Goal: Task Accomplishment & Management: Manage account settings

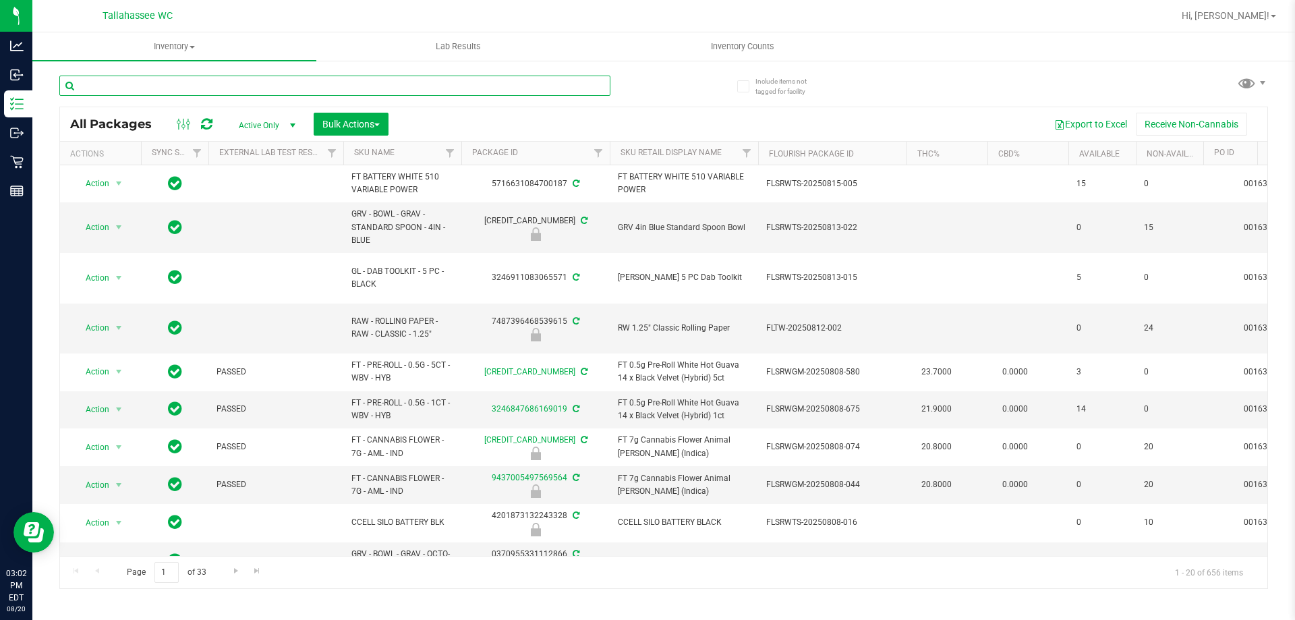
click at [399, 84] on input "text" at bounding box center [334, 86] width 551 height 20
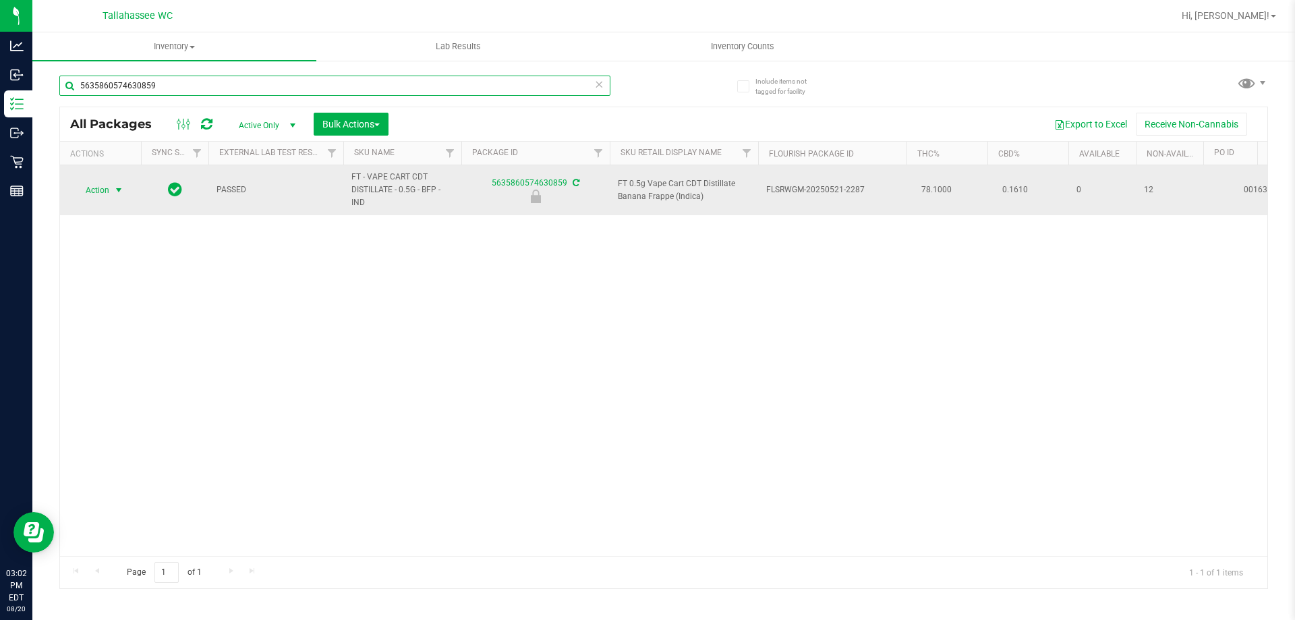
type input "5635860574630859"
click at [111, 195] on span "select" at bounding box center [119, 190] width 17 height 19
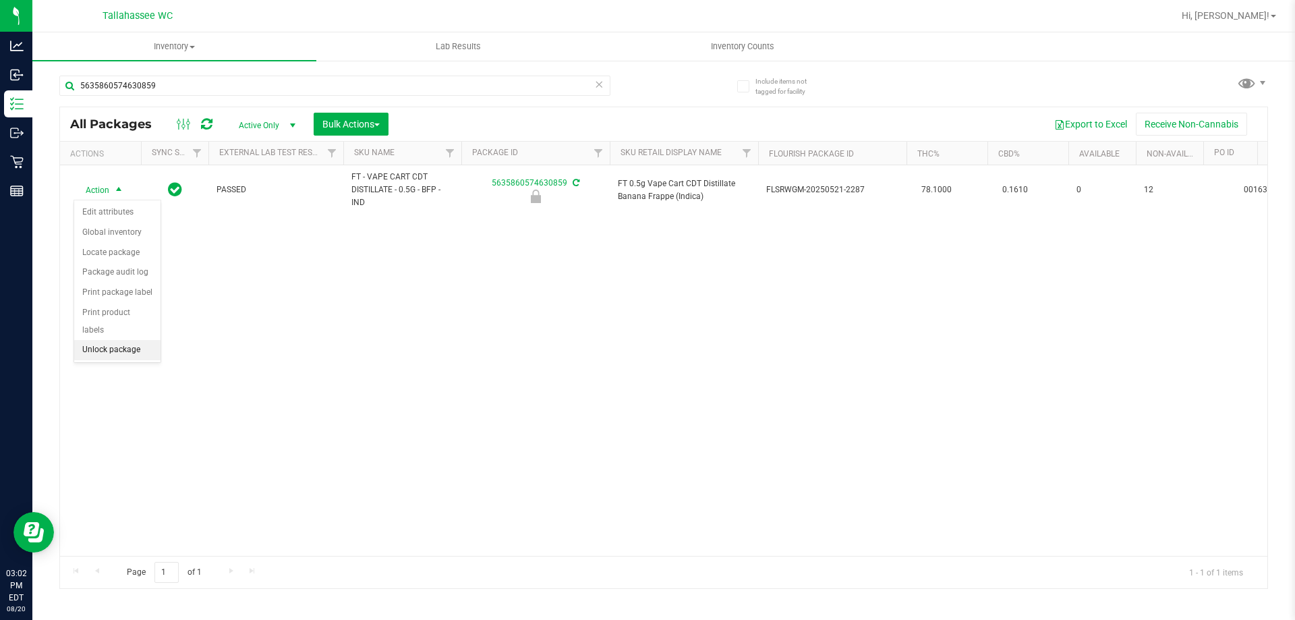
click at [132, 340] on li "Unlock package" at bounding box center [117, 350] width 86 height 20
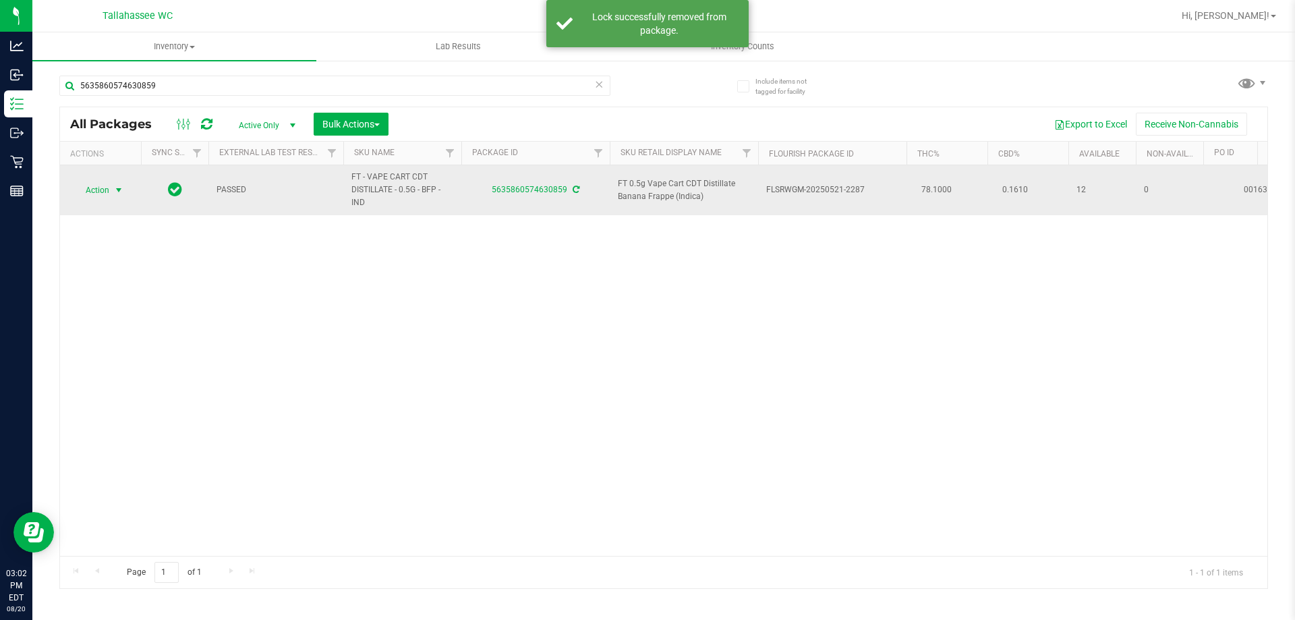
click at [109, 194] on span "Action" at bounding box center [92, 190] width 36 height 19
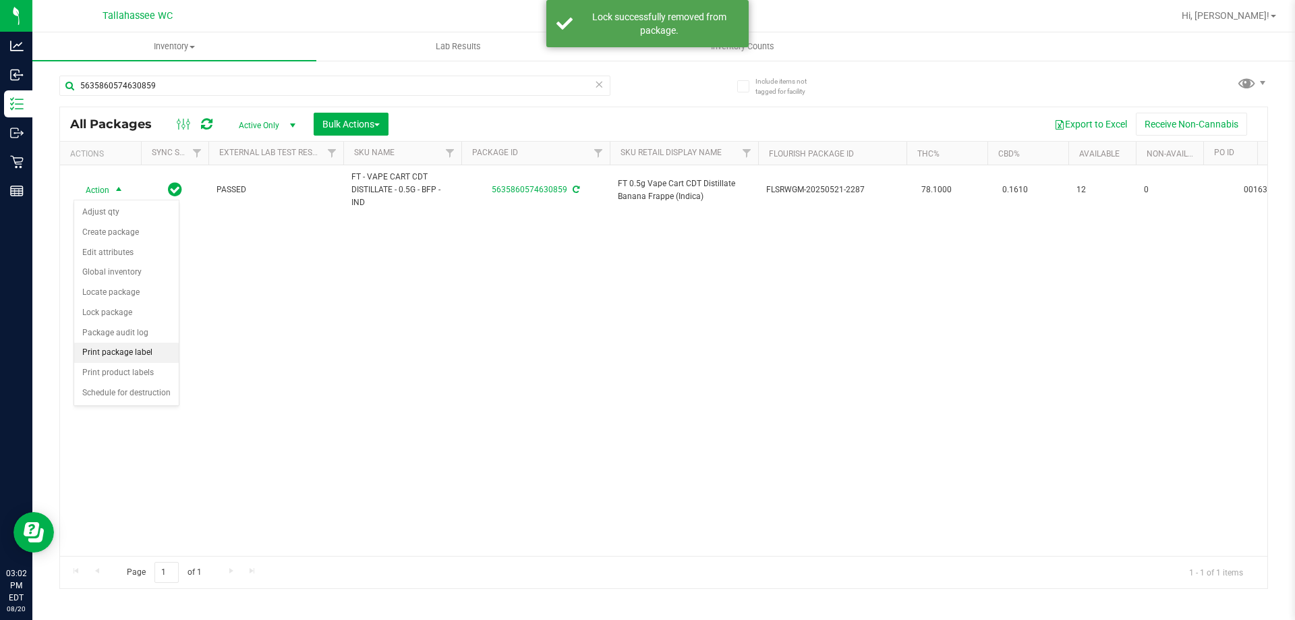
click at [149, 353] on li "Print package label" at bounding box center [126, 353] width 105 height 20
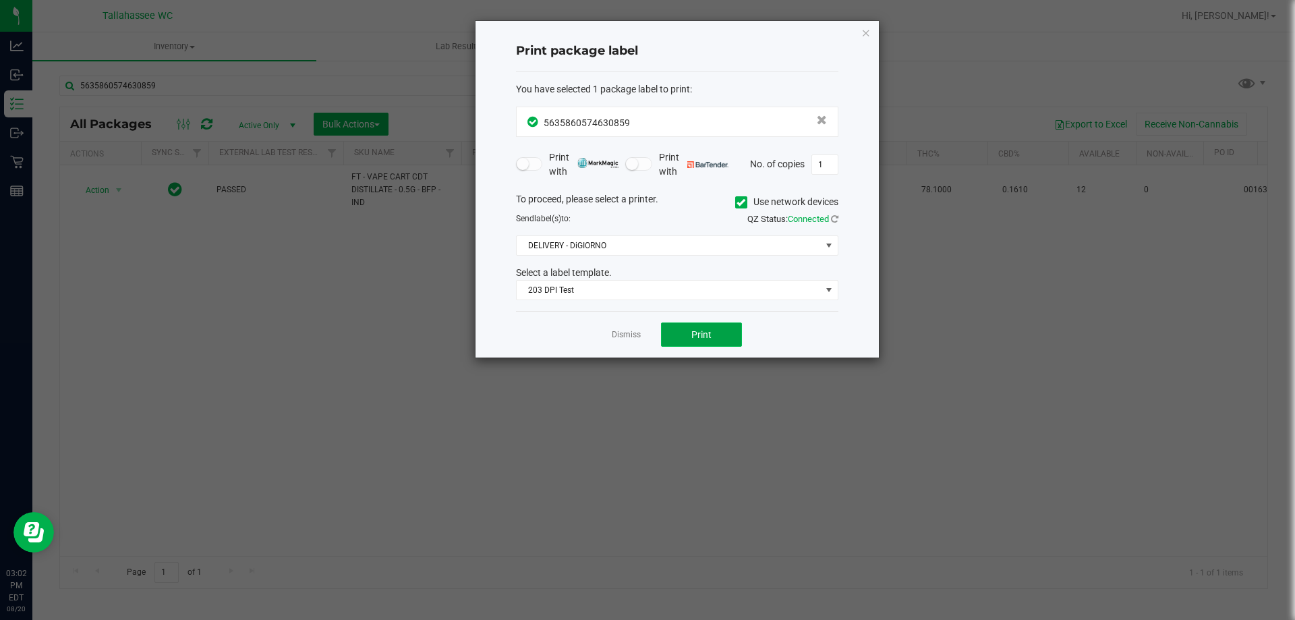
click at [702, 339] on span "Print" at bounding box center [701, 334] width 20 height 11
click at [622, 331] on app-cancel-button "Dismiss" at bounding box center [626, 335] width 29 height 14
click at [627, 331] on link "Dismiss" at bounding box center [626, 334] width 29 height 11
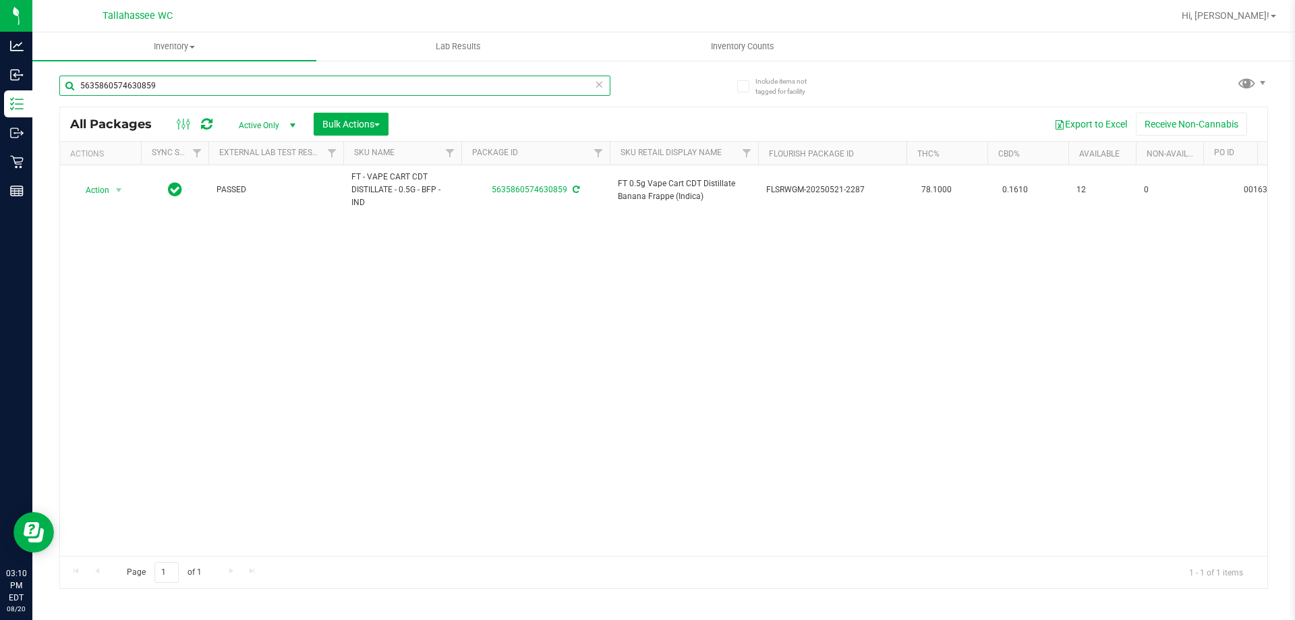
click at [336, 86] on input "5635860574630859" at bounding box center [334, 86] width 551 height 20
type input "5368824005981627"
click at [120, 186] on span "select" at bounding box center [118, 190] width 11 height 11
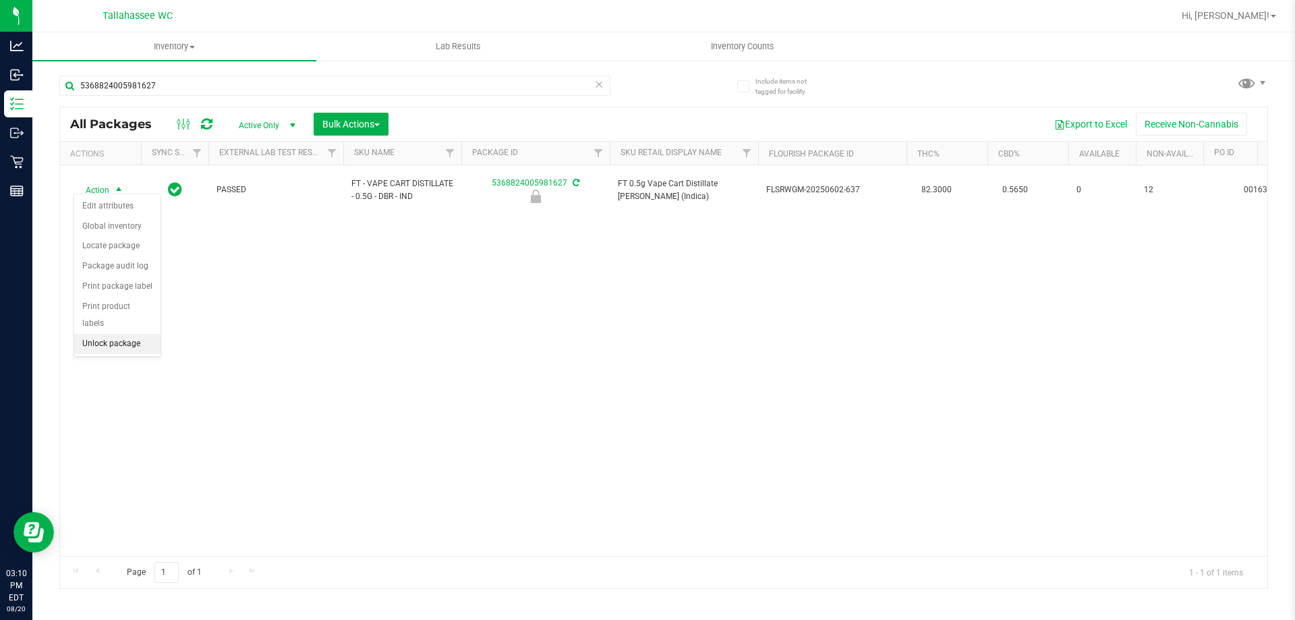
click at [148, 334] on li "Unlock package" at bounding box center [117, 344] width 86 height 20
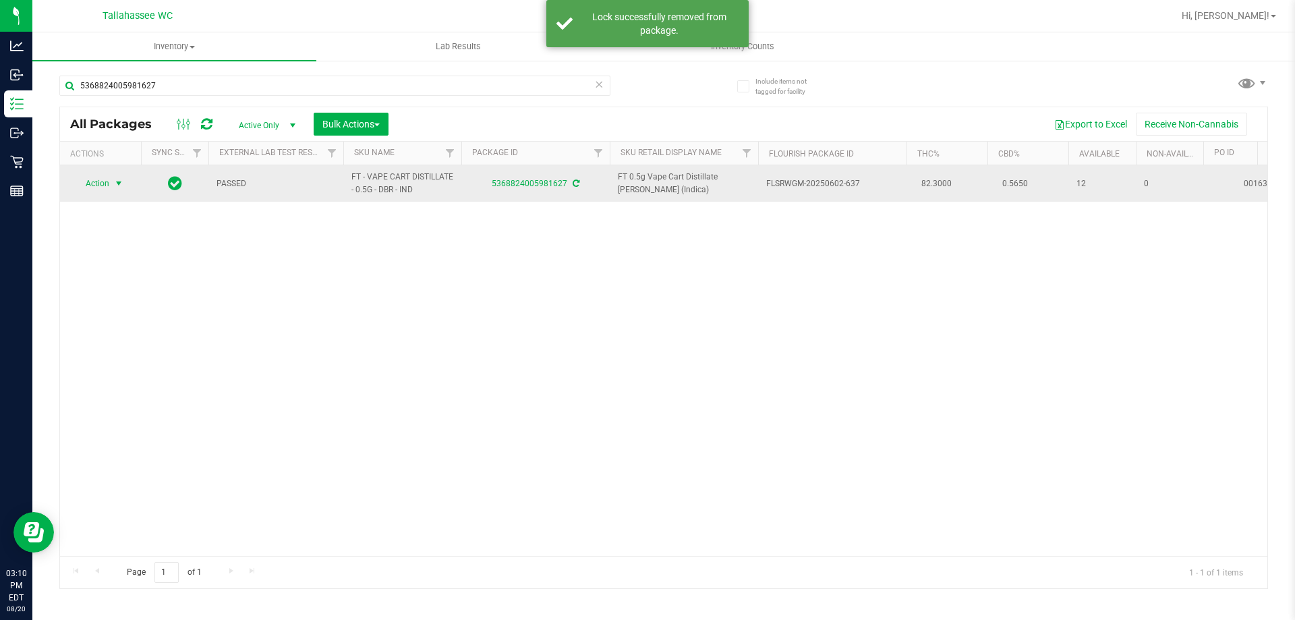
click at [117, 183] on span "select" at bounding box center [118, 183] width 11 height 11
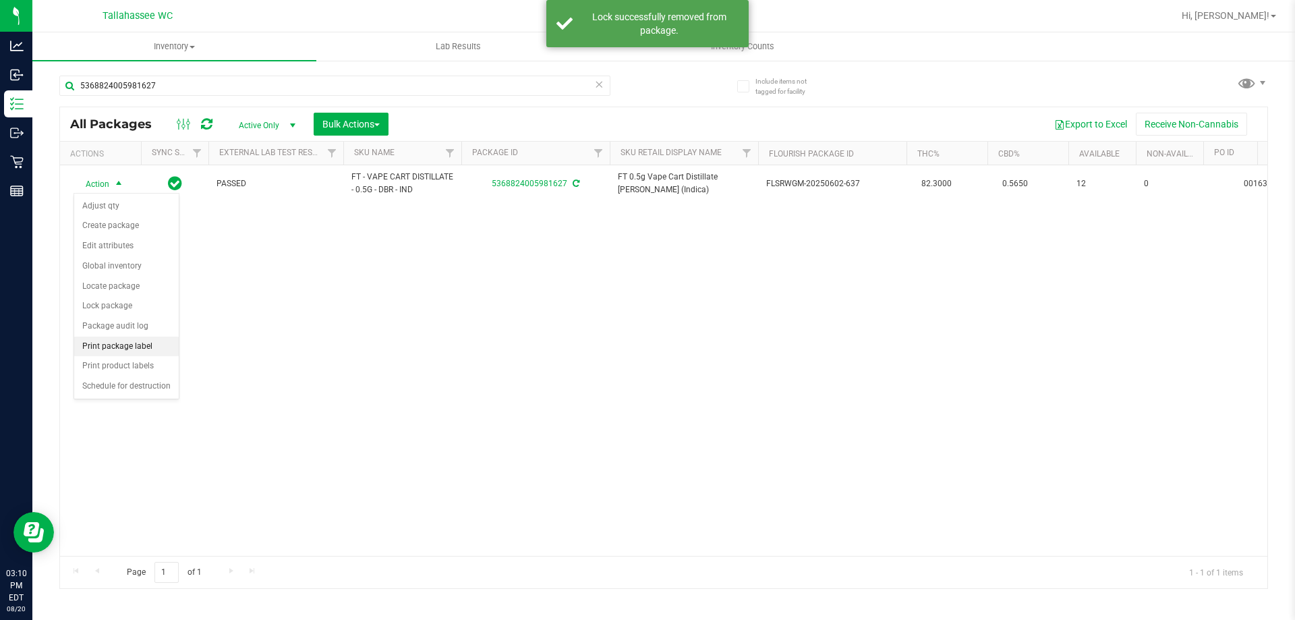
click at [140, 345] on li "Print package label" at bounding box center [126, 347] width 105 height 20
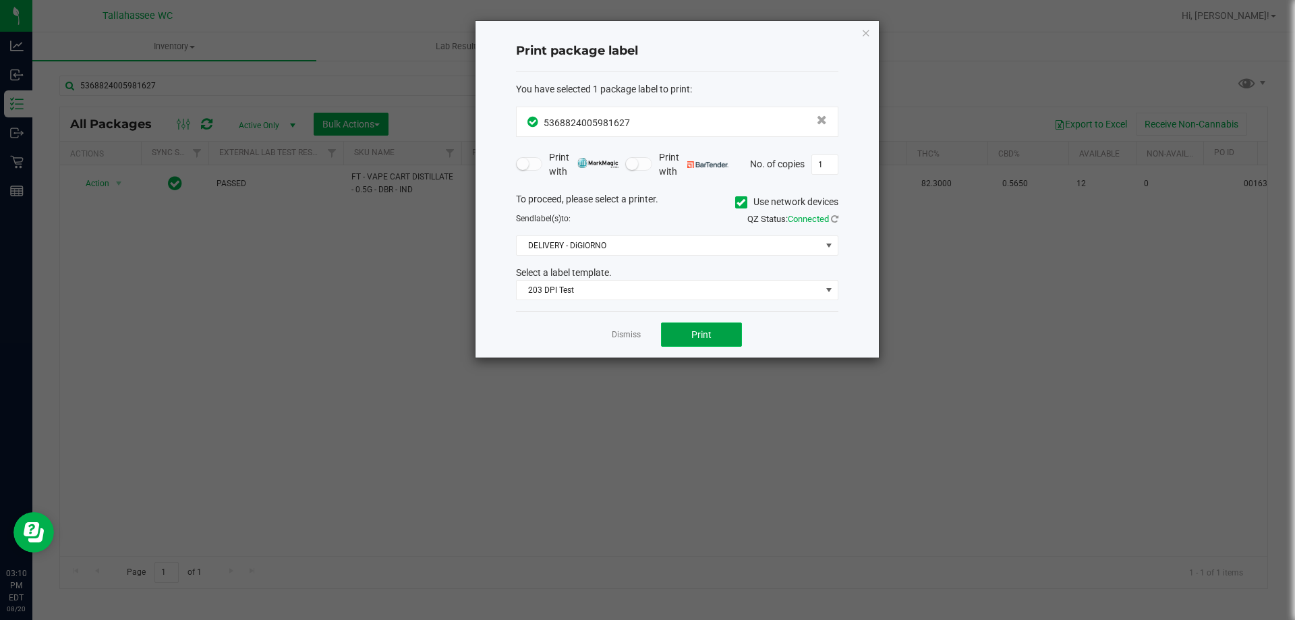
click at [706, 325] on button "Print" at bounding box center [701, 334] width 81 height 24
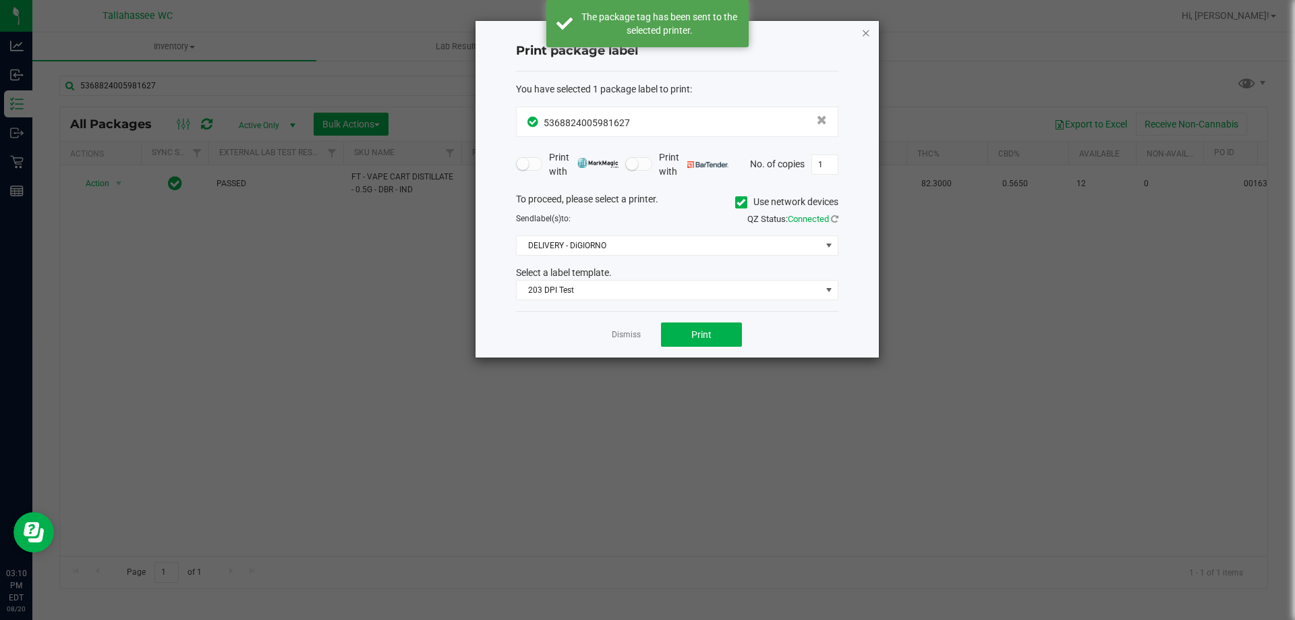
click at [866, 30] on icon "button" at bounding box center [865, 32] width 9 height 16
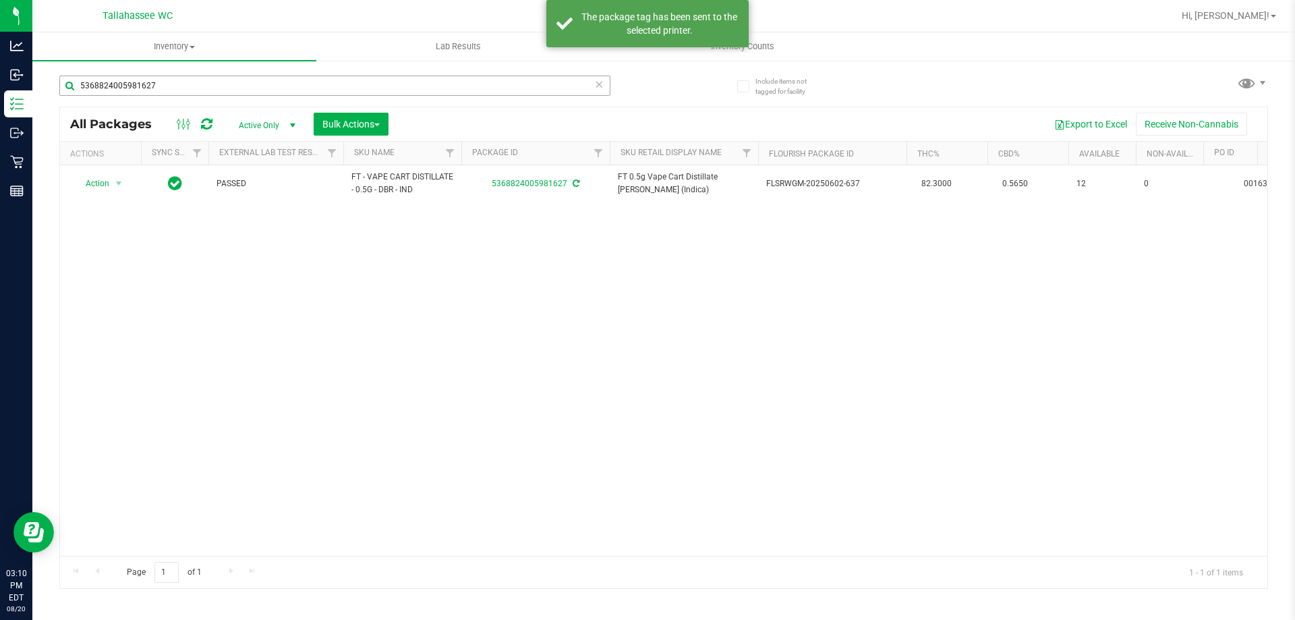
drag, startPoint x: 456, startPoint y: 97, endPoint x: 453, endPoint y: 90, distance: 8.2
click at [455, 96] on div "5368824005981627" at bounding box center [334, 91] width 551 height 31
click at [453, 90] on input "5368824005981627" at bounding box center [334, 86] width 551 height 20
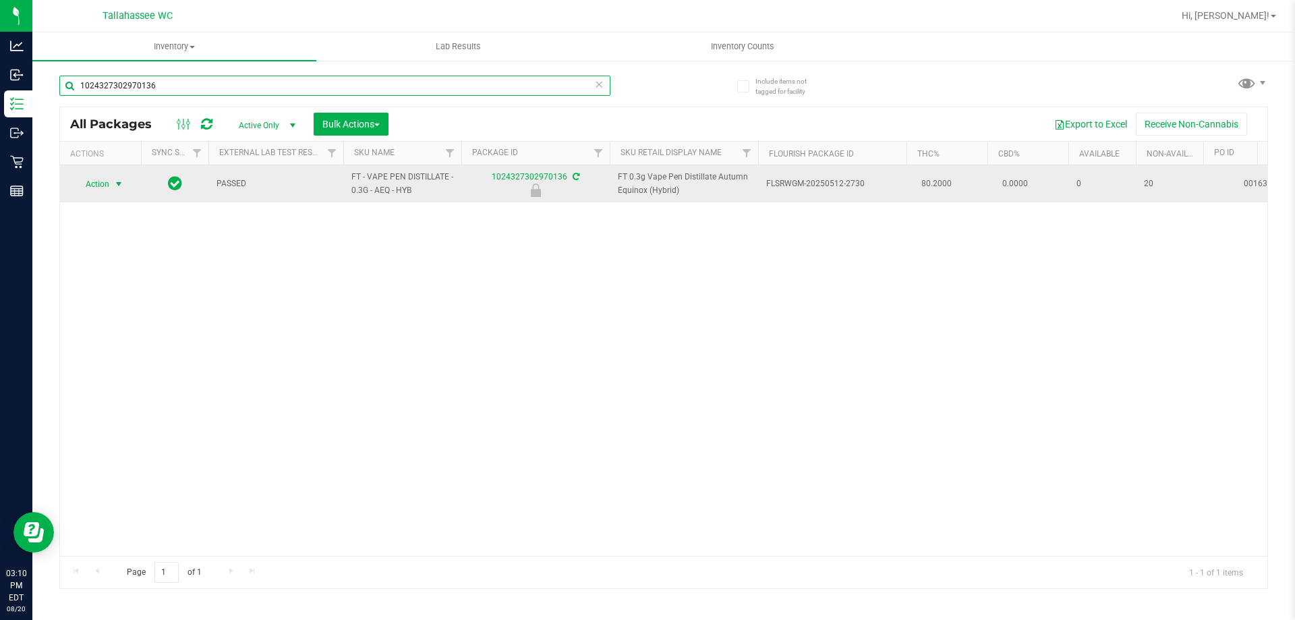
type input "1024327302970136"
click at [119, 183] on span "select" at bounding box center [118, 184] width 11 height 11
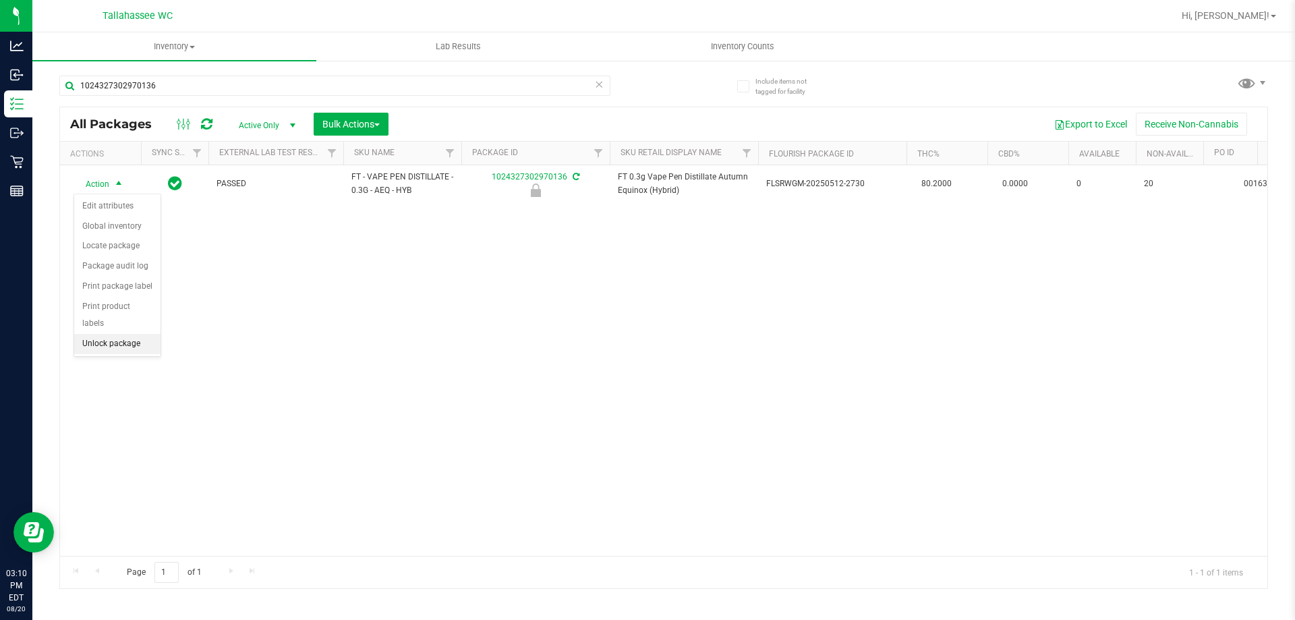
click at [148, 334] on li "Unlock package" at bounding box center [117, 344] width 86 height 20
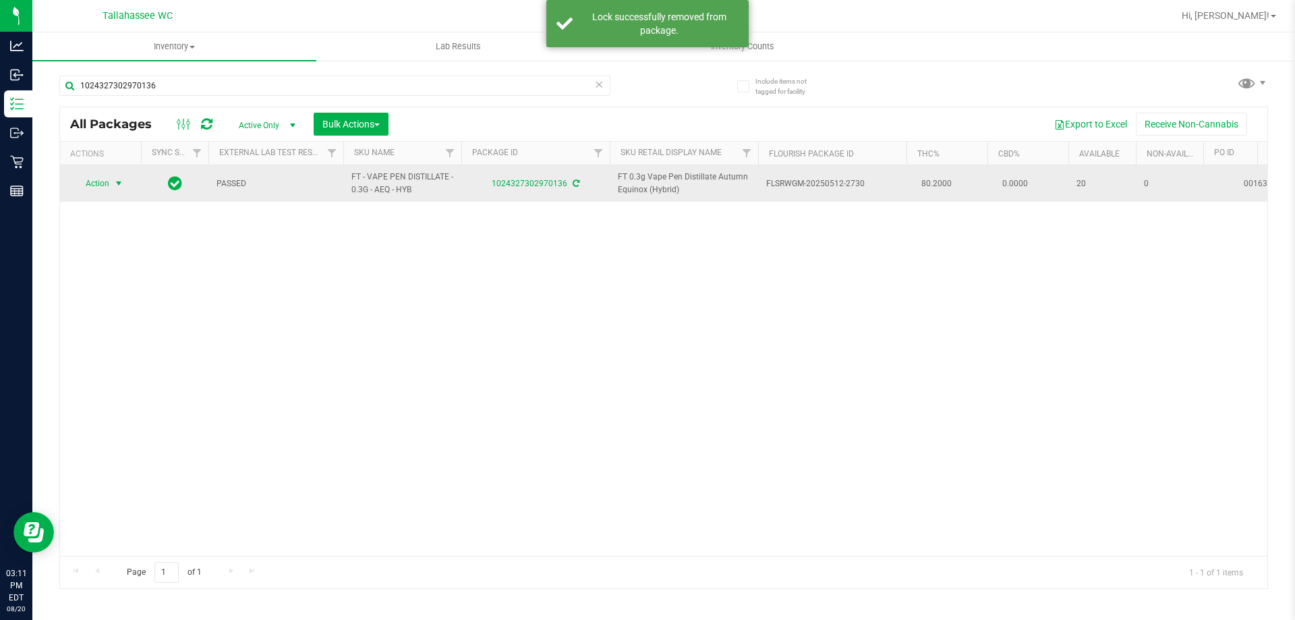
click at [118, 185] on span "select" at bounding box center [118, 183] width 11 height 11
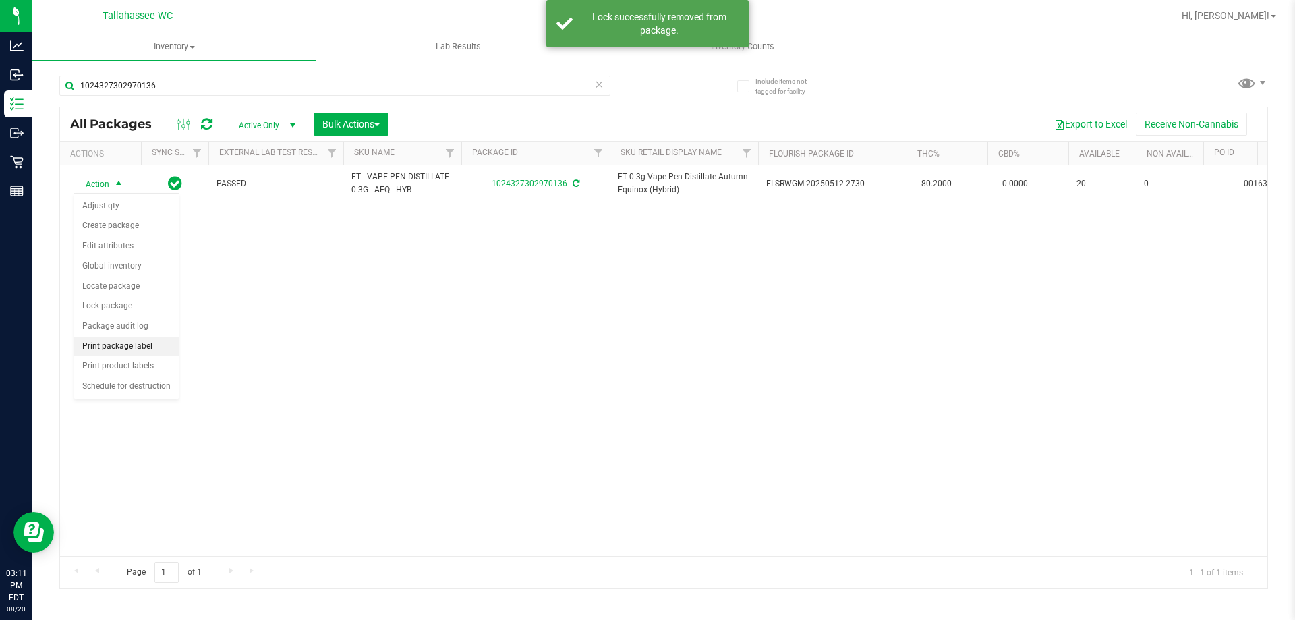
click at [134, 345] on li "Print package label" at bounding box center [126, 347] width 105 height 20
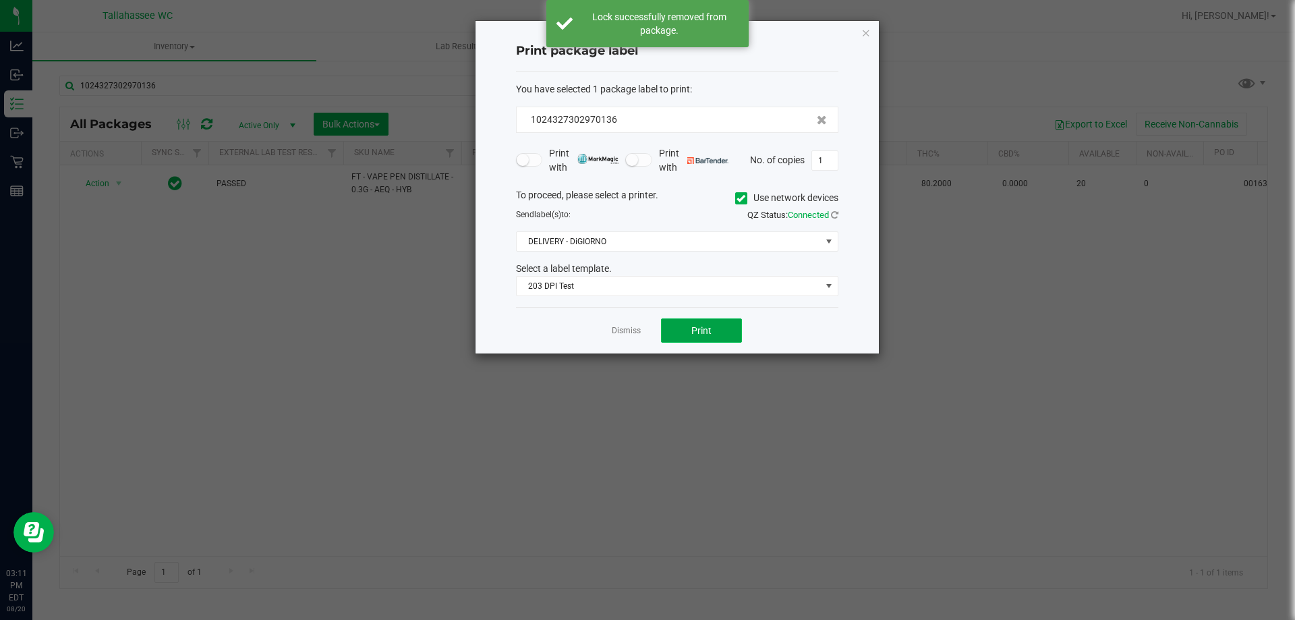
click at [699, 338] on button "Print" at bounding box center [701, 330] width 81 height 24
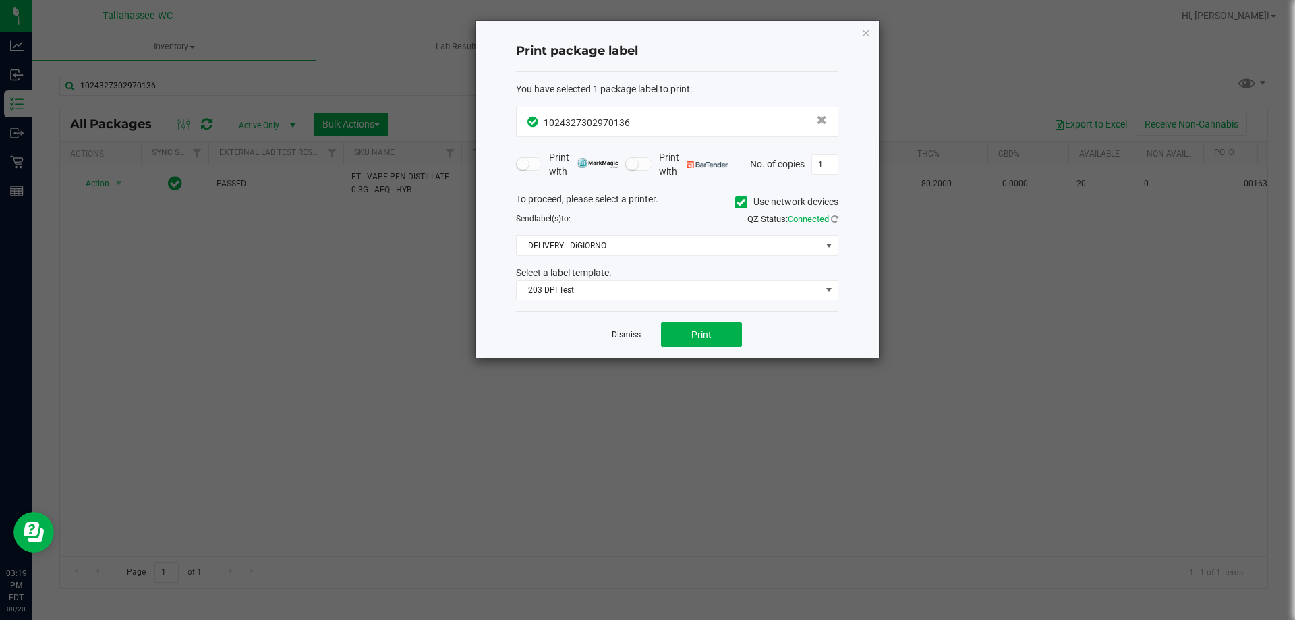
click at [621, 333] on link "Dismiss" at bounding box center [626, 334] width 29 height 11
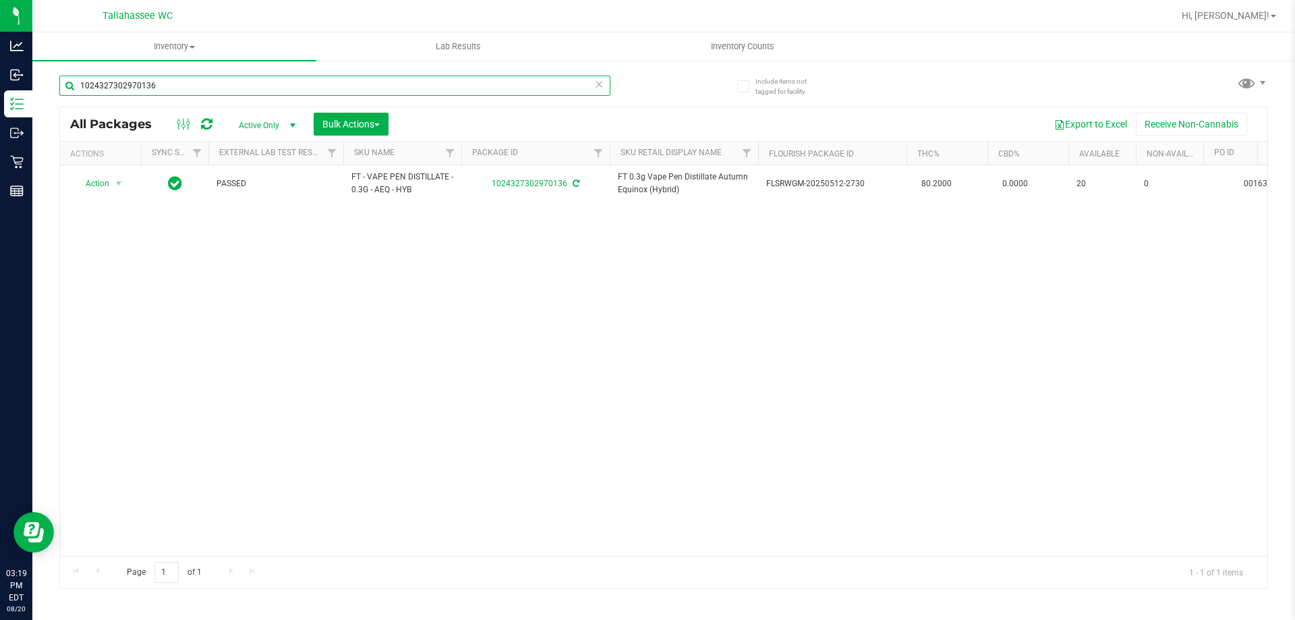
click at [184, 86] on input "1024327302970136" at bounding box center [334, 86] width 551 height 20
type input "6506312735386023"
click at [117, 186] on span "select" at bounding box center [118, 184] width 11 height 11
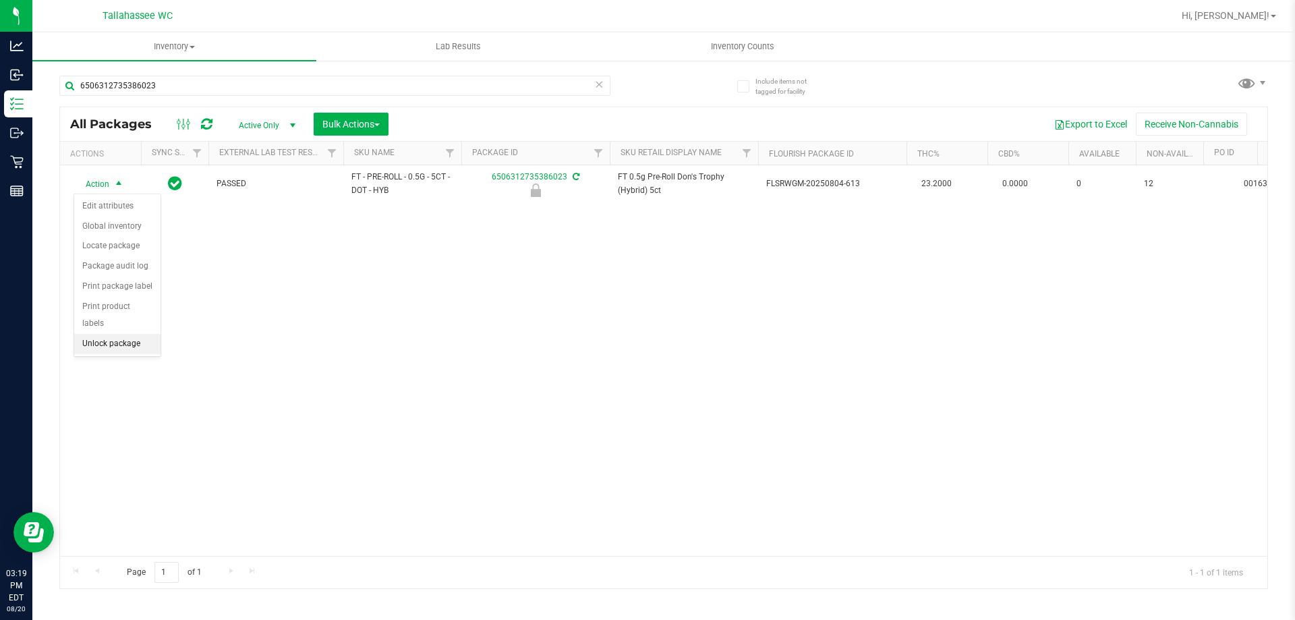
click at [130, 334] on li "Unlock package" at bounding box center [117, 344] width 86 height 20
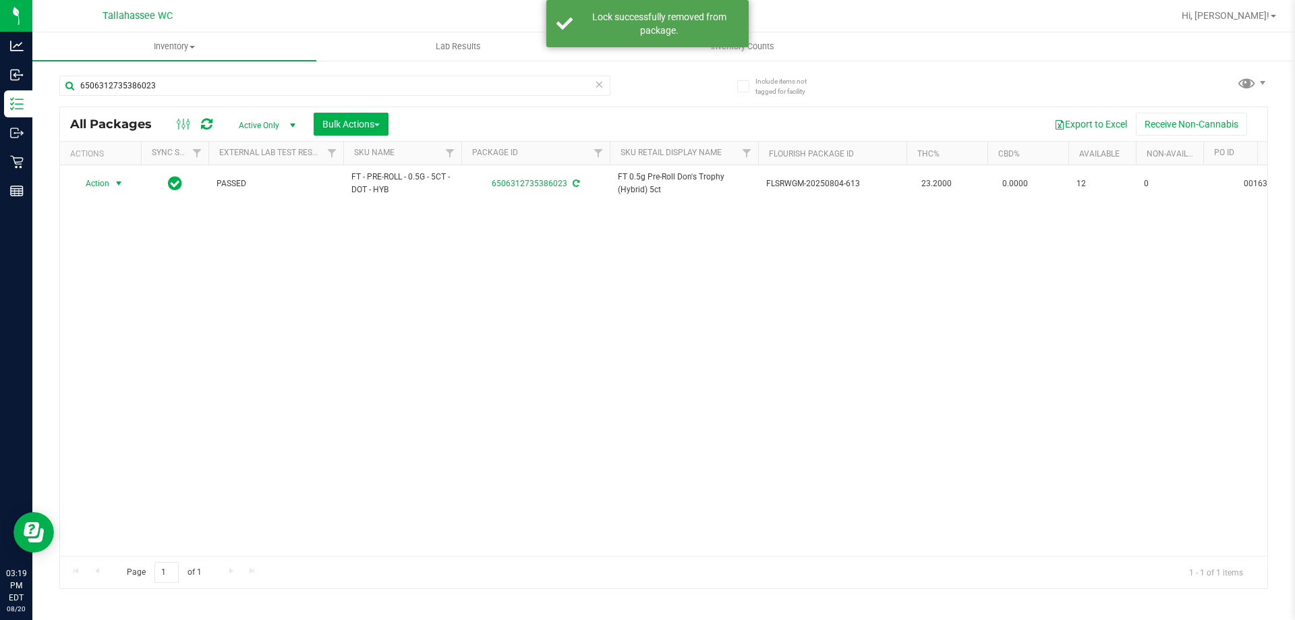
click at [118, 185] on span "select" at bounding box center [118, 183] width 11 height 11
drag, startPoint x: 136, startPoint y: 345, endPoint x: 150, endPoint y: 347, distance: 13.6
click at [136, 345] on li "Print package label" at bounding box center [126, 347] width 105 height 20
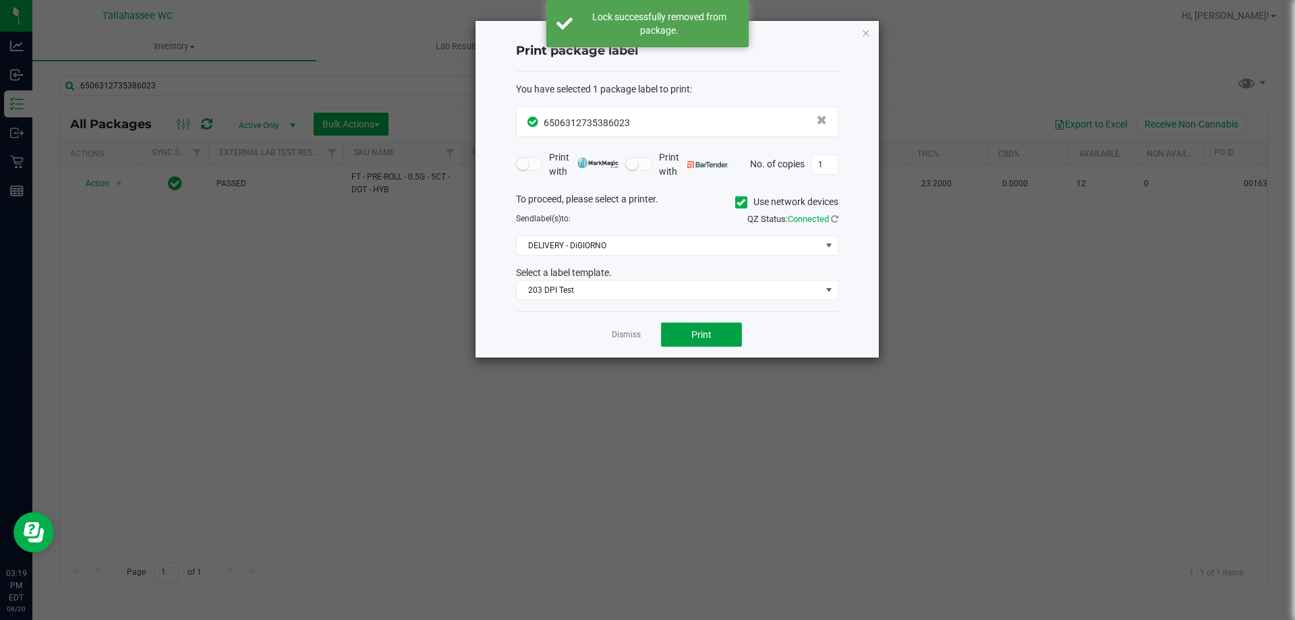
click at [716, 332] on button "Print" at bounding box center [701, 334] width 81 height 24
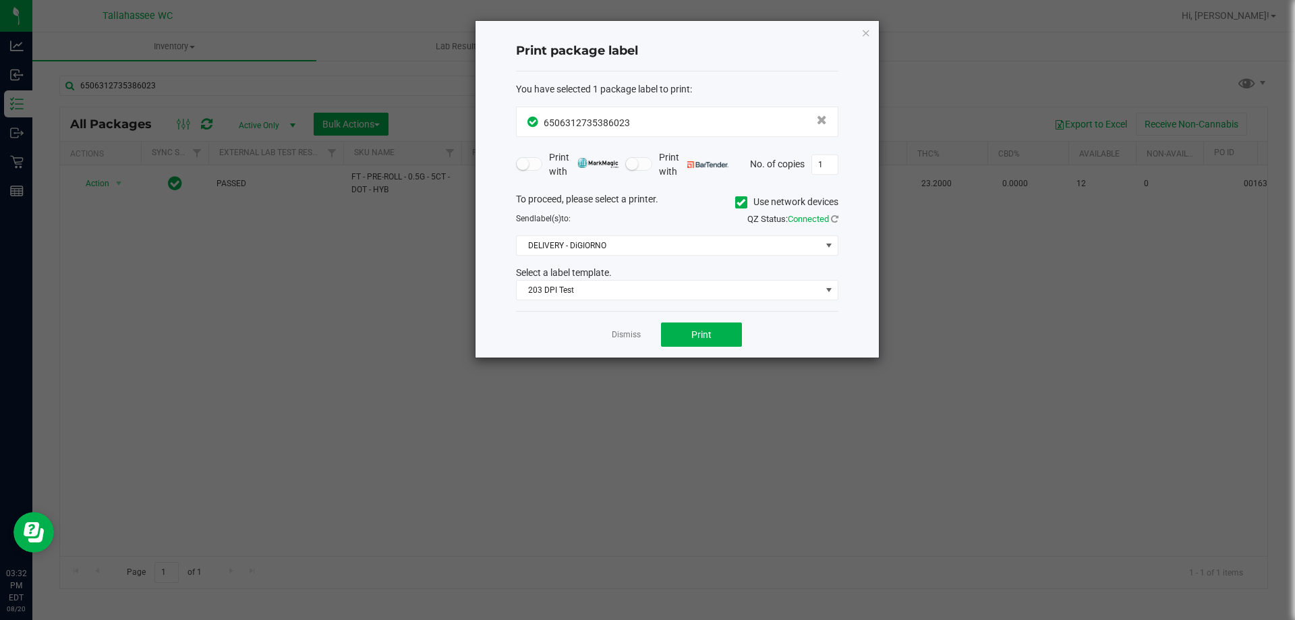
click at [857, 29] on div "Print package label You have selected 1 package label to print : 65063127353860…" at bounding box center [677, 189] width 403 height 337
click at [866, 31] on icon "button" at bounding box center [865, 32] width 9 height 16
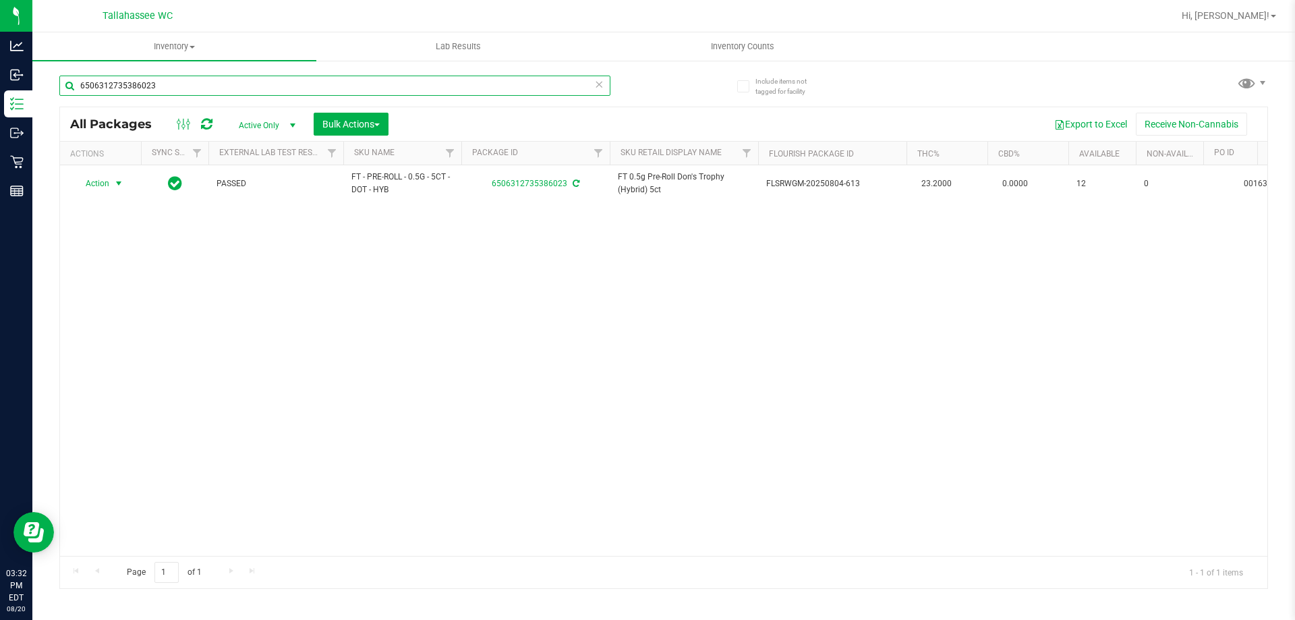
click at [476, 88] on input "6506312735386023" at bounding box center [334, 86] width 551 height 20
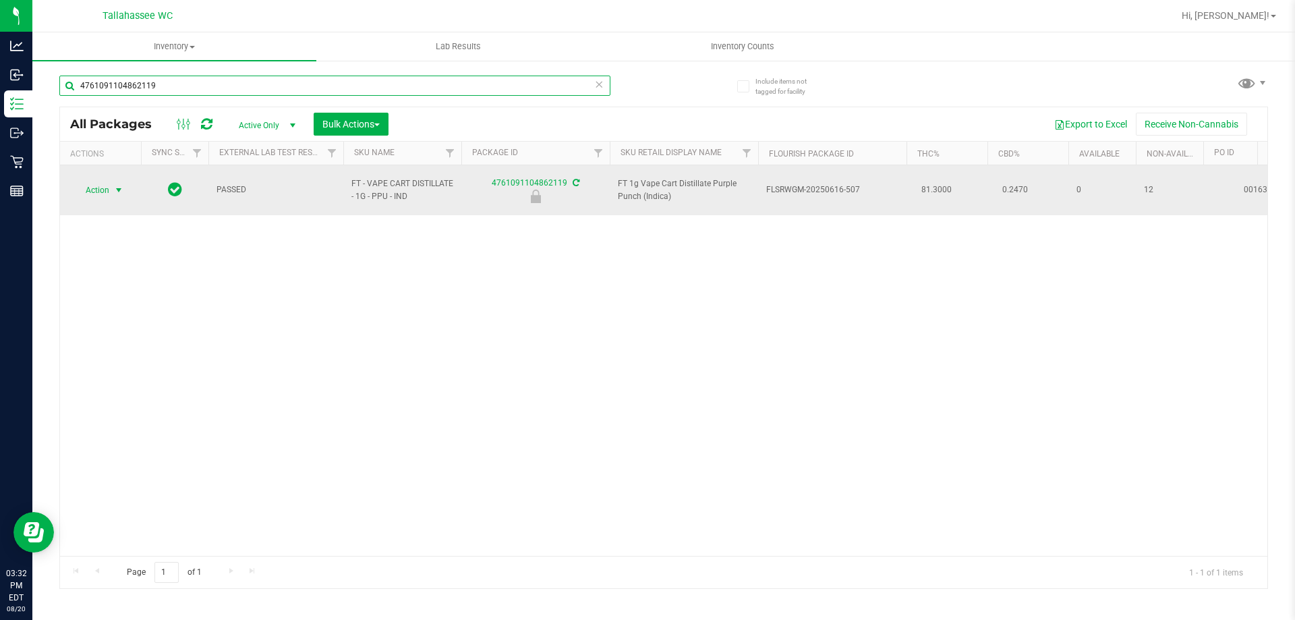
type input "4761091104862119"
click at [117, 185] on span "select" at bounding box center [118, 190] width 11 height 11
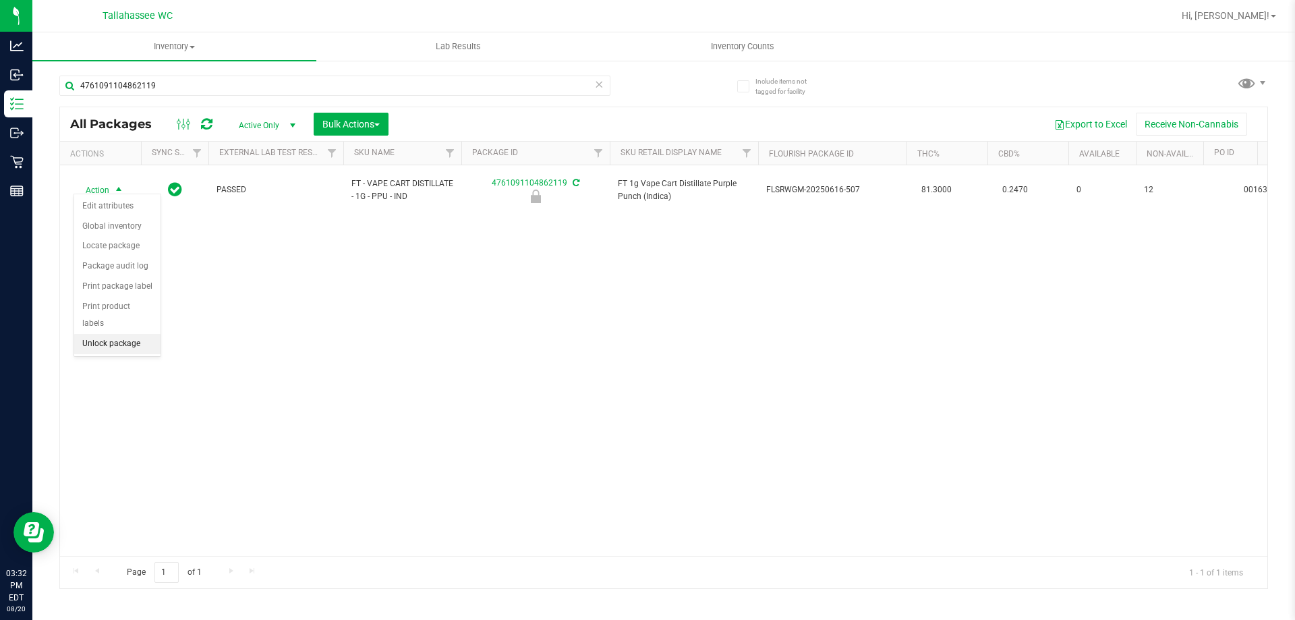
click at [143, 334] on li "Unlock package" at bounding box center [117, 344] width 86 height 20
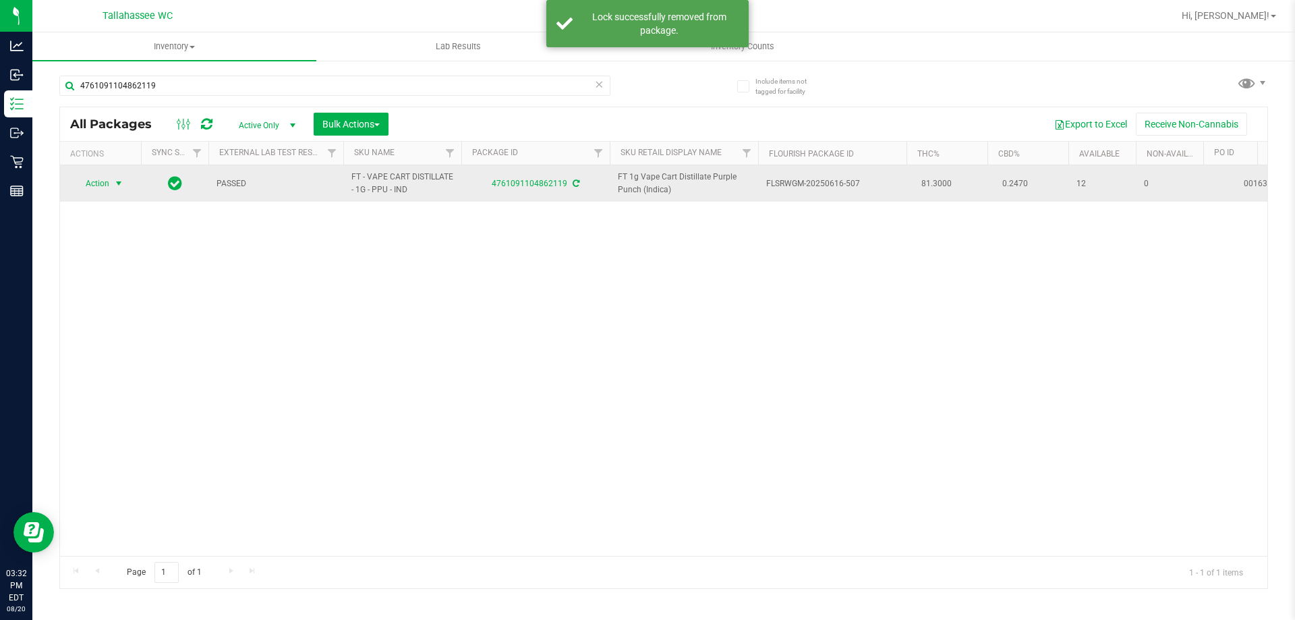
click at [119, 183] on span "select" at bounding box center [118, 183] width 11 height 11
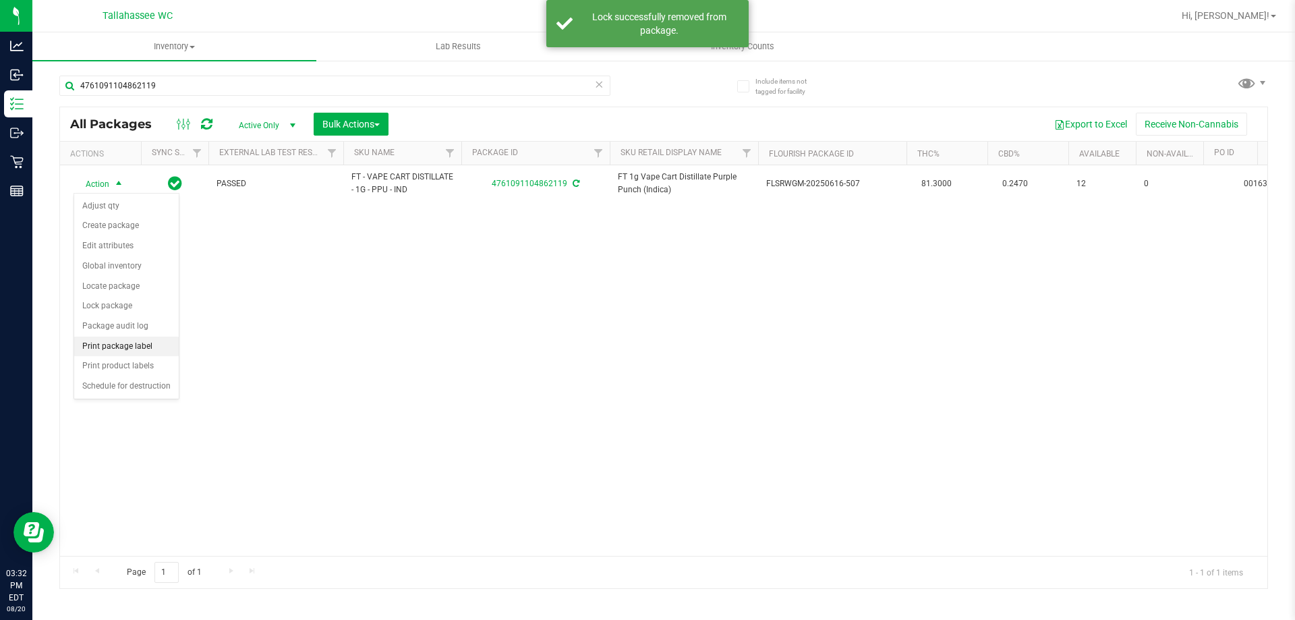
click at [163, 347] on li "Print package label" at bounding box center [126, 347] width 105 height 20
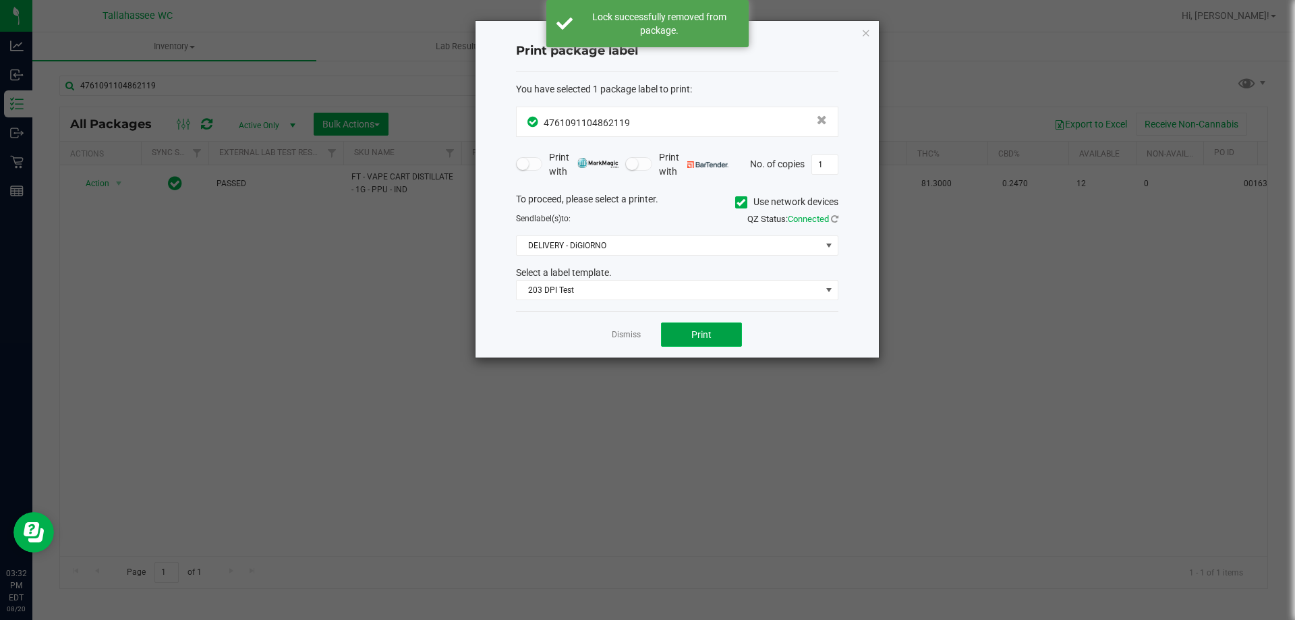
click at [724, 328] on button "Print" at bounding box center [701, 334] width 81 height 24
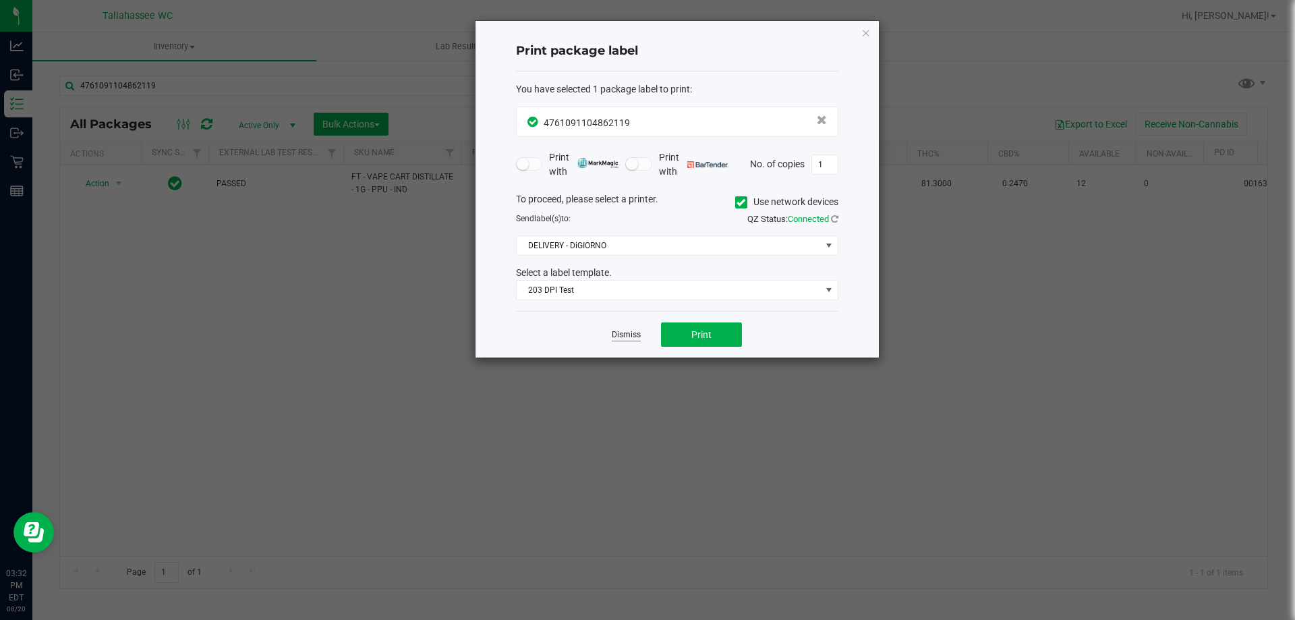
click at [627, 338] on link "Dismiss" at bounding box center [626, 334] width 29 height 11
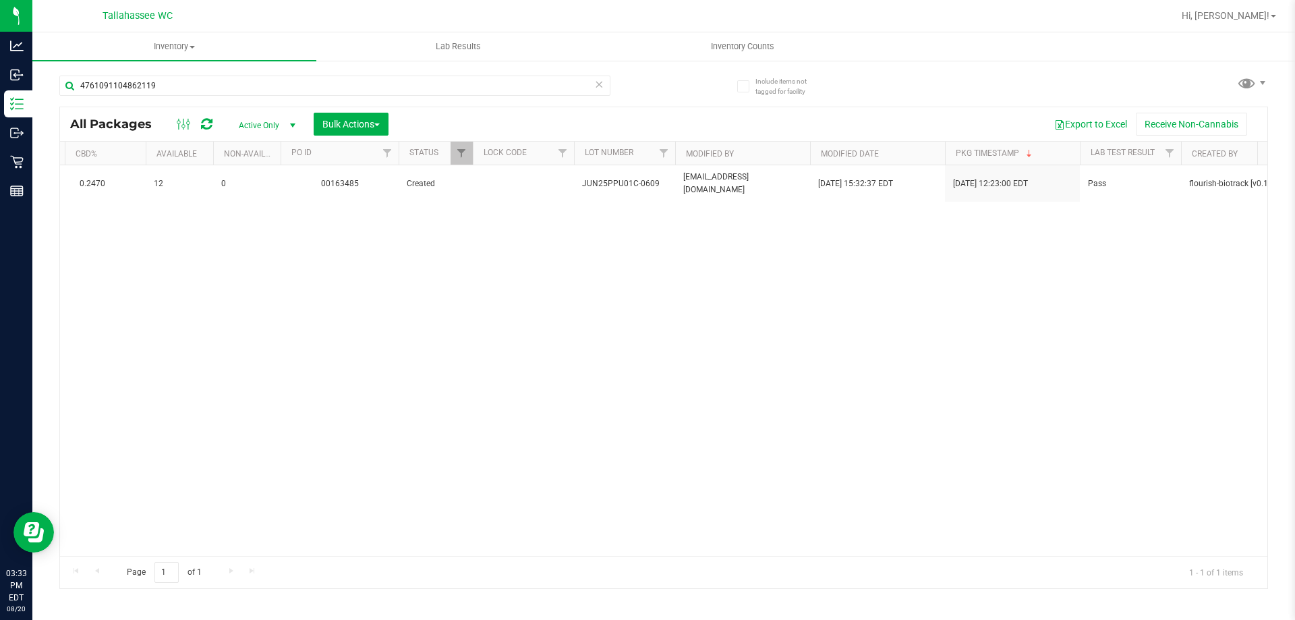
scroll to position [0, 929]
click at [457, 154] on span "Filter" at bounding box center [454, 153] width 11 height 11
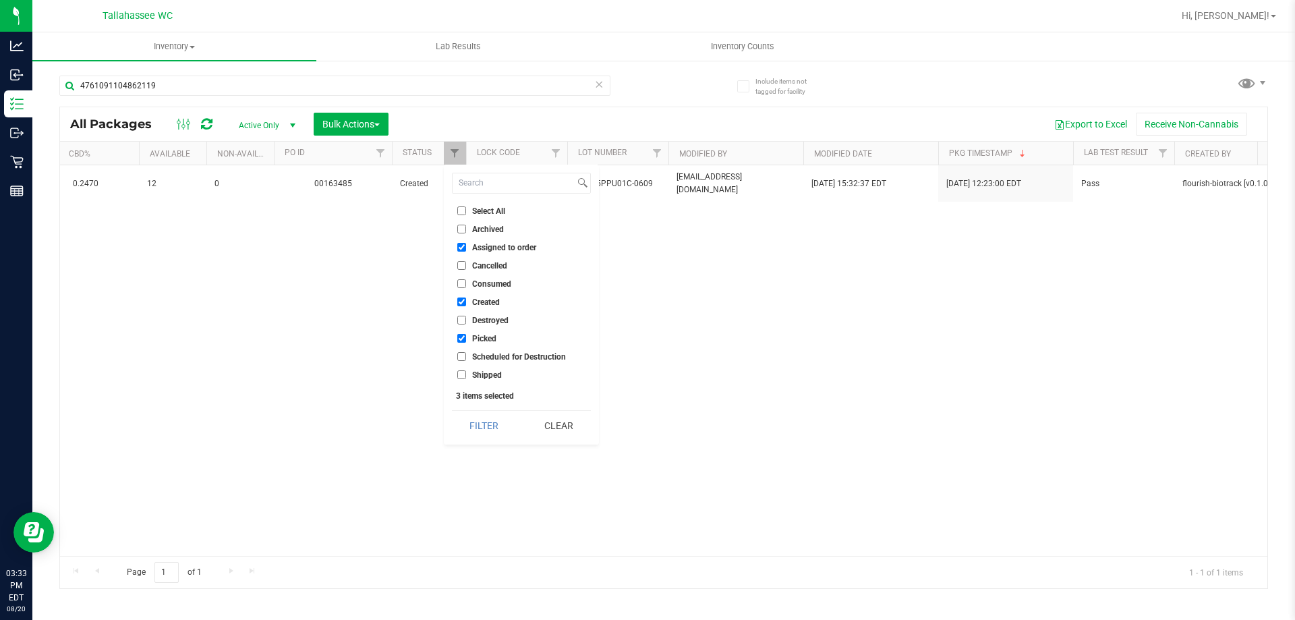
click at [462, 283] on input "Consumed" at bounding box center [461, 283] width 9 height 9
checkbox input "true"
click at [493, 434] on button "Filter" at bounding box center [484, 426] width 65 height 30
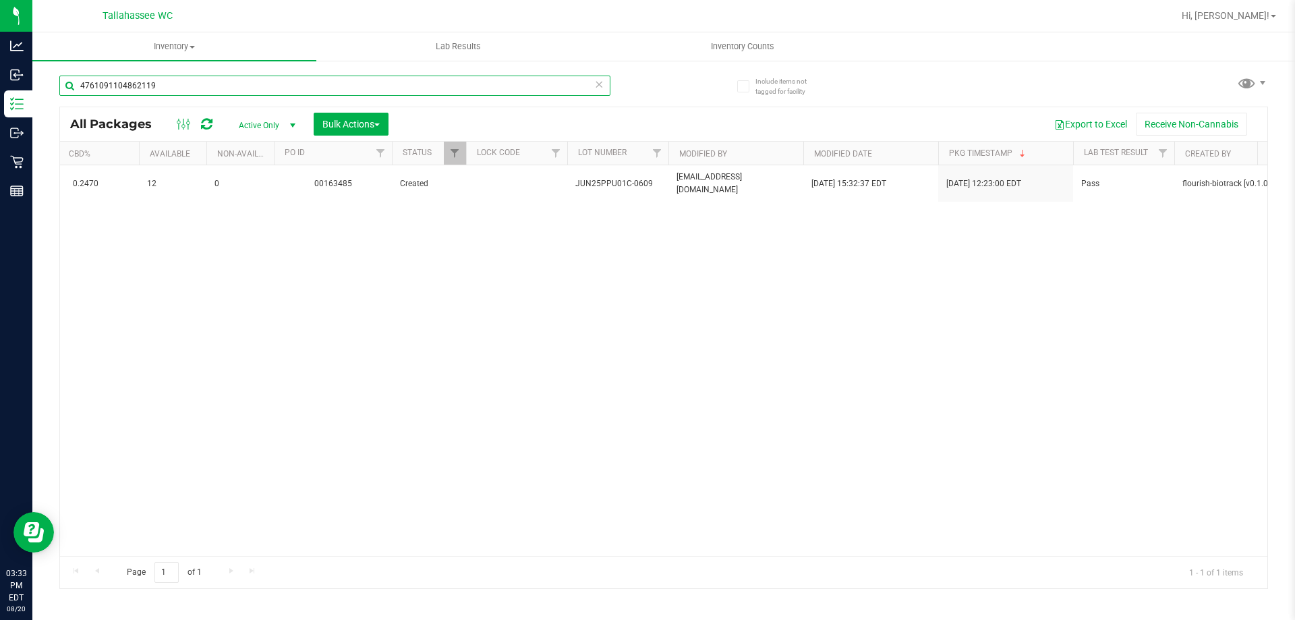
click at [281, 83] on input "4761091104862119" at bounding box center [334, 86] width 551 height 20
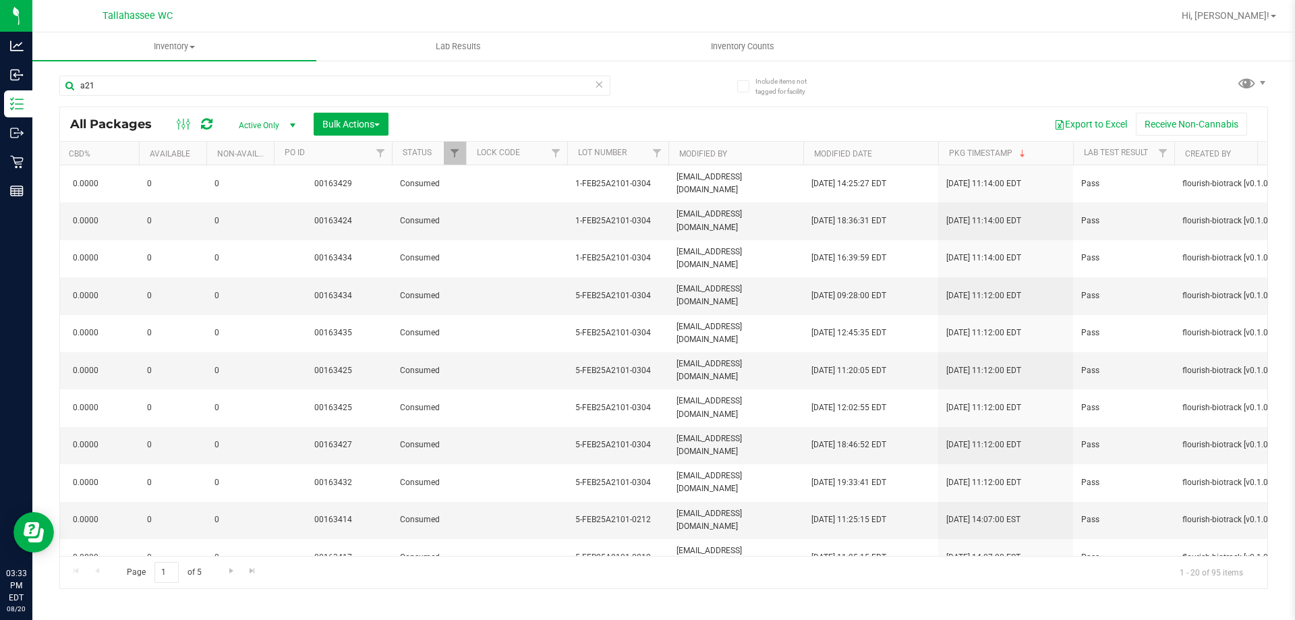
click at [903, 153] on th "Modified Date" at bounding box center [870, 154] width 135 height 24
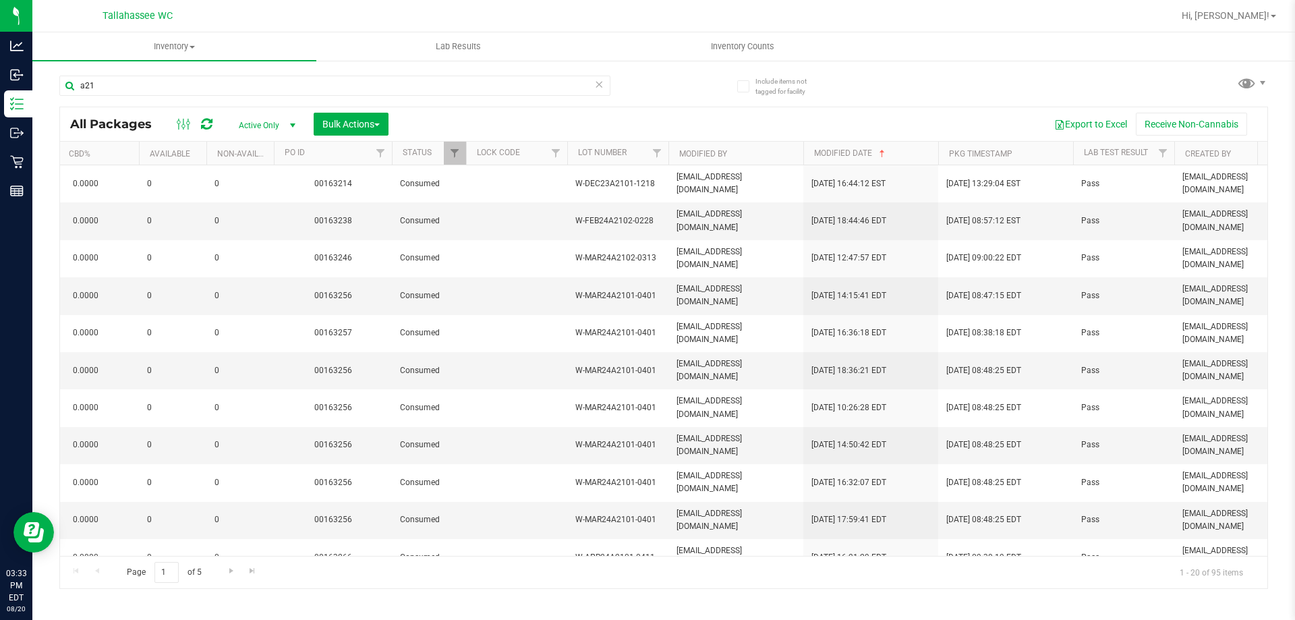
click at [911, 156] on th "Modified Date" at bounding box center [870, 154] width 135 height 24
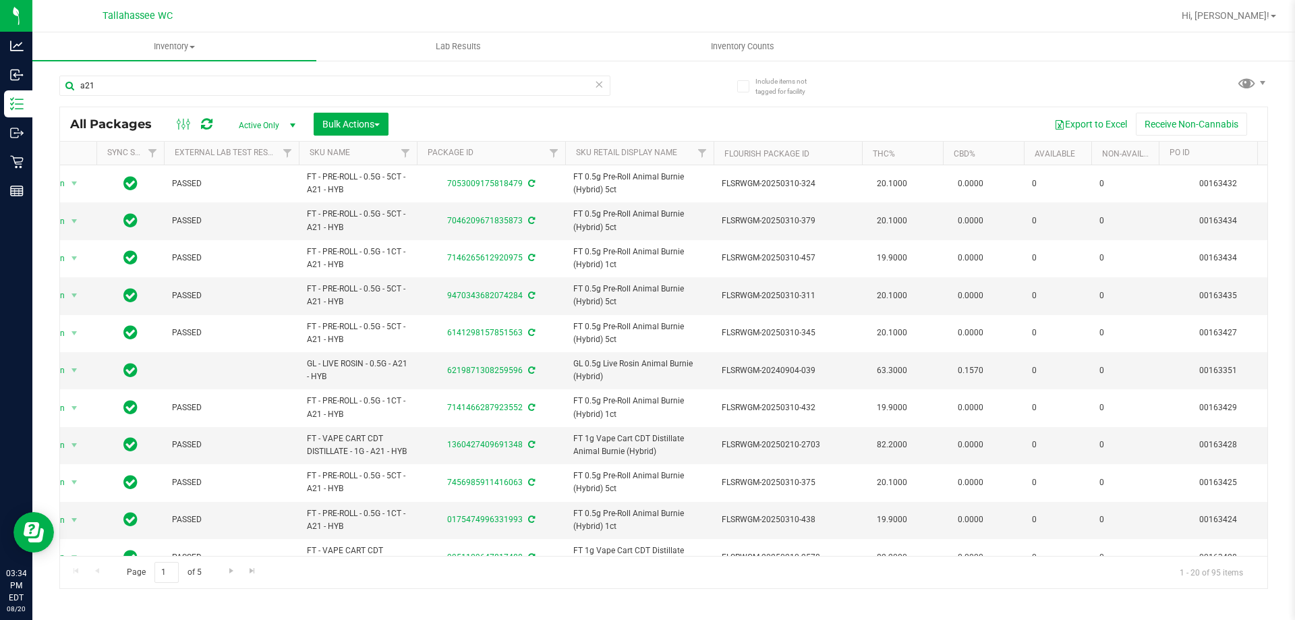
scroll to position [0, 46]
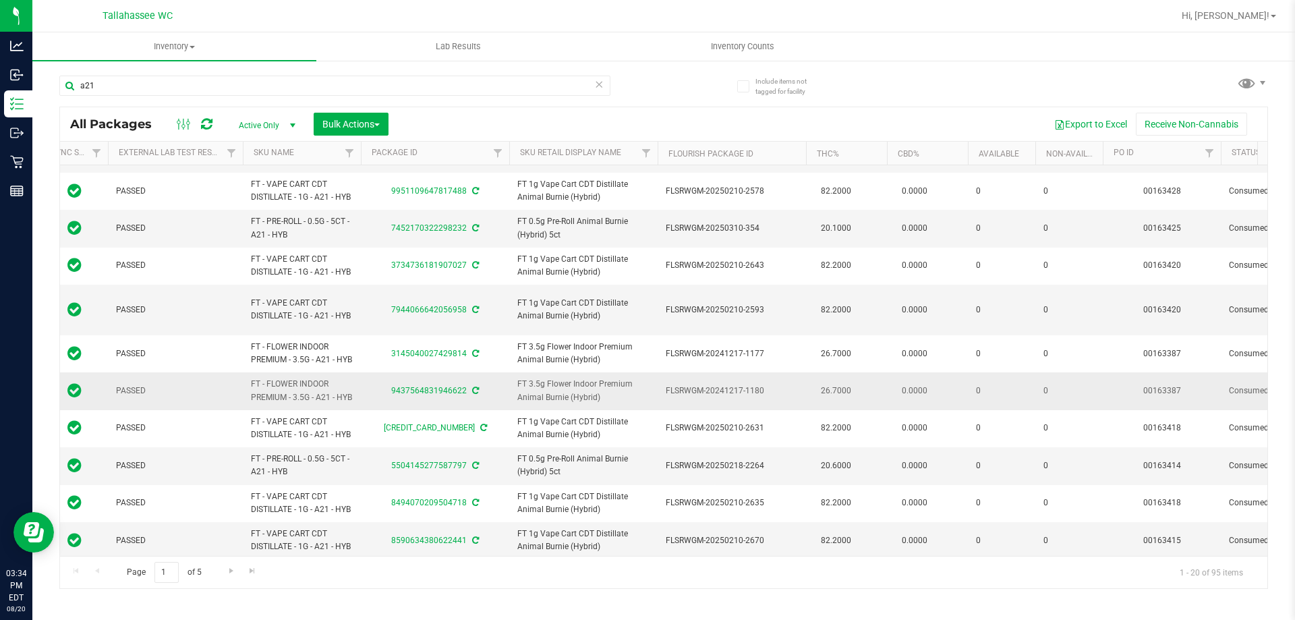
drag, startPoint x: 359, startPoint y: 382, endPoint x: 345, endPoint y: 382, distance: 14.2
click at [345, 382] on td "FT - FLOWER INDOOR PREMIUM - 3.5G - A21 - HYB" at bounding box center [302, 390] width 118 height 37
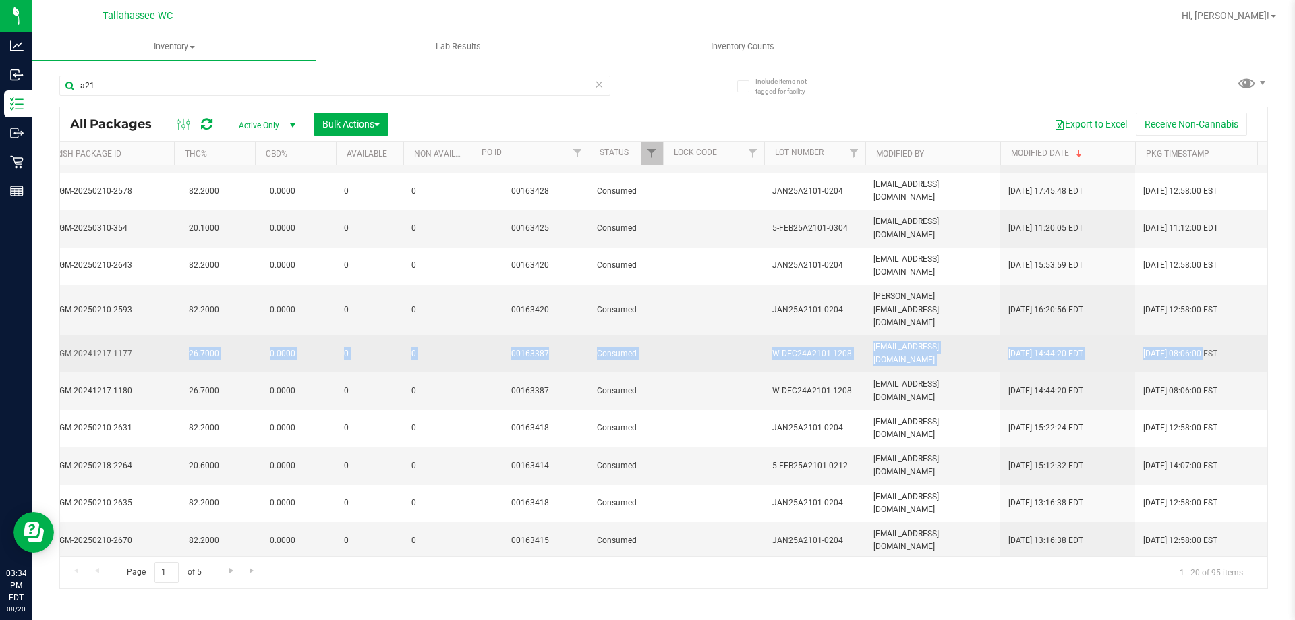
drag, startPoint x: 808, startPoint y: 339, endPoint x: 1203, endPoint y: 343, distance: 394.6
click at [1203, 343] on tr "Action Action Adjust qty Edit attributes Global inventory Locate package Packag…" at bounding box center [812, 353] width 2971 height 37
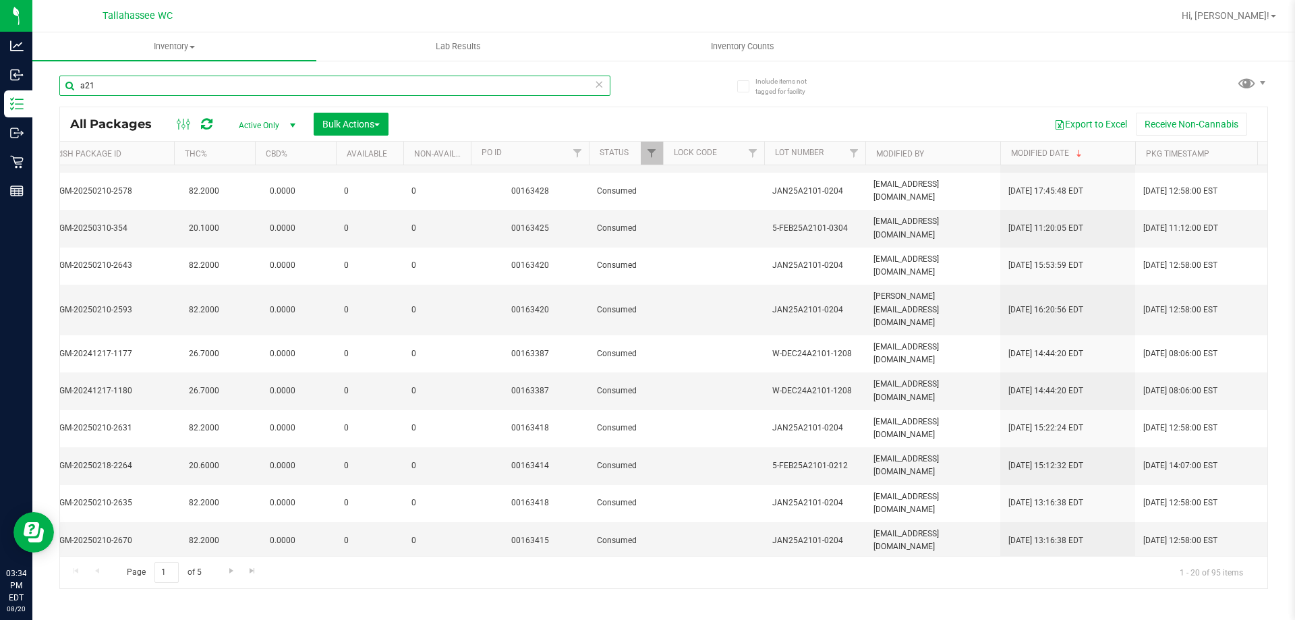
click at [428, 85] on input "a21" at bounding box center [334, 86] width 551 height 20
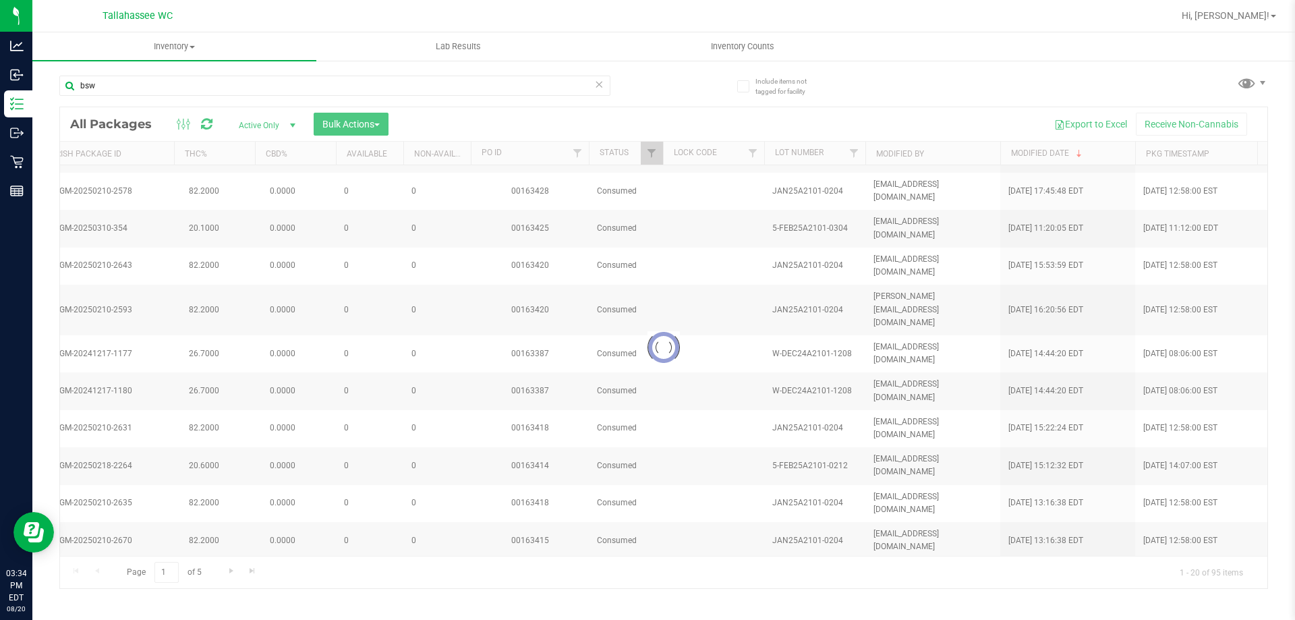
drag, startPoint x: 596, startPoint y: 556, endPoint x: 433, endPoint y: 556, distance: 162.6
click at [433, 556] on div at bounding box center [663, 347] width 1207 height 481
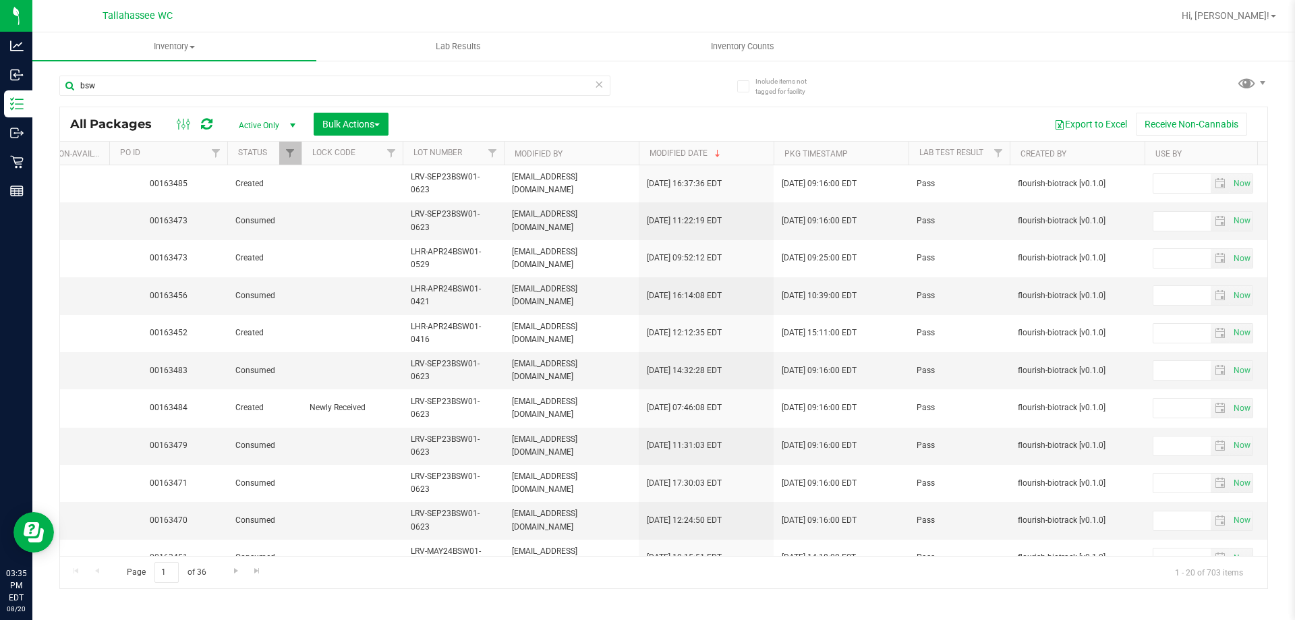
click at [739, 152] on th "Modified Date" at bounding box center [706, 154] width 135 height 24
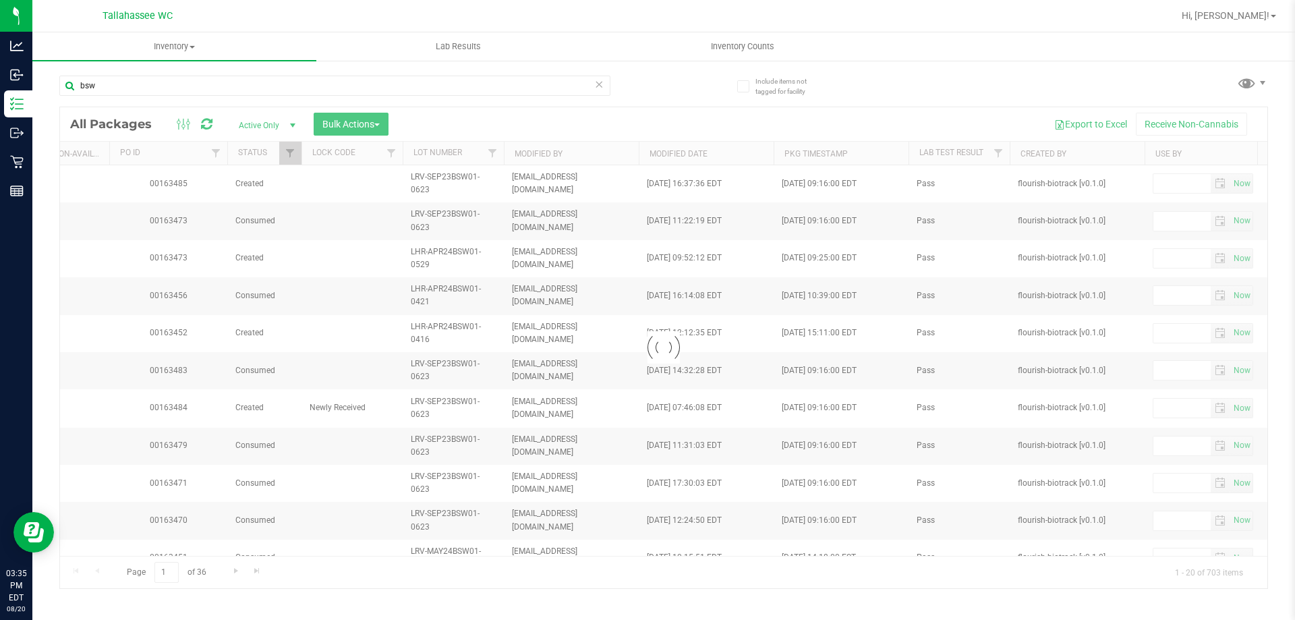
drag, startPoint x: 756, startPoint y: 552, endPoint x: 677, endPoint y: 545, distance: 79.3
click at [677, 545] on div at bounding box center [663, 347] width 1207 height 481
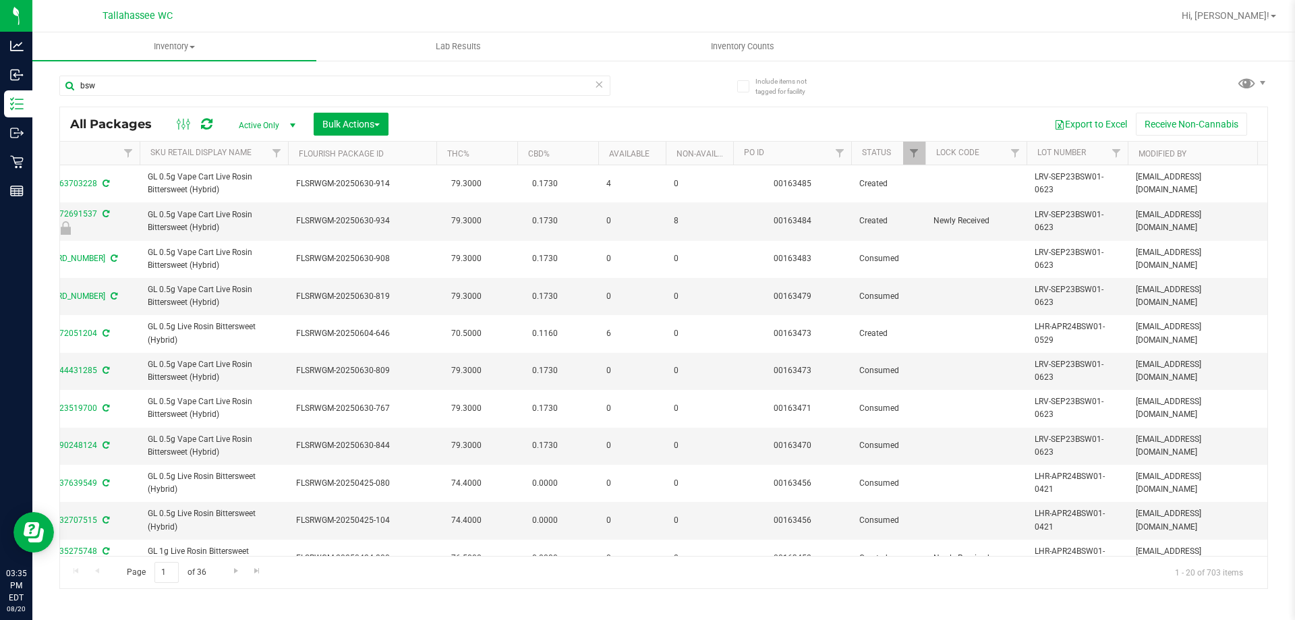
scroll to position [0, 455]
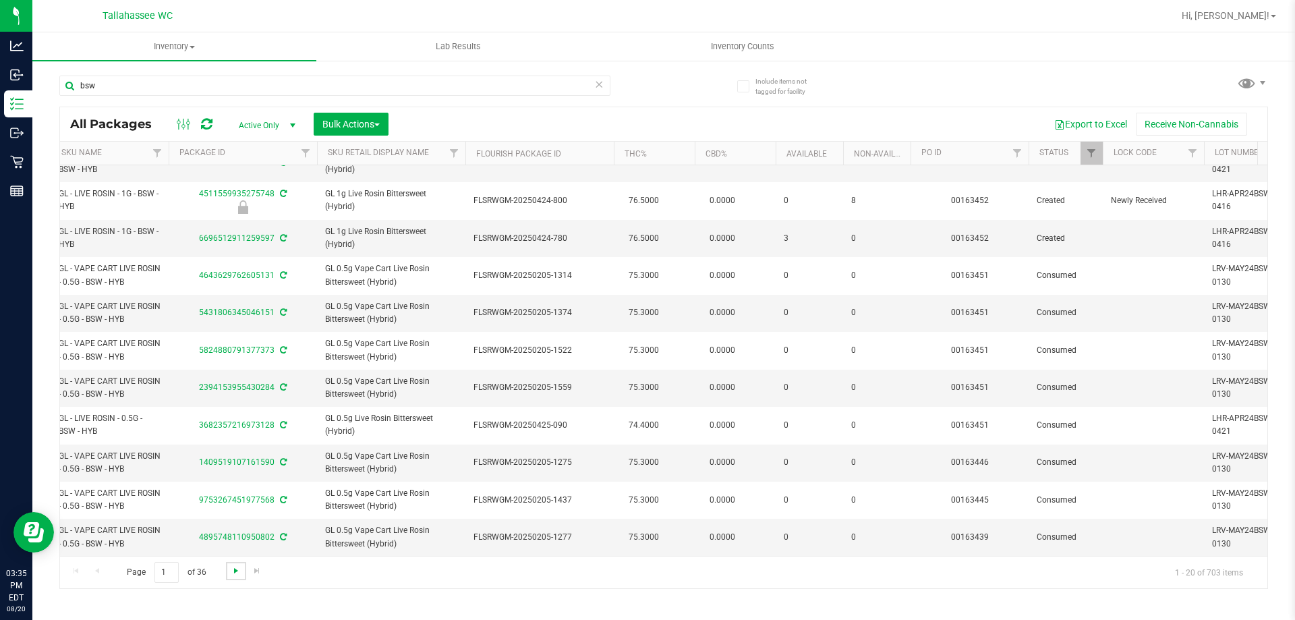
click at [234, 572] on span "Go to the next page" at bounding box center [236, 570] width 11 height 11
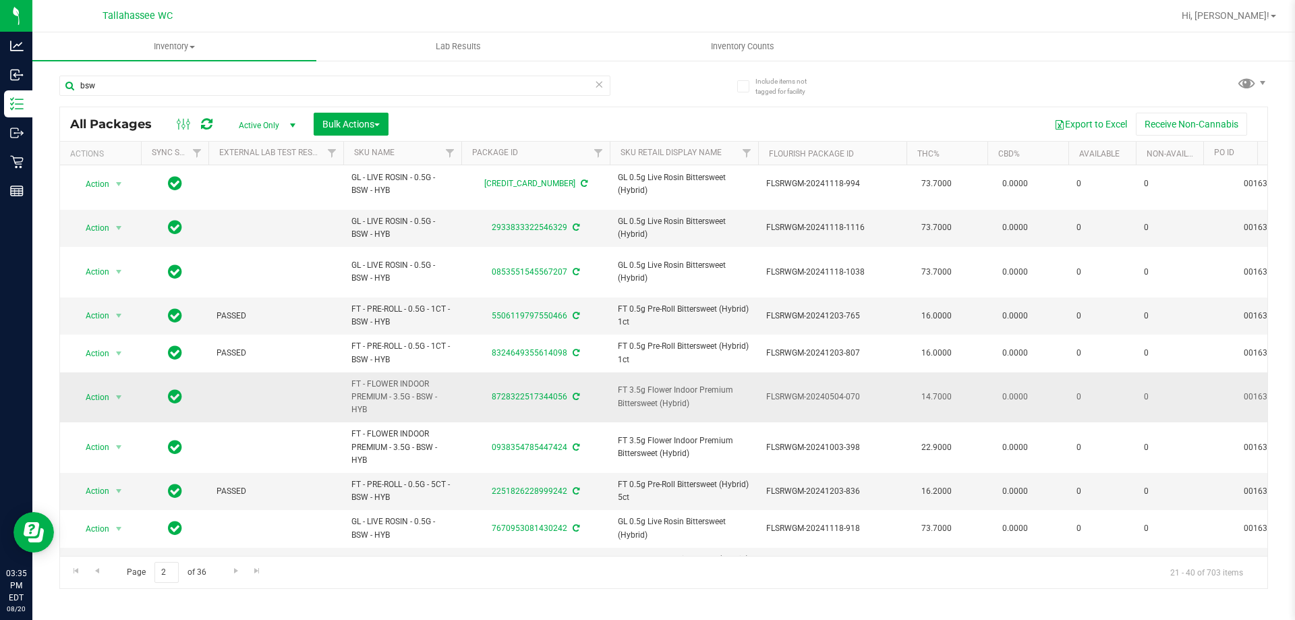
drag, startPoint x: 373, startPoint y: 373, endPoint x: 335, endPoint y: 348, distance: 45.3
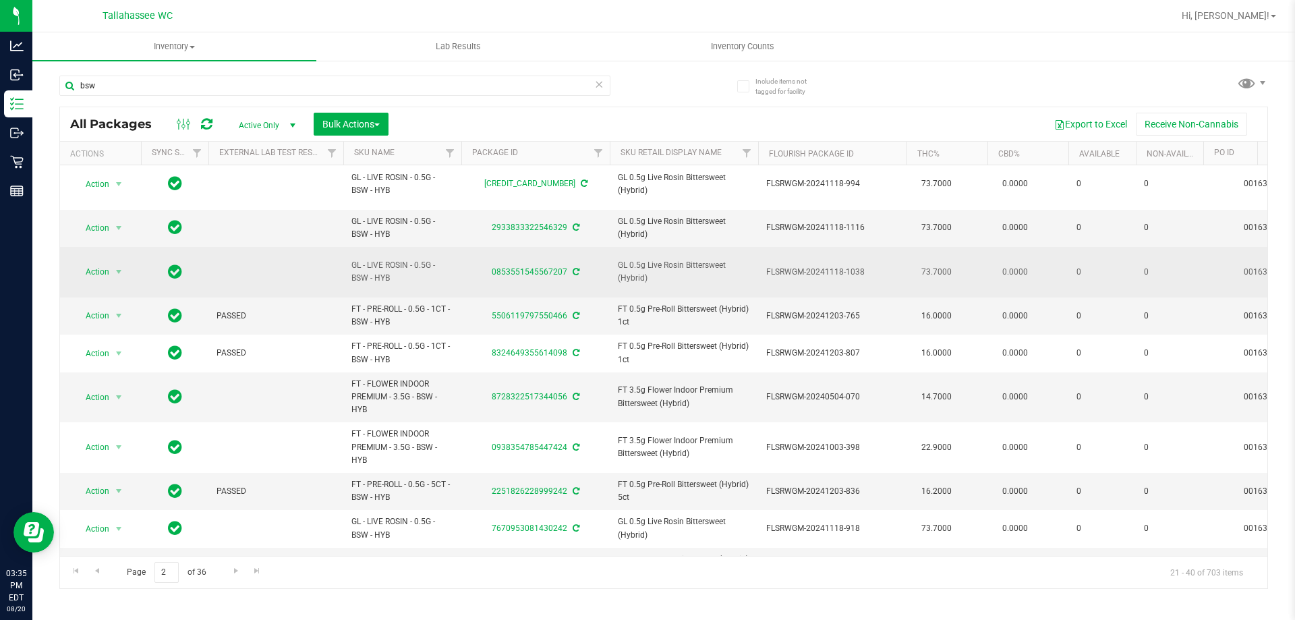
copy tr "FT - FLOWER INDOOR PREMIUM - 3.5G - BSW - HYB"
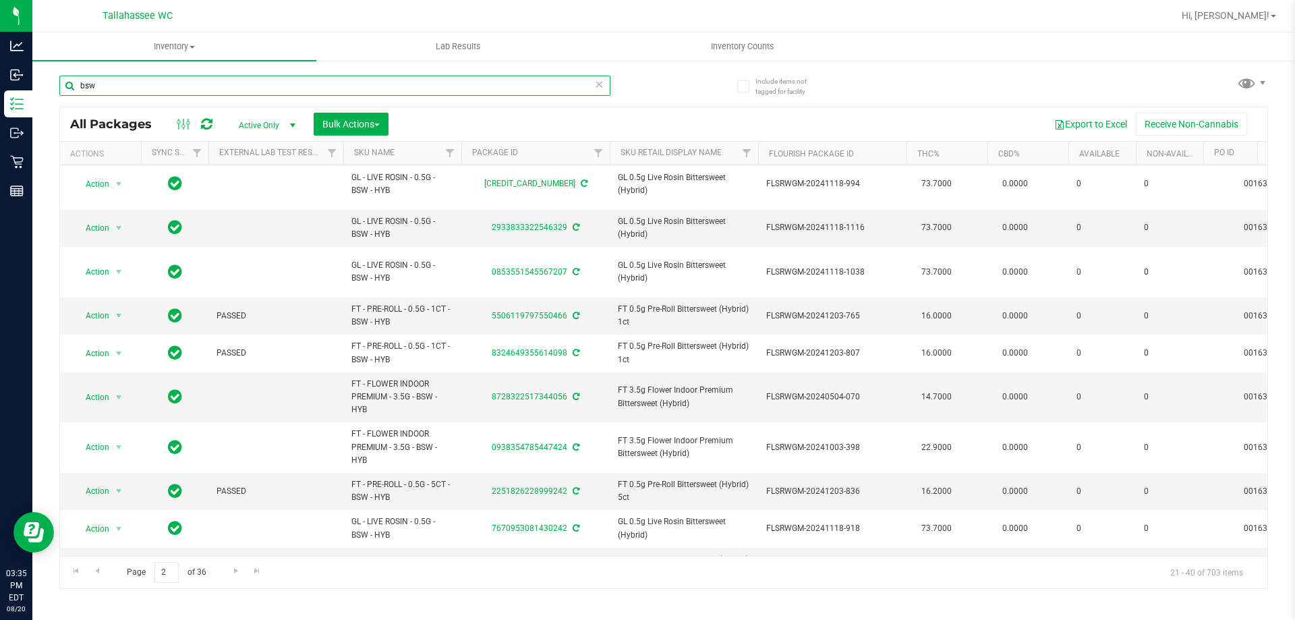
click at [274, 78] on input "bsw" at bounding box center [334, 86] width 551 height 20
paste input "FT - FLOWER INDOOR PREMIUM - 3.5G - BSW - HYB"
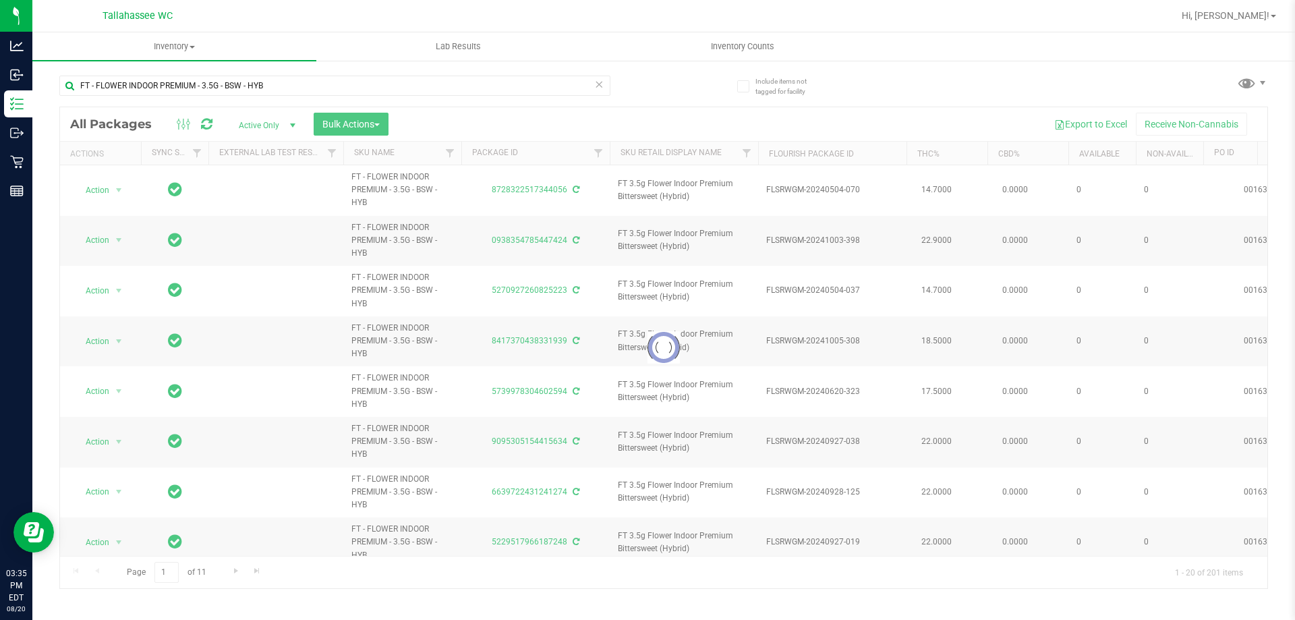
drag, startPoint x: 507, startPoint y: 550, endPoint x: 634, endPoint y: 547, distance: 126.8
click at [634, 547] on div at bounding box center [663, 347] width 1207 height 481
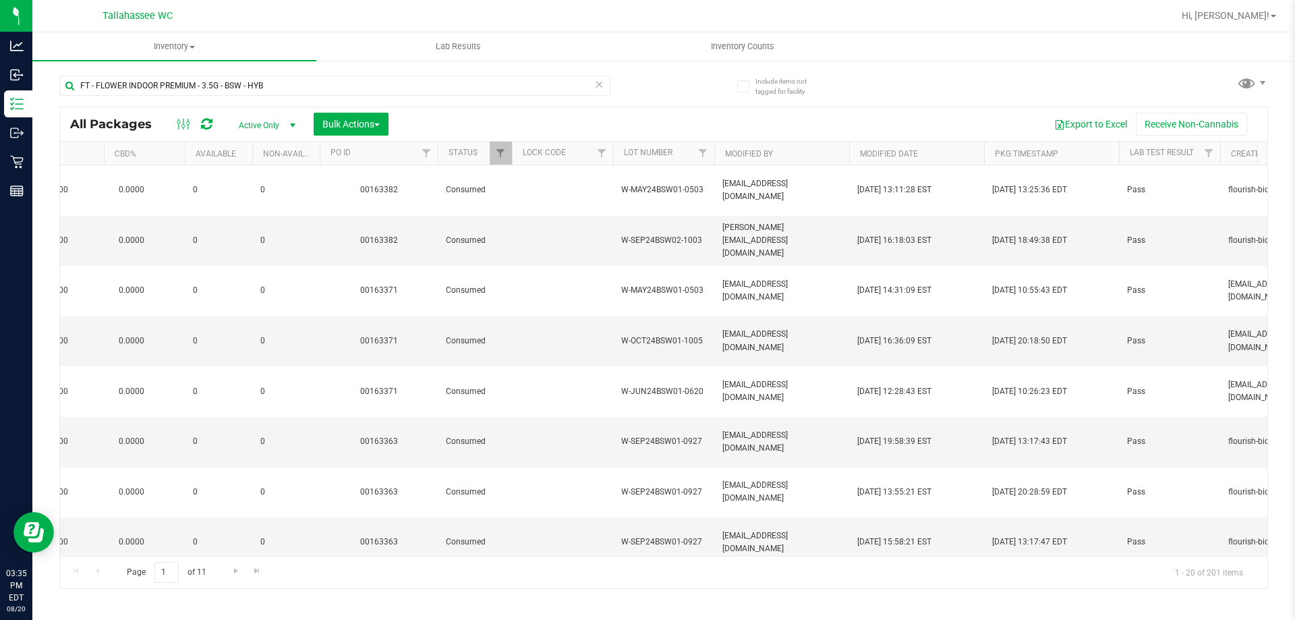
click at [935, 154] on th "Modified Date" at bounding box center [916, 154] width 135 height 24
click at [956, 159] on th "Modified Date" at bounding box center [916, 154] width 135 height 24
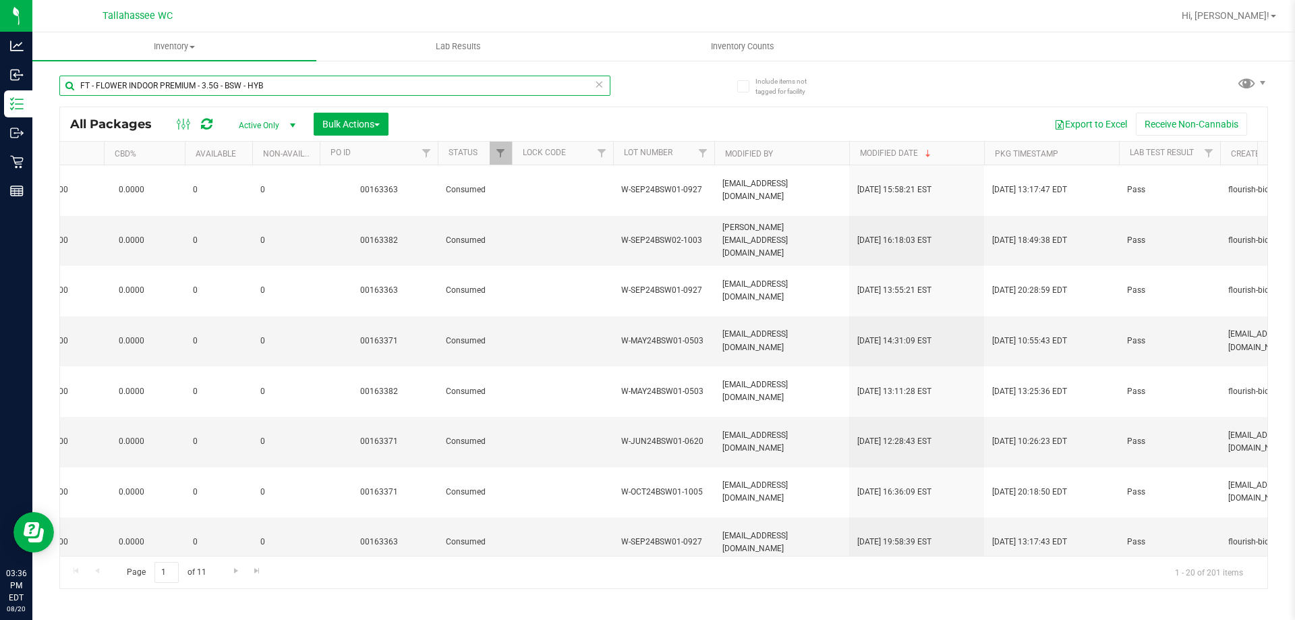
click at [391, 84] on input "FT - FLOWER INDOOR PREMIUM - 3.5G - BSW - HYB" at bounding box center [334, 86] width 551 height 20
click at [389, 84] on input "FT - FLOWER INDOOR PREMIUM - 3.5G - BSW - HYB" at bounding box center [334, 86] width 551 height 20
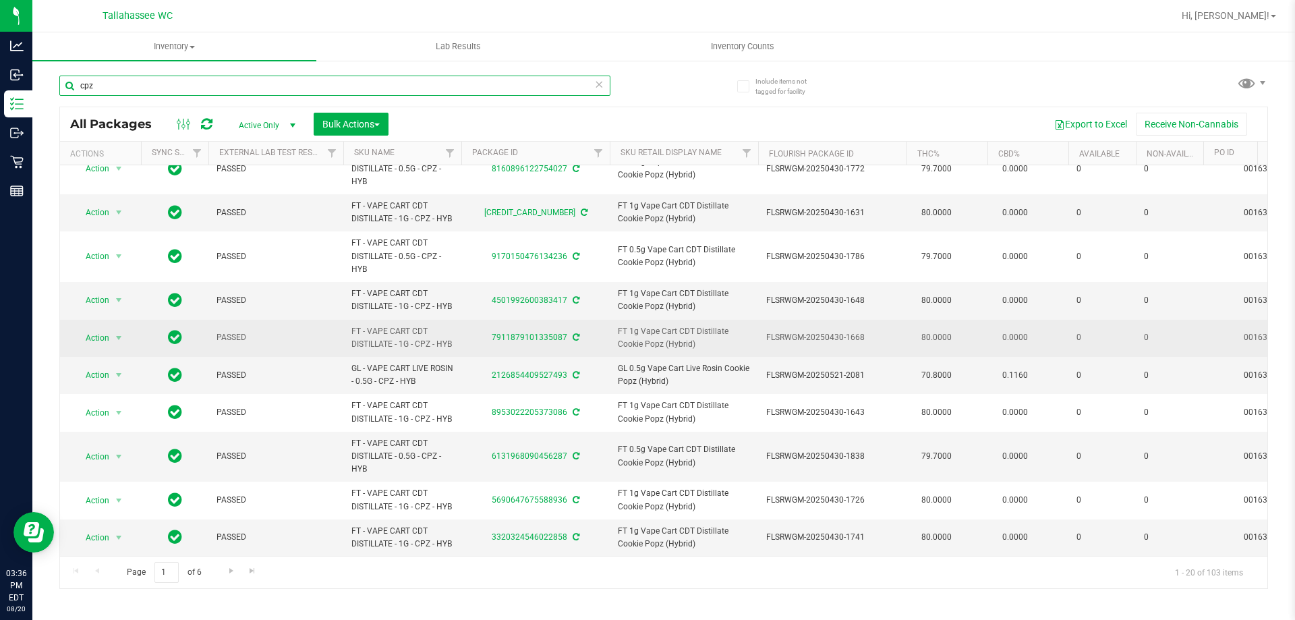
scroll to position [407, 0]
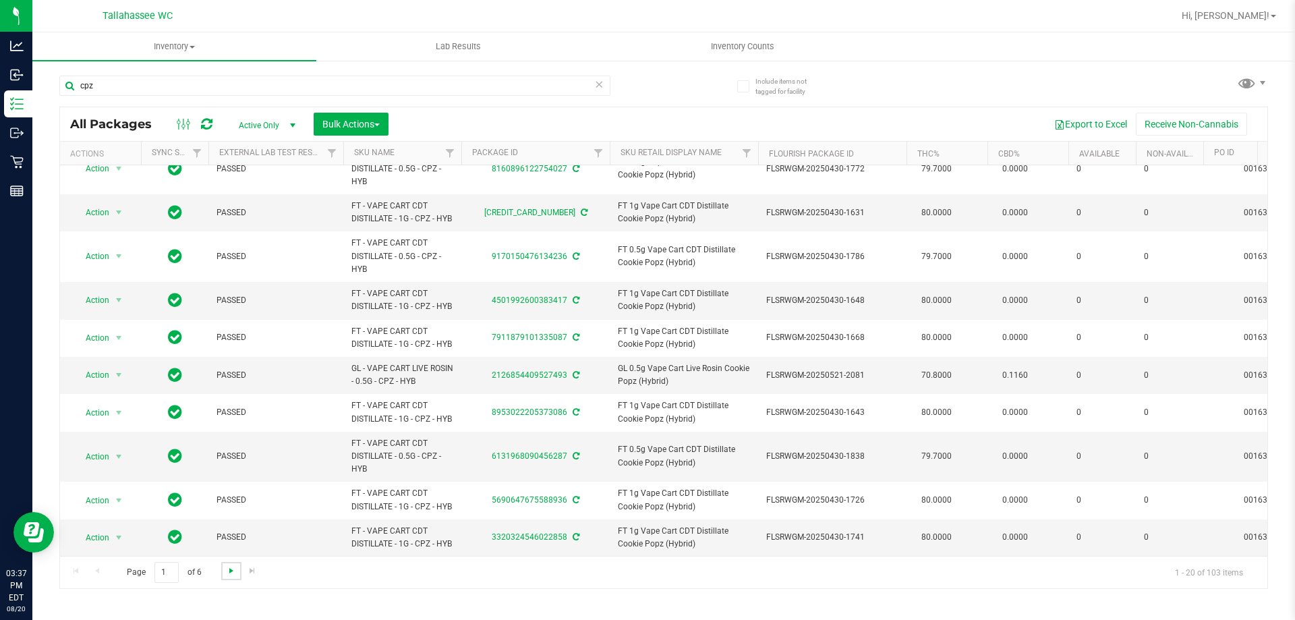
click at [234, 569] on span "Go to the next page" at bounding box center [231, 570] width 11 height 11
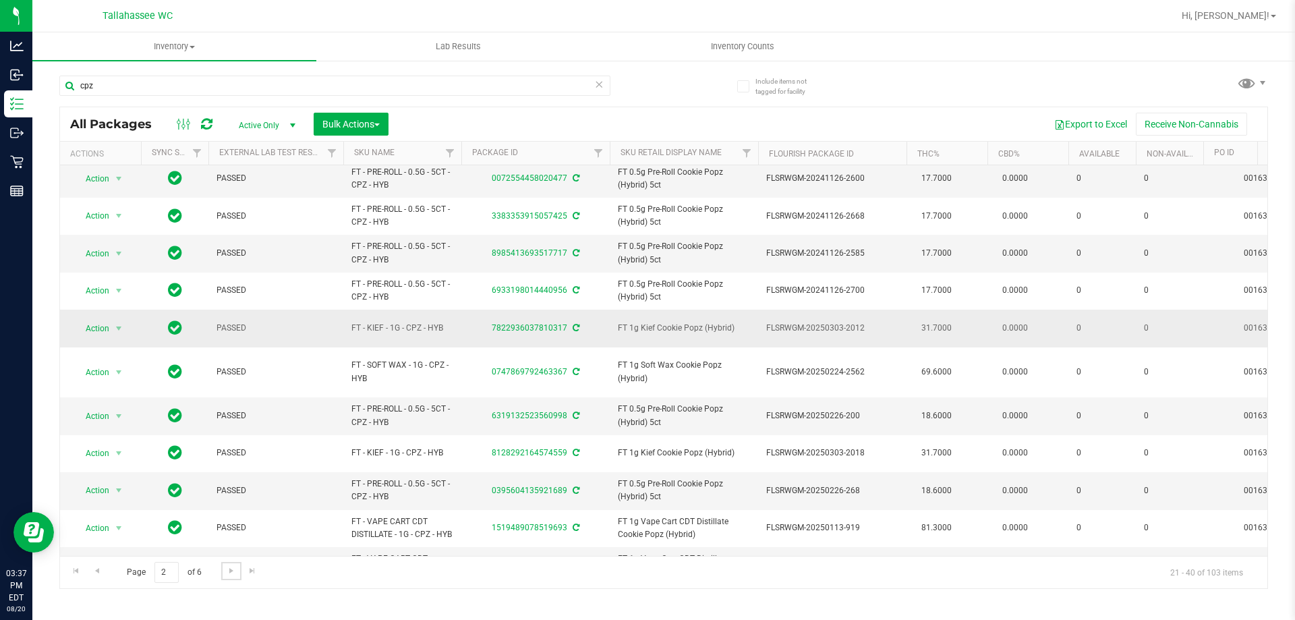
scroll to position [349, 0]
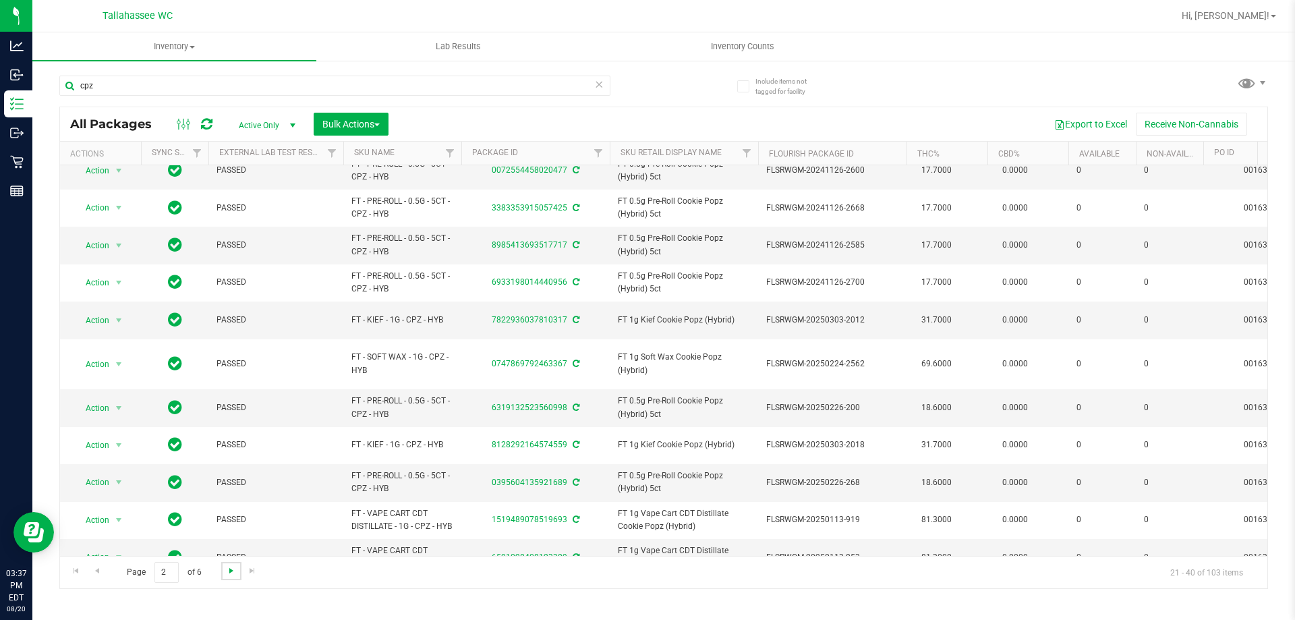
click at [232, 575] on span "Go to the next page" at bounding box center [231, 570] width 11 height 11
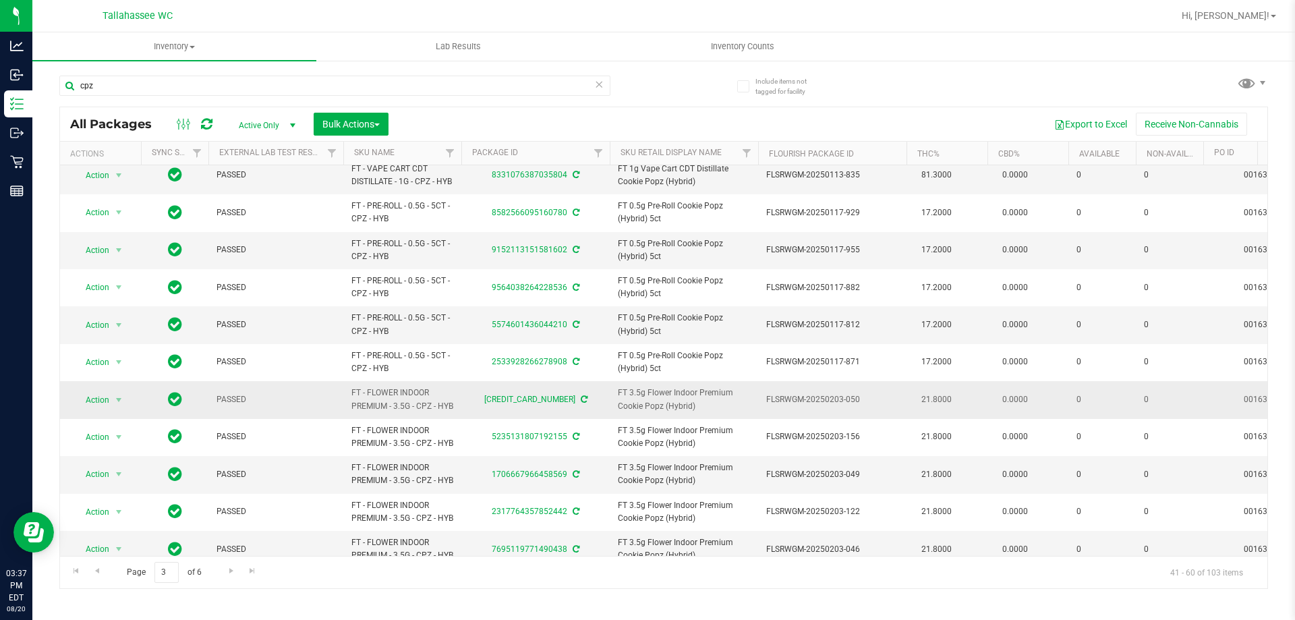
drag, startPoint x: 365, startPoint y: 420, endPoint x: 331, endPoint y: 399, distance: 39.9
copy tr "FT - FLOWER INDOOR PREMIUM - 3.5G - CPZ - HYB"
click at [202, 88] on input "cpz" at bounding box center [334, 86] width 551 height 20
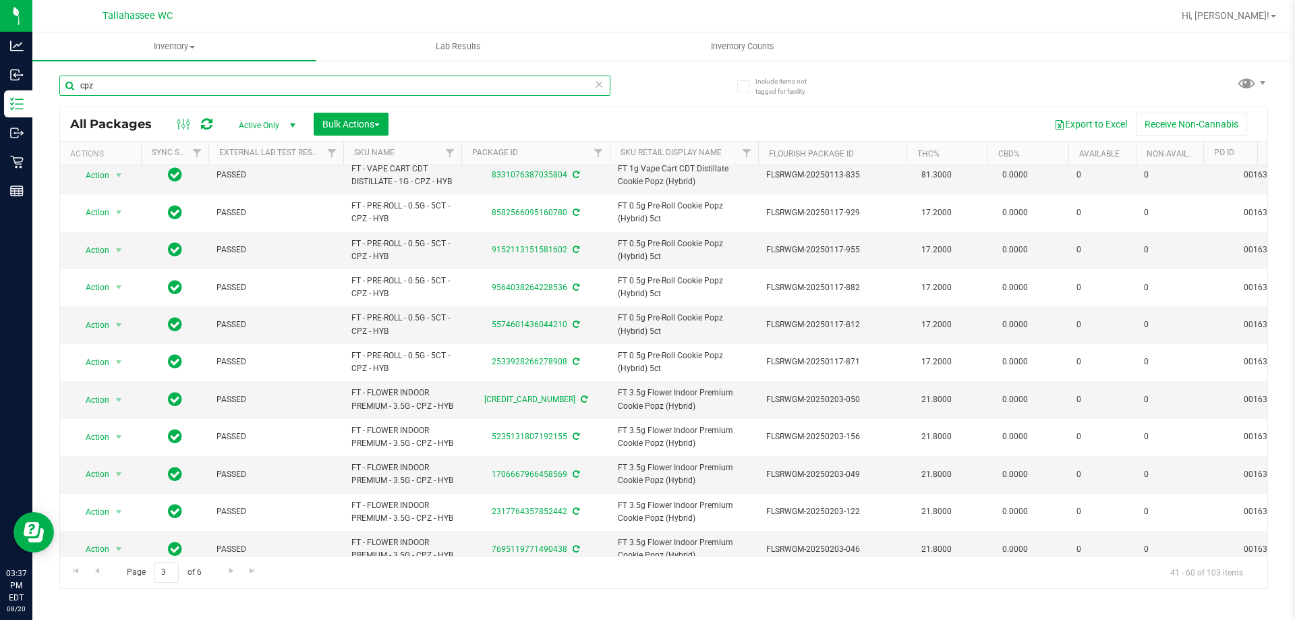
paste input "FT - FLOWER INDOOR PREMIUM - 3.5G - CPZ - HYB"
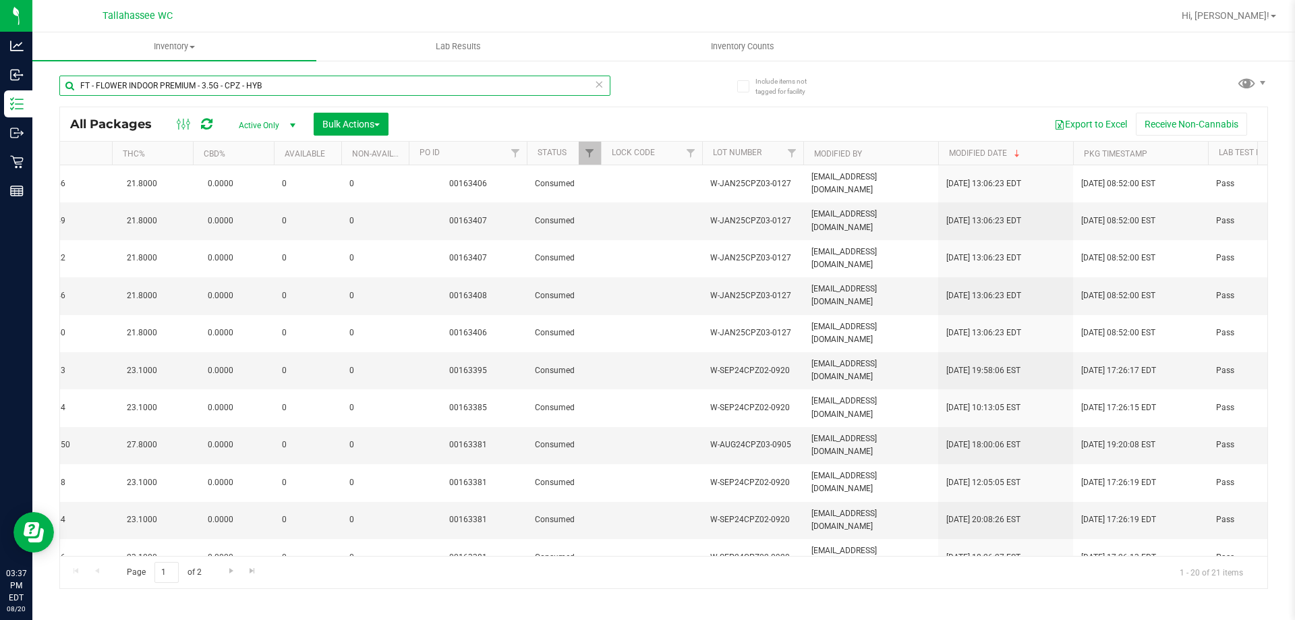
click at [385, 82] on input "FT - FLOWER INDOOR PREMIUM - 3.5G - CPZ - HYB" at bounding box center [334, 86] width 551 height 20
click at [384, 82] on input "FT - FLOWER INDOOR PREMIUM - 3.5G - CPZ - HYB" at bounding box center [334, 86] width 551 height 20
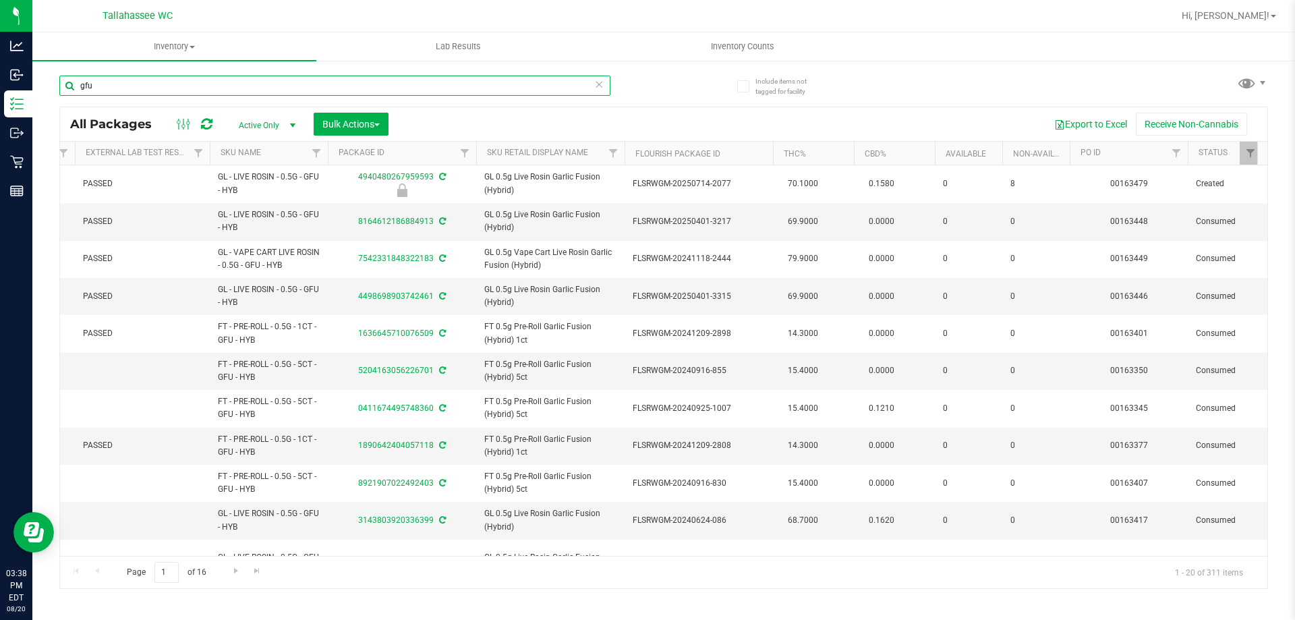
scroll to position [0, 125]
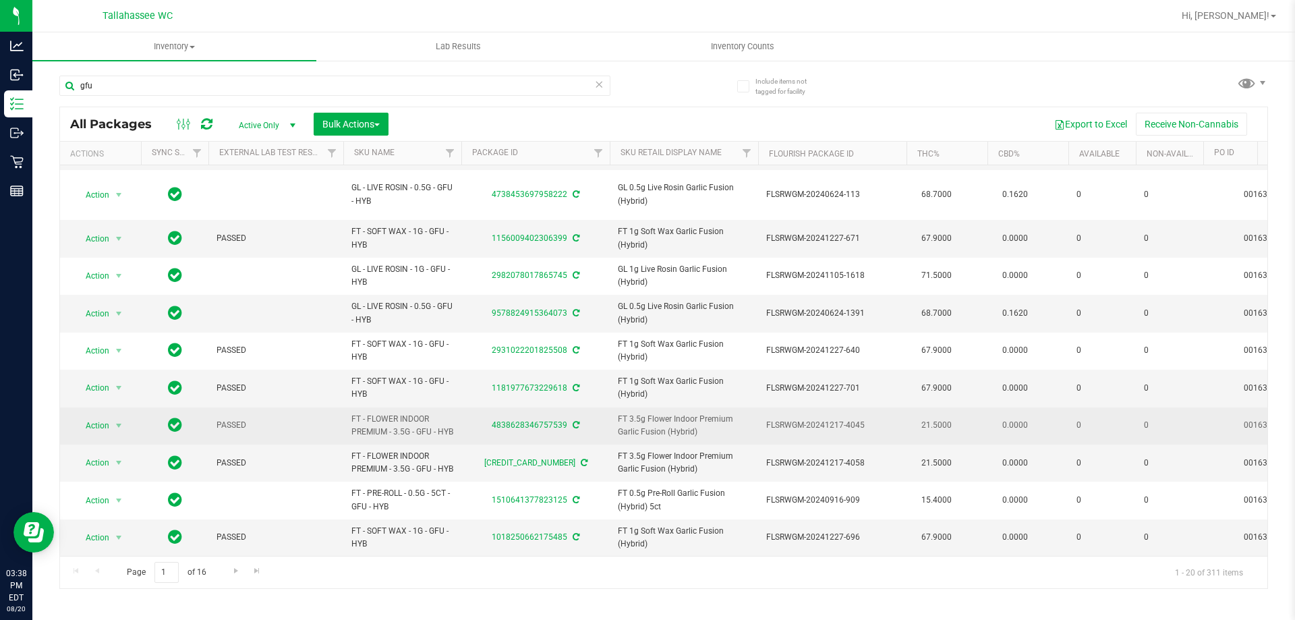
drag, startPoint x: 368, startPoint y: 413, endPoint x: 324, endPoint y: 372, distance: 59.2
copy tr "FT - FLOWER INDOOR PREMIUM - 3.5G - GFU - HYB"
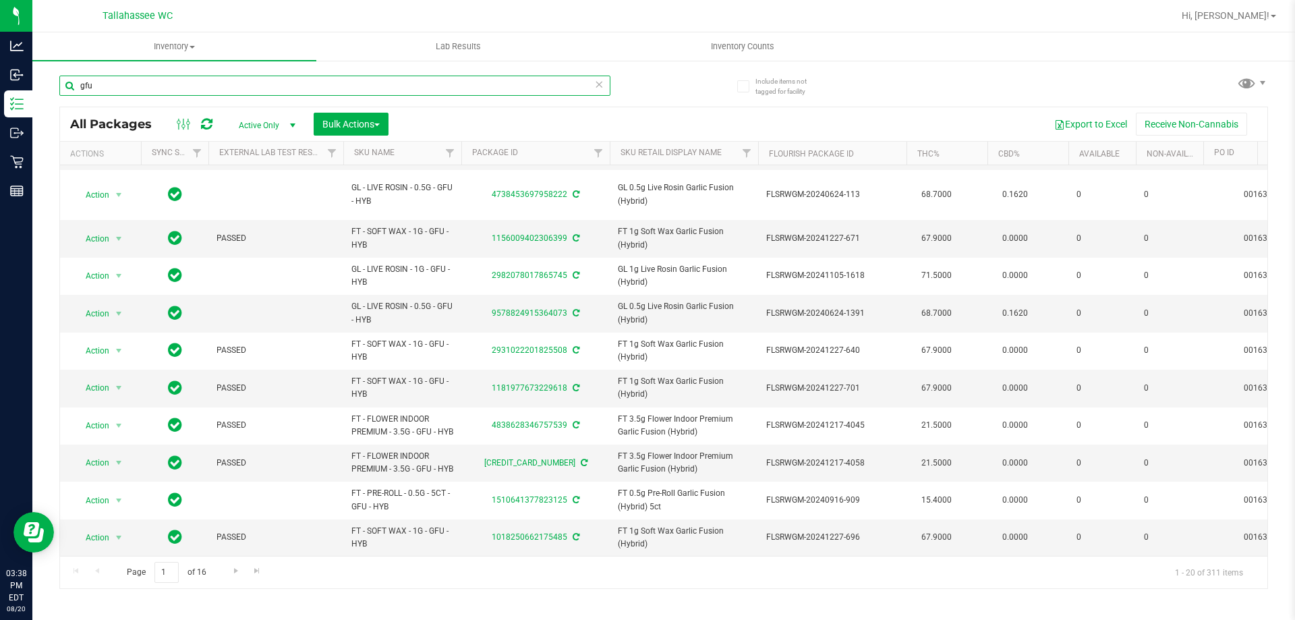
click at [349, 85] on input "gfu" at bounding box center [334, 86] width 551 height 20
paste input "FT - FLOWER INDOOR PREMIUM - 3.5G - GFU - HYB"
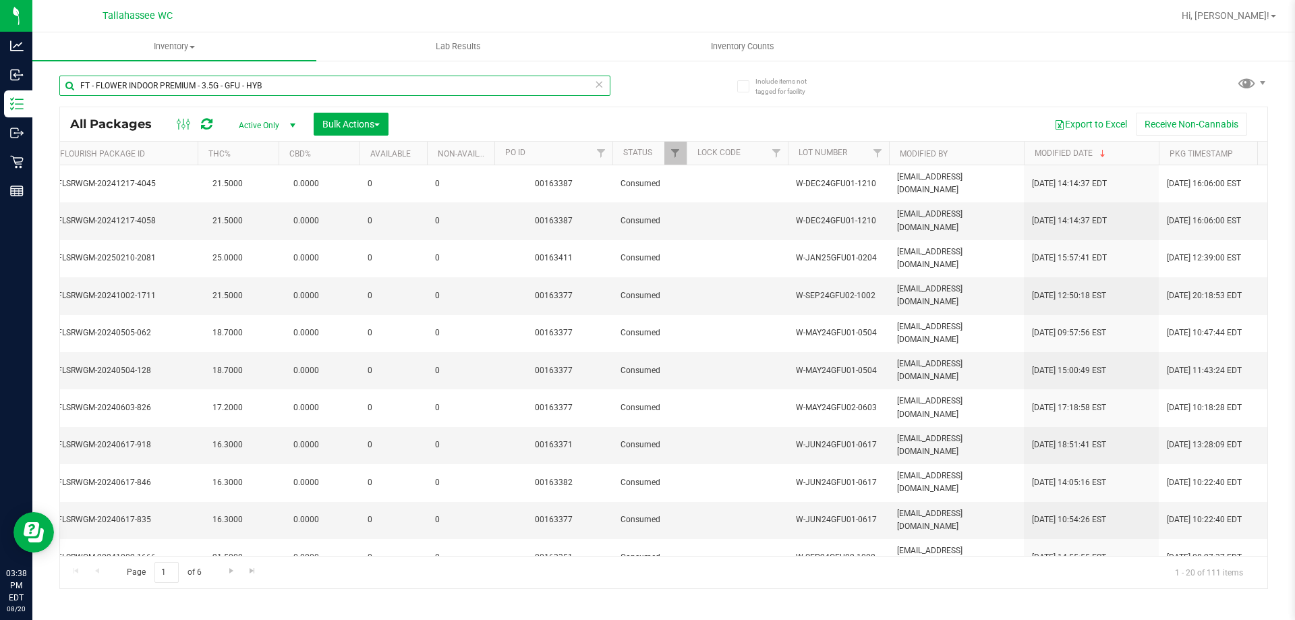
click at [462, 86] on input "FT - FLOWER INDOOR PREMIUM - 3.5G - GFU - HYB" at bounding box center [334, 86] width 551 height 20
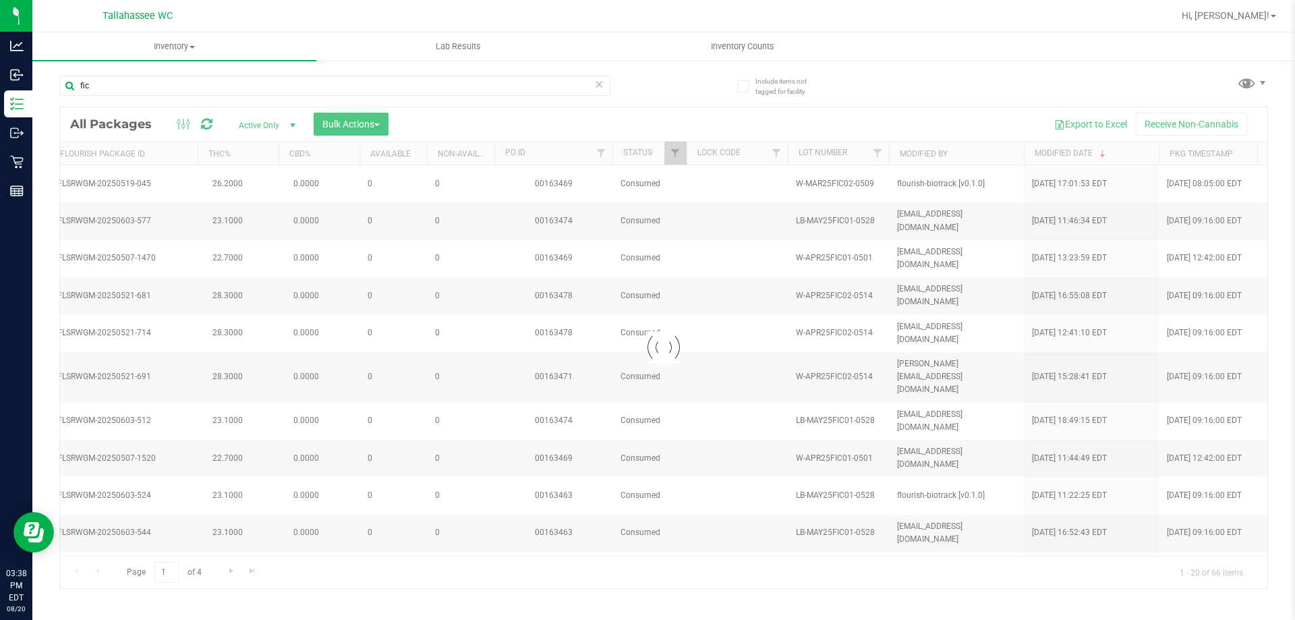
drag, startPoint x: 646, startPoint y: 547, endPoint x: 548, endPoint y: 534, distance: 98.6
click at [548, 534] on div at bounding box center [663, 347] width 1207 height 481
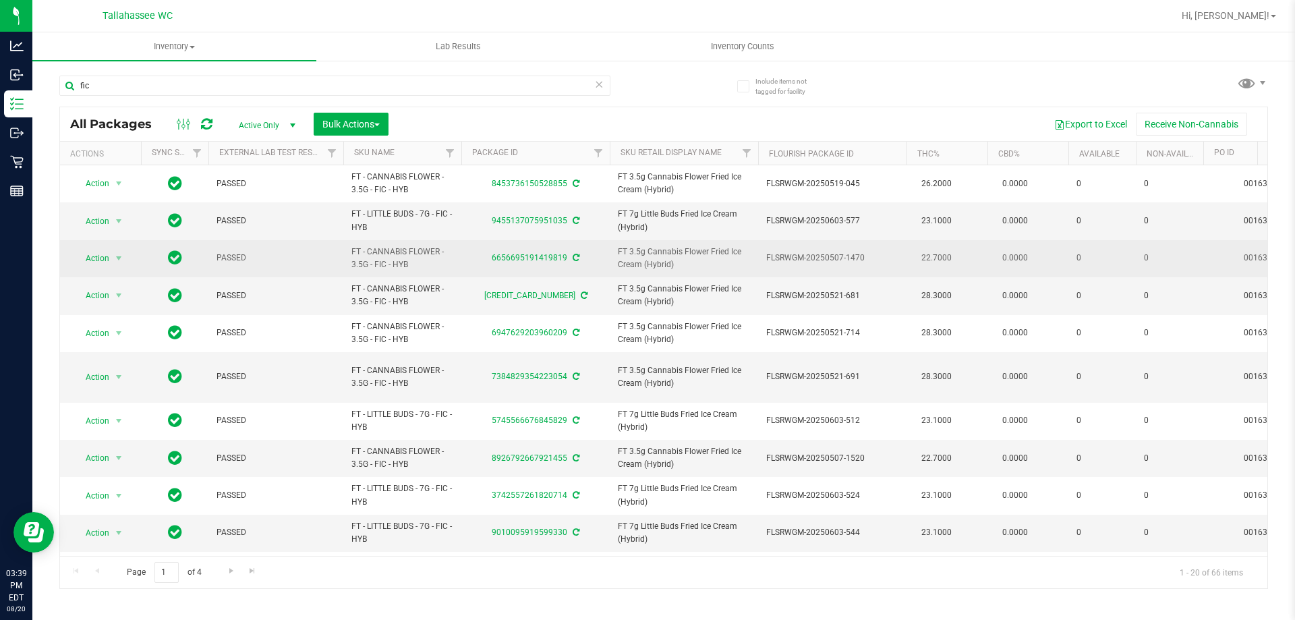
drag, startPoint x: 418, startPoint y: 264, endPoint x: 342, endPoint y: 252, distance: 77.3
copy tr "FT - CANNABIS FLOWER - 3.5G - FIC - HYB"
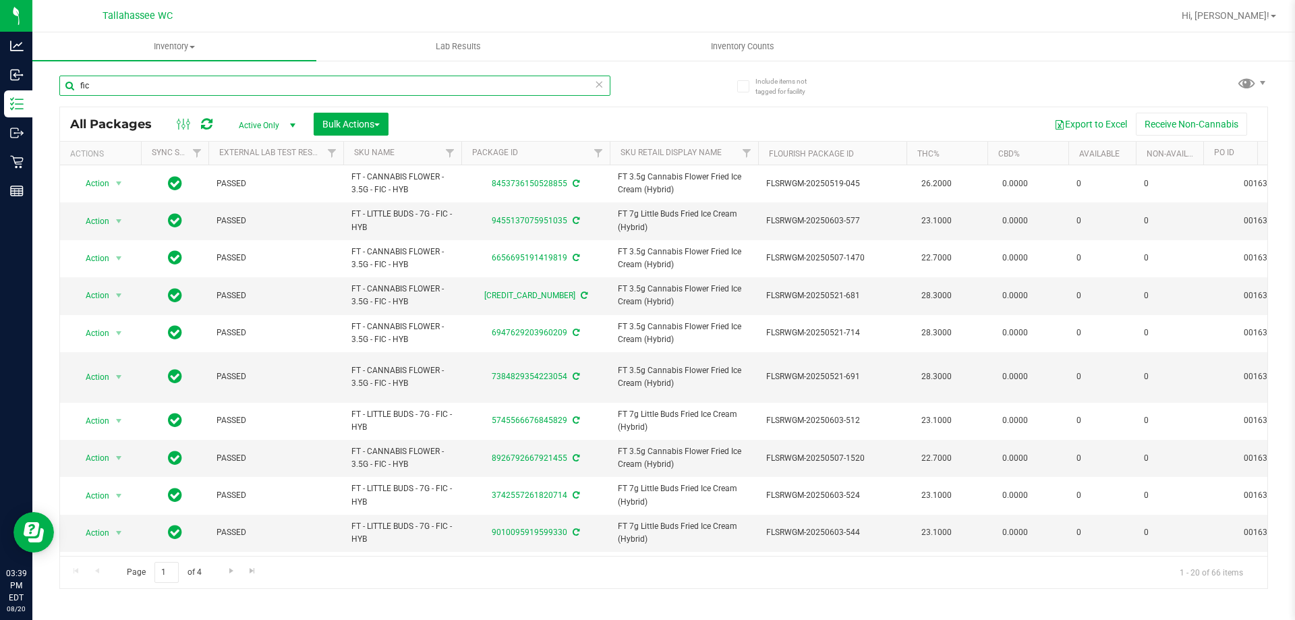
click at [423, 90] on input "fic" at bounding box center [334, 86] width 551 height 20
paste input "FT - CANNABIS FLOWER - 3.5G - FIC - HYB"
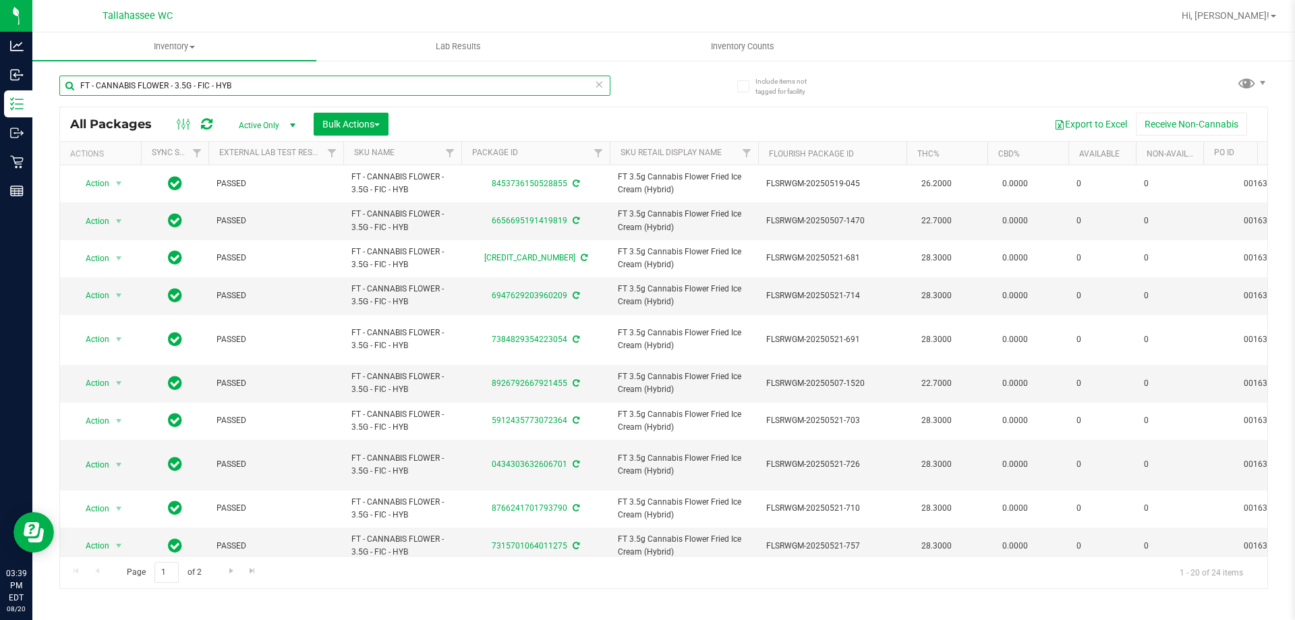
click at [306, 87] on input "FT - CANNABIS FLOWER - 3.5G - FIC - HYB" at bounding box center [334, 86] width 551 height 20
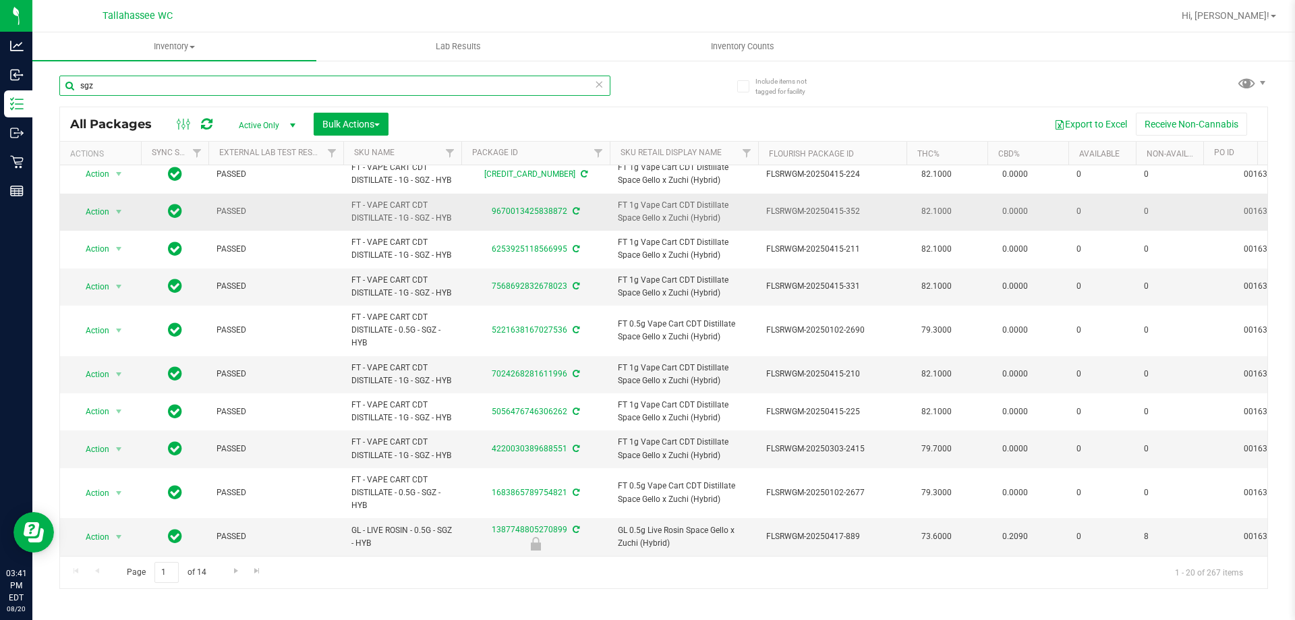
scroll to position [522, 0]
click at [234, 569] on span "Go to the next page" at bounding box center [236, 570] width 11 height 11
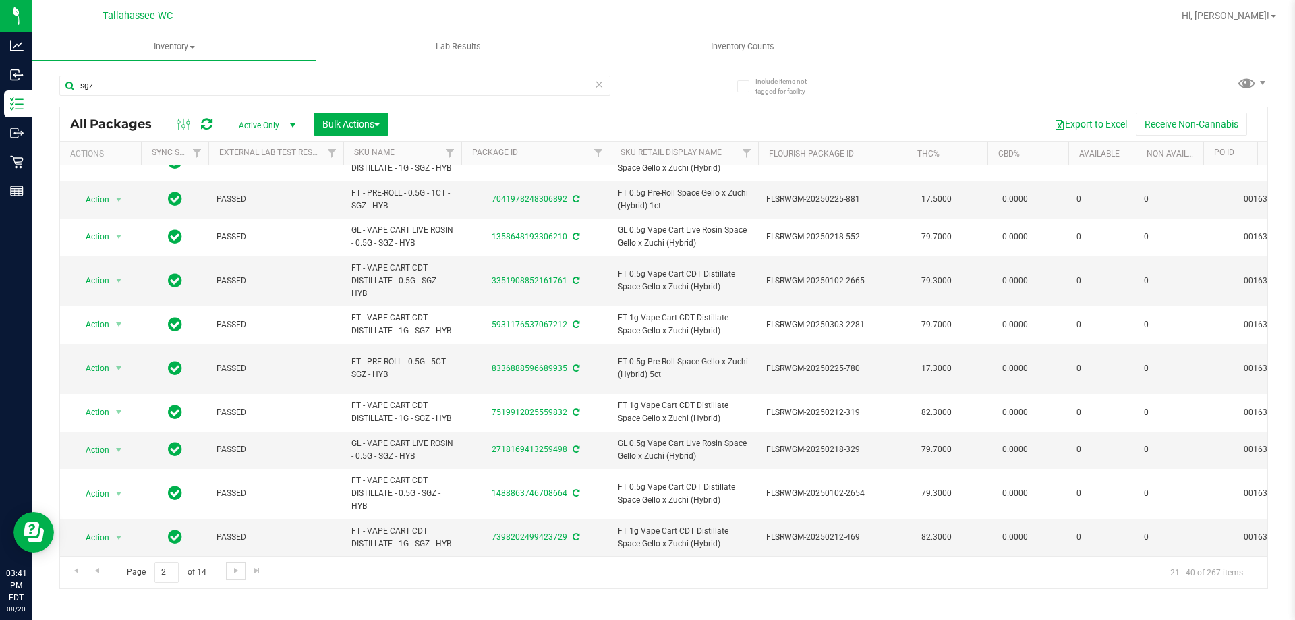
scroll to position [522, 0]
click at [234, 573] on span "Go to the next page" at bounding box center [236, 570] width 11 height 11
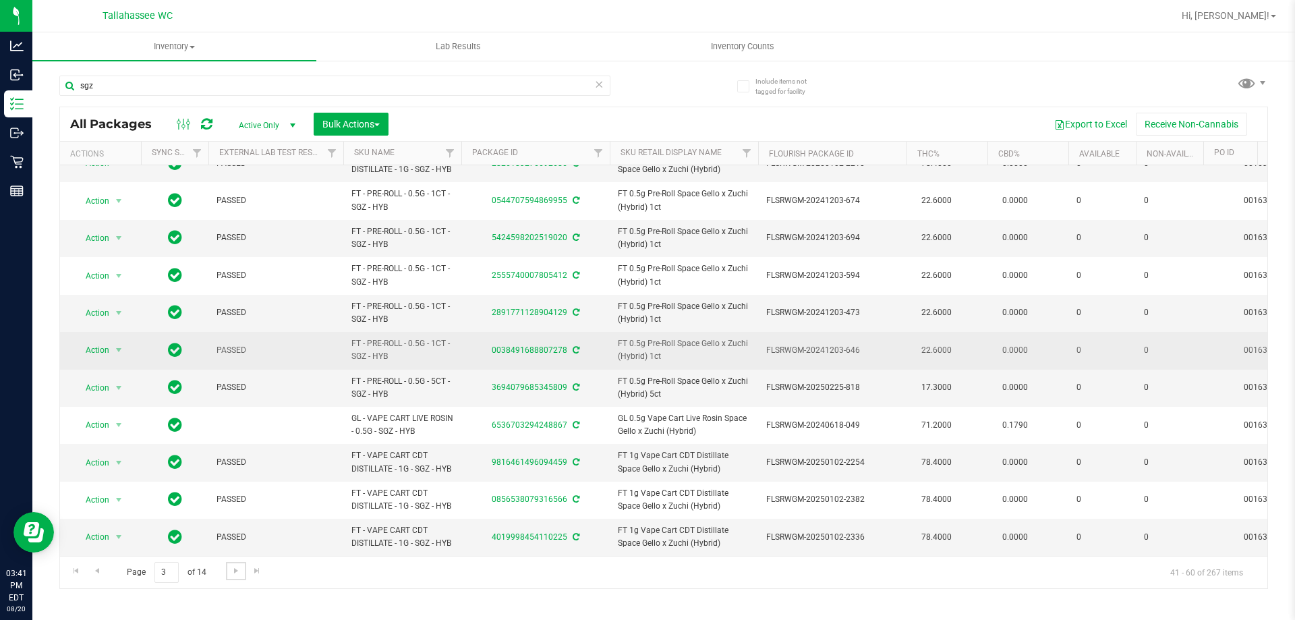
scroll to position [496, 0]
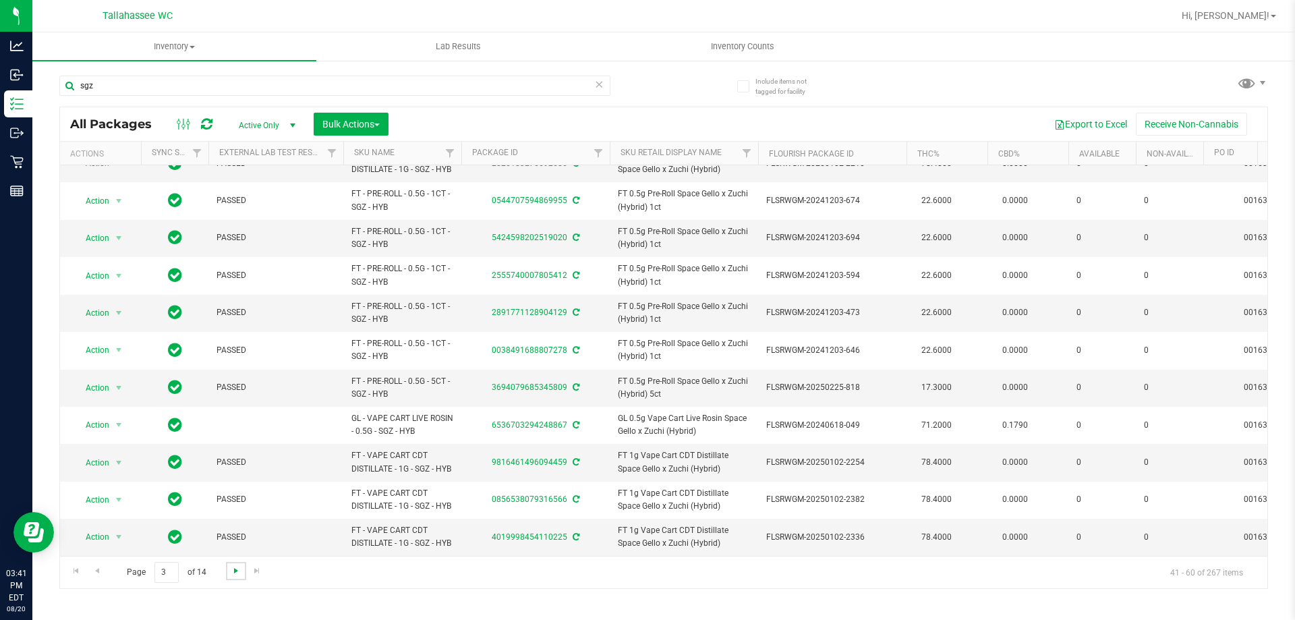
click at [237, 571] on span "Go to the next page" at bounding box center [236, 570] width 11 height 11
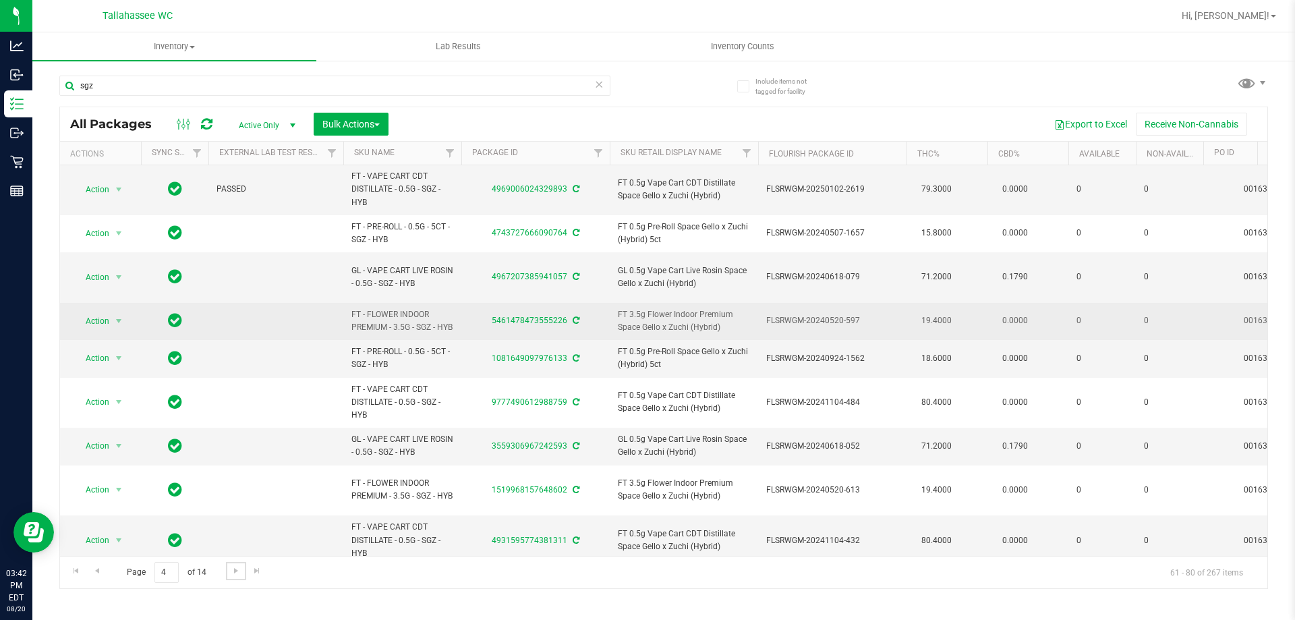
scroll to position [135, 0]
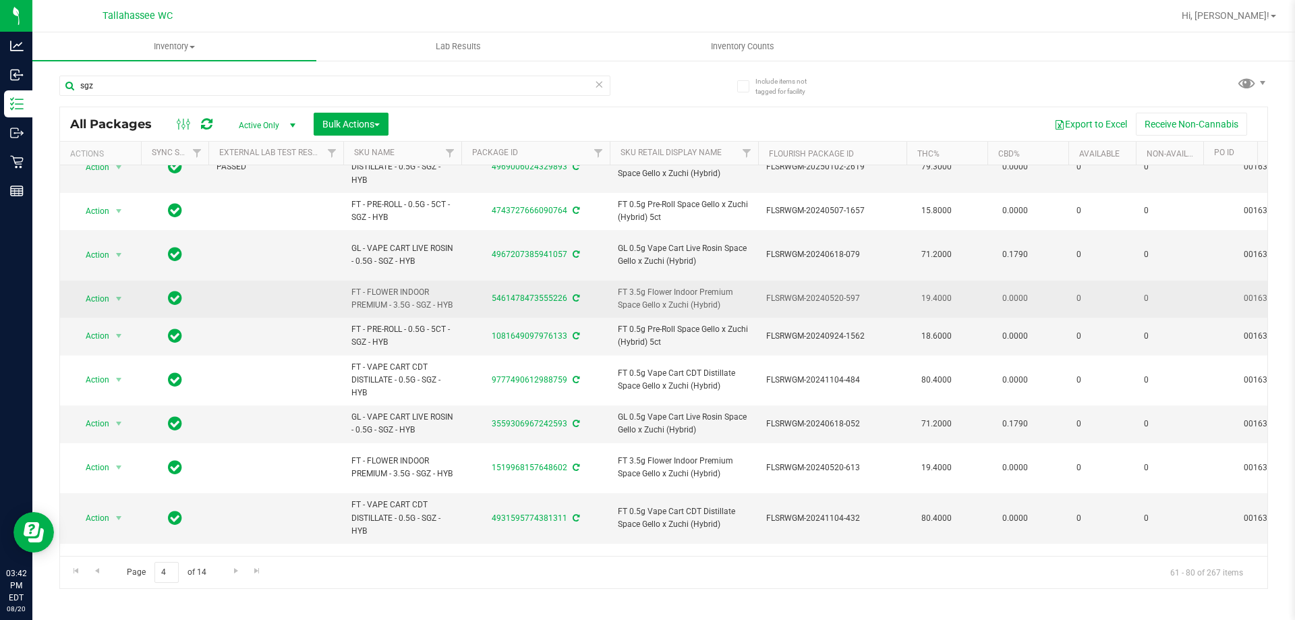
drag, startPoint x: 372, startPoint y: 347, endPoint x: 327, endPoint y: 307, distance: 60.2
copy tr "FT - FLOWER INDOOR PREMIUM - 3.5G - SGZ - HYB"
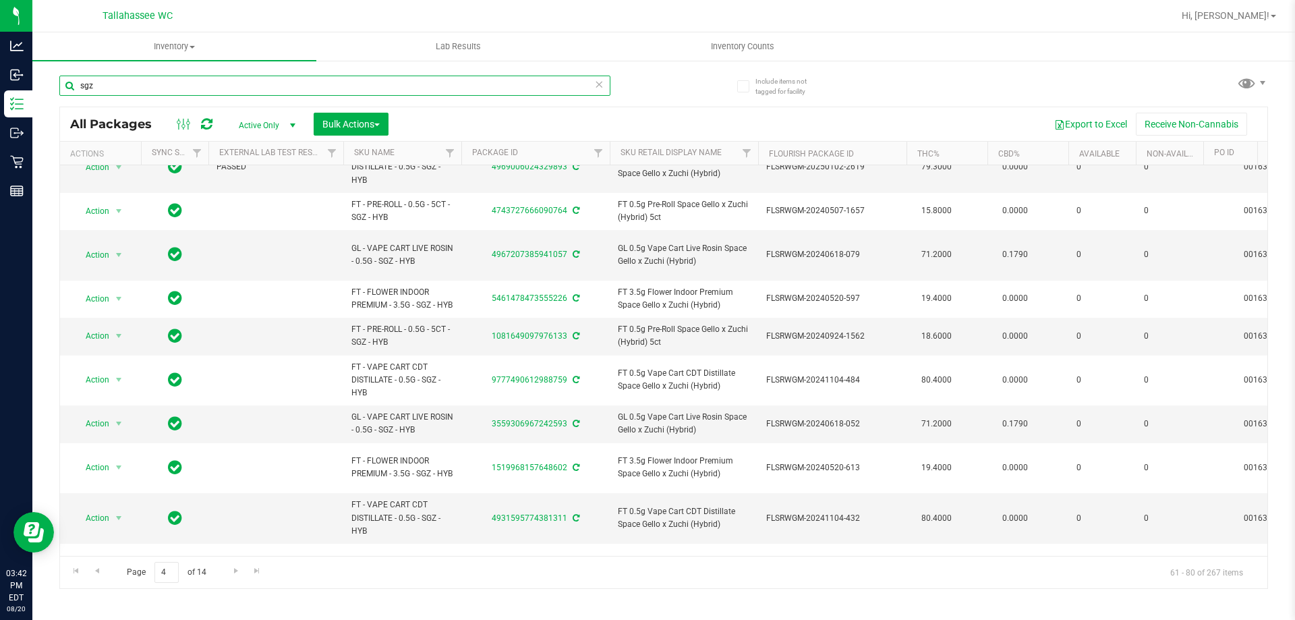
click at [278, 86] on input "sgz" at bounding box center [334, 86] width 551 height 20
paste input "FT - FLOWER INDOOR PREMIUM - 3.5G - SGZ - HYB"
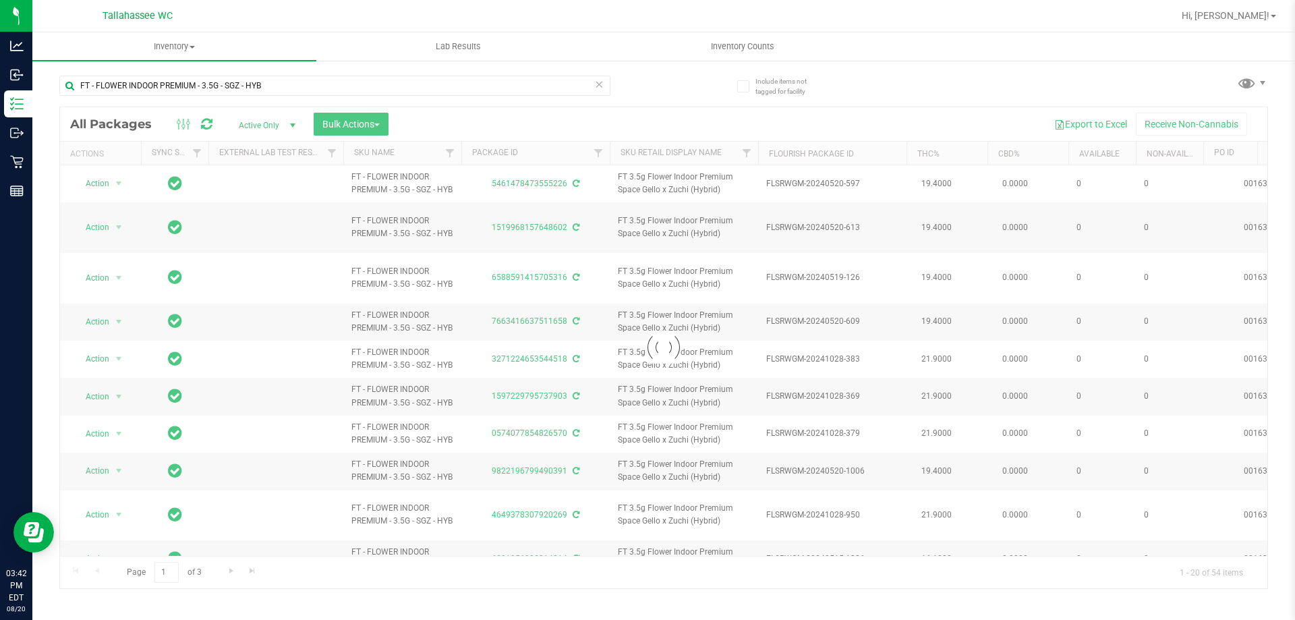
drag, startPoint x: 443, startPoint y: 550, endPoint x: 626, endPoint y: 550, distance: 182.8
click at [626, 550] on div at bounding box center [663, 347] width 1207 height 481
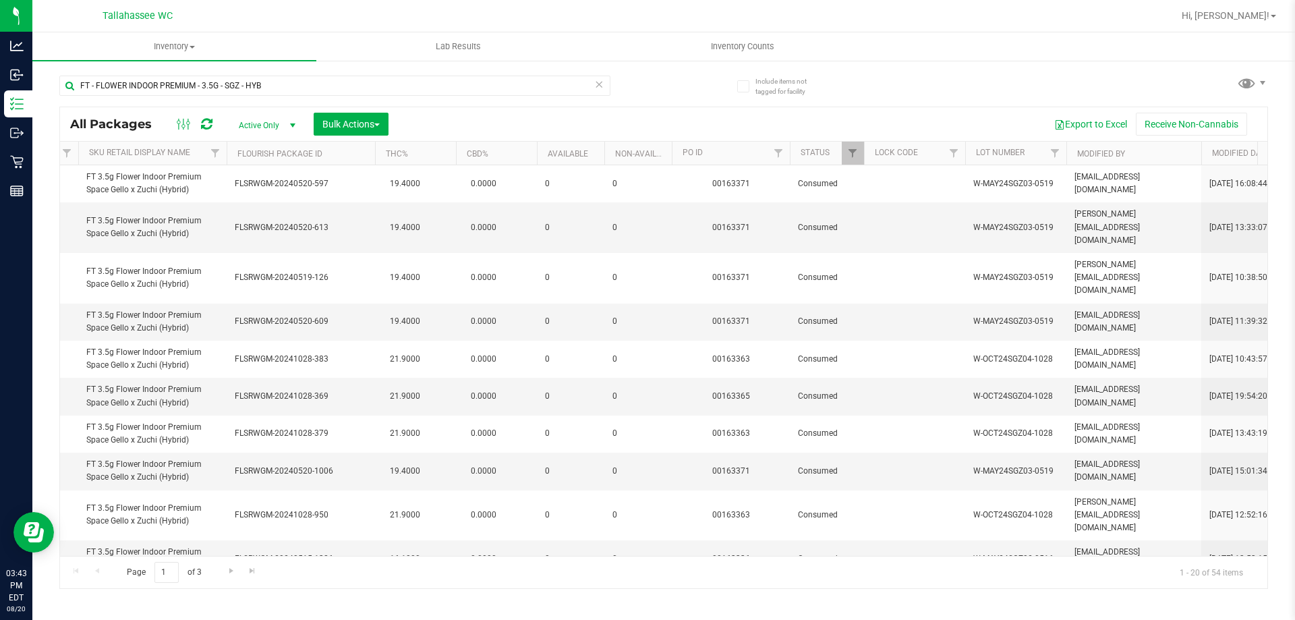
scroll to position [0, 687]
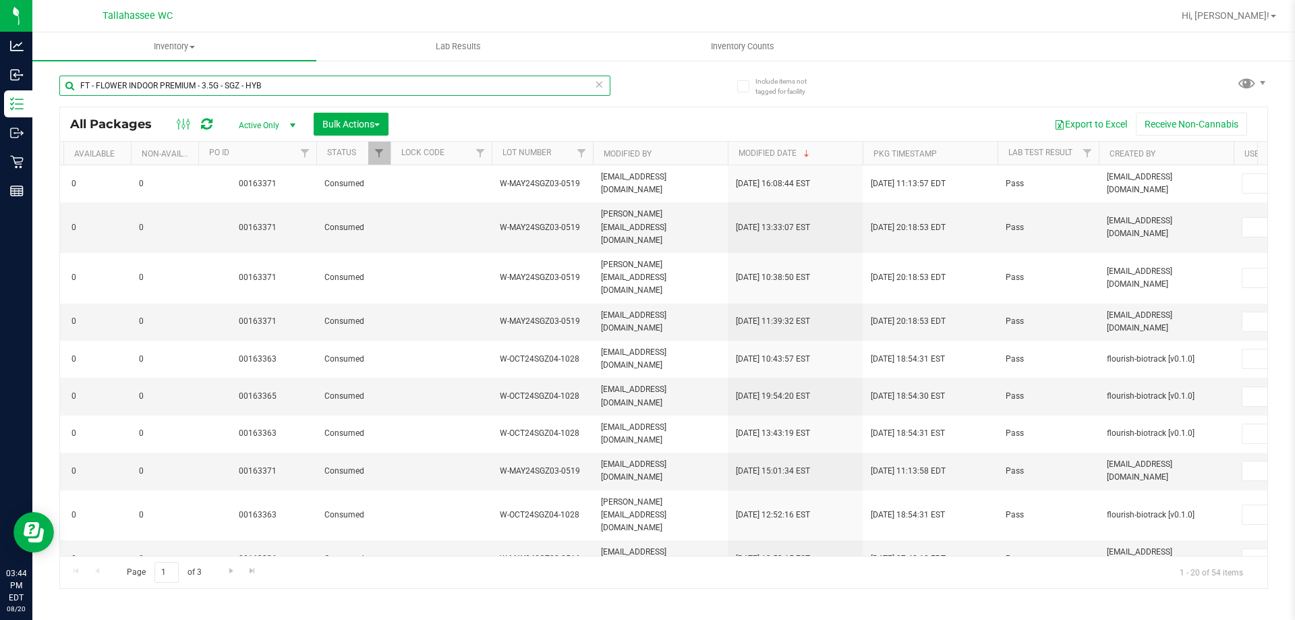
click at [389, 76] on input "FT - FLOWER INDOOR PREMIUM - 3.5G - SGZ - HYB" at bounding box center [334, 86] width 551 height 20
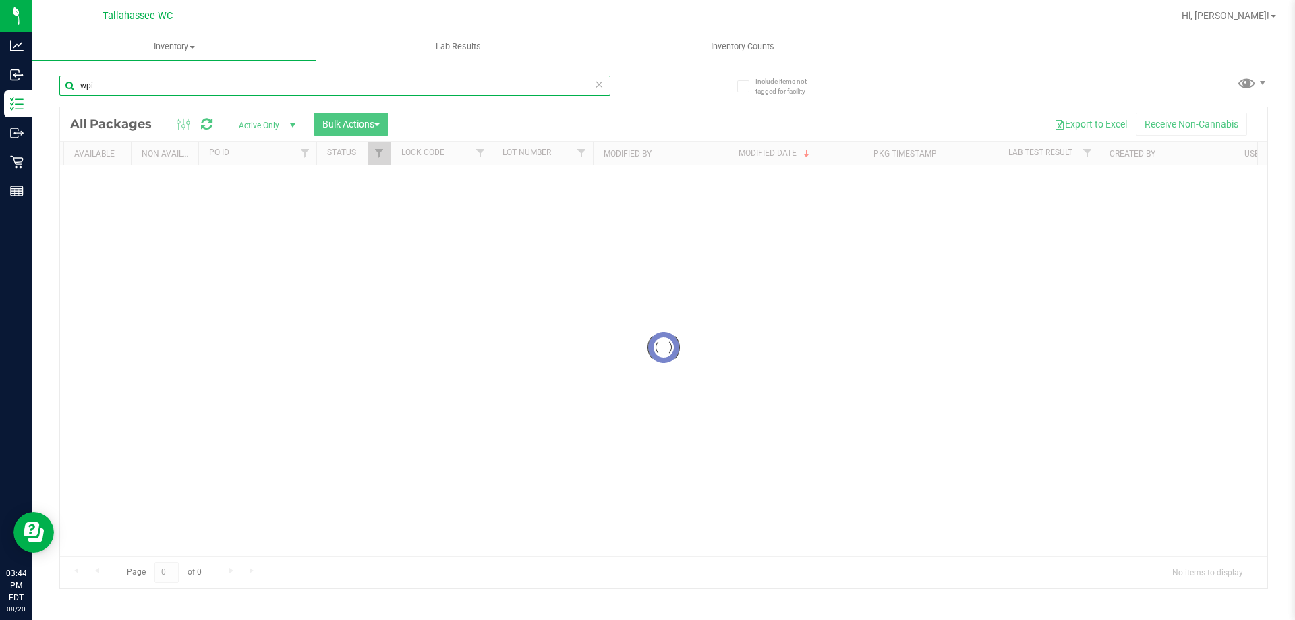
click at [119, 84] on input "wpi" at bounding box center [334, 86] width 551 height 20
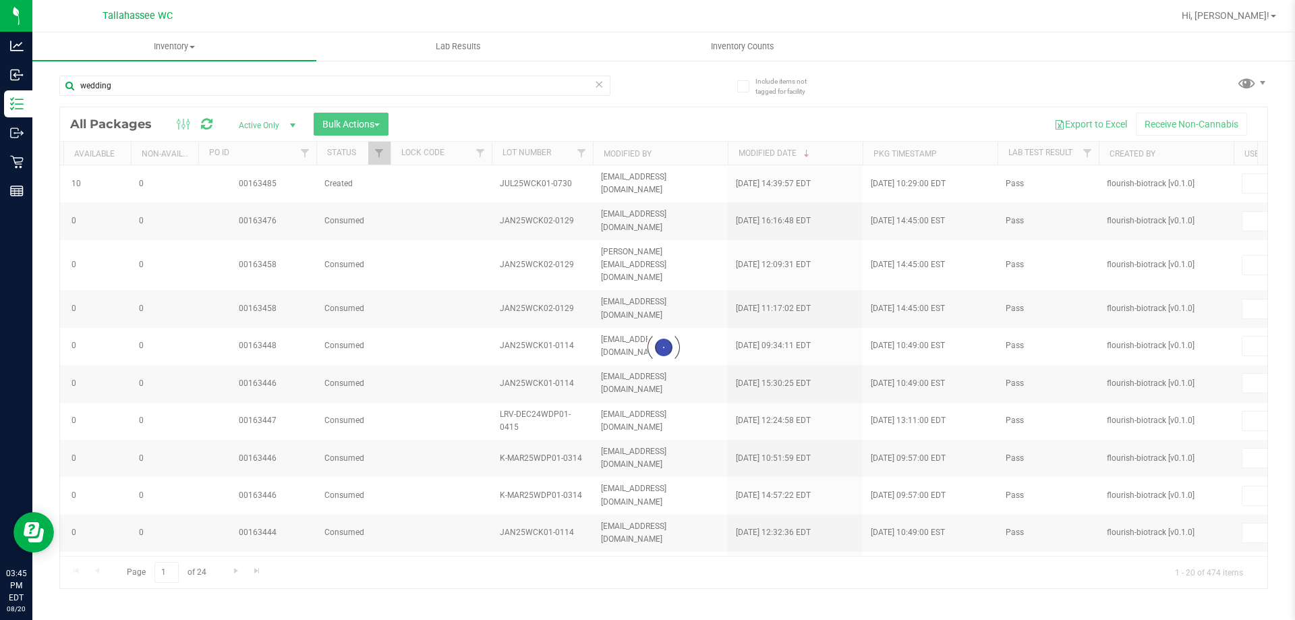
drag, startPoint x: 647, startPoint y: 550, endPoint x: 517, endPoint y: 537, distance: 130.2
click at [517, 537] on div at bounding box center [663, 347] width 1207 height 481
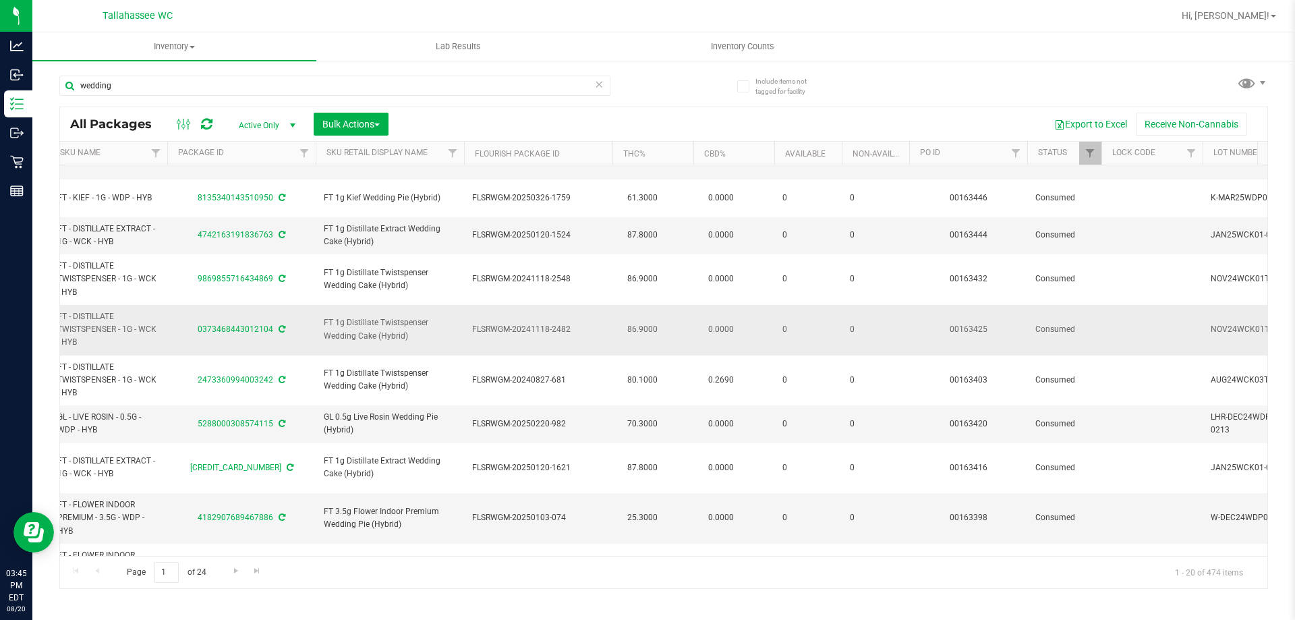
scroll to position [337, 294]
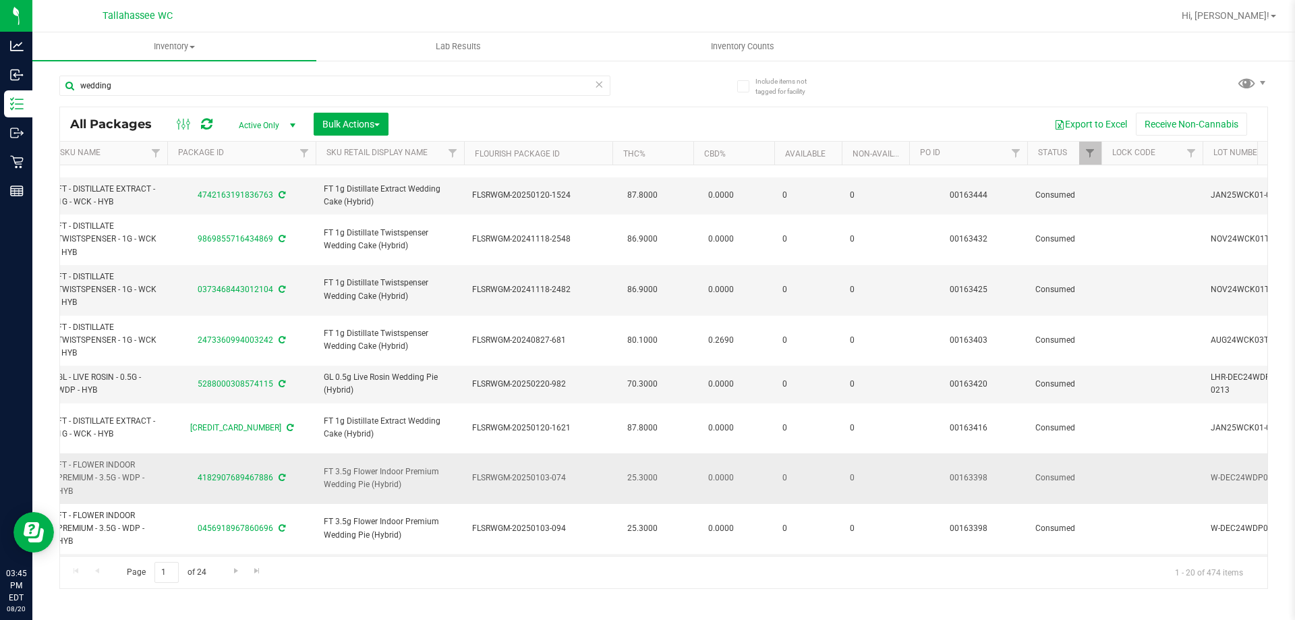
drag, startPoint x: 398, startPoint y: 451, endPoint x: 317, endPoint y: 434, distance: 82.5
click at [317, 453] on td "FT 3.5g Flower Indoor Premium Wedding Pie (Hybrid)" at bounding box center [390, 478] width 148 height 51
drag, startPoint x: 409, startPoint y: 446, endPoint x: 324, endPoint y: 429, distance: 87.3
click at [324, 465] on span "FT 3.5g Flower Indoor Premium Wedding Pie (Hybrid)" at bounding box center [390, 478] width 132 height 26
copy span "FT 3.5g Flower Indoor Premium Wedding Pie (Hybrid)"
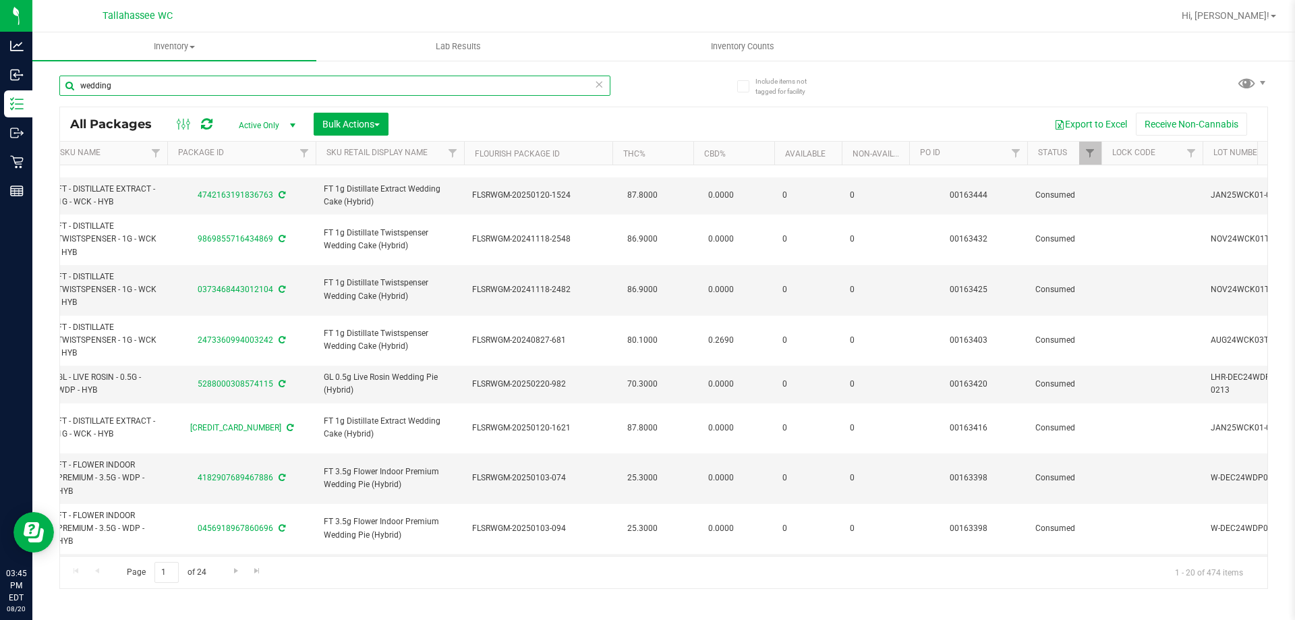
click at [333, 89] on input "wedding" at bounding box center [334, 86] width 551 height 20
paste input "FT 3.5g Flower Indoor Premium Wedding Pie (Hybrid)"
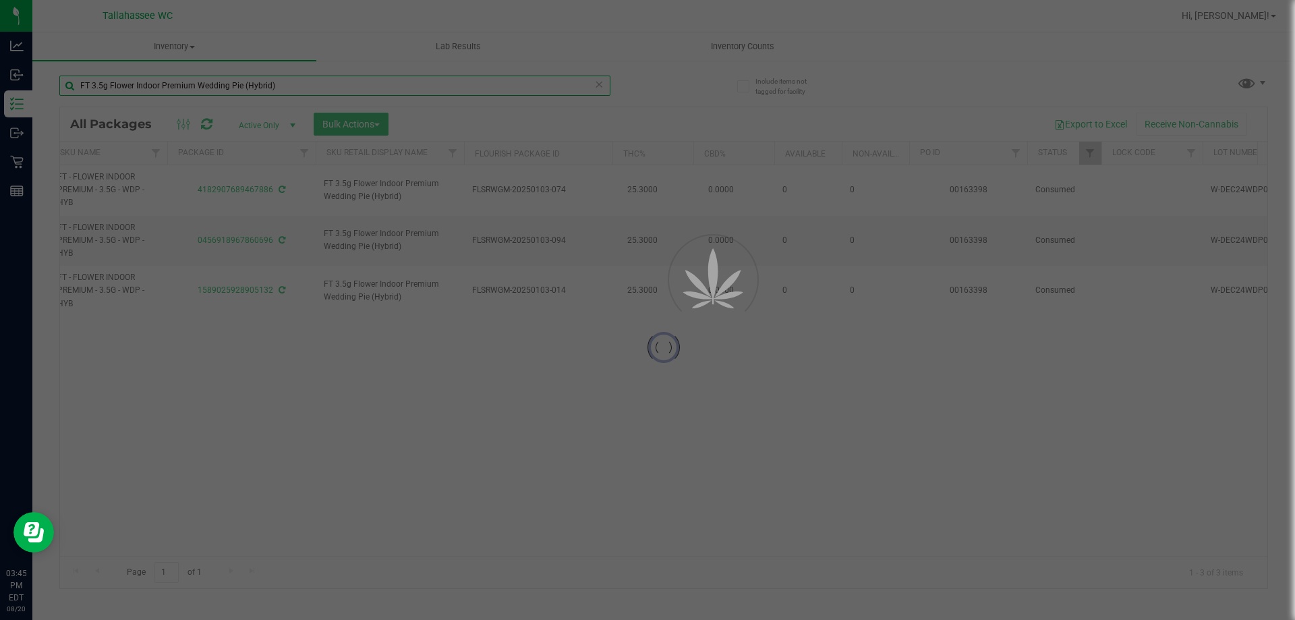
scroll to position [0, 294]
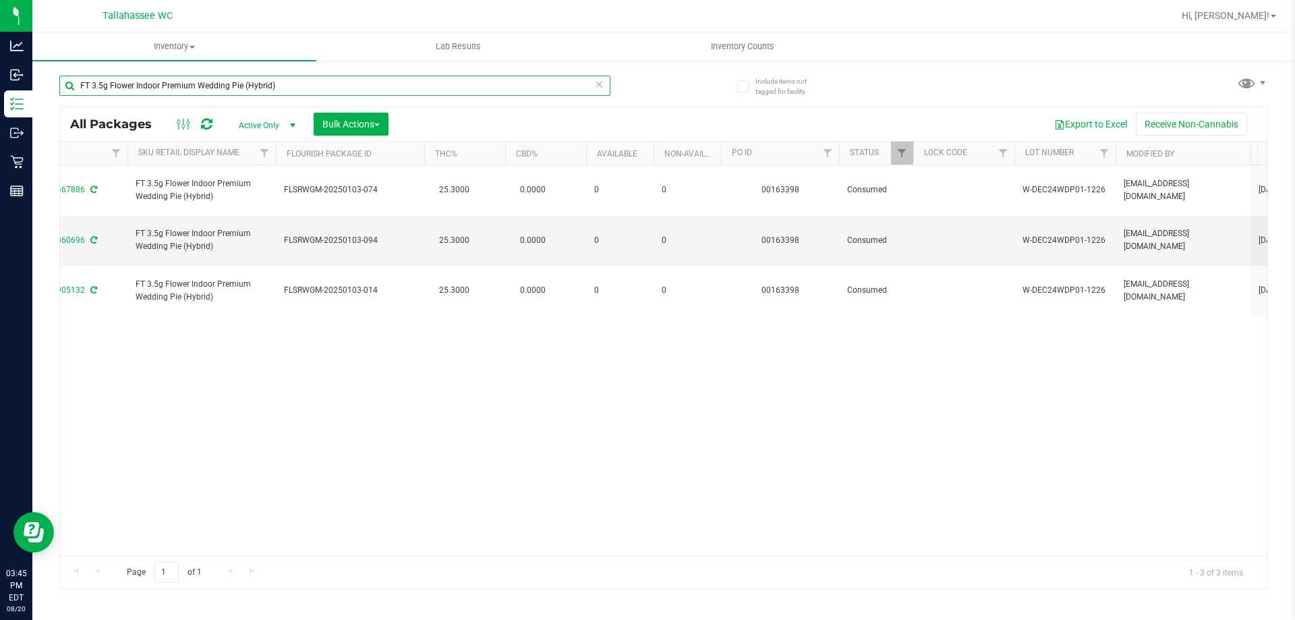
scroll to position [0, 554]
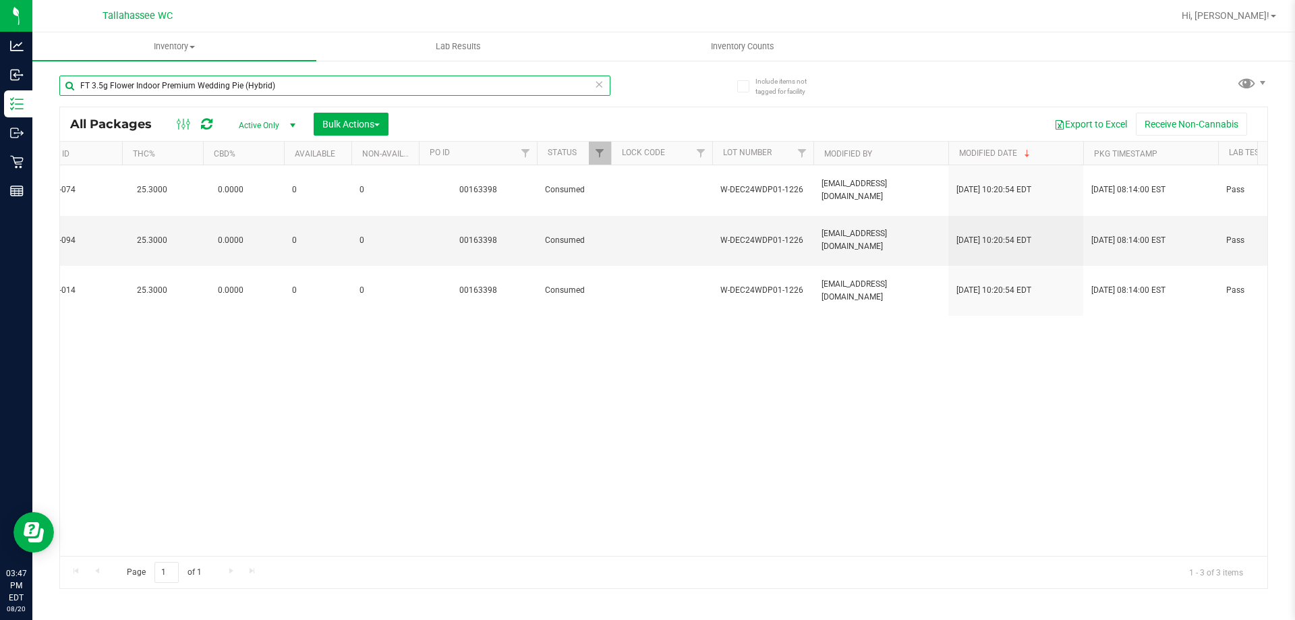
type input "FT 3.5g Flower Indoor Premium Wedding Pie (Hybrid)"
click at [599, 82] on icon at bounding box center [598, 84] width 9 height 16
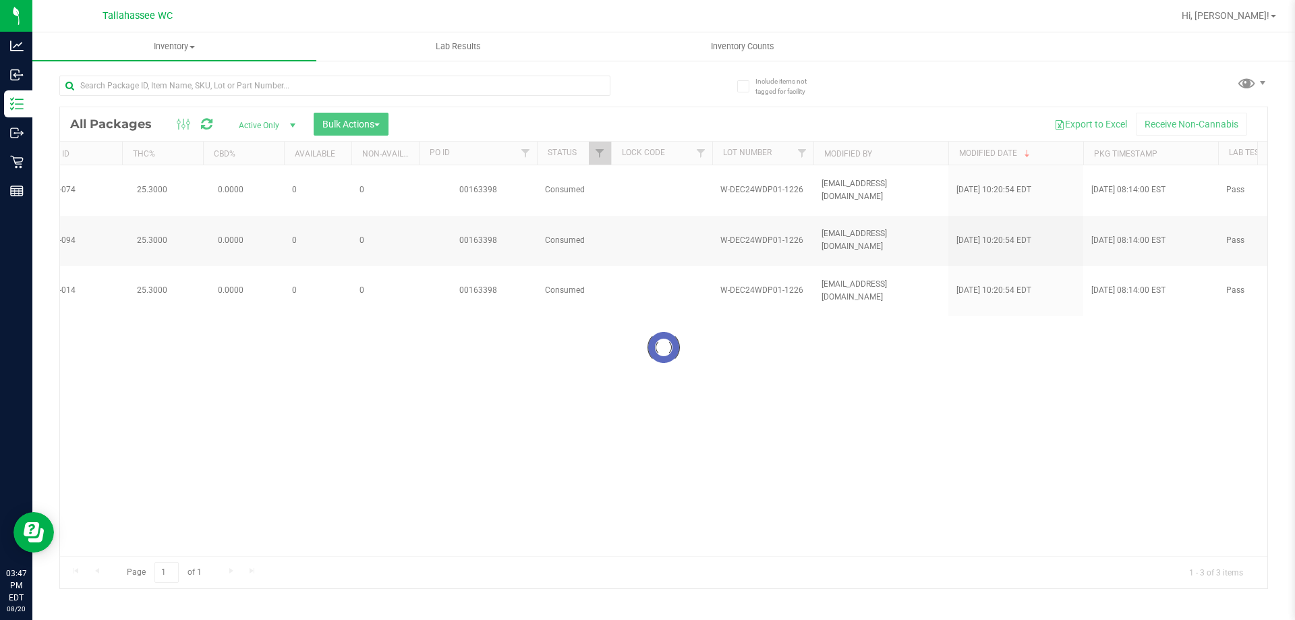
click at [603, 154] on div at bounding box center [663, 347] width 1207 height 481
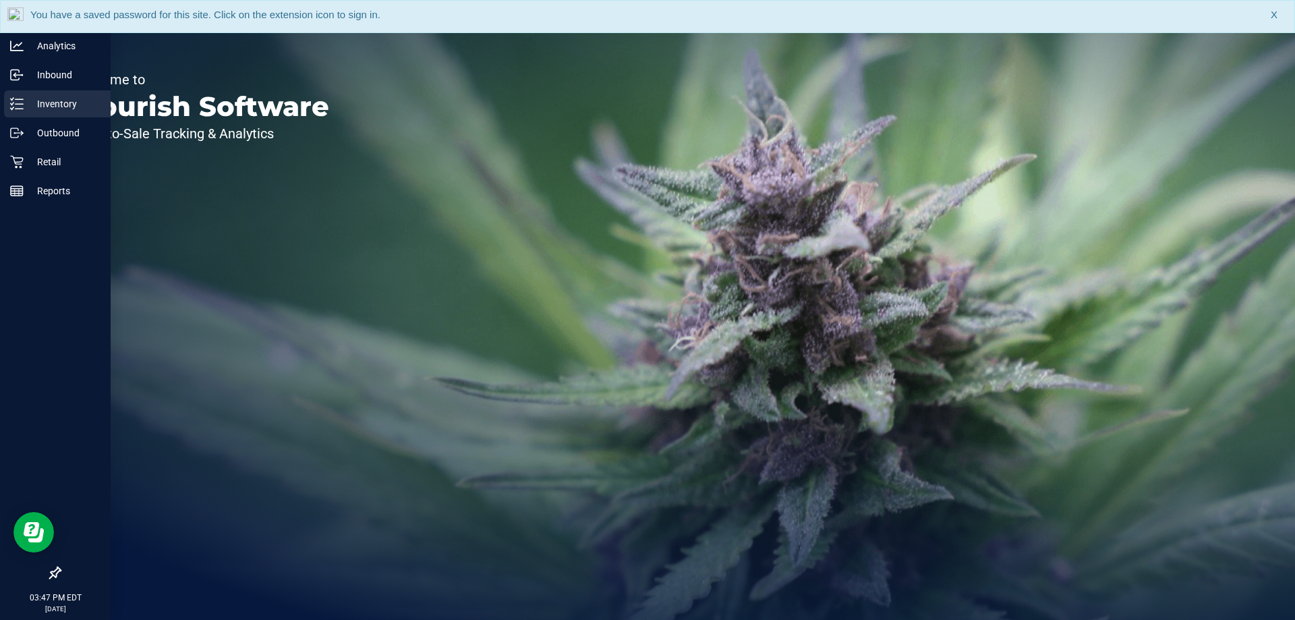
click at [49, 103] on p "Inventory" at bounding box center [64, 104] width 81 height 16
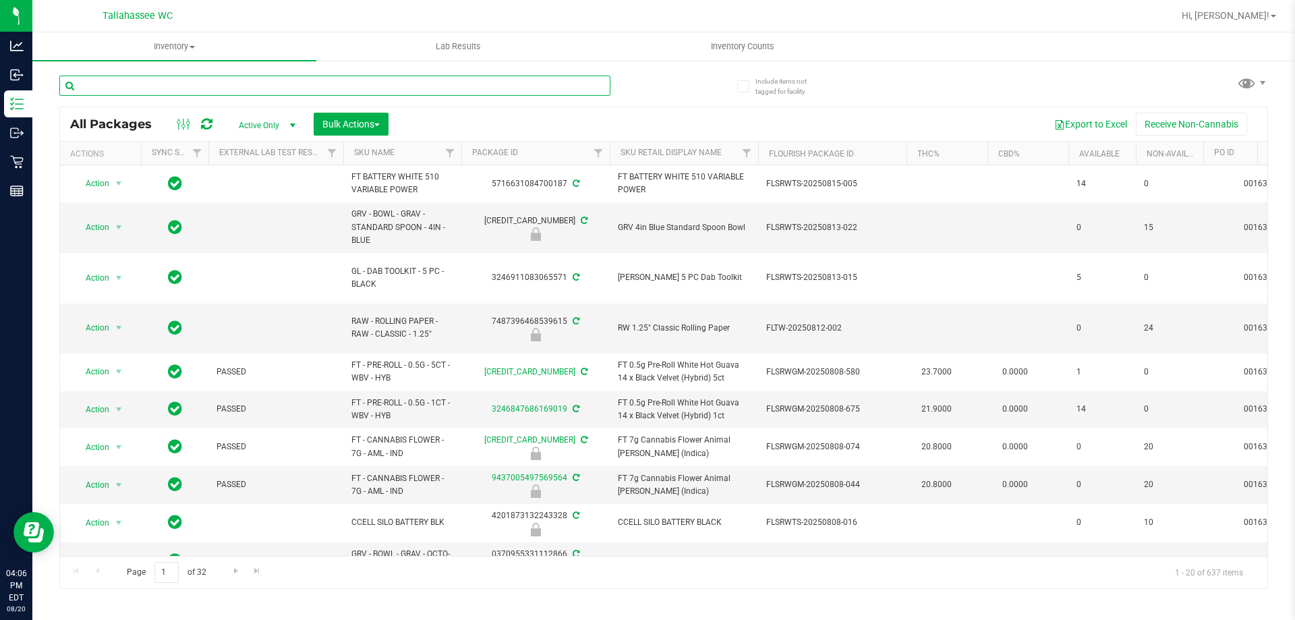
click at [465, 84] on input "text" at bounding box center [334, 86] width 551 height 20
click at [952, 88] on div "All Packages Active Only Active Only Lab Samples Locked All External Internal B…" at bounding box center [663, 326] width 1209 height 526
click at [167, 86] on input "text" at bounding box center [334, 86] width 551 height 20
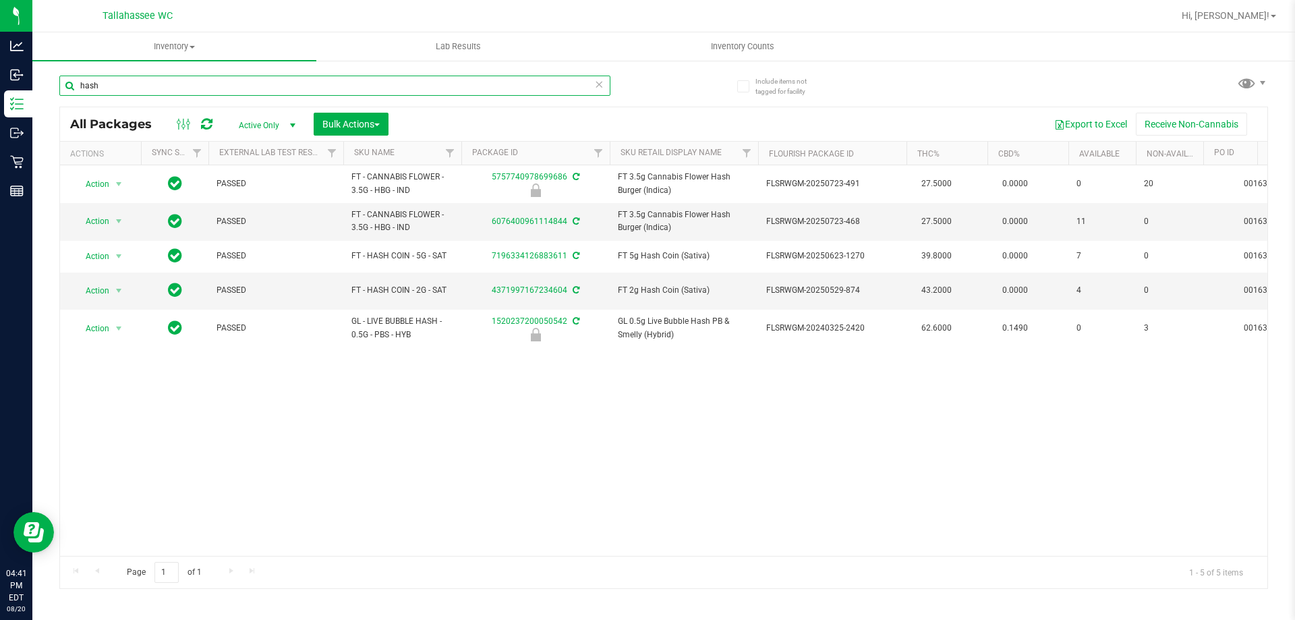
click at [203, 85] on input "hash" at bounding box center [334, 86] width 551 height 20
type input "pkt"
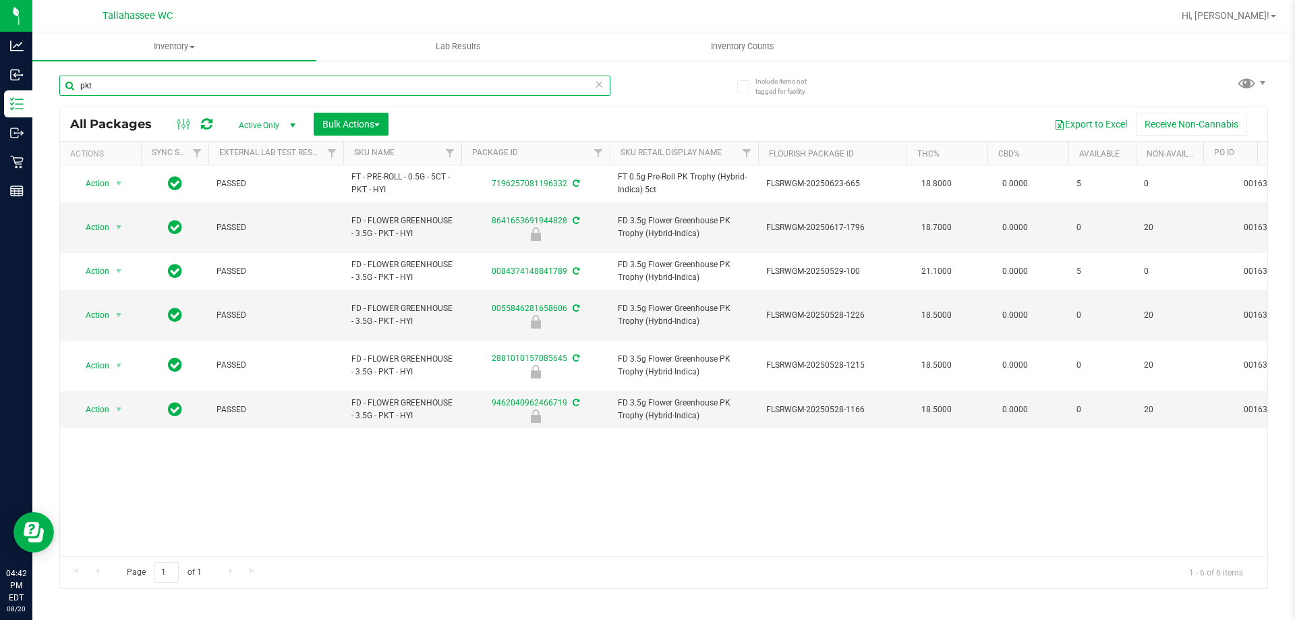
click at [207, 87] on input "pkt" at bounding box center [334, 86] width 551 height 20
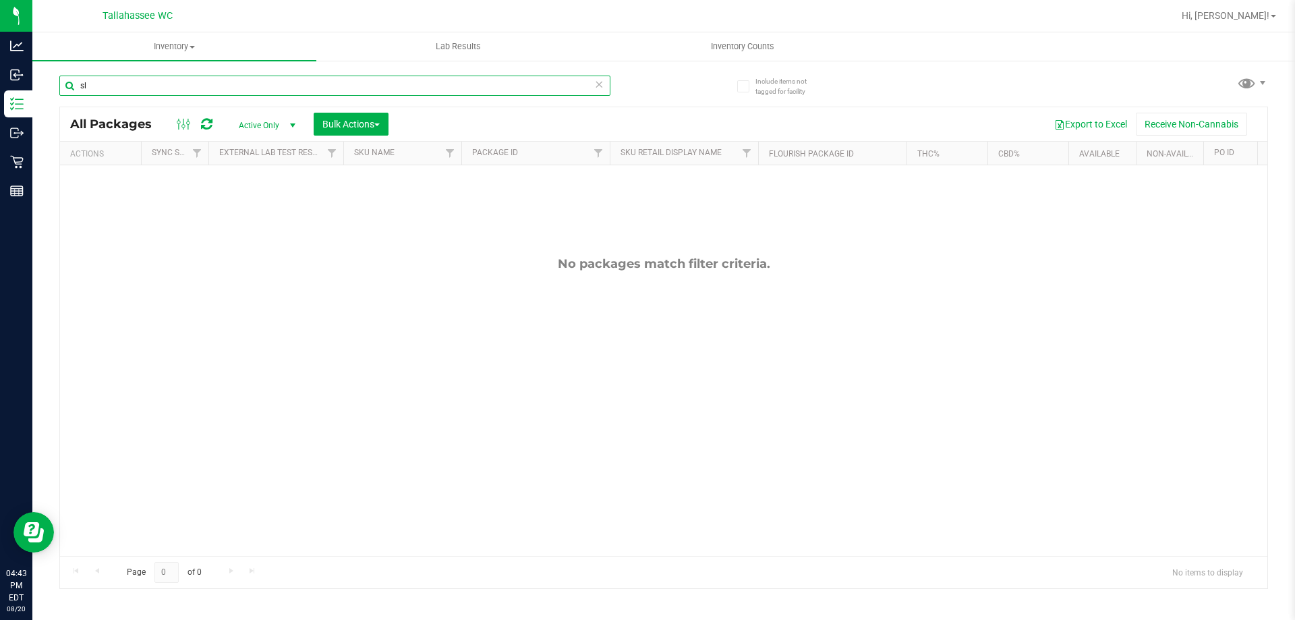
type input "s"
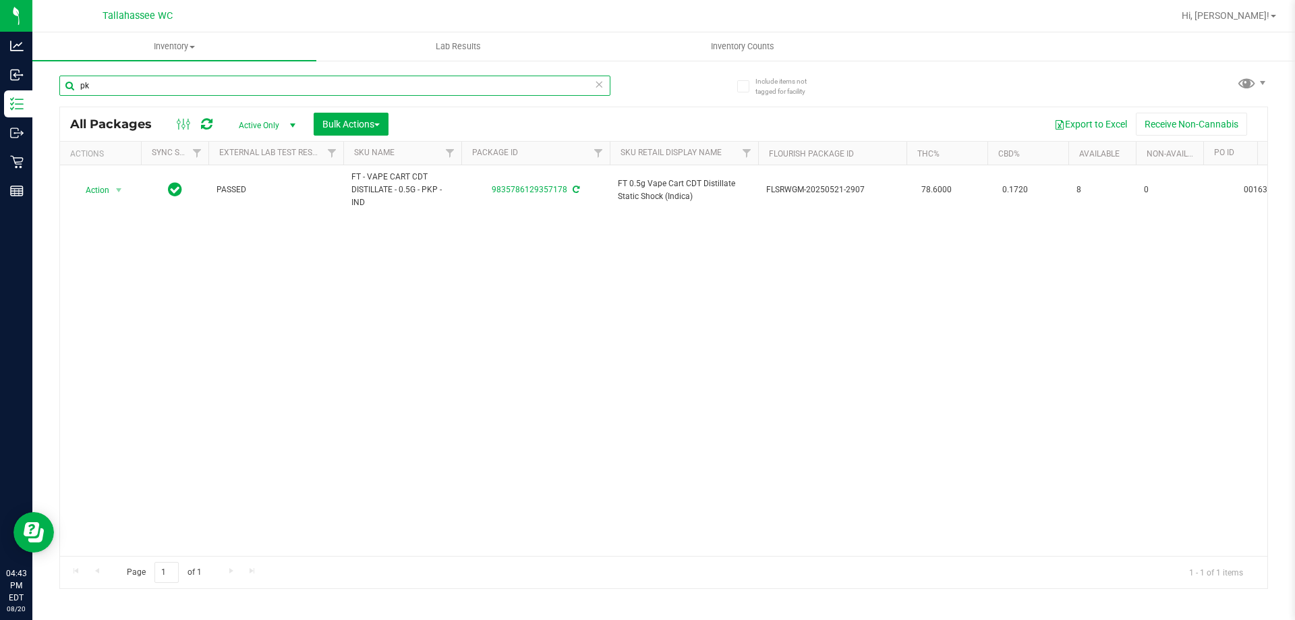
type input "p"
type input "wbv"
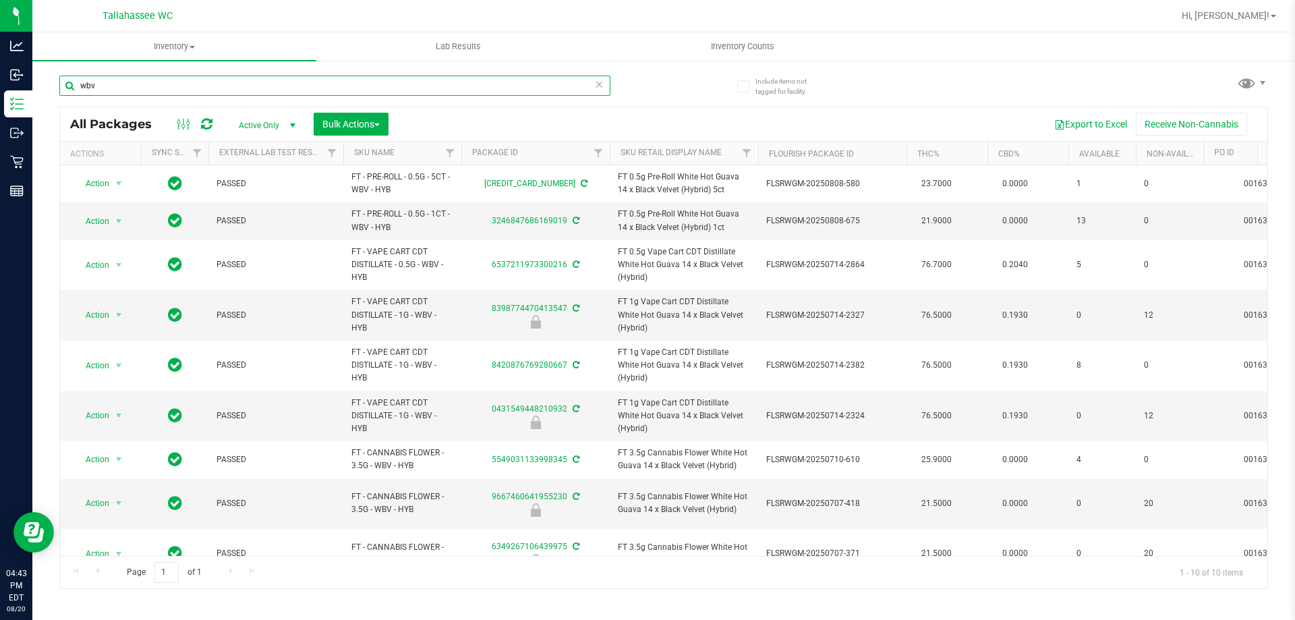
click at [307, 86] on input "wbv" at bounding box center [334, 86] width 551 height 20
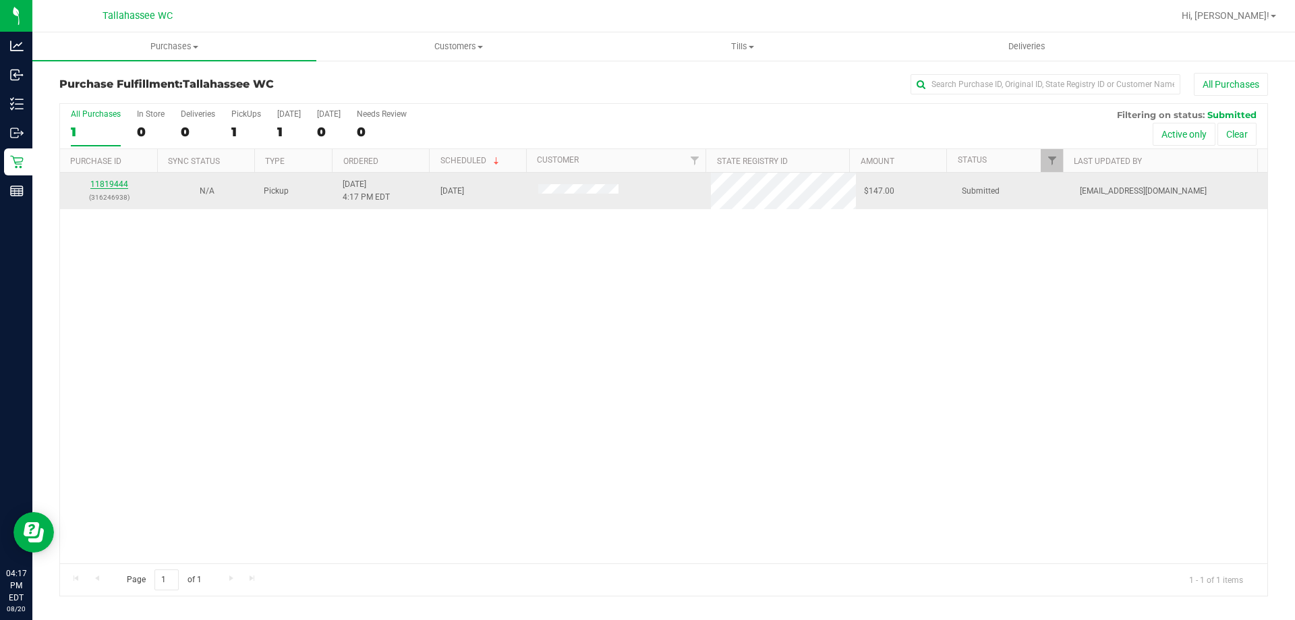
click at [113, 182] on link "11819444" at bounding box center [109, 183] width 38 height 9
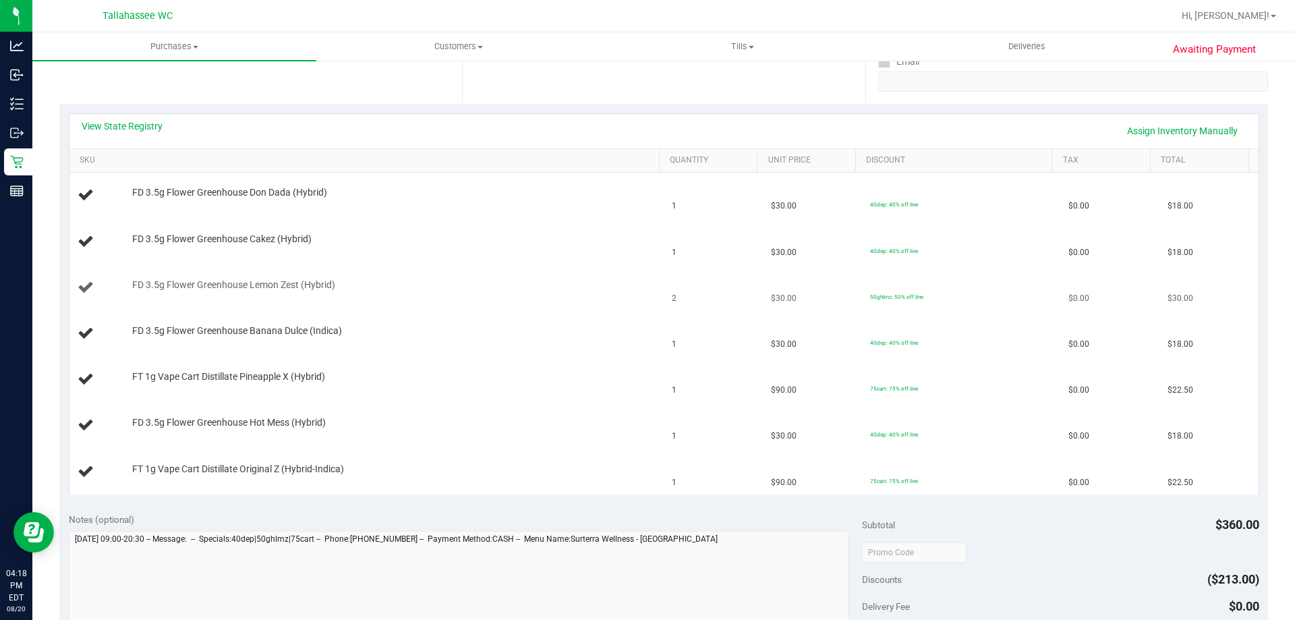
scroll to position [270, 0]
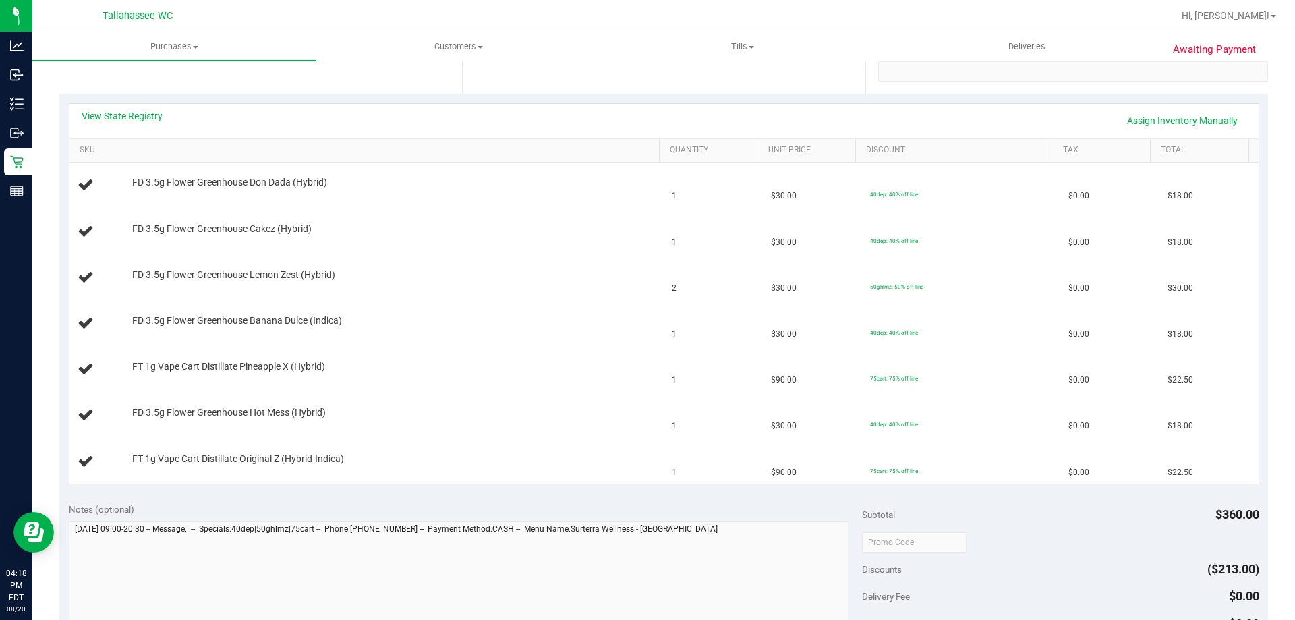
click at [138, 109] on div "View State Registry Assign Inventory Manually" at bounding box center [663, 121] width 1189 height 34
click at [145, 119] on link "View State Registry" at bounding box center [122, 115] width 81 height 13
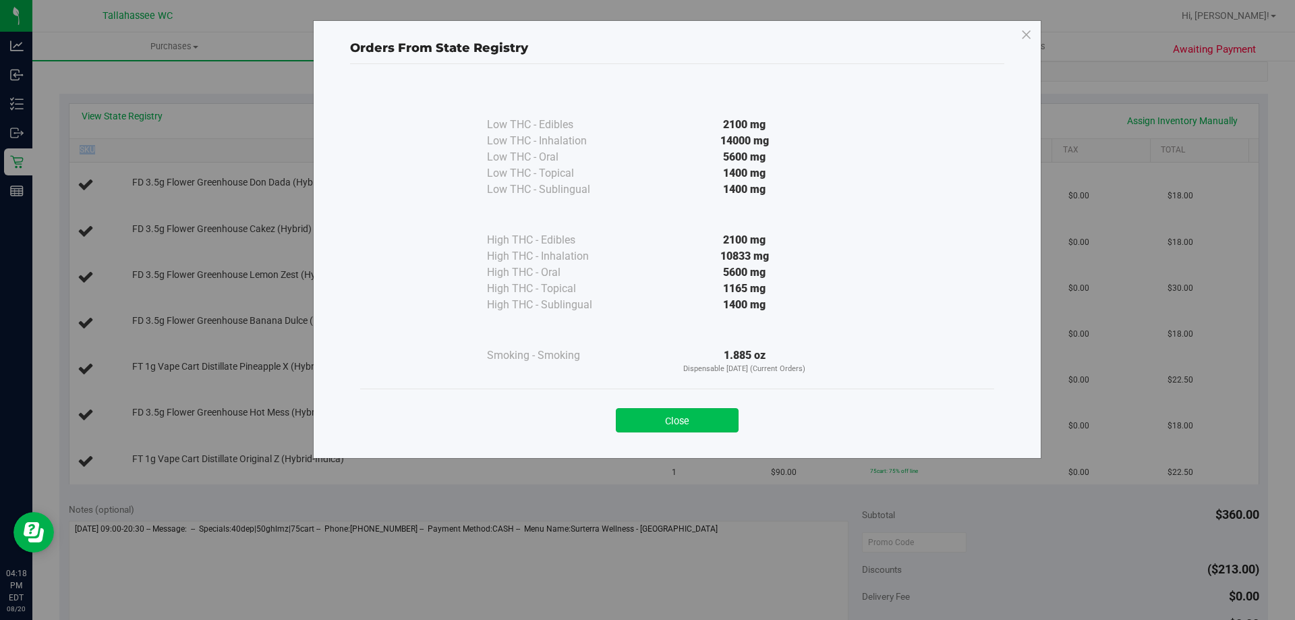
click at [678, 428] on button "Close" at bounding box center [677, 420] width 123 height 24
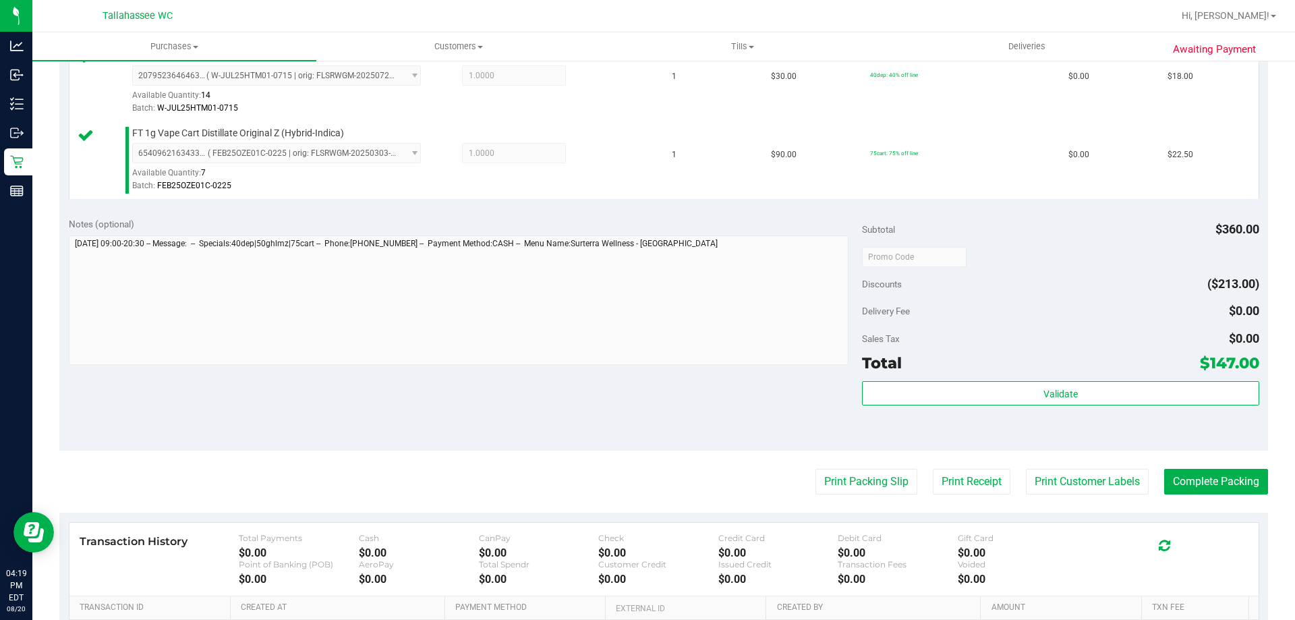
scroll to position [809, 0]
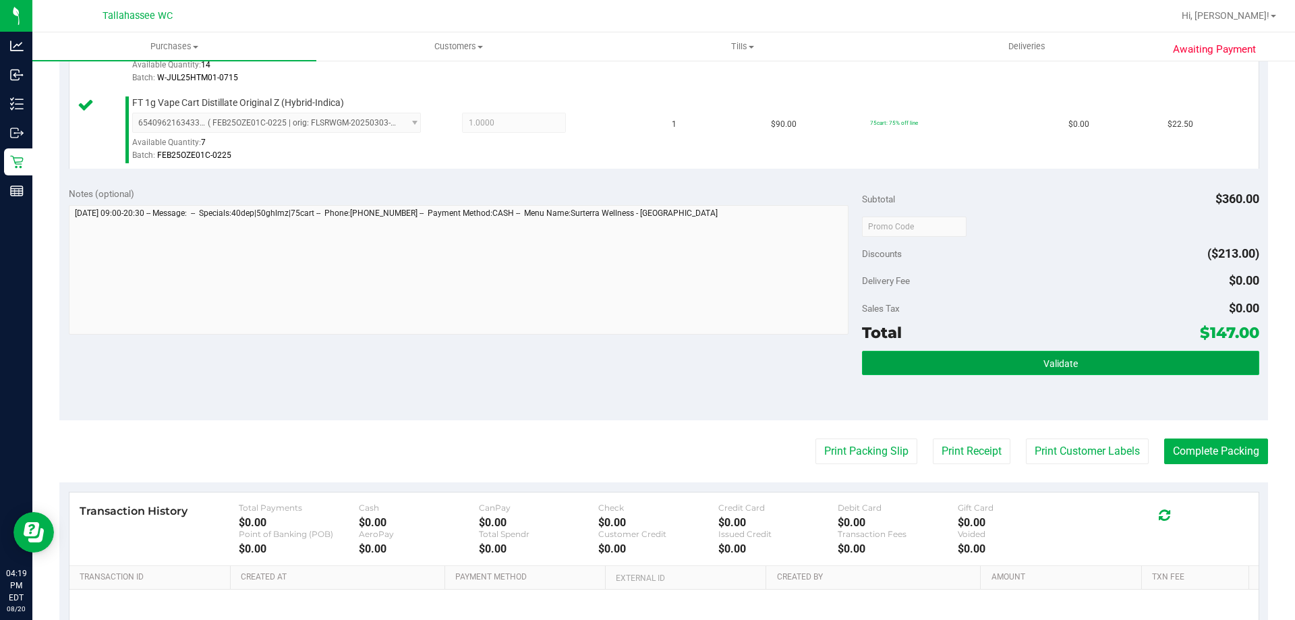
drag, startPoint x: 977, startPoint y: 372, endPoint x: 971, endPoint y: 367, distance: 8.2
click at [977, 371] on button "Validate" at bounding box center [1060, 363] width 397 height 24
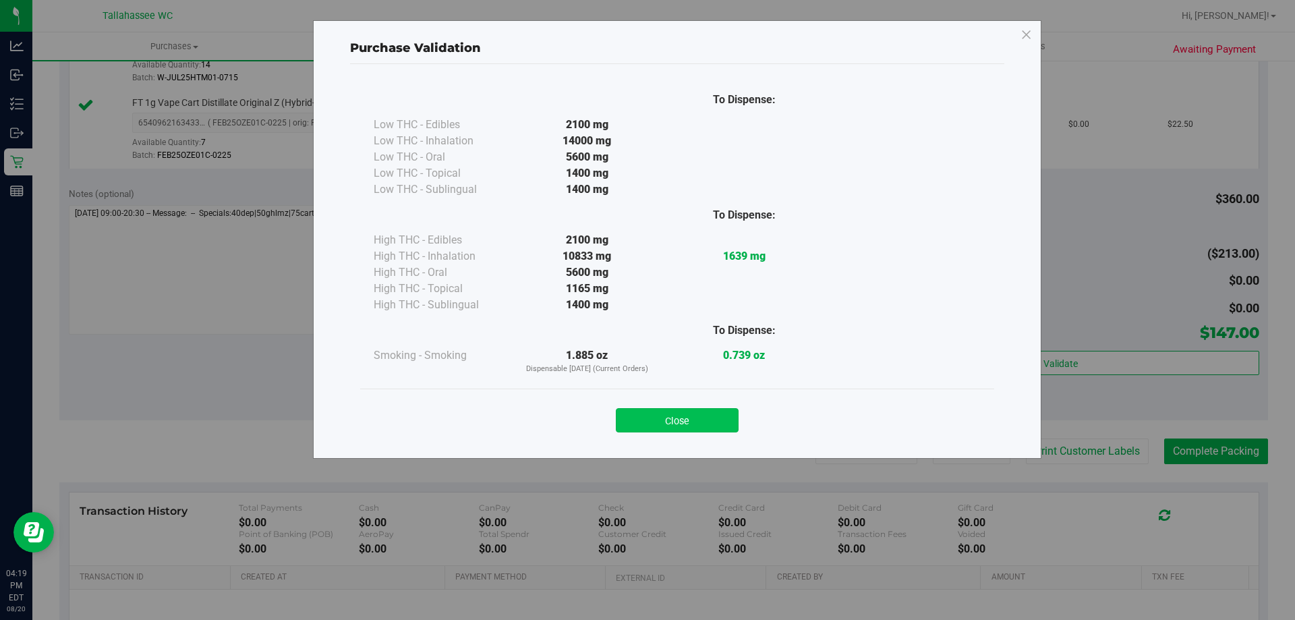
click at [699, 422] on button "Close" at bounding box center [677, 420] width 123 height 24
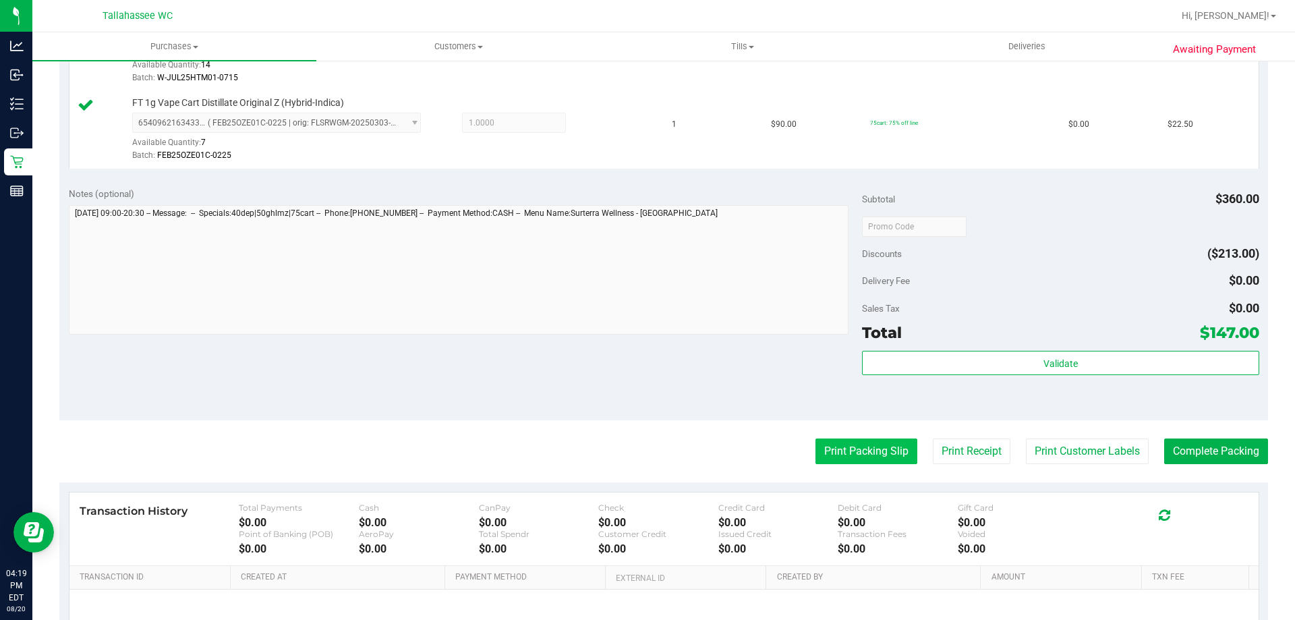
click at [847, 442] on button "Print Packing Slip" at bounding box center [867, 451] width 102 height 26
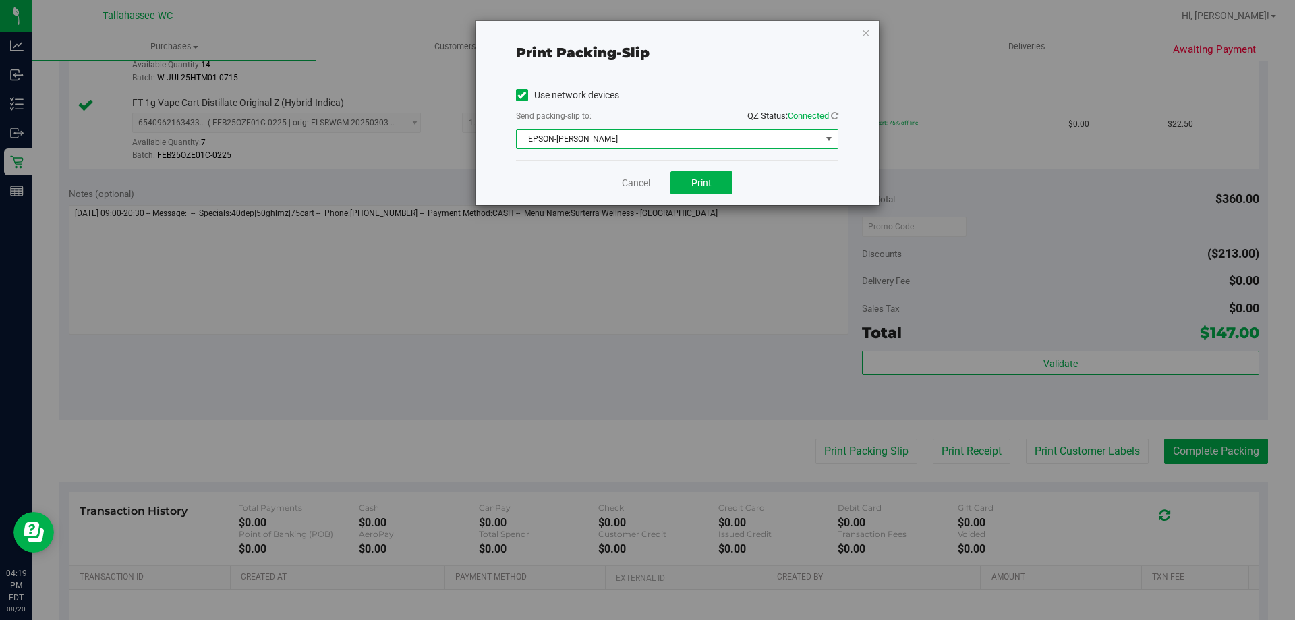
click at [623, 142] on span "EPSON-AKON" at bounding box center [669, 139] width 304 height 19
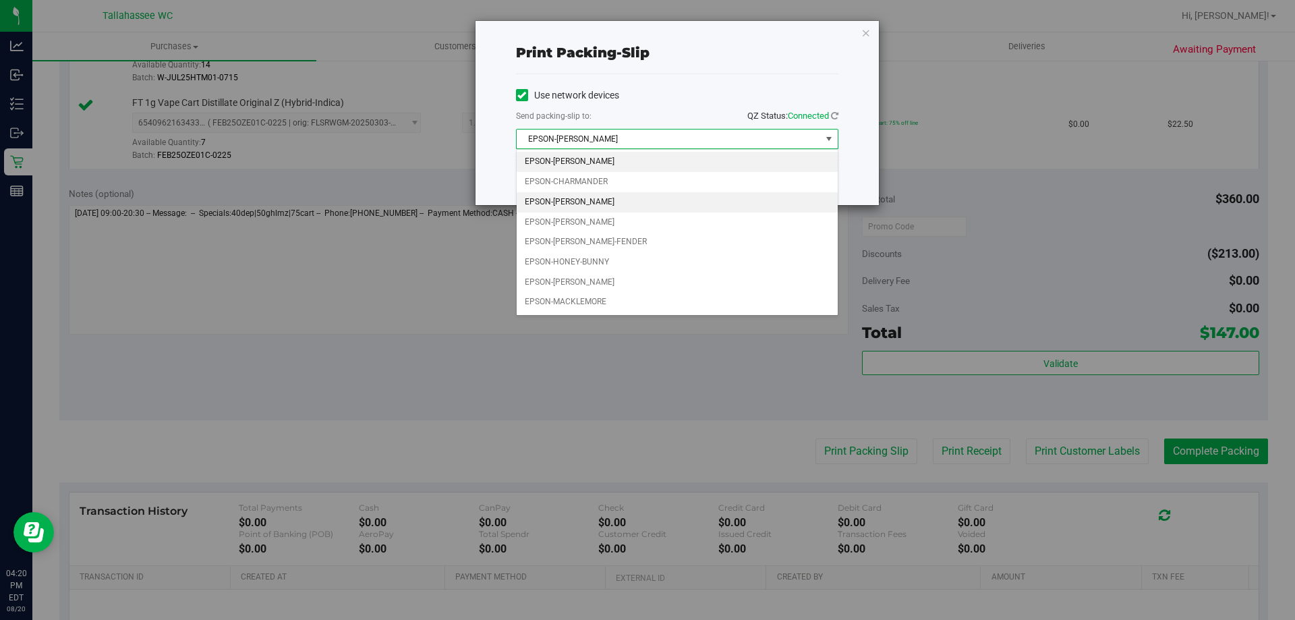
click at [585, 201] on li "EPSON-CHER" at bounding box center [677, 202] width 321 height 20
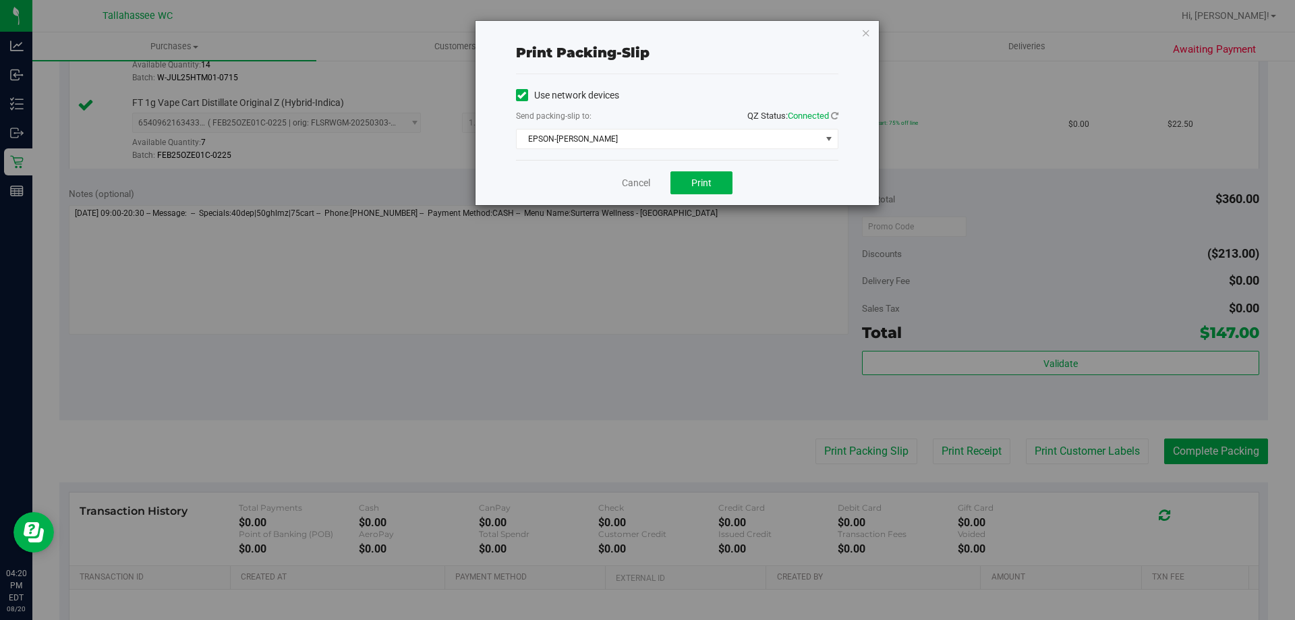
click at [556, 183] on div "Cancel Print" at bounding box center [677, 182] width 322 height 45
click at [722, 190] on button "Print" at bounding box center [701, 182] width 62 height 23
click at [634, 177] on link "Cancel" at bounding box center [636, 183] width 28 height 14
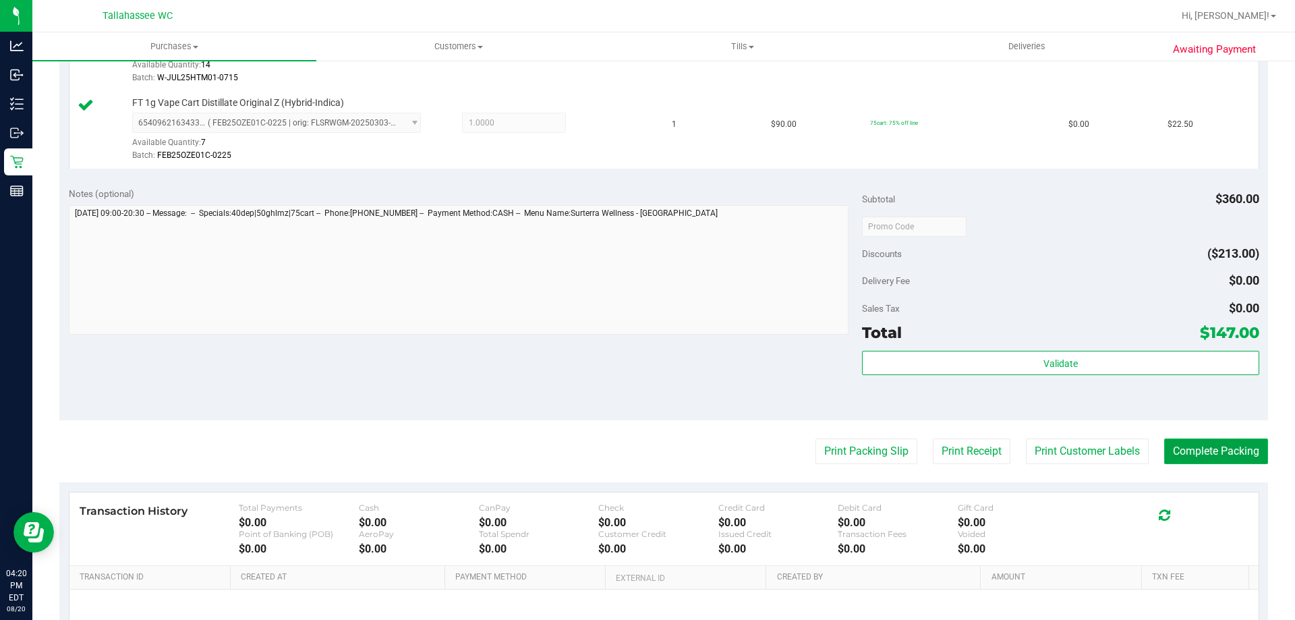
click at [1232, 460] on button "Complete Packing" at bounding box center [1216, 451] width 104 height 26
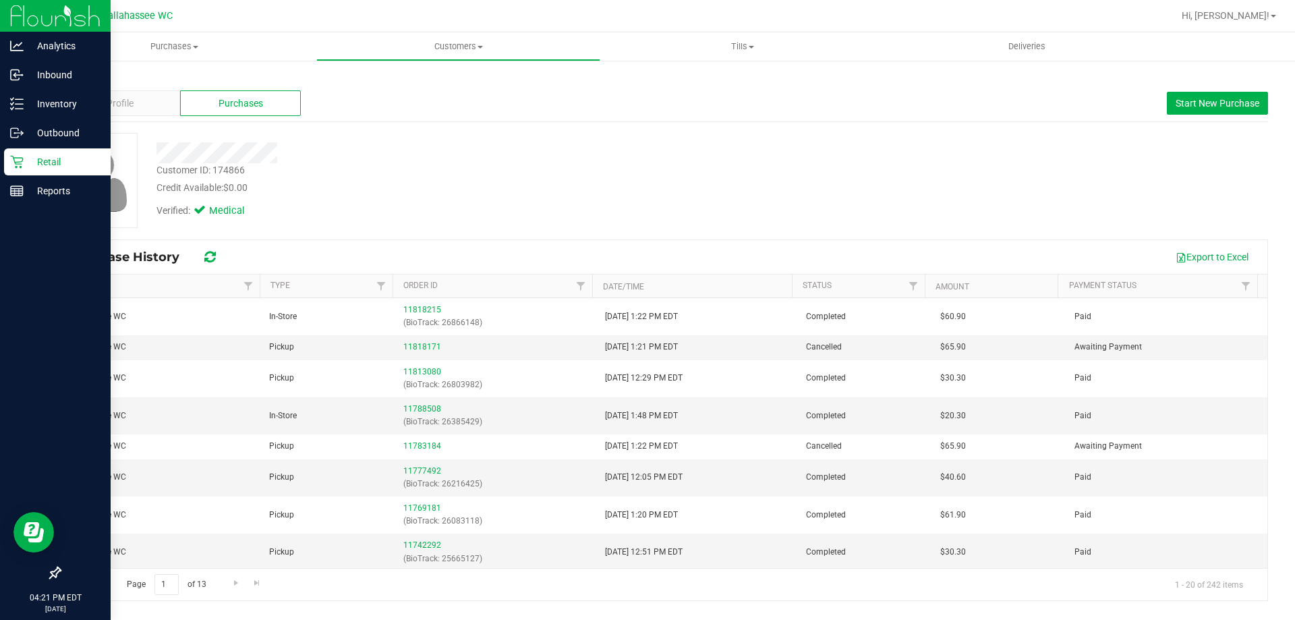
click at [65, 164] on p "Retail" at bounding box center [64, 162] width 81 height 16
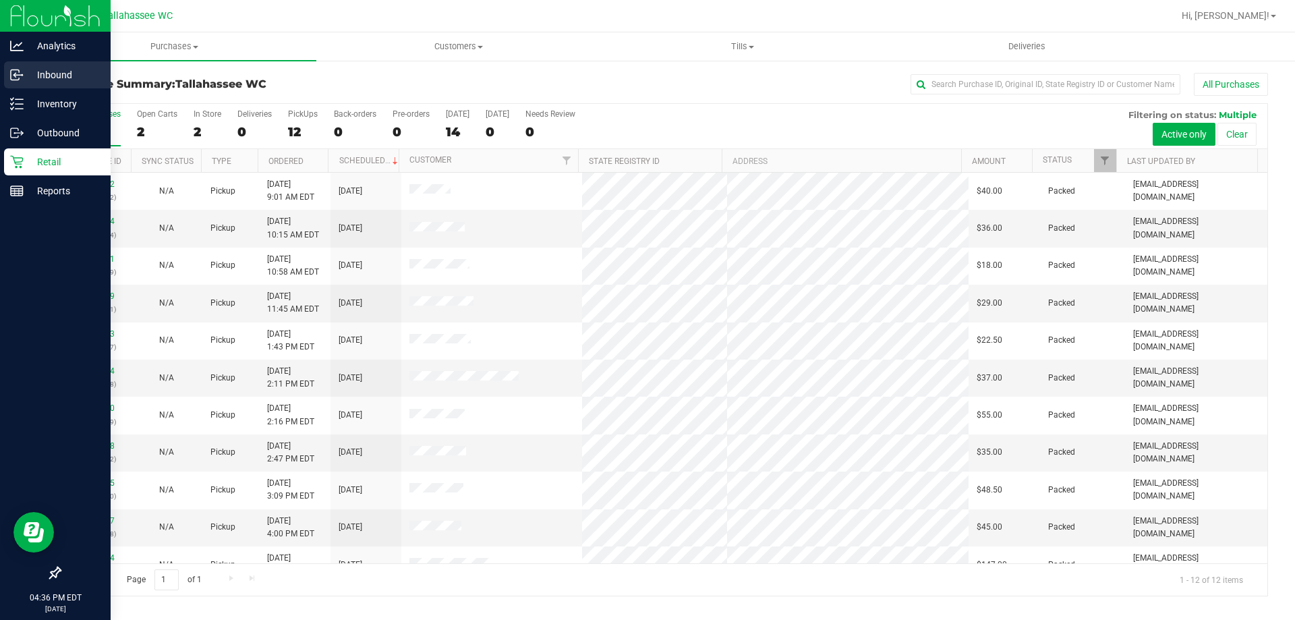
click at [58, 71] on p "Inbound" at bounding box center [64, 75] width 81 height 16
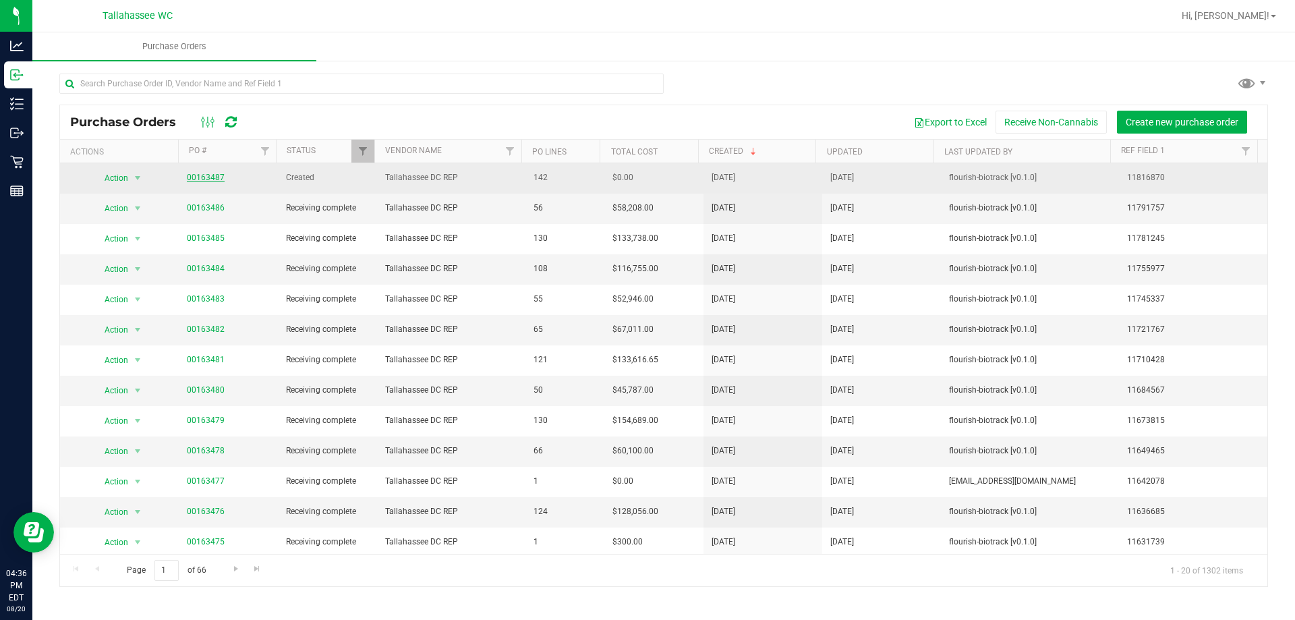
click at [215, 177] on link "00163487" at bounding box center [206, 177] width 38 height 9
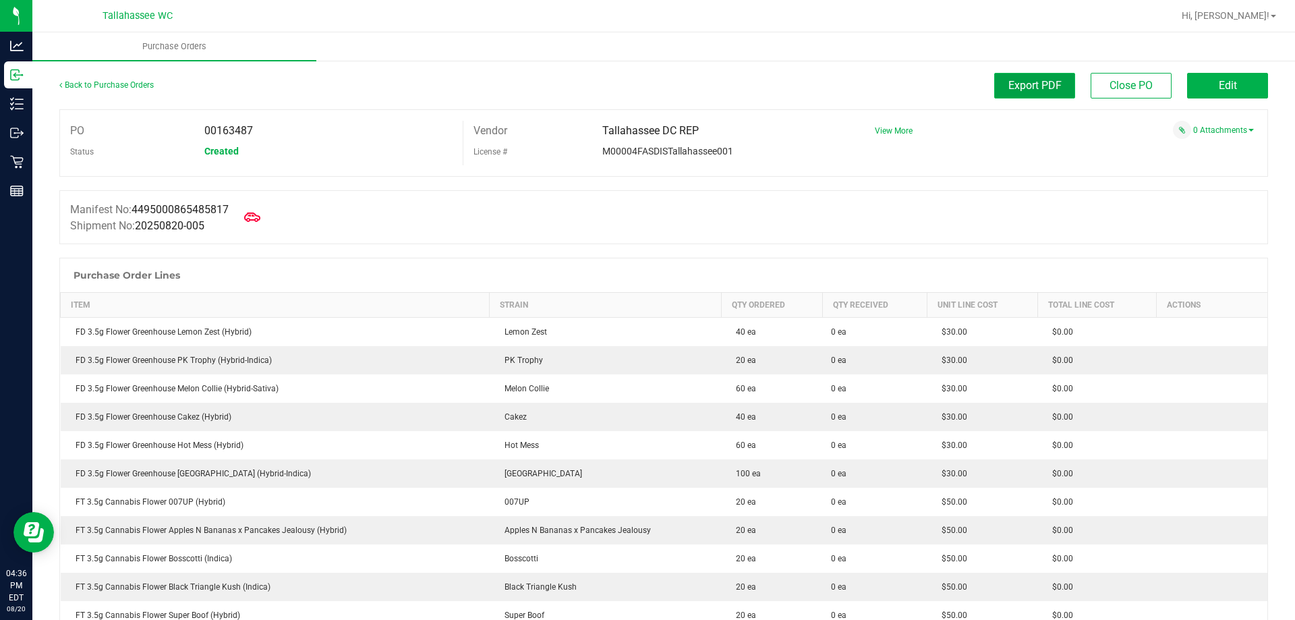
click at [1035, 94] on button "Export PDF" at bounding box center [1034, 86] width 81 height 26
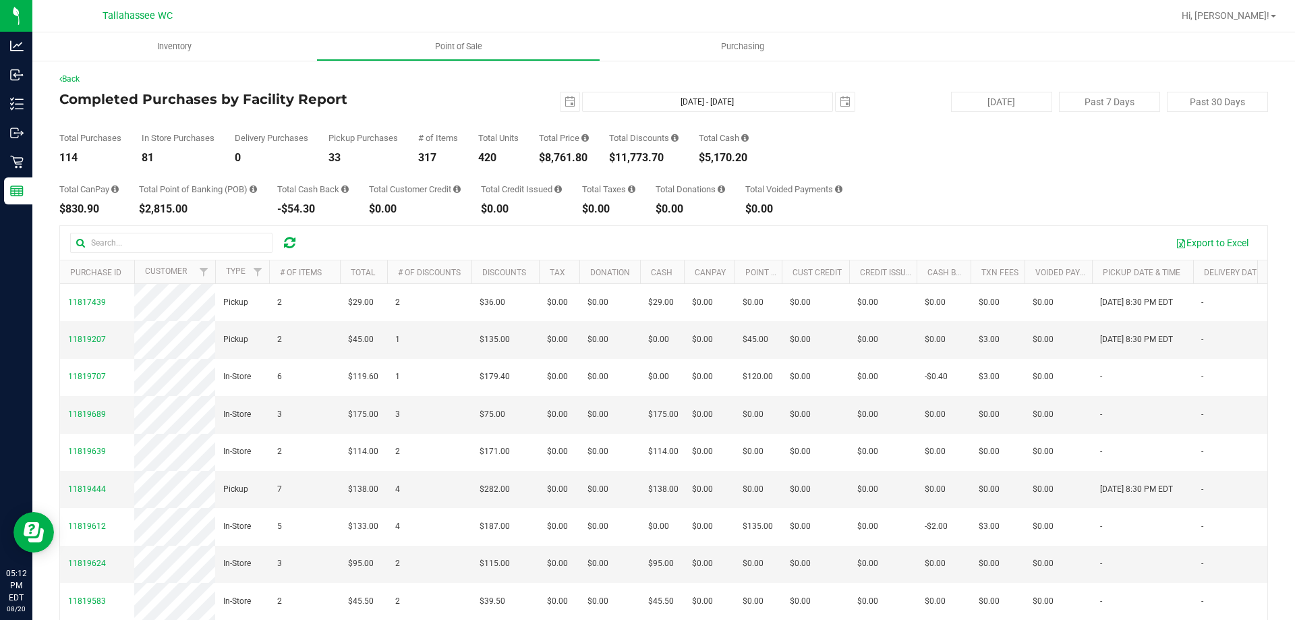
click at [971, 167] on div "Total CanPay $830.90 Total Point of Banking (POB) $2,815.00 Total Cash Back -$5…" at bounding box center [663, 188] width 1209 height 51
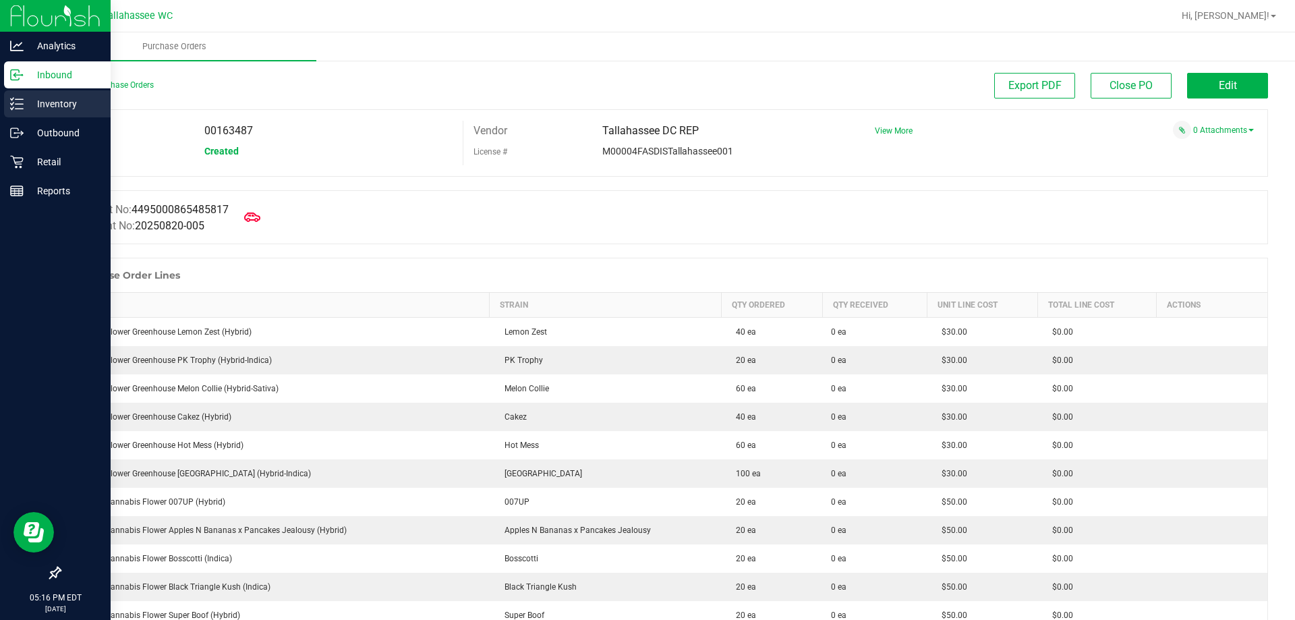
click at [26, 100] on p "Inventory" at bounding box center [64, 104] width 81 height 16
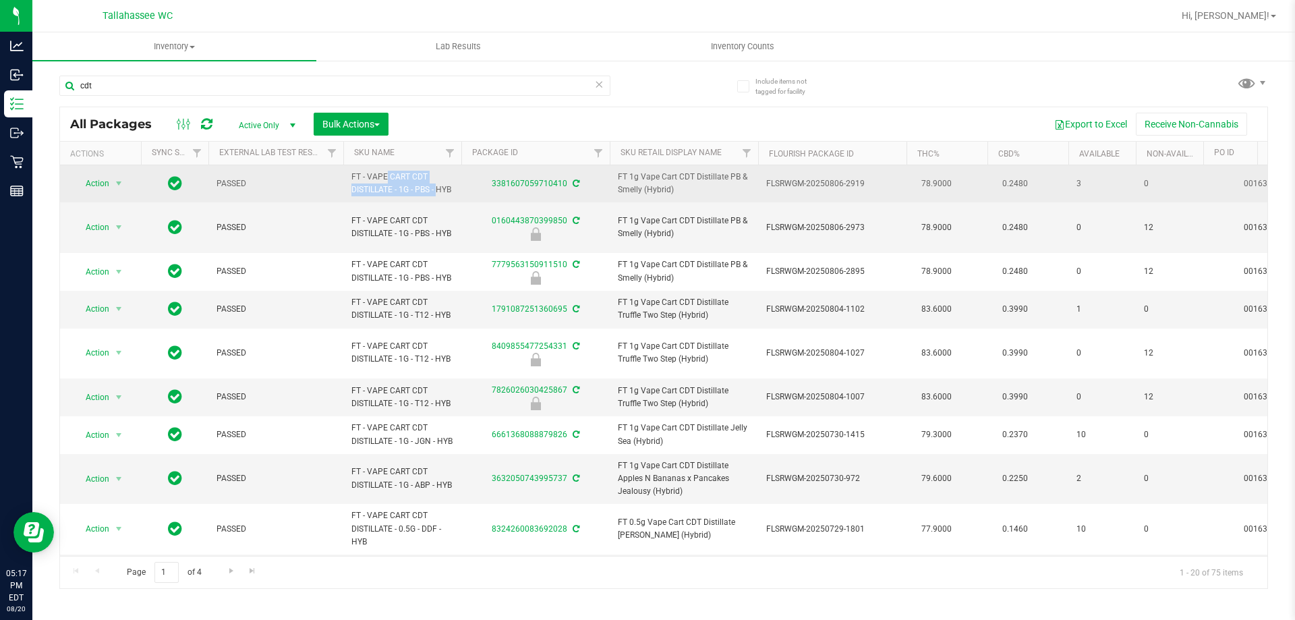
drag, startPoint x: 409, startPoint y: 185, endPoint x: 347, endPoint y: 178, distance: 63.2
click at [347, 178] on td "FT - VAPE CART CDT DISTILLATE - 1G - PBS - HYB" at bounding box center [402, 183] width 118 height 37
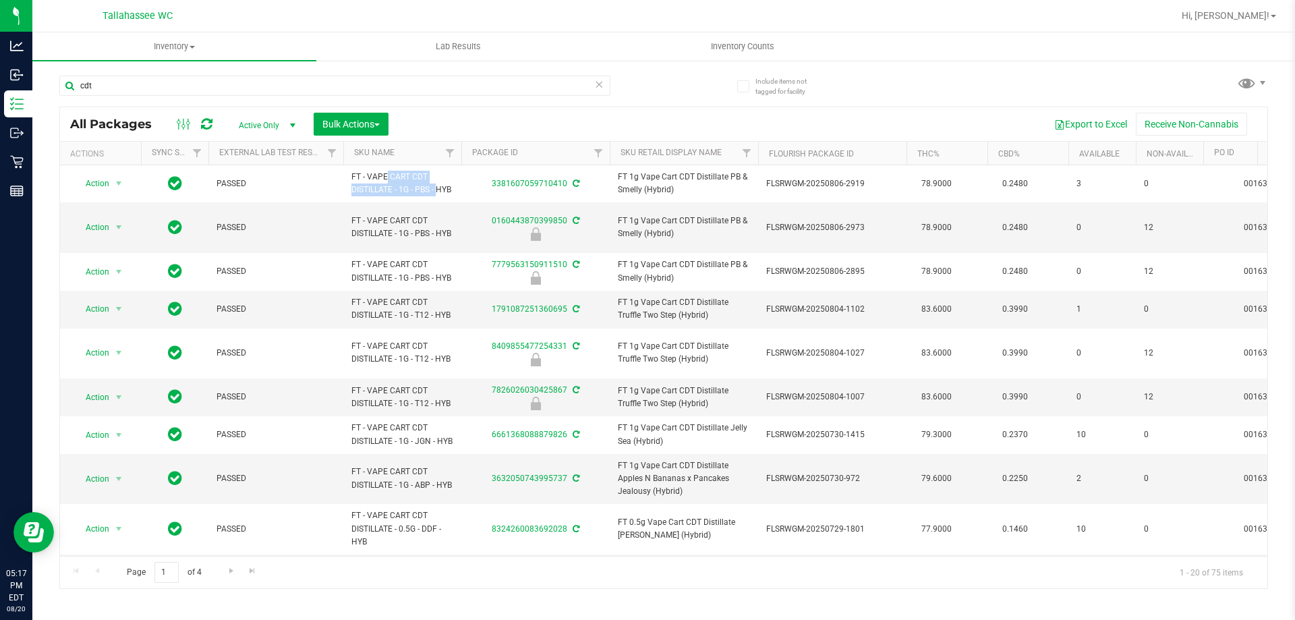
copy span "FT - VAPE CART CDT DISTILLATE - 1G"
click at [331, 80] on input "cdt" at bounding box center [334, 86] width 551 height 20
paste input "FT - VAPE CART CDT DISTILLATE - 1G"
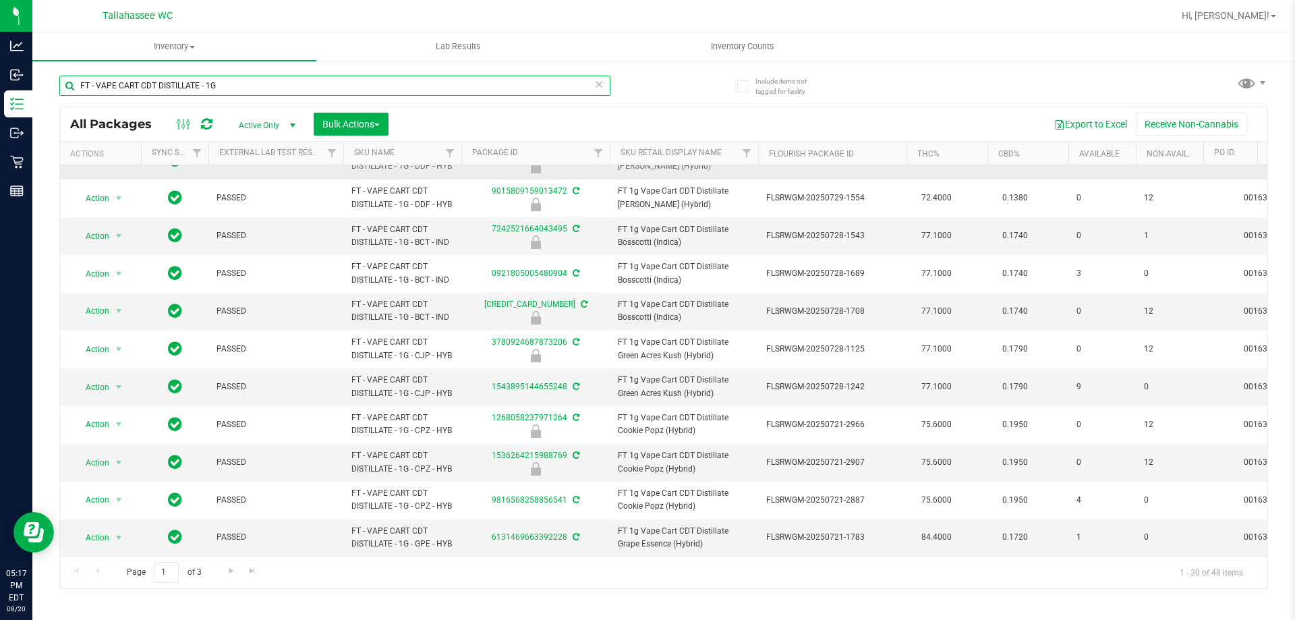
scroll to position [411, 0]
click at [230, 574] on span "Go to the next page" at bounding box center [231, 570] width 11 height 11
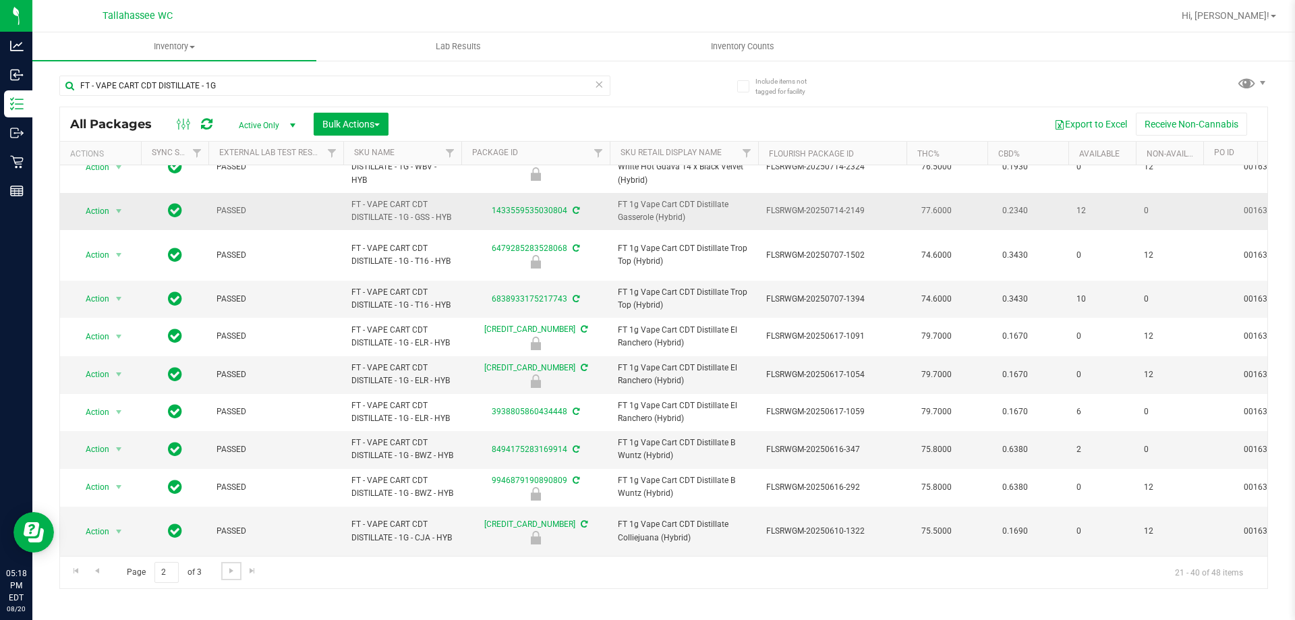
scroll to position [525, 0]
click at [228, 572] on span "Go to the next page" at bounding box center [231, 570] width 11 height 11
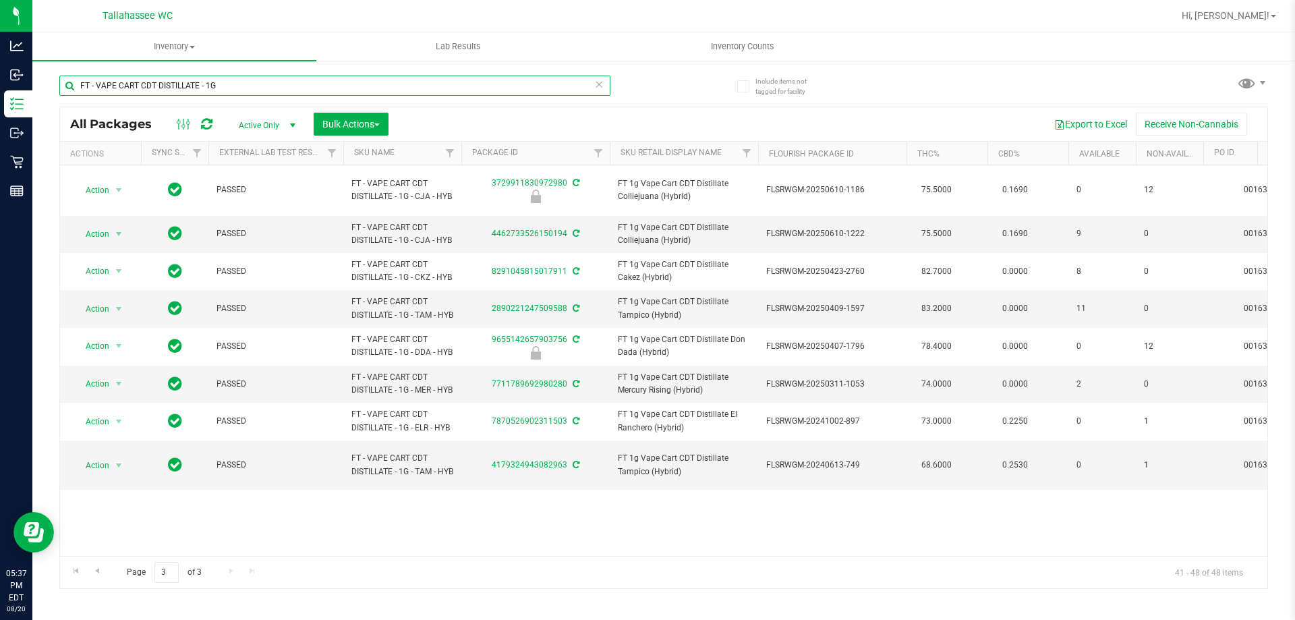
click at [238, 80] on input "FT - VAPE CART CDT DISTILLATE - 1G" at bounding box center [334, 86] width 551 height 20
click at [237, 80] on input "FT - VAPE CART CDT DISTILLATE - 1G" at bounding box center [334, 86] width 551 height 20
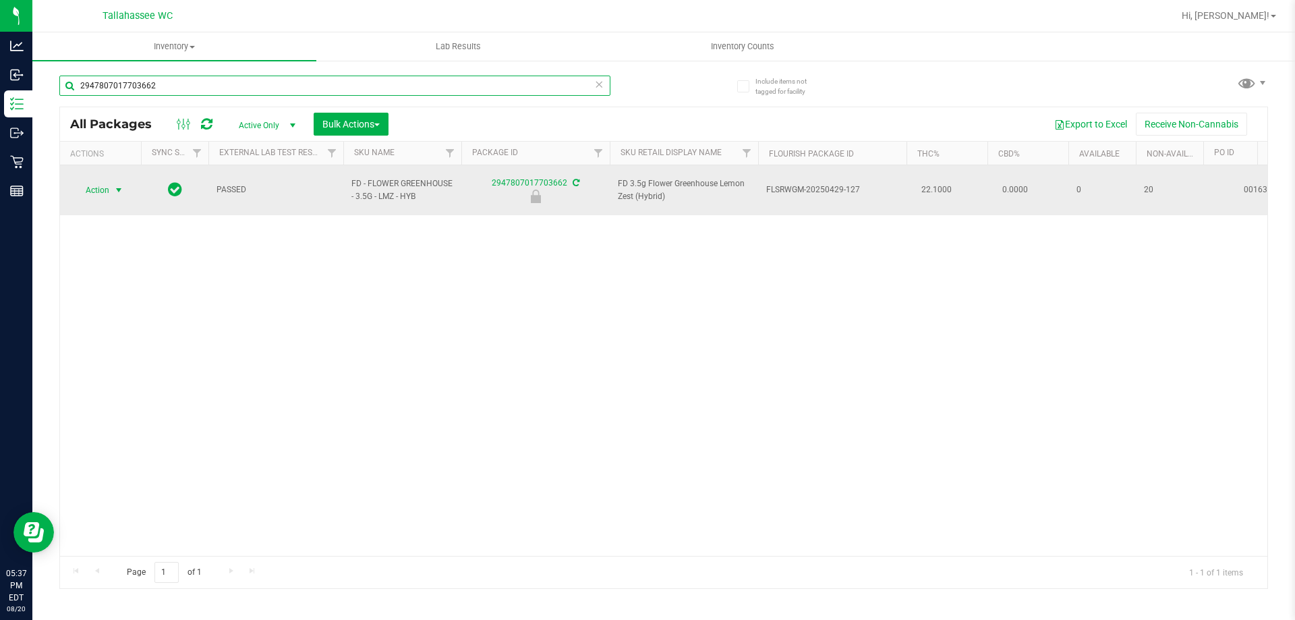
type input "2947807017703662"
click at [87, 186] on span "Action" at bounding box center [92, 190] width 36 height 19
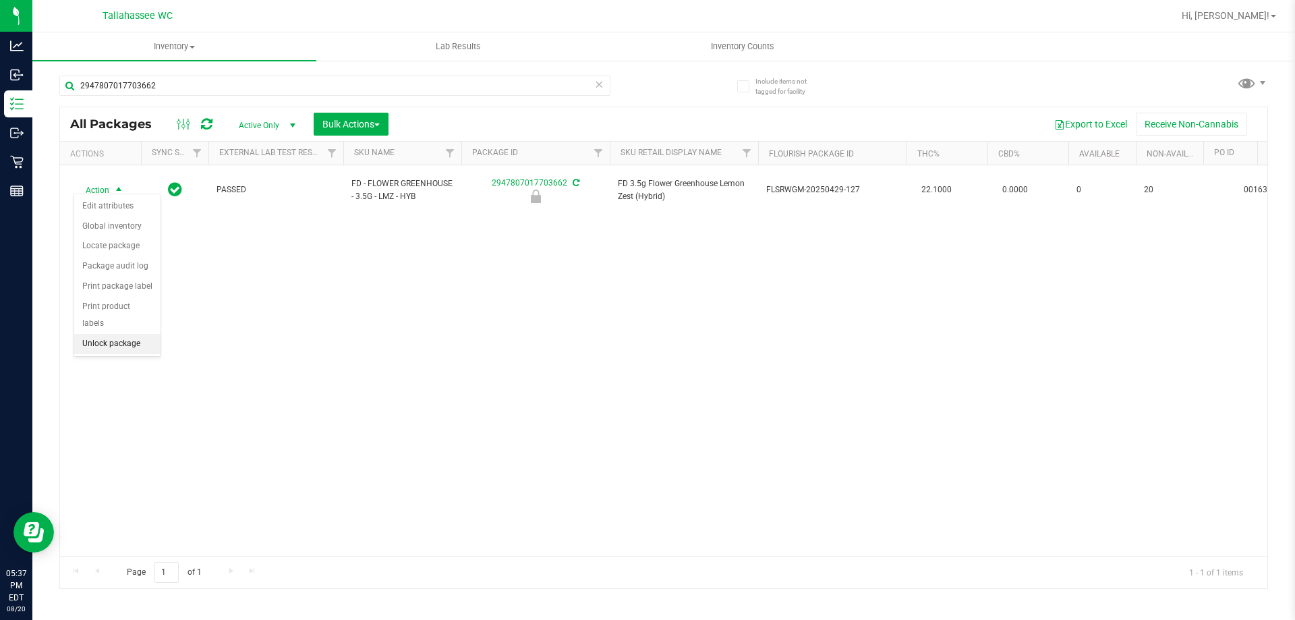
click at [130, 334] on li "Unlock package" at bounding box center [117, 344] width 86 height 20
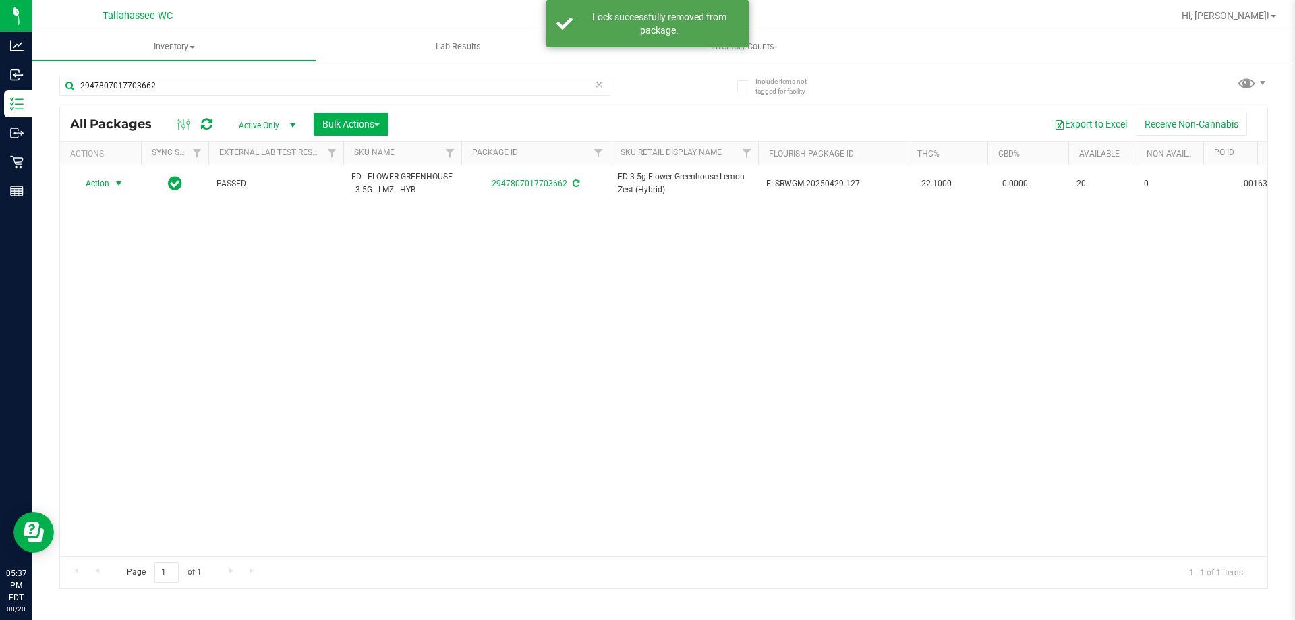
click at [117, 181] on span "select" at bounding box center [118, 183] width 11 height 11
drag, startPoint x: 127, startPoint y: 347, endPoint x: 153, endPoint y: 347, distance: 25.6
click at [129, 347] on li "Print package label" at bounding box center [126, 347] width 105 height 20
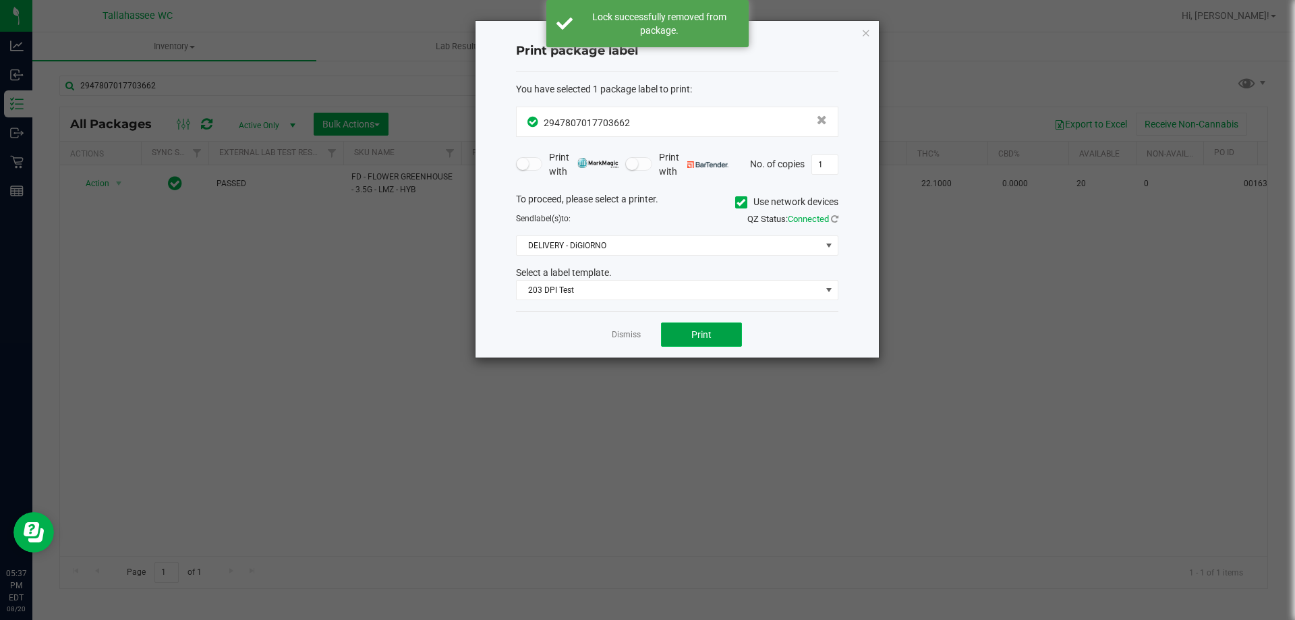
click at [725, 344] on button "Print" at bounding box center [701, 334] width 81 height 24
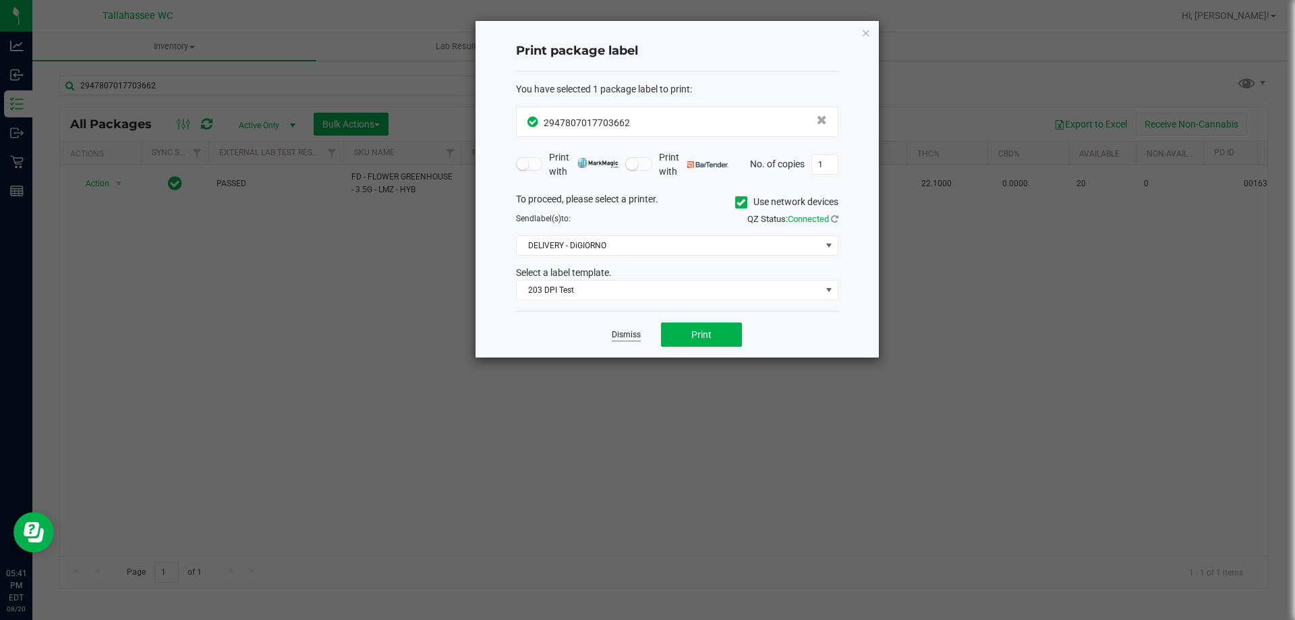
click at [638, 332] on link "Dismiss" at bounding box center [626, 334] width 29 height 11
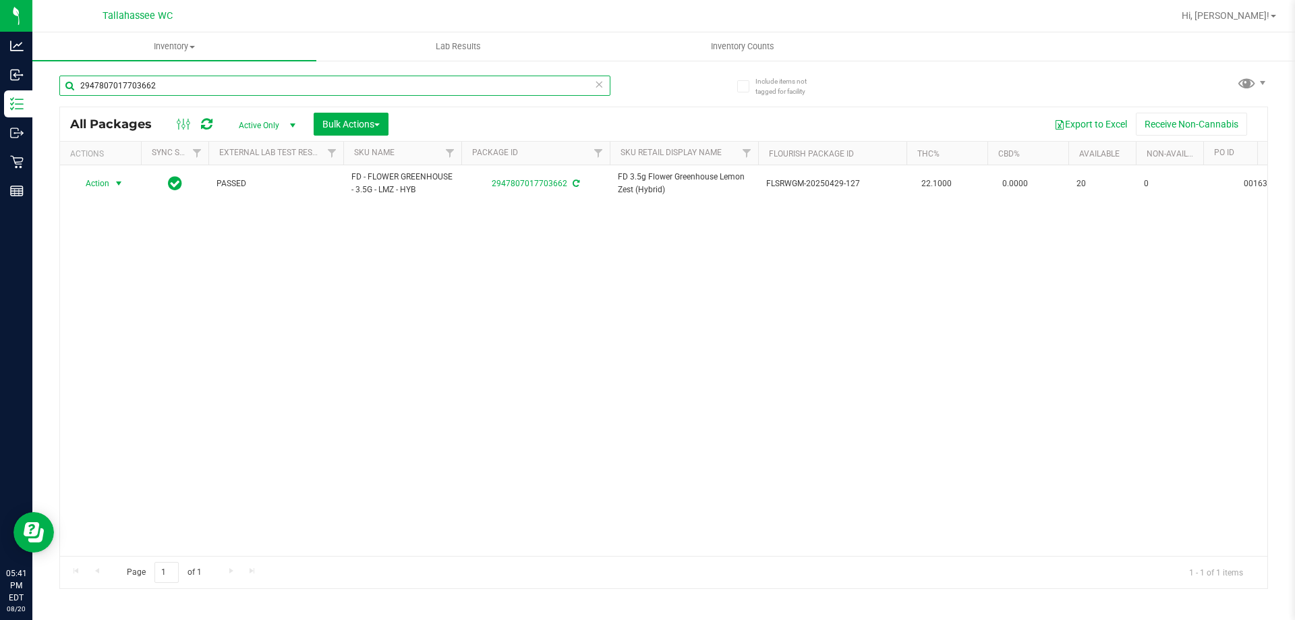
click at [409, 79] on input "2947807017703662" at bounding box center [334, 86] width 551 height 20
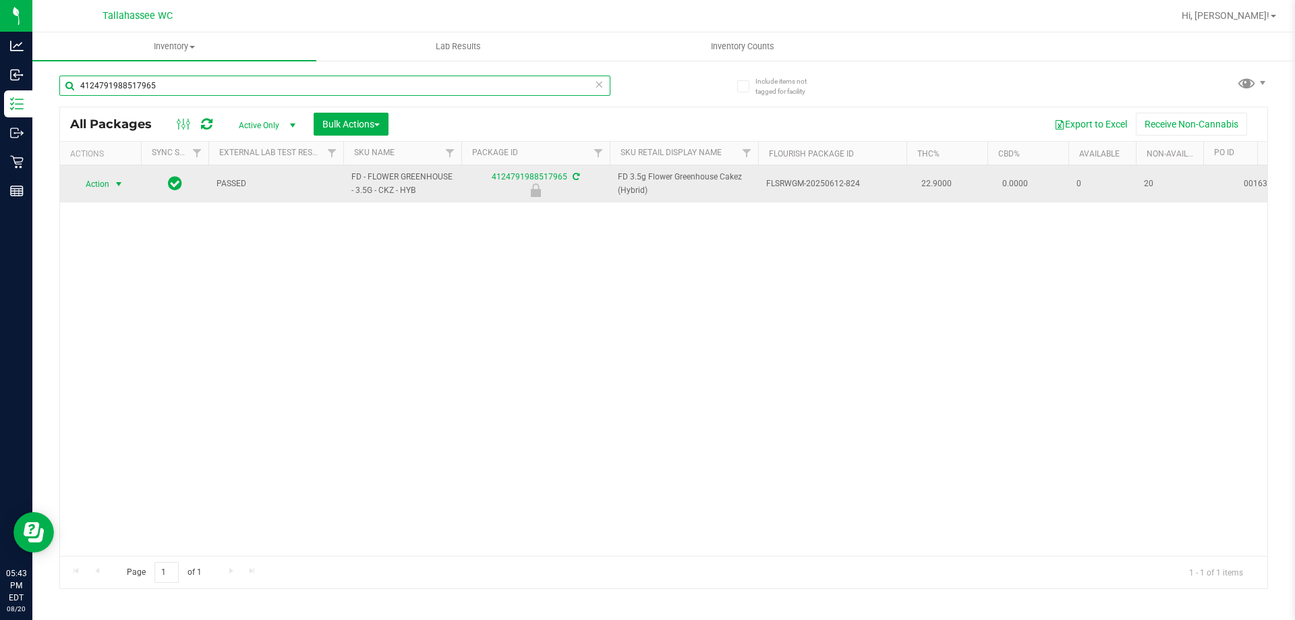
type input "4124791988517965"
click at [109, 186] on span "Action" at bounding box center [92, 184] width 36 height 19
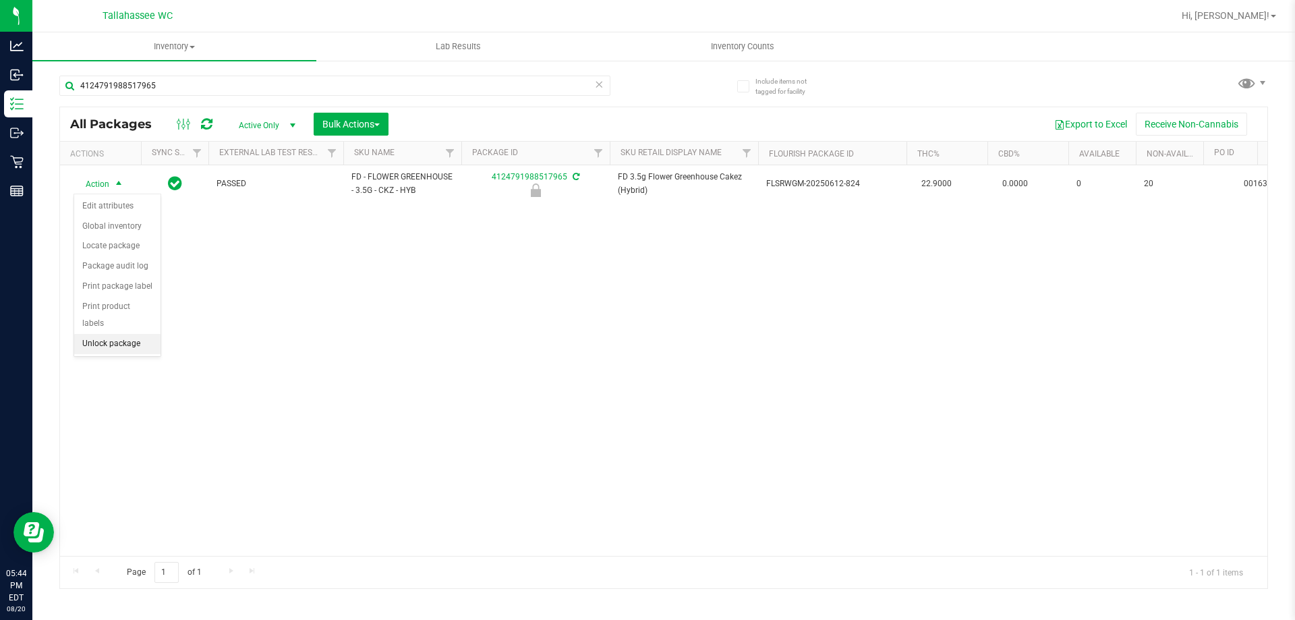
click at [129, 334] on li "Unlock package" at bounding box center [117, 344] width 86 height 20
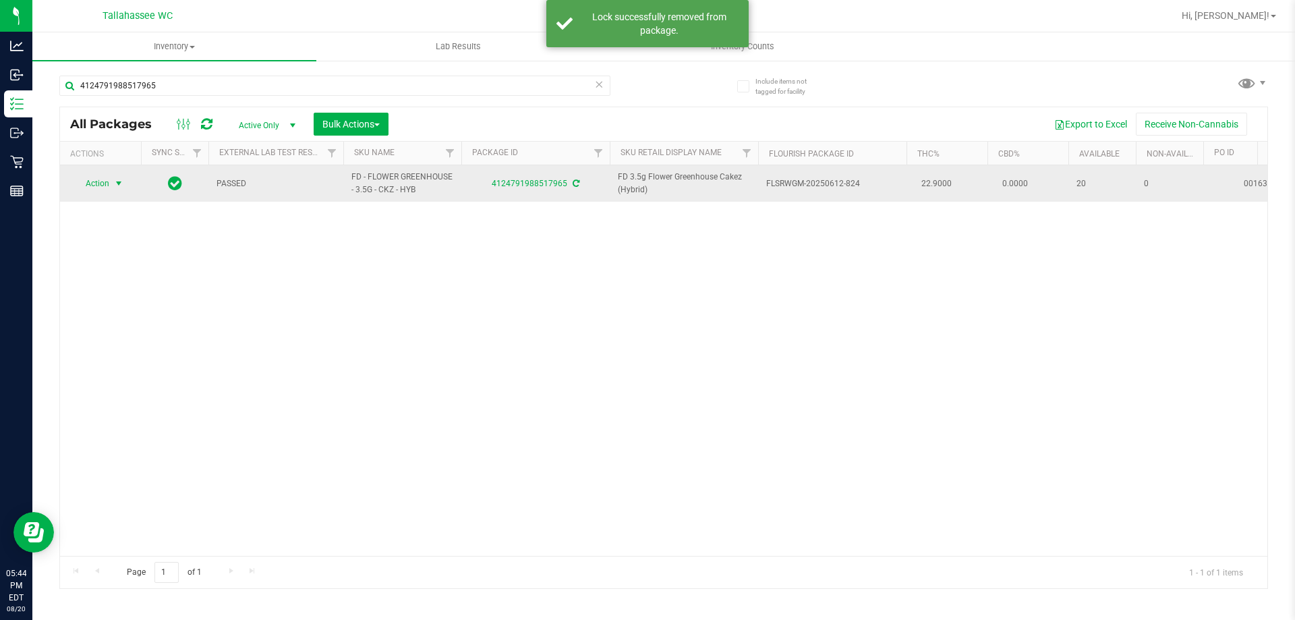
click at [109, 181] on span "Action" at bounding box center [92, 183] width 36 height 19
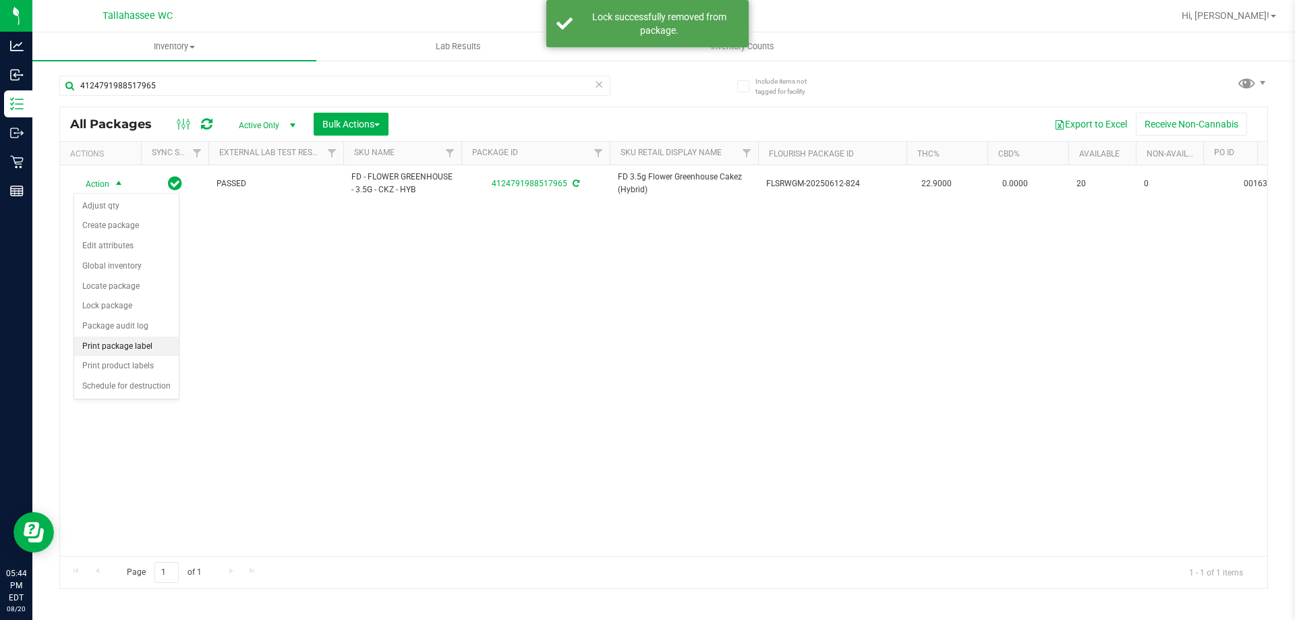
click at [163, 353] on li "Print package label" at bounding box center [126, 347] width 105 height 20
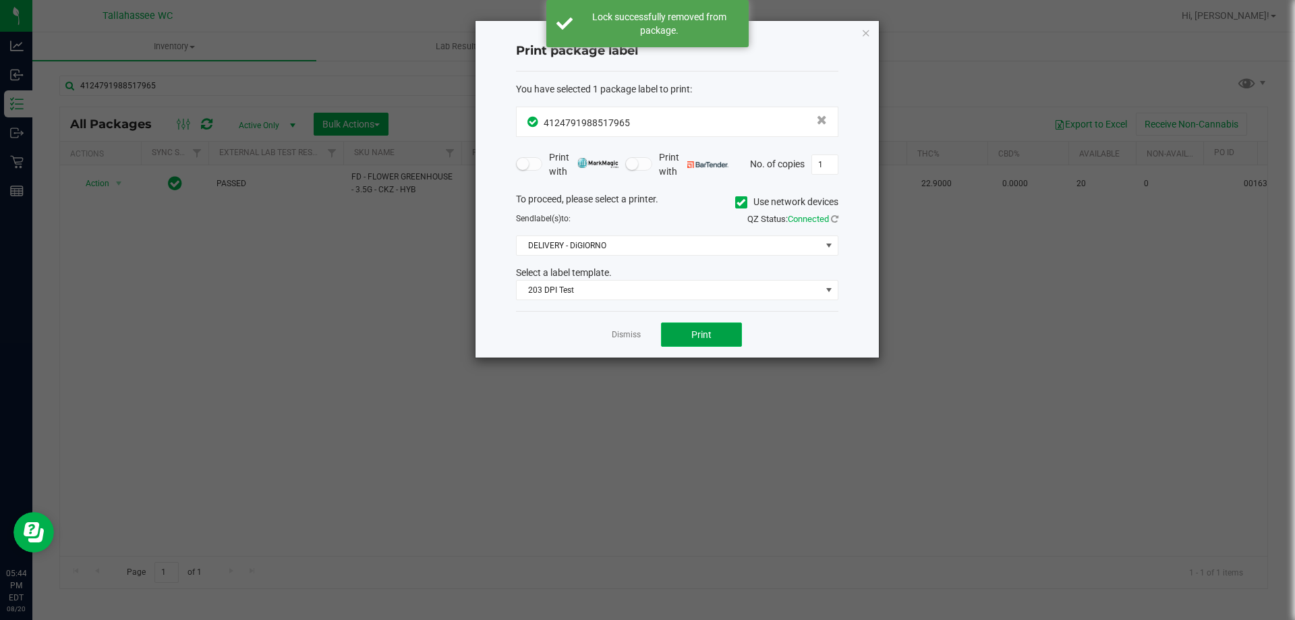
click at [722, 329] on button "Print" at bounding box center [701, 334] width 81 height 24
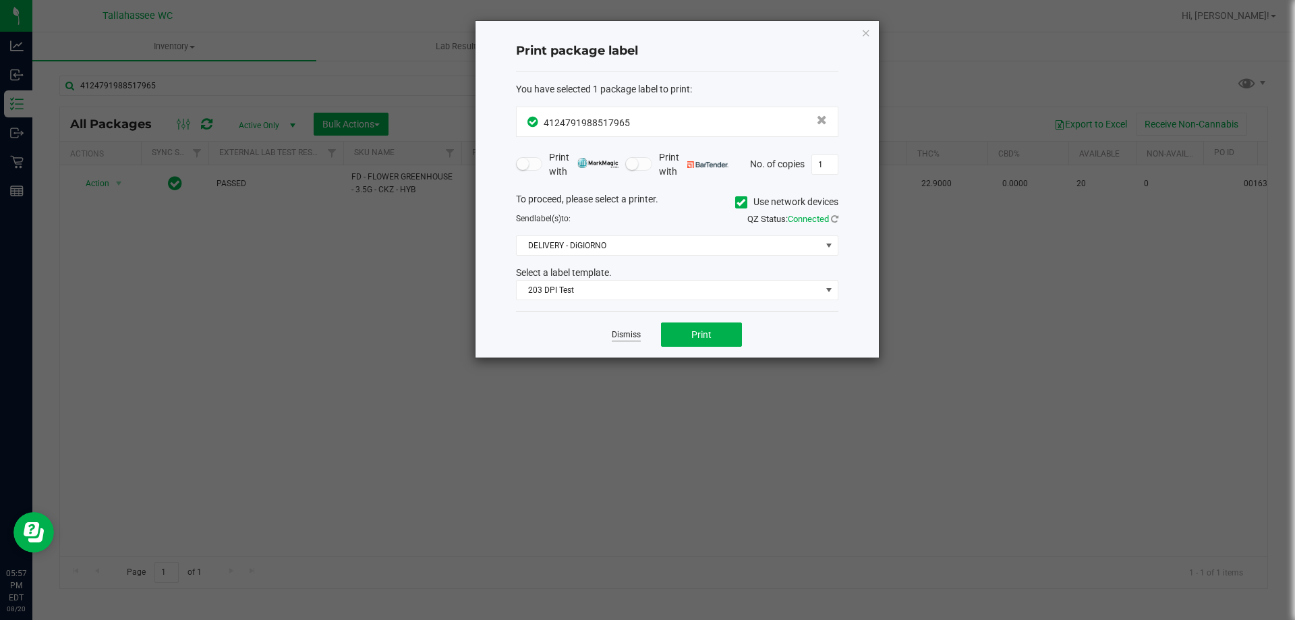
click at [631, 332] on link "Dismiss" at bounding box center [626, 334] width 29 height 11
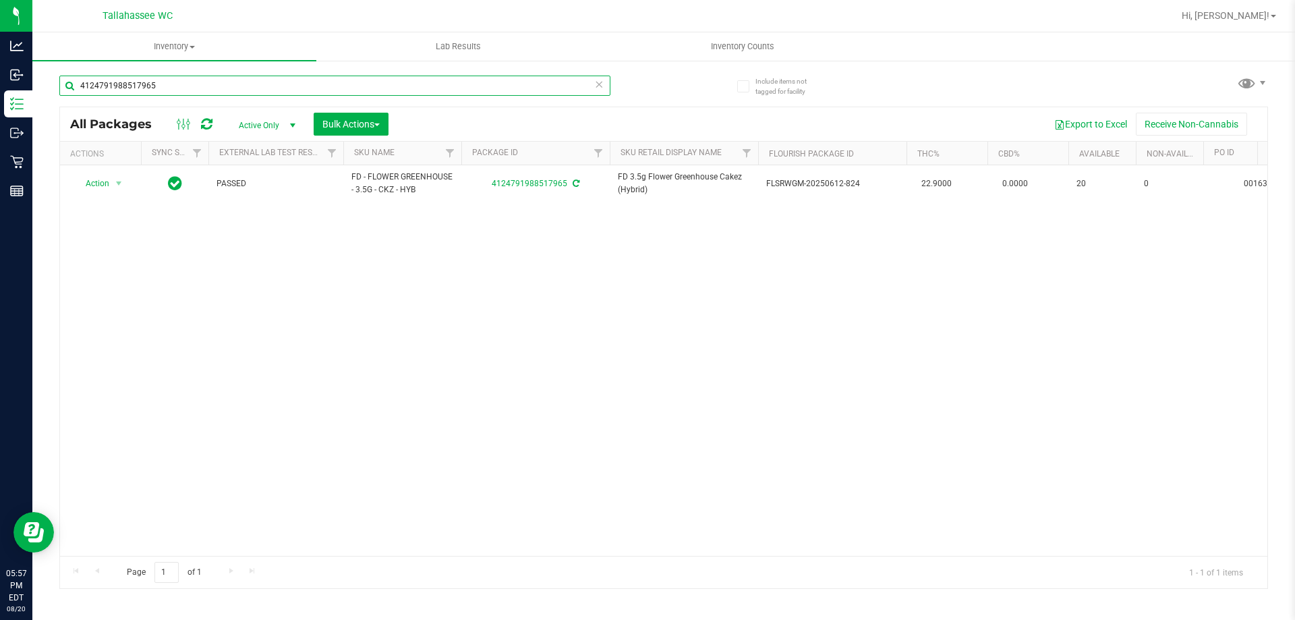
click at [306, 83] on input "4124791988517965" at bounding box center [334, 86] width 551 height 20
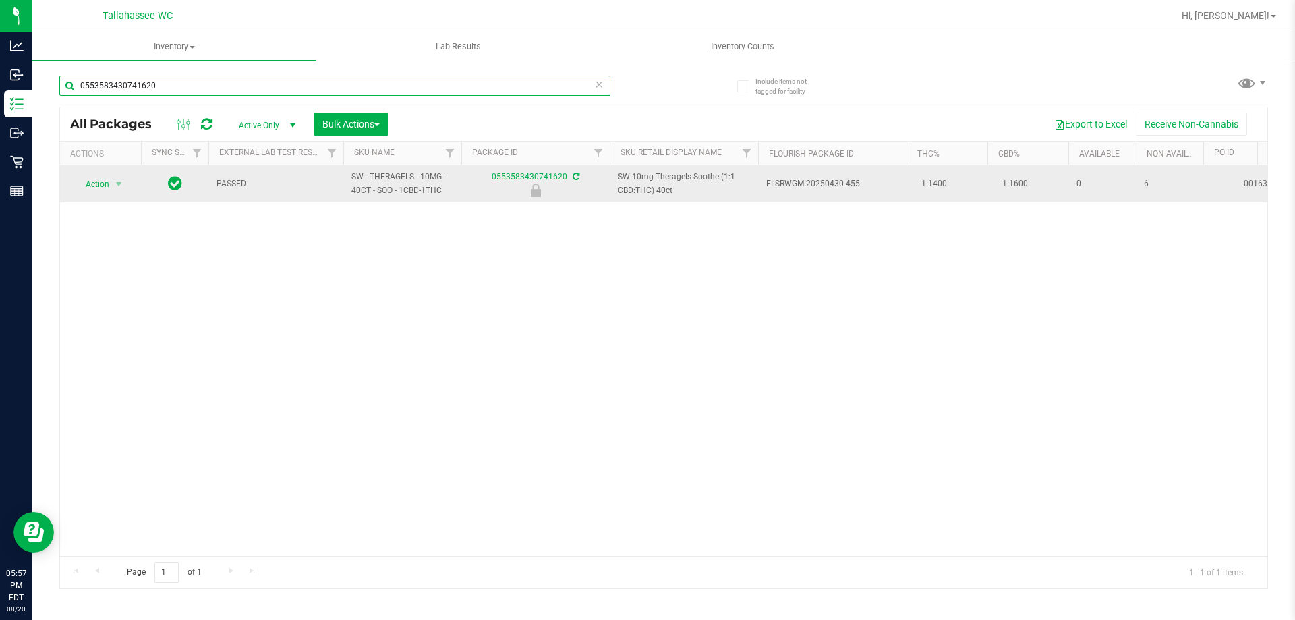
type input "0553583430741620"
click at [109, 184] on span "Action" at bounding box center [92, 184] width 36 height 19
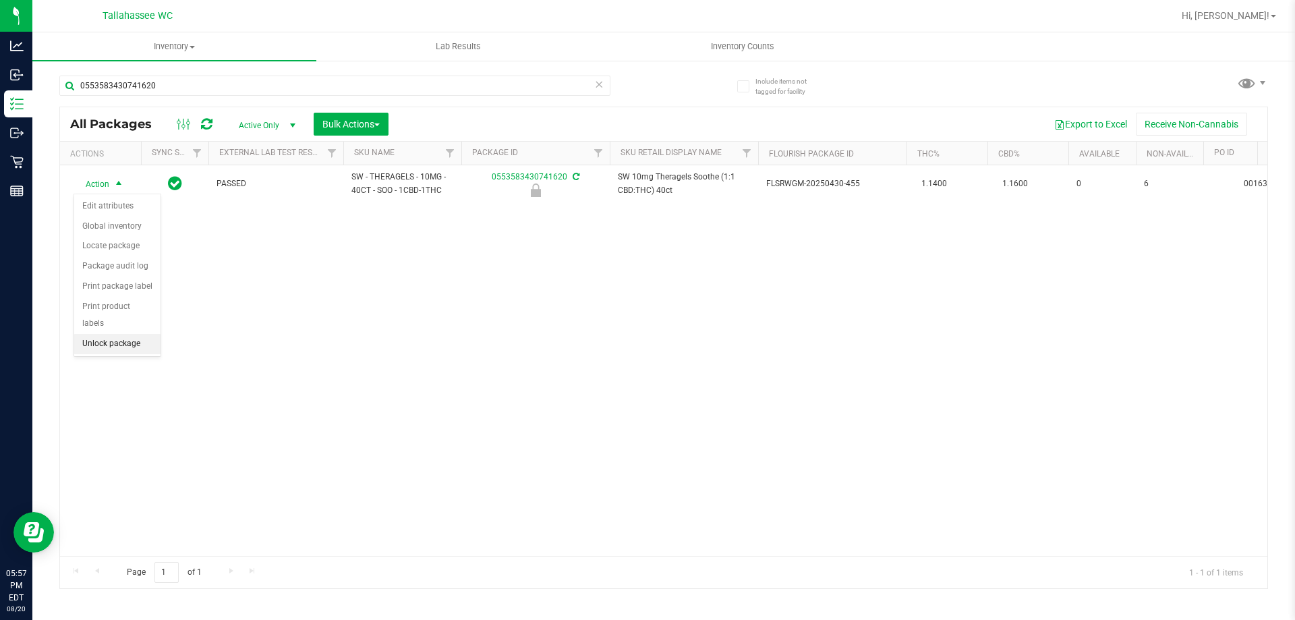
click at [100, 334] on li "Unlock package" at bounding box center [117, 344] width 86 height 20
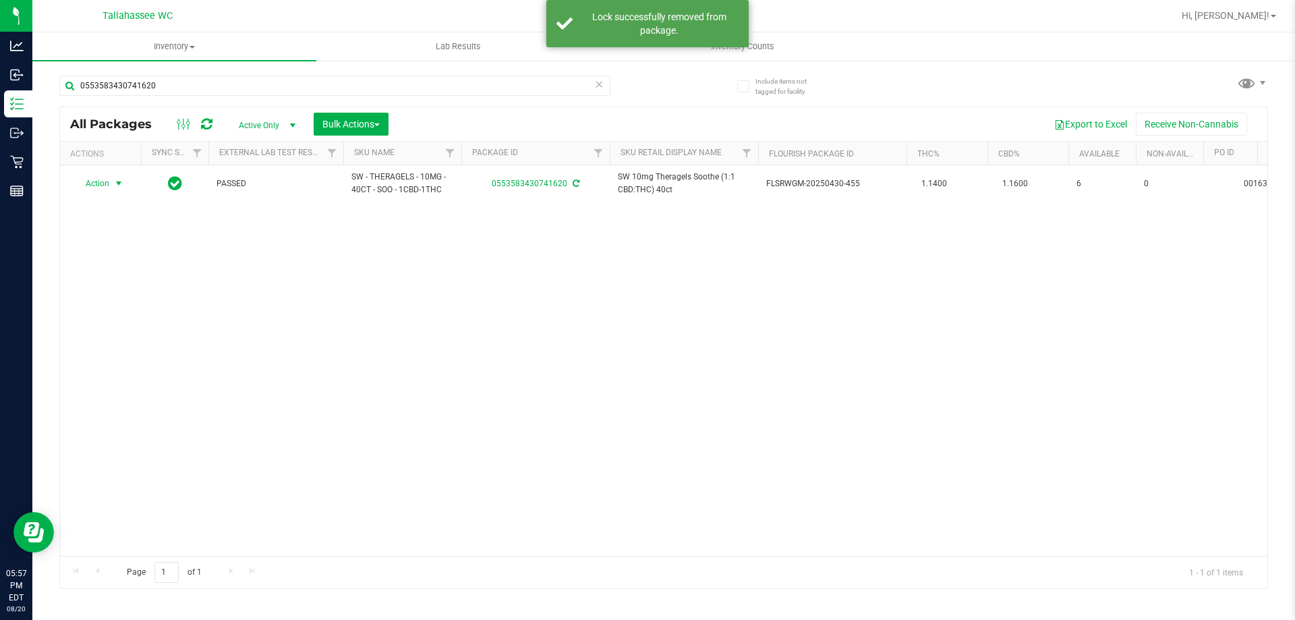
click at [111, 181] on span "select" at bounding box center [119, 183] width 17 height 19
click at [156, 347] on li "Print package label" at bounding box center [126, 347] width 105 height 20
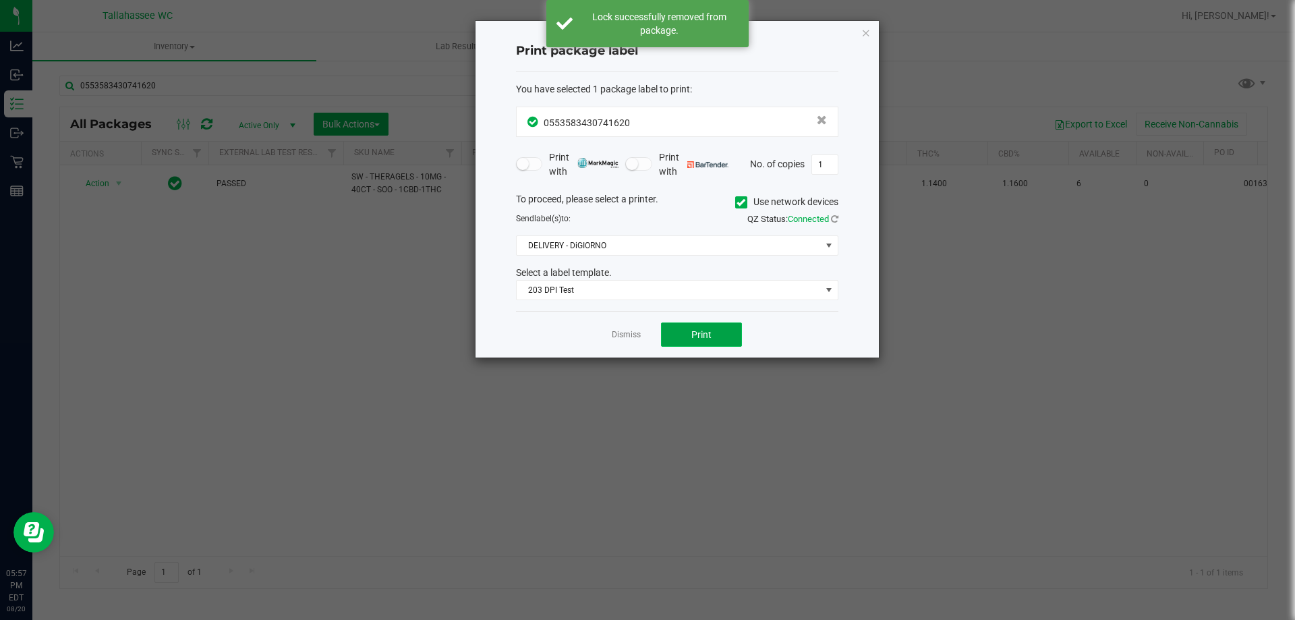
click at [731, 331] on button "Print" at bounding box center [701, 334] width 81 height 24
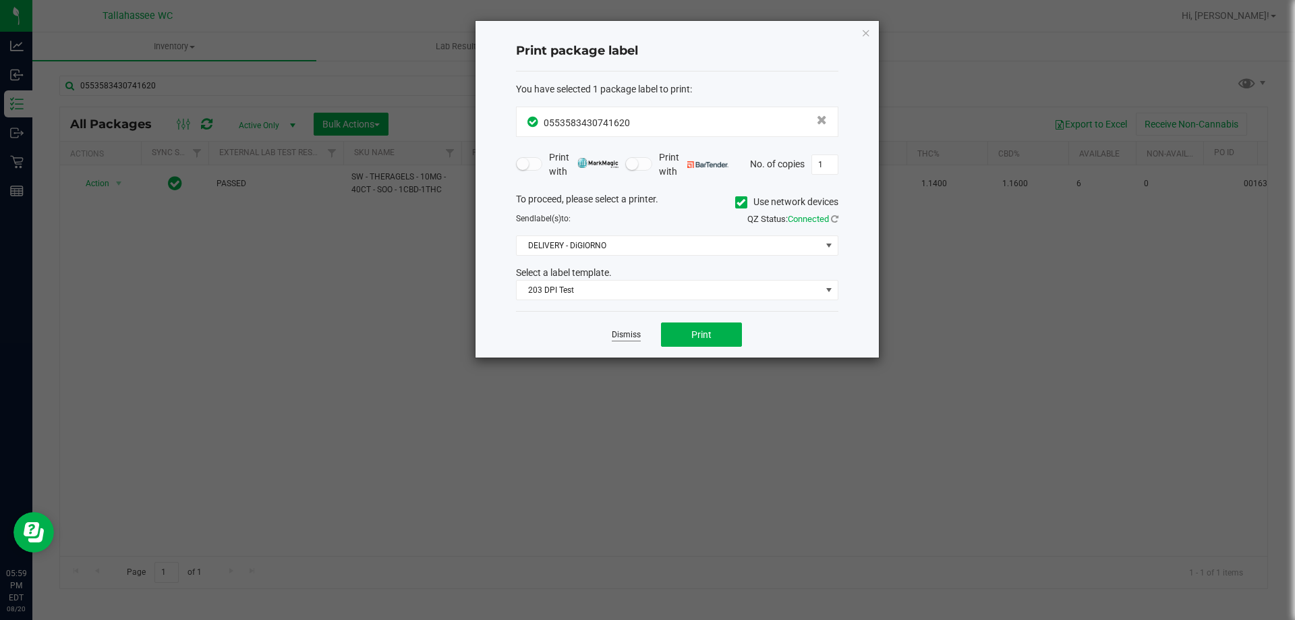
click at [620, 340] on link "Dismiss" at bounding box center [626, 334] width 29 height 11
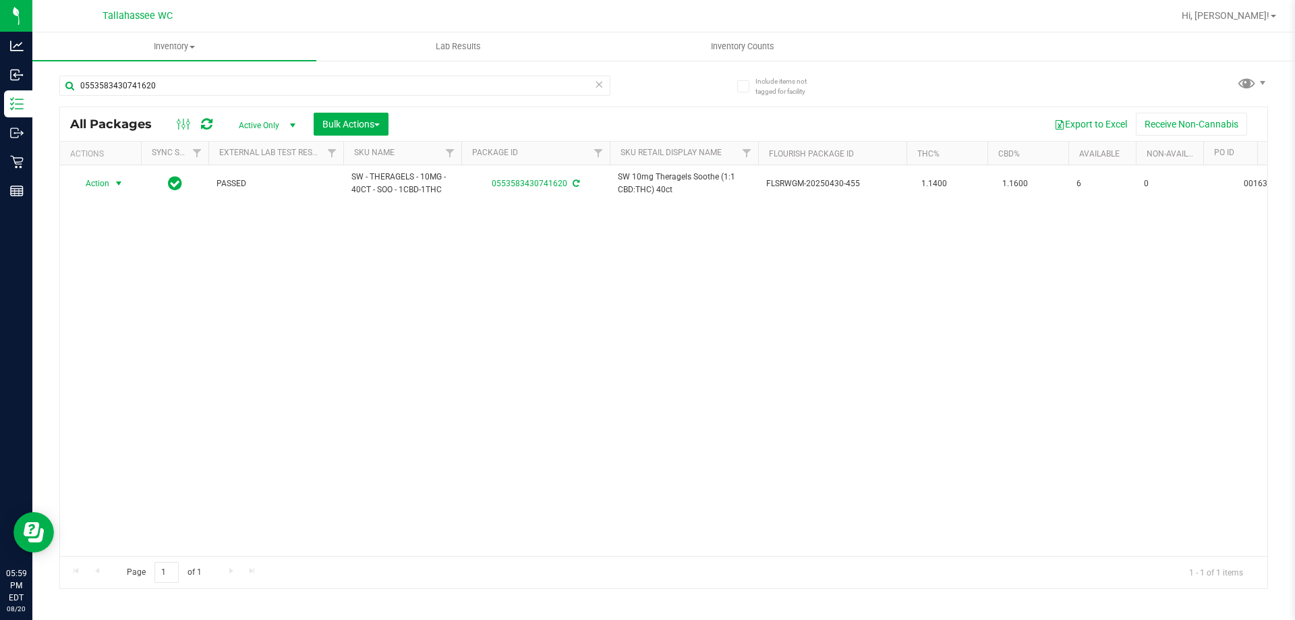
click at [601, 86] on icon at bounding box center [598, 84] width 9 height 16
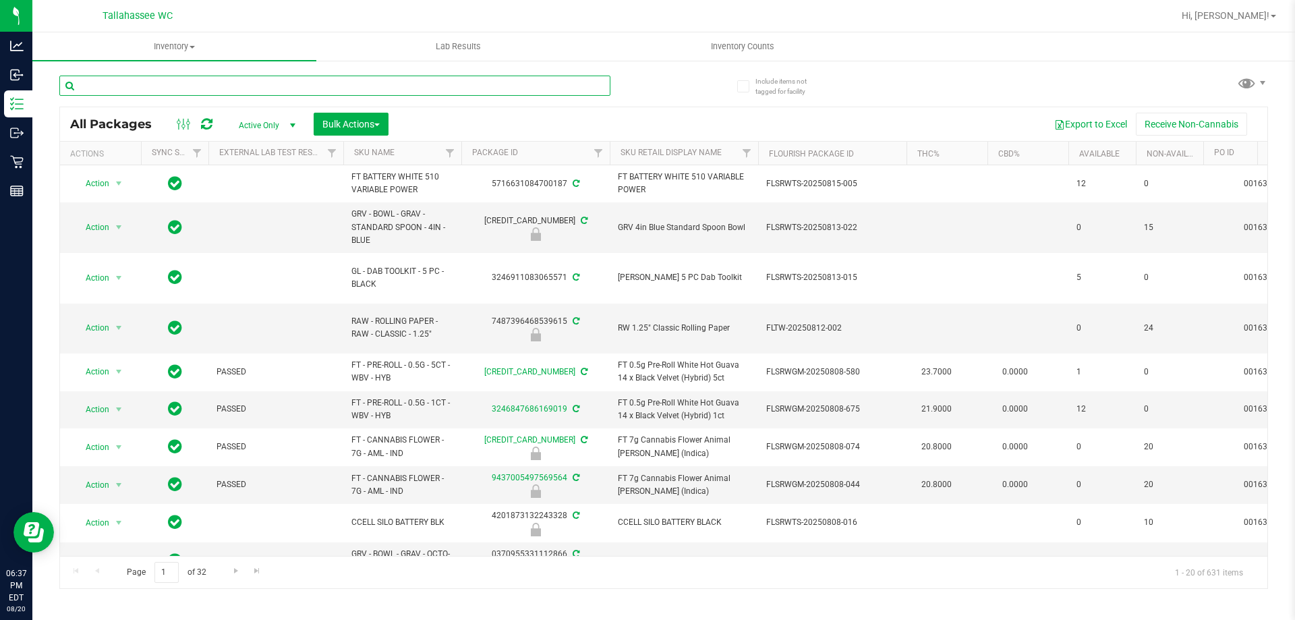
click at [266, 84] on input "text" at bounding box center [334, 86] width 551 height 20
type input "orbit"
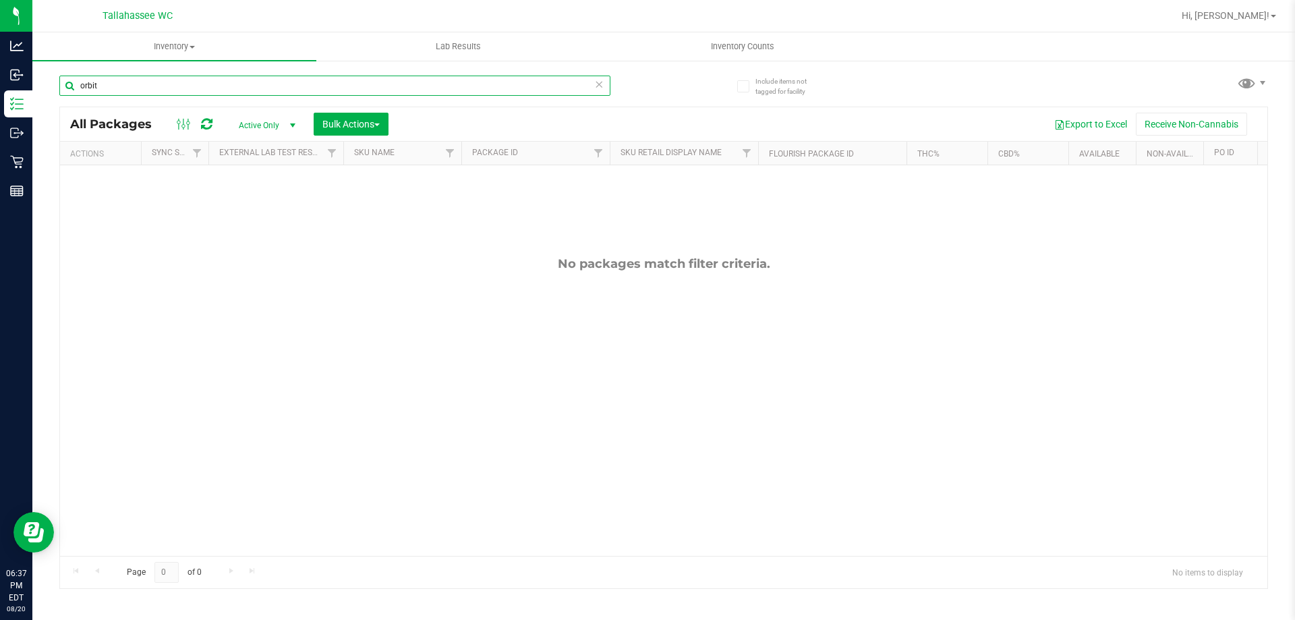
click at [227, 87] on input "orbit" at bounding box center [334, 86] width 551 height 20
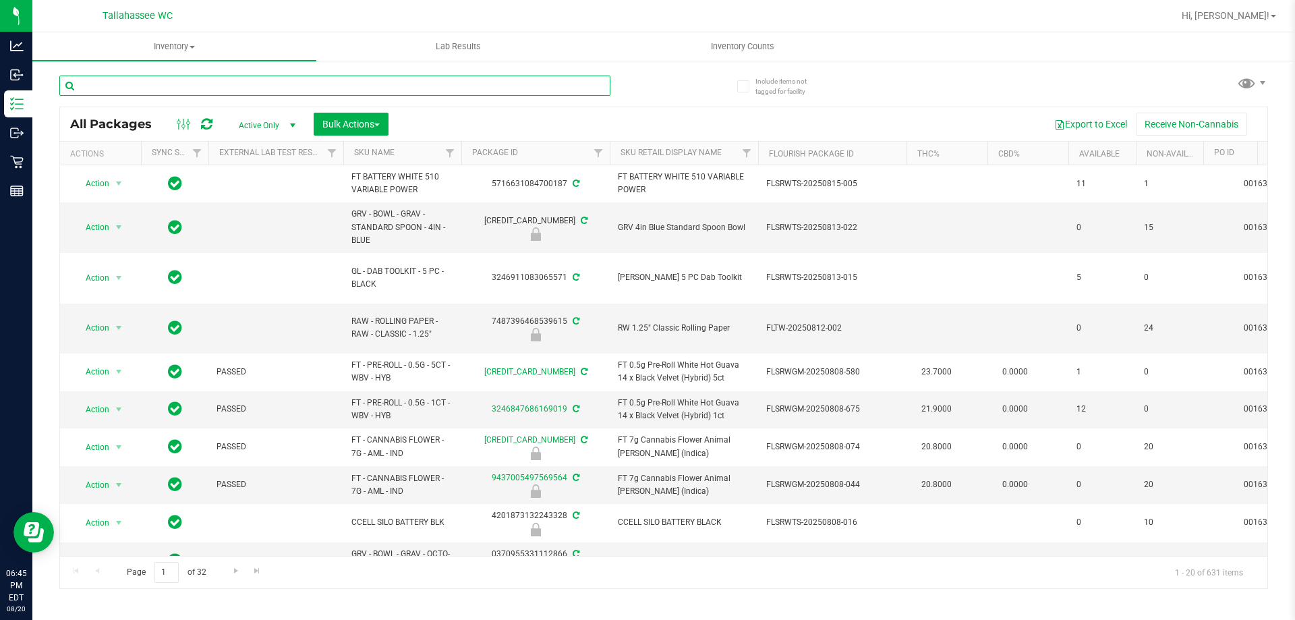
click at [365, 85] on input "text" at bounding box center [334, 86] width 551 height 20
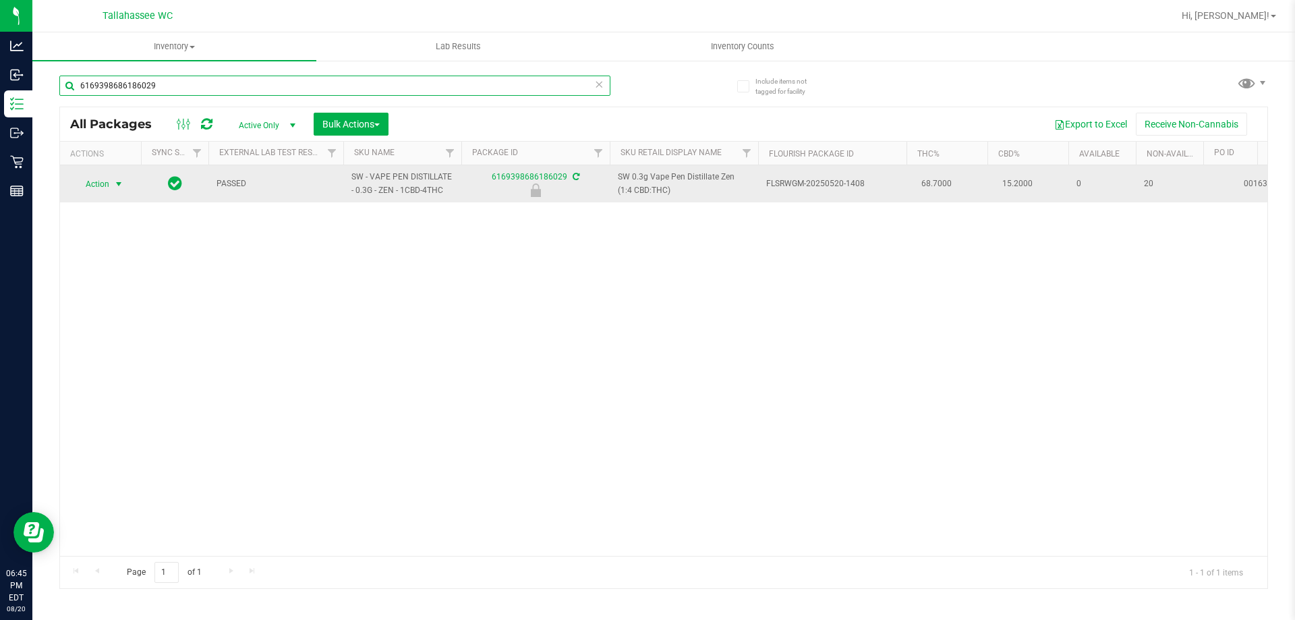
type input "6169398686186029"
click at [96, 173] on td "Action Action Edit attributes Global inventory Locate package Package audit log…" at bounding box center [100, 183] width 81 height 37
click at [111, 192] on span "select" at bounding box center [119, 184] width 17 height 19
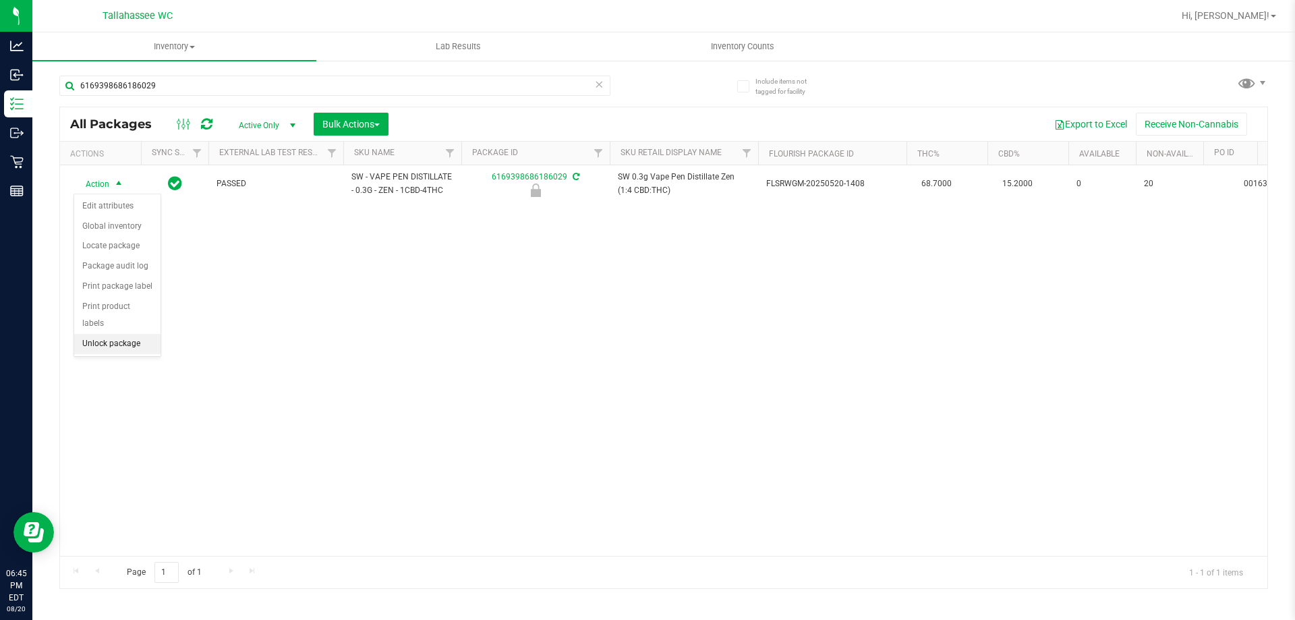
click at [144, 334] on li "Unlock package" at bounding box center [117, 344] width 86 height 20
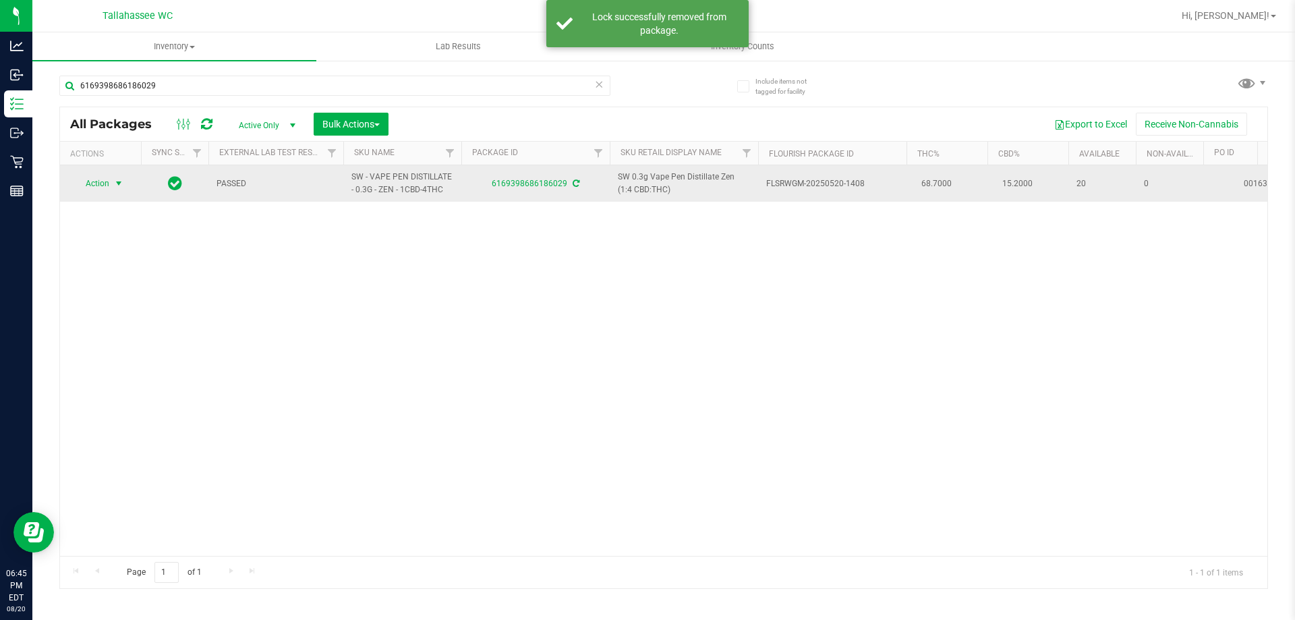
click at [109, 181] on span "Action" at bounding box center [92, 183] width 36 height 19
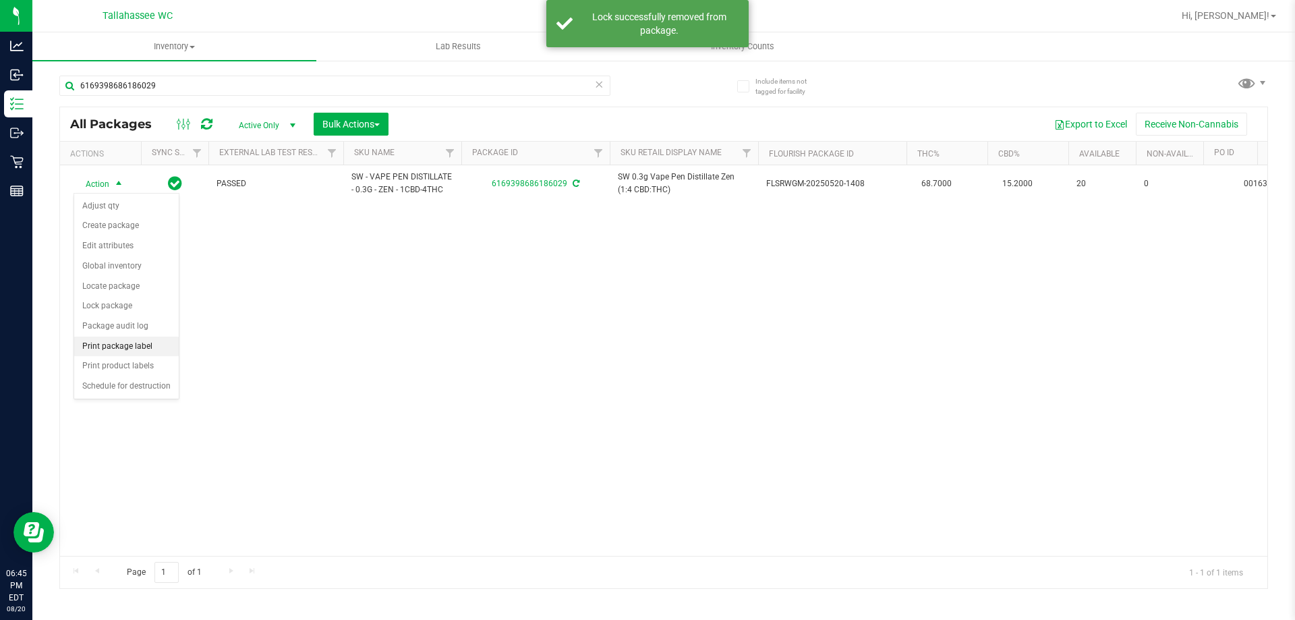
click at [154, 345] on li "Print package label" at bounding box center [126, 347] width 105 height 20
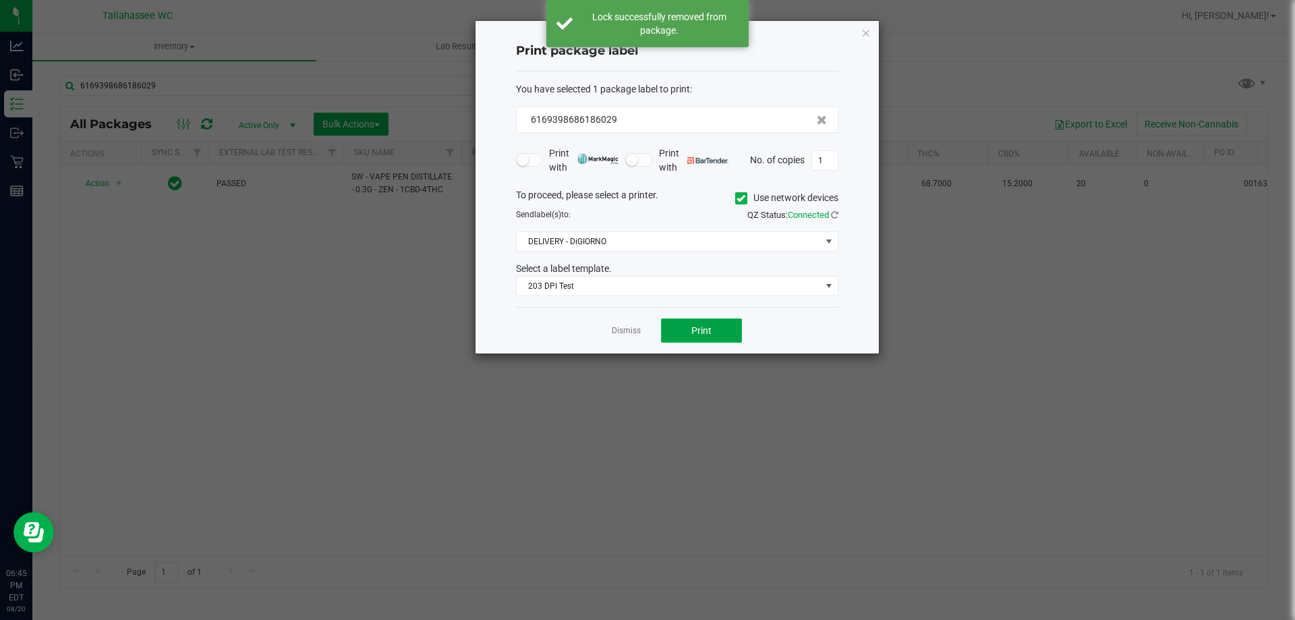
click at [712, 337] on button "Print" at bounding box center [701, 330] width 81 height 24
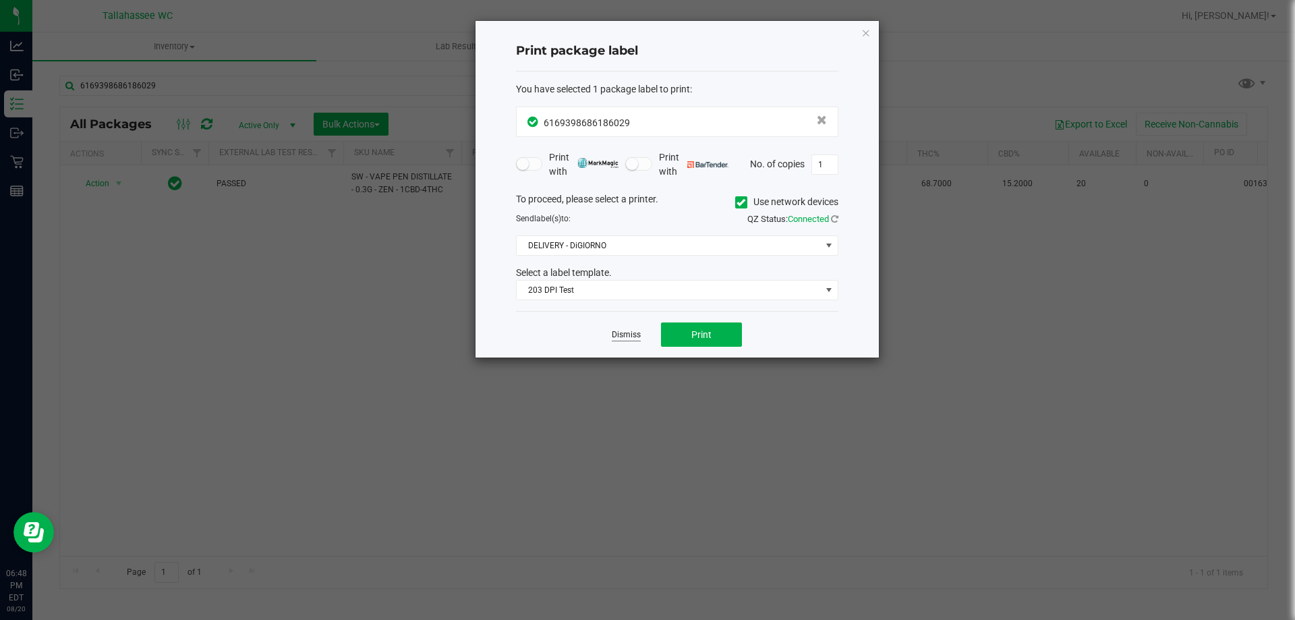
drag, startPoint x: 628, startPoint y: 331, endPoint x: 567, endPoint y: 254, distance: 98.4
click at [627, 331] on link "Dismiss" at bounding box center [626, 334] width 29 height 11
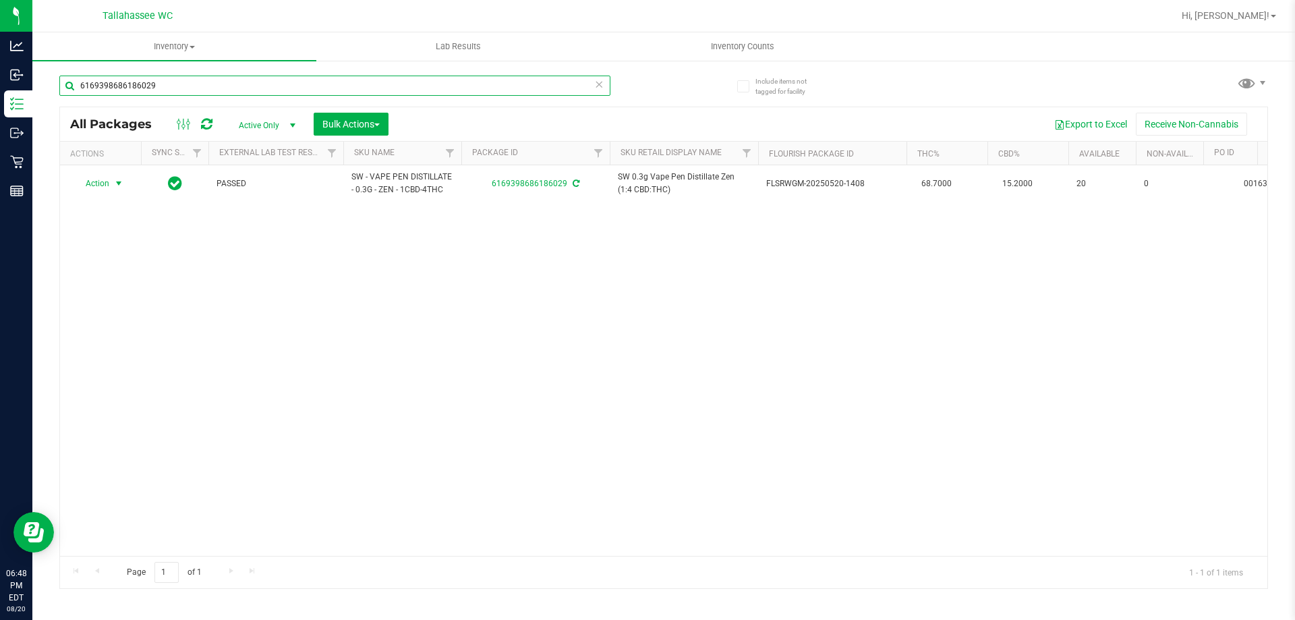
click at [362, 84] on input "6169398686186029" at bounding box center [334, 86] width 551 height 20
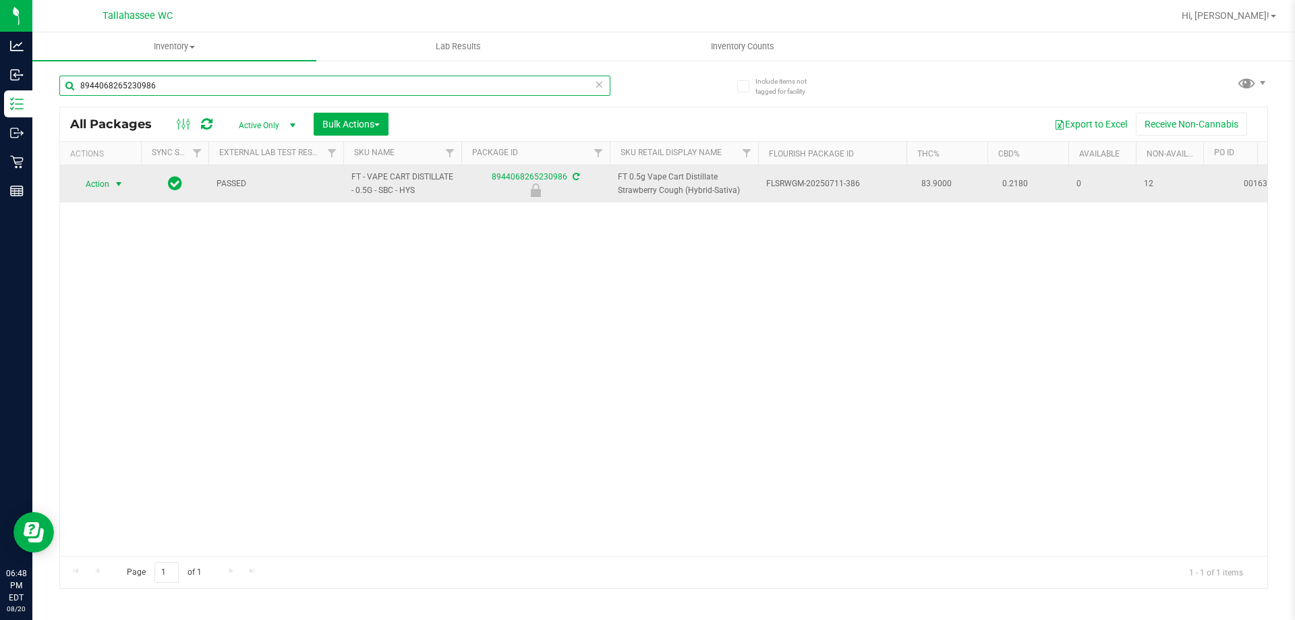
type input "8944068265230986"
click at [117, 182] on span "select" at bounding box center [118, 184] width 11 height 11
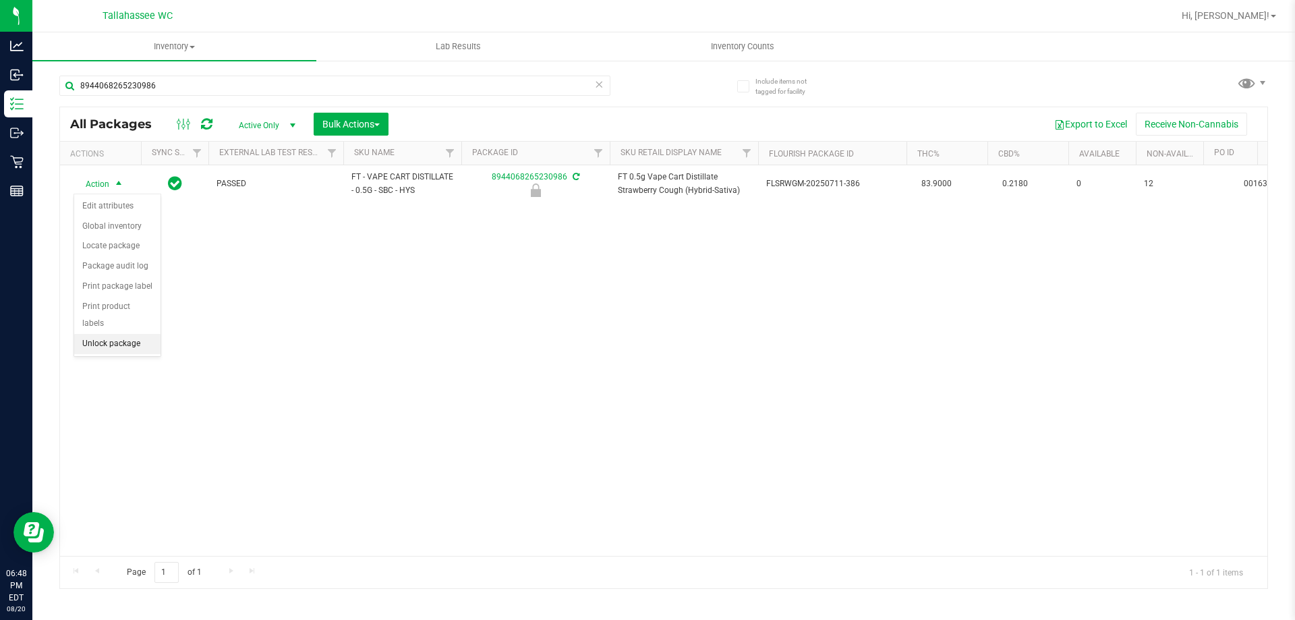
click at [136, 334] on li "Unlock package" at bounding box center [117, 344] width 86 height 20
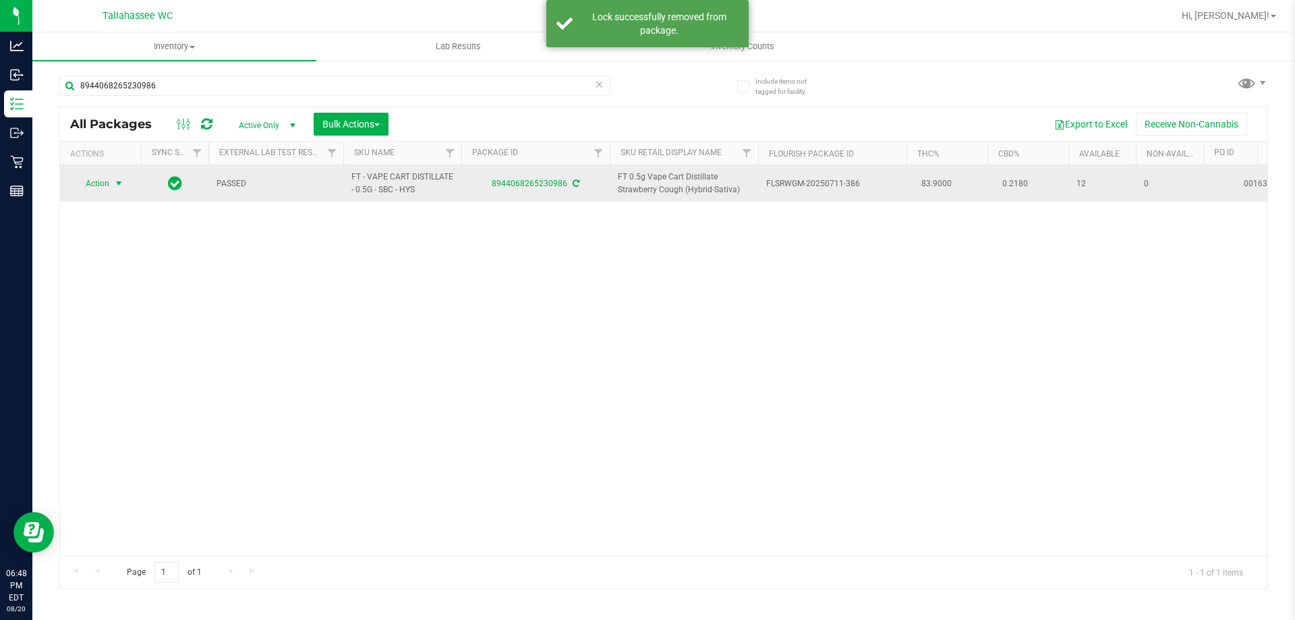
click at [98, 179] on span "Action" at bounding box center [92, 183] width 36 height 19
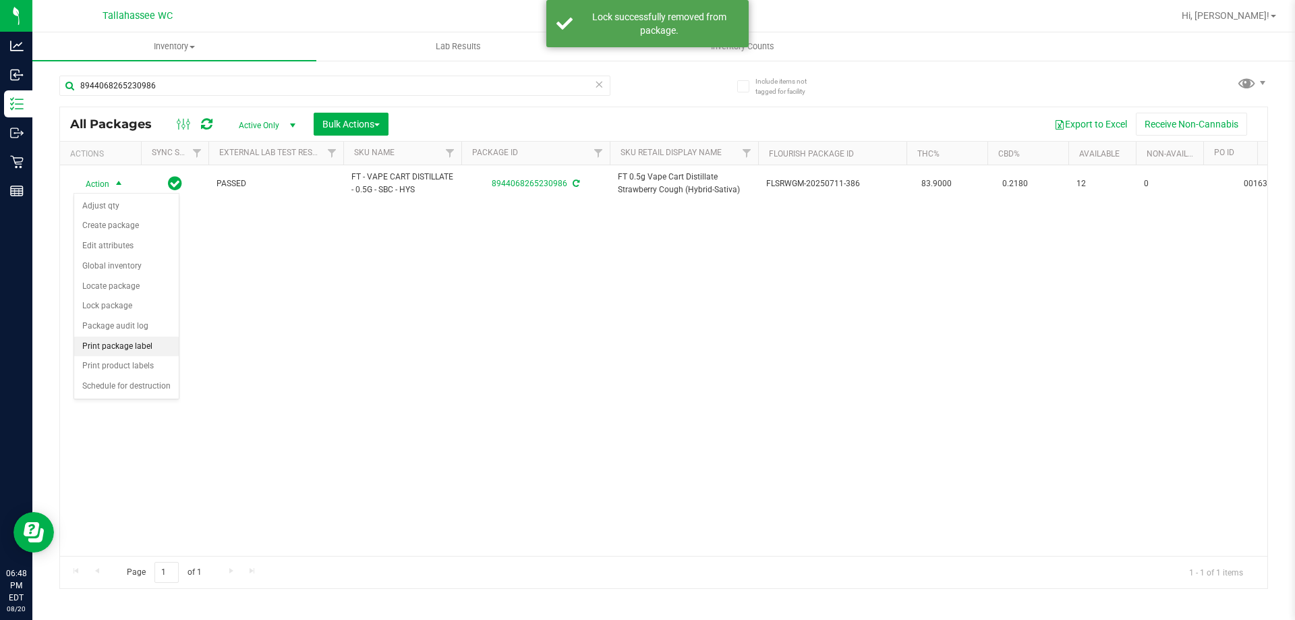
click at [162, 349] on li "Print package label" at bounding box center [126, 347] width 105 height 20
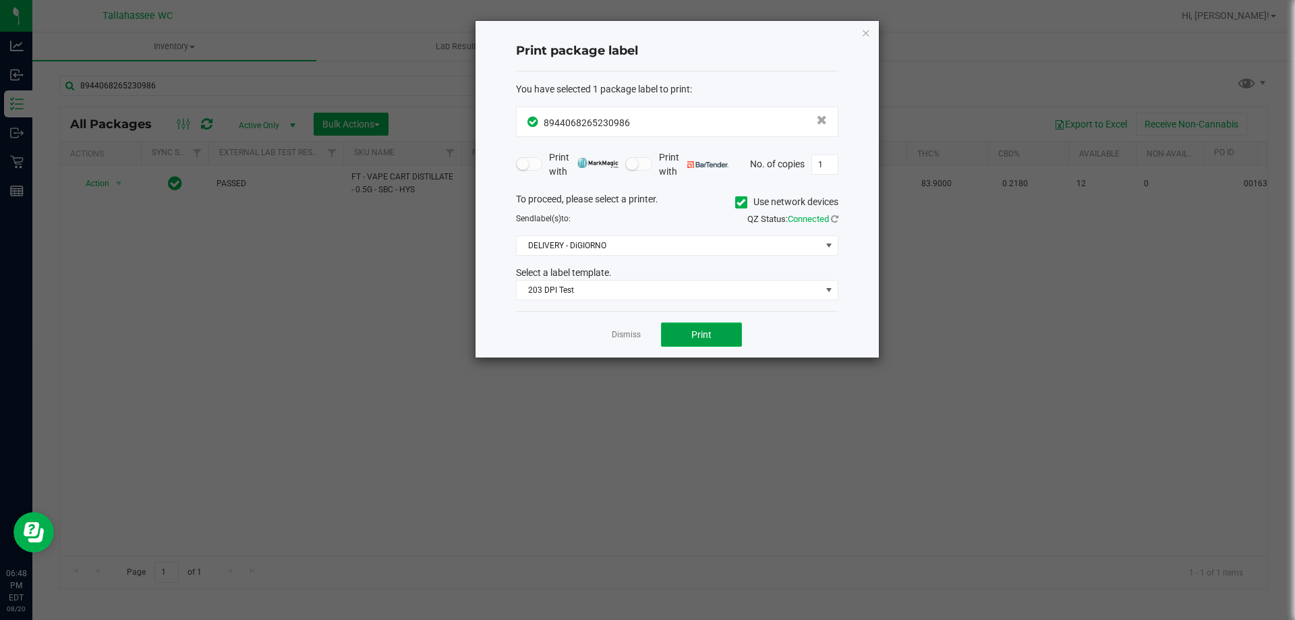
click at [706, 331] on span "Print" at bounding box center [701, 334] width 20 height 11
click at [614, 337] on link "Dismiss" at bounding box center [626, 334] width 29 height 11
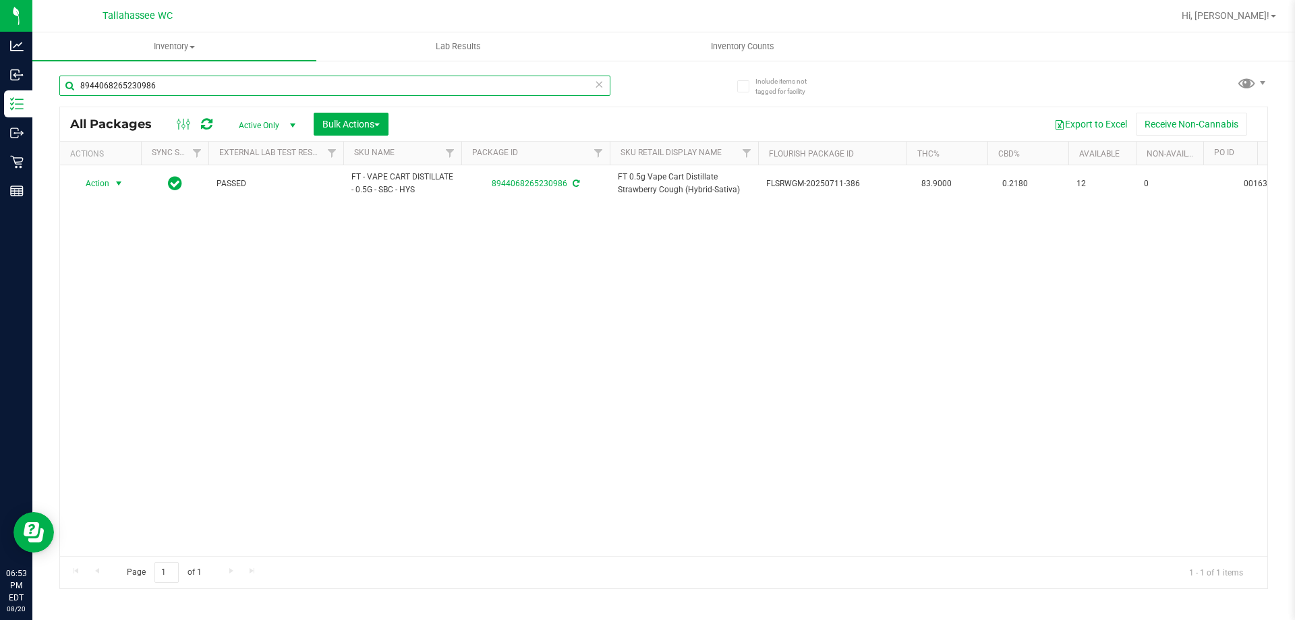
click at [256, 78] on input "8944068265230986" at bounding box center [334, 86] width 551 height 20
click at [256, 76] on input "8944068265230986" at bounding box center [334, 86] width 551 height 20
click at [256, 83] on input "8944068265230986" at bounding box center [334, 86] width 551 height 20
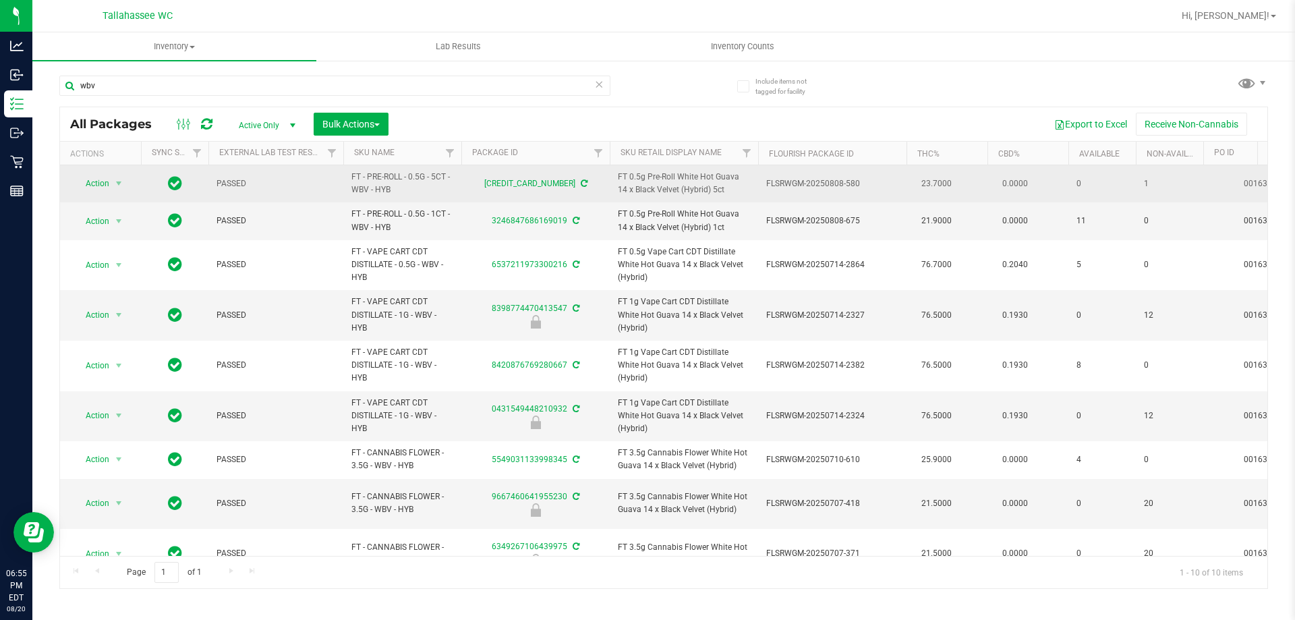
drag, startPoint x: 394, startPoint y: 185, endPoint x: 337, endPoint y: 169, distance: 59.1
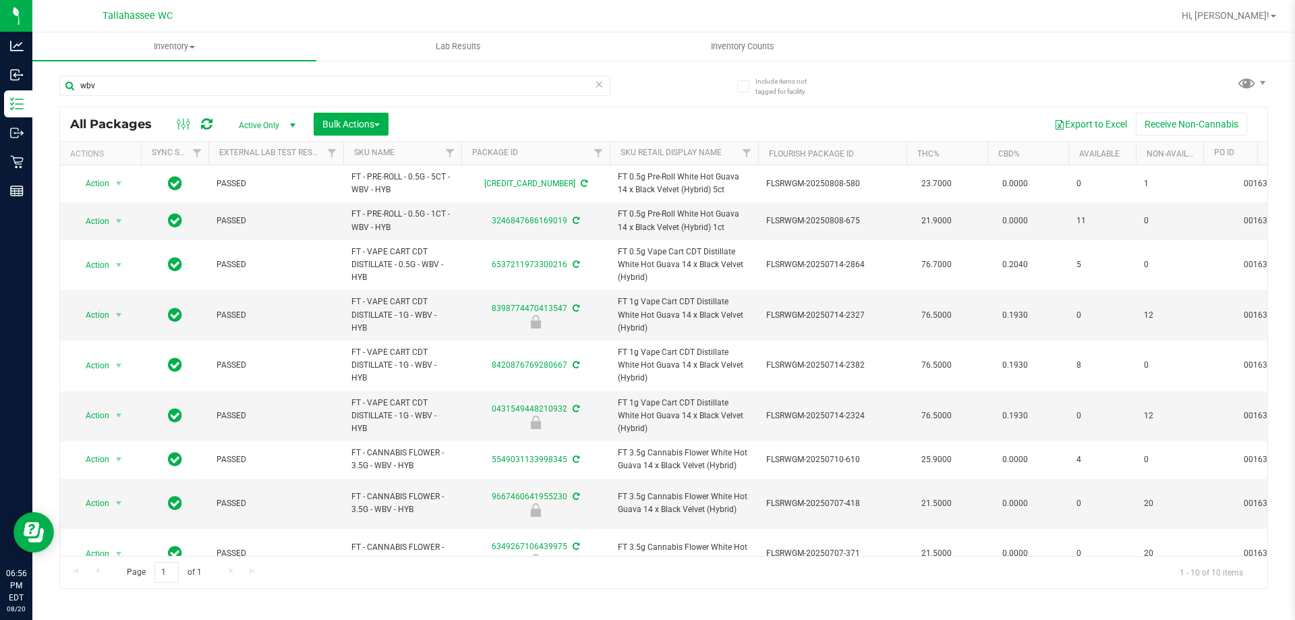
copy tr "FT - PRE-ROLL - 0.5G - 5CT - WBV - HYB"
click at [258, 82] on input "wbv" at bounding box center [334, 86] width 551 height 20
paste input "FT - PRE-ROLL - 0.5G - 5CT - WBV - HYB"
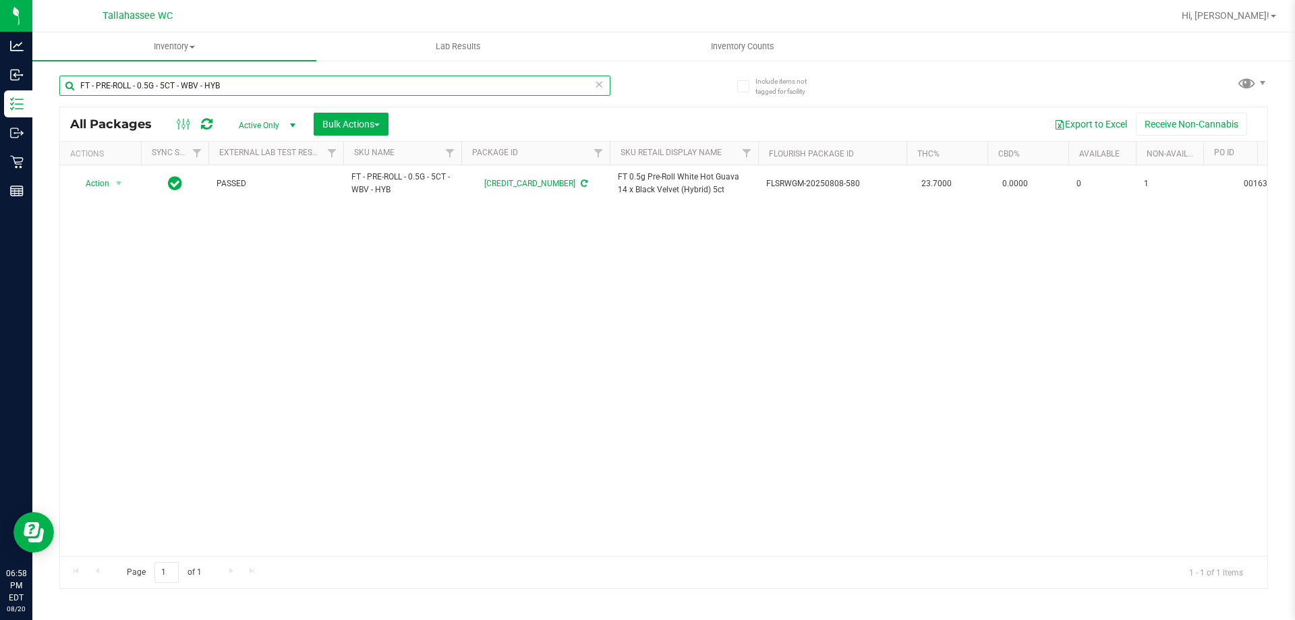
click at [313, 79] on input "FT - PRE-ROLL - 0.5G - 5CT - WBV - HYB" at bounding box center [334, 86] width 551 height 20
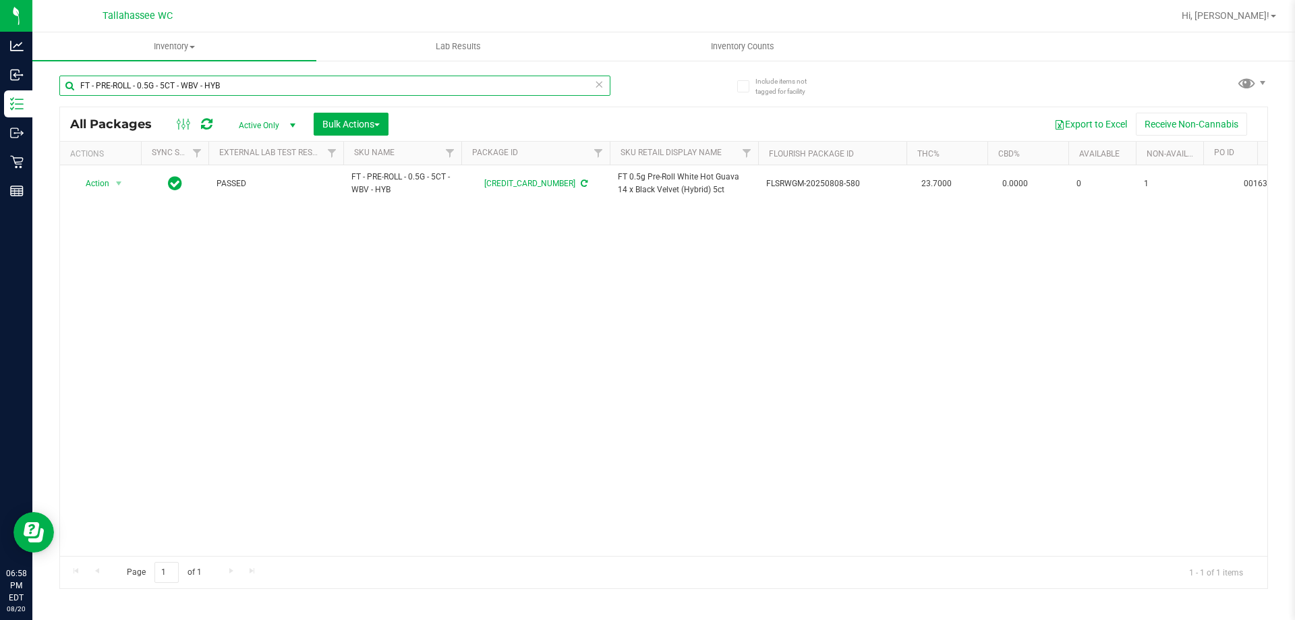
click at [313, 79] on input "FT - PRE-ROLL - 0.5G - 5CT - WBV - HYB" at bounding box center [334, 86] width 551 height 20
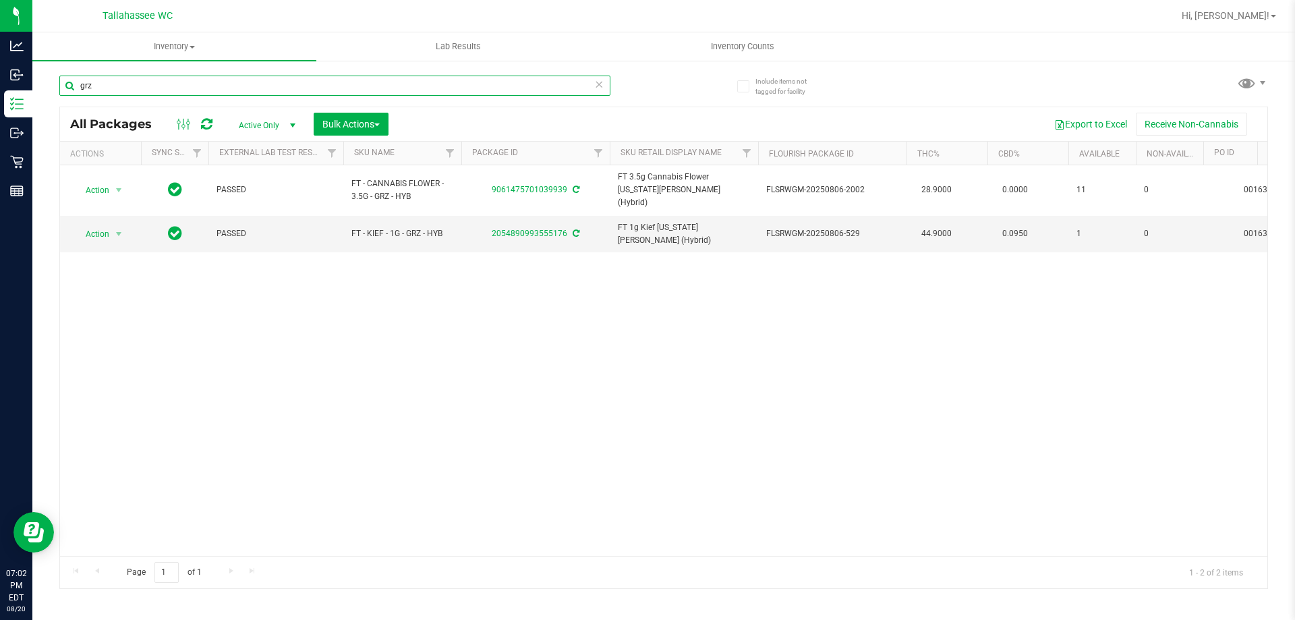
click at [264, 83] on input "grz" at bounding box center [334, 86] width 551 height 20
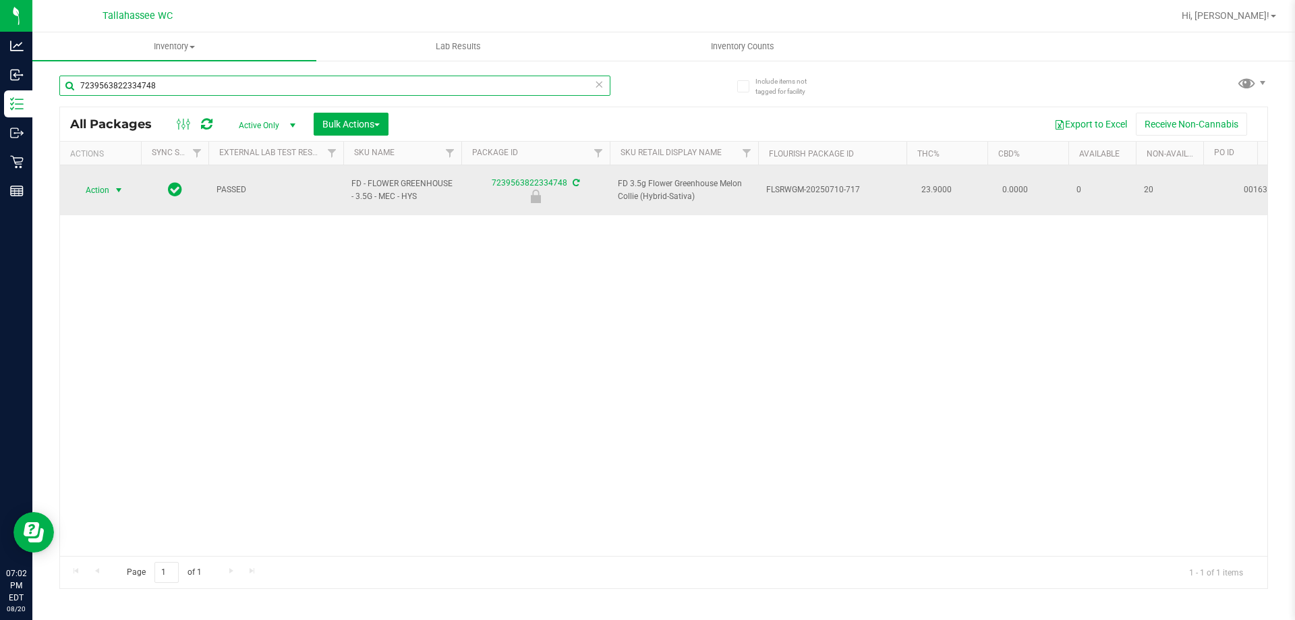
type input "7239563822334748"
click at [109, 185] on span "Action" at bounding box center [92, 190] width 36 height 19
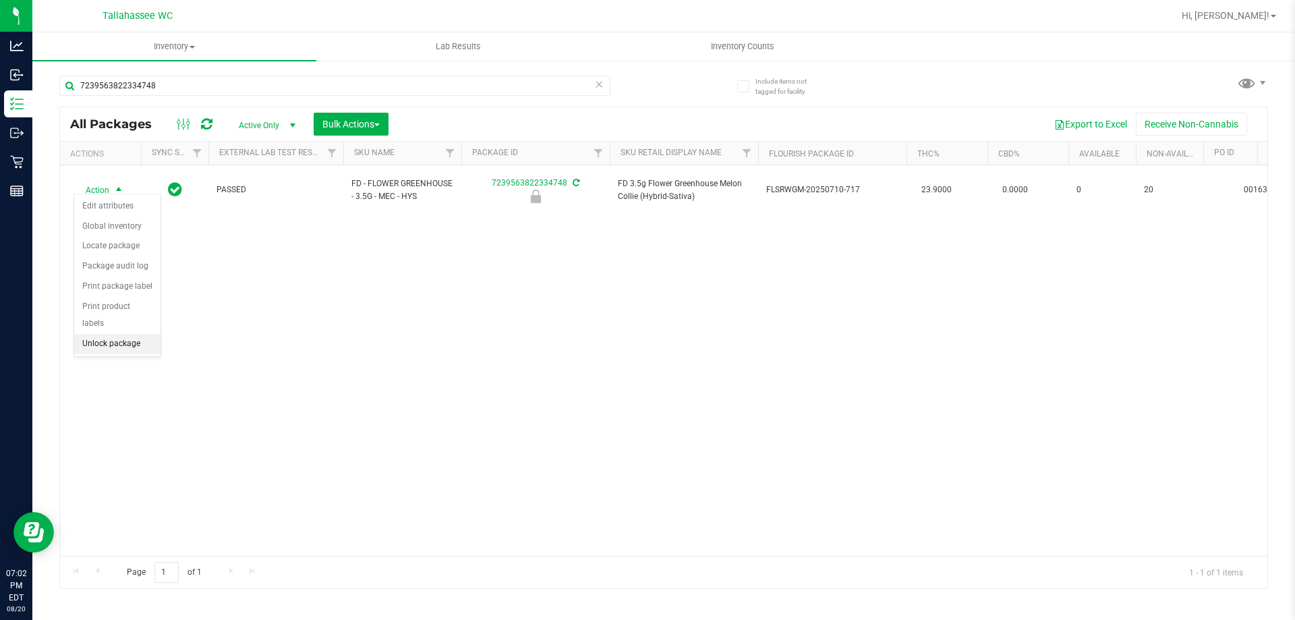
click at [121, 334] on li "Unlock package" at bounding box center [117, 344] width 86 height 20
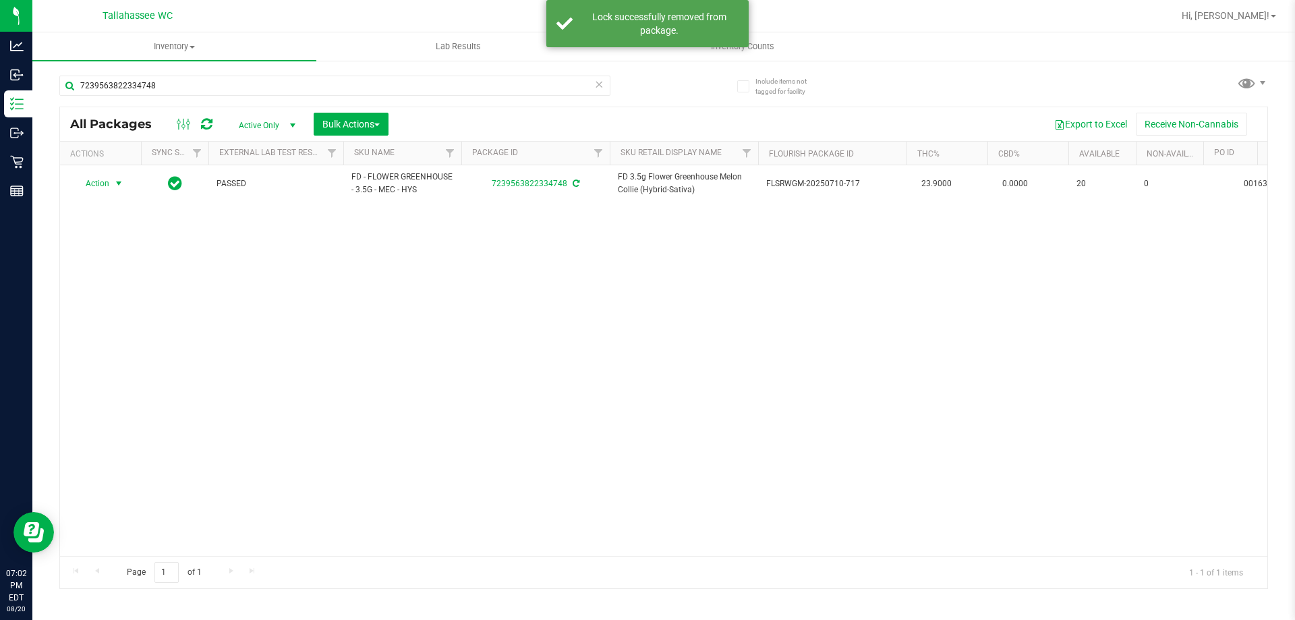
drag, startPoint x: 104, startPoint y: 181, endPoint x: 118, endPoint y: 199, distance: 22.5
click at [104, 182] on span "Action" at bounding box center [92, 183] width 36 height 19
click at [124, 341] on li "Print package label" at bounding box center [126, 347] width 105 height 20
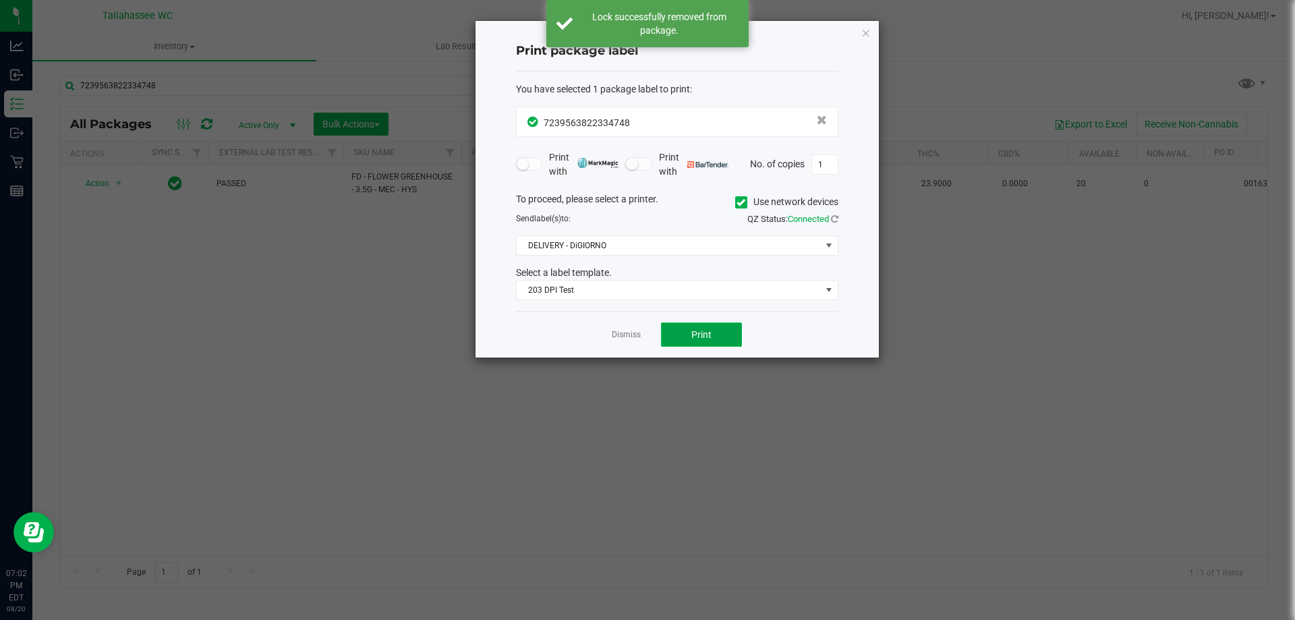
click at [682, 339] on button "Print" at bounding box center [701, 334] width 81 height 24
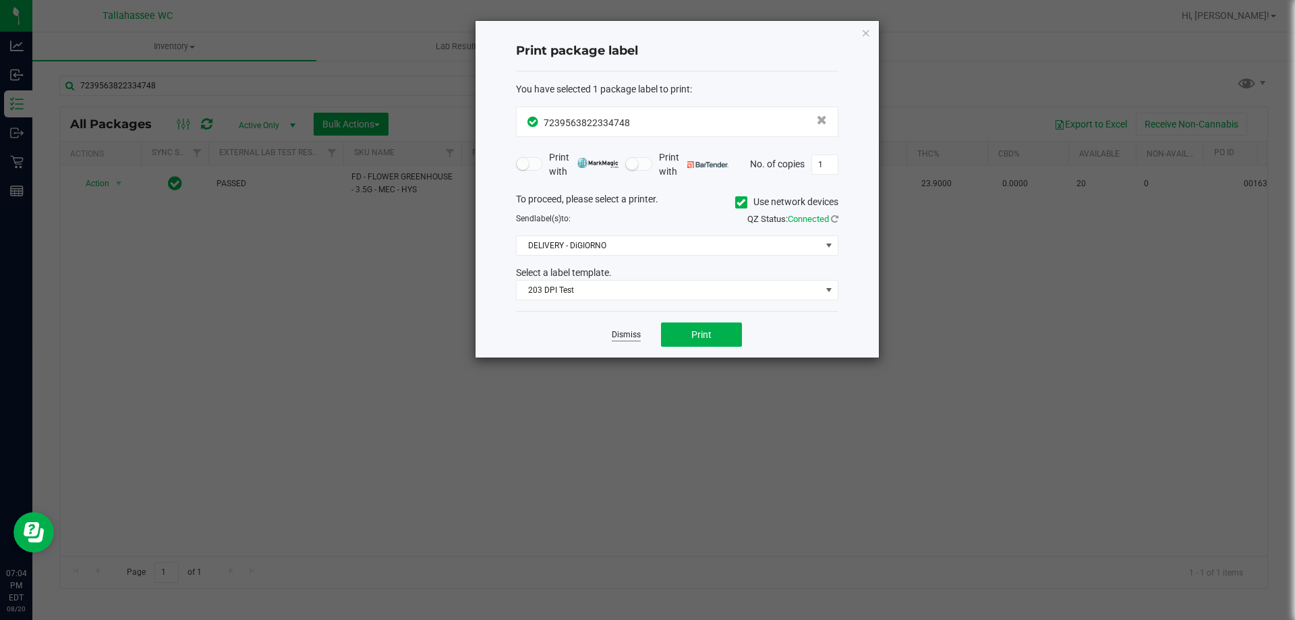
click at [624, 339] on link "Dismiss" at bounding box center [626, 334] width 29 height 11
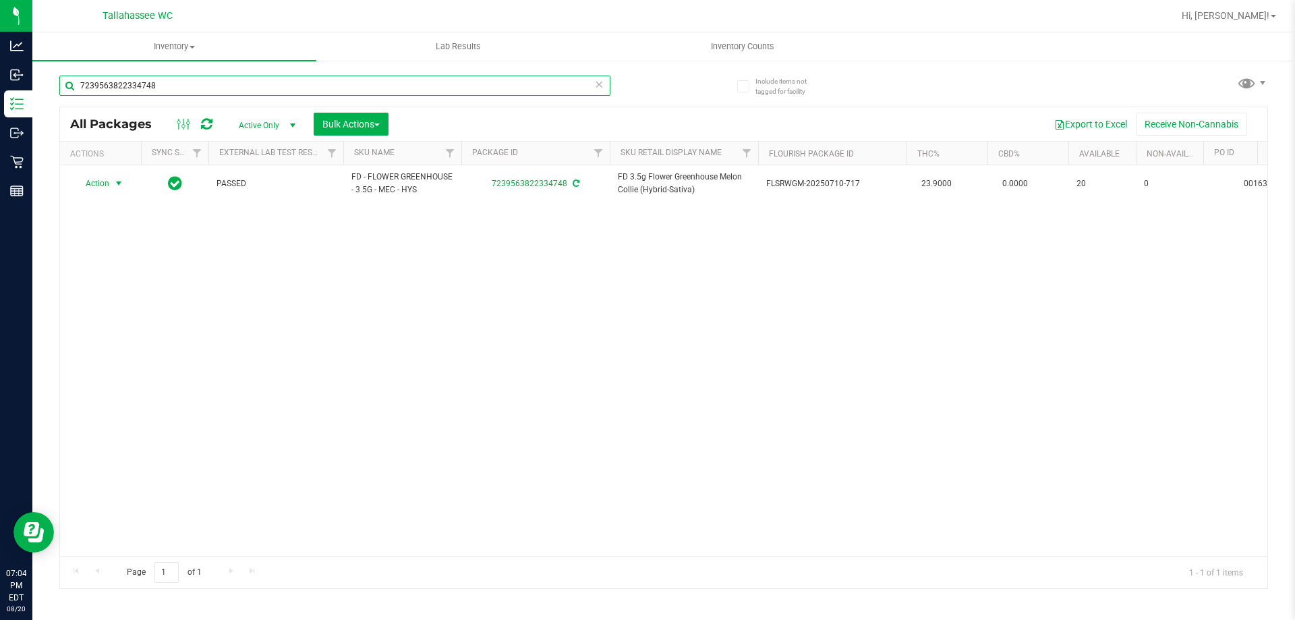
click at [321, 82] on input "7239563822334748" at bounding box center [334, 86] width 551 height 20
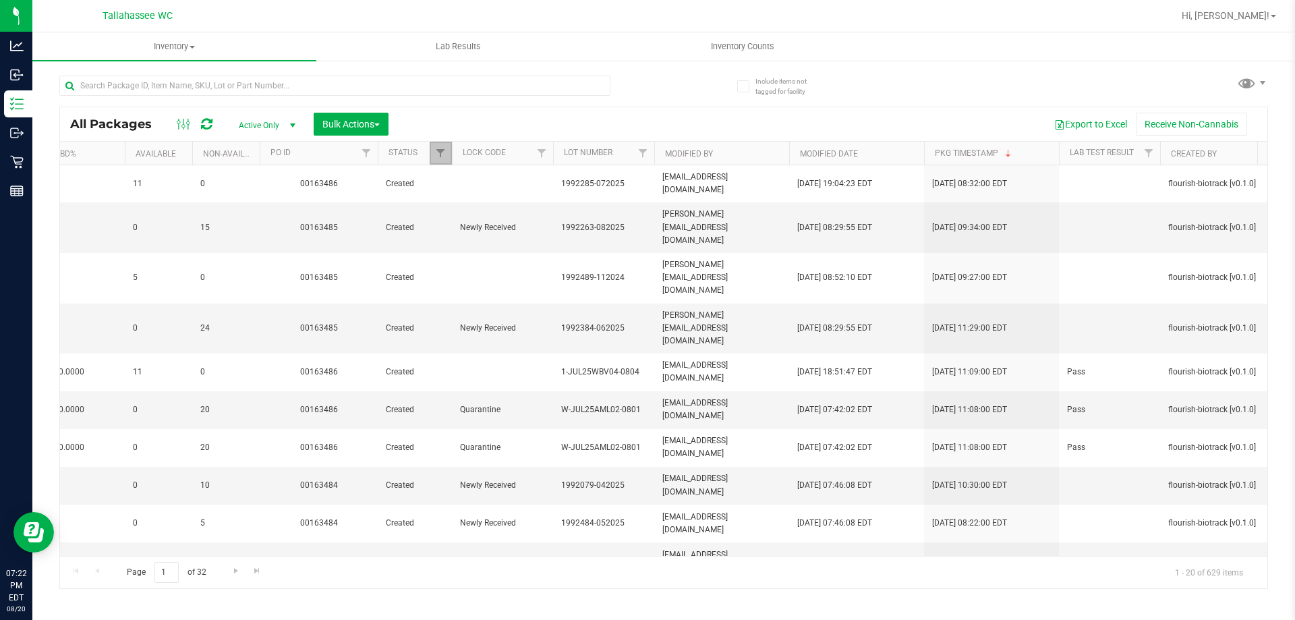
click at [432, 149] on link "Filter" at bounding box center [441, 153] width 22 height 23
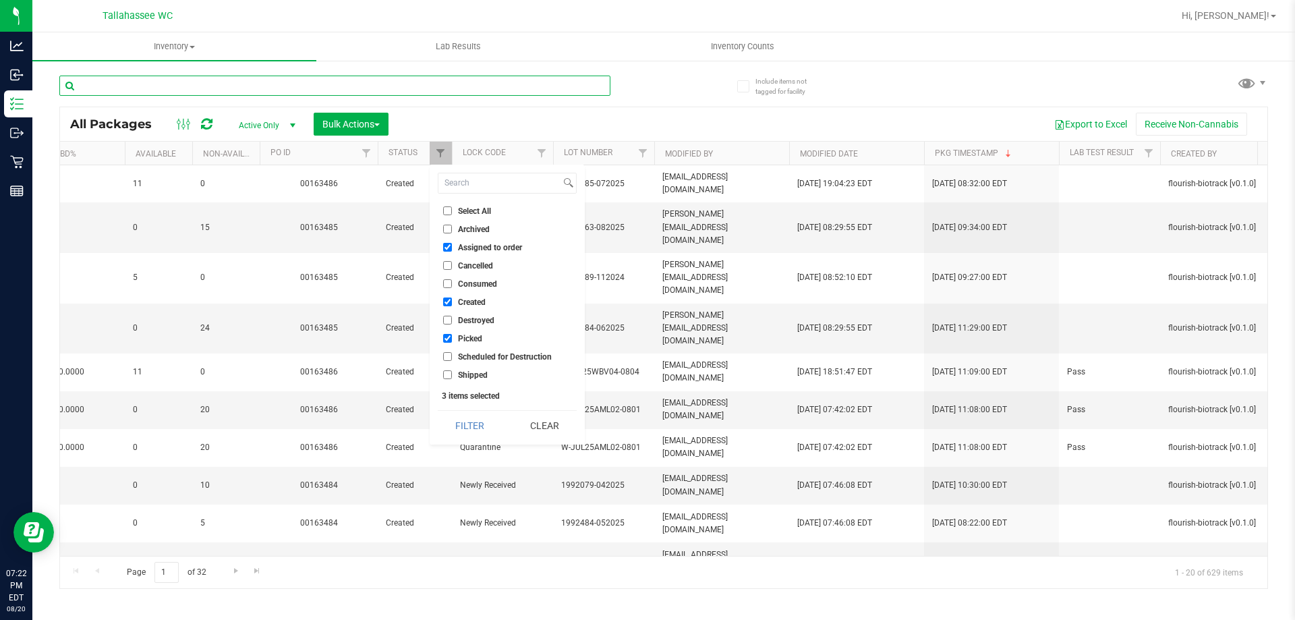
click at [327, 80] on input "text" at bounding box center [334, 86] width 551 height 20
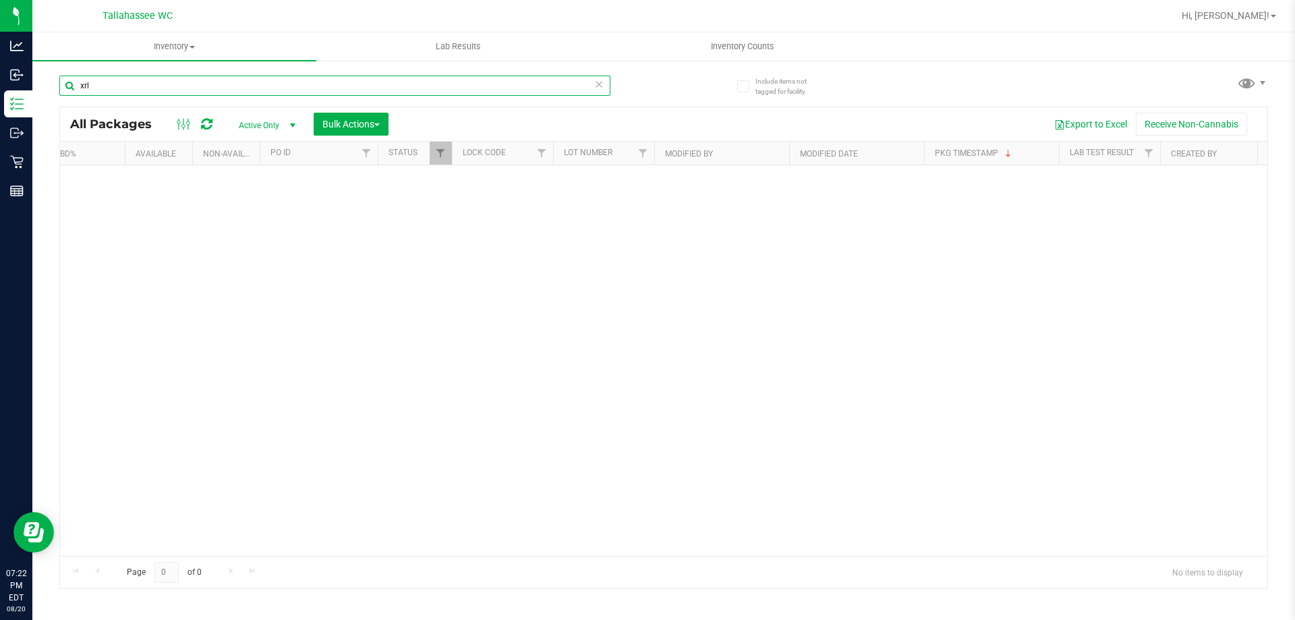
type input "xrl"
click at [439, 144] on link "Filter" at bounding box center [441, 153] width 22 height 23
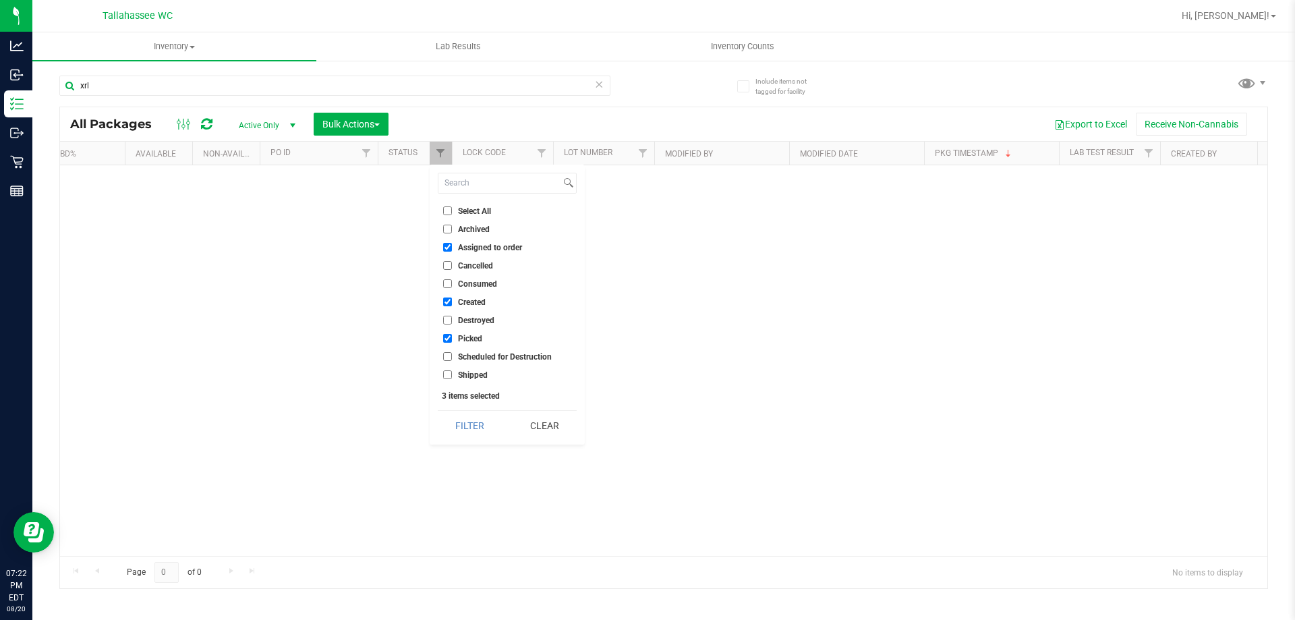
click at [451, 288] on input "Consumed" at bounding box center [447, 283] width 9 height 9
checkbox input "true"
click at [484, 418] on button "Filter" at bounding box center [470, 426] width 65 height 30
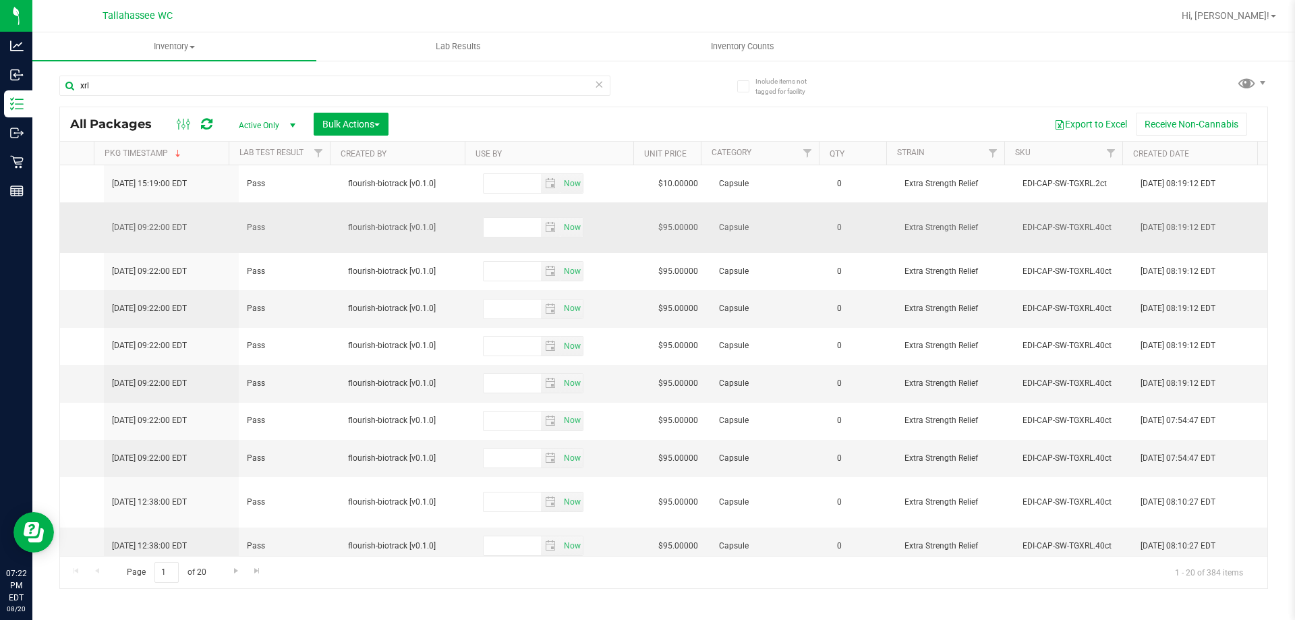
drag, startPoint x: 636, startPoint y: 227, endPoint x: 1213, endPoint y: 206, distance: 577.1
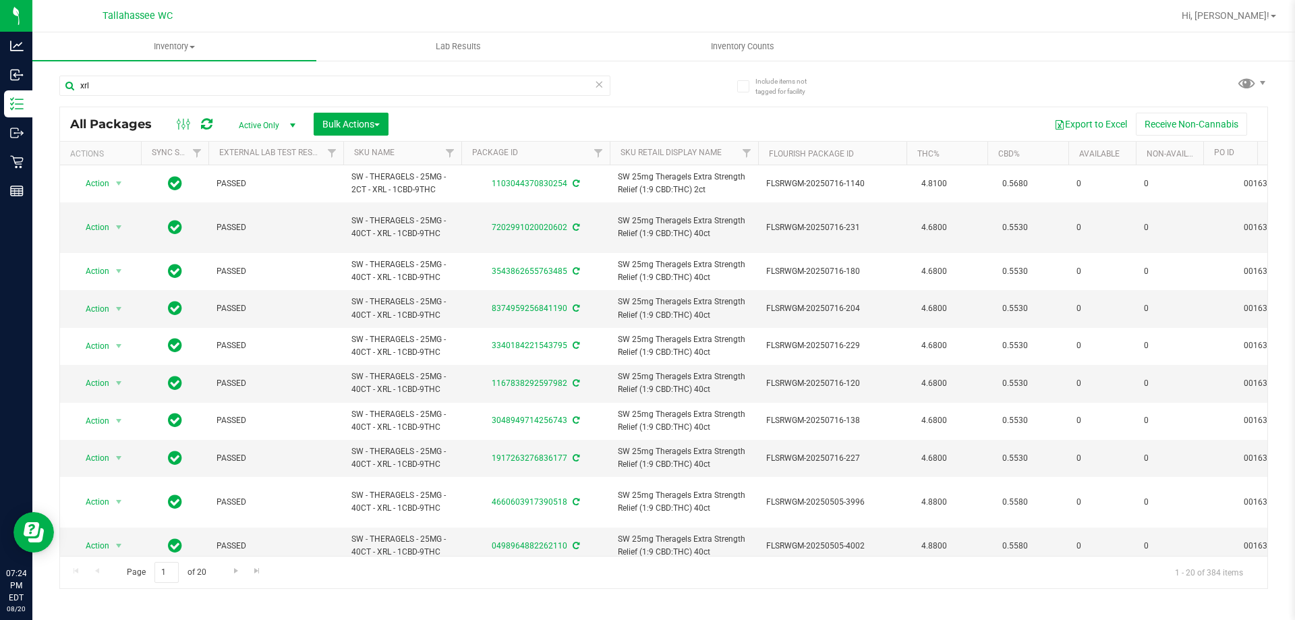
click at [602, 85] on icon at bounding box center [598, 84] width 9 height 16
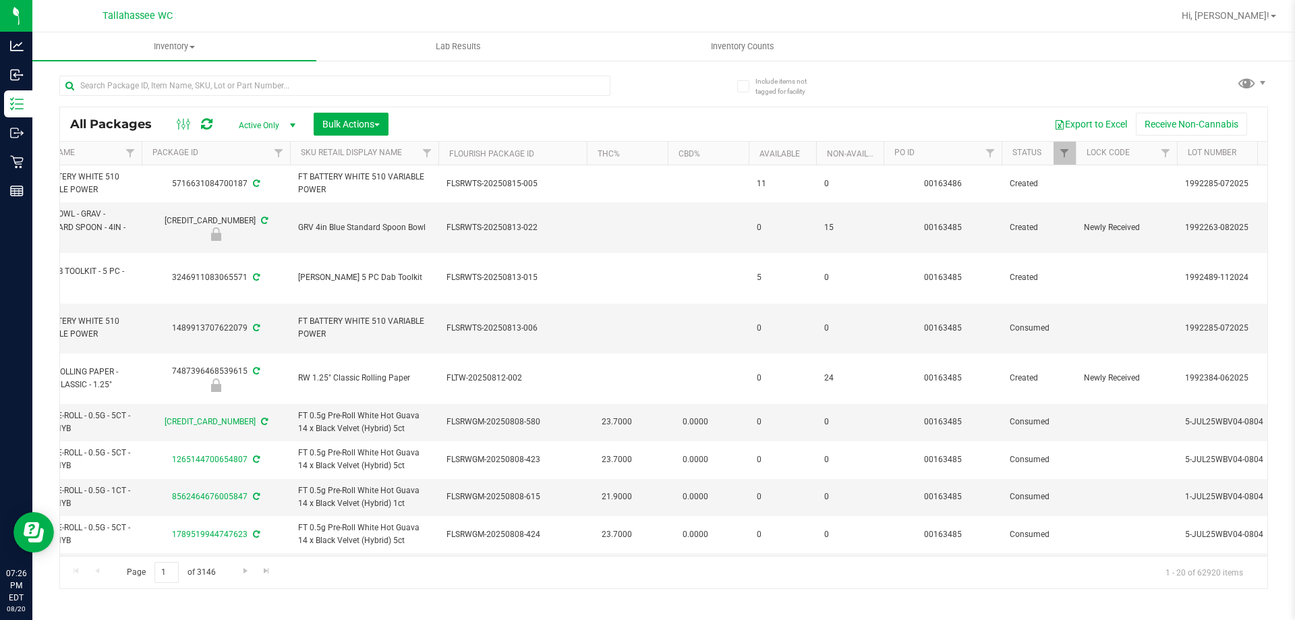
scroll to position [0, 362]
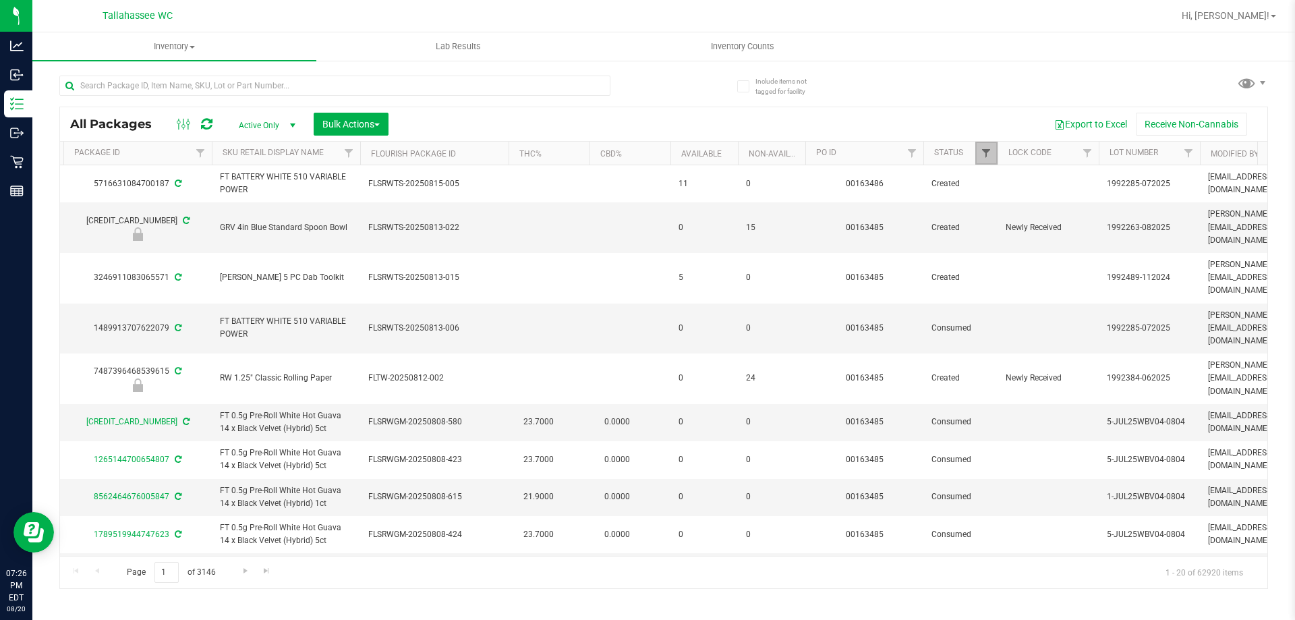
click at [991, 150] on span "Filter" at bounding box center [986, 153] width 11 height 11
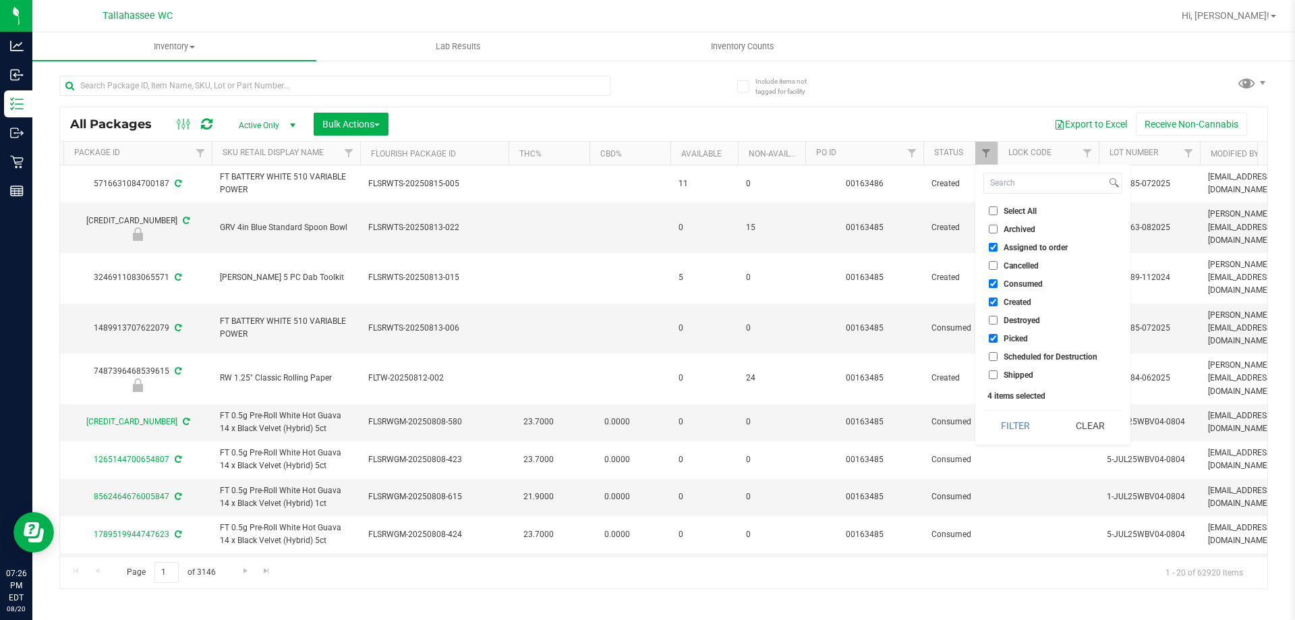
click at [990, 283] on input "Consumed" at bounding box center [993, 283] width 9 height 9
checkbox input "false"
click at [1029, 430] on button "Filter" at bounding box center [1015, 426] width 65 height 30
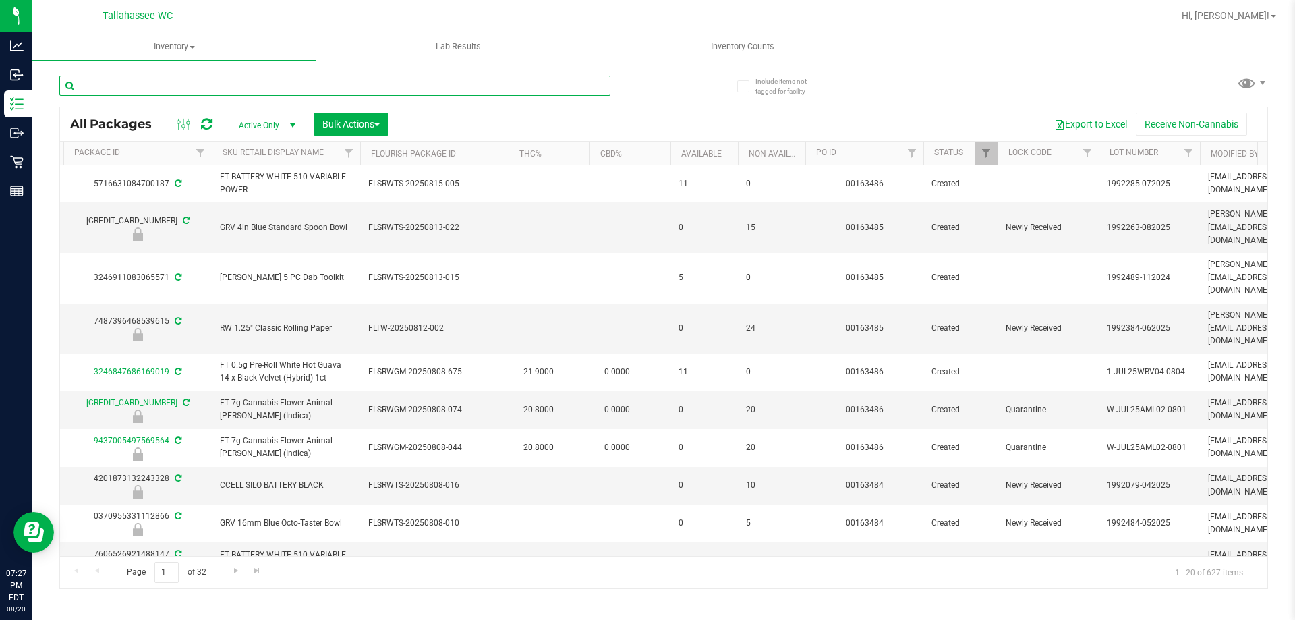
click at [553, 82] on input "text" at bounding box center [334, 86] width 551 height 20
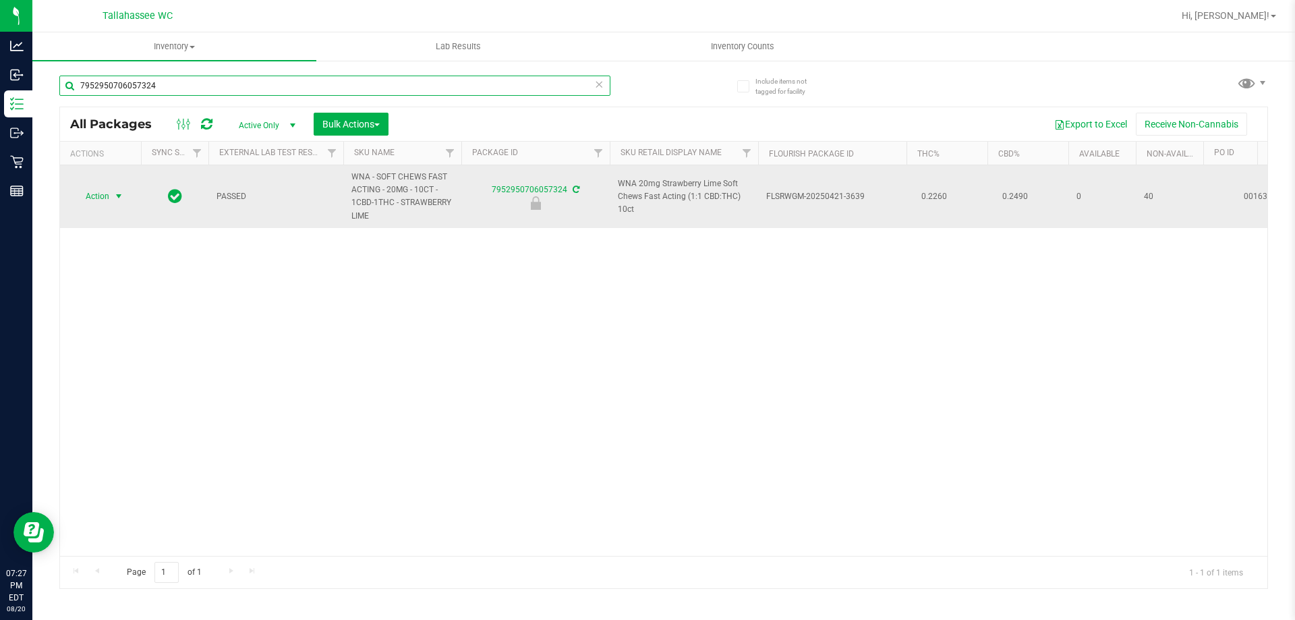
type input "7952950706057324"
click at [109, 209] on td "Action Action Edit attributes Global inventory Locate package Package audit log…" at bounding box center [100, 196] width 81 height 63
click at [113, 196] on span "select" at bounding box center [119, 196] width 17 height 19
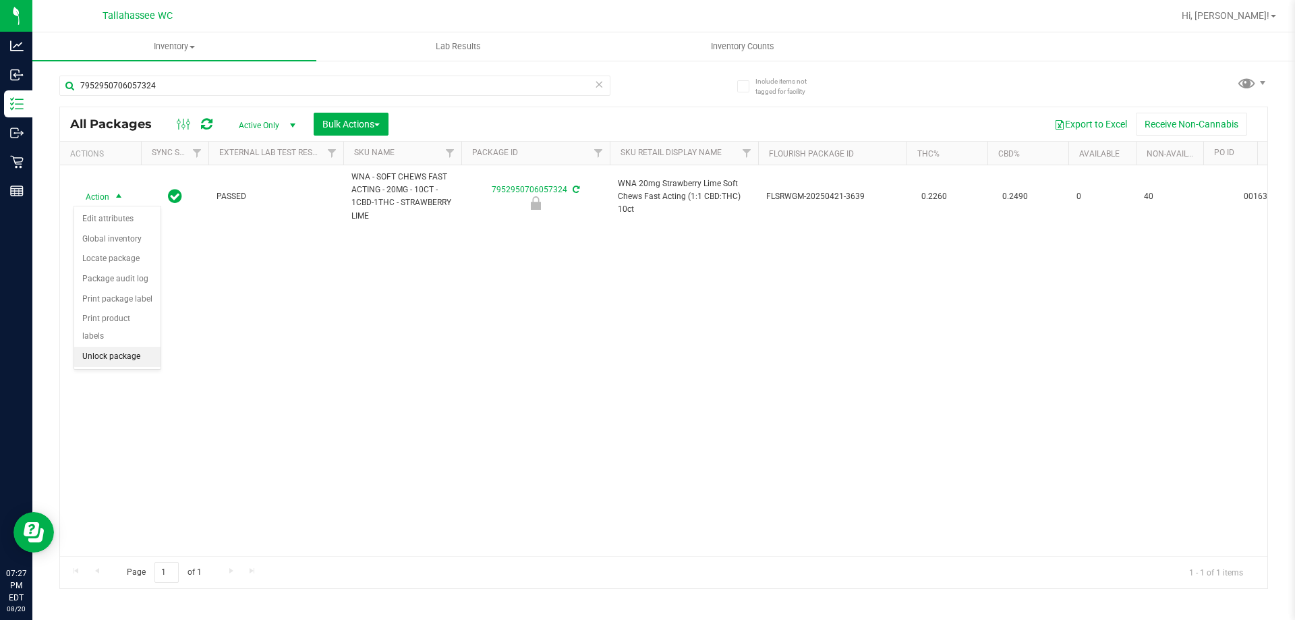
click at [140, 347] on li "Unlock package" at bounding box center [117, 357] width 86 height 20
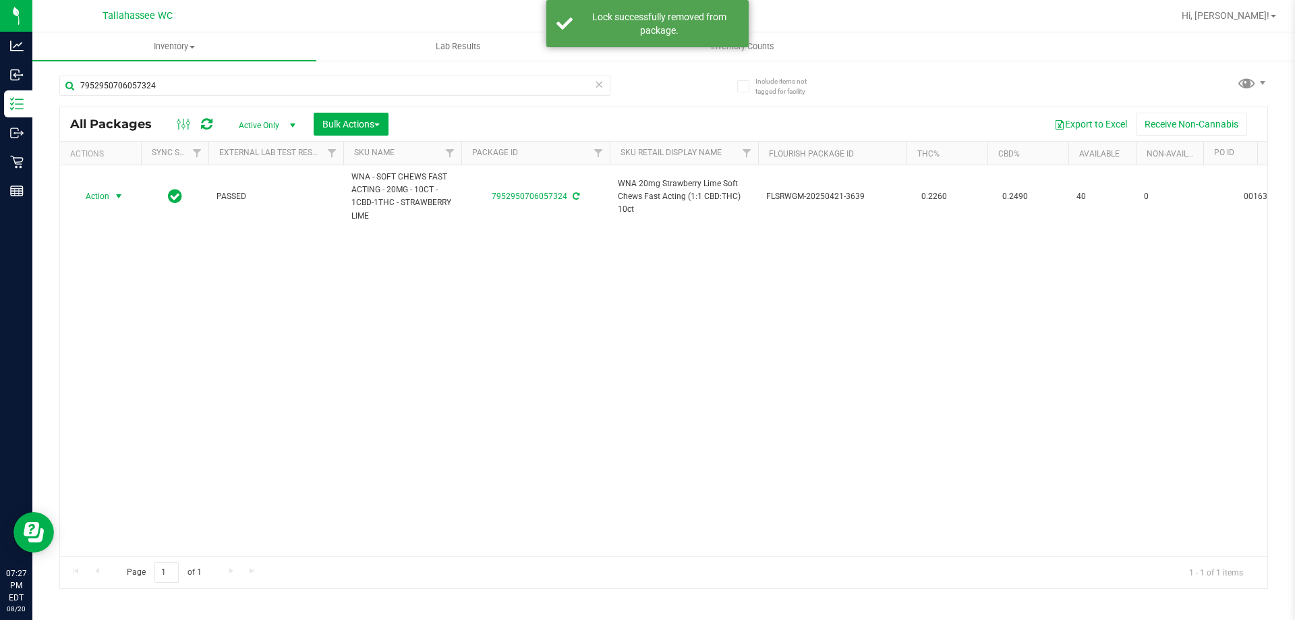
click at [111, 194] on span "select" at bounding box center [119, 196] width 17 height 19
click at [142, 353] on li "Print package label" at bounding box center [126, 359] width 105 height 20
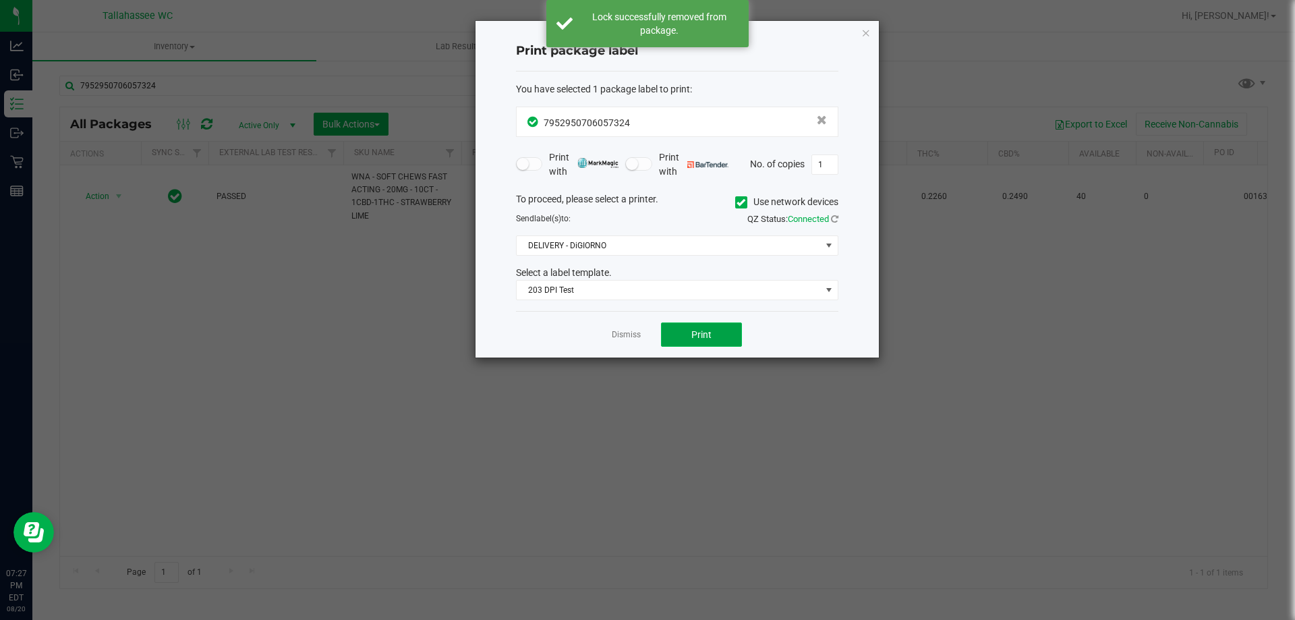
click at [724, 339] on button "Print" at bounding box center [701, 334] width 81 height 24
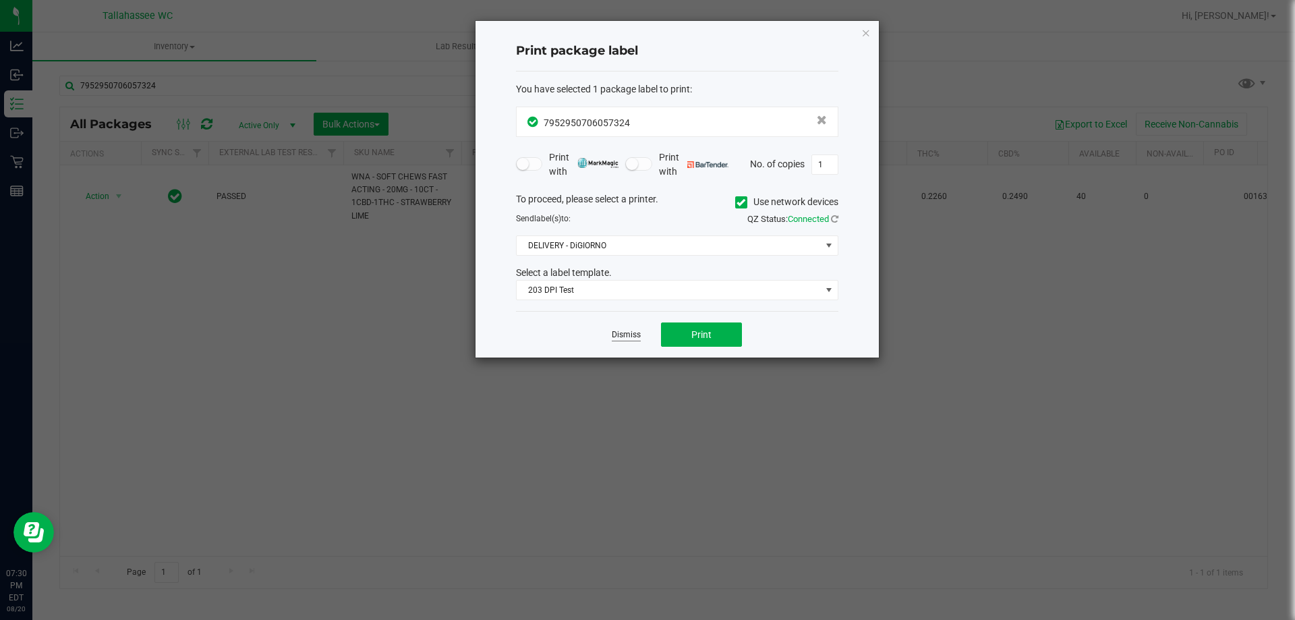
click at [624, 335] on link "Dismiss" at bounding box center [626, 334] width 29 height 11
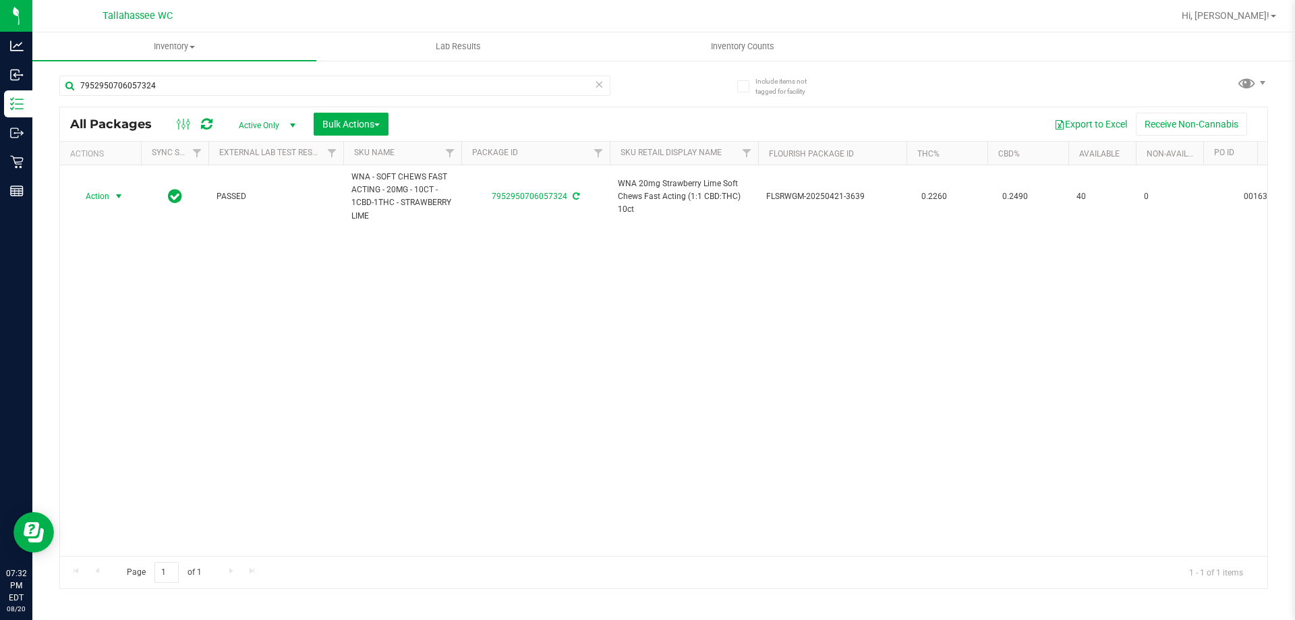
click at [601, 84] on icon at bounding box center [598, 84] width 9 height 16
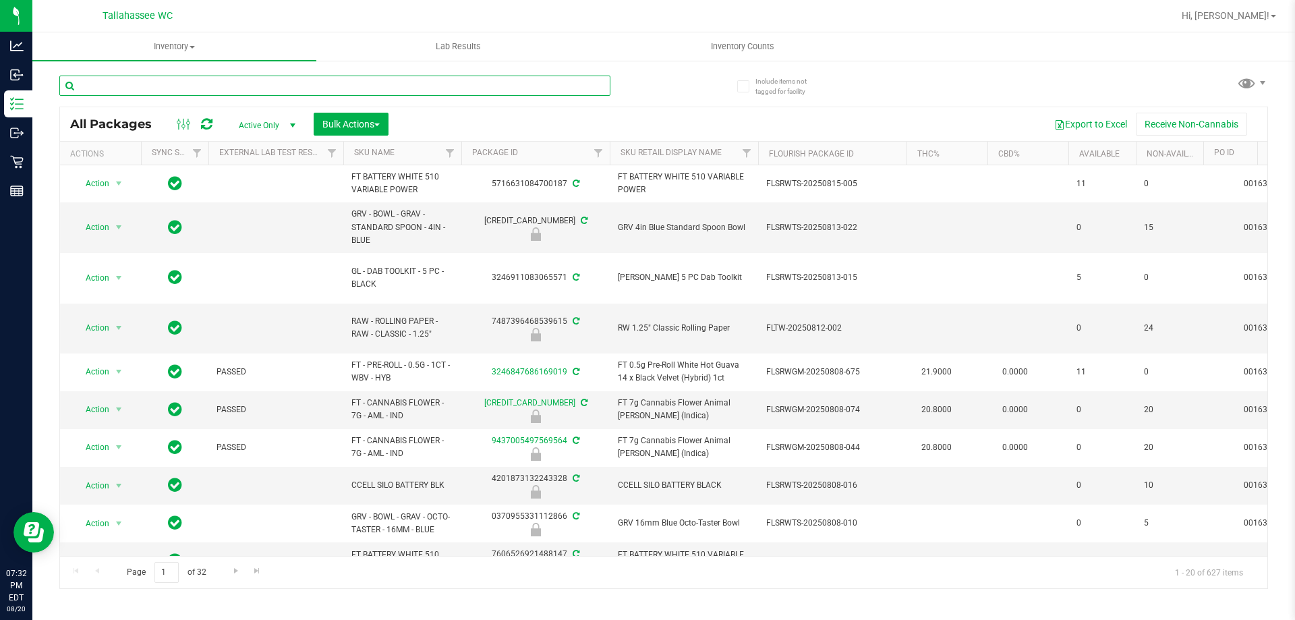
click at [453, 86] on input "text" at bounding box center [334, 86] width 551 height 20
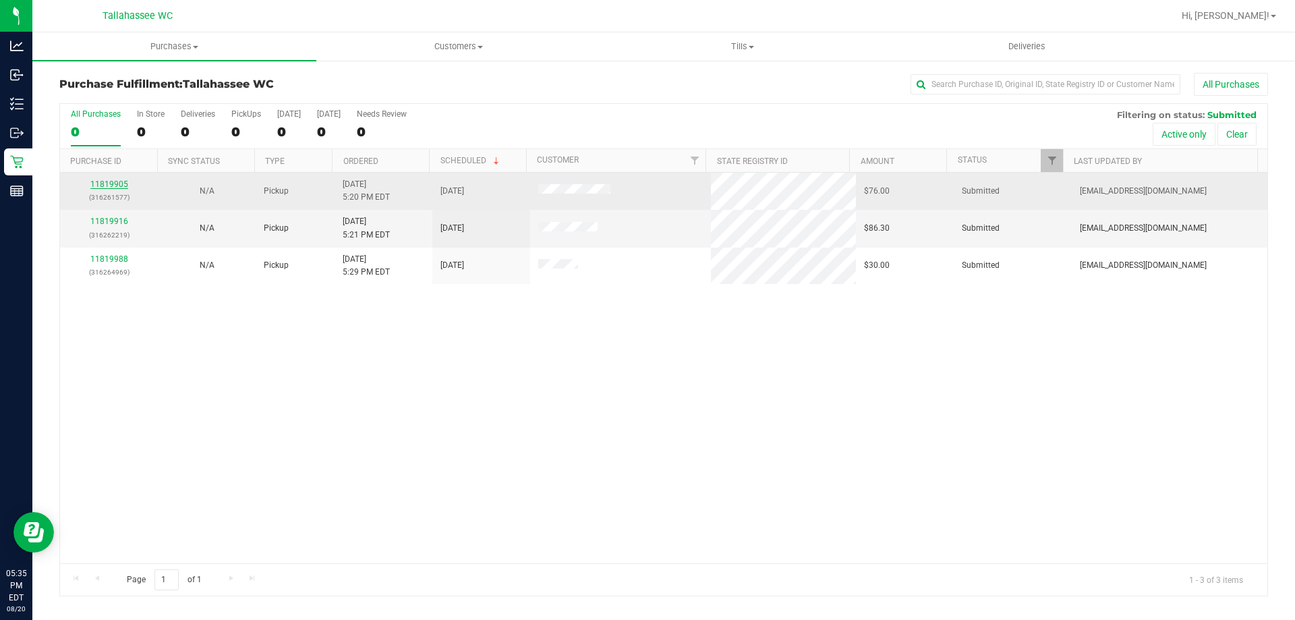
click at [121, 181] on link "11819905" at bounding box center [109, 183] width 38 height 9
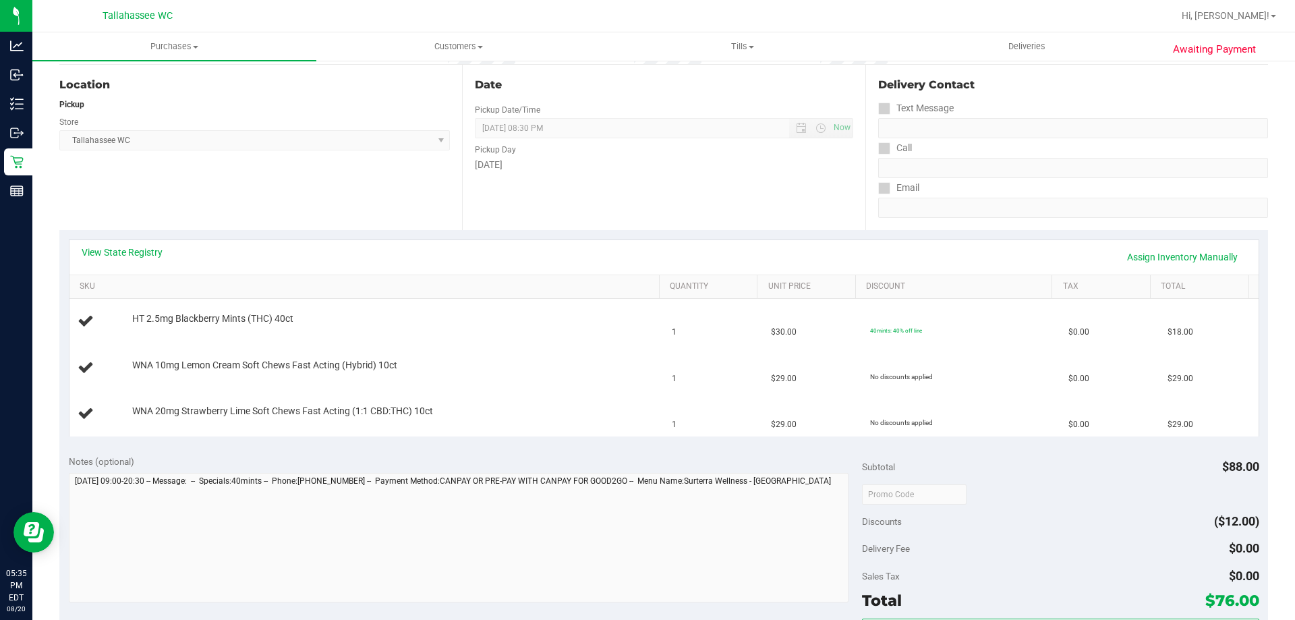
scroll to position [135, 0]
click at [138, 255] on link "View State Registry" at bounding box center [122, 250] width 81 height 13
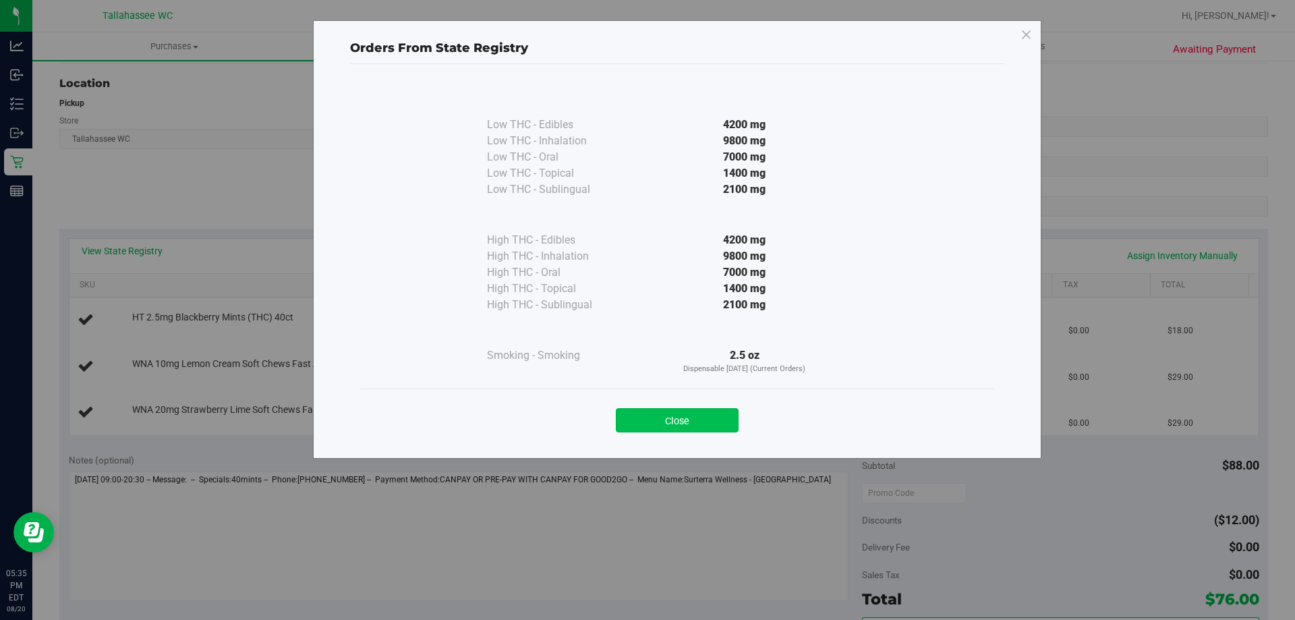
click at [702, 424] on button "Close" at bounding box center [677, 420] width 123 height 24
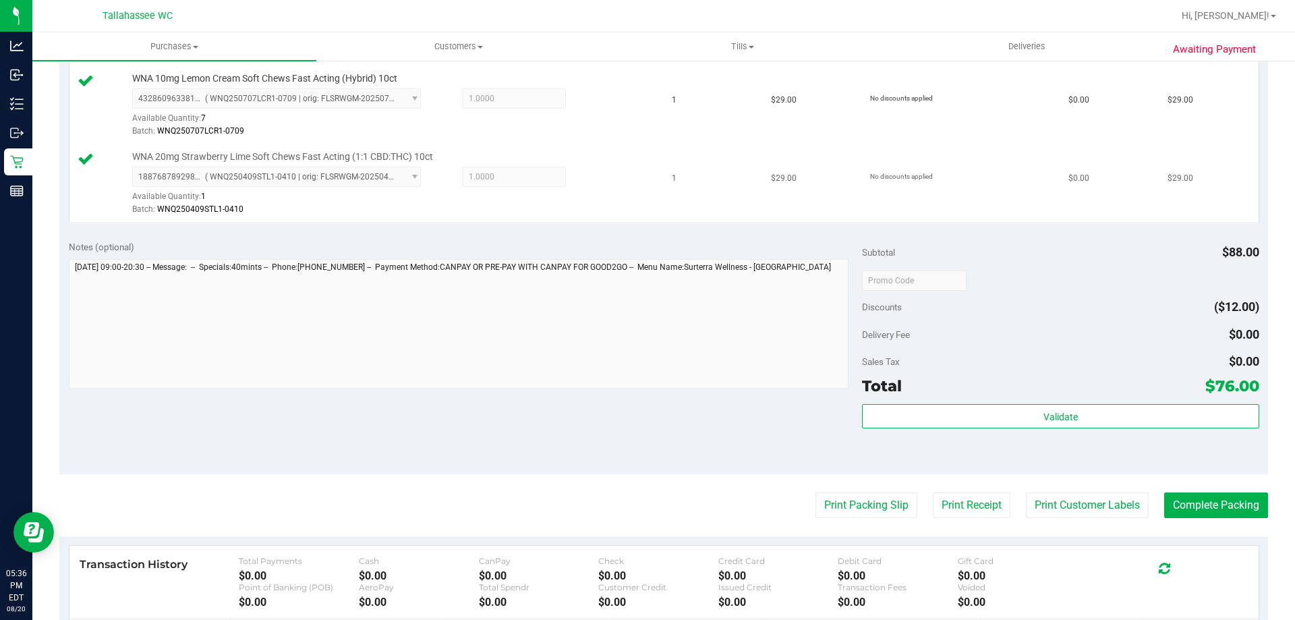
scroll to position [607, 0]
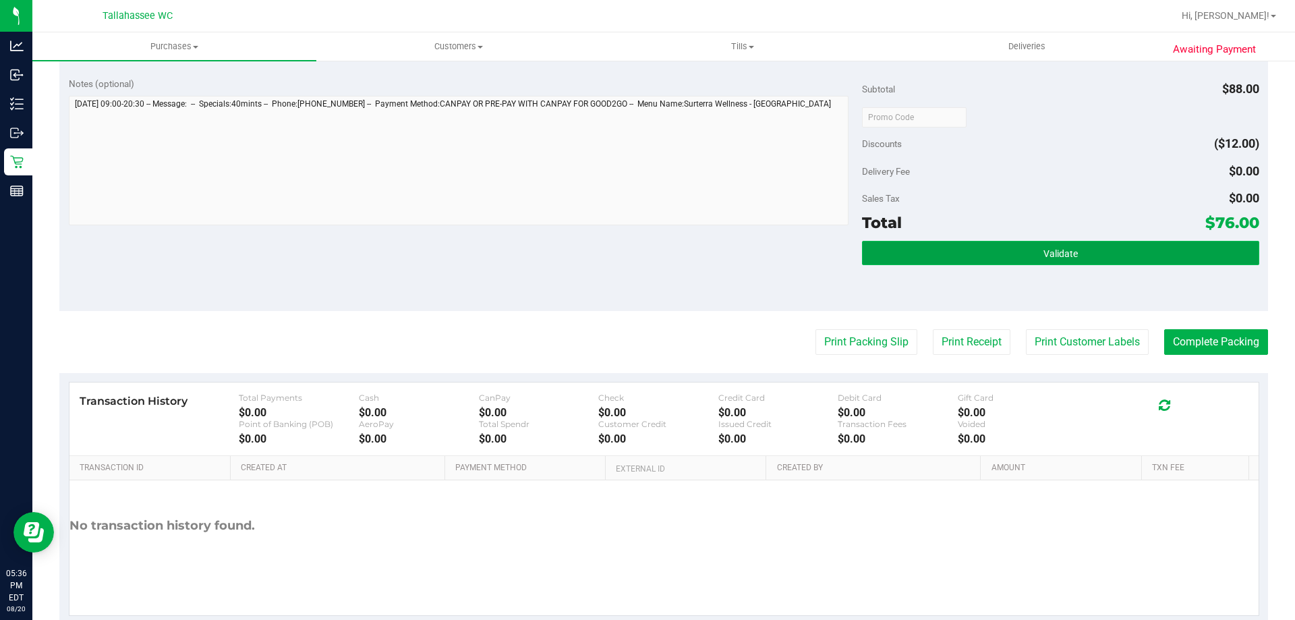
click at [934, 254] on button "Validate" at bounding box center [1060, 253] width 397 height 24
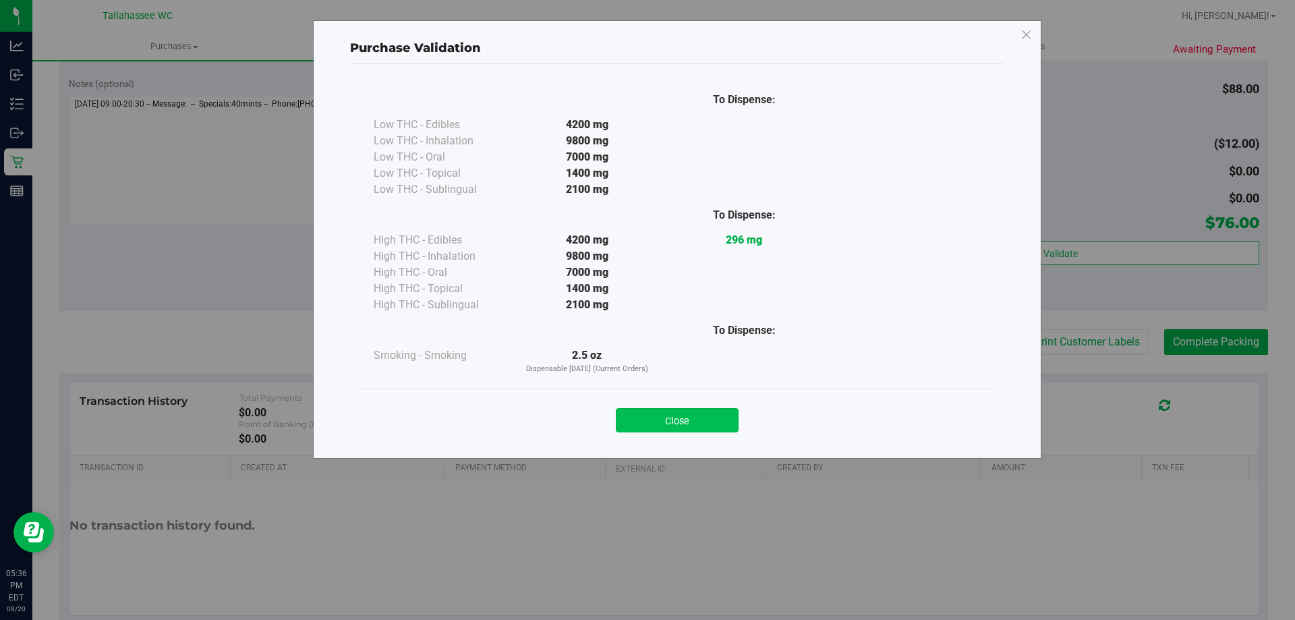
click at [685, 424] on button "Close" at bounding box center [677, 420] width 123 height 24
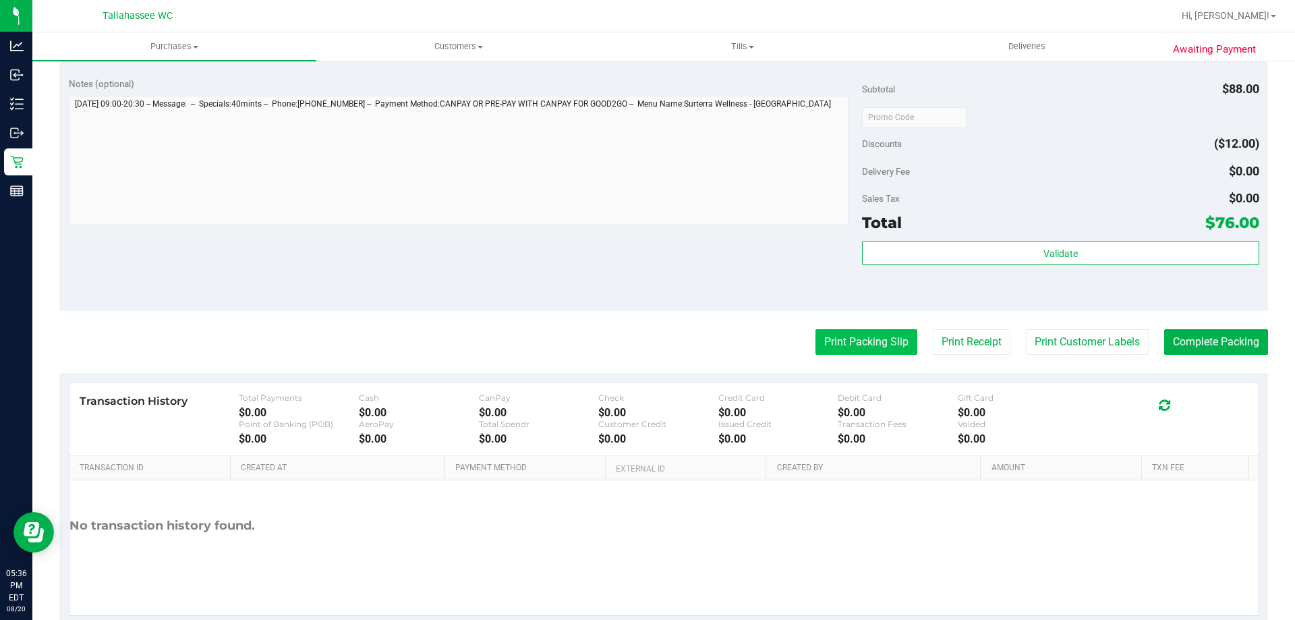
click at [856, 353] on button "Print Packing Slip" at bounding box center [867, 342] width 102 height 26
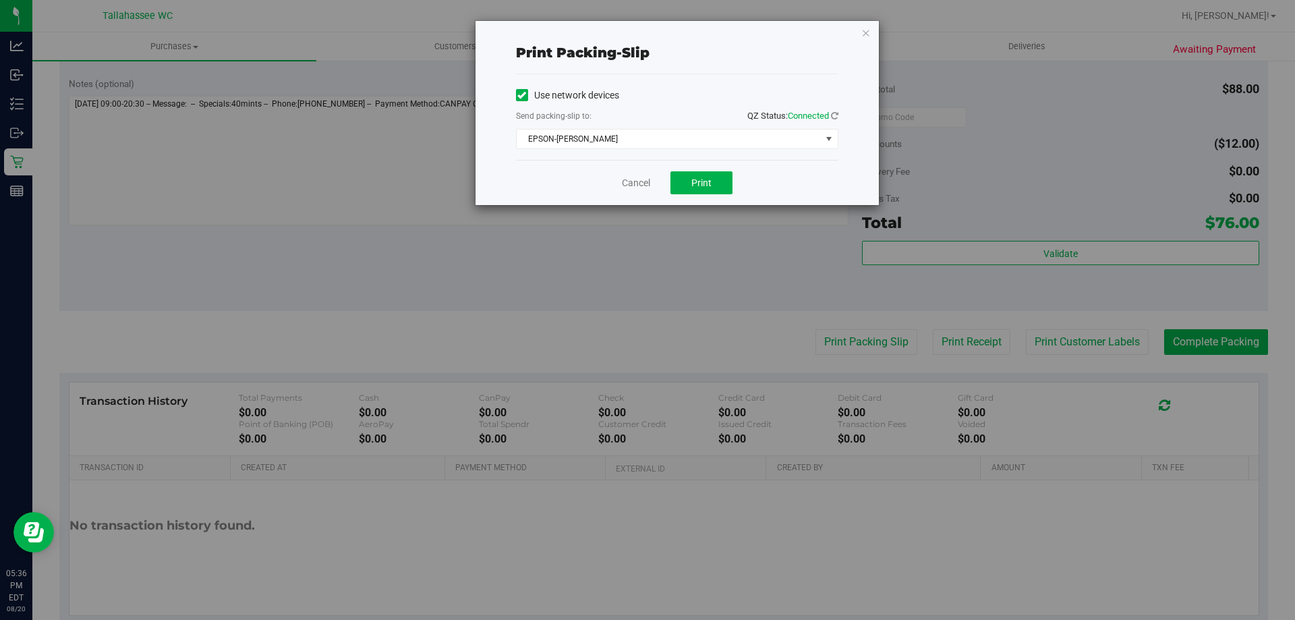
click at [699, 195] on div "Cancel Print" at bounding box center [677, 182] width 322 height 45
click at [700, 187] on span "Print" at bounding box center [701, 182] width 20 height 11
click at [641, 190] on link "Cancel" at bounding box center [636, 183] width 28 height 14
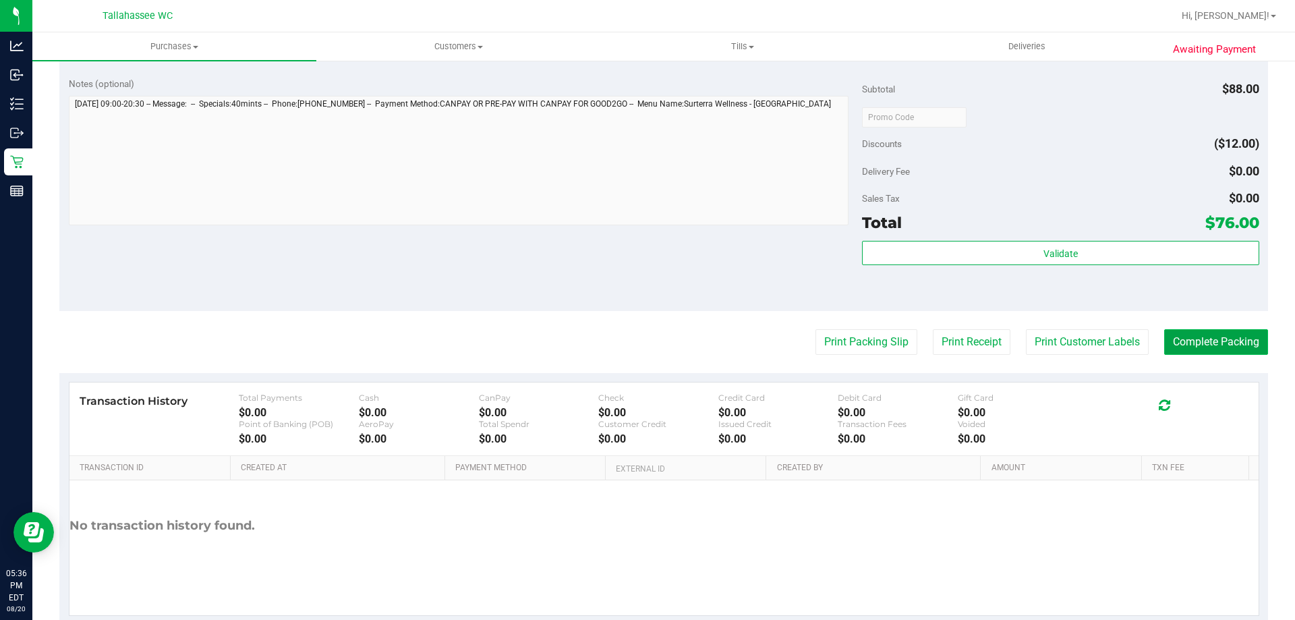
click at [1246, 344] on button "Complete Packing" at bounding box center [1216, 342] width 104 height 26
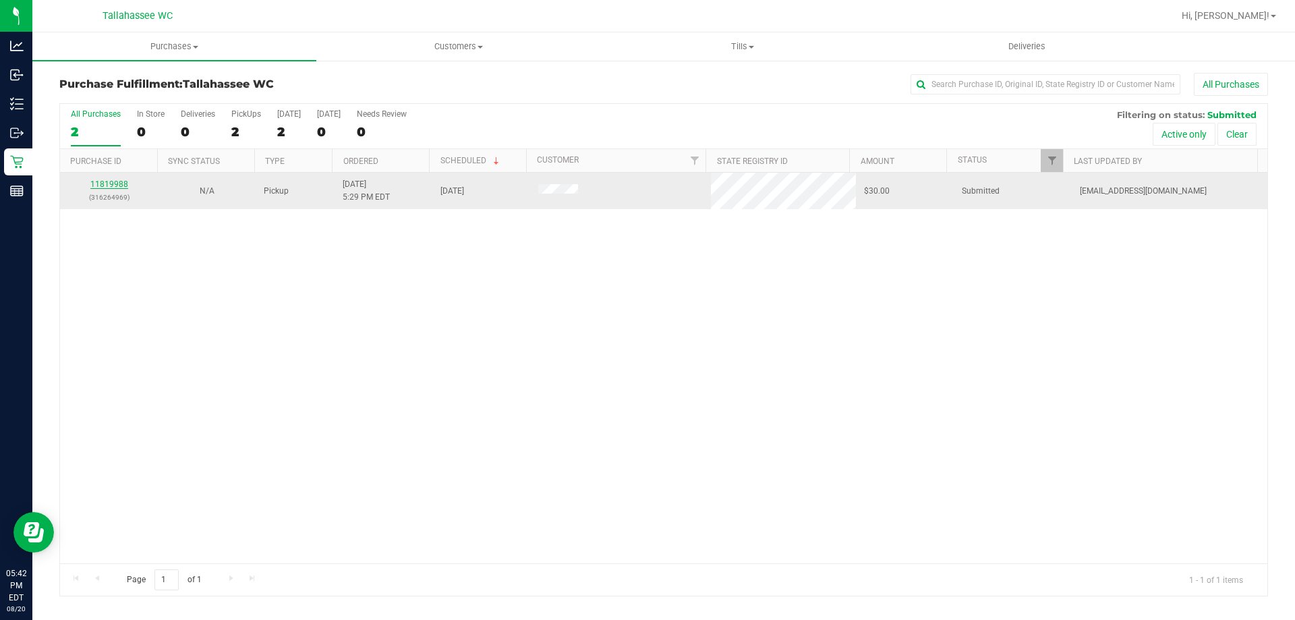
click at [117, 181] on link "11819988" at bounding box center [109, 183] width 38 height 9
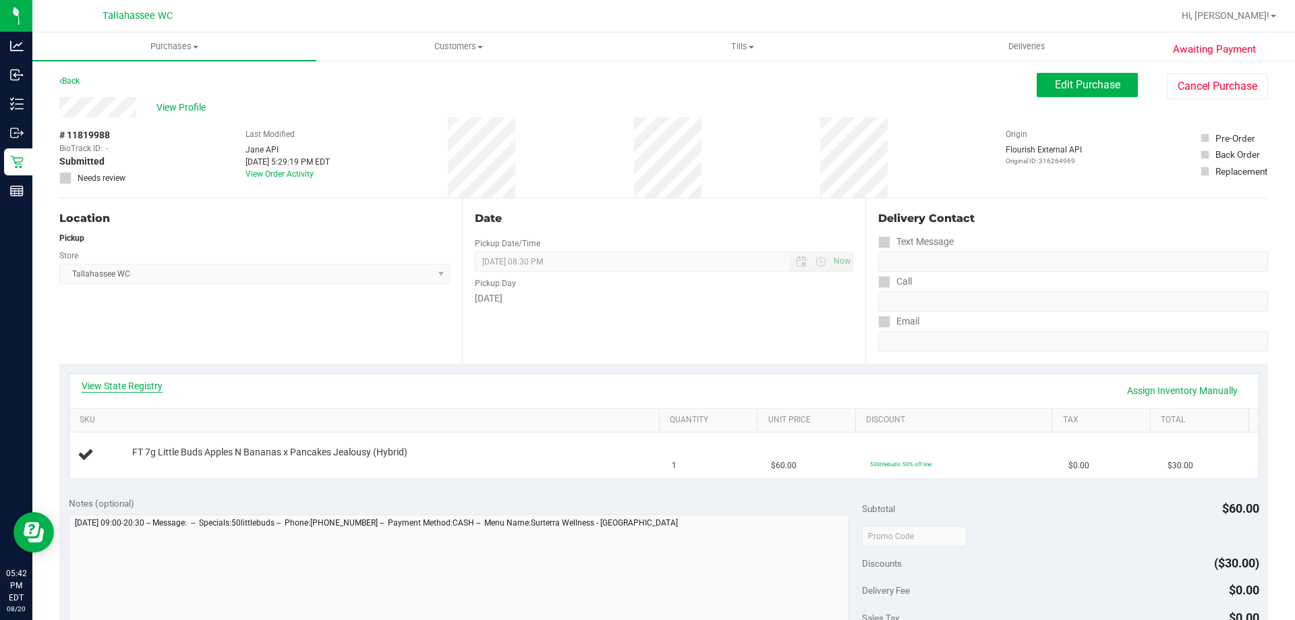
click at [138, 388] on link "View State Registry" at bounding box center [122, 385] width 81 height 13
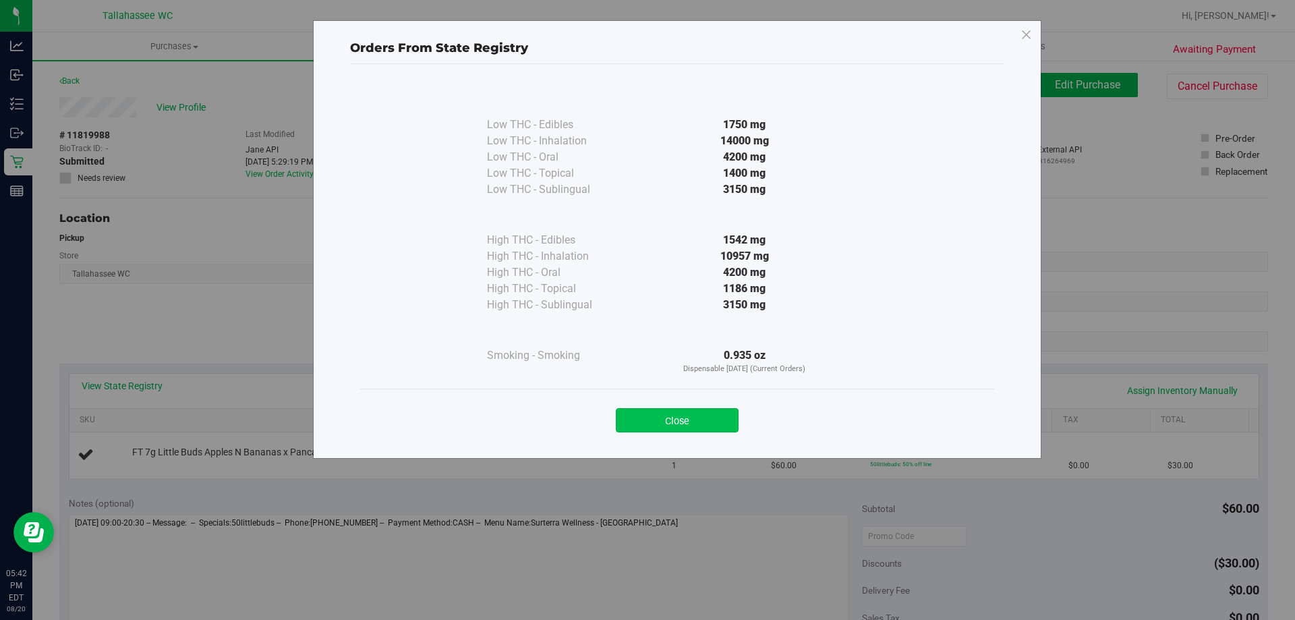
click at [718, 416] on button "Close" at bounding box center [677, 420] width 123 height 24
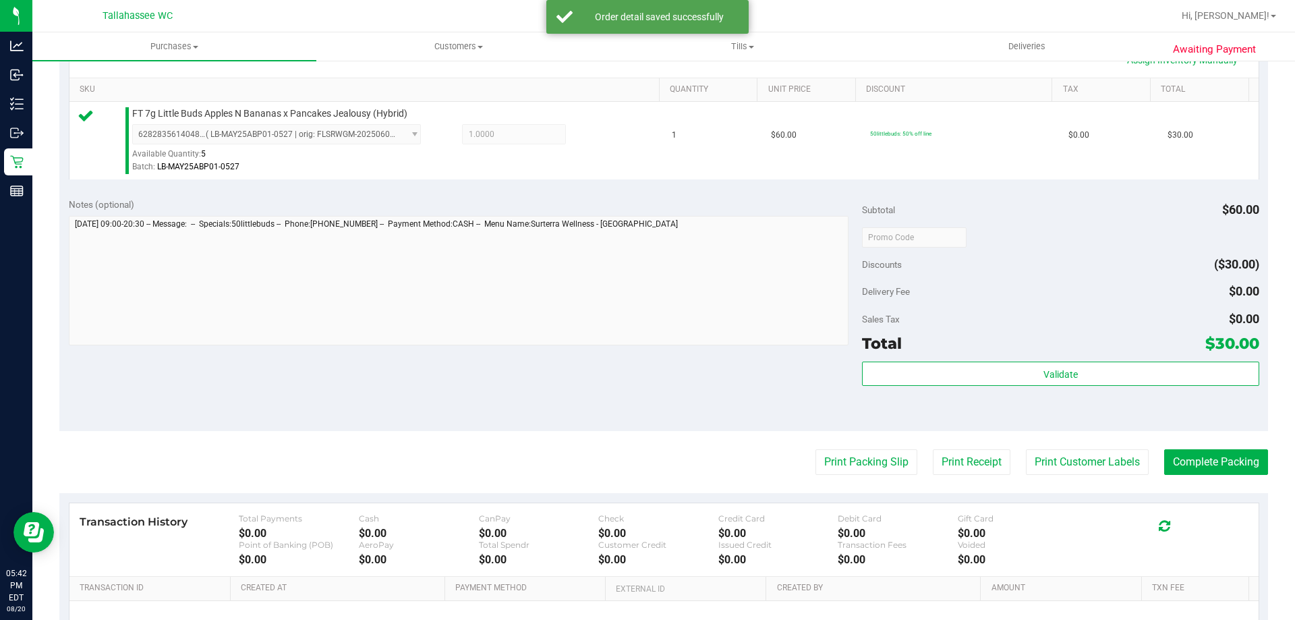
scroll to position [337, 0]
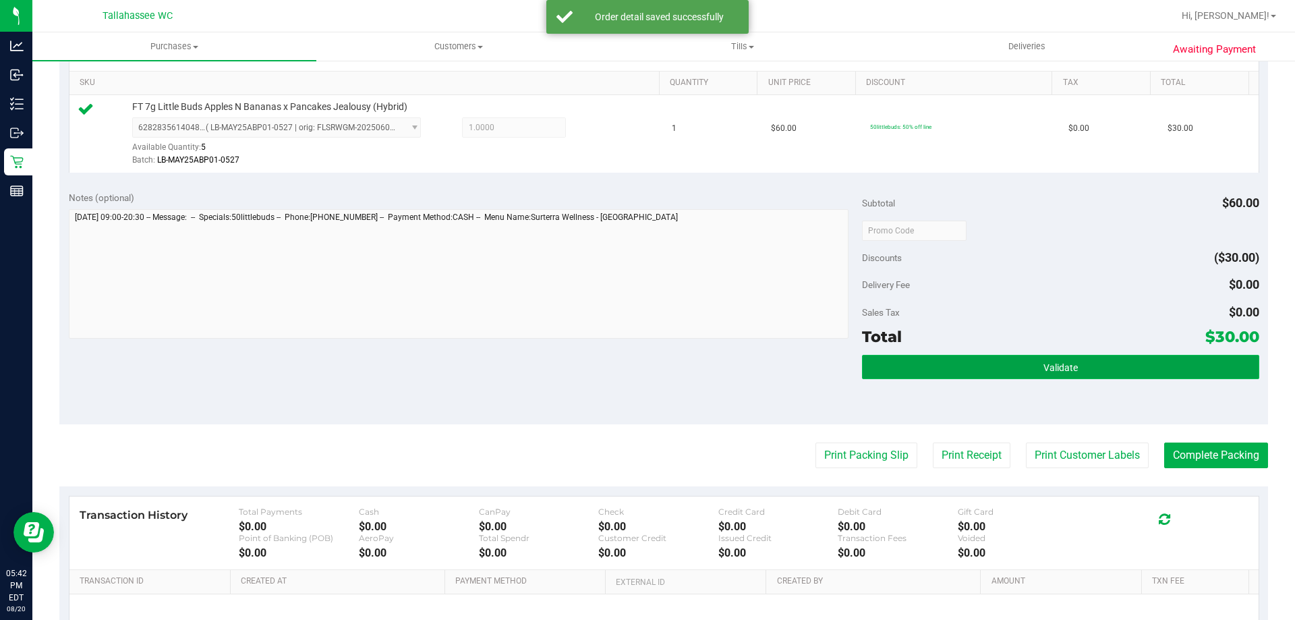
click at [910, 366] on button "Validate" at bounding box center [1060, 367] width 397 height 24
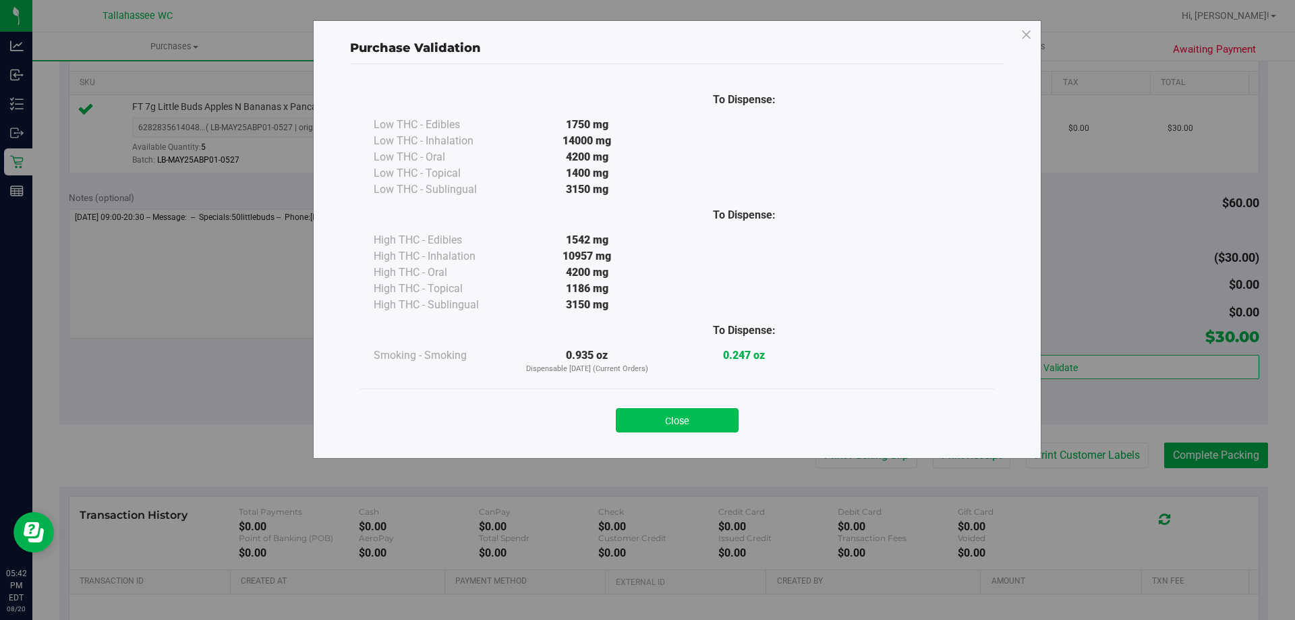
click at [664, 416] on button "Close" at bounding box center [677, 420] width 123 height 24
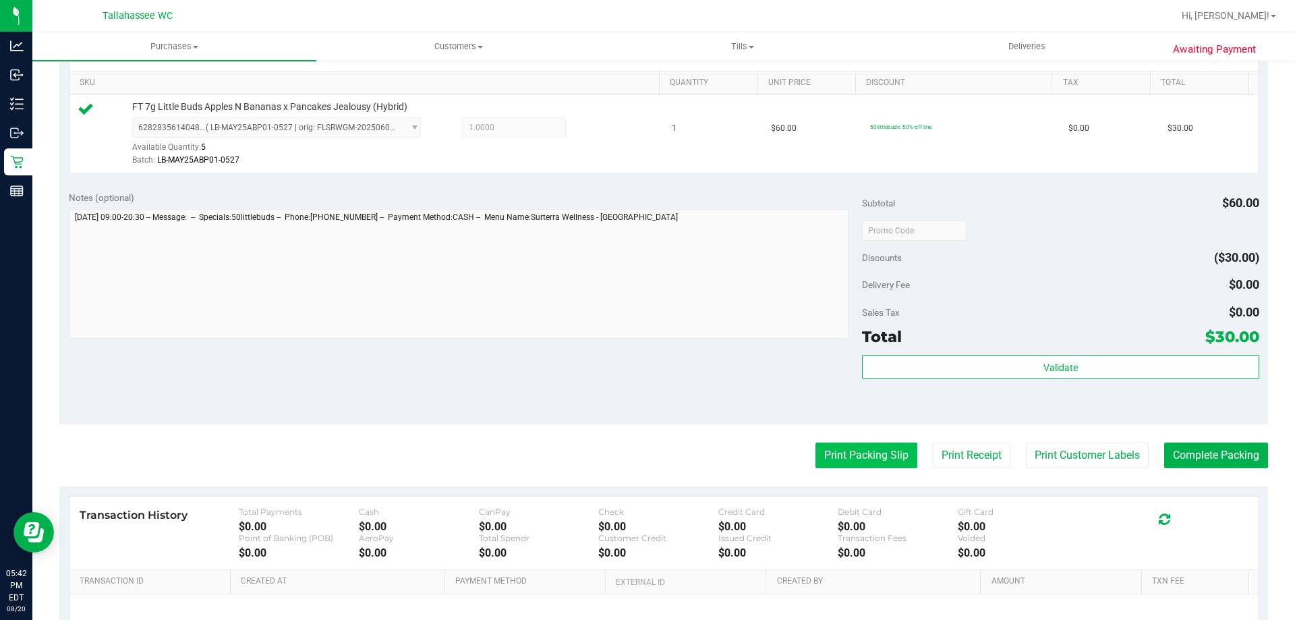
click at [859, 457] on button "Print Packing Slip" at bounding box center [867, 455] width 102 height 26
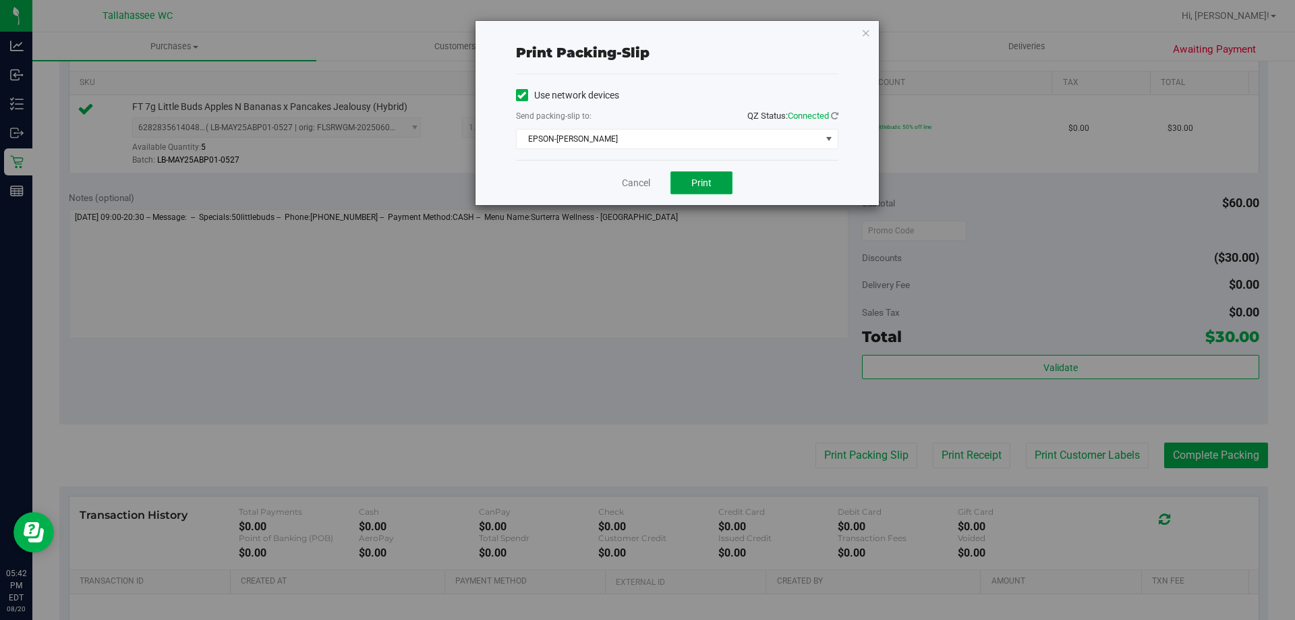
click at [723, 186] on button "Print" at bounding box center [701, 182] width 62 height 23
click at [633, 180] on link "Cancel" at bounding box center [636, 183] width 28 height 14
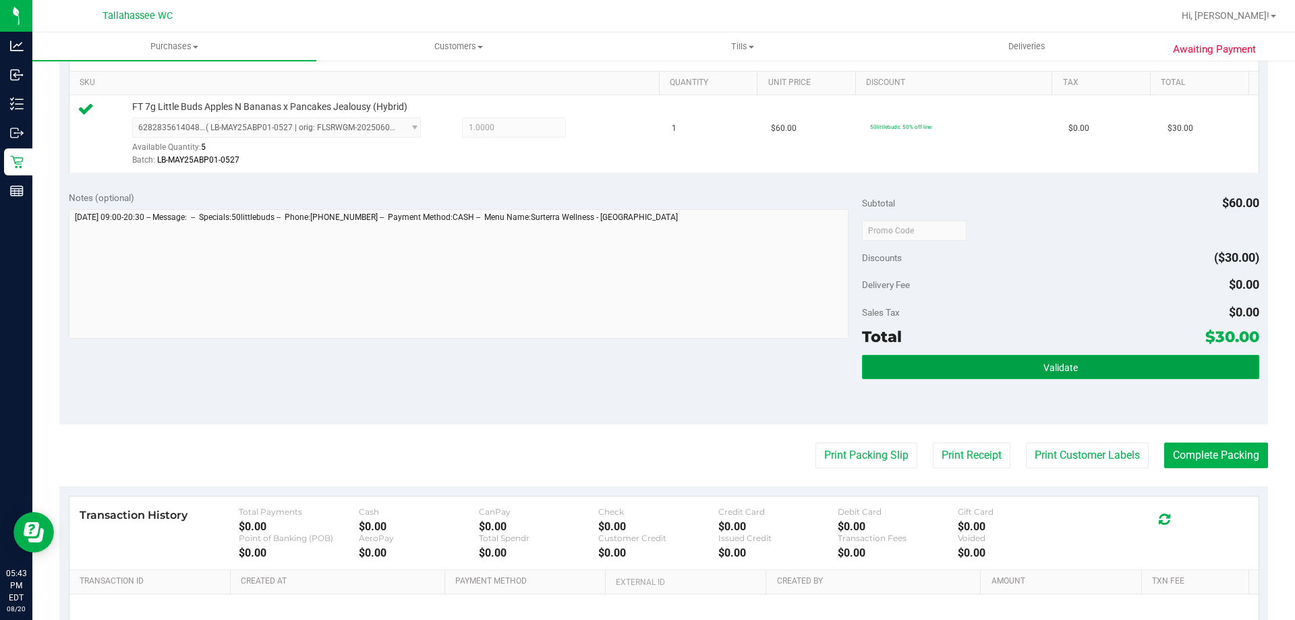
click at [1093, 373] on button "Validate" at bounding box center [1060, 367] width 397 height 24
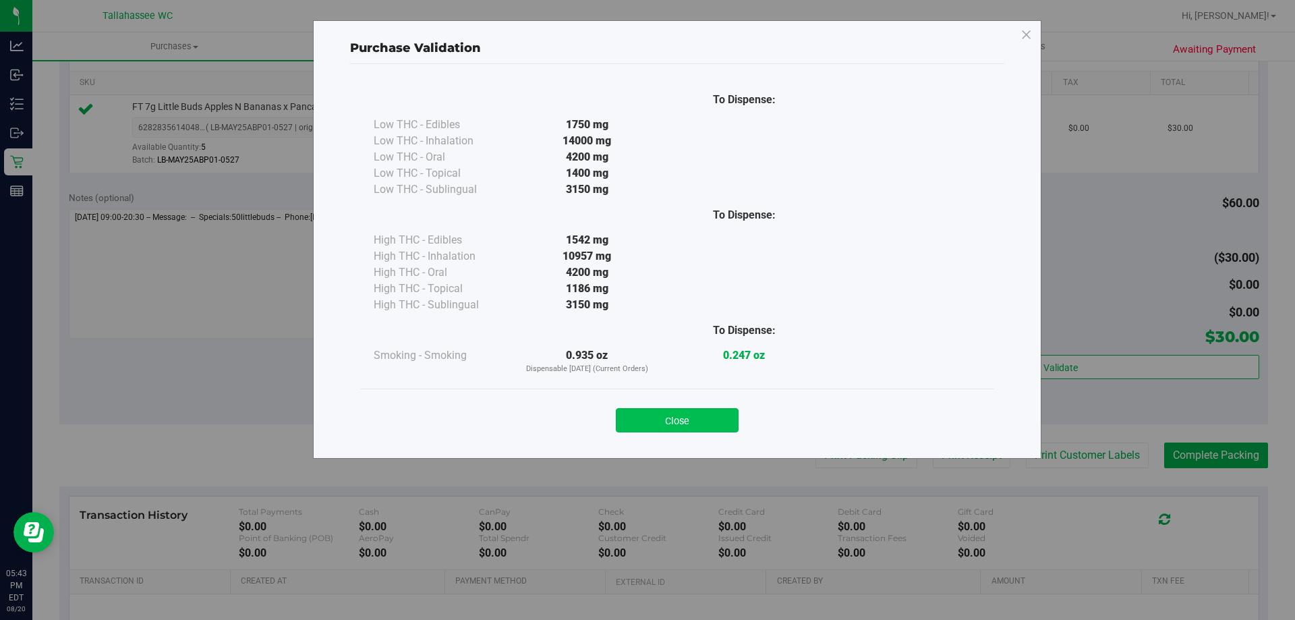
click at [731, 427] on button "Close" at bounding box center [677, 420] width 123 height 24
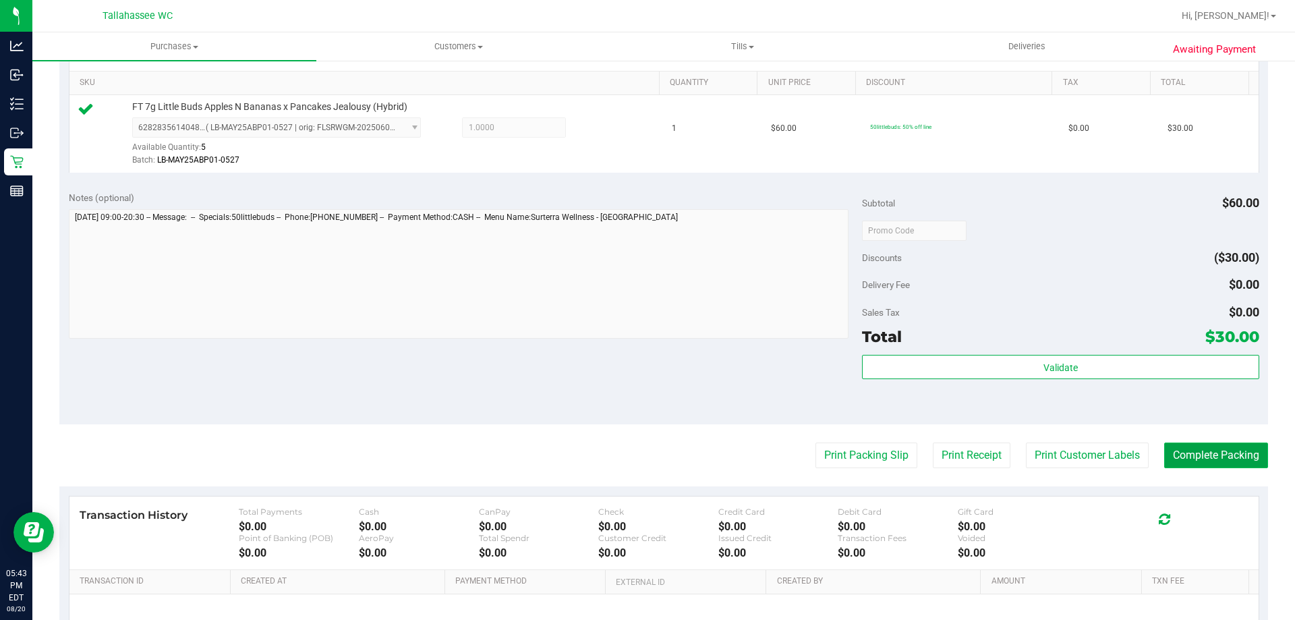
click at [1209, 463] on button "Complete Packing" at bounding box center [1216, 455] width 104 height 26
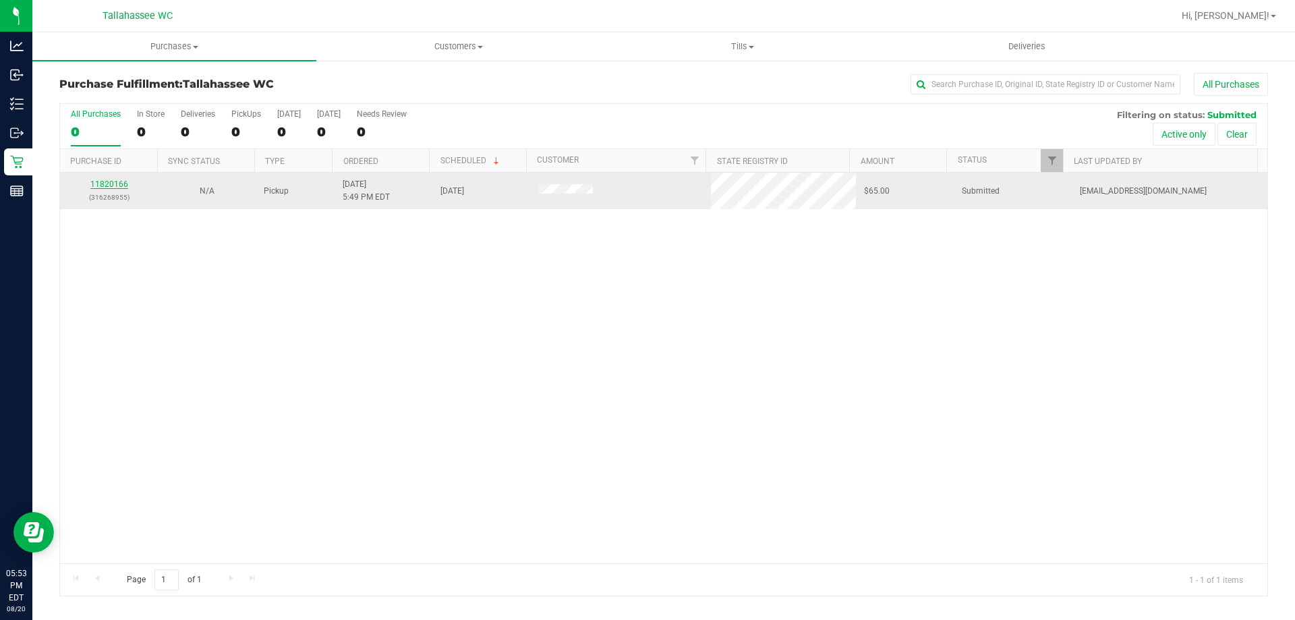
click at [103, 183] on link "11820166" at bounding box center [109, 183] width 38 height 9
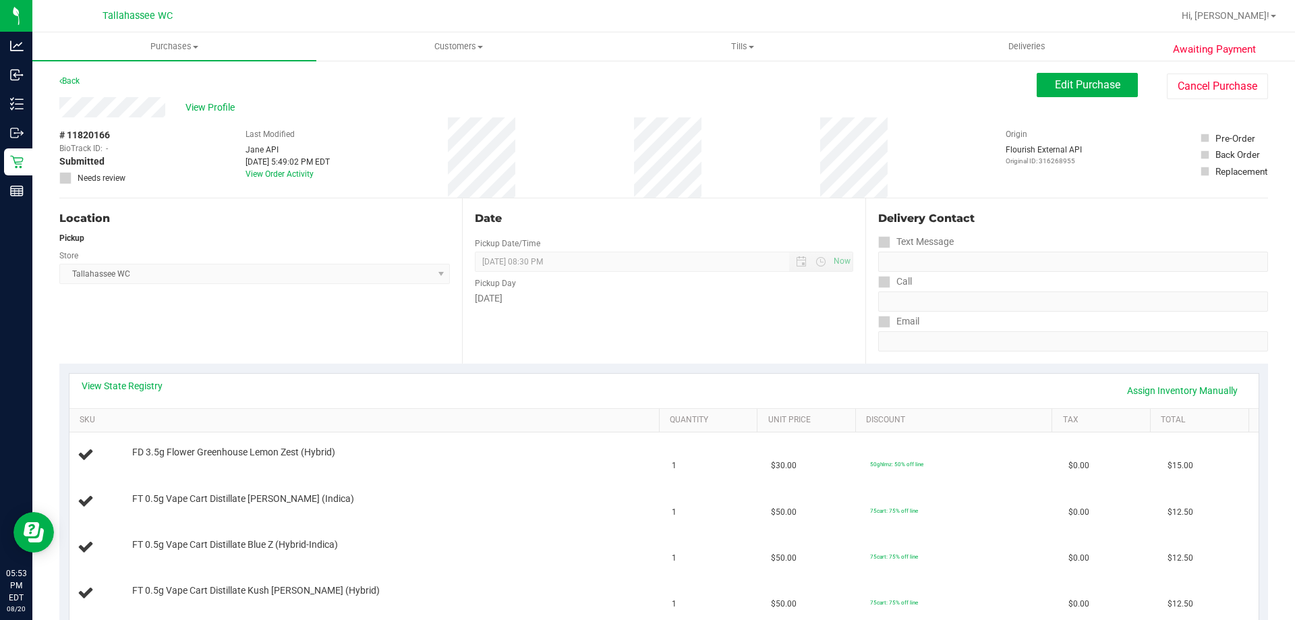
scroll to position [135, 0]
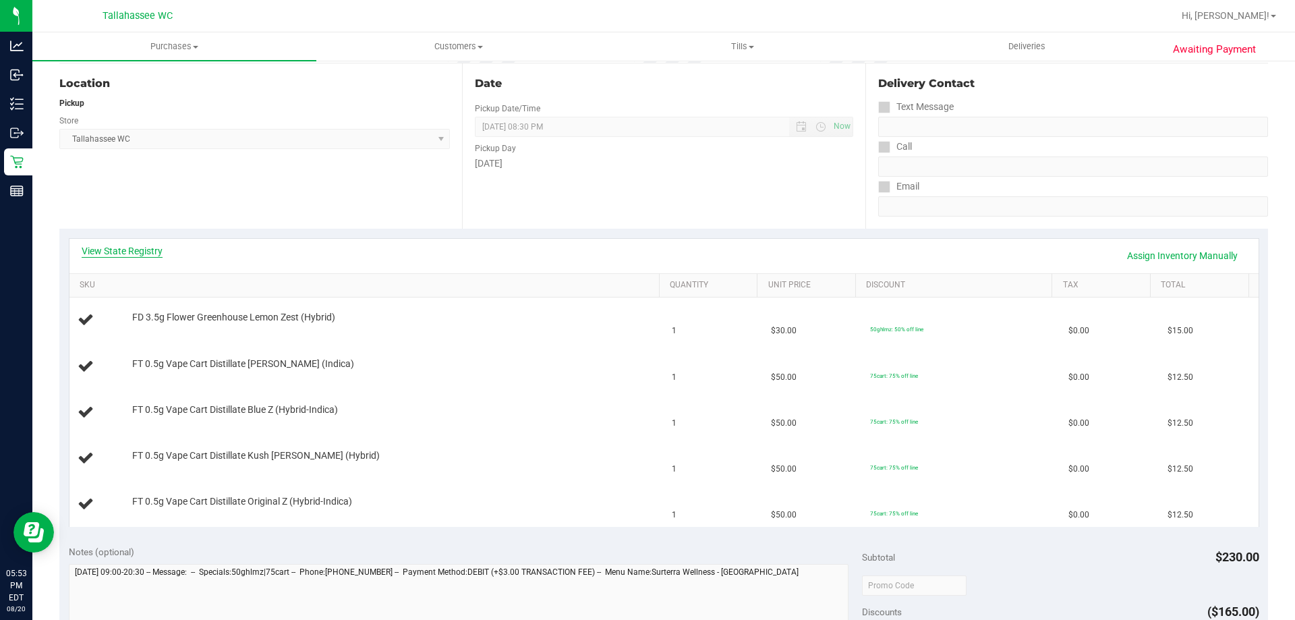
click at [132, 247] on link "View State Registry" at bounding box center [122, 250] width 81 height 13
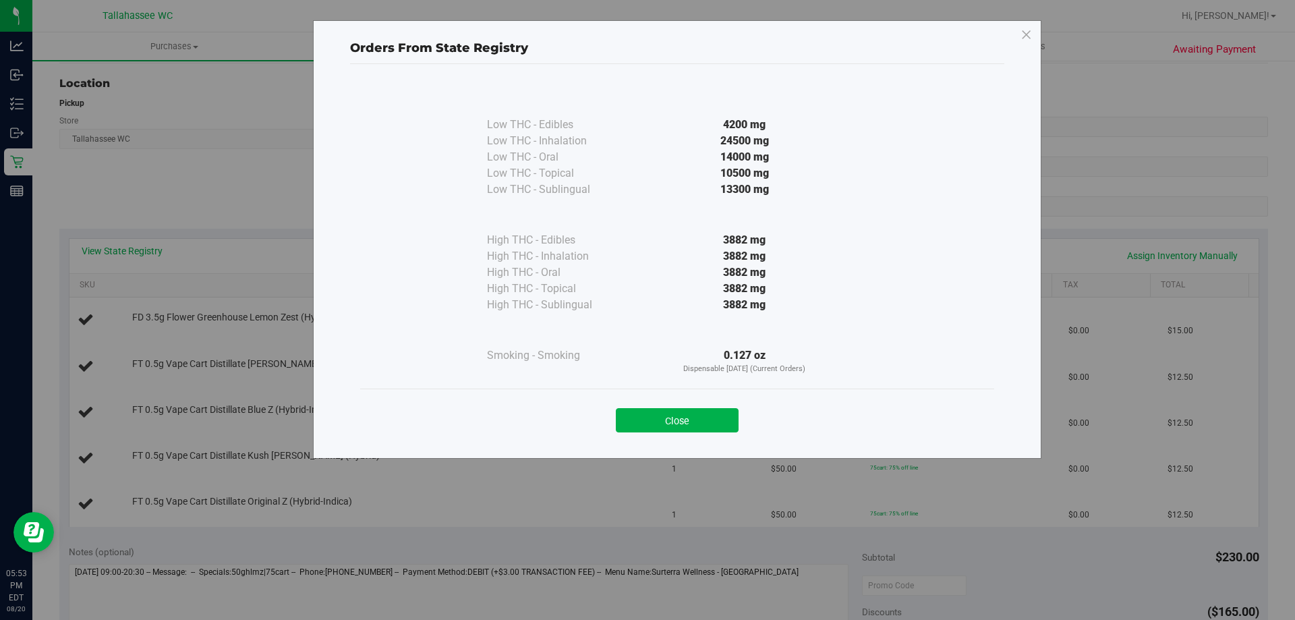
click at [706, 434] on div "Close" at bounding box center [677, 416] width 634 height 55
click at [660, 423] on button "Close" at bounding box center [677, 420] width 123 height 24
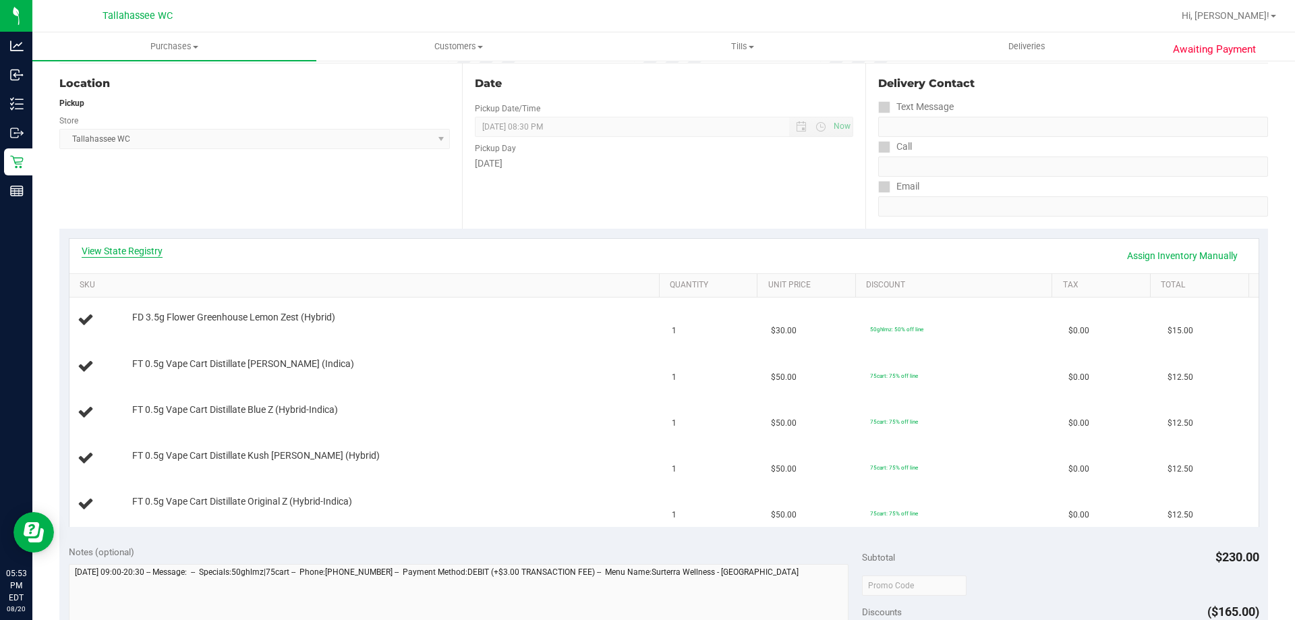
click at [133, 246] on link "View State Registry" at bounding box center [122, 250] width 81 height 13
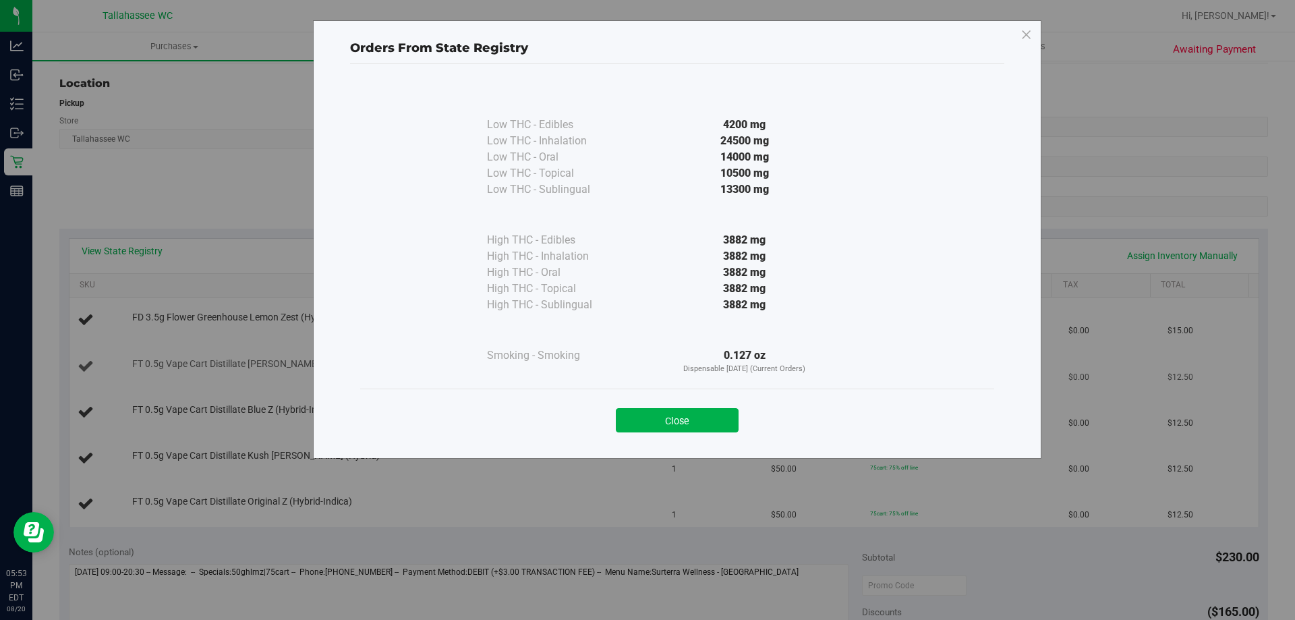
drag, startPoint x: 704, startPoint y: 417, endPoint x: 637, endPoint y: 365, distance: 84.6
click at [704, 416] on button "Close" at bounding box center [677, 420] width 123 height 24
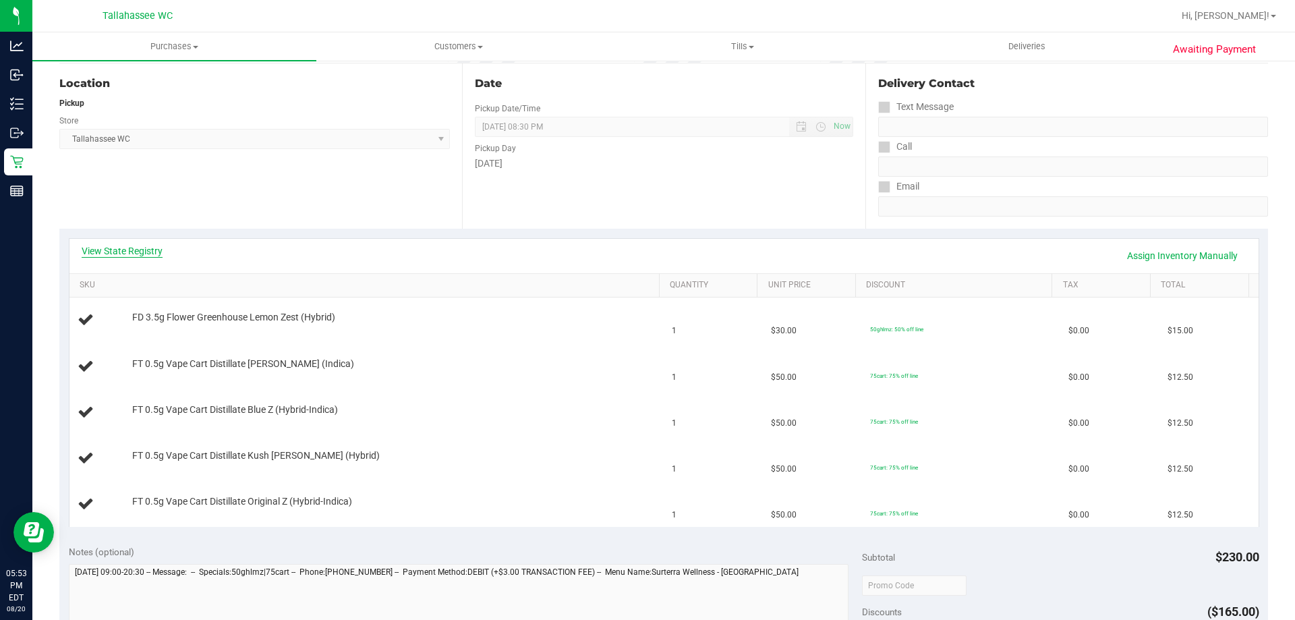
click at [135, 255] on link "View State Registry" at bounding box center [122, 250] width 81 height 13
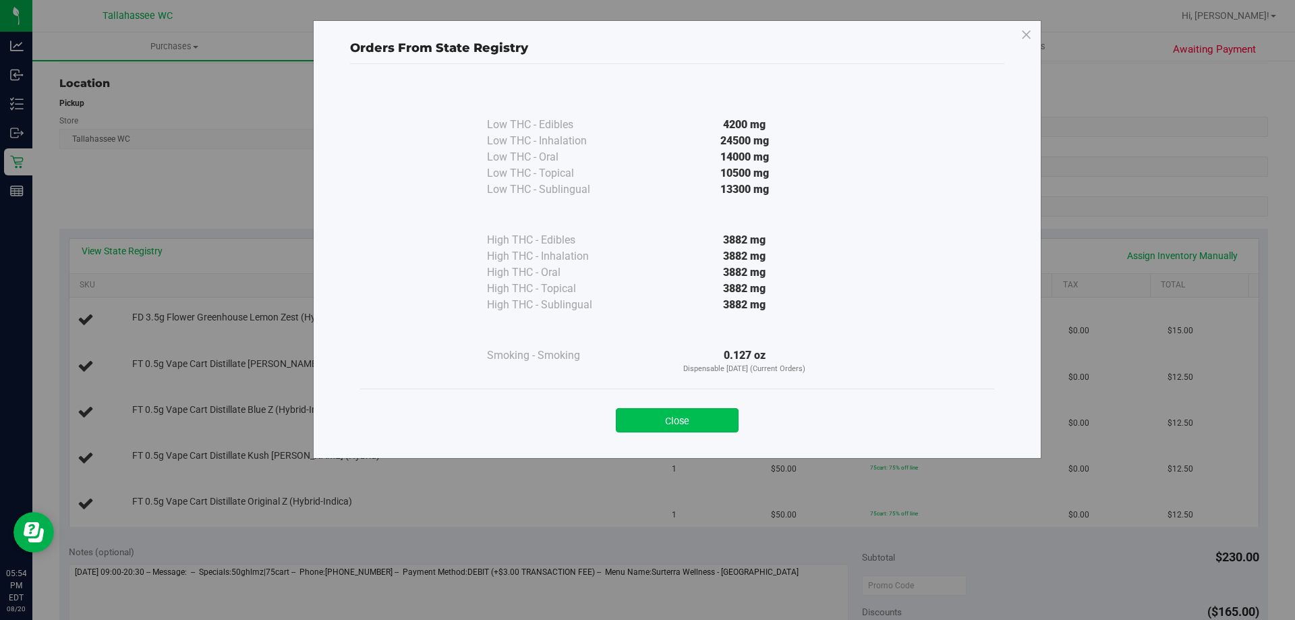
click at [691, 426] on button "Close" at bounding box center [677, 420] width 123 height 24
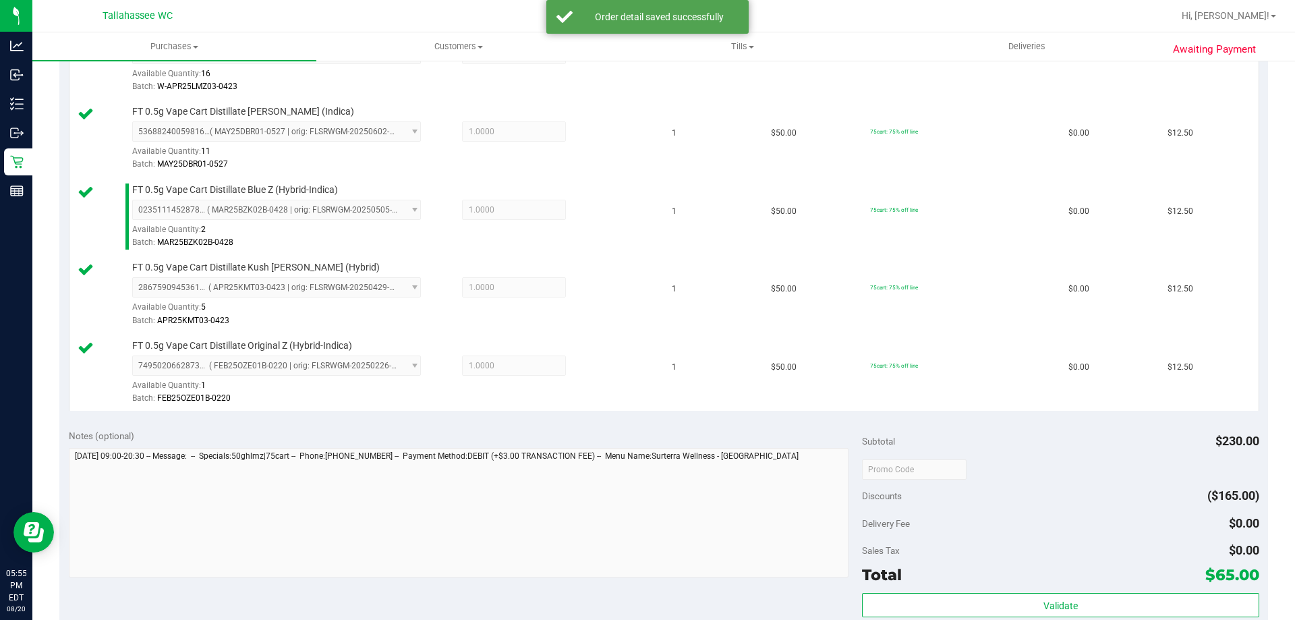
scroll to position [675, 0]
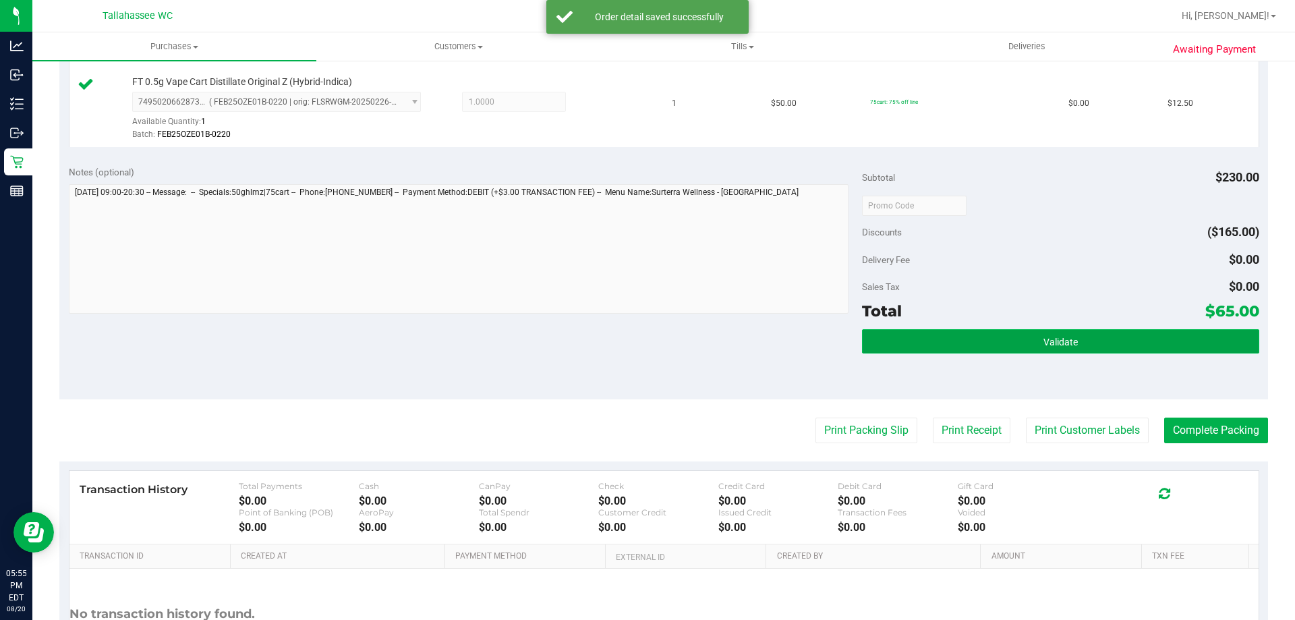
click at [1030, 338] on button "Validate" at bounding box center [1060, 341] width 397 height 24
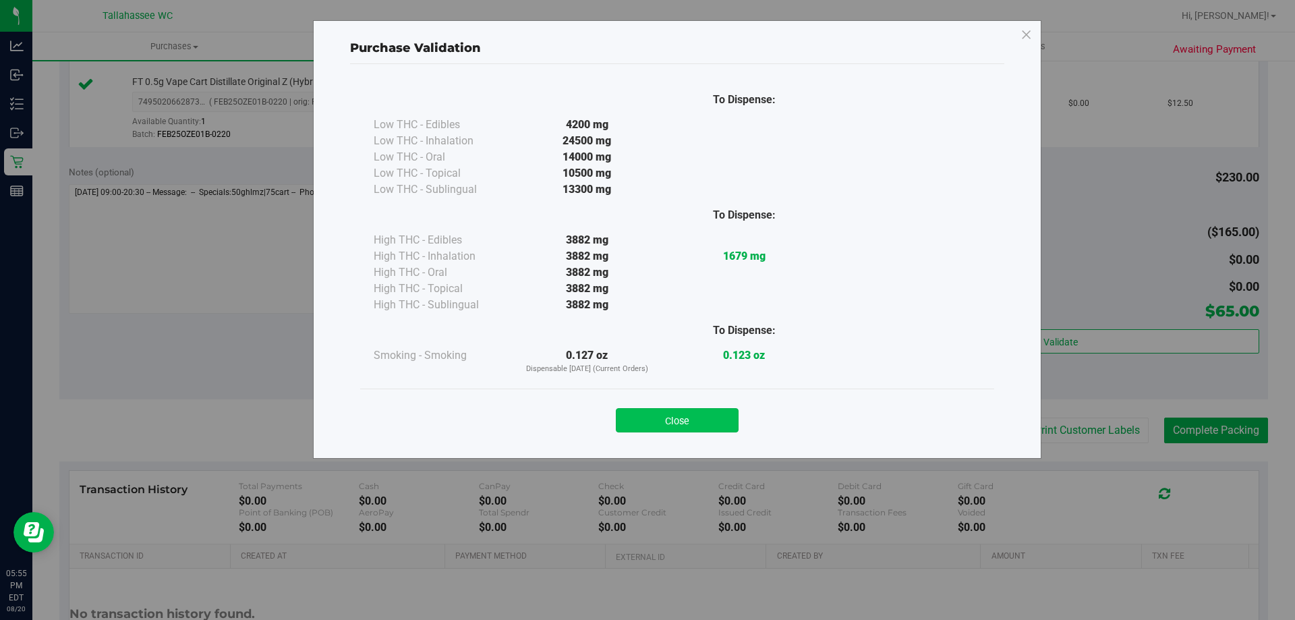
click at [702, 413] on button "Close" at bounding box center [677, 420] width 123 height 24
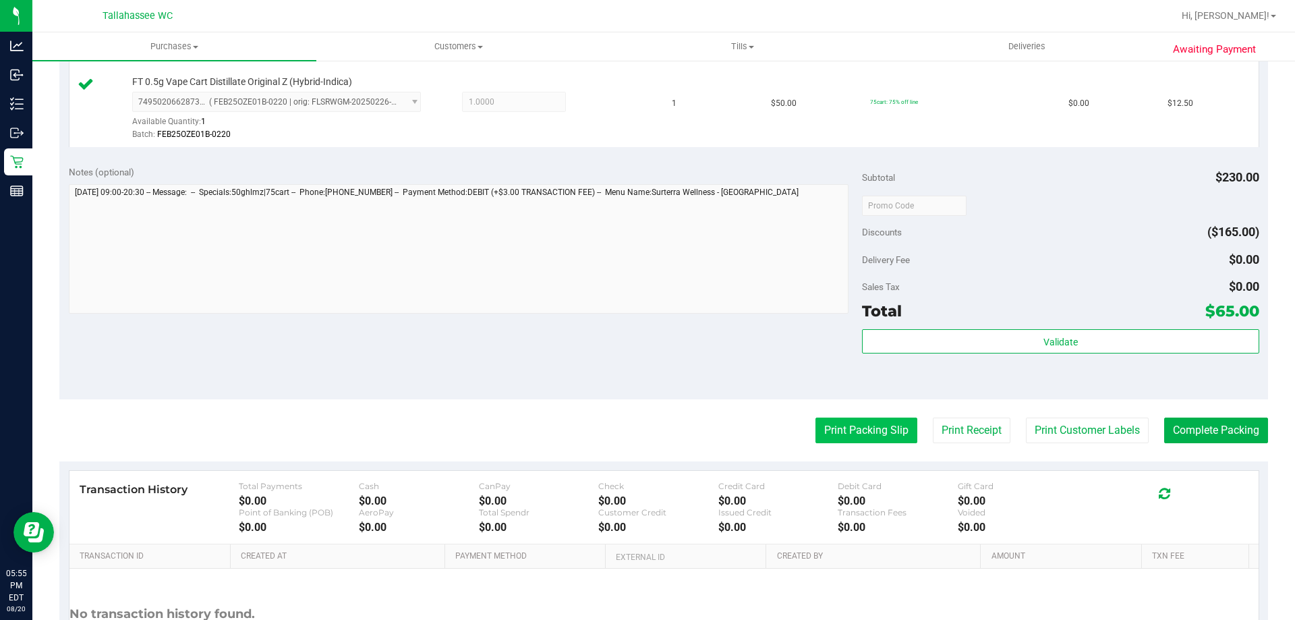
click at [868, 424] on button "Print Packing Slip" at bounding box center [867, 431] width 102 height 26
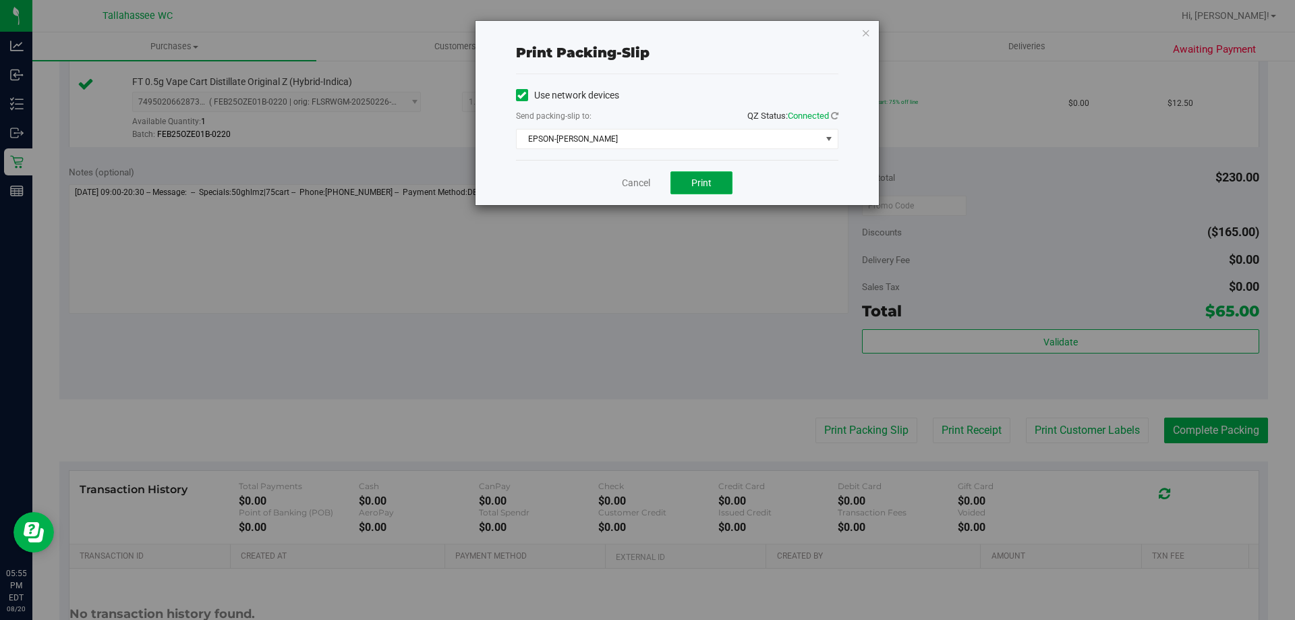
click at [711, 187] on span "Print" at bounding box center [701, 182] width 20 height 11
click at [646, 189] on link "Cancel" at bounding box center [636, 183] width 28 height 14
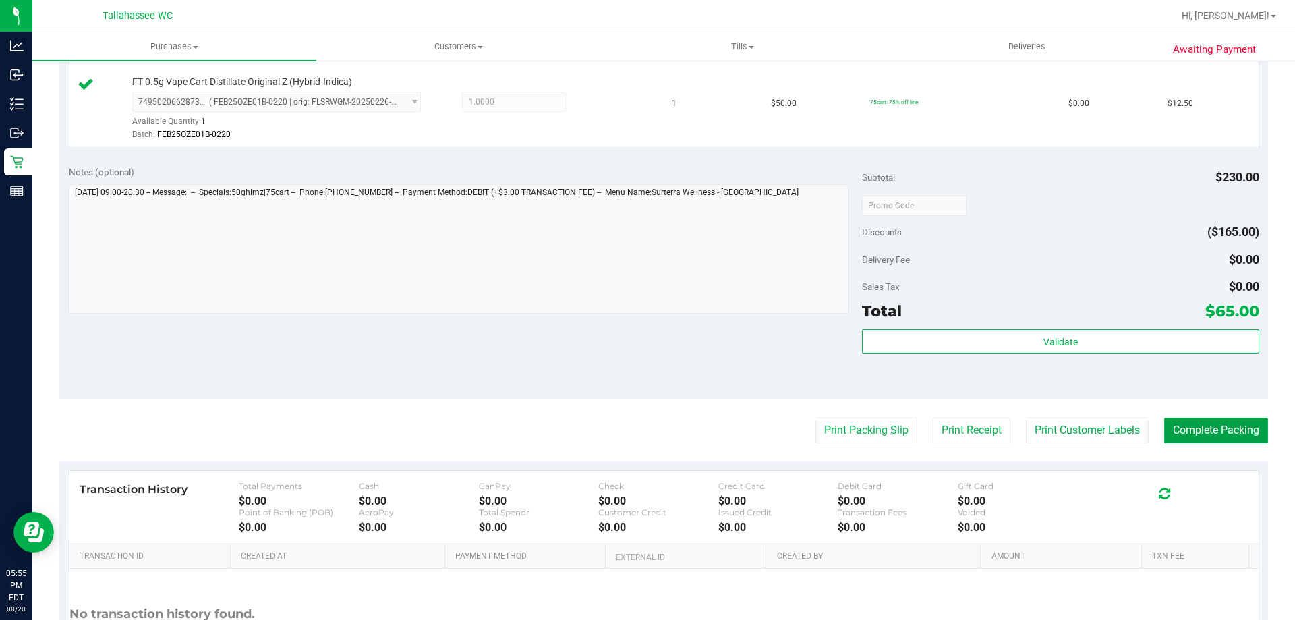
click at [1213, 425] on button "Complete Packing" at bounding box center [1216, 431] width 104 height 26
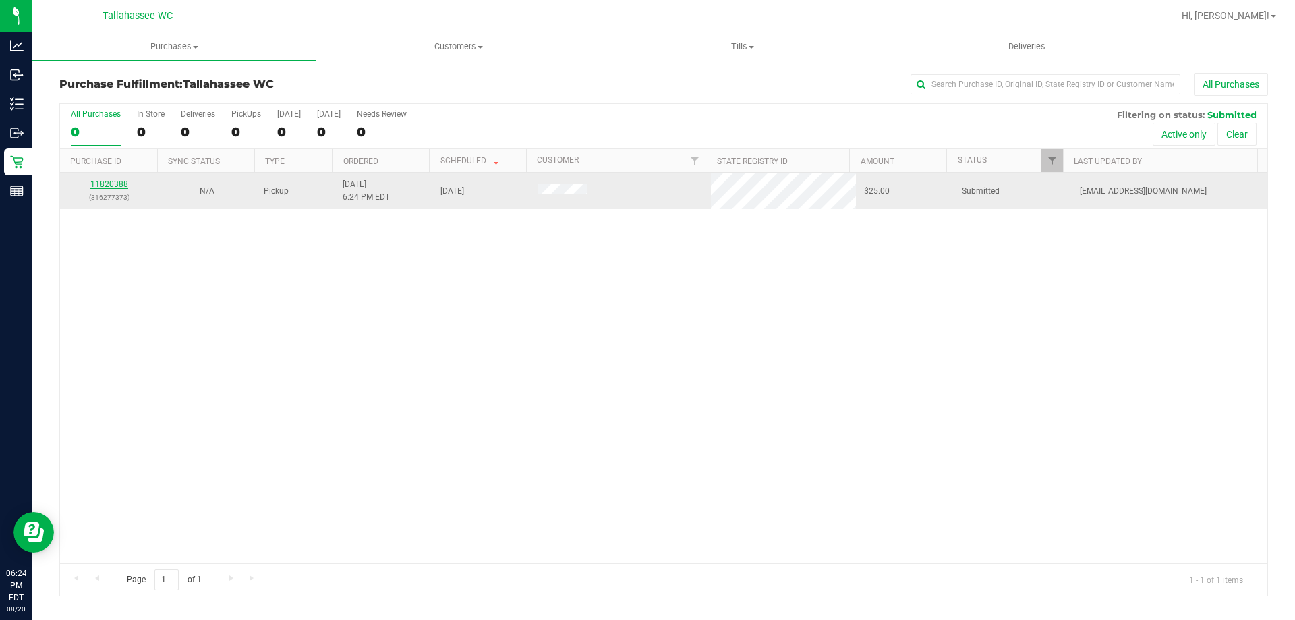
click at [105, 184] on link "11820388" at bounding box center [109, 183] width 38 height 9
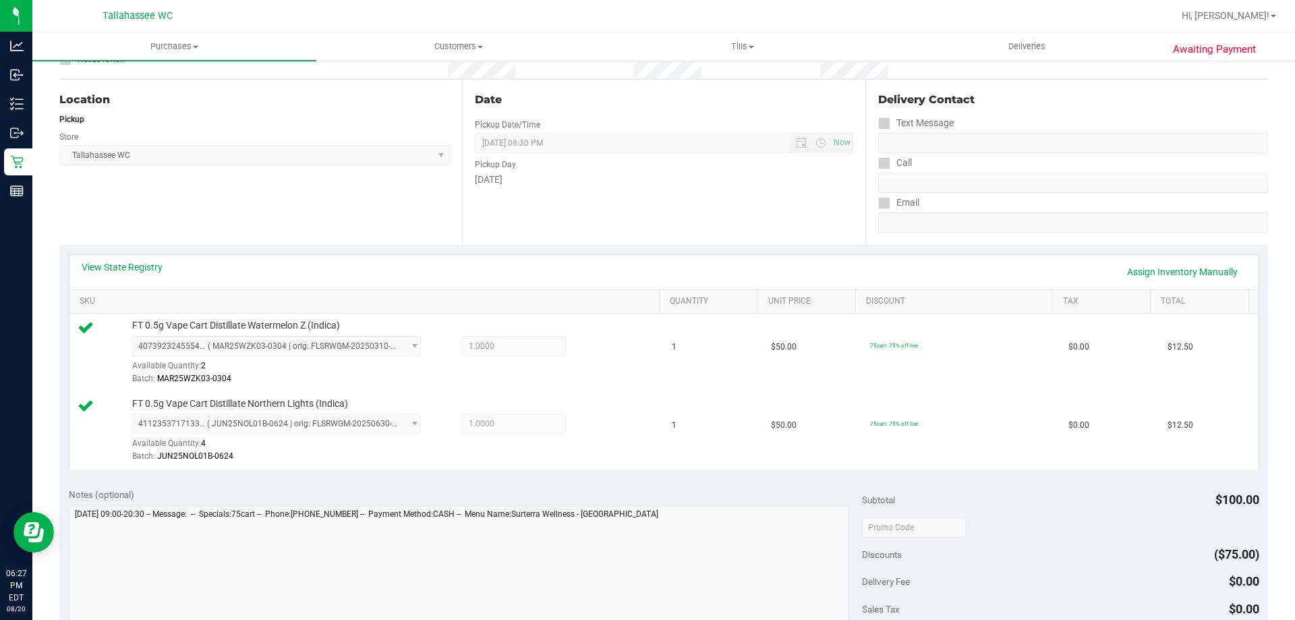
scroll to position [337, 0]
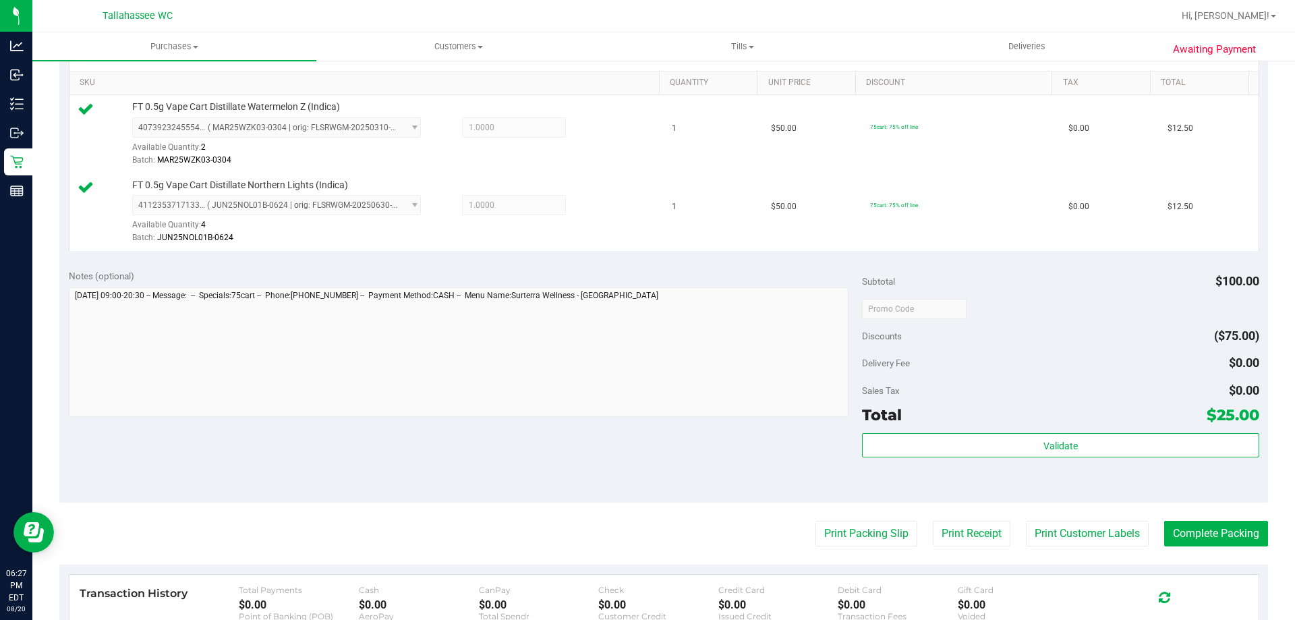
click at [1022, 465] on div "Validate" at bounding box center [1060, 463] width 397 height 61
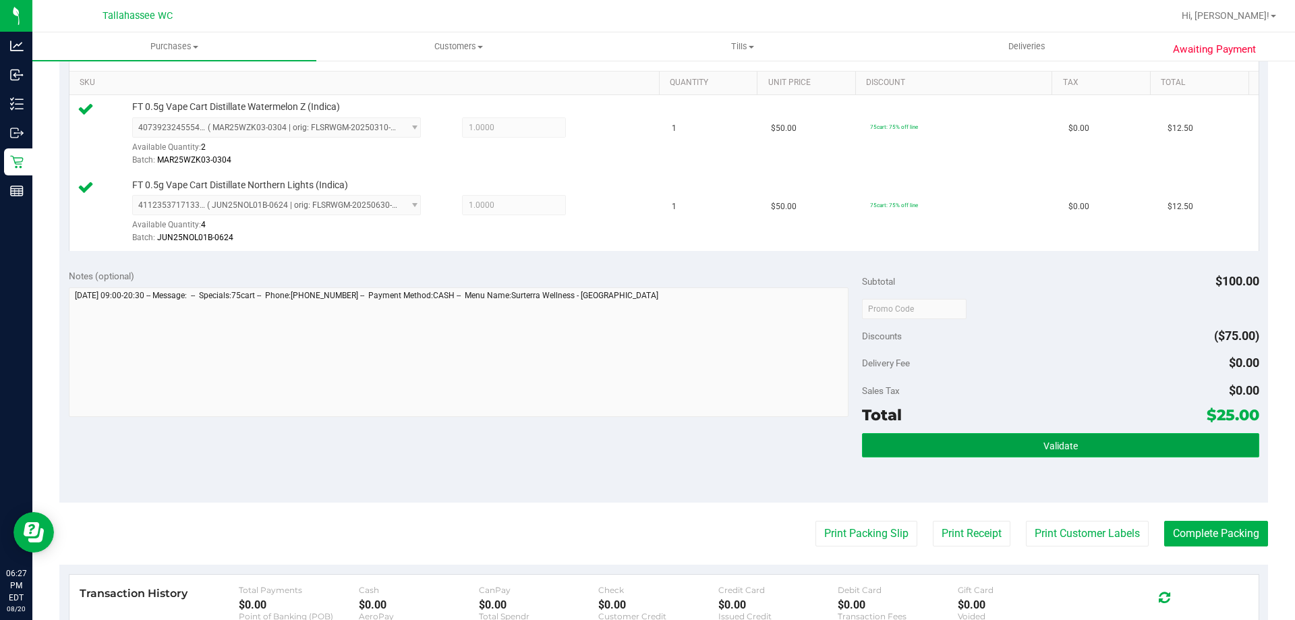
click at [1014, 453] on button "Validate" at bounding box center [1060, 445] width 397 height 24
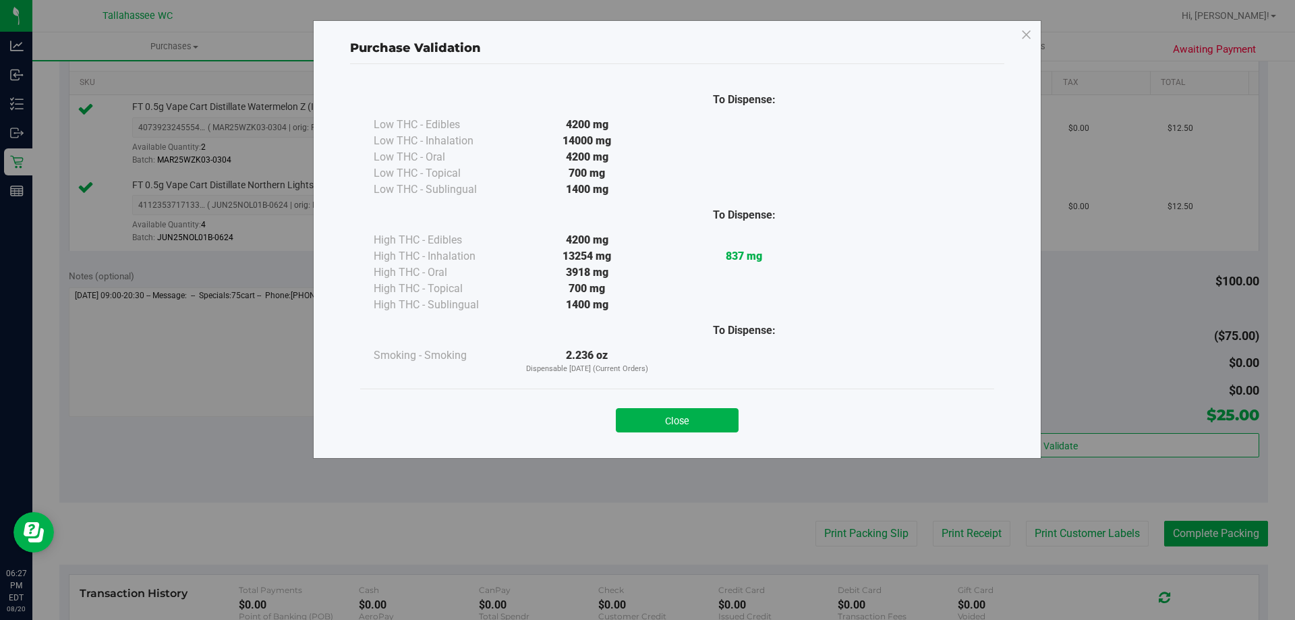
click at [704, 434] on div "Close" at bounding box center [677, 416] width 634 height 55
click at [702, 413] on button "Close" at bounding box center [677, 420] width 123 height 24
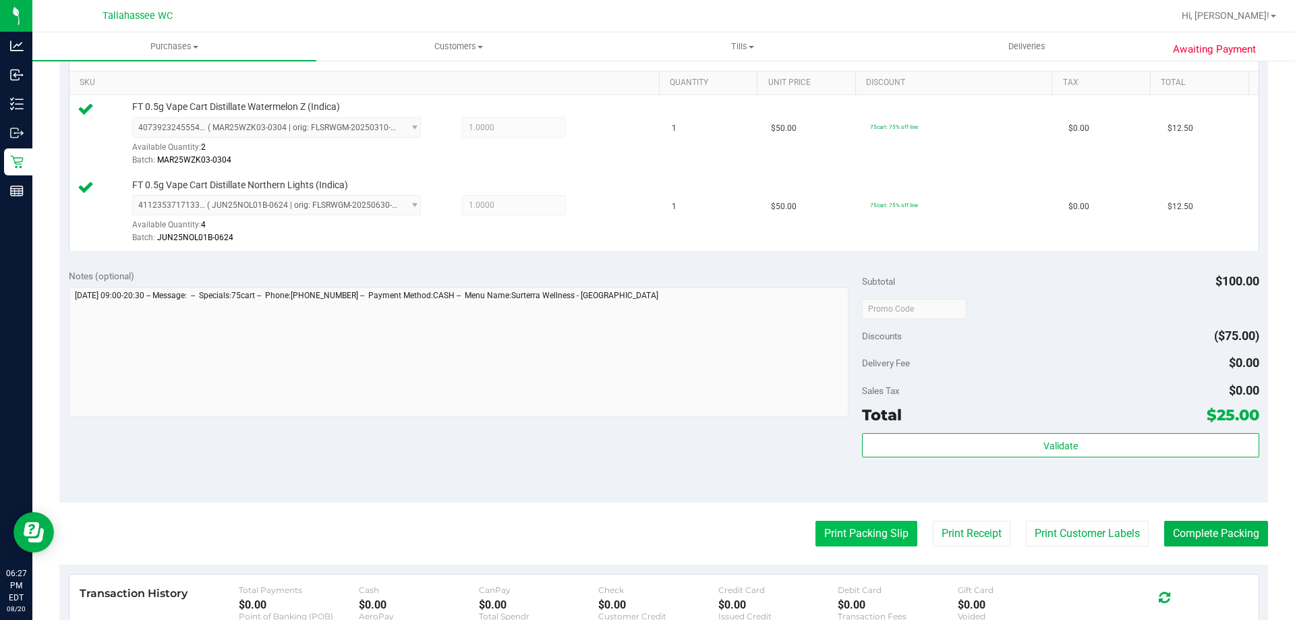
click at [858, 527] on button "Print Packing Slip" at bounding box center [867, 534] width 102 height 26
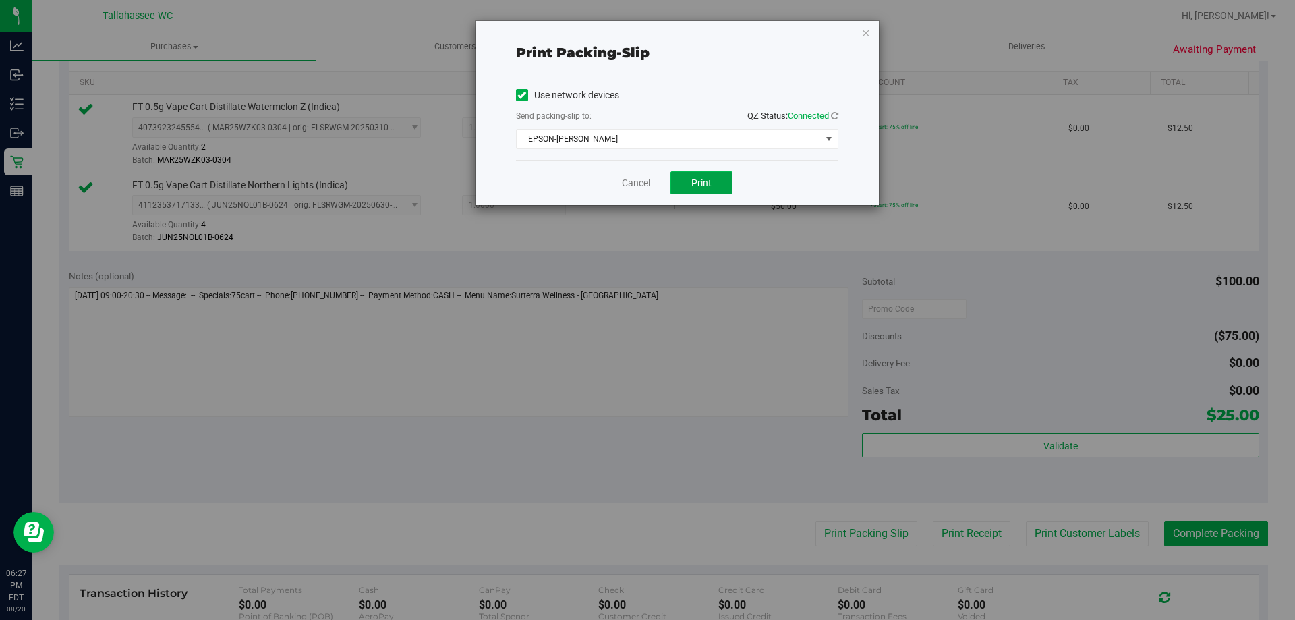
click at [726, 186] on button "Print" at bounding box center [701, 182] width 62 height 23
click at [644, 186] on link "Cancel" at bounding box center [636, 183] width 28 height 14
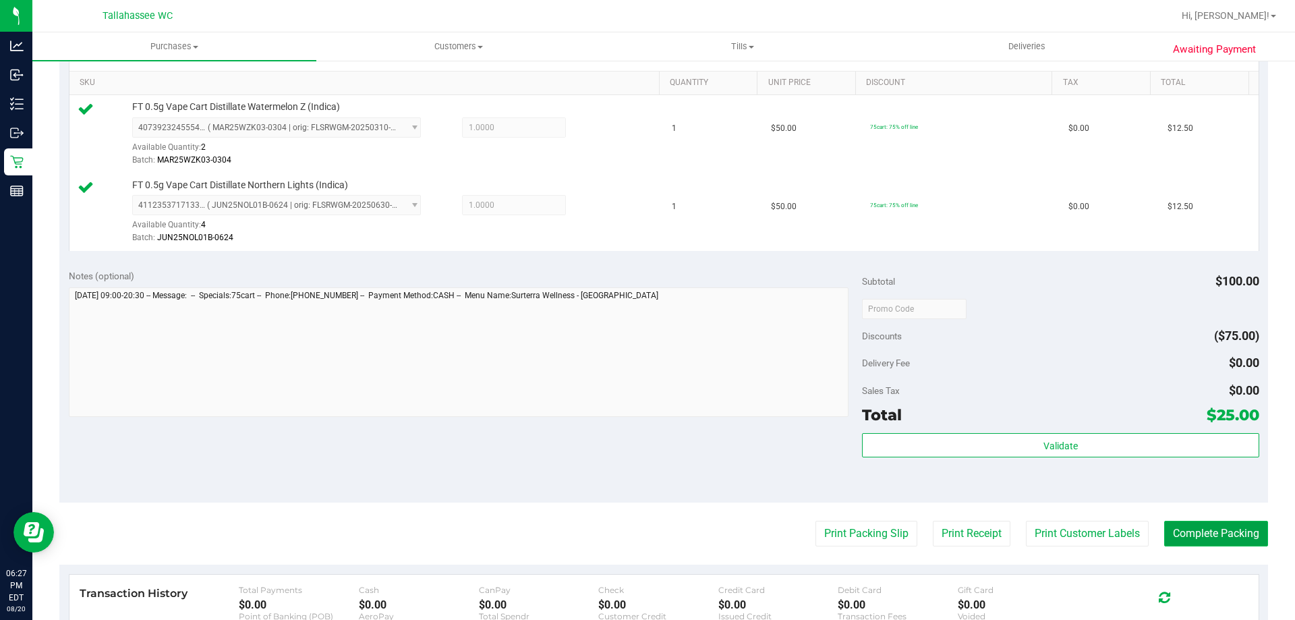
click at [1215, 534] on button "Complete Packing" at bounding box center [1216, 534] width 104 height 26
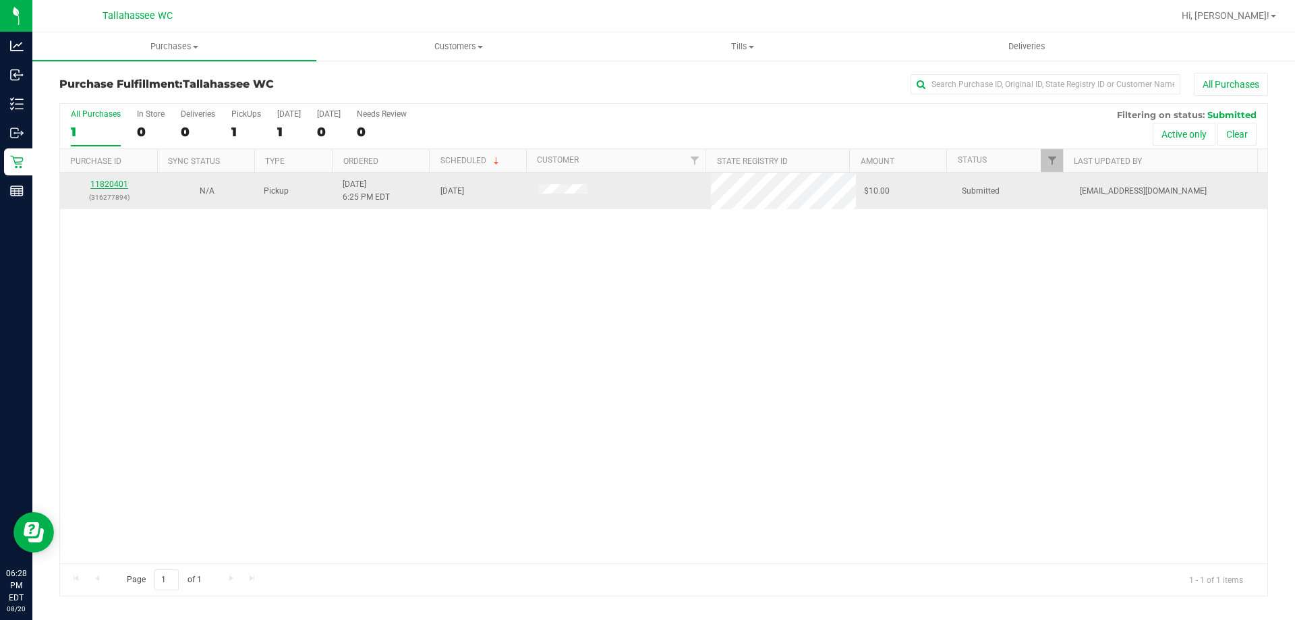
click at [116, 183] on link "11820401" at bounding box center [109, 183] width 38 height 9
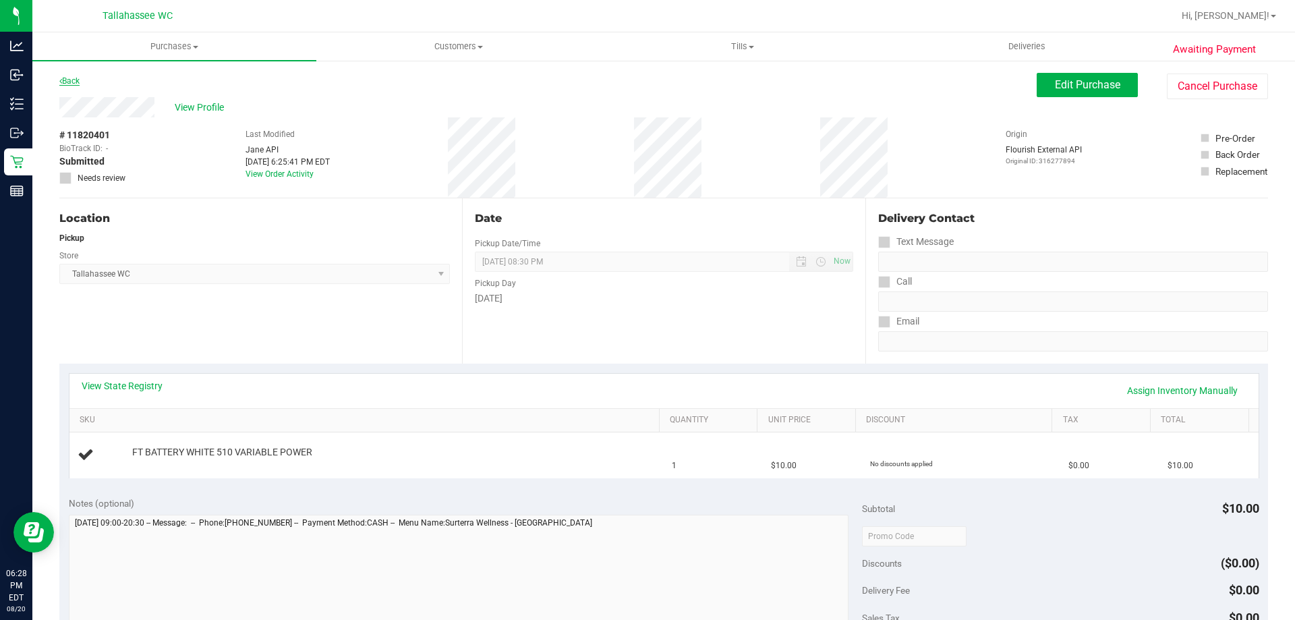
click at [66, 78] on link "Back" at bounding box center [69, 80] width 20 height 9
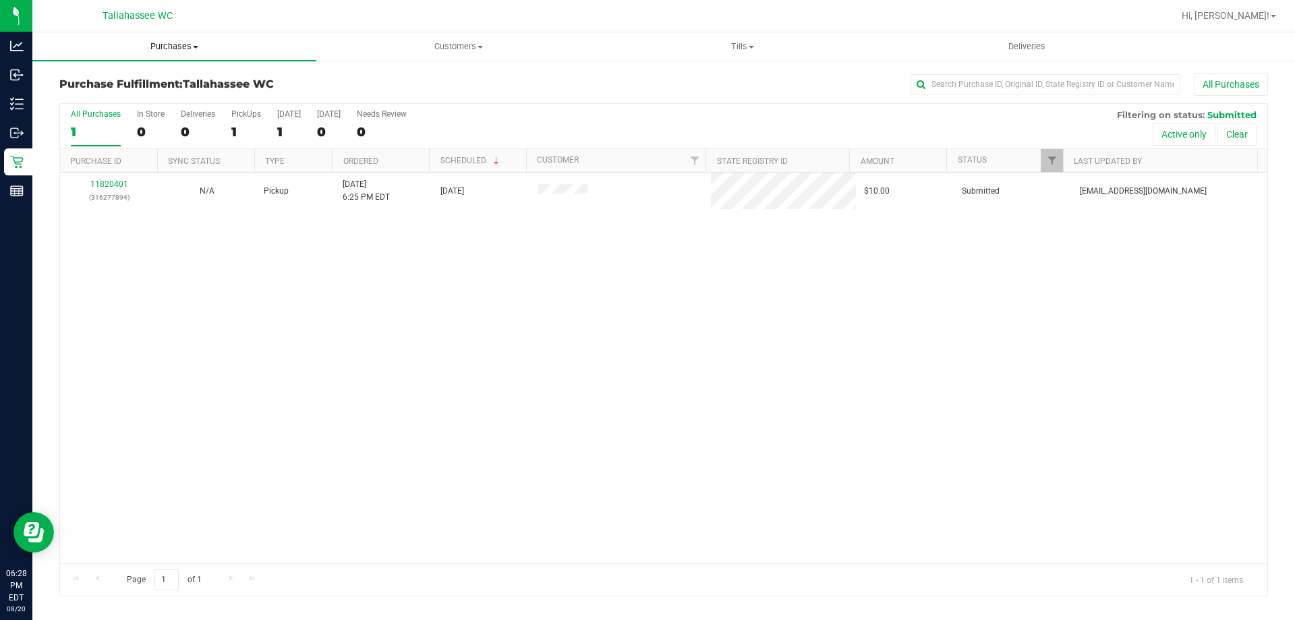
click at [182, 40] on uib-tab-heading "Purchases Summary of purchases Fulfillment All purchases" at bounding box center [174, 46] width 284 height 28
click at [145, 82] on span "Summary of purchases" at bounding box center [101, 81] width 138 height 11
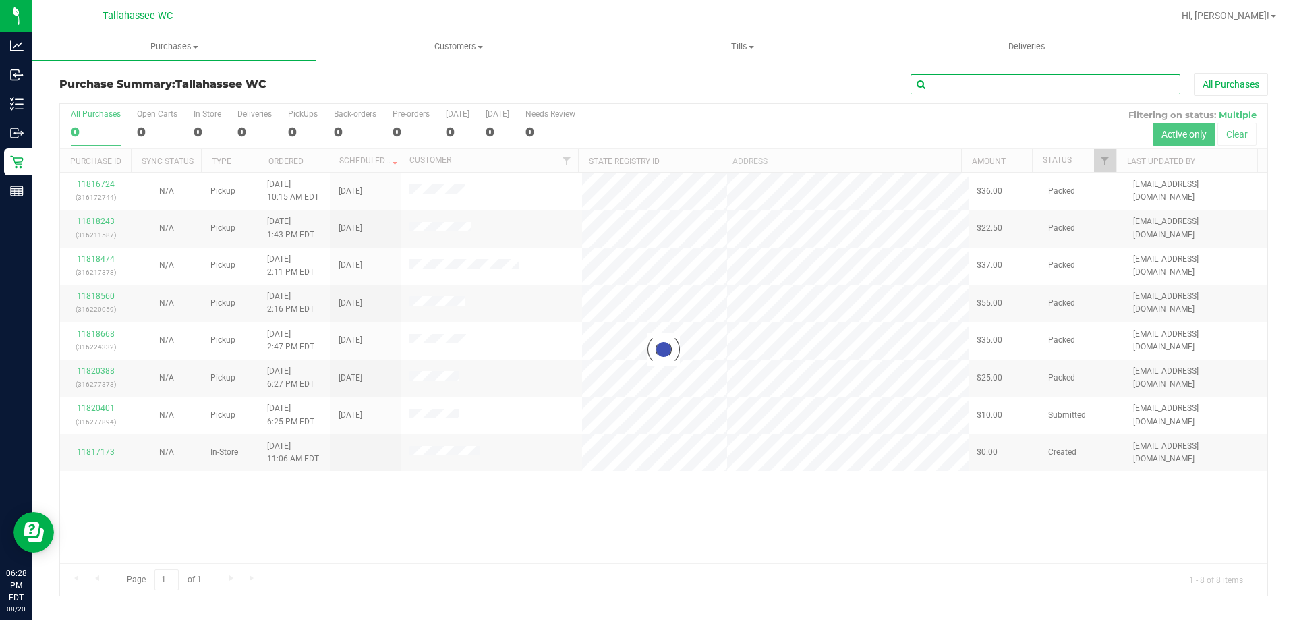
click at [1019, 83] on input "text" at bounding box center [1046, 84] width 270 height 20
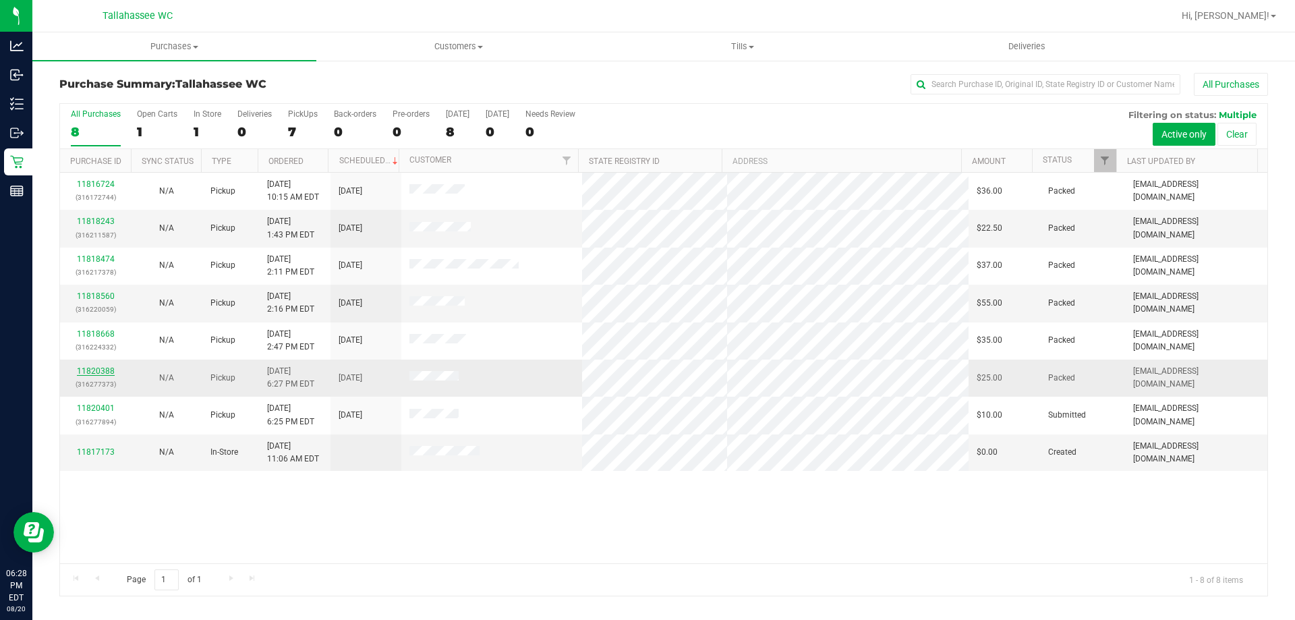
click at [82, 366] on link "11820388" at bounding box center [96, 370] width 38 height 9
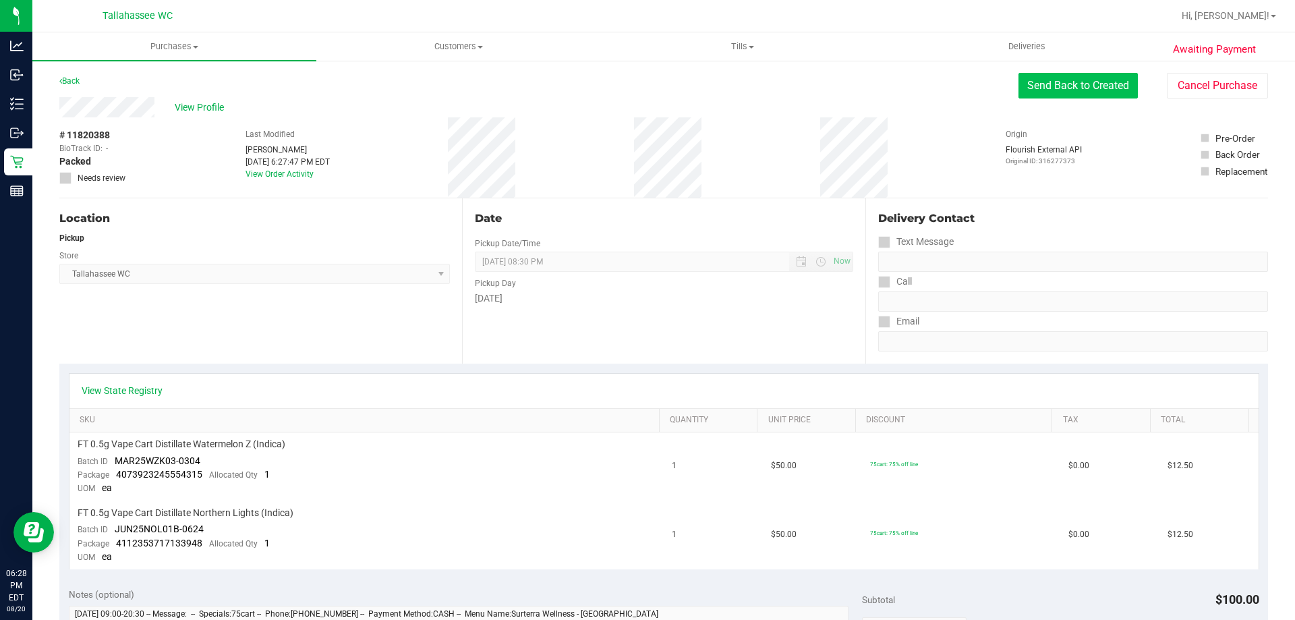
click at [1086, 86] on button "Send Back to Created" at bounding box center [1078, 86] width 119 height 26
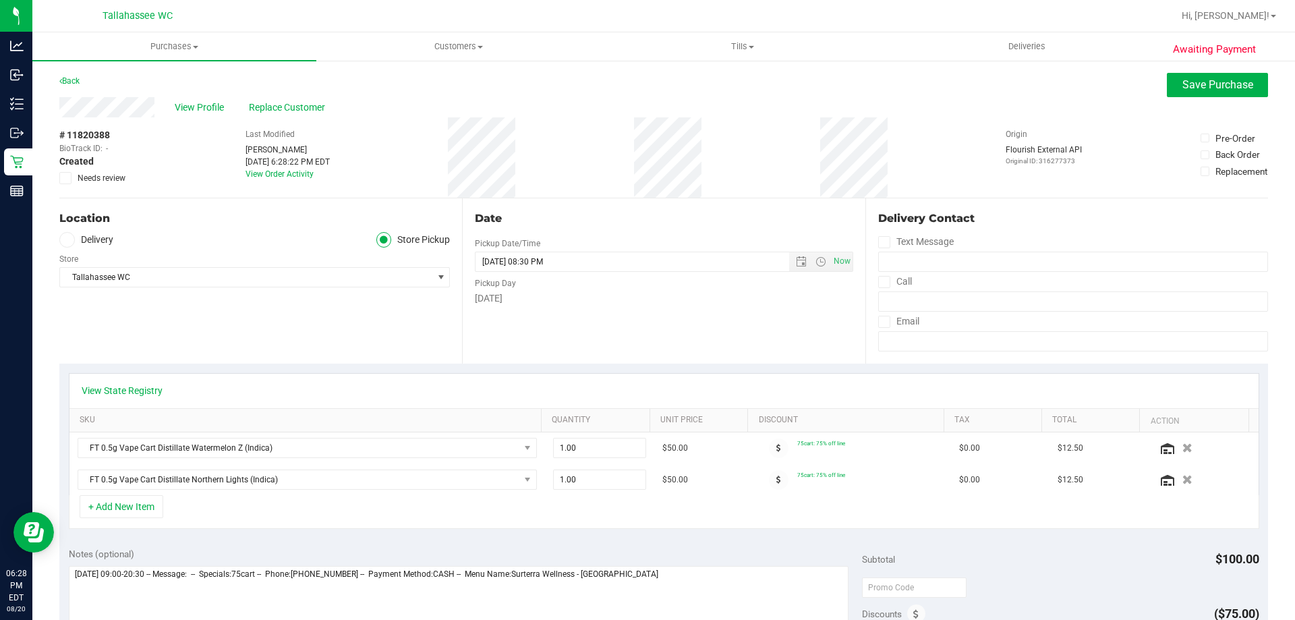
scroll to position [67, 0]
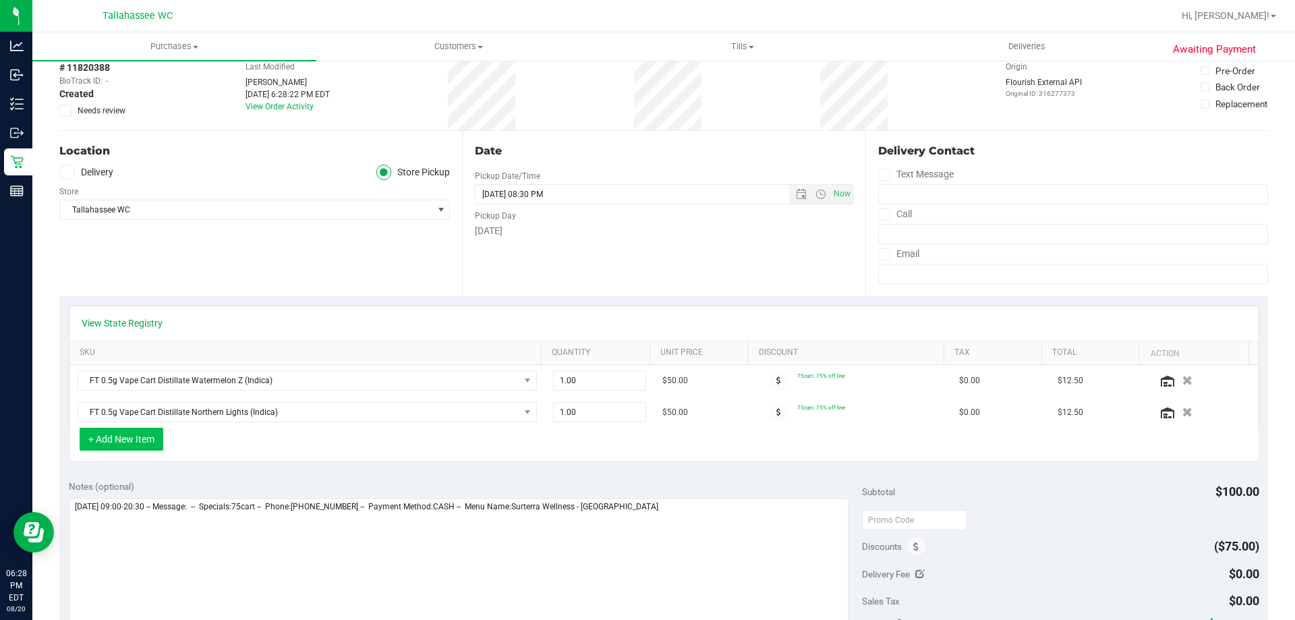
click at [135, 442] on button "+ Add New Item" at bounding box center [122, 439] width 84 height 23
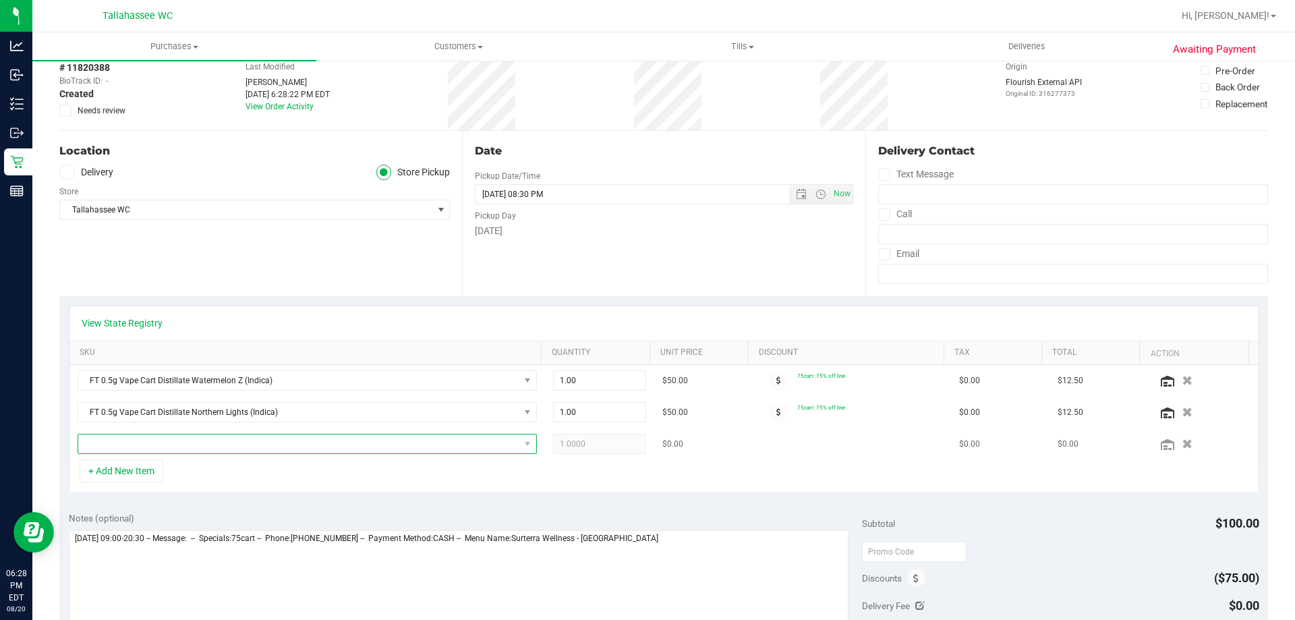
click at [283, 446] on span "NO DATA FOUND" at bounding box center [298, 443] width 441 height 19
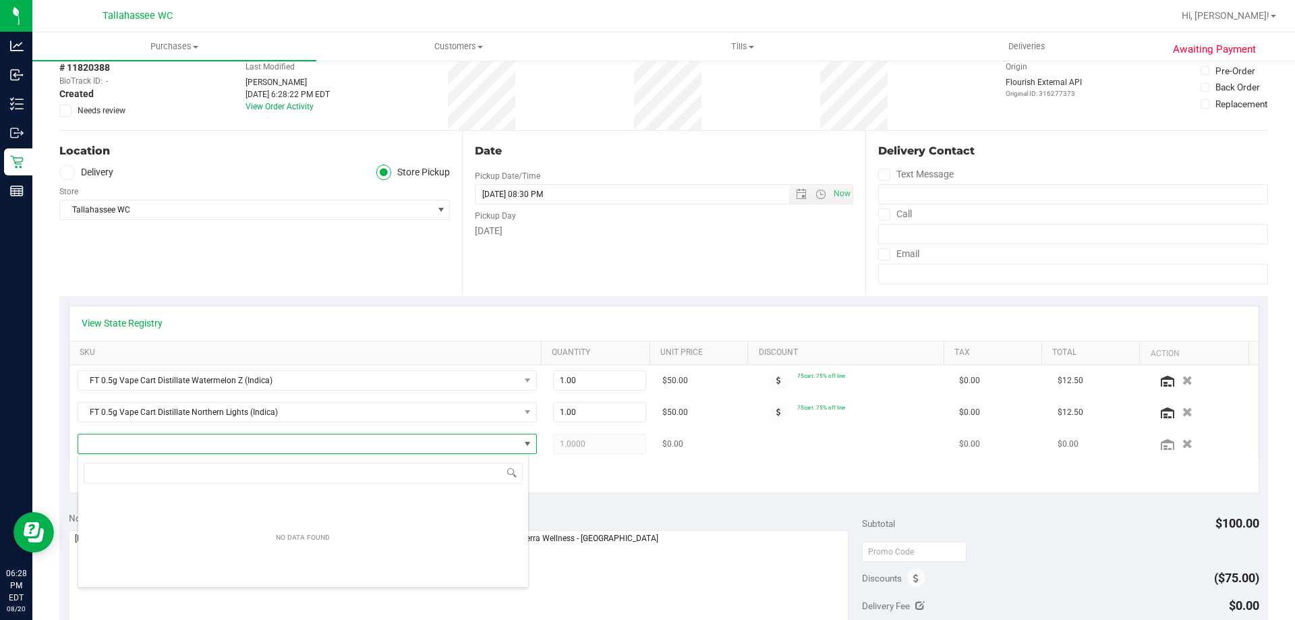
scroll to position [20, 447]
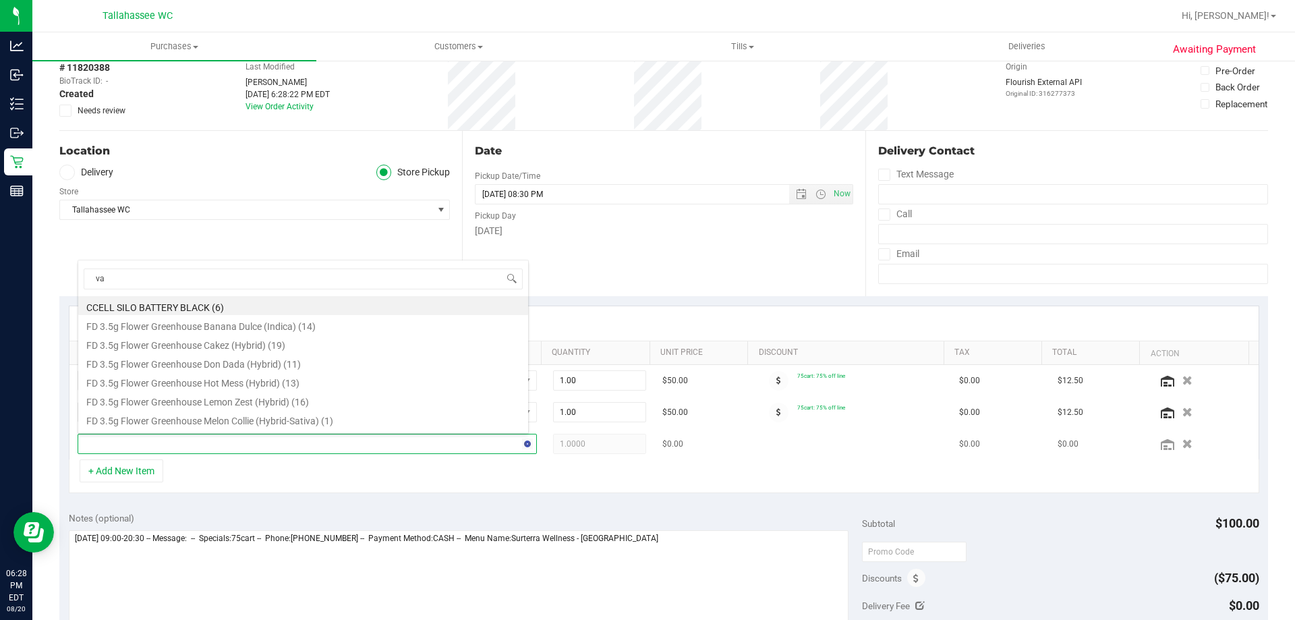
type input "var"
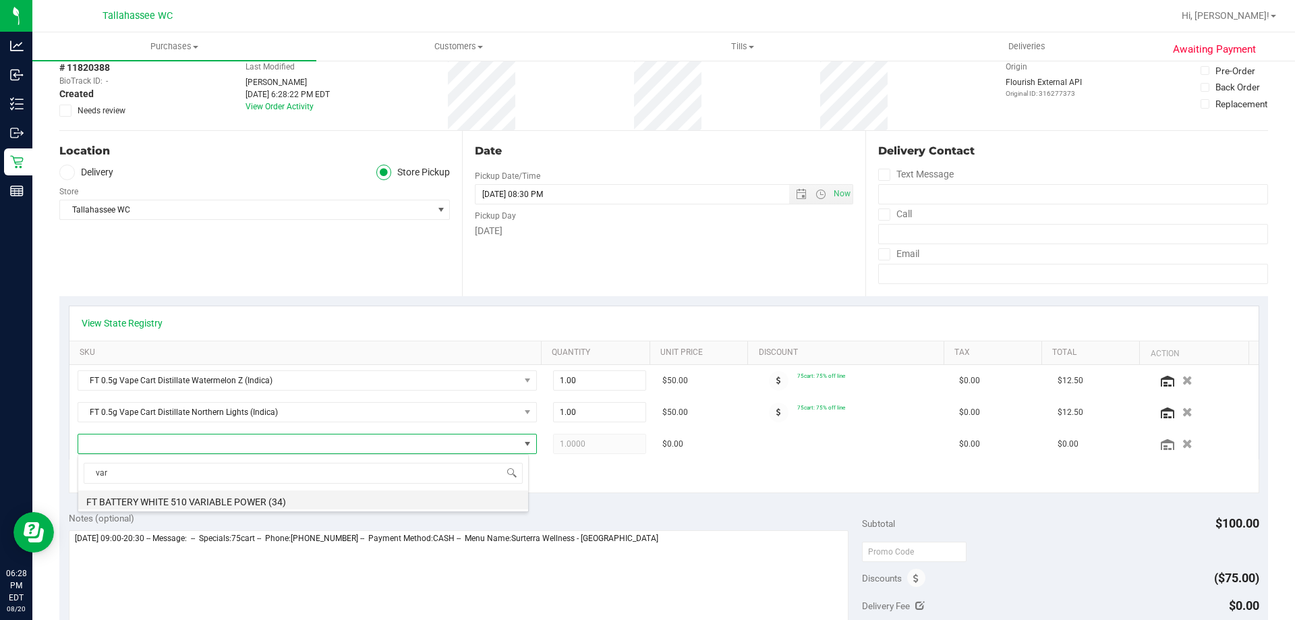
click at [227, 498] on li "FT BATTERY WHITE 510 VARIABLE POWER (34)" at bounding box center [303, 499] width 450 height 19
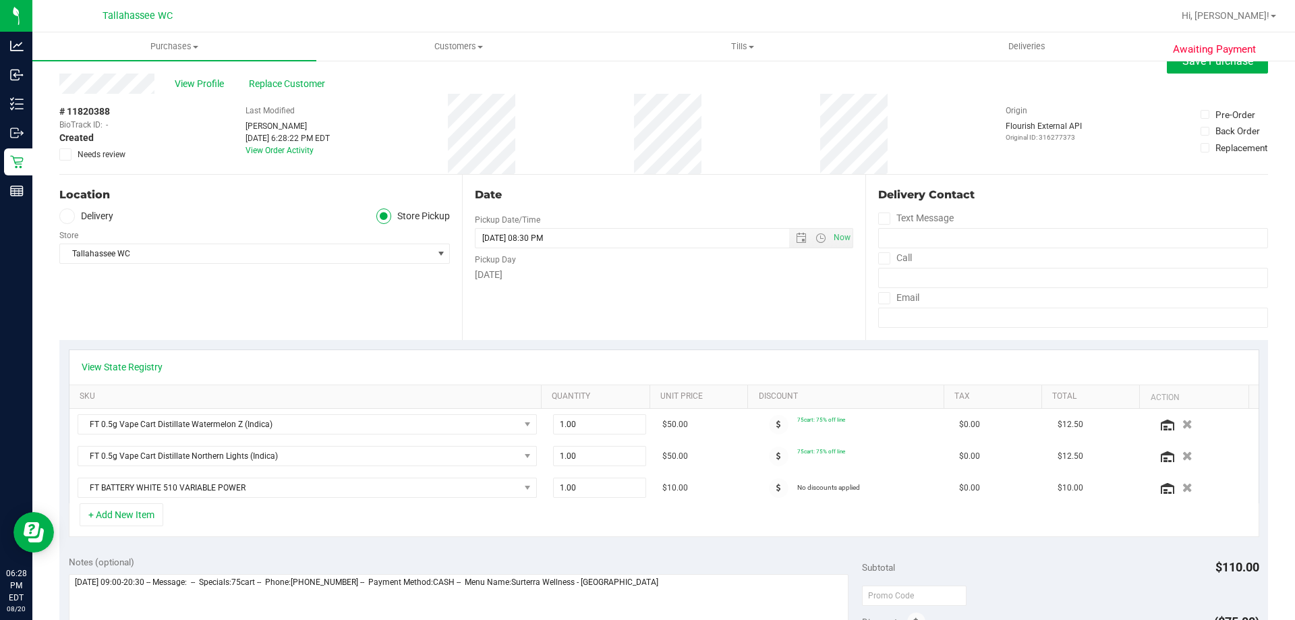
scroll to position [0, 0]
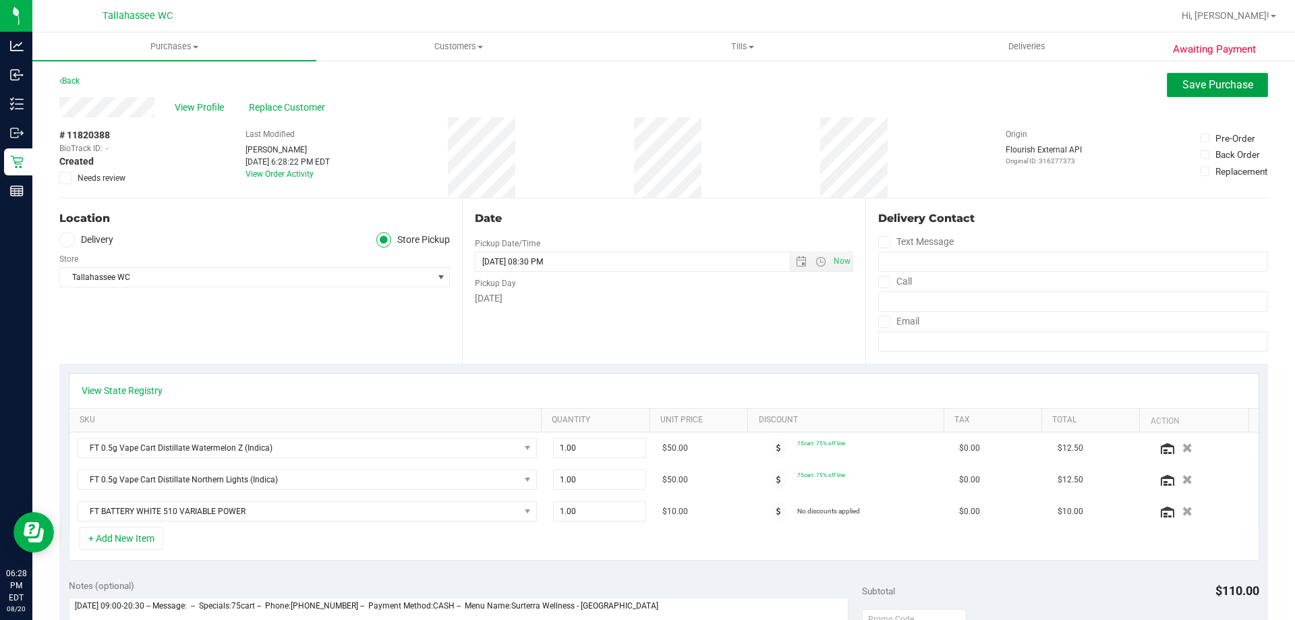
click at [1167, 82] on button "Save Purchase" at bounding box center [1217, 85] width 101 height 24
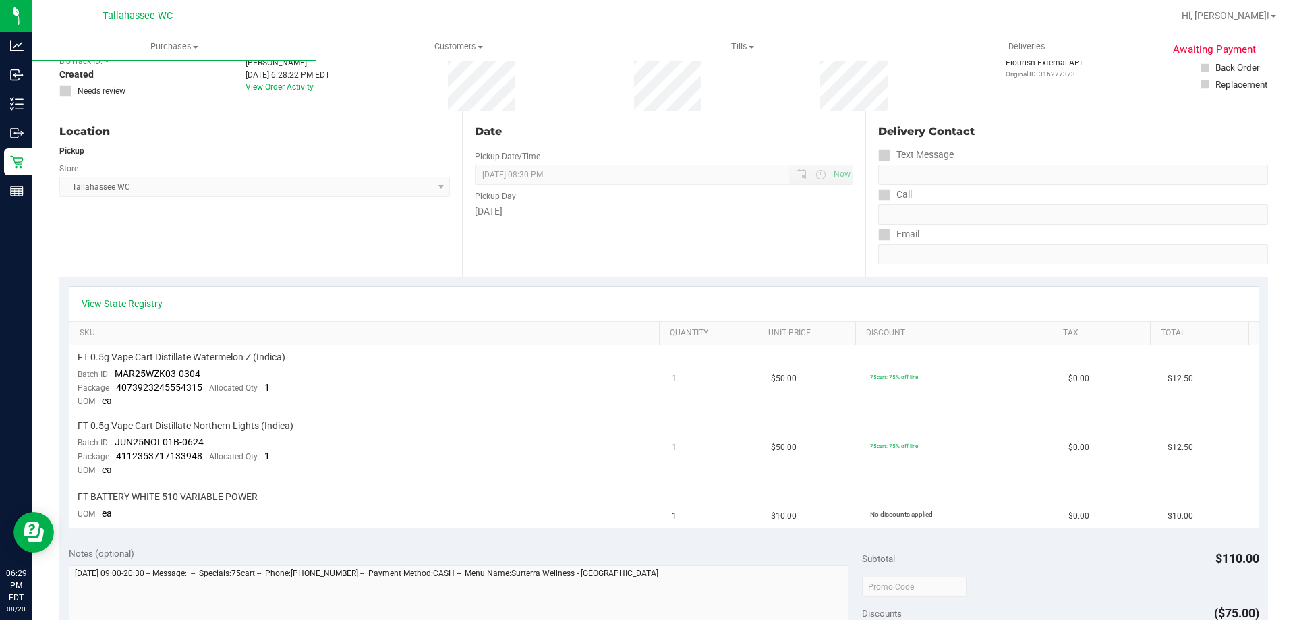
scroll to position [270, 0]
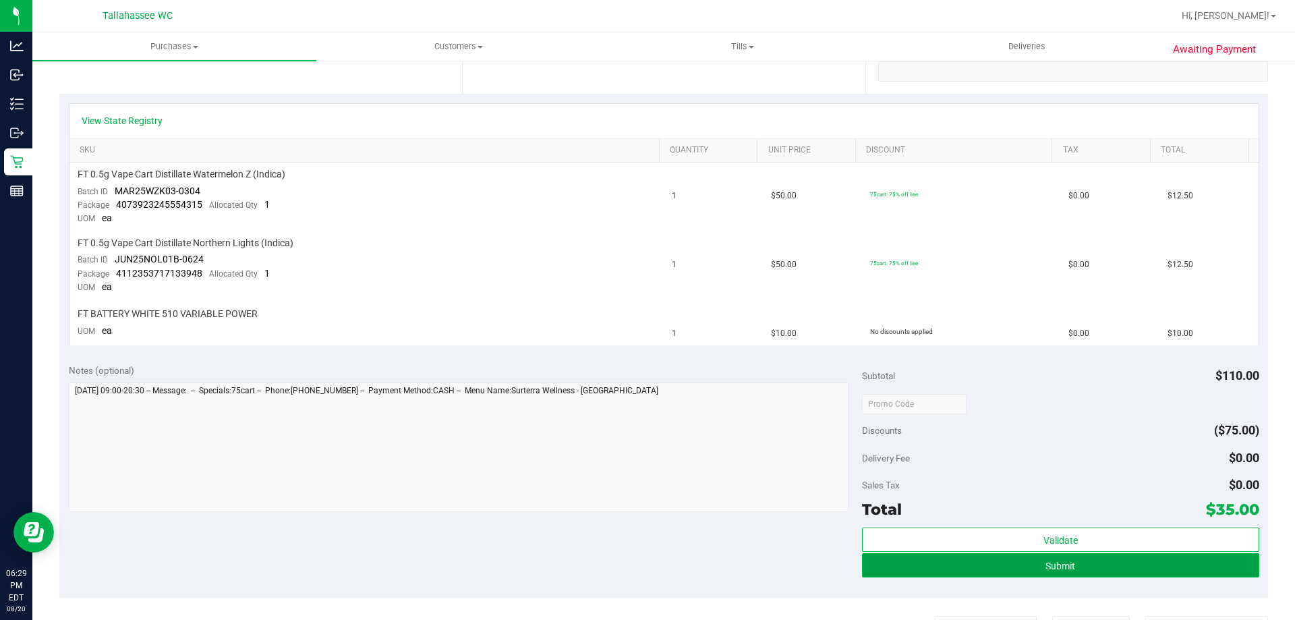
click at [997, 569] on button "Submit" at bounding box center [1060, 565] width 397 height 24
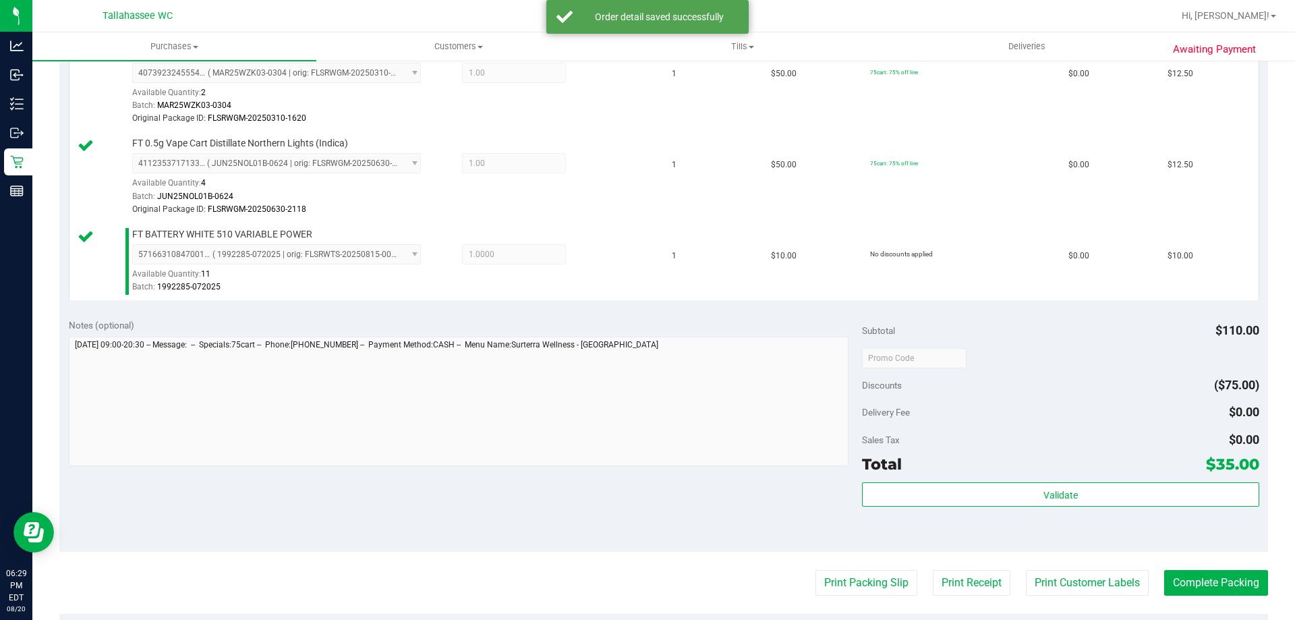
scroll to position [607, 0]
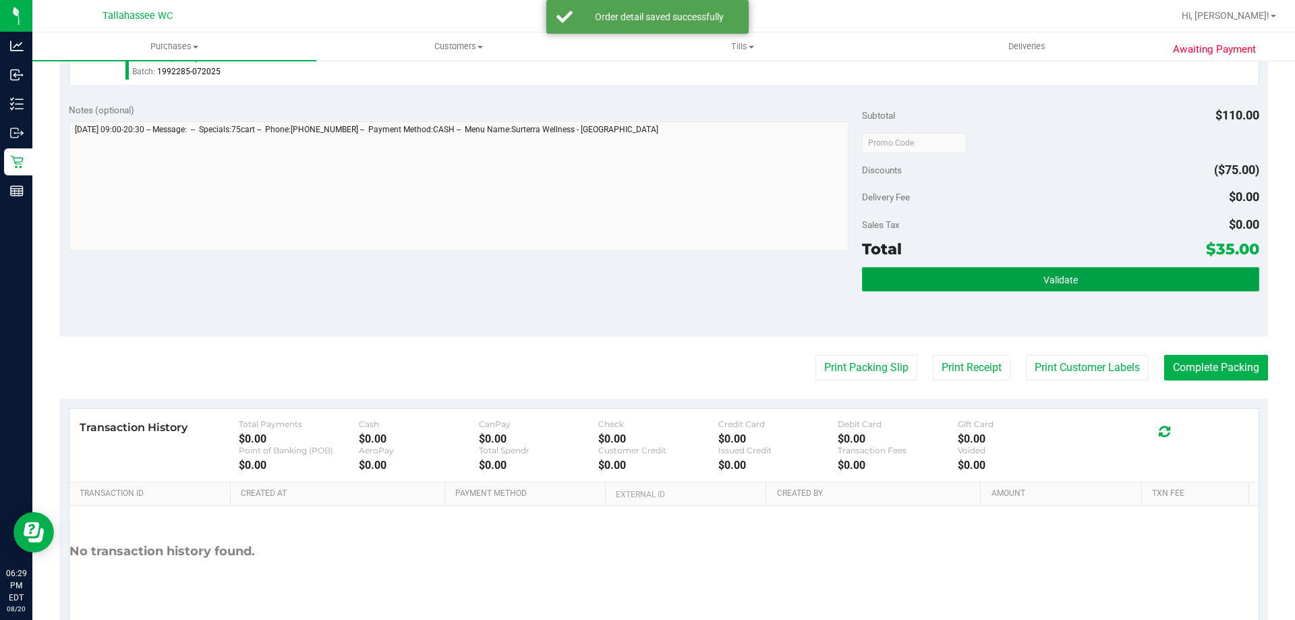
click at [943, 274] on button "Validate" at bounding box center [1060, 279] width 397 height 24
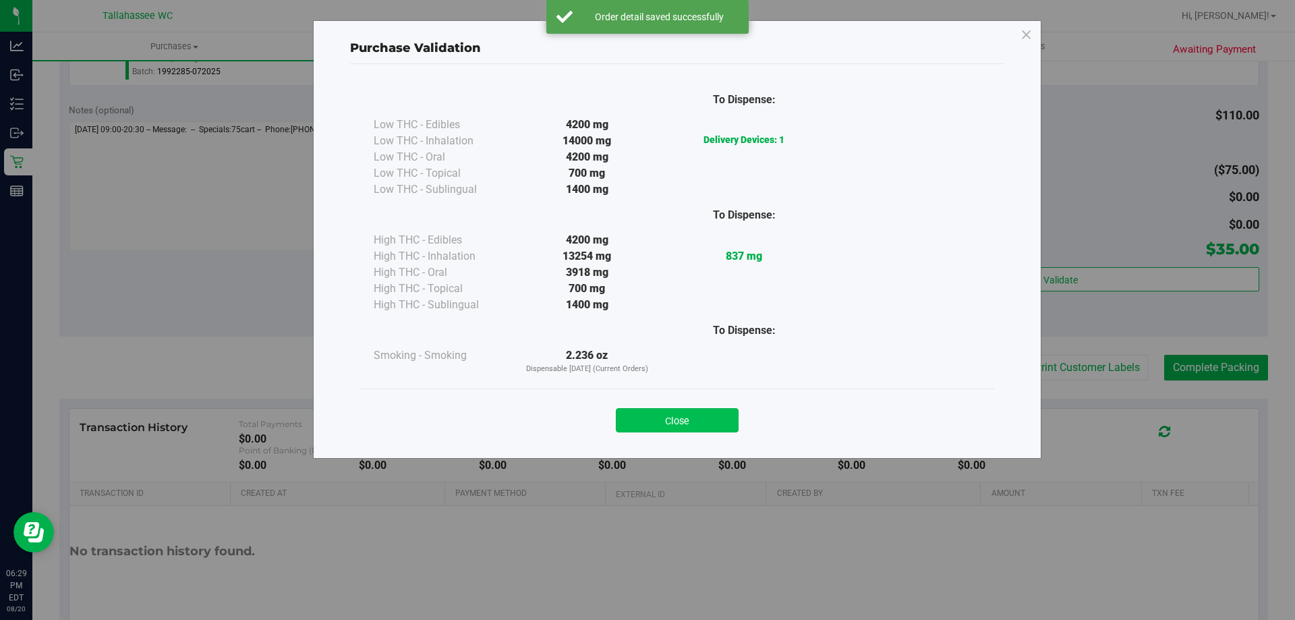
click at [681, 431] on button "Close" at bounding box center [677, 420] width 123 height 24
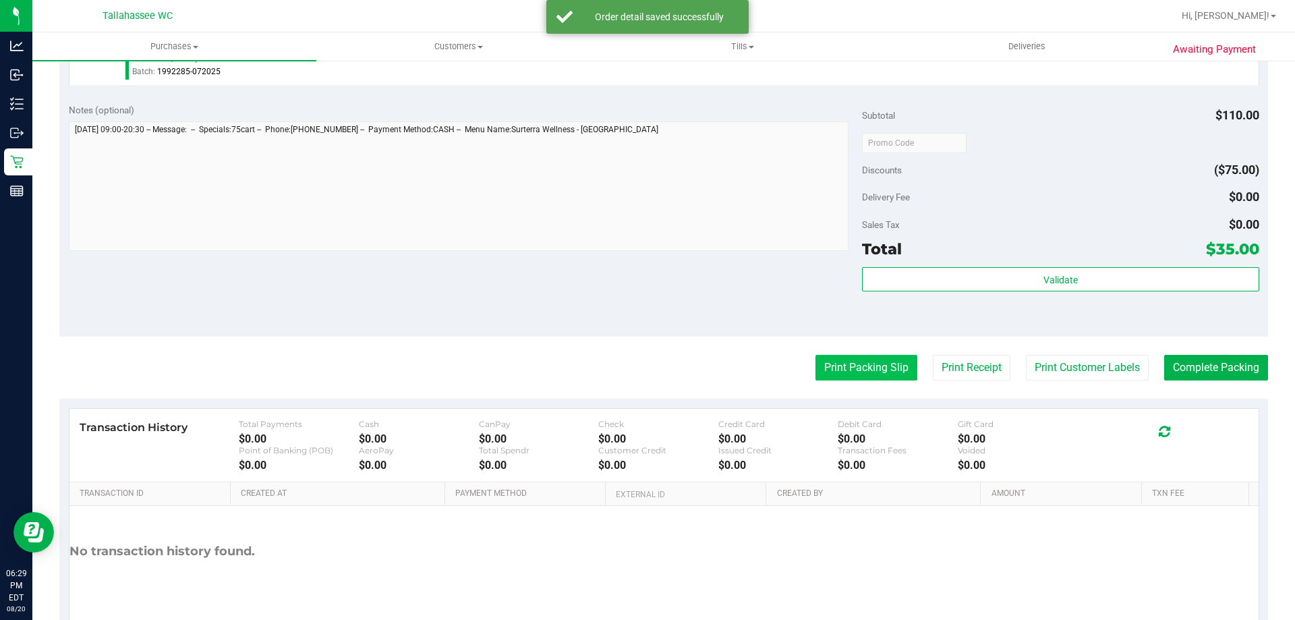
click at [858, 357] on button "Print Packing Slip" at bounding box center [867, 368] width 102 height 26
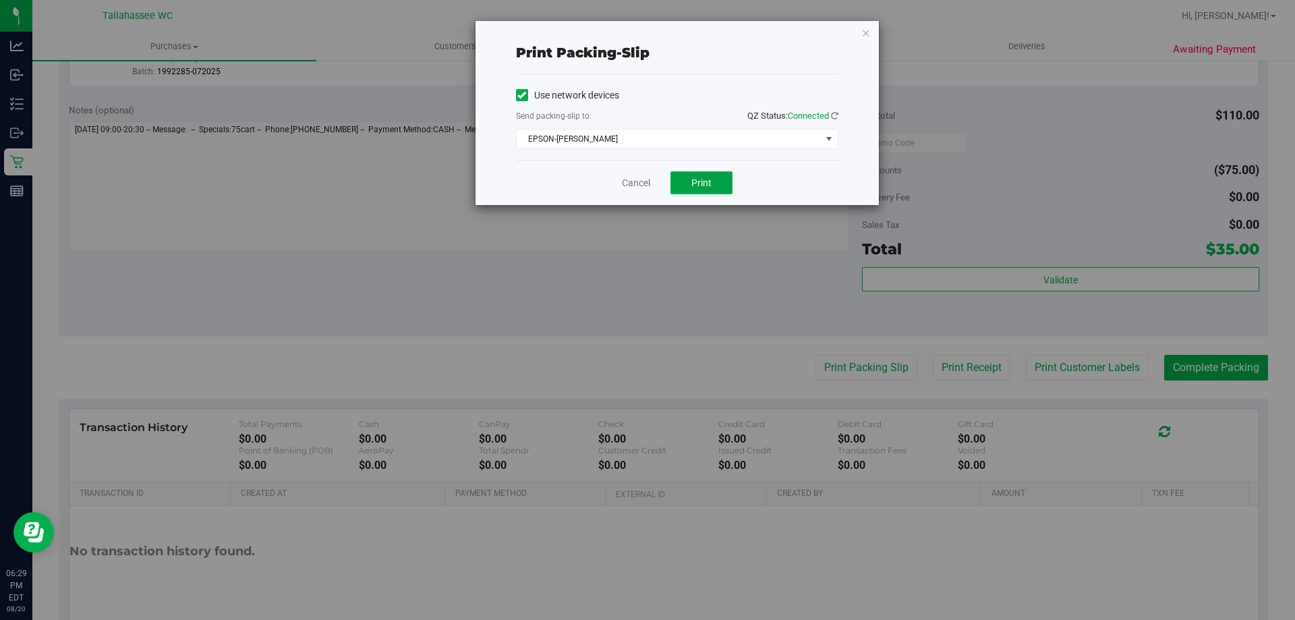
click at [689, 182] on button "Print" at bounding box center [701, 182] width 62 height 23
click at [637, 185] on link "Cancel" at bounding box center [636, 183] width 28 height 14
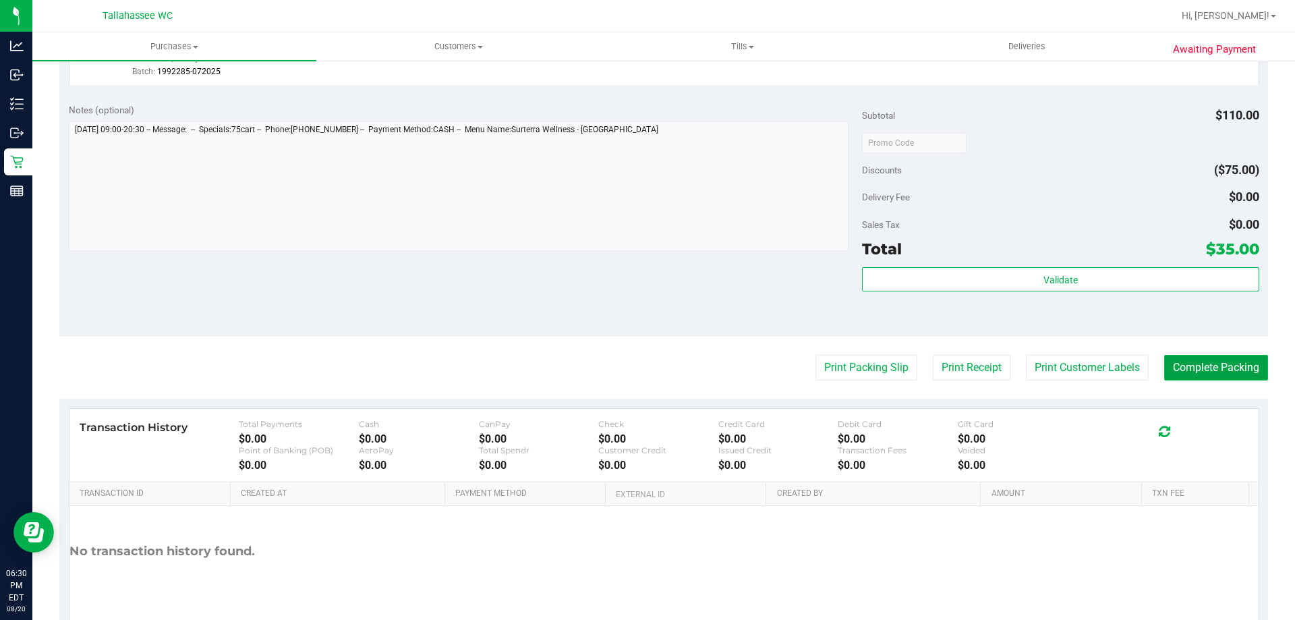
click at [1222, 366] on button "Complete Packing" at bounding box center [1216, 368] width 104 height 26
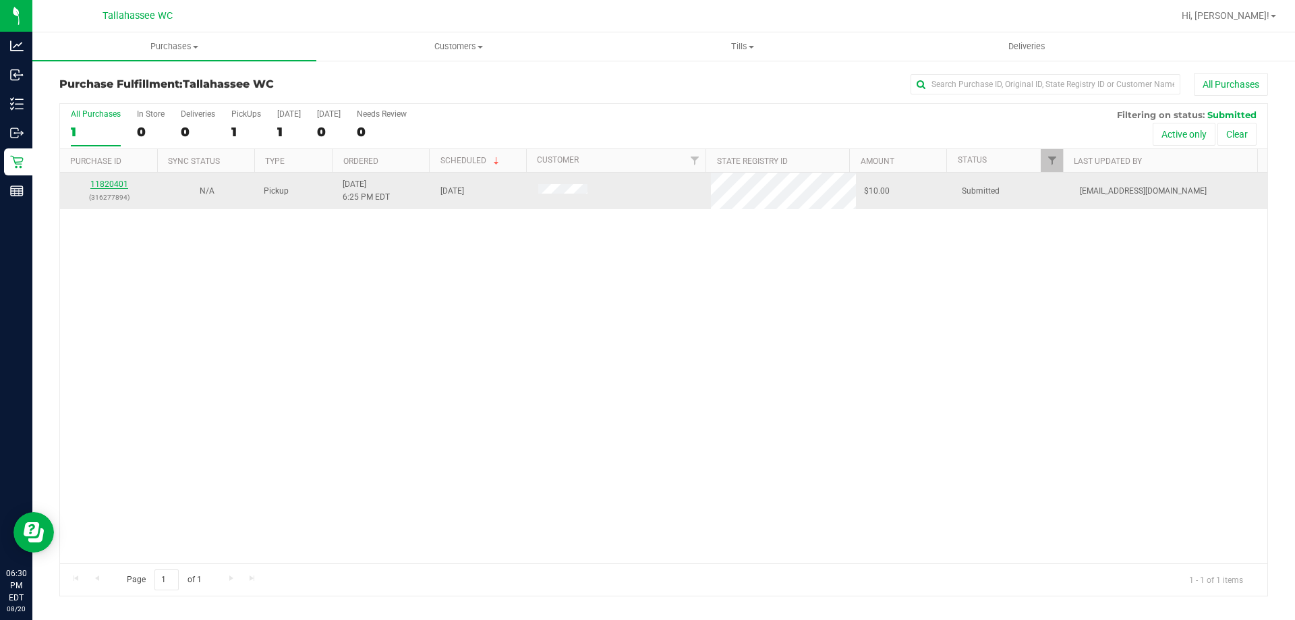
click at [105, 182] on link "11820401" at bounding box center [109, 183] width 38 height 9
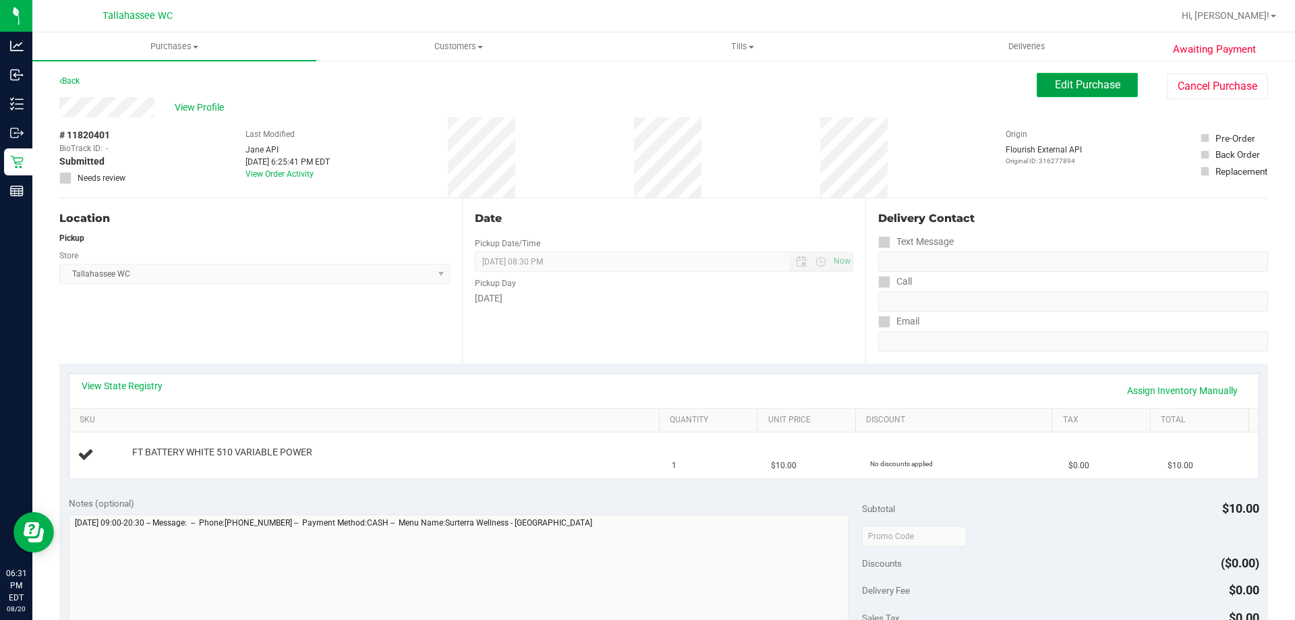
click at [1083, 82] on span "Edit Purchase" at bounding box center [1087, 84] width 65 height 13
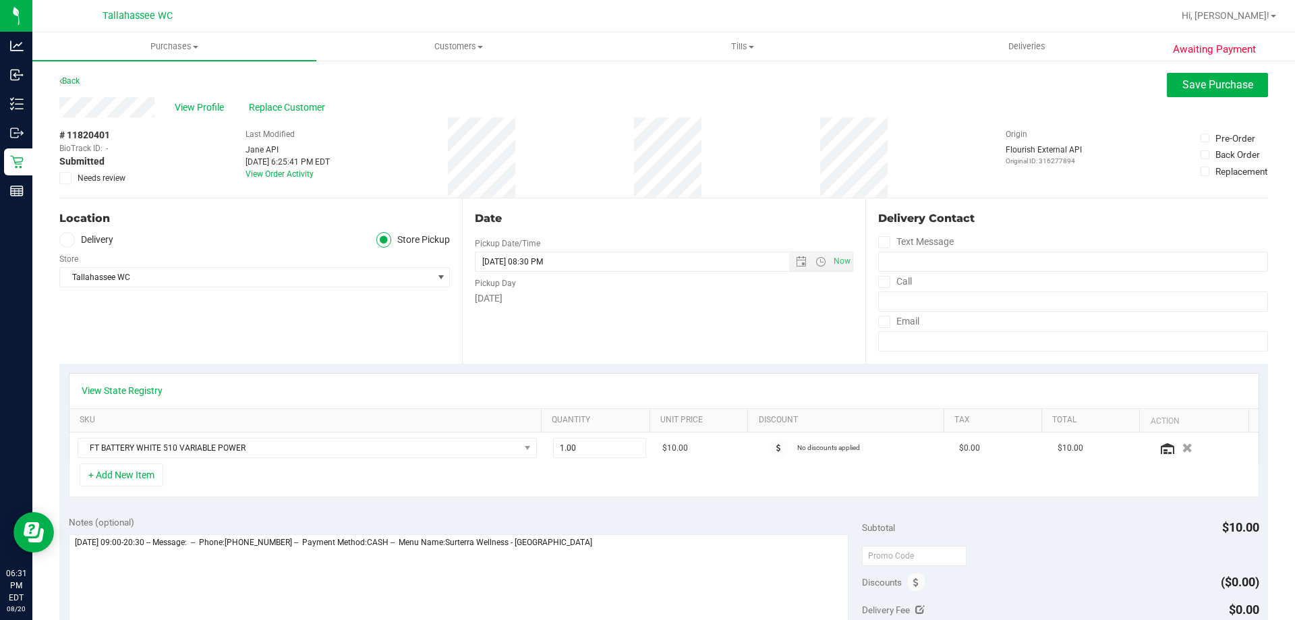
click at [65, 178] on icon at bounding box center [65, 178] width 9 height 0
click at [0, 0] on input "Needs review" at bounding box center [0, 0] width 0 height 0
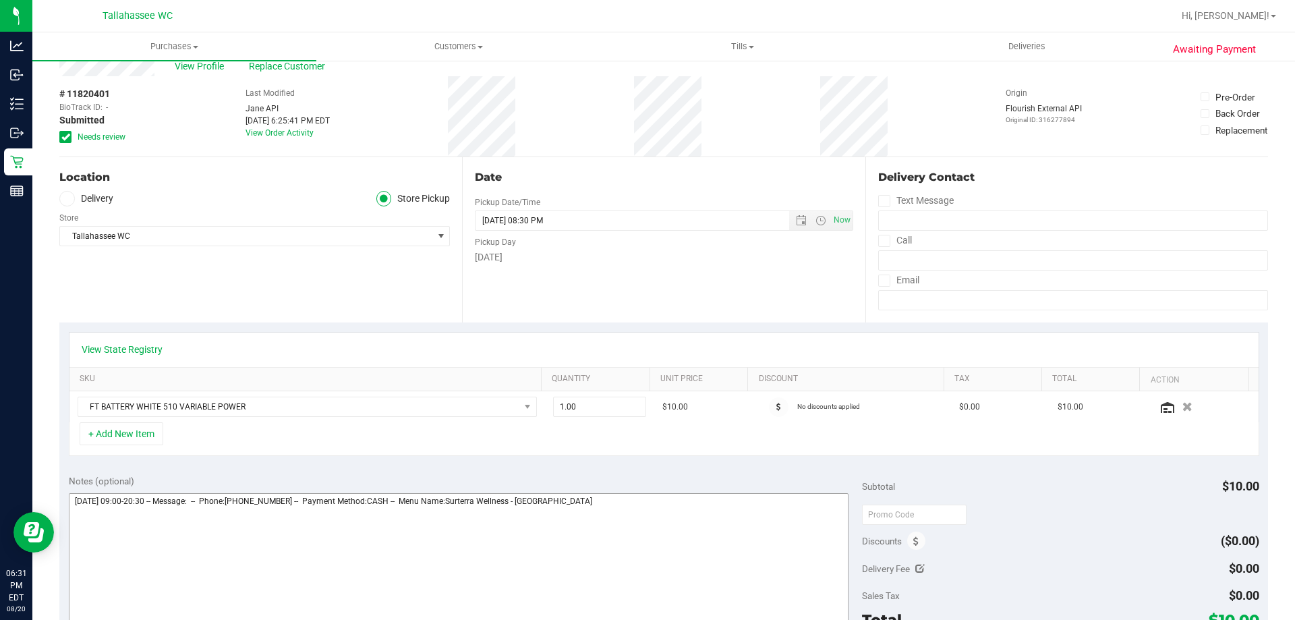
scroll to position [202, 0]
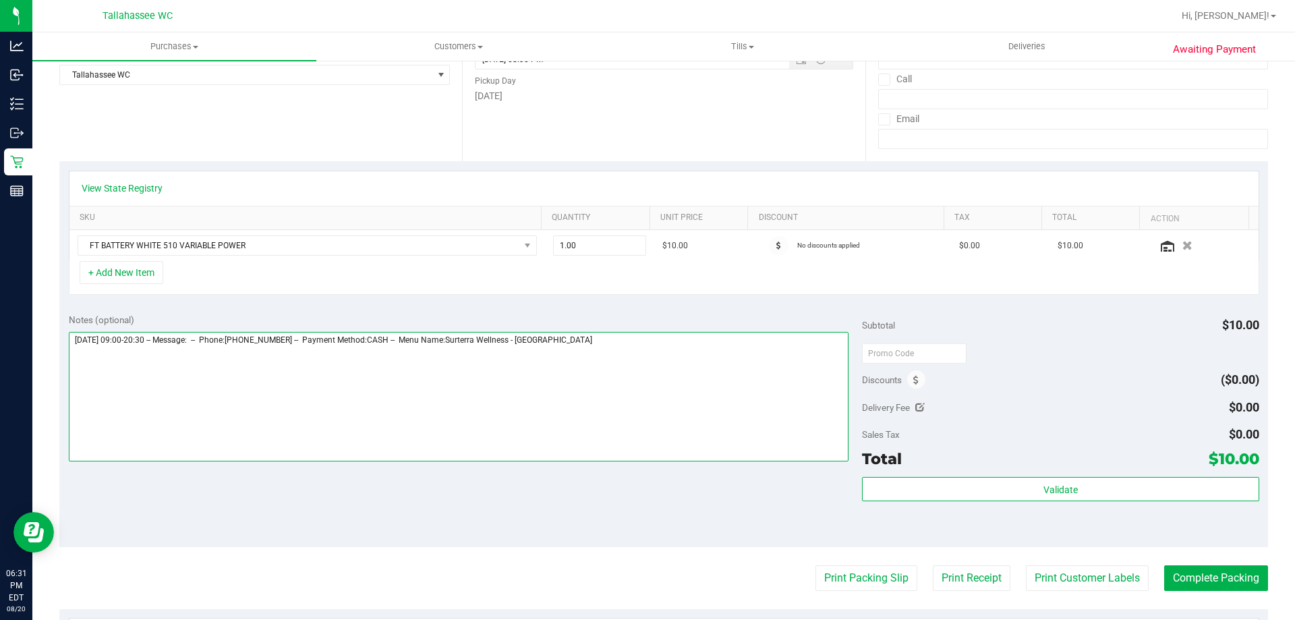
click at [730, 352] on textarea at bounding box center [459, 397] width 780 height 130
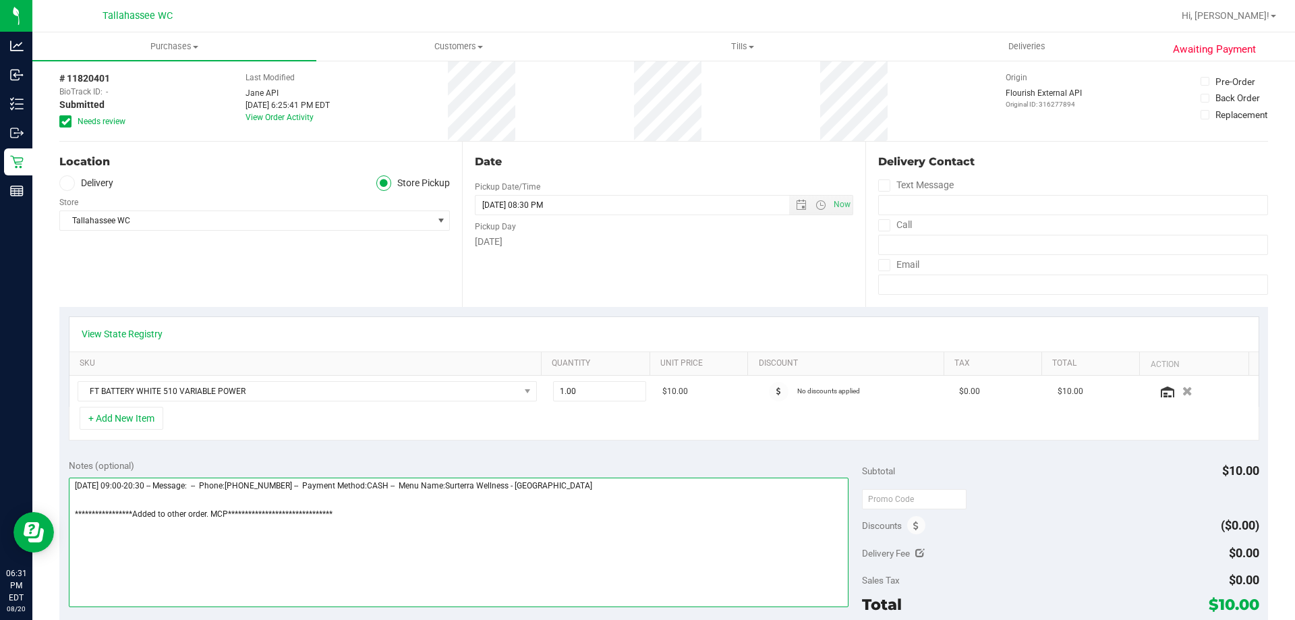
scroll to position [0, 0]
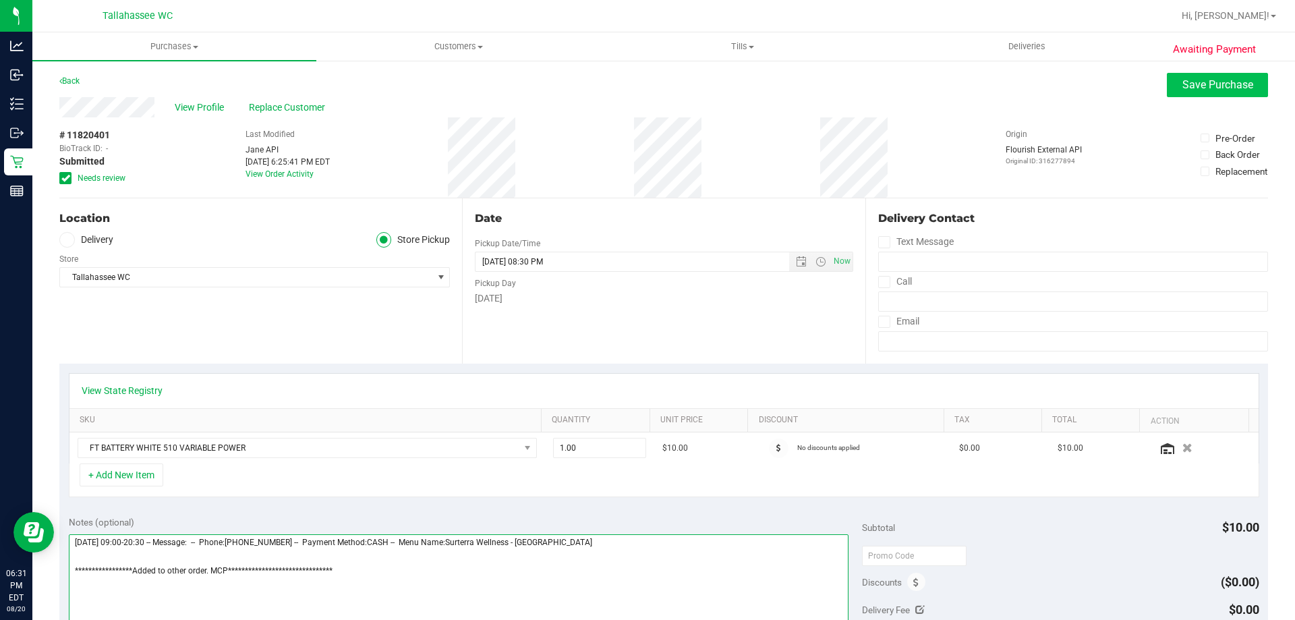
type textarea "**********"
click at [1197, 82] on span "Save Purchase" at bounding box center [1217, 84] width 71 height 13
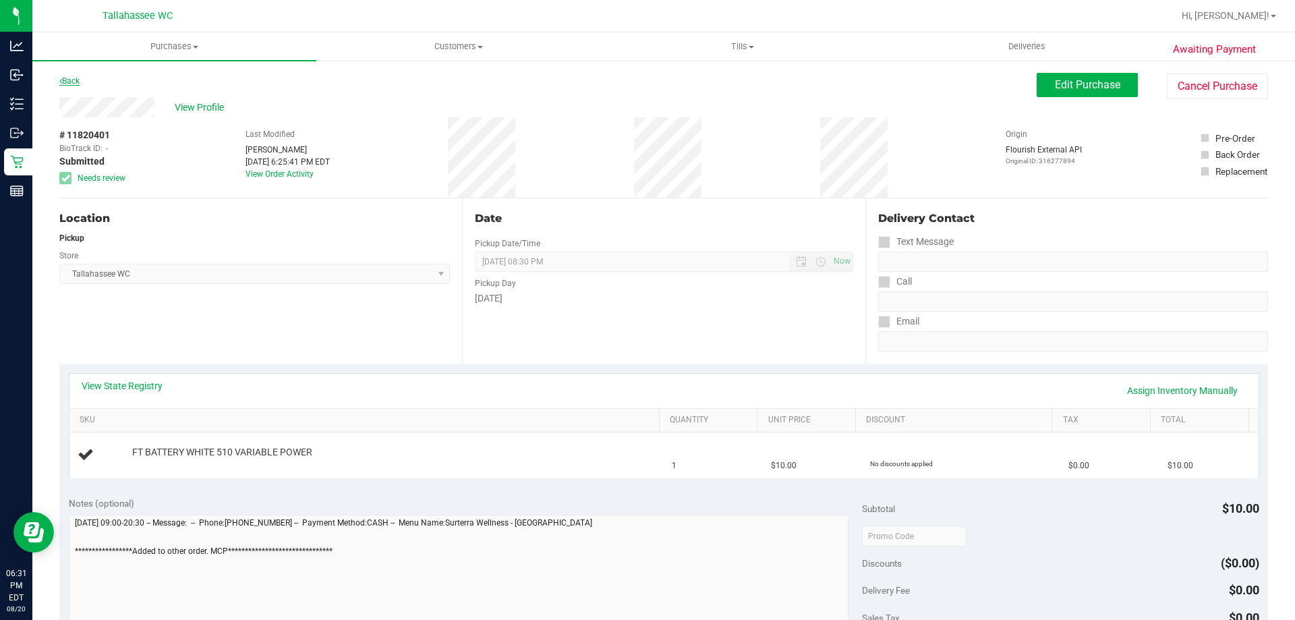
click at [74, 84] on link "Back" at bounding box center [69, 80] width 20 height 9
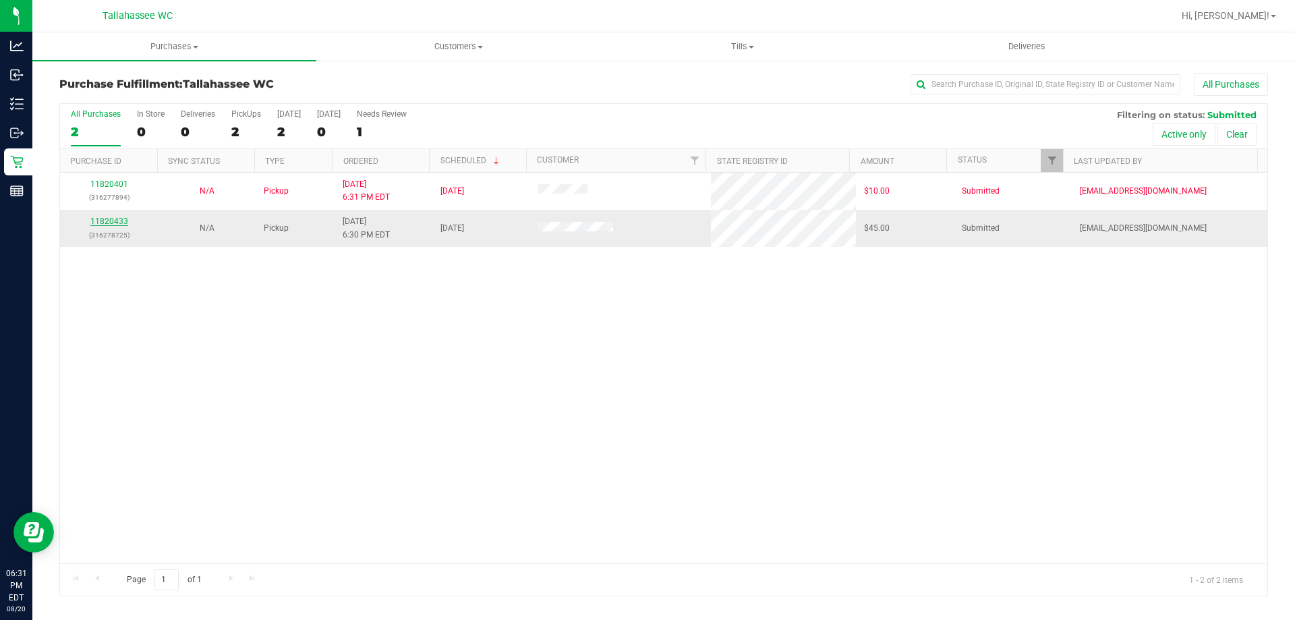
click at [110, 225] on link "11820433" at bounding box center [109, 221] width 38 height 9
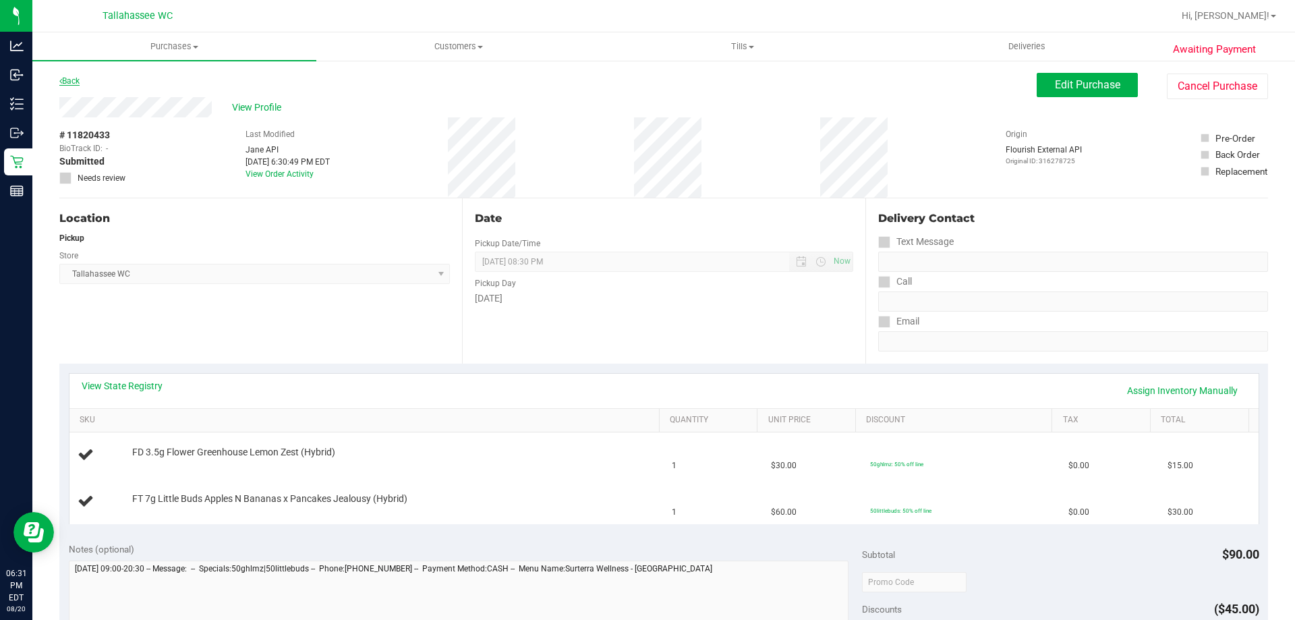
click at [71, 80] on link "Back" at bounding box center [69, 80] width 20 height 9
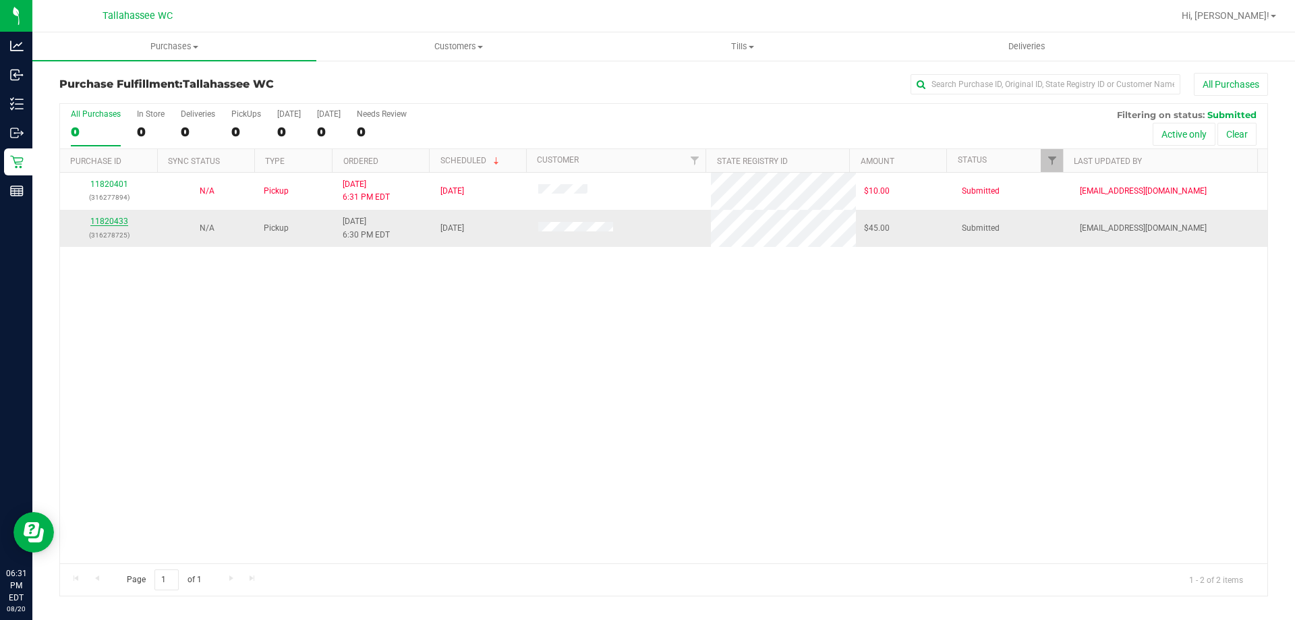
click at [115, 220] on link "11820433" at bounding box center [109, 221] width 38 height 9
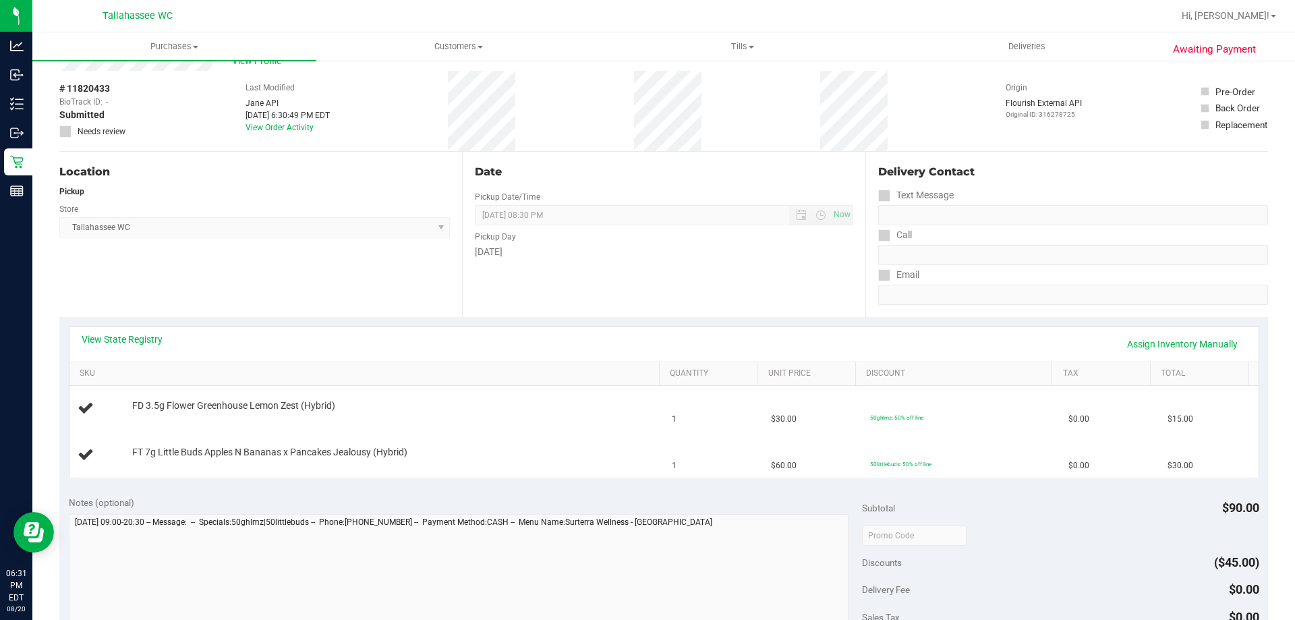
scroll to position [67, 0]
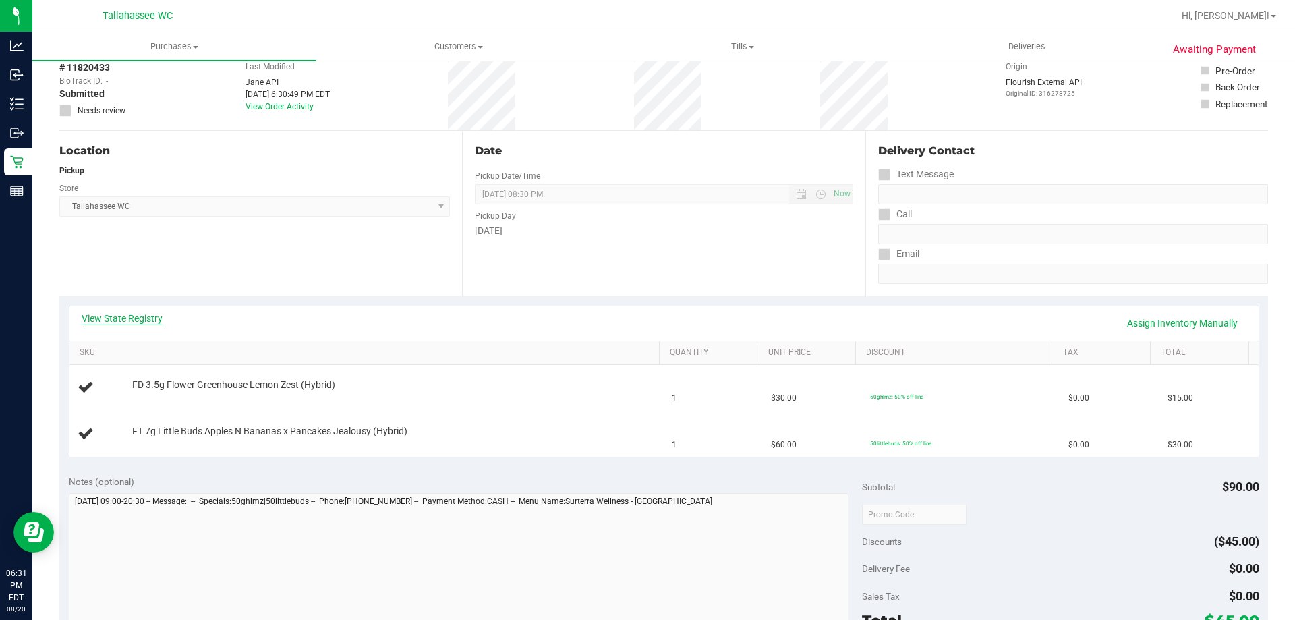
click at [140, 320] on link "View State Registry" at bounding box center [122, 318] width 81 height 13
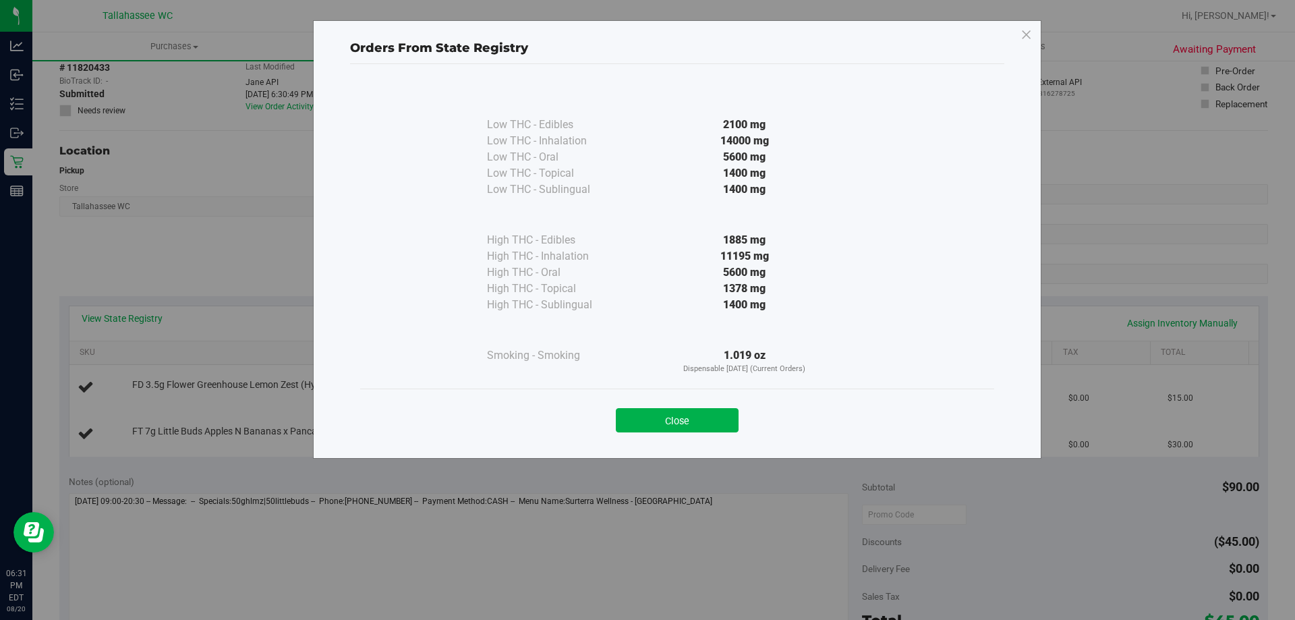
click at [687, 407] on div "Close" at bounding box center [677, 416] width 614 height 34
click at [706, 422] on button "Close" at bounding box center [677, 420] width 123 height 24
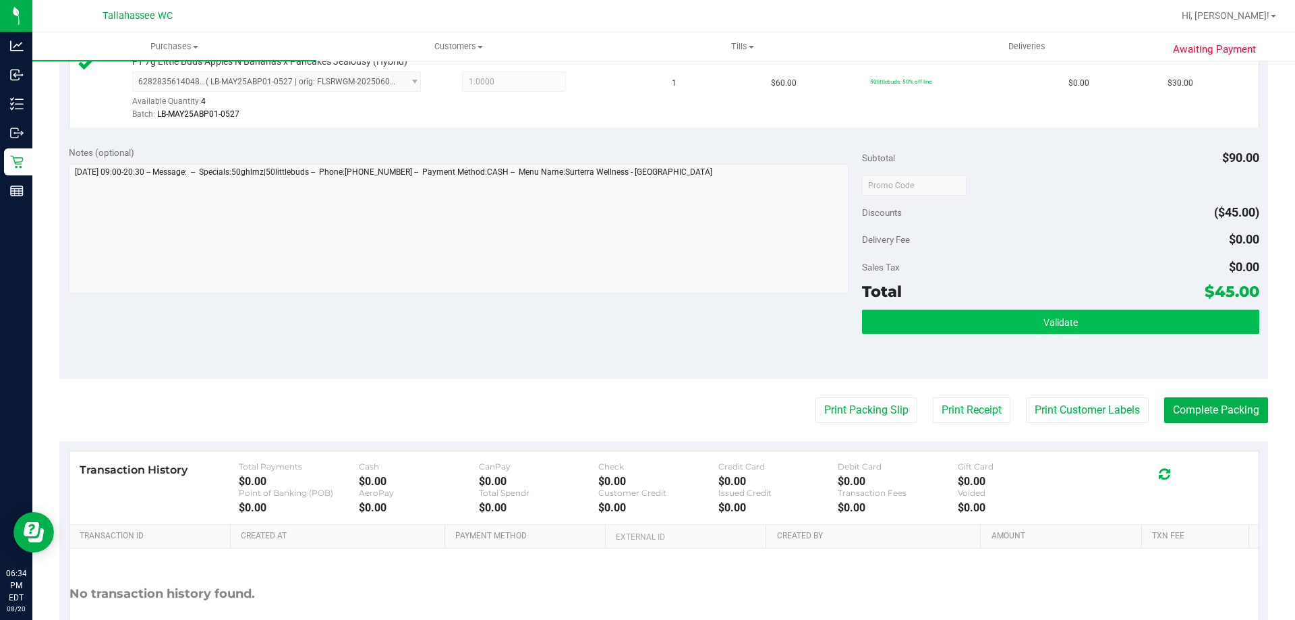
scroll to position [472, 0]
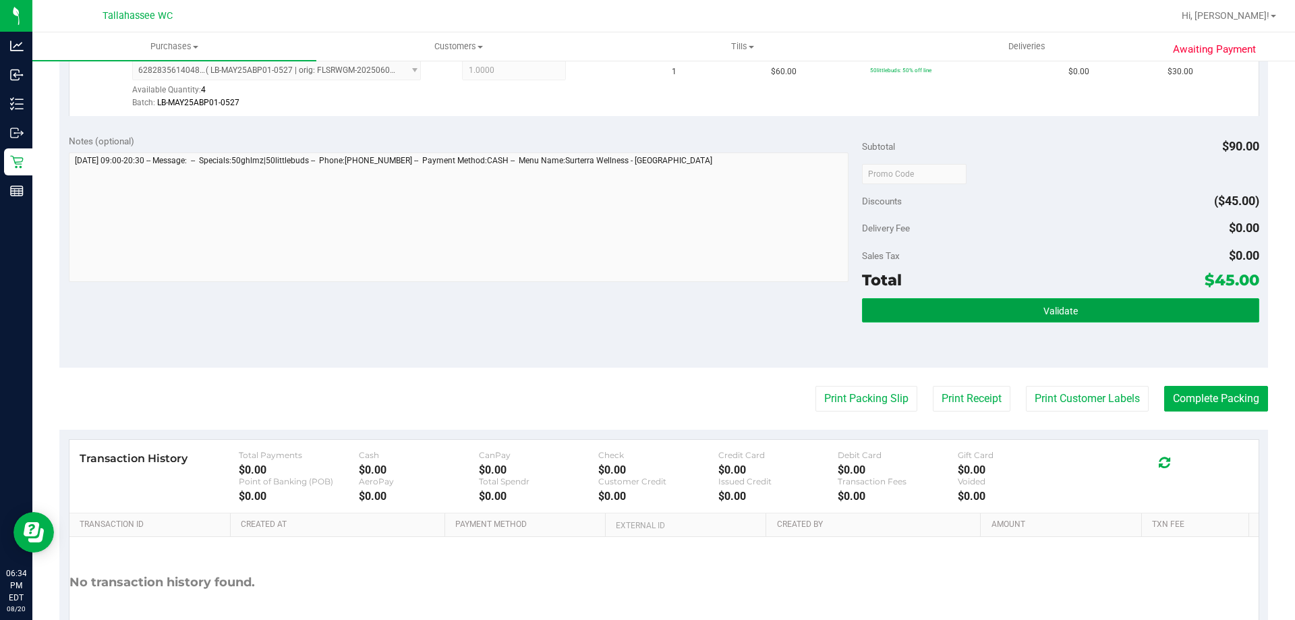
click at [995, 319] on button "Validate" at bounding box center [1060, 310] width 397 height 24
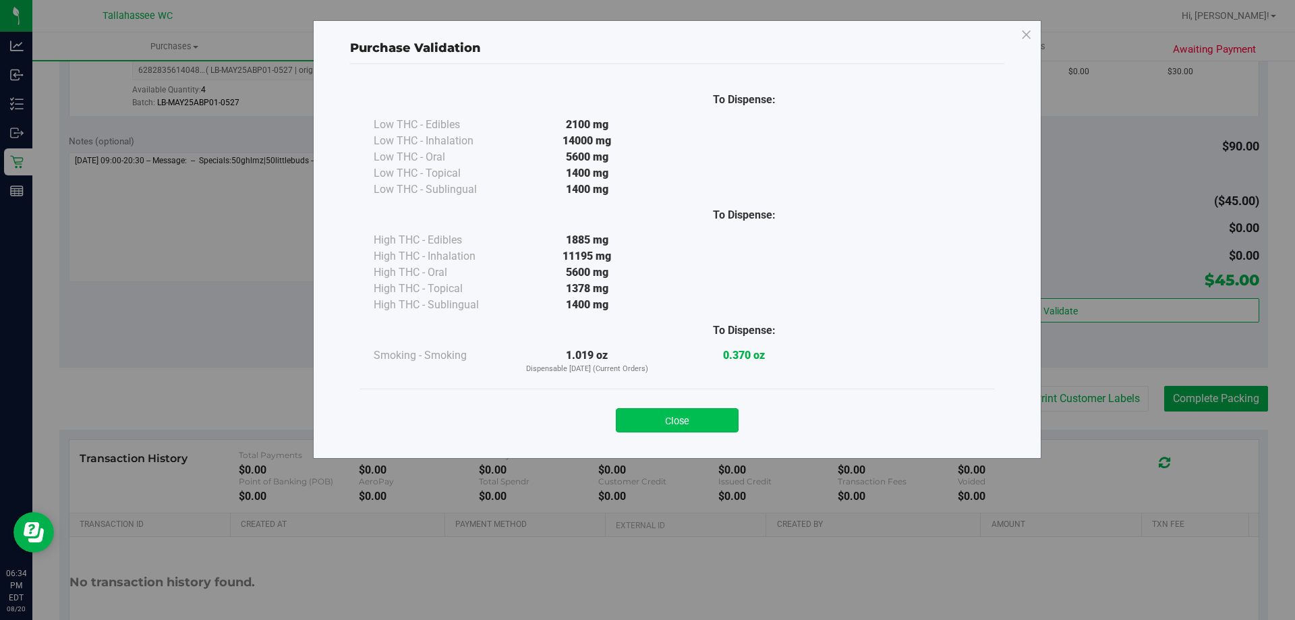
click at [687, 426] on button "Close" at bounding box center [677, 420] width 123 height 24
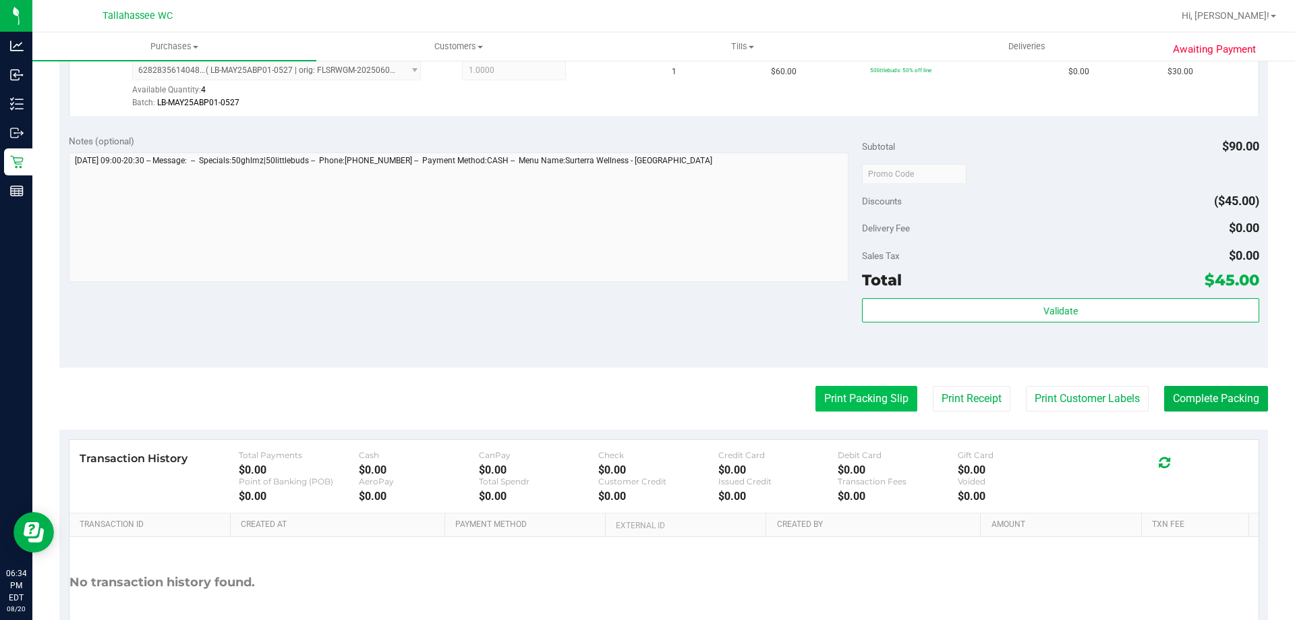
click at [859, 396] on button "Print Packing Slip" at bounding box center [867, 399] width 102 height 26
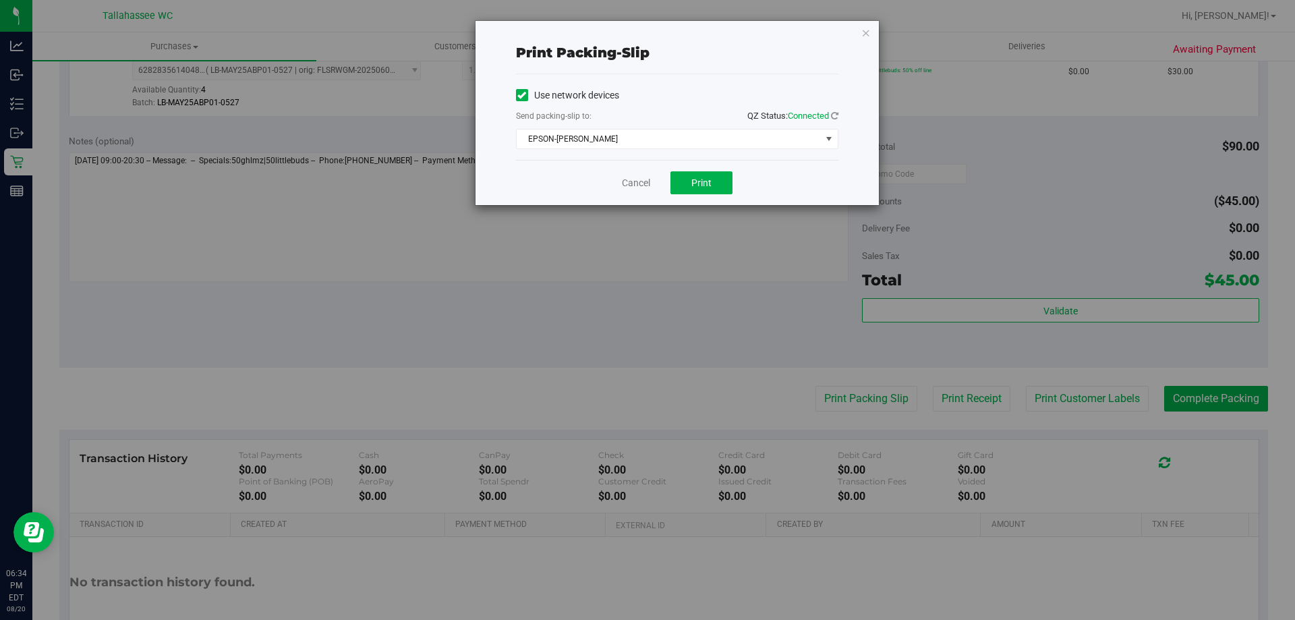
click at [715, 196] on div "Cancel Print" at bounding box center [677, 182] width 322 height 45
click at [696, 188] on button "Print" at bounding box center [701, 182] width 62 height 23
click at [637, 177] on link "Cancel" at bounding box center [636, 183] width 28 height 14
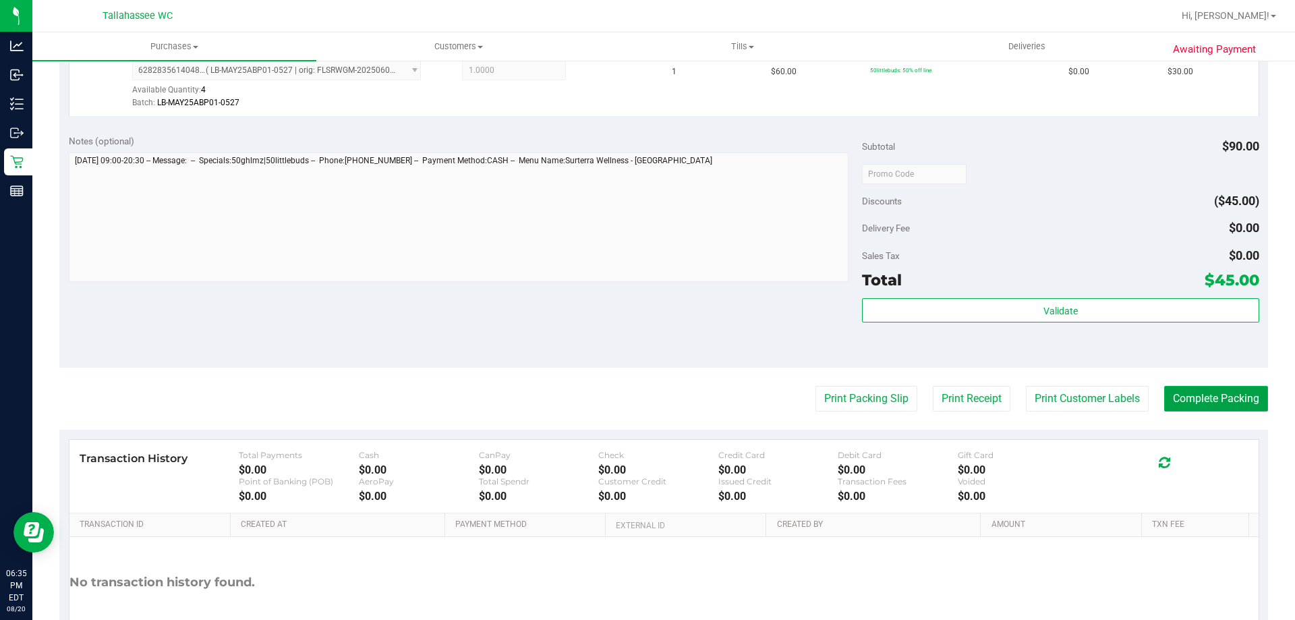
click at [1218, 398] on button "Complete Packing" at bounding box center [1216, 399] width 104 height 26
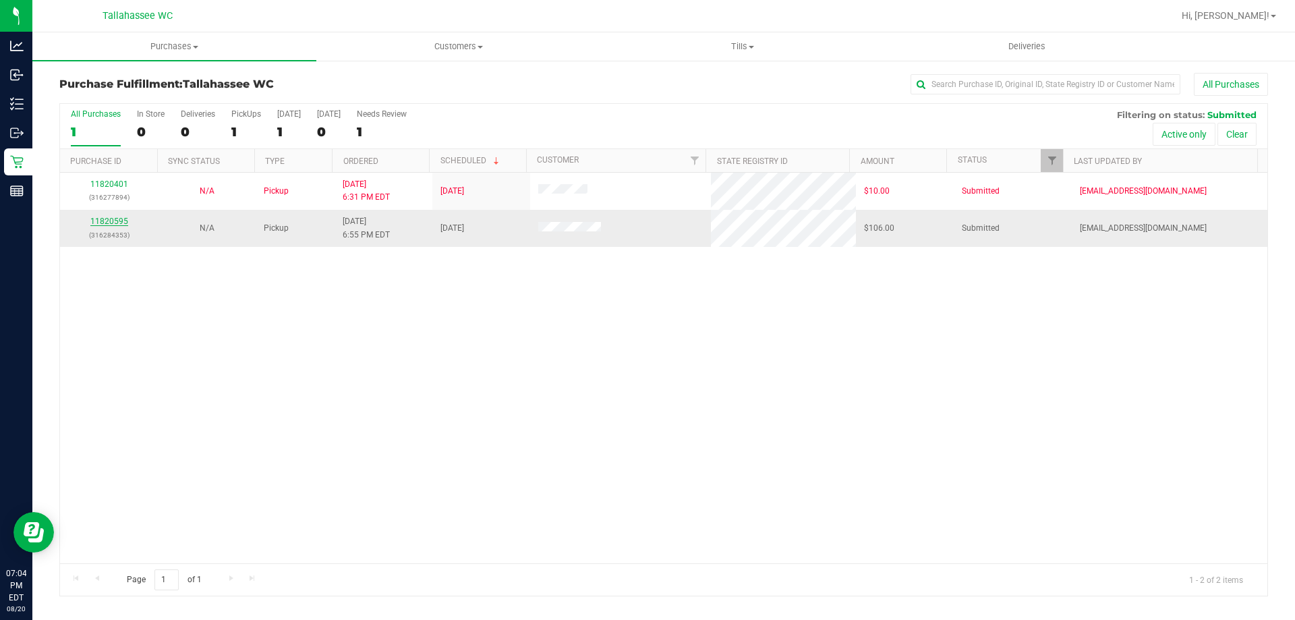
click at [119, 217] on link "11820595" at bounding box center [109, 221] width 38 height 9
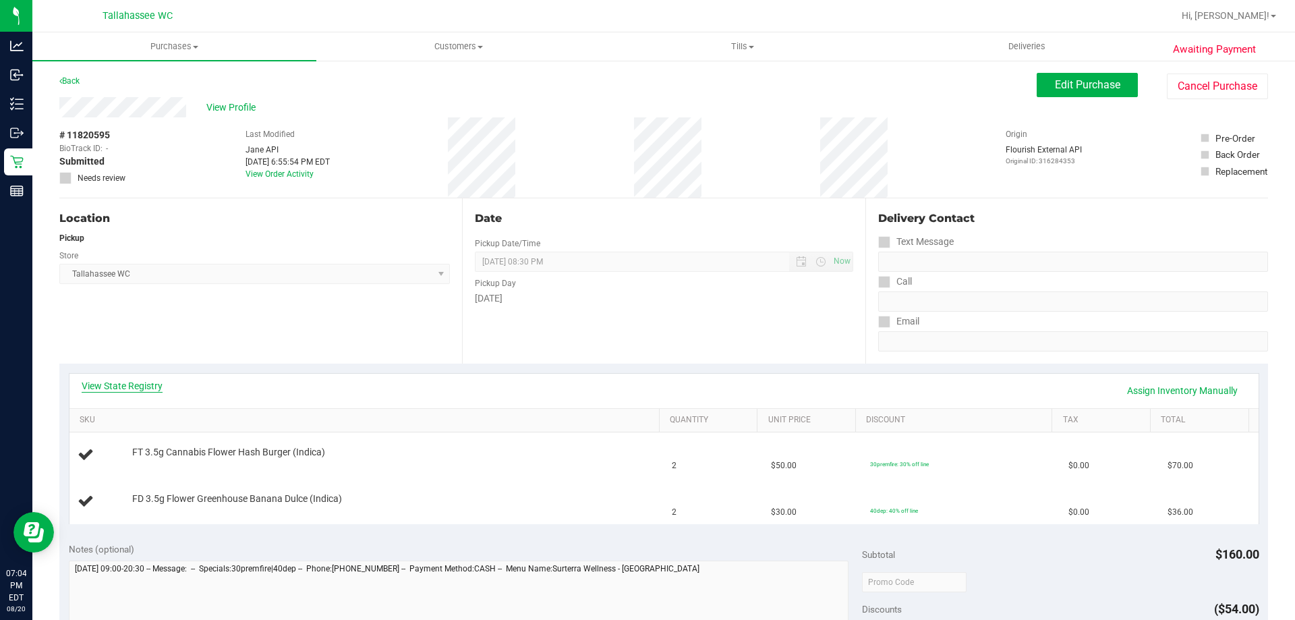
click at [142, 386] on link "View State Registry" at bounding box center [122, 385] width 81 height 13
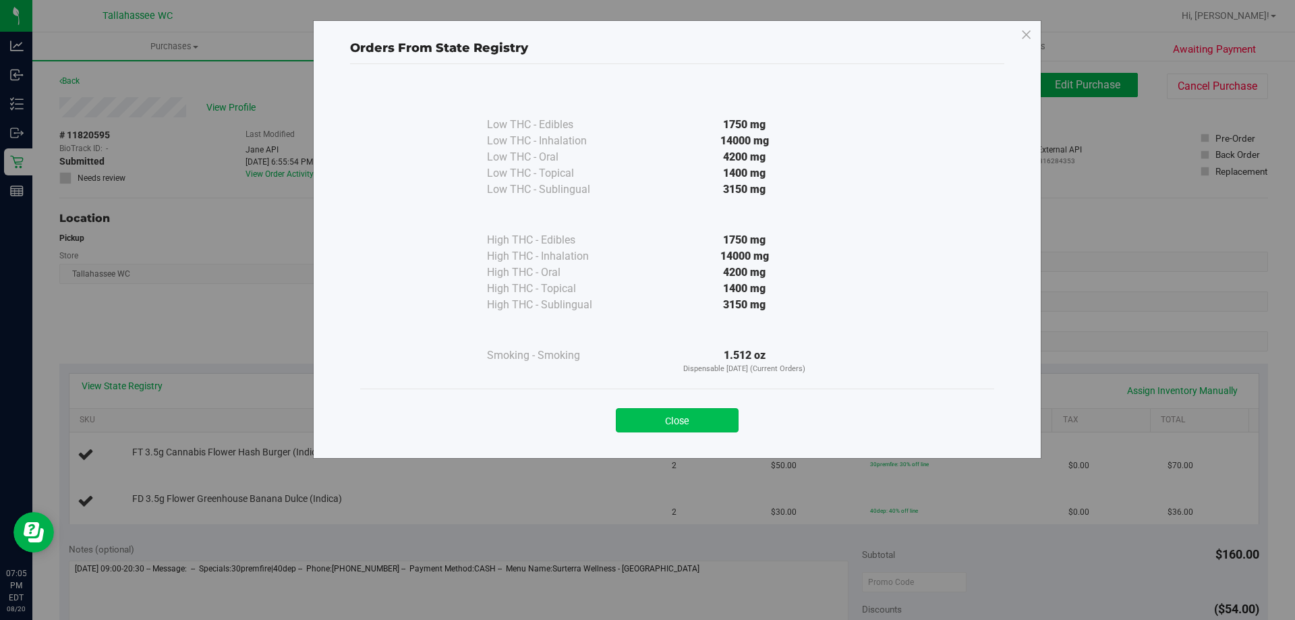
click at [688, 422] on button "Close" at bounding box center [677, 420] width 123 height 24
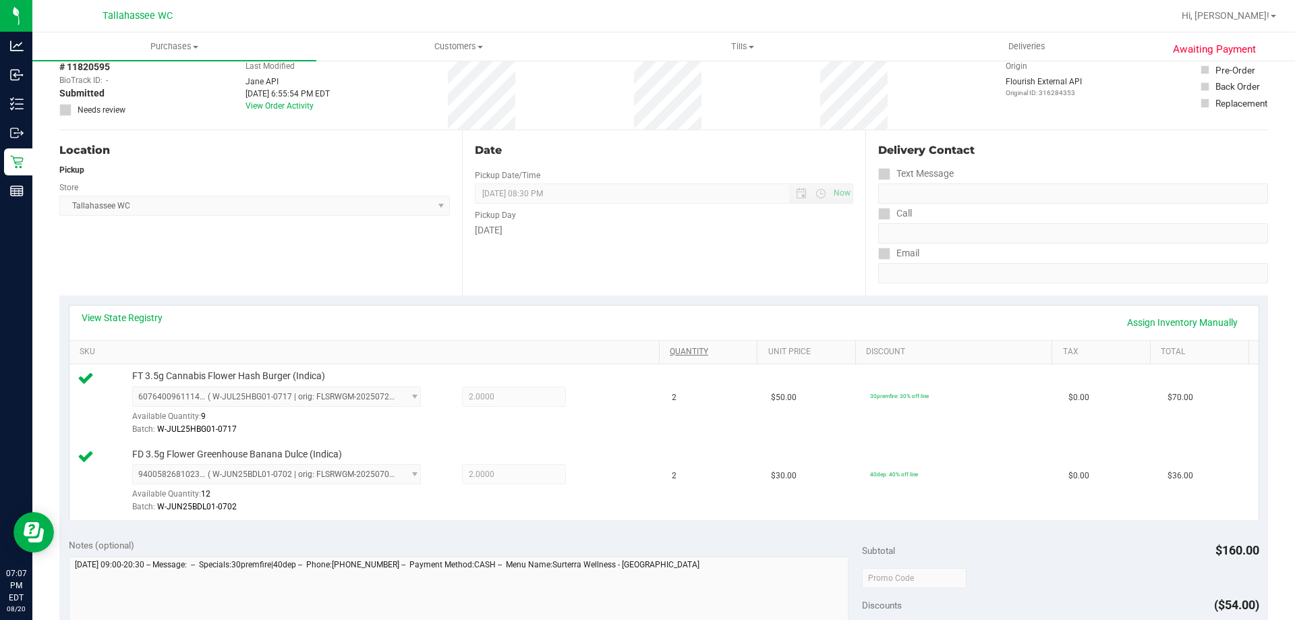
scroll to position [405, 0]
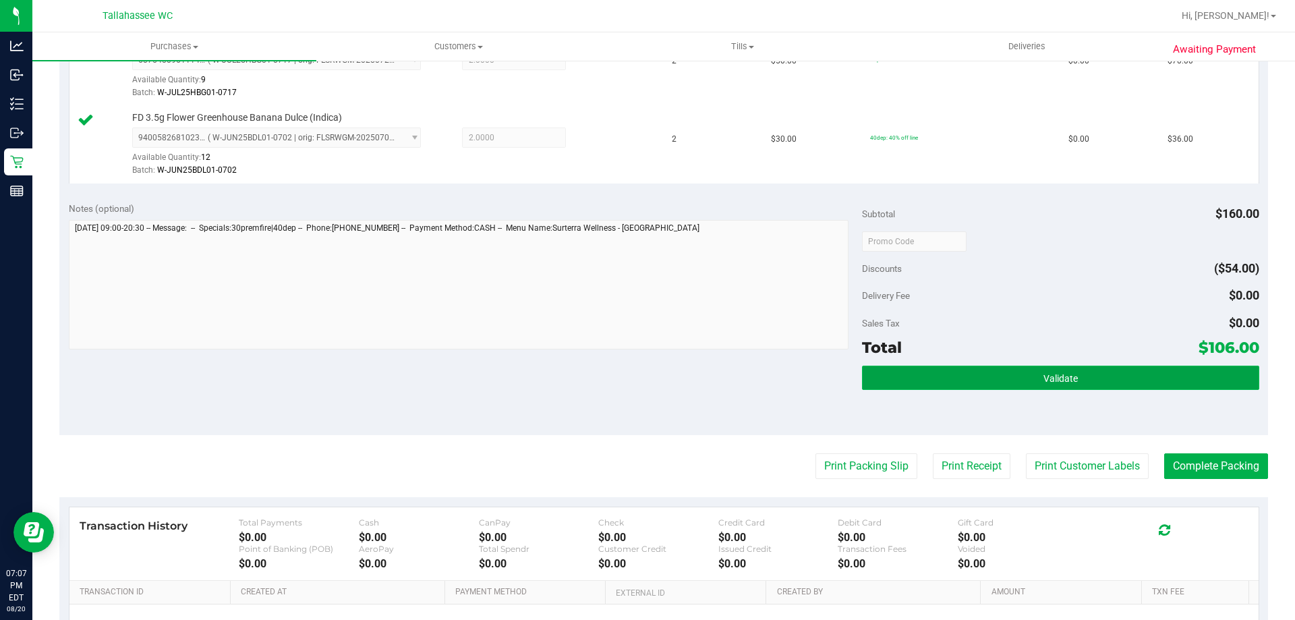
click at [950, 378] on button "Validate" at bounding box center [1060, 378] width 397 height 24
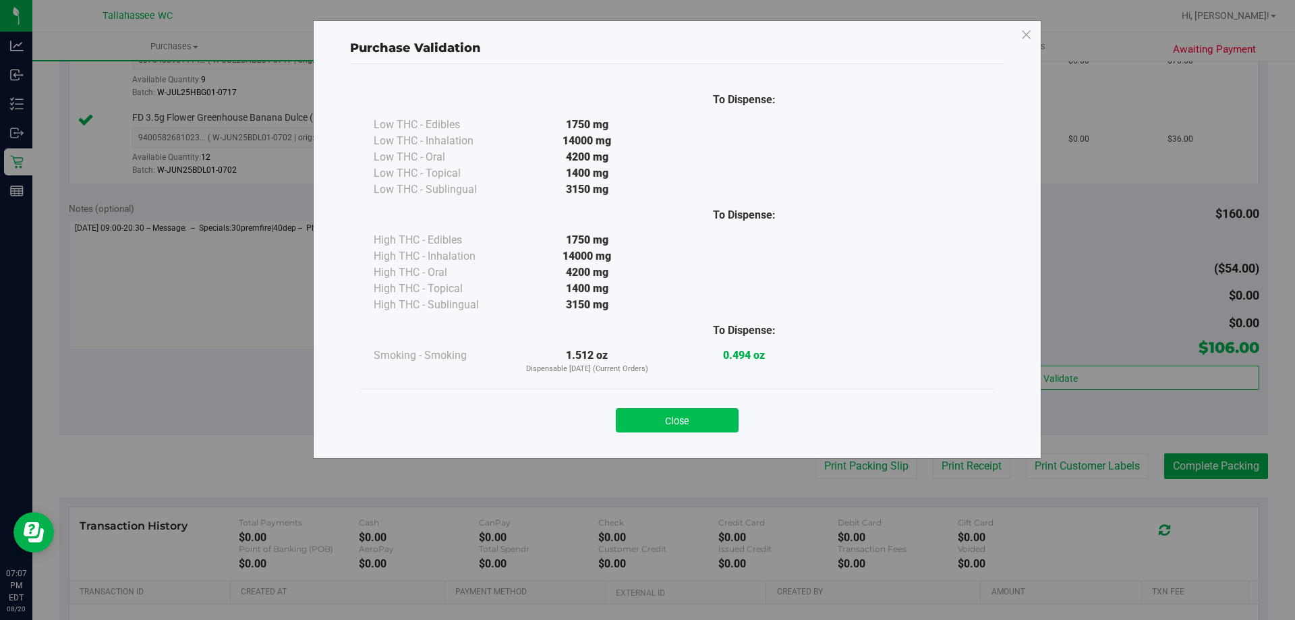
click at [694, 421] on button "Close" at bounding box center [677, 420] width 123 height 24
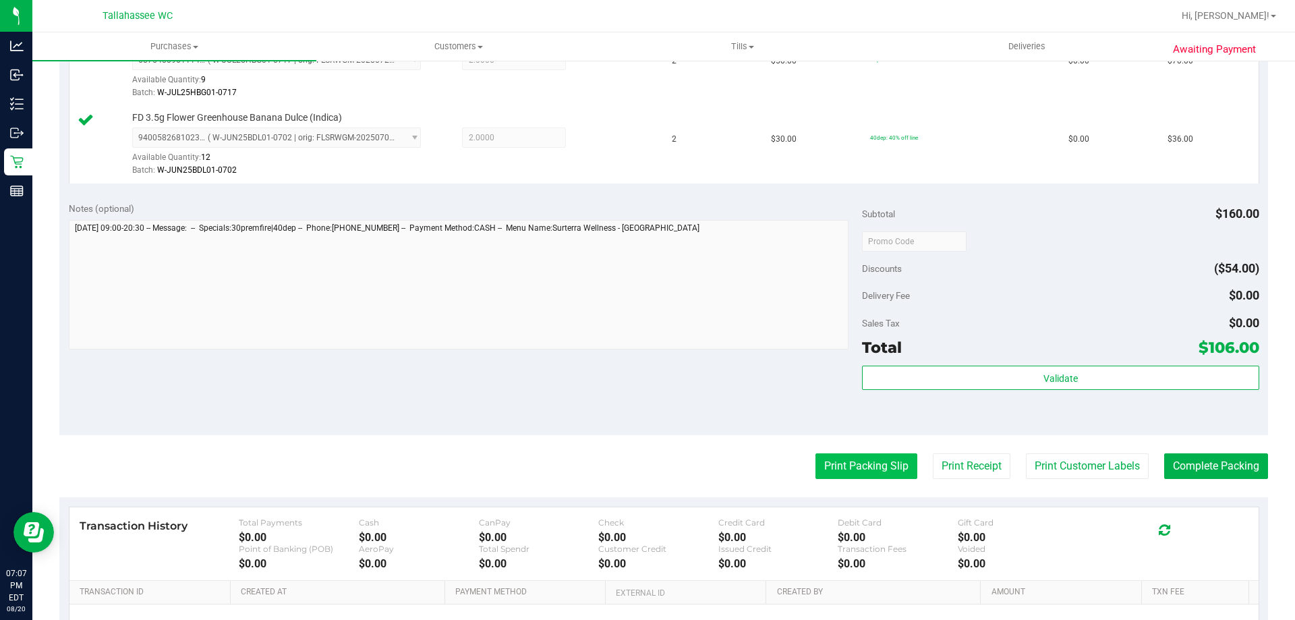
click at [866, 465] on button "Print Packing Slip" at bounding box center [867, 466] width 102 height 26
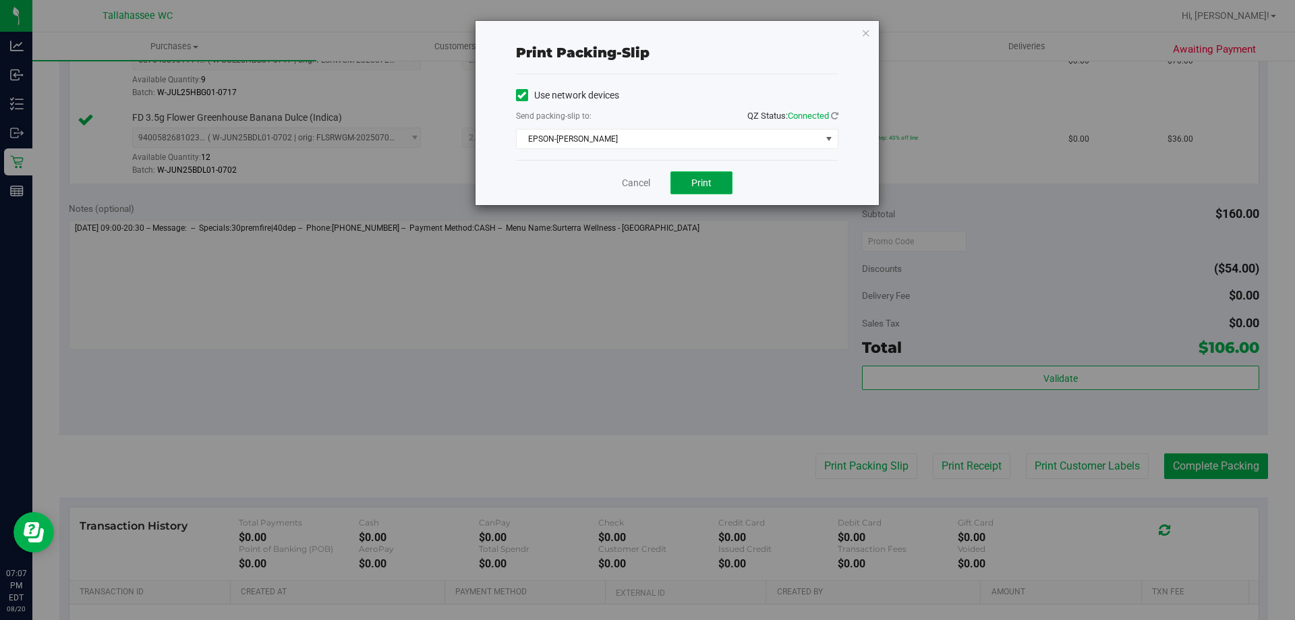
drag, startPoint x: 693, startPoint y: 179, endPoint x: 822, endPoint y: 260, distance: 152.2
click at [694, 179] on span "Print" at bounding box center [701, 182] width 20 height 11
click at [637, 193] on div "Cancel Print" at bounding box center [677, 182] width 322 height 45
click at [639, 188] on link "Cancel" at bounding box center [636, 183] width 28 height 14
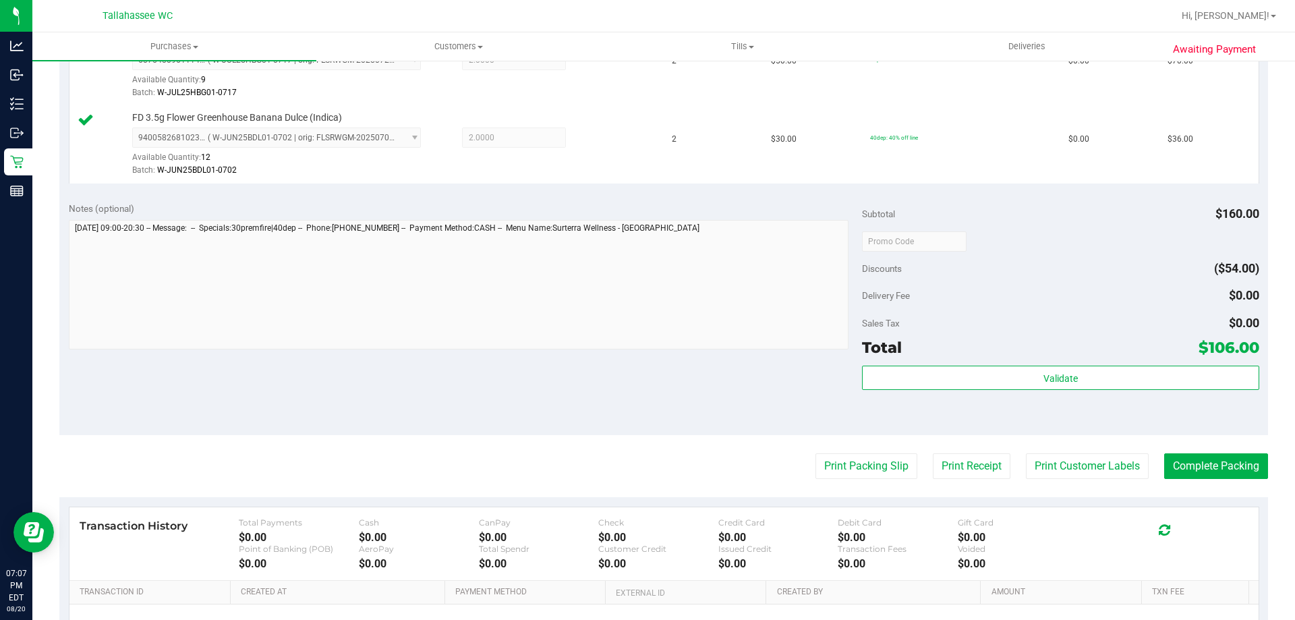
drag, startPoint x: 1243, startPoint y: 480, endPoint x: 1207, endPoint y: 486, distance: 37.0
click at [1241, 478] on purchase-details "Back Edit Purchase Cancel Purchase View Profile # 11820595 BioTrack ID: - Submi…" at bounding box center [663, 208] width 1209 height 1081
click at [774, 438] on purchase-details "Back Edit Purchase Cancel Purchase View Profile # 11820595 BioTrack ID: - Submi…" at bounding box center [663, 208] width 1209 height 1081
click at [1201, 466] on button "Complete Packing" at bounding box center [1216, 466] width 104 height 26
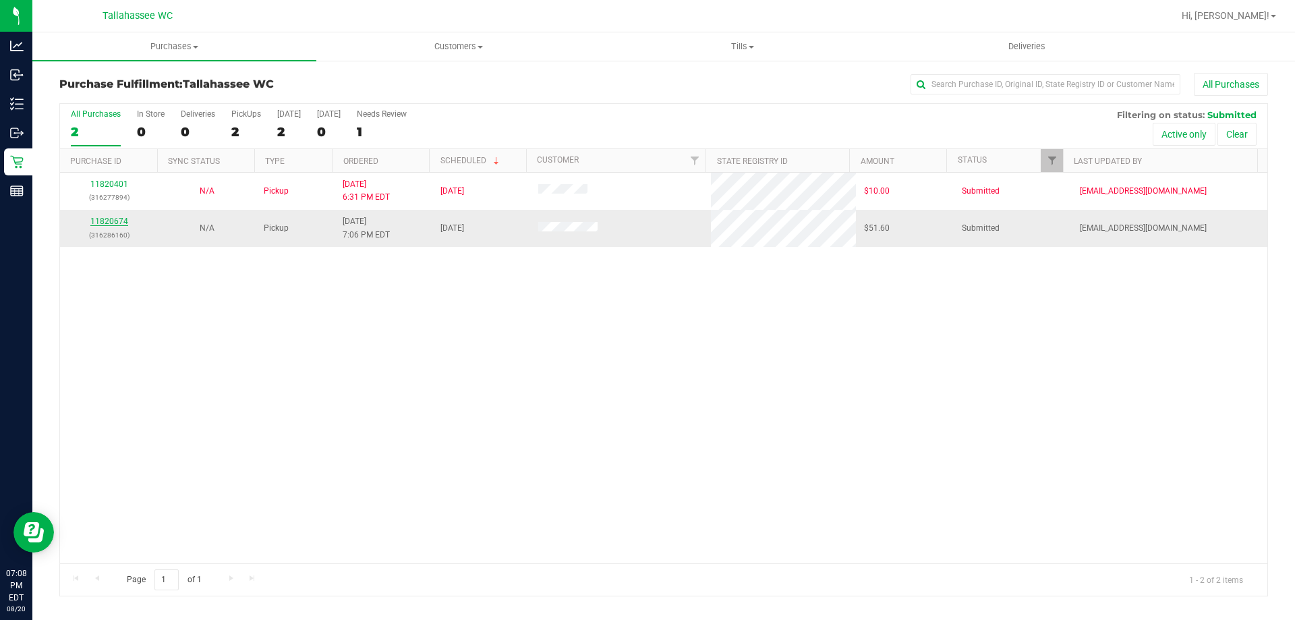
click at [117, 220] on link "11820674" at bounding box center [109, 221] width 38 height 9
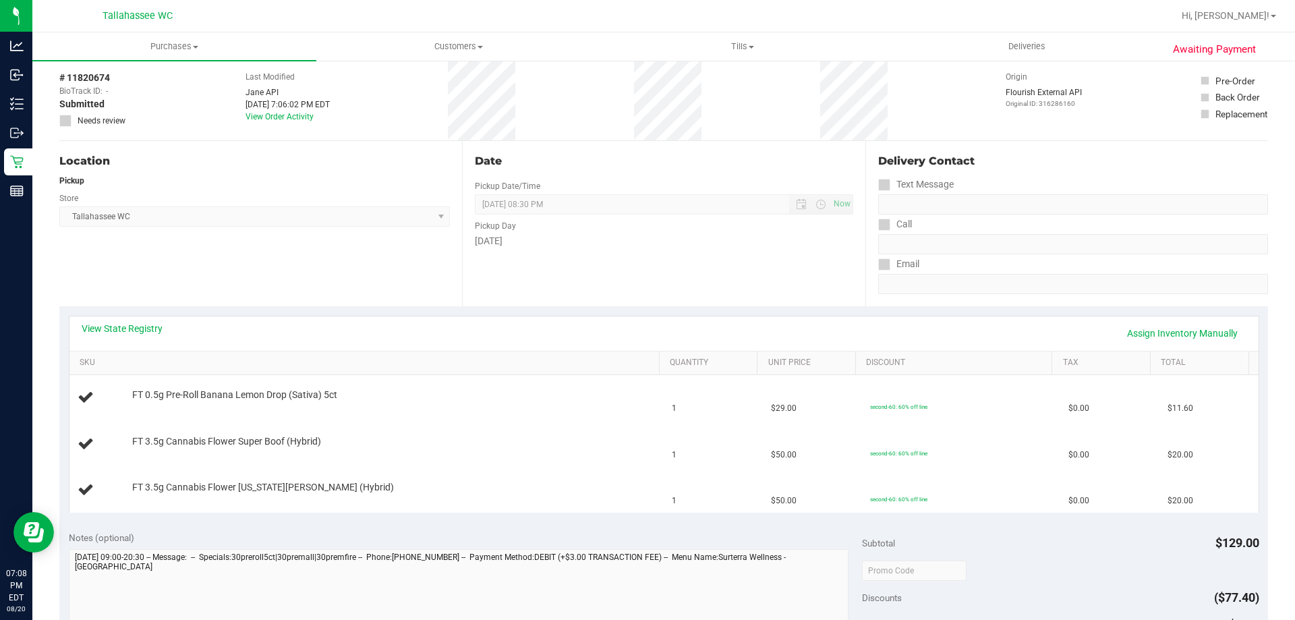
scroll to position [135, 0]
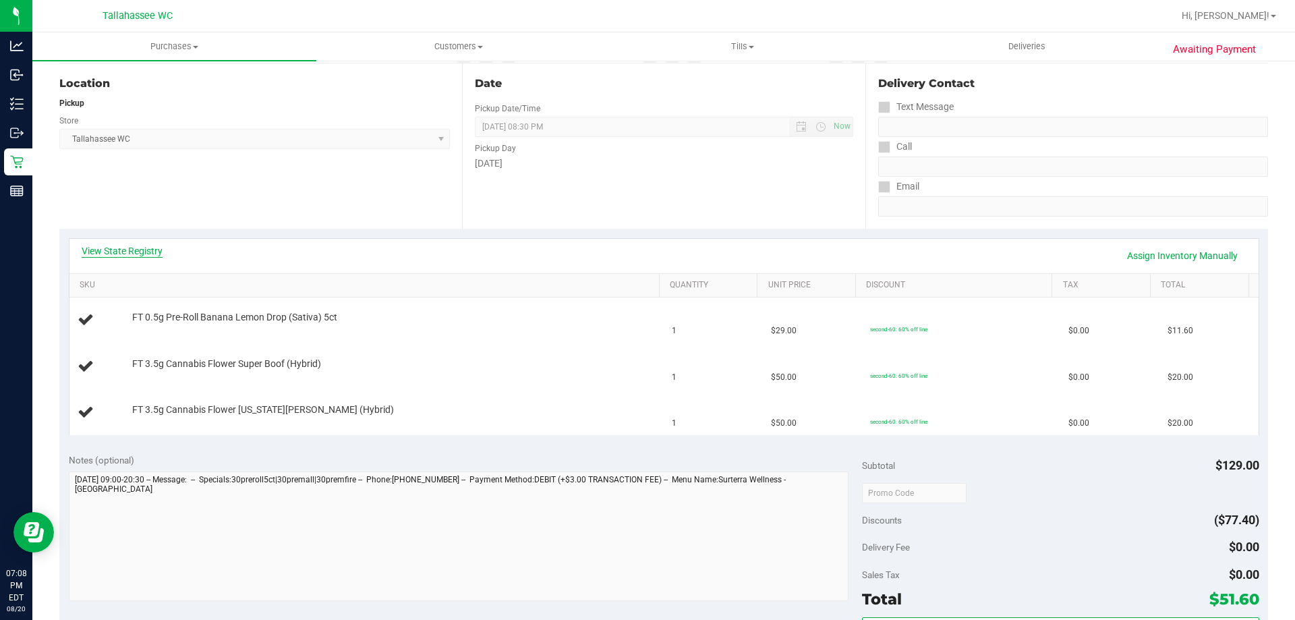
click at [133, 249] on link "View State Registry" at bounding box center [122, 250] width 81 height 13
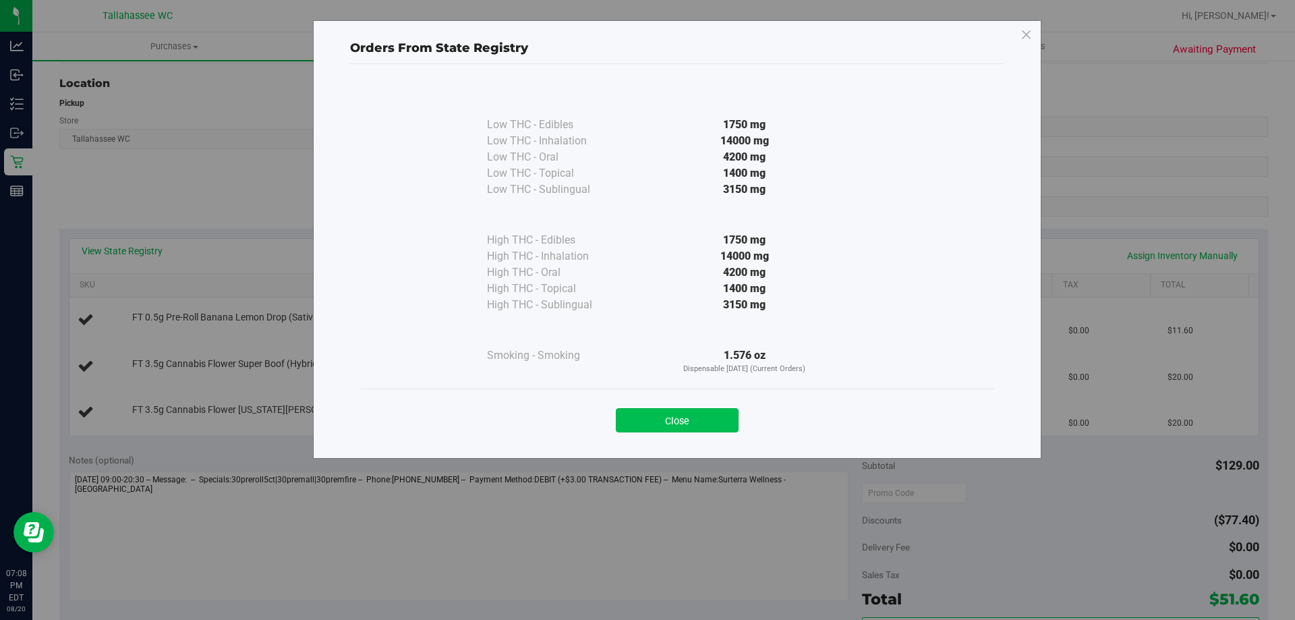
click at [695, 425] on button "Close" at bounding box center [677, 420] width 123 height 24
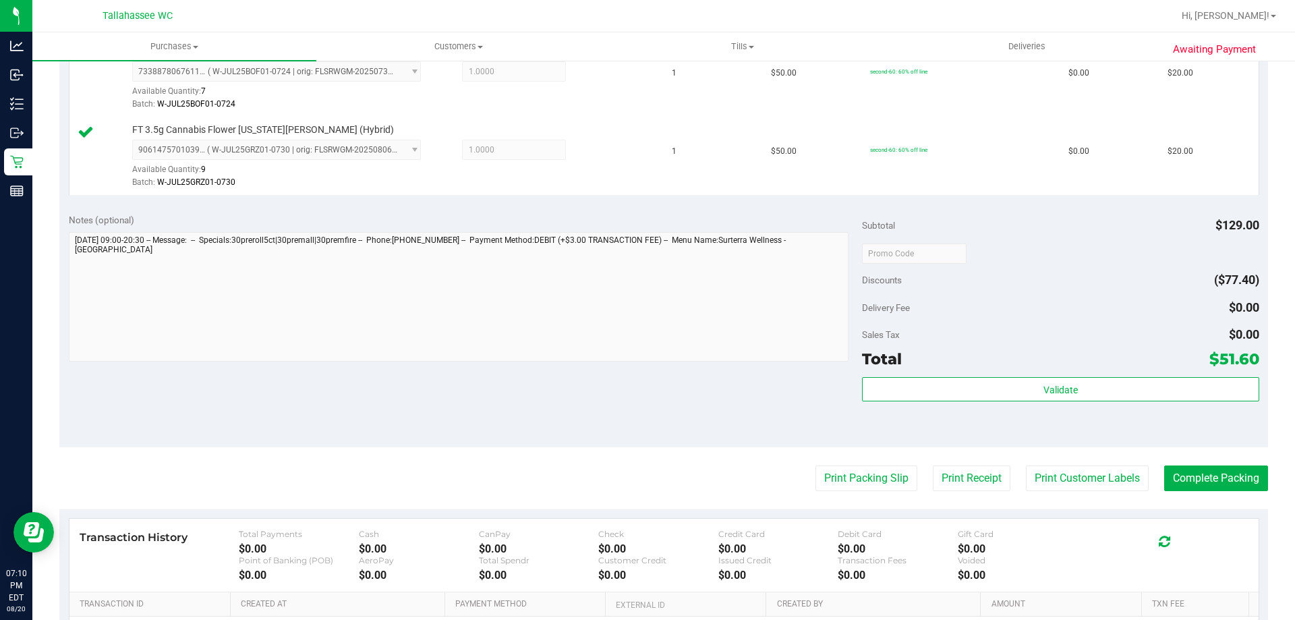
scroll to position [472, 0]
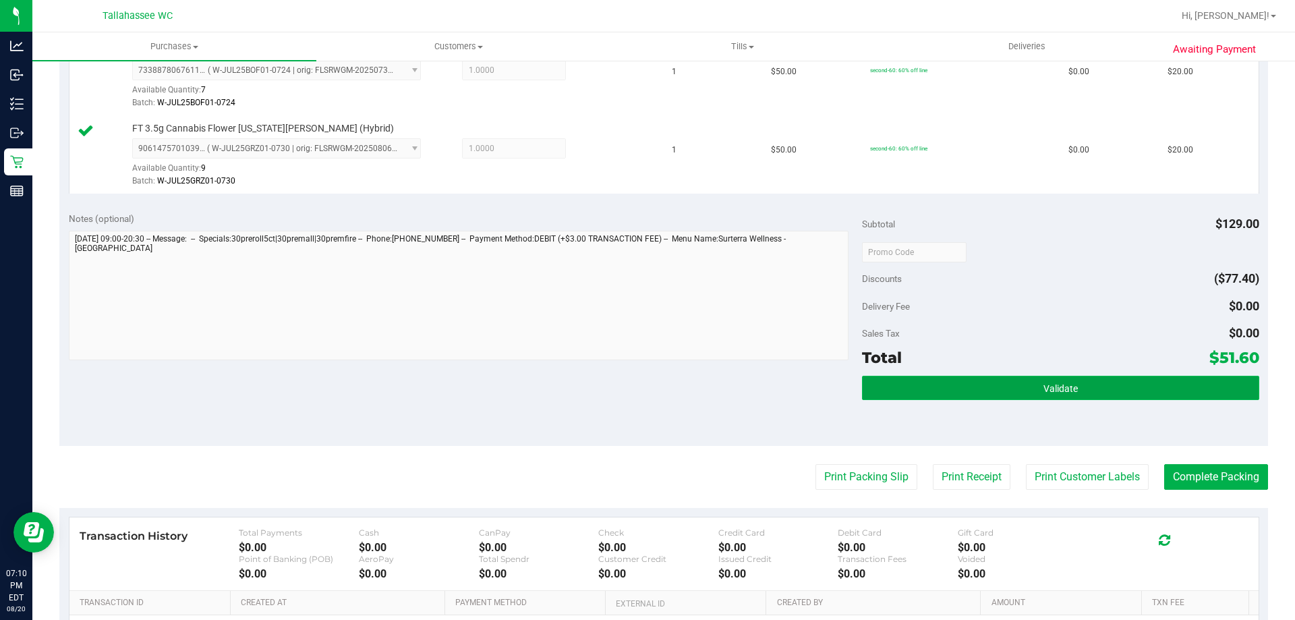
click at [995, 399] on button "Validate" at bounding box center [1060, 388] width 397 height 24
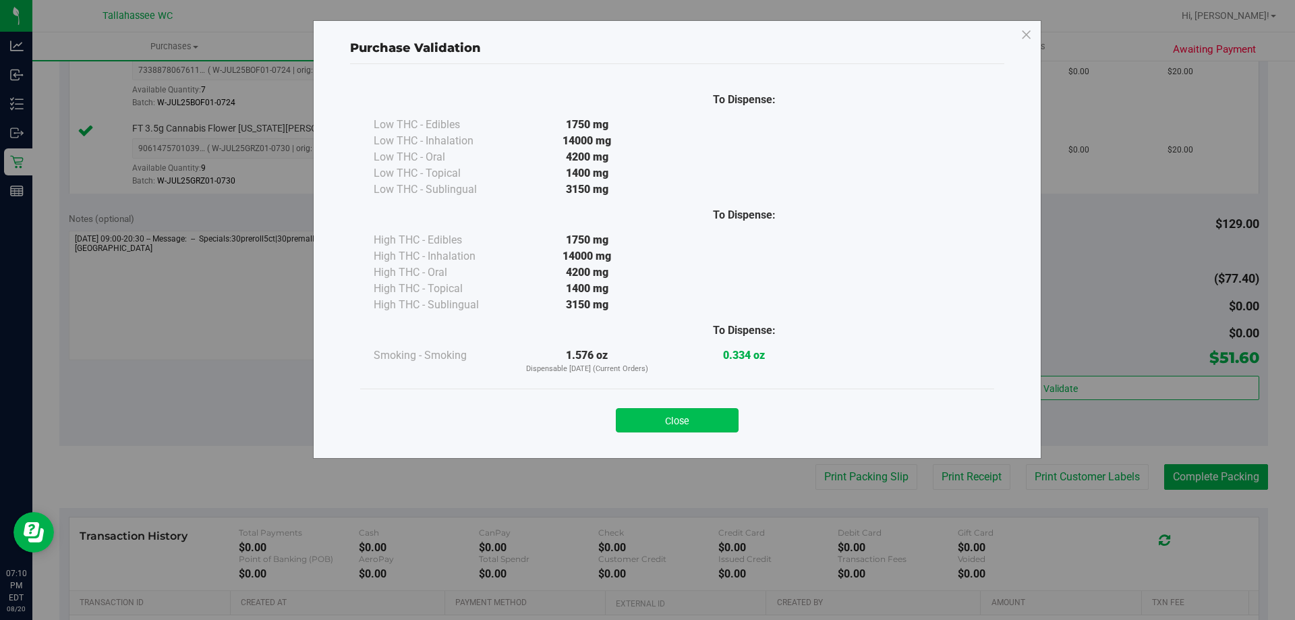
click at [722, 410] on button "Close" at bounding box center [677, 420] width 123 height 24
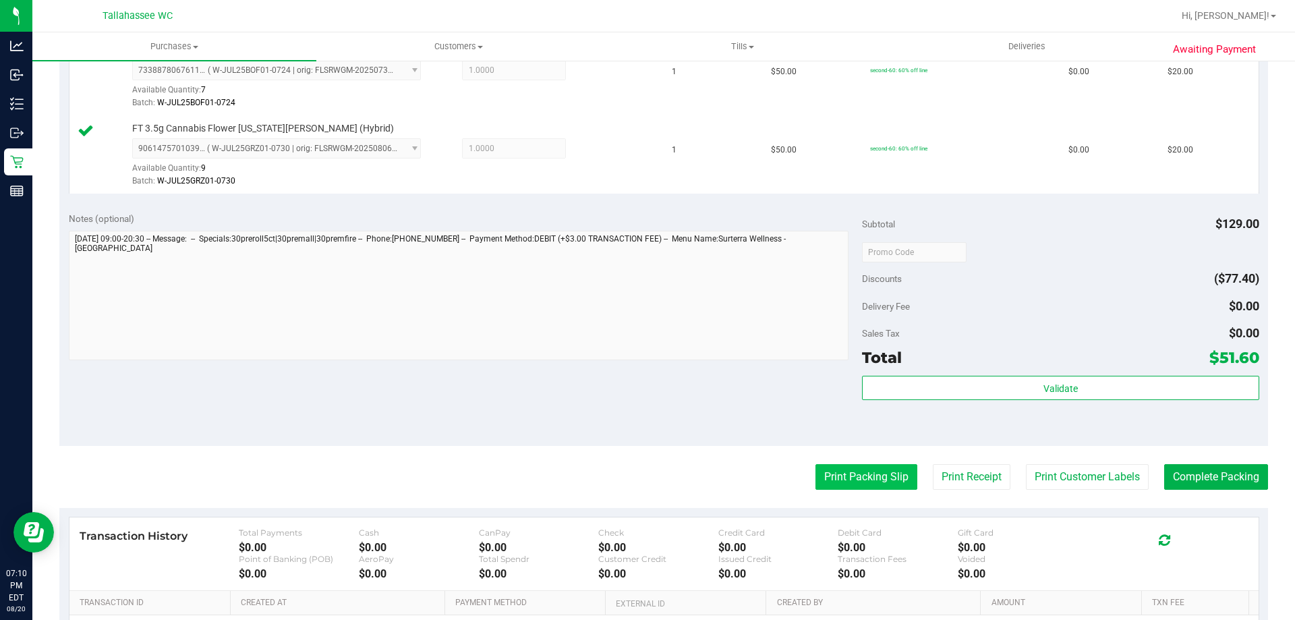
click at [834, 484] on button "Print Packing Slip" at bounding box center [867, 477] width 102 height 26
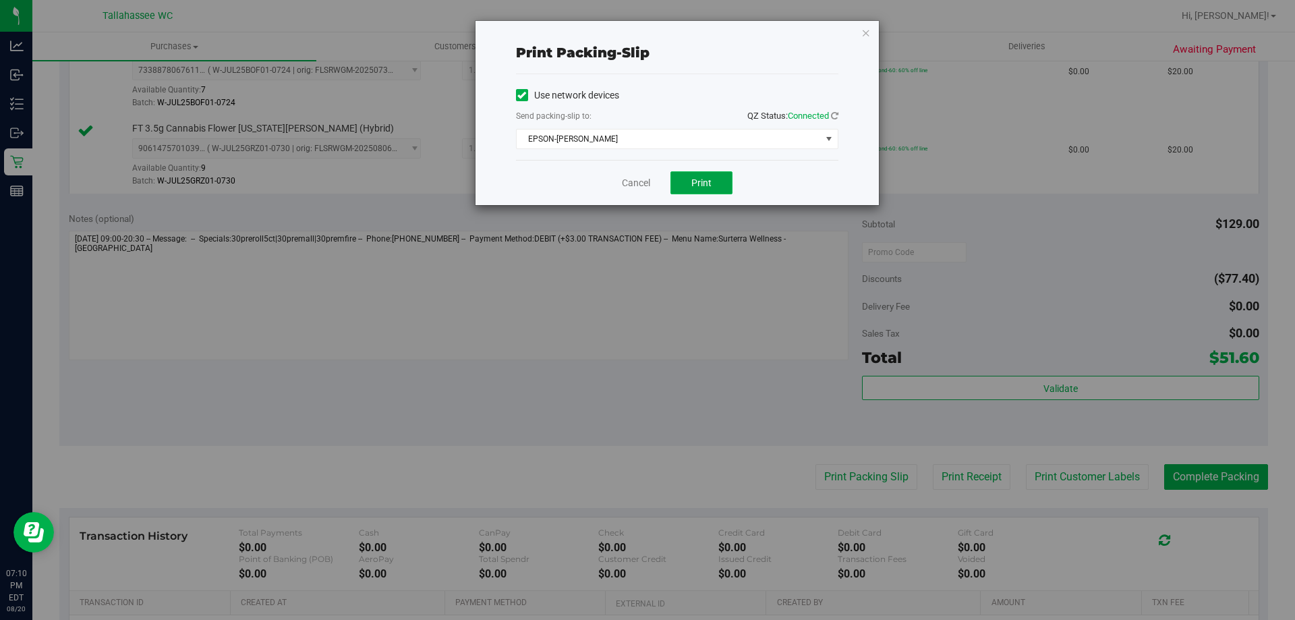
click at [693, 185] on span "Print" at bounding box center [701, 182] width 20 height 11
click at [639, 181] on link "Cancel" at bounding box center [636, 183] width 28 height 14
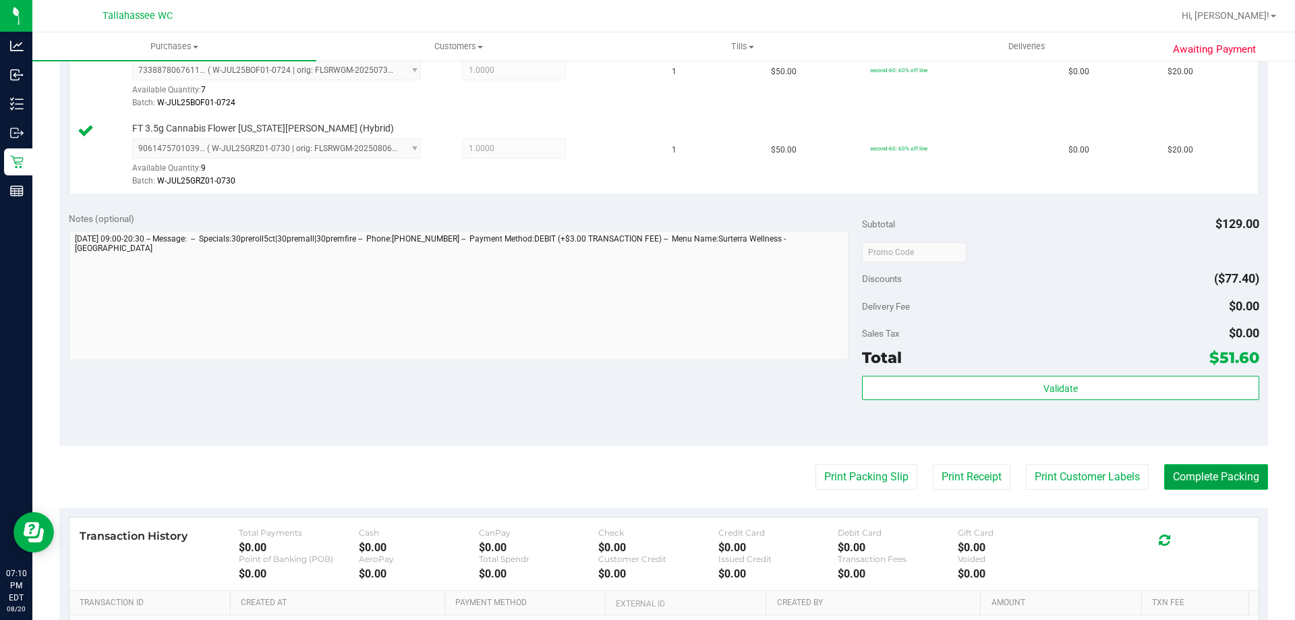
click at [1213, 480] on button "Complete Packing" at bounding box center [1216, 477] width 104 height 26
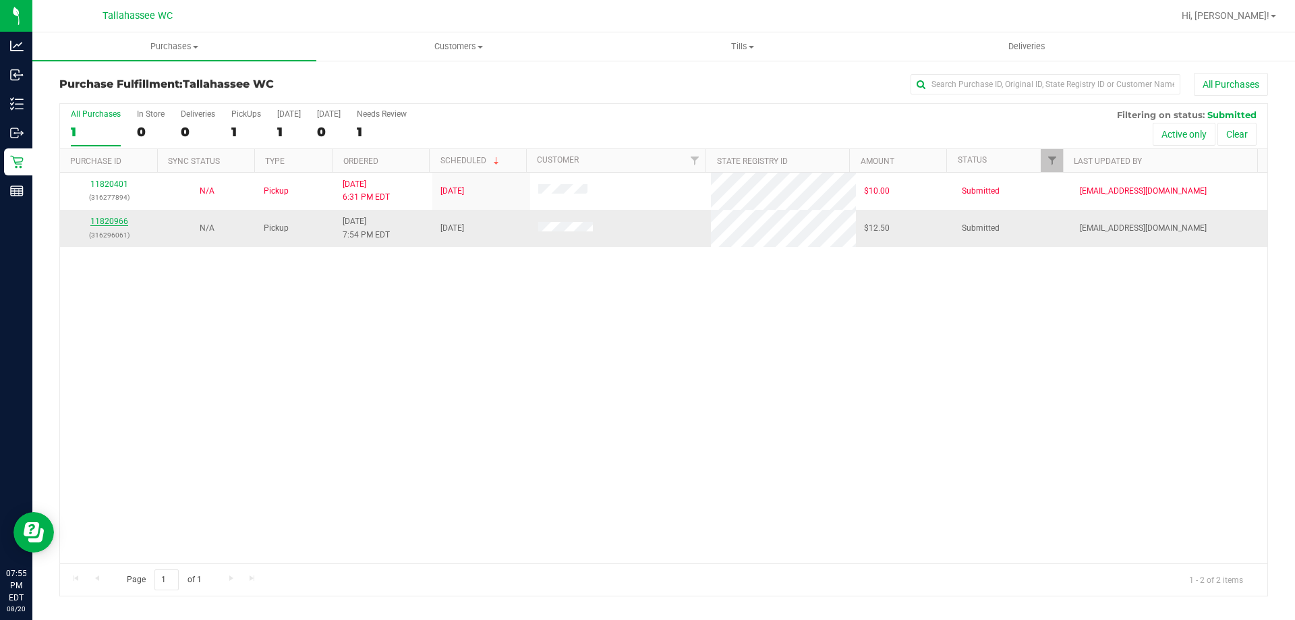
click at [109, 219] on link "11820966" at bounding box center [109, 221] width 38 height 9
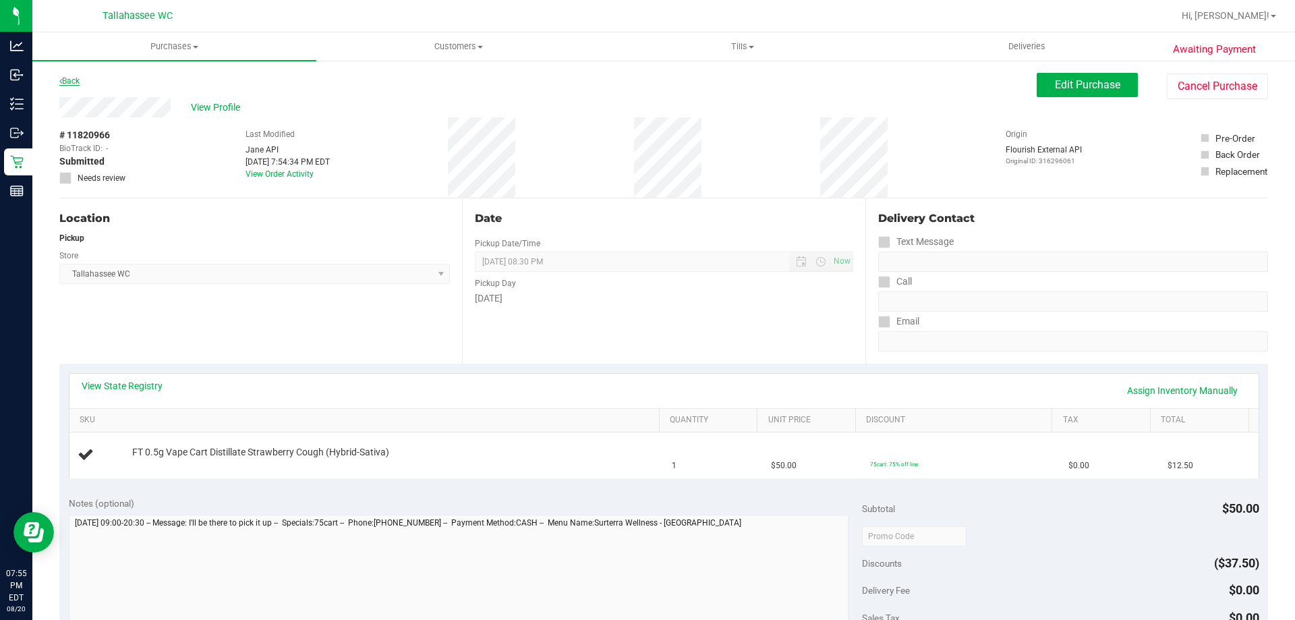
click at [71, 78] on link "Back" at bounding box center [69, 80] width 20 height 9
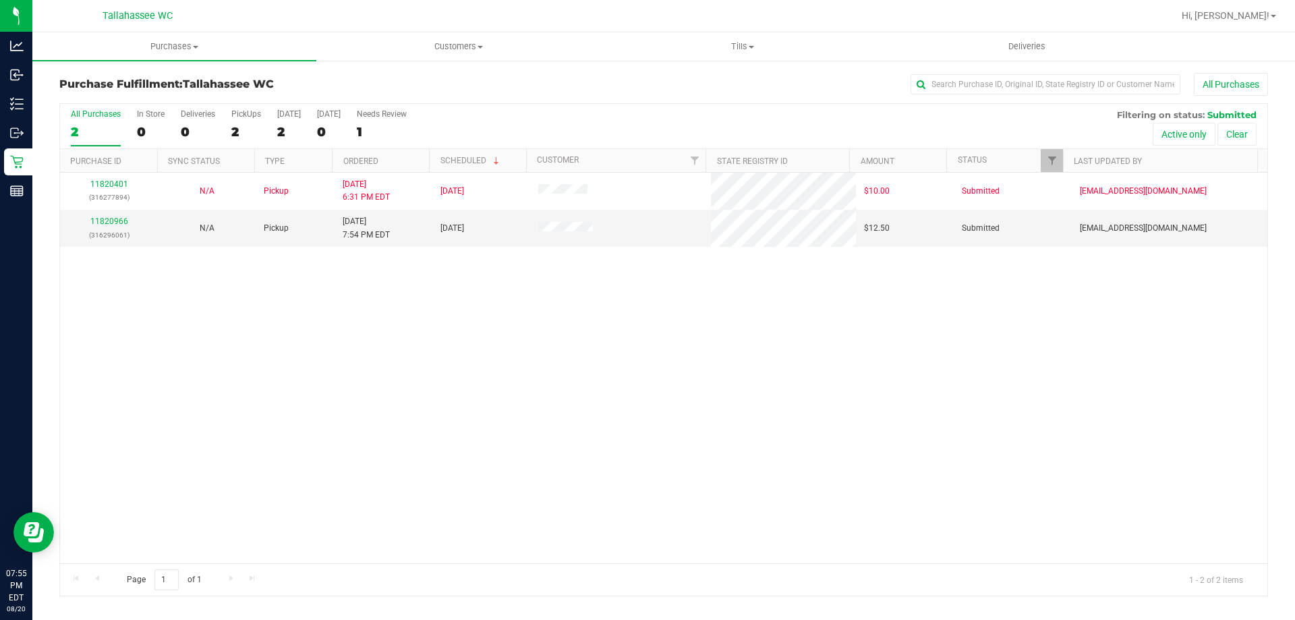
click at [629, 97] on div "Purchase Fulfillment: Tallahassee WC All Purchases" at bounding box center [663, 88] width 1209 height 30
click at [177, 47] on span "Purchases" at bounding box center [174, 46] width 284 height 12
click at [127, 79] on span "Summary of purchases" at bounding box center [101, 81] width 138 height 11
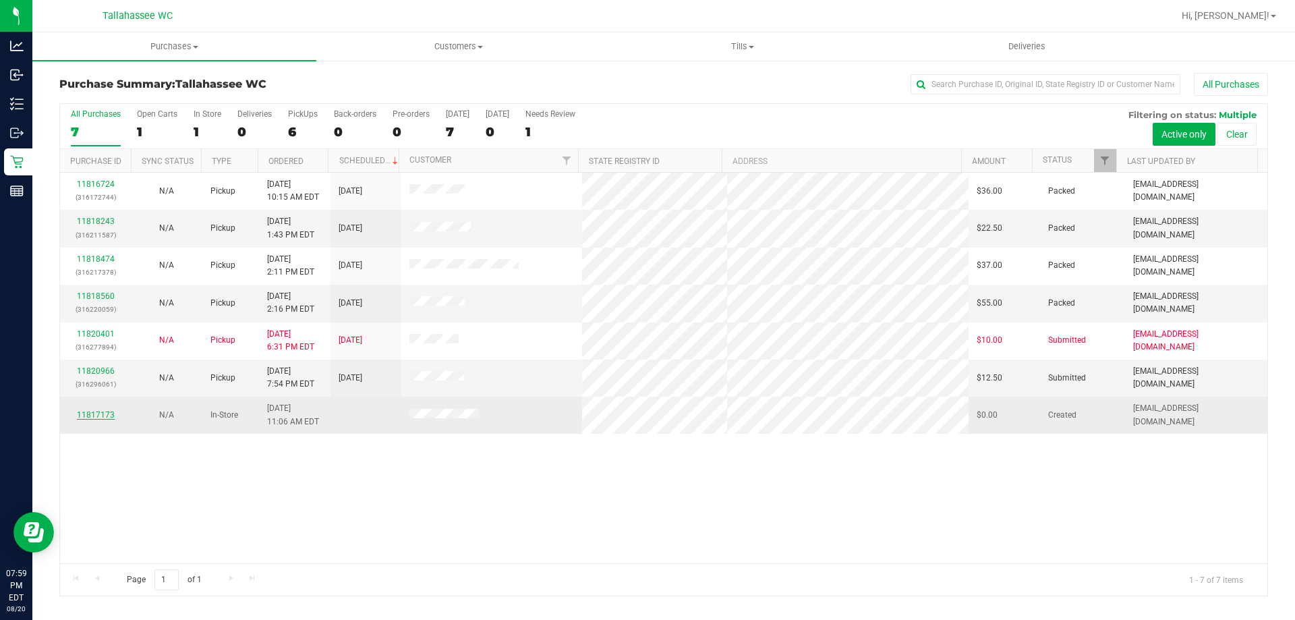
click at [100, 414] on link "11817173" at bounding box center [96, 414] width 38 height 9
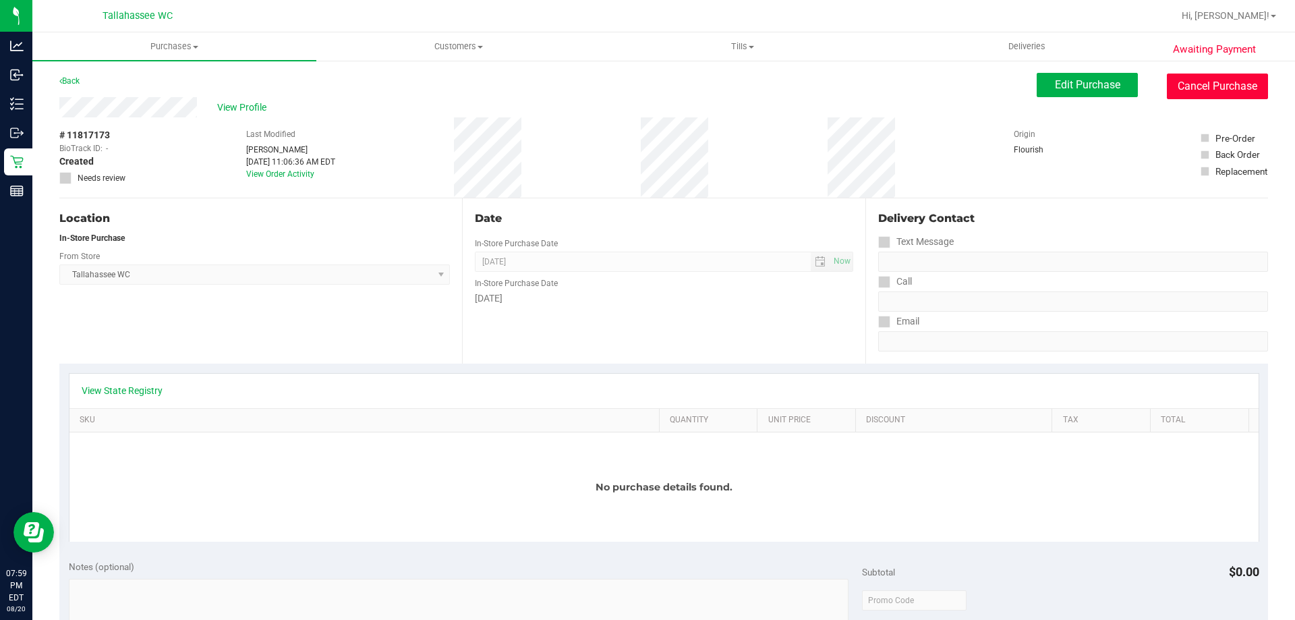
click at [1232, 77] on button "Cancel Purchase" at bounding box center [1217, 87] width 101 height 26
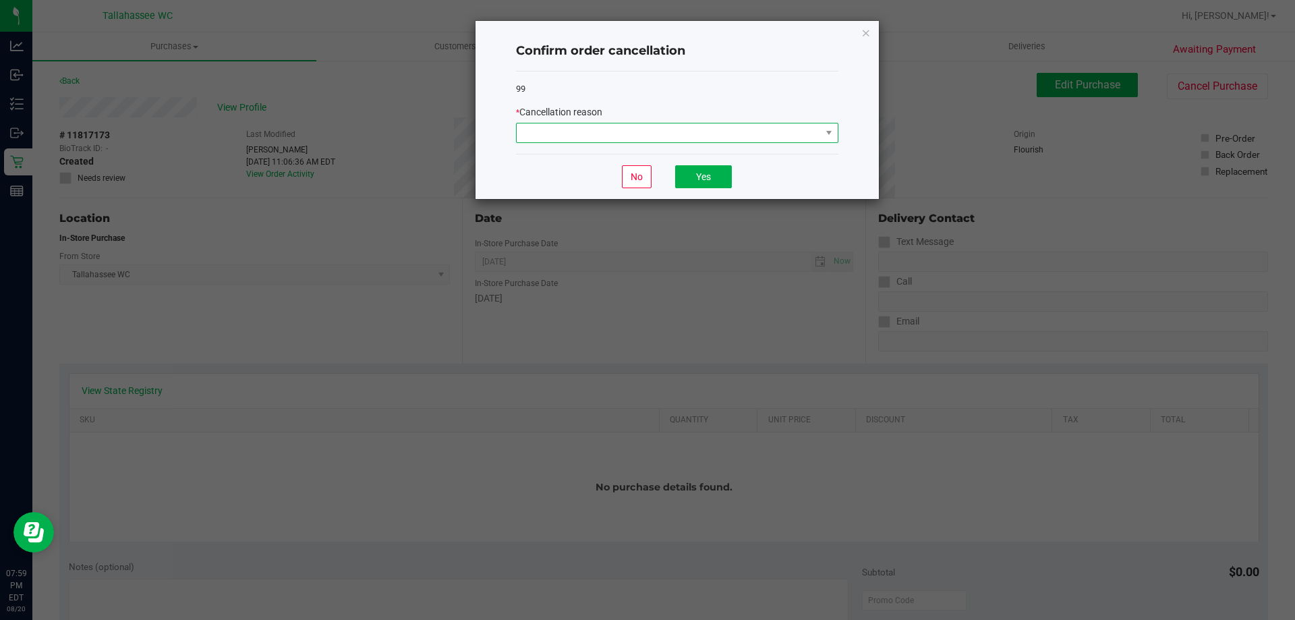
click at [636, 133] on span at bounding box center [669, 132] width 304 height 19
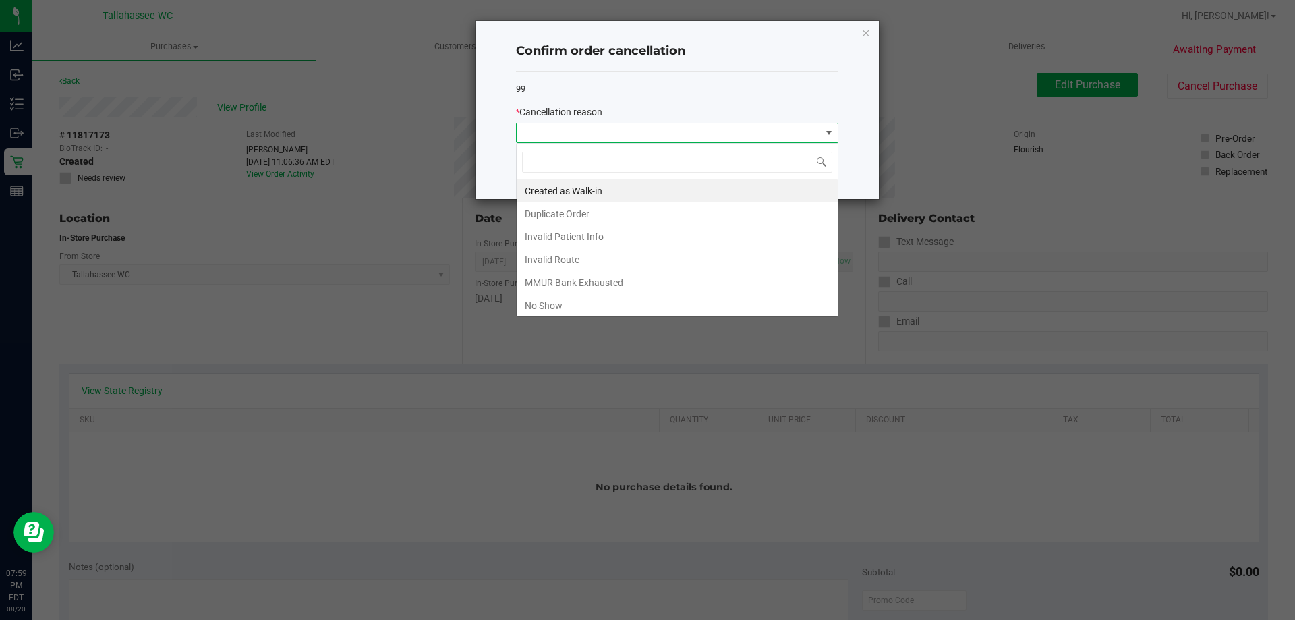
scroll to position [20, 322]
click at [622, 204] on li "Duplicate Order" at bounding box center [677, 213] width 321 height 23
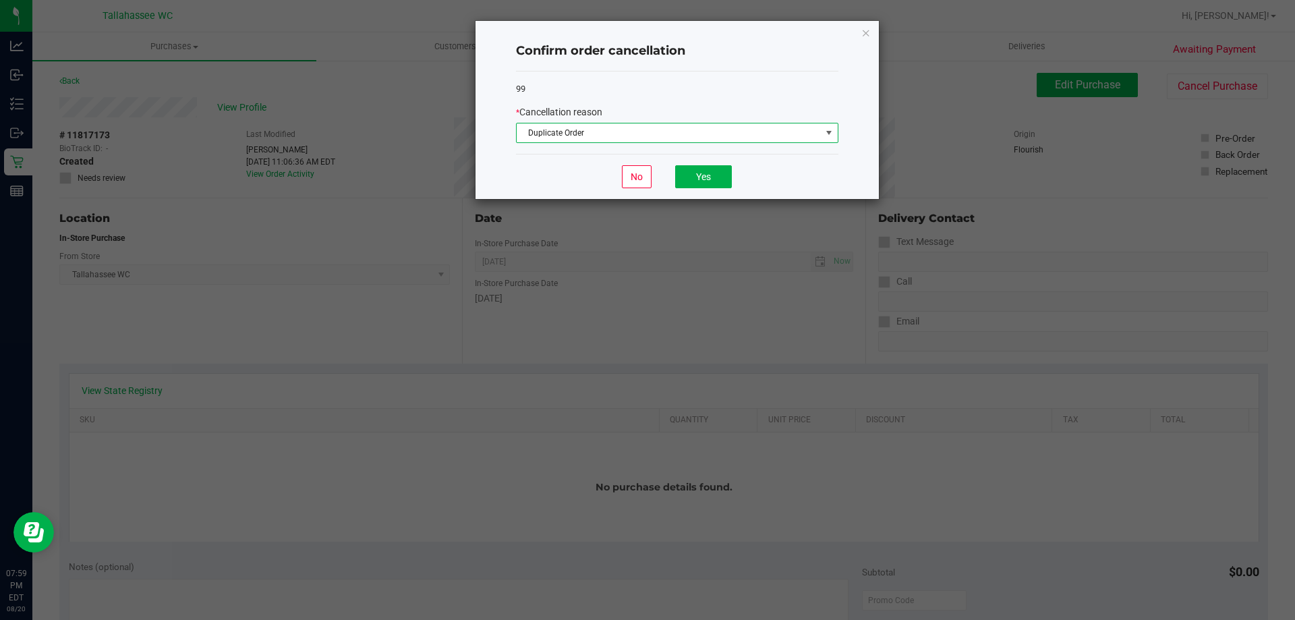
click at [753, 171] on div "No Yes" at bounding box center [677, 176] width 322 height 45
click at [693, 177] on button "Yes" at bounding box center [703, 176] width 57 height 23
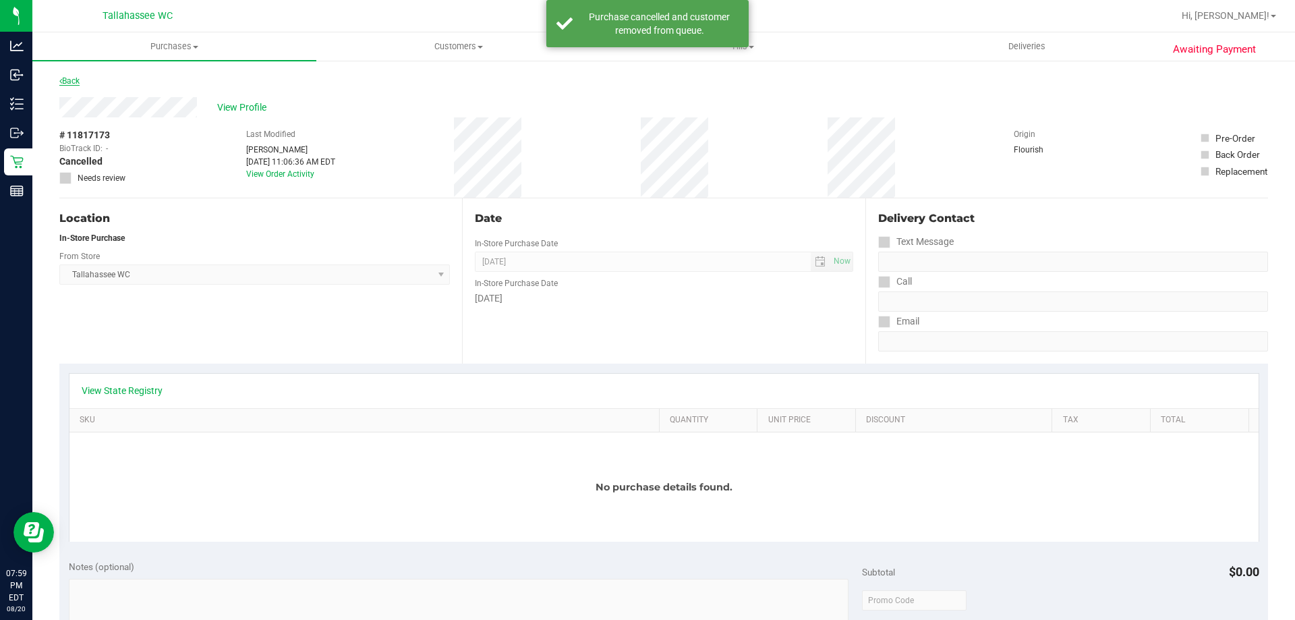
click at [74, 84] on link "Back" at bounding box center [69, 80] width 20 height 9
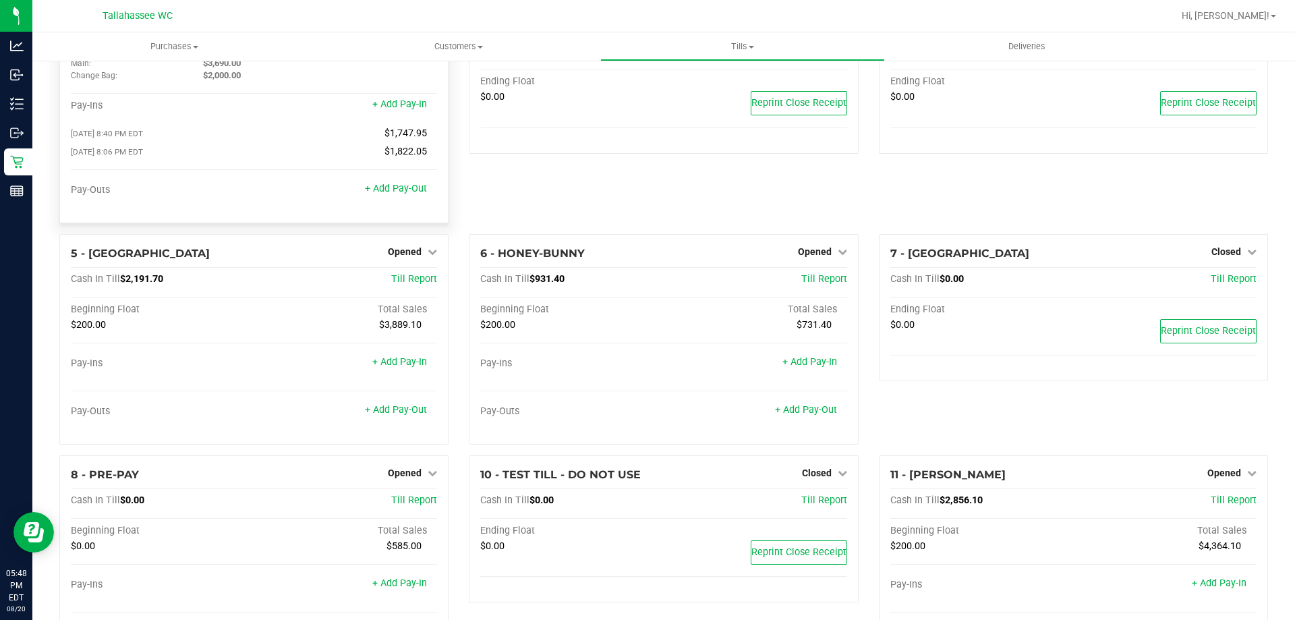
scroll to position [140, 0]
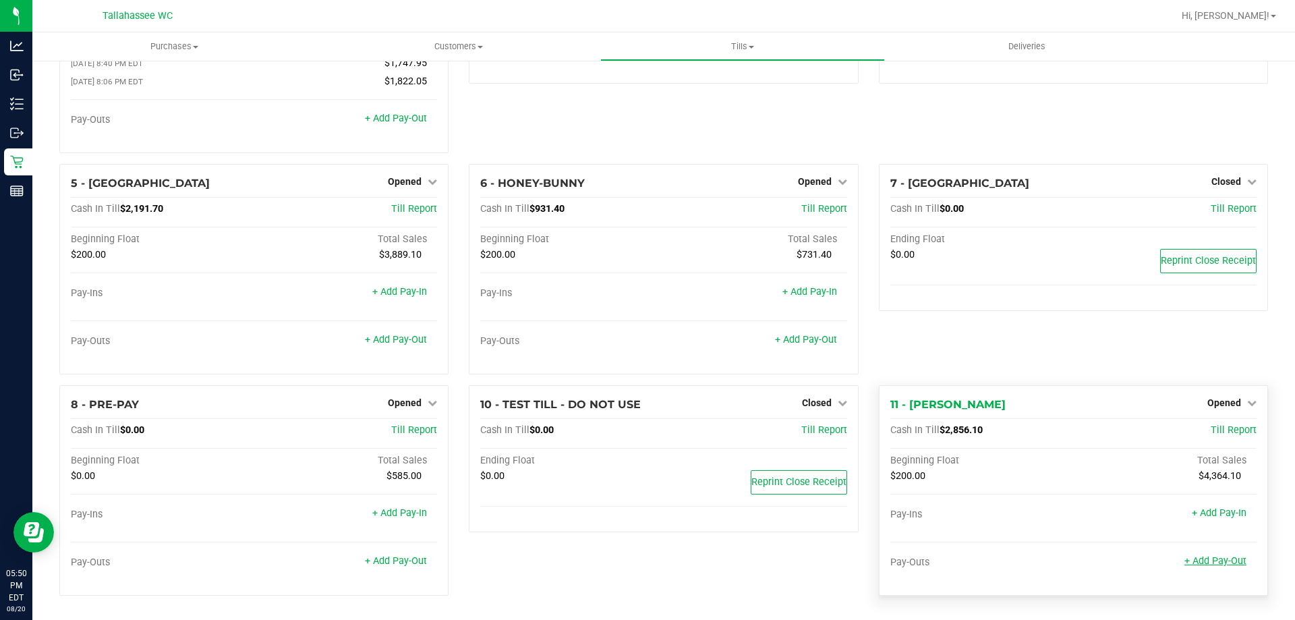
click at [1211, 563] on link "+ Add Pay-Out" at bounding box center [1215, 560] width 62 height 11
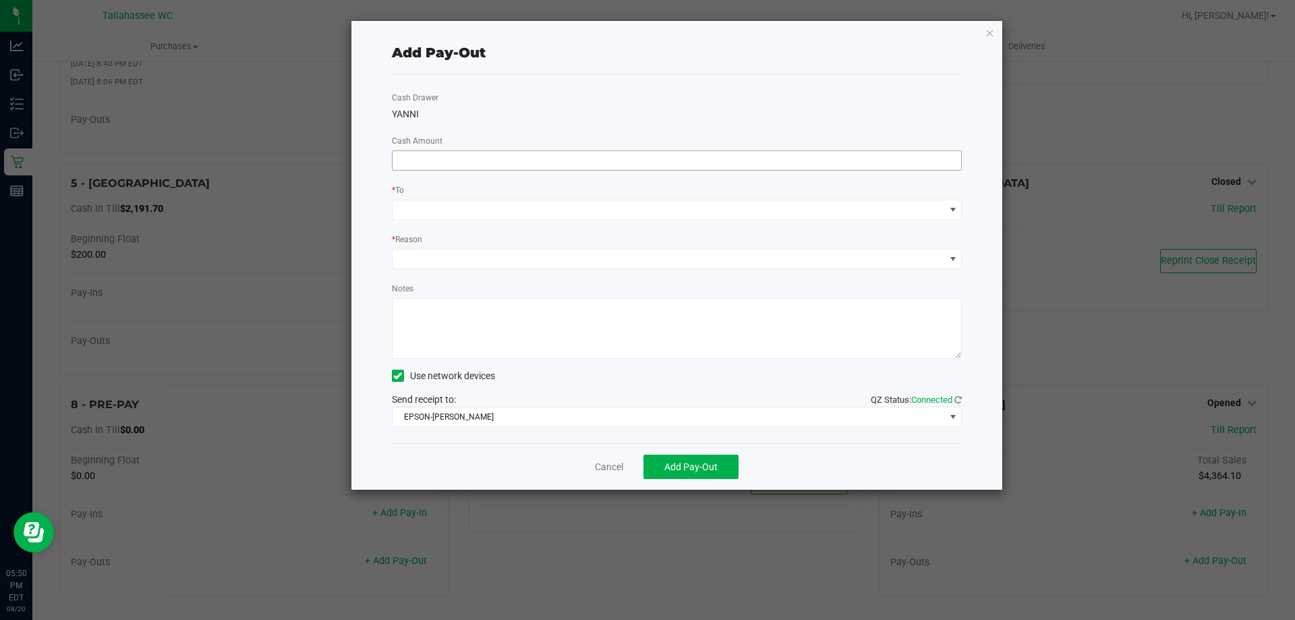
click at [622, 157] on input at bounding box center [677, 160] width 569 height 19
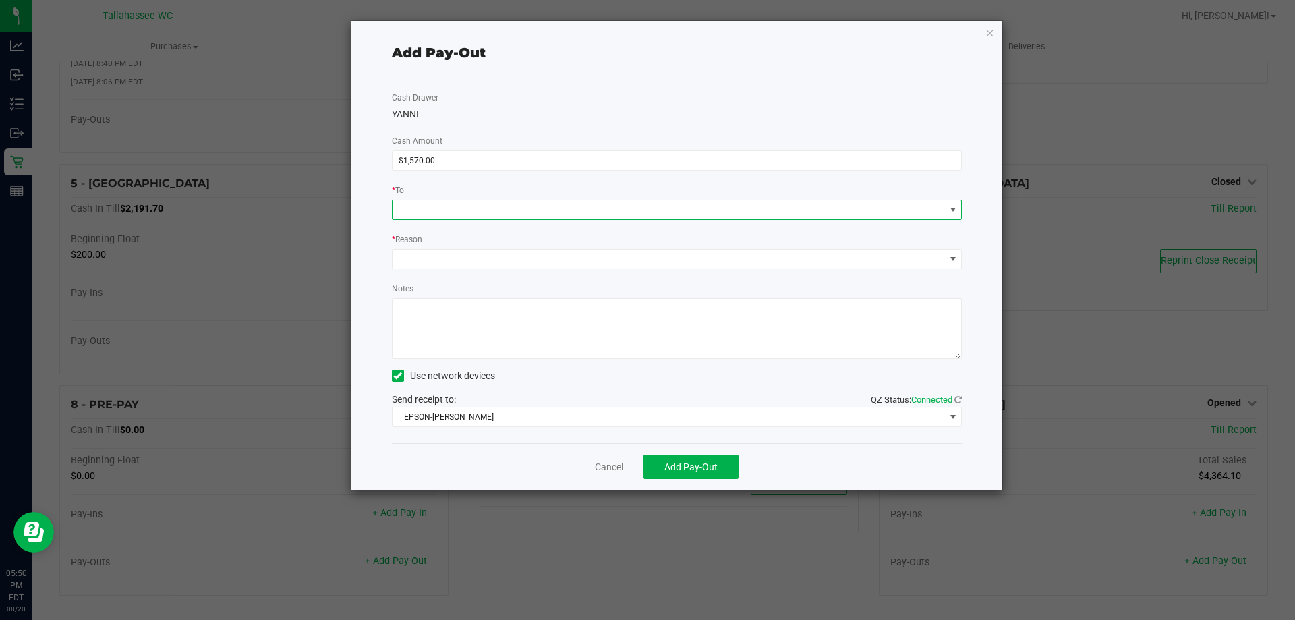
click at [658, 208] on span at bounding box center [669, 209] width 552 height 19
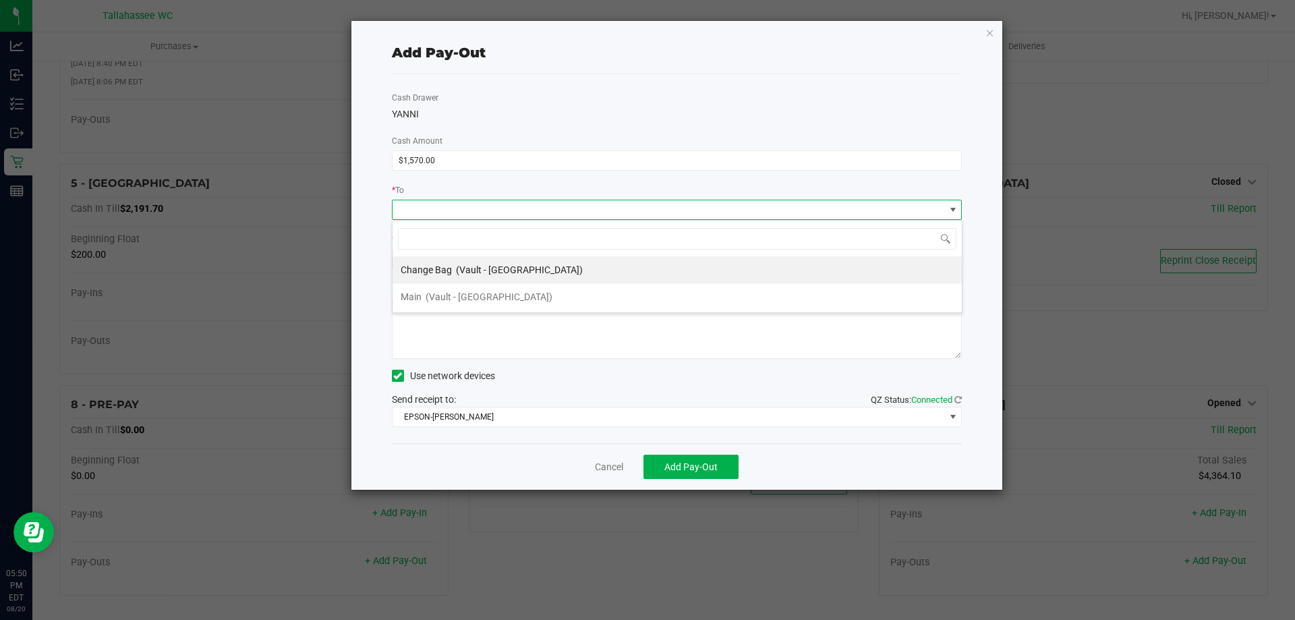
scroll to position [20, 570]
click at [408, 159] on input "1570" at bounding box center [677, 160] width 569 height 19
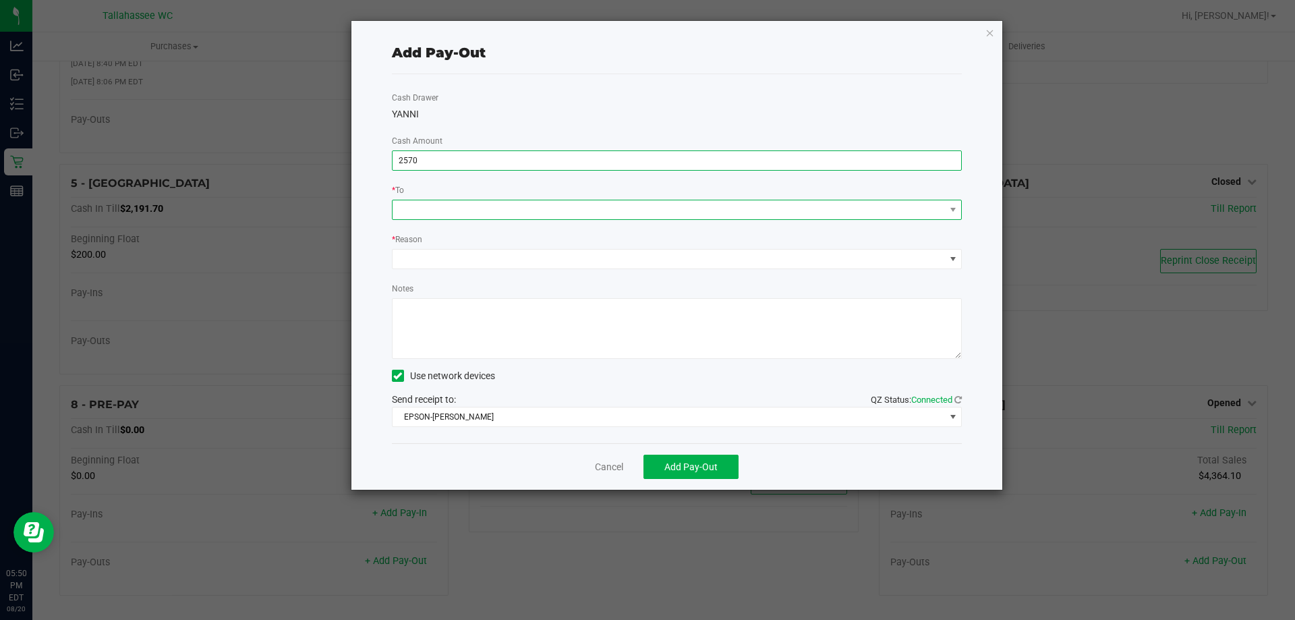
type input "$2,570.00"
click at [485, 204] on span at bounding box center [669, 209] width 552 height 19
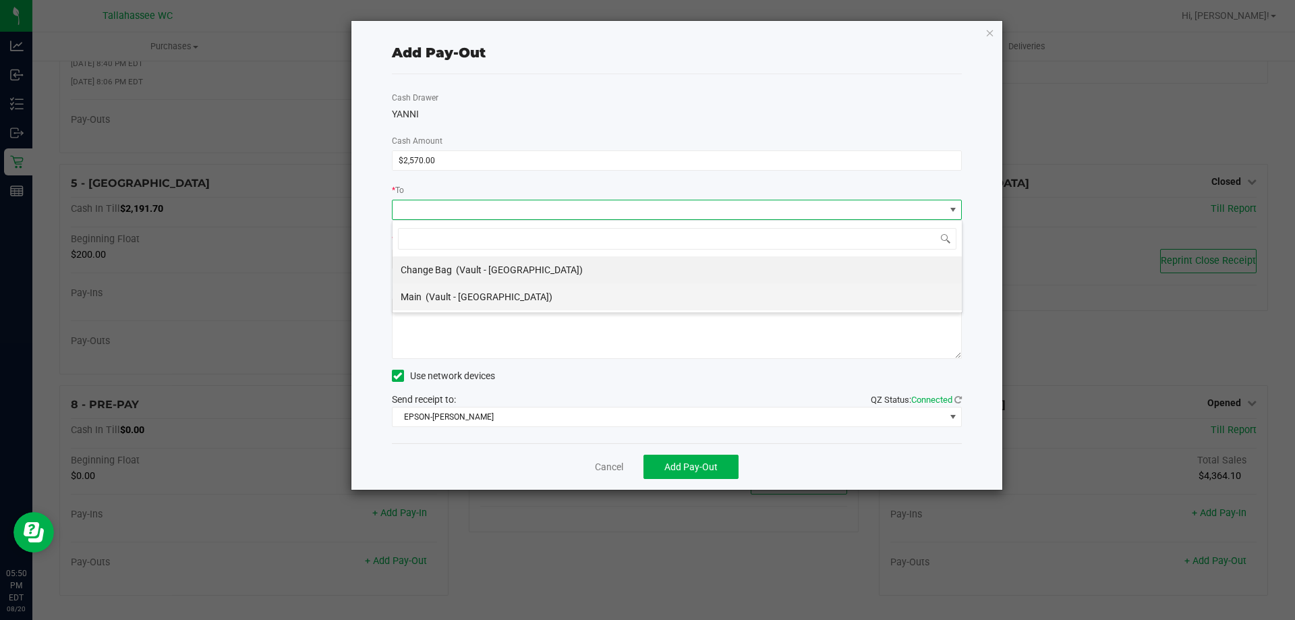
click at [493, 297] on span "(Vault - [GEOGRAPHIC_DATA])" at bounding box center [489, 296] width 127 height 11
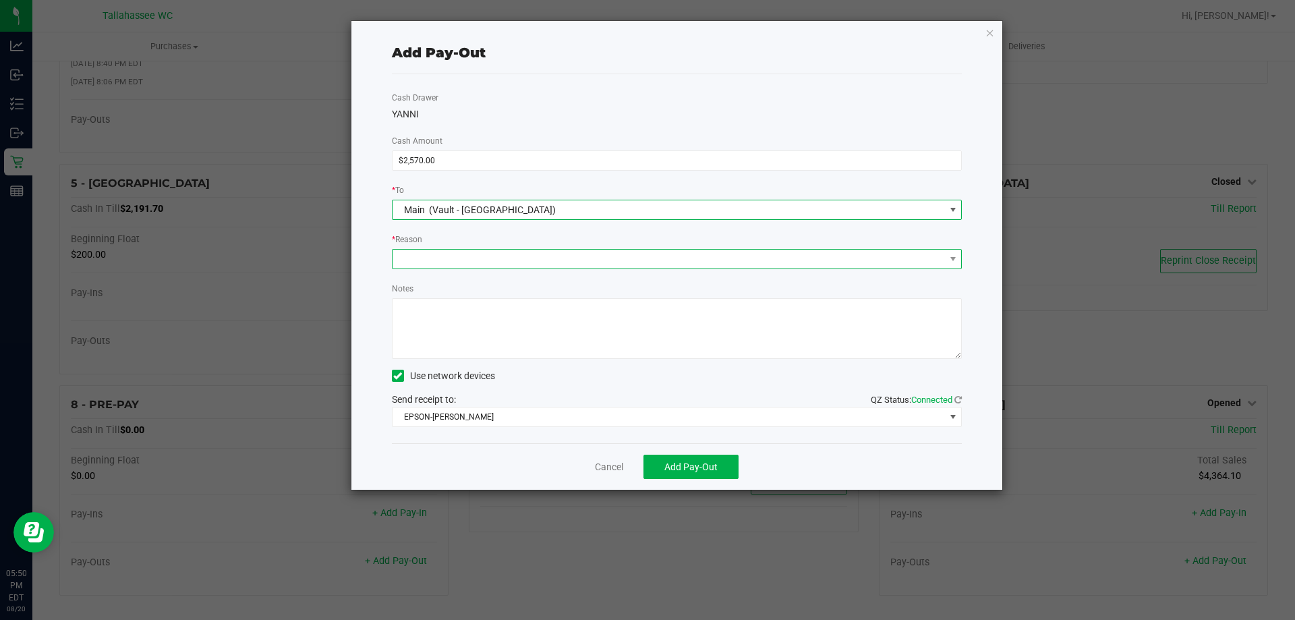
click at [532, 261] on span at bounding box center [669, 259] width 552 height 19
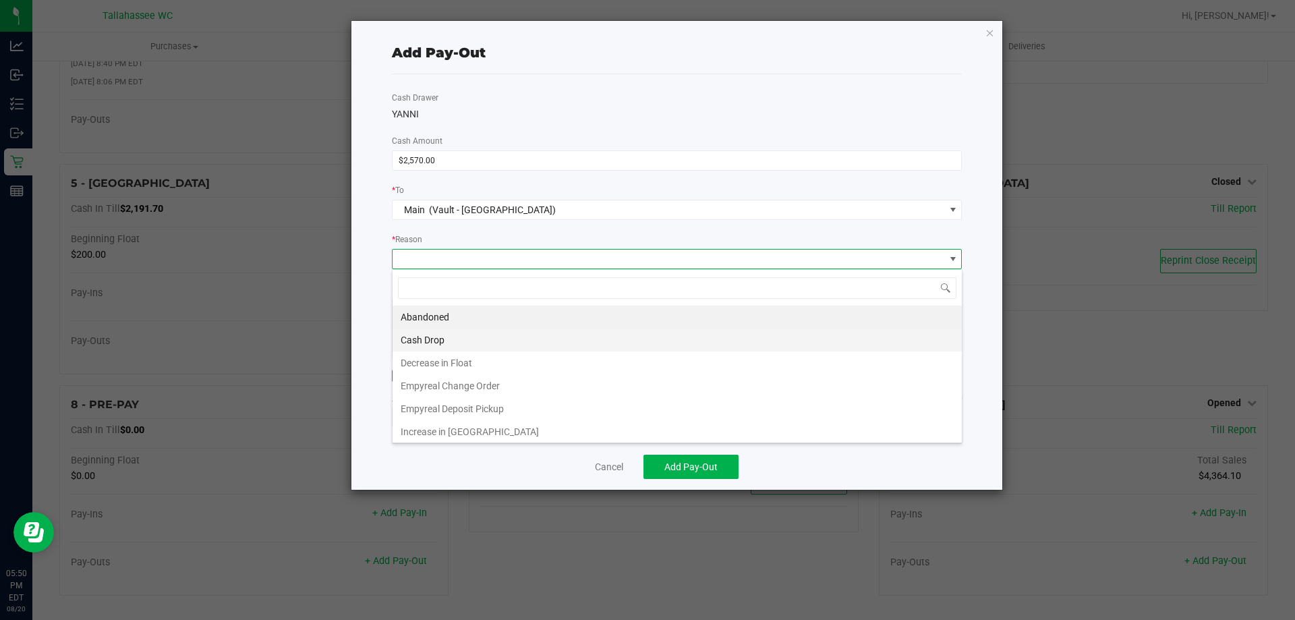
click at [498, 339] on li "Cash Drop" at bounding box center [677, 339] width 569 height 23
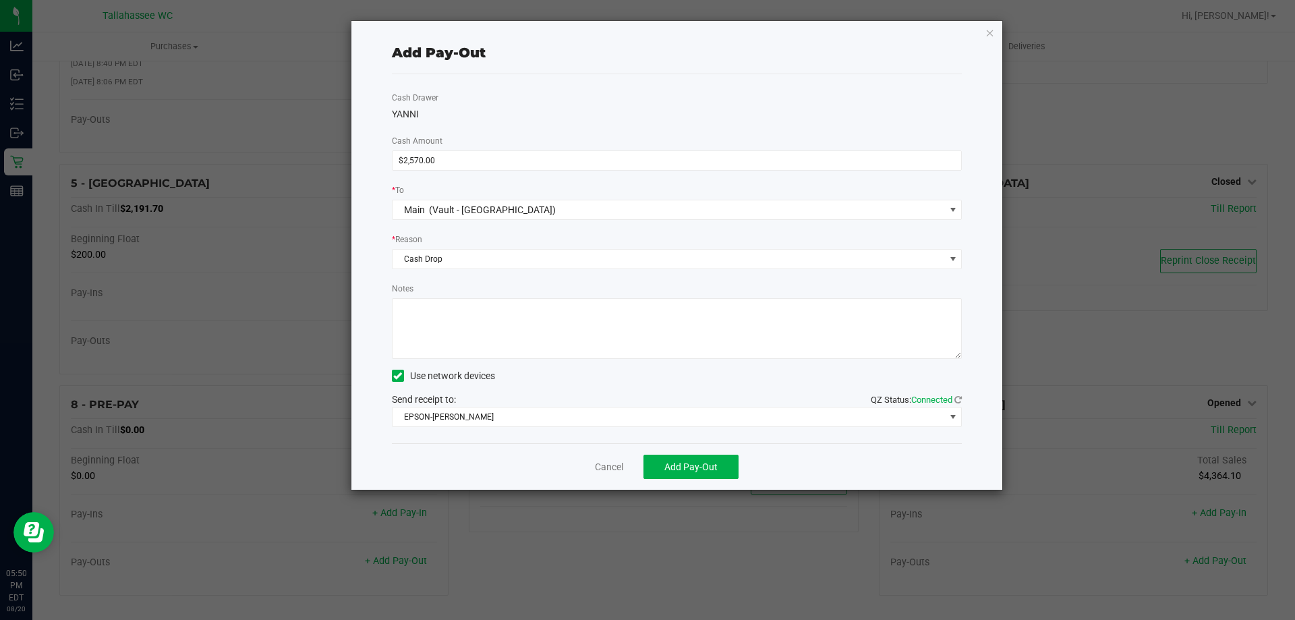
click at [616, 360] on div "Cash Drawer [PERSON_NAME] Amount $2,570.00 * To Main (Vault - Tallahassee) * Re…" at bounding box center [677, 258] width 571 height 369
click at [646, 319] on textarea "Notes" at bounding box center [677, 328] width 571 height 61
type textarea "MCP"
click at [683, 472] on span "Add Pay-Out" at bounding box center [690, 466] width 53 height 11
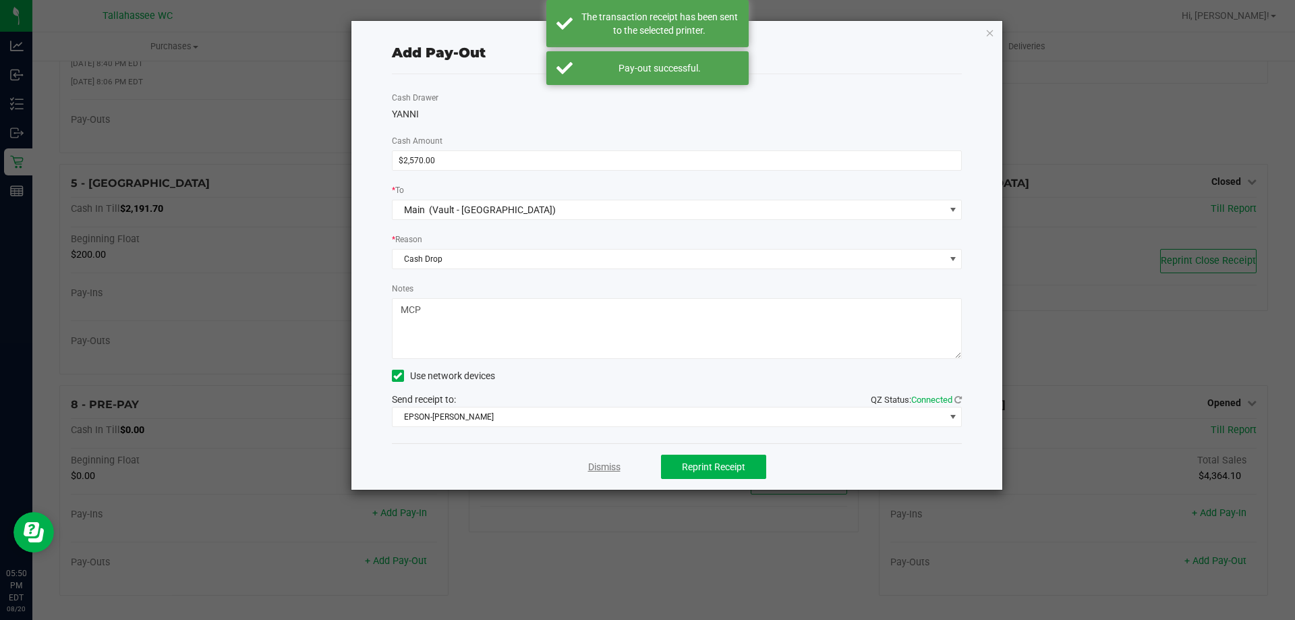
click at [612, 470] on link "Dismiss" at bounding box center [604, 467] width 32 height 14
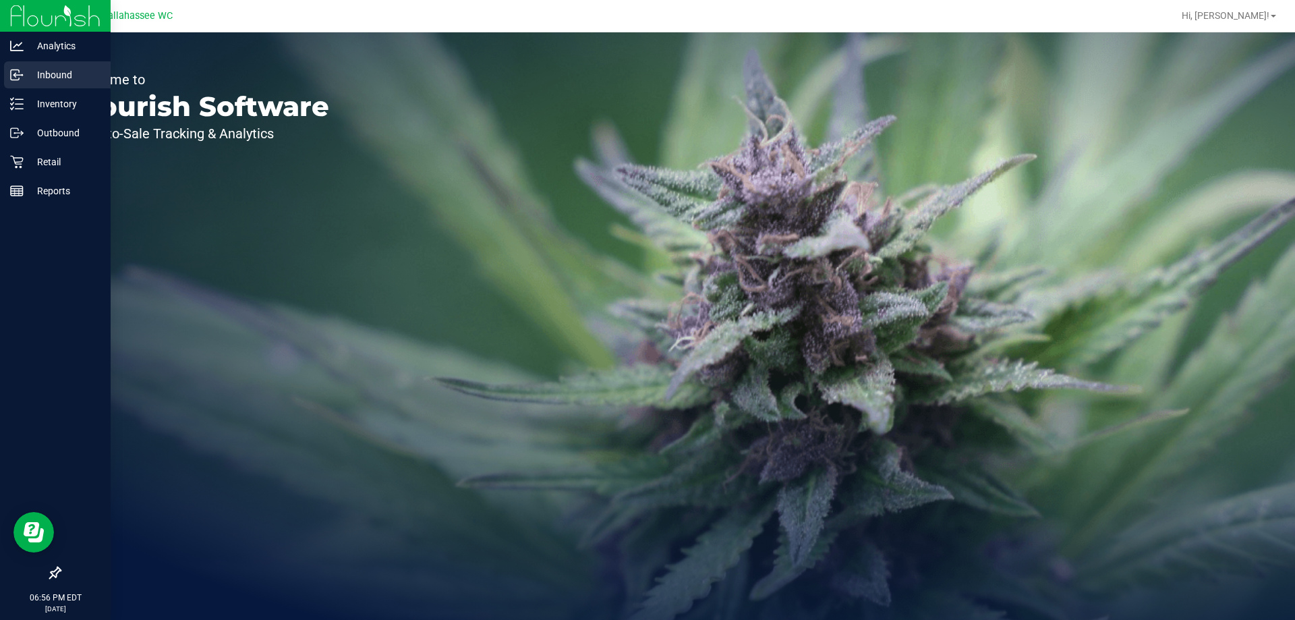
click at [36, 75] on p "Inbound" at bounding box center [64, 75] width 81 height 16
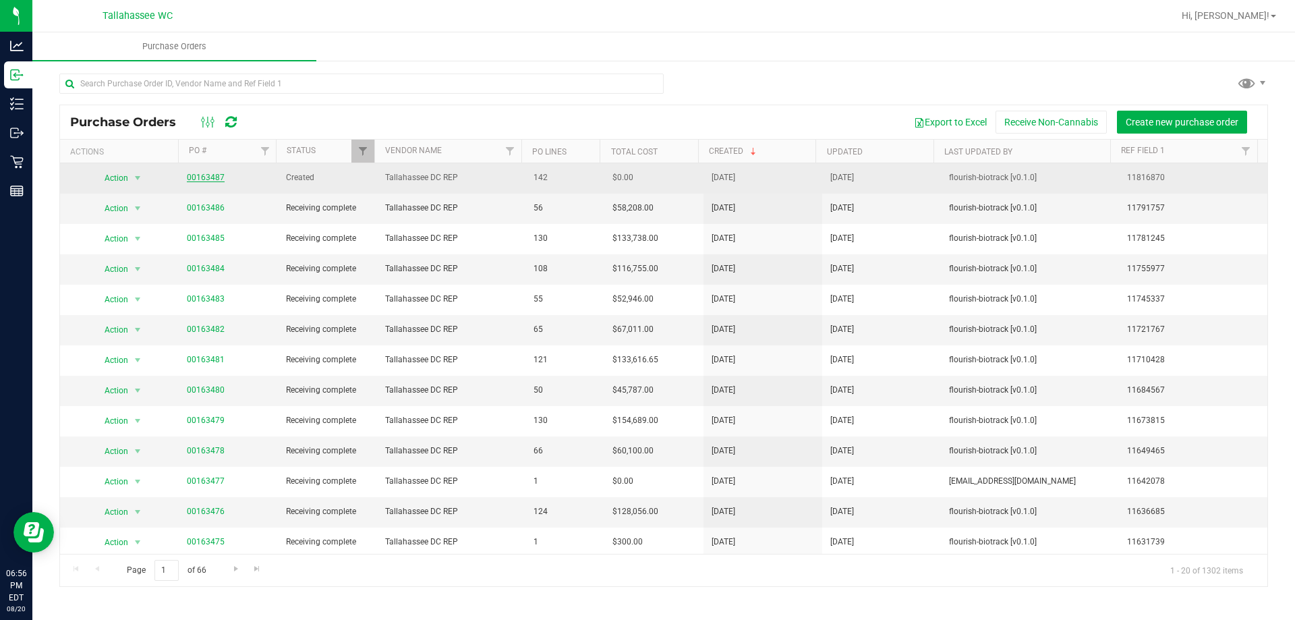
click at [210, 173] on link "00163487" at bounding box center [206, 177] width 38 height 9
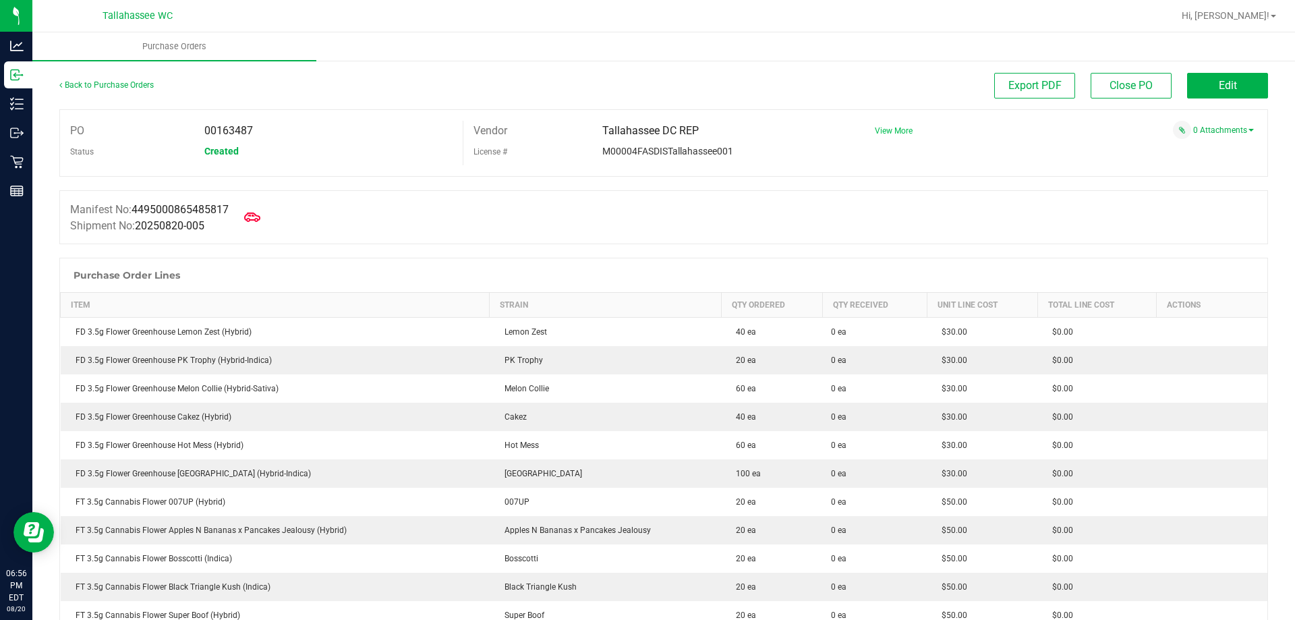
click at [875, 132] on span "View More" at bounding box center [894, 130] width 38 height 9
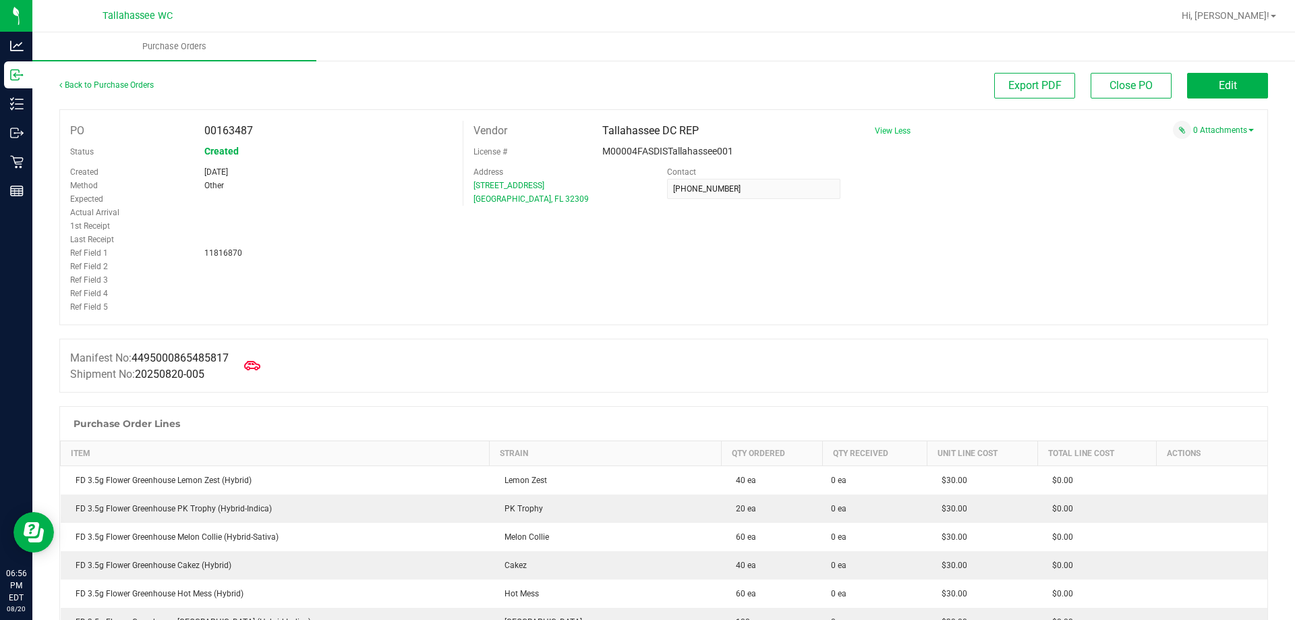
click at [884, 127] on span "View Less" at bounding box center [893, 130] width 36 height 9
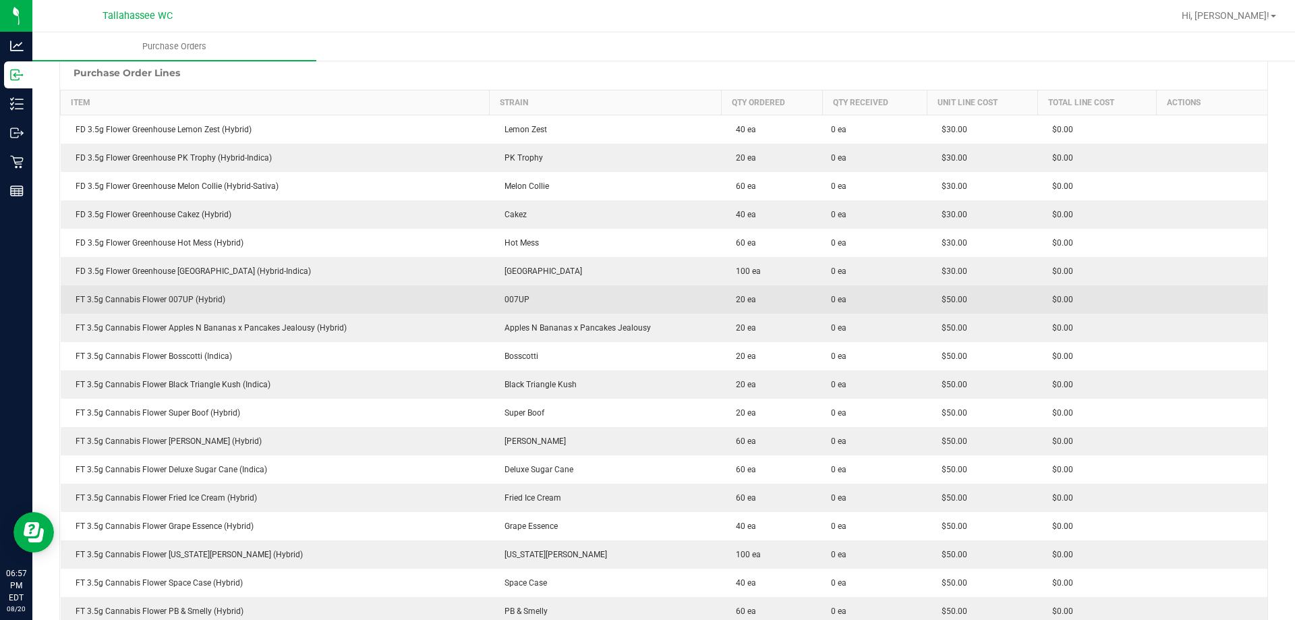
scroll to position [270, 0]
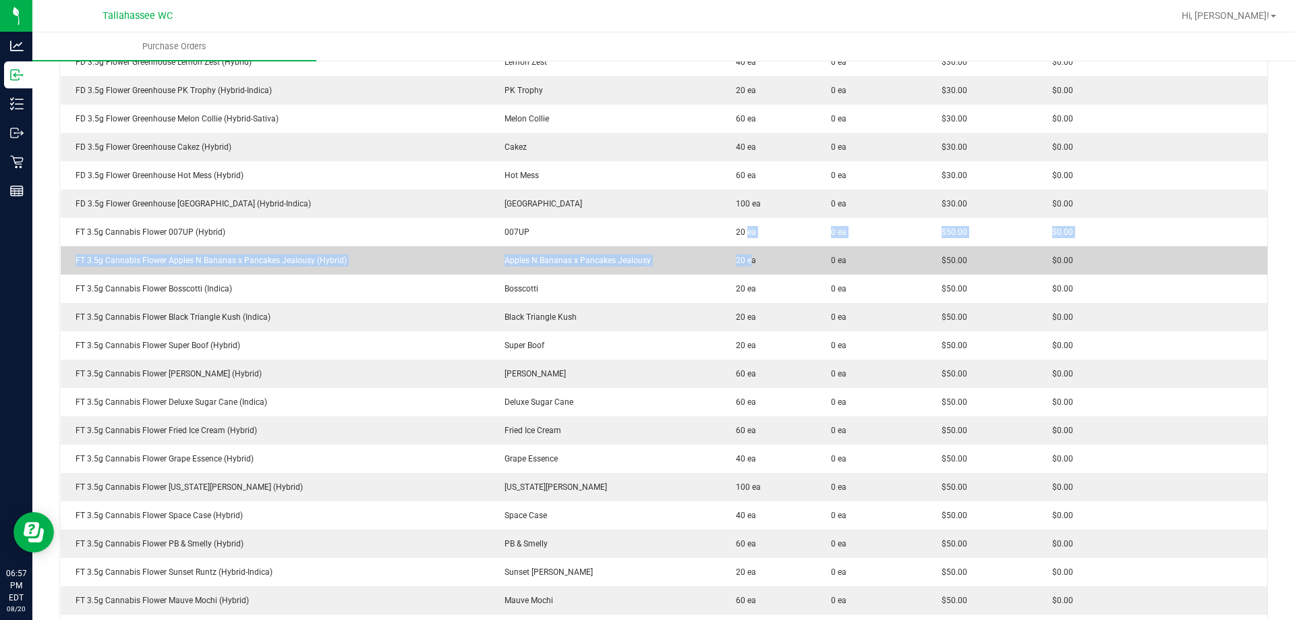
drag, startPoint x: 733, startPoint y: 233, endPoint x: 737, endPoint y: 258, distance: 25.3
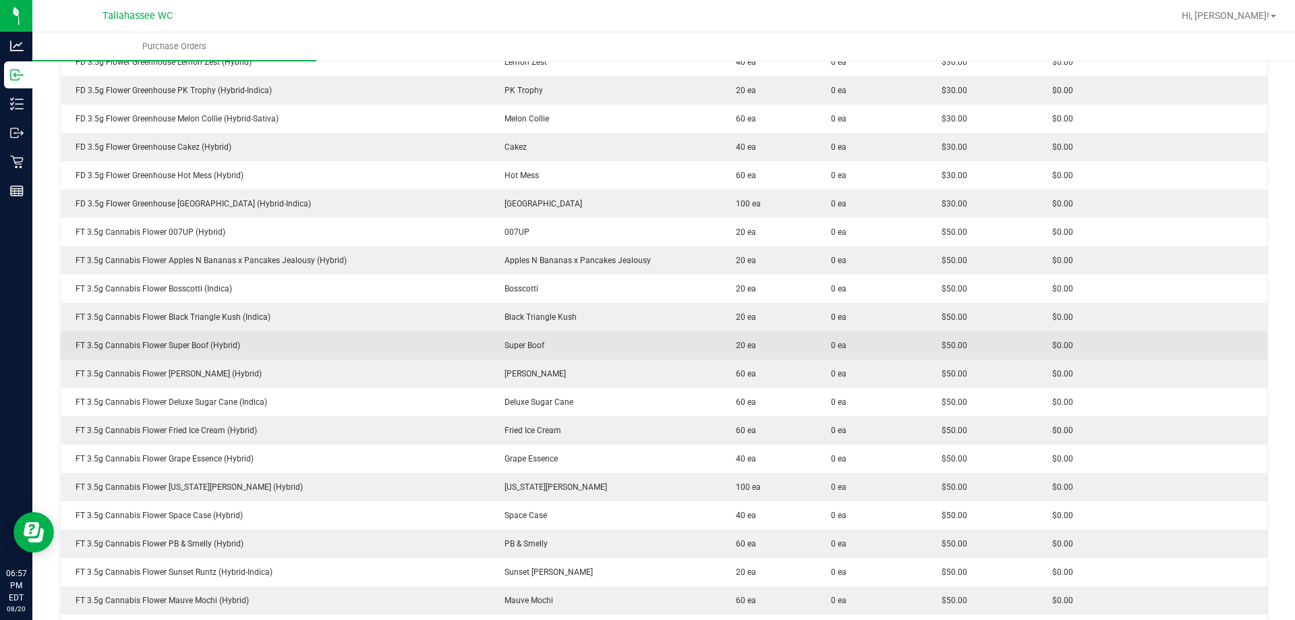
click at [739, 353] on td "20 ea" at bounding box center [771, 345] width 101 height 28
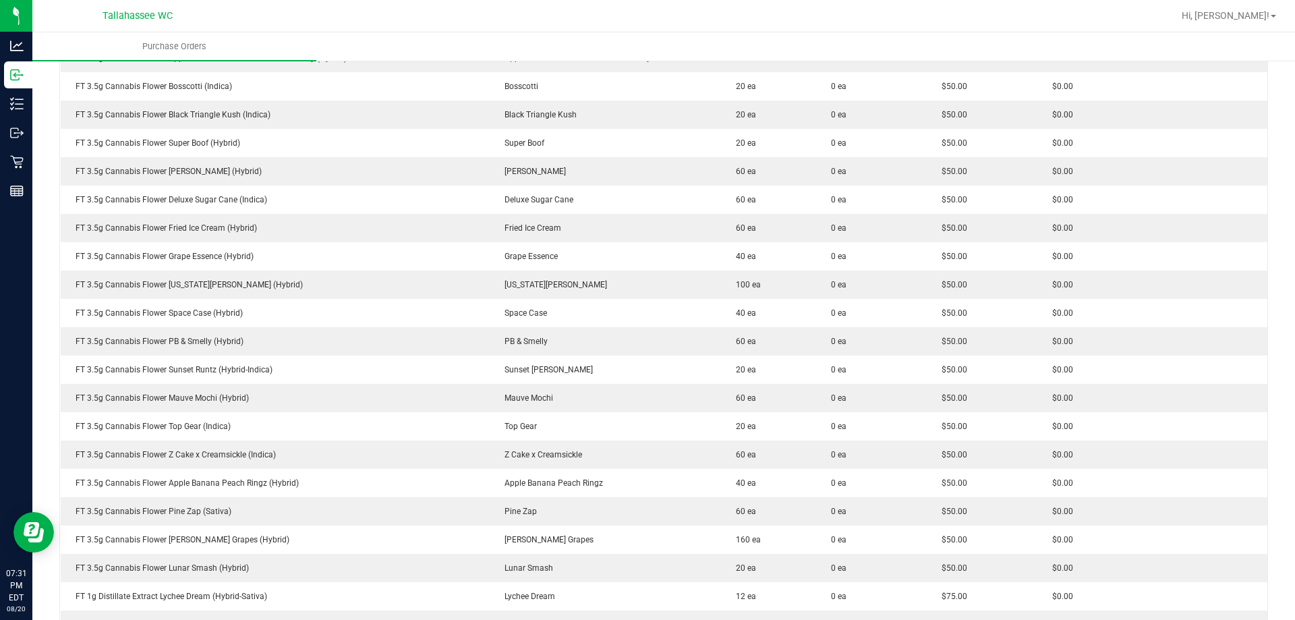
scroll to position [0, 0]
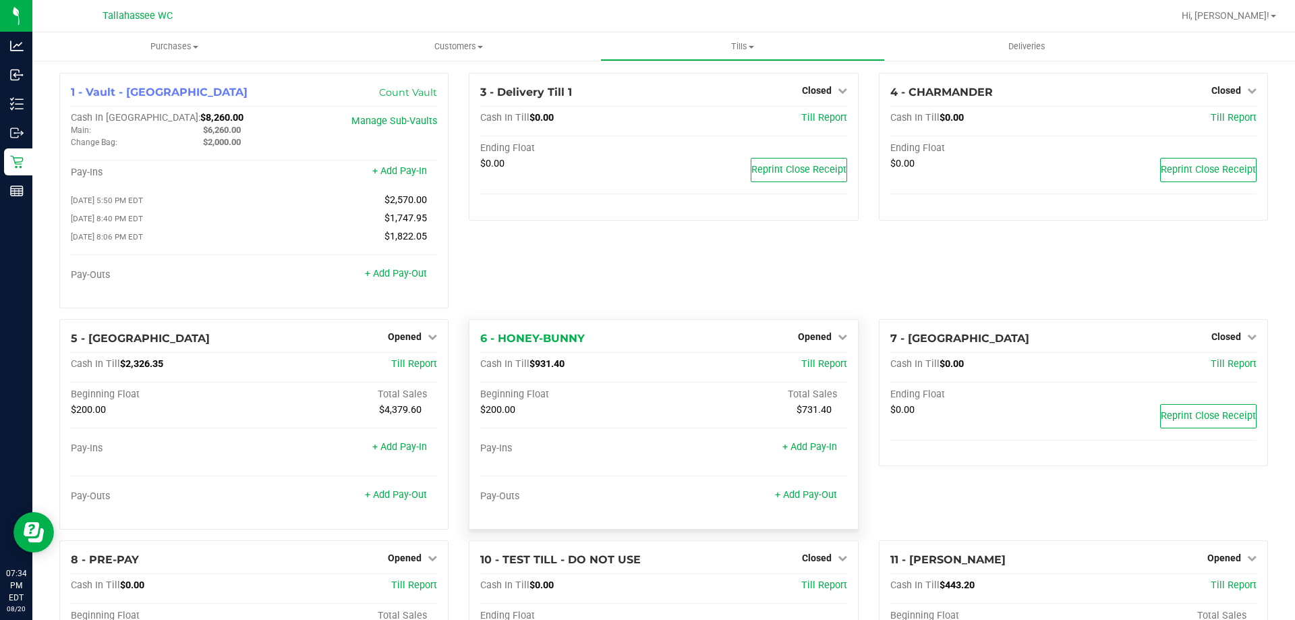
click at [542, 366] on span "$931.40" at bounding box center [547, 363] width 35 height 11
copy span "931.40"
click at [546, 368] on span "$931.40" at bounding box center [547, 363] width 35 height 11
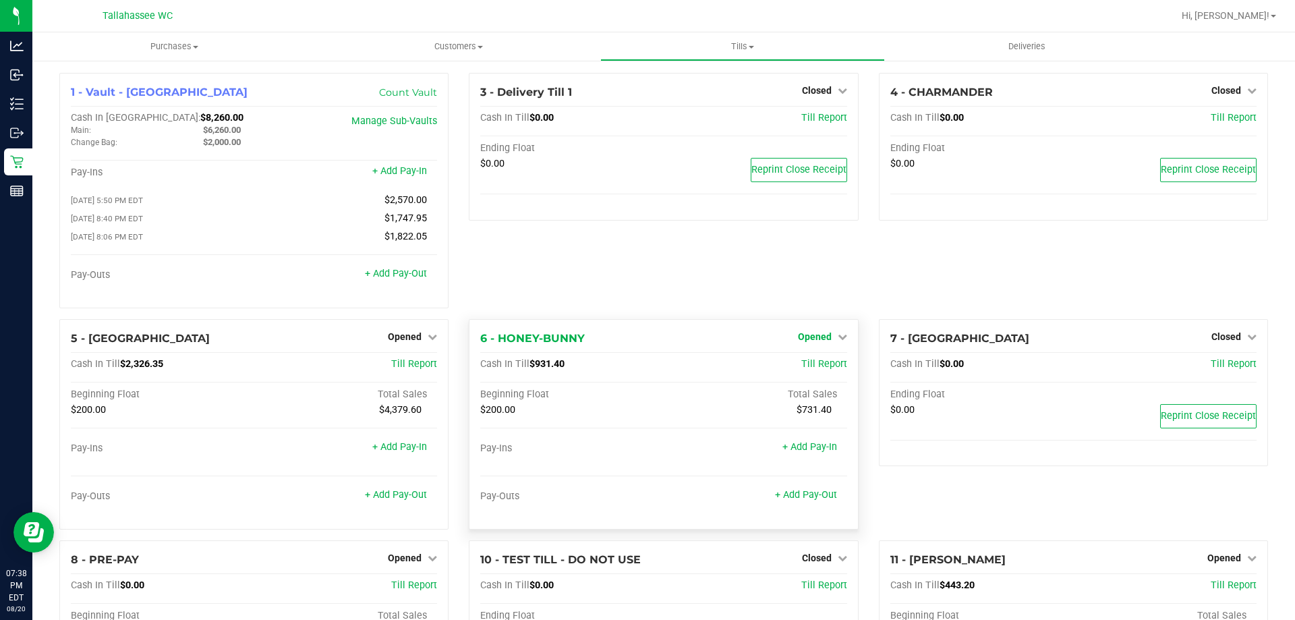
click at [824, 341] on span "Opened" at bounding box center [815, 336] width 34 height 11
click at [816, 366] on link "Close Till" at bounding box center [816, 364] width 36 height 11
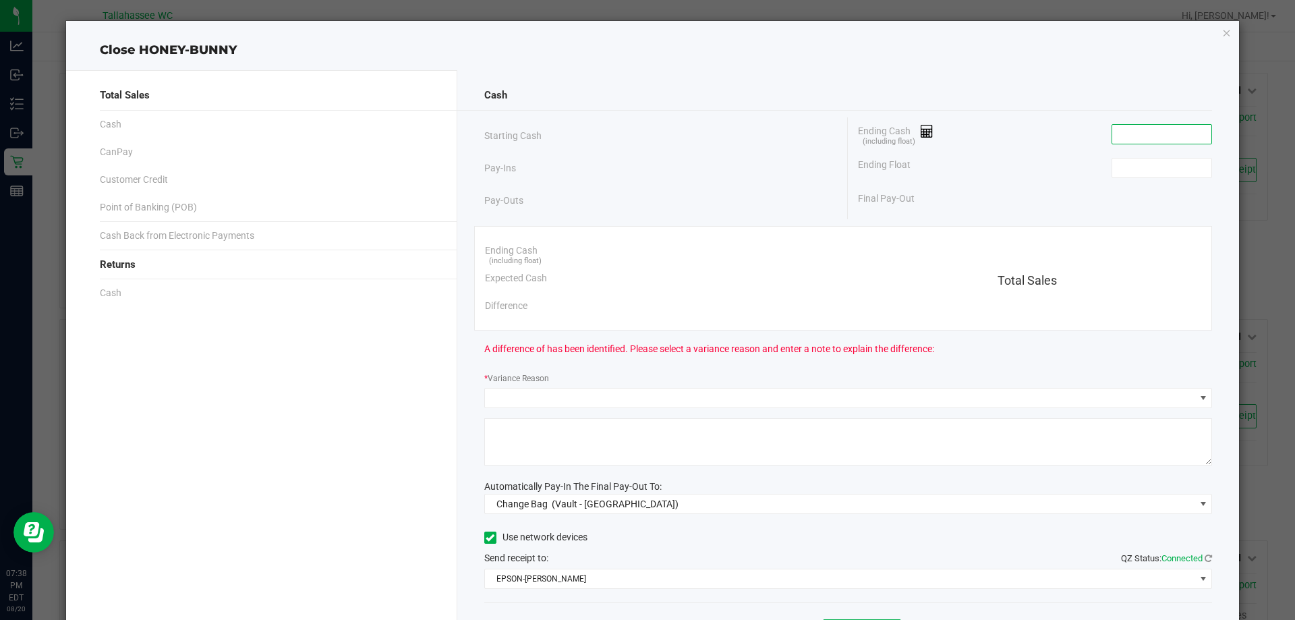
click at [1145, 136] on input at bounding box center [1161, 134] width 99 height 19
paste input "931.4"
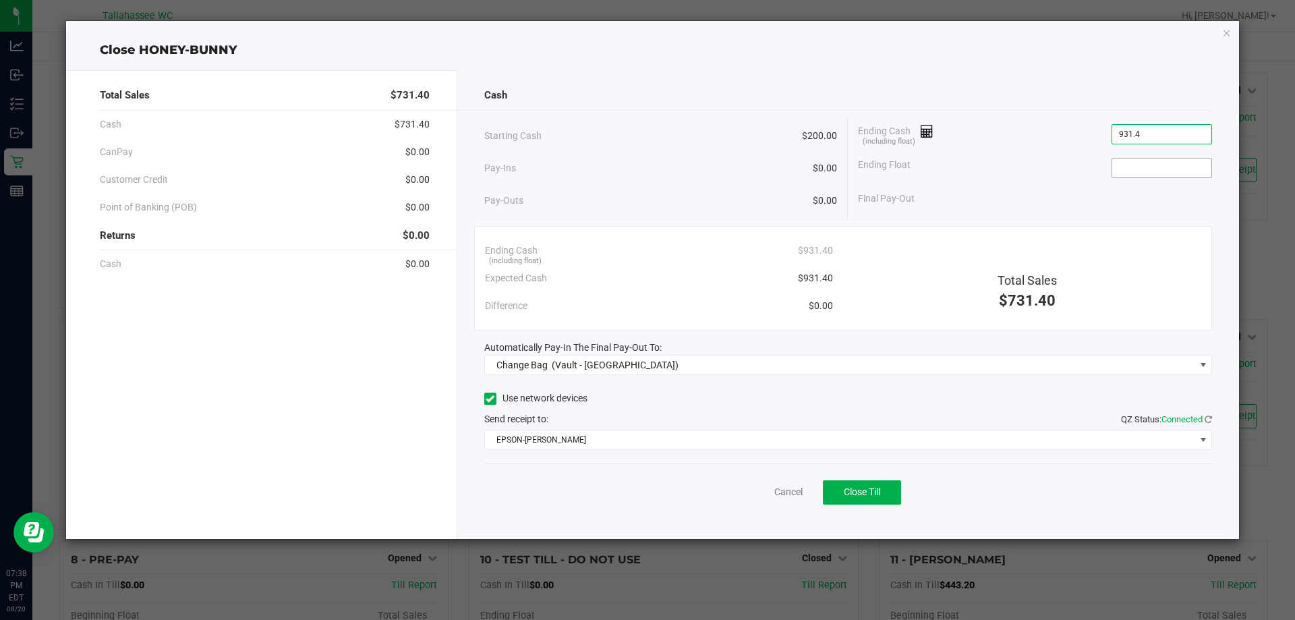
type input "$931.40"
click at [1144, 169] on input at bounding box center [1161, 168] width 99 height 19
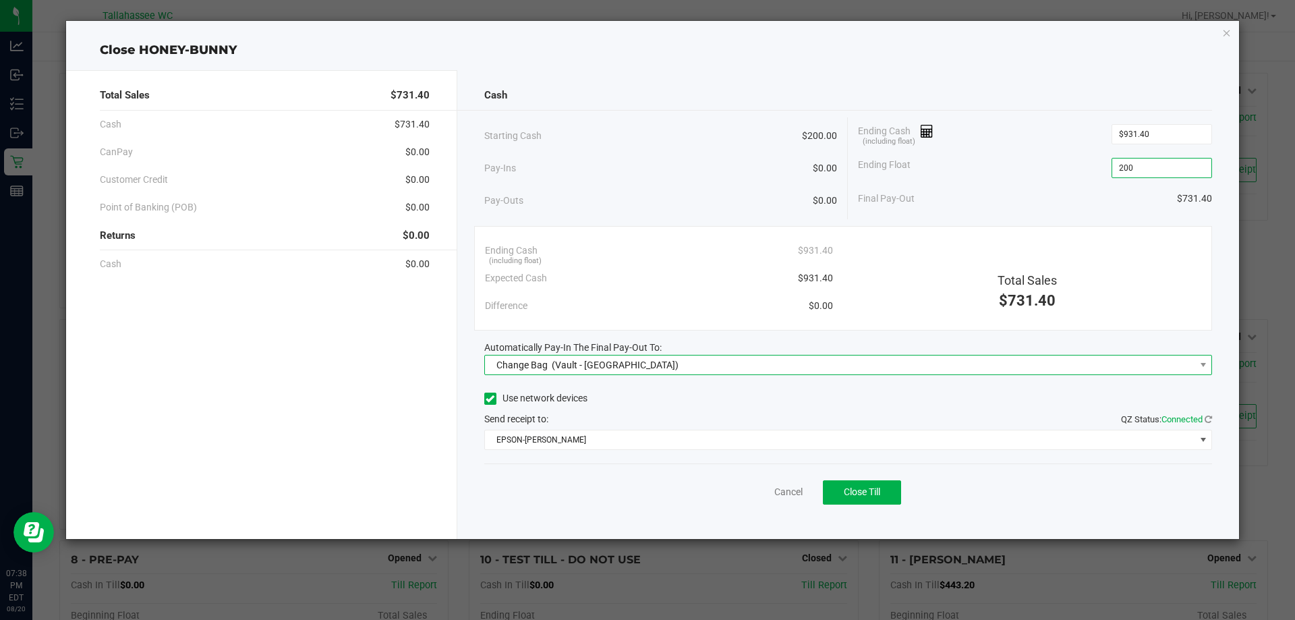
type input "$200.00"
click at [879, 359] on span "Change Bag (Vault - Tallahassee)" at bounding box center [840, 364] width 710 height 19
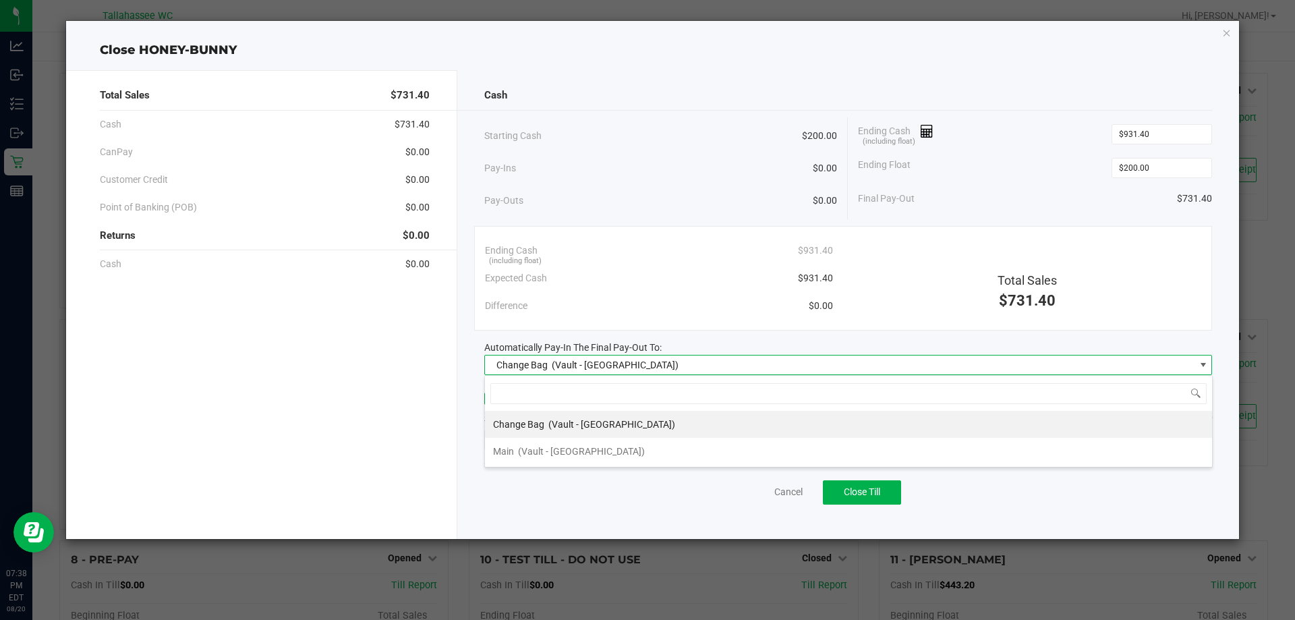
scroll to position [20, 728]
click at [606, 456] on li "Main (Vault - Tallahassee)" at bounding box center [848, 451] width 727 height 27
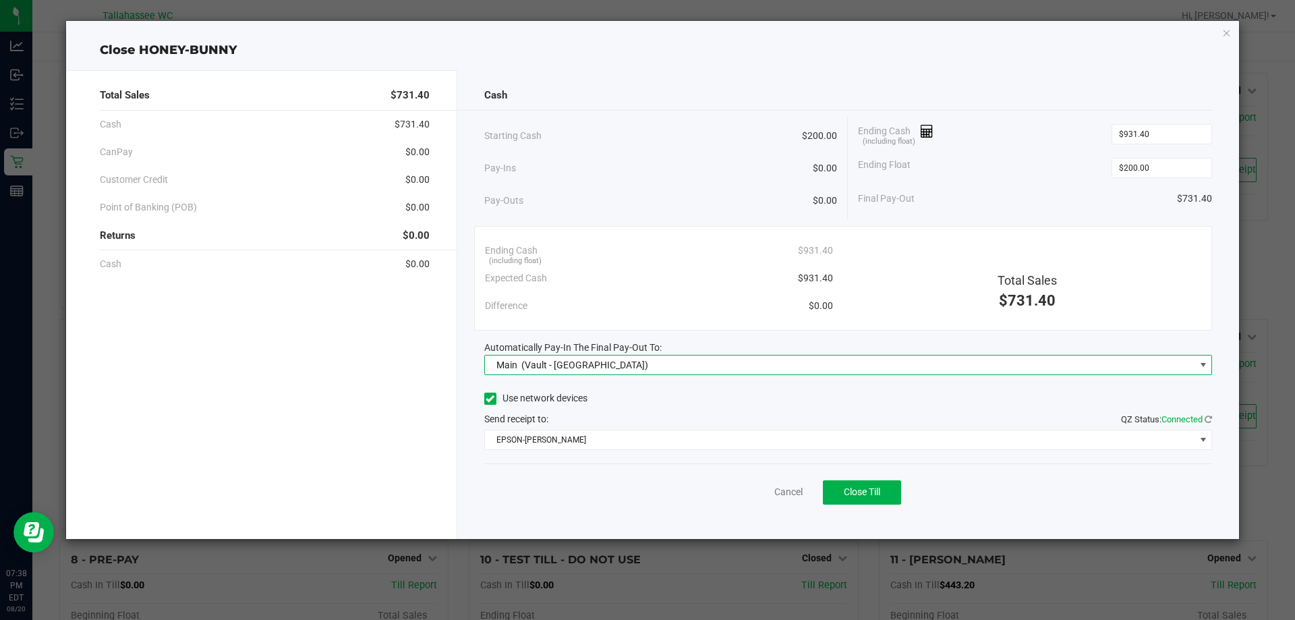
click at [750, 224] on div "Cash Starting Cash $200.00 Pay-Ins $0.00 Pay-Outs $0.00 Ending Cash (including …" at bounding box center [848, 304] width 782 height 469
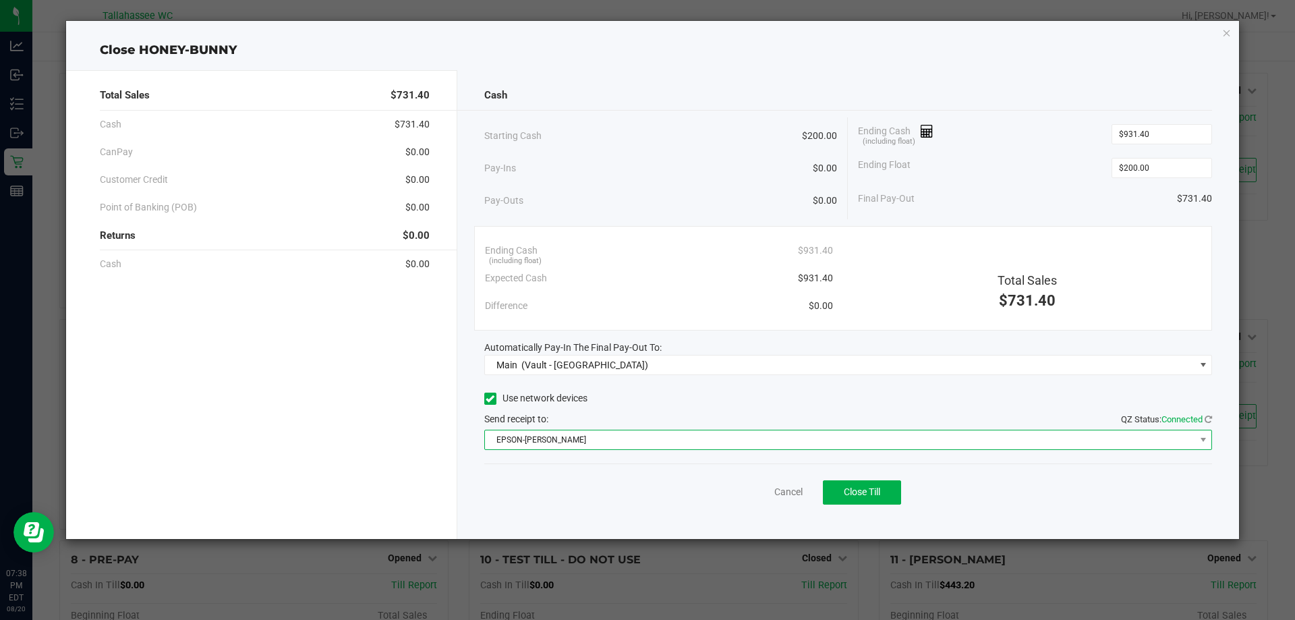
click at [718, 440] on span "EPSON-CHER" at bounding box center [840, 439] width 710 height 19
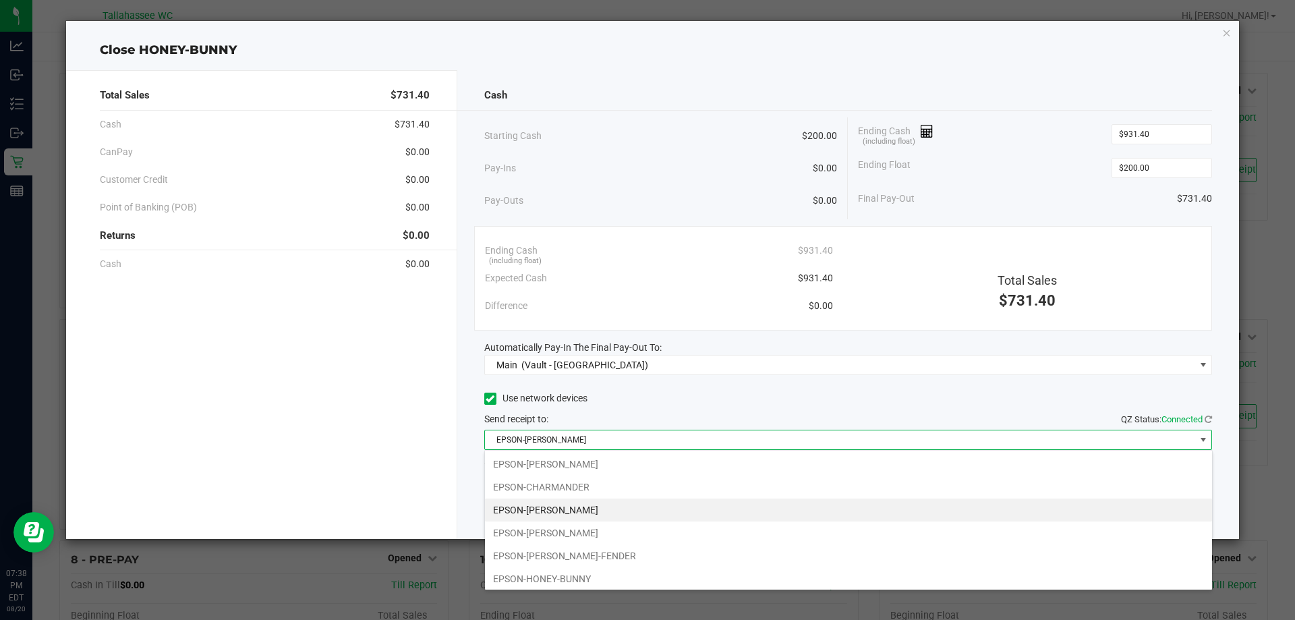
click at [591, 507] on li "EPSON-CHER" at bounding box center [848, 509] width 727 height 23
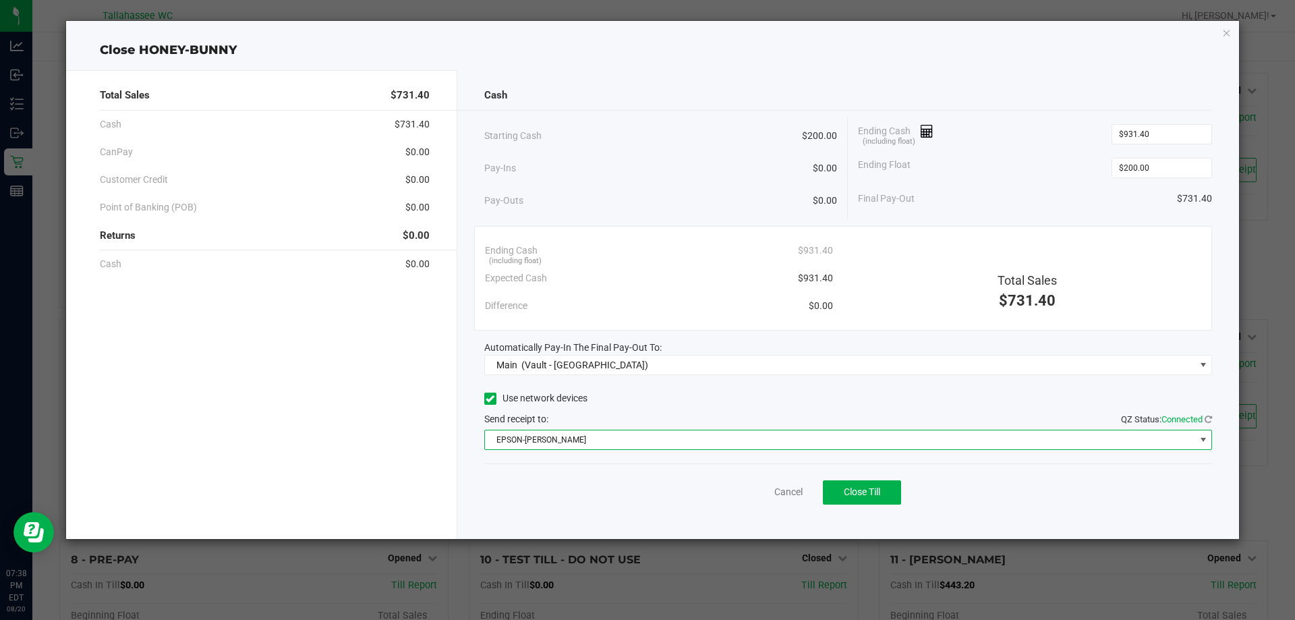
click at [617, 308] on div "Difference $0.00" at bounding box center [659, 306] width 348 height 28
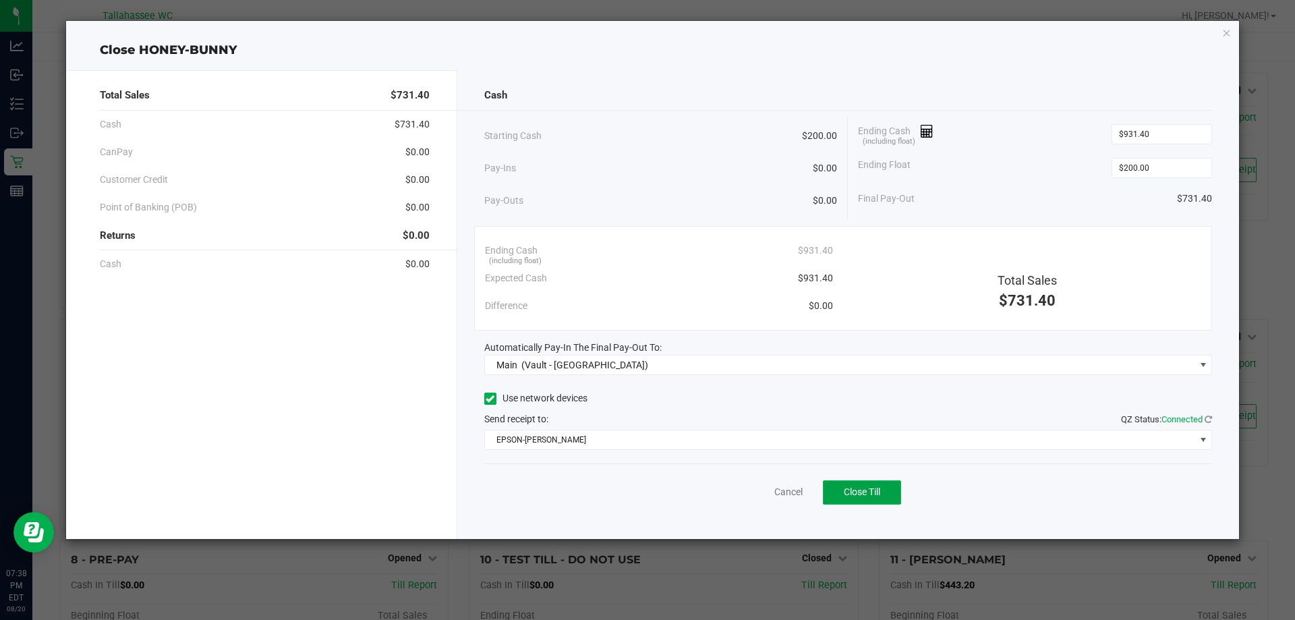
click at [882, 498] on button "Close Till" at bounding box center [862, 492] width 78 height 24
click at [760, 499] on div "Dismiss Reprint Closing Receipt" at bounding box center [848, 489] width 728 height 52
click at [760, 492] on link "Dismiss" at bounding box center [759, 492] width 32 height 14
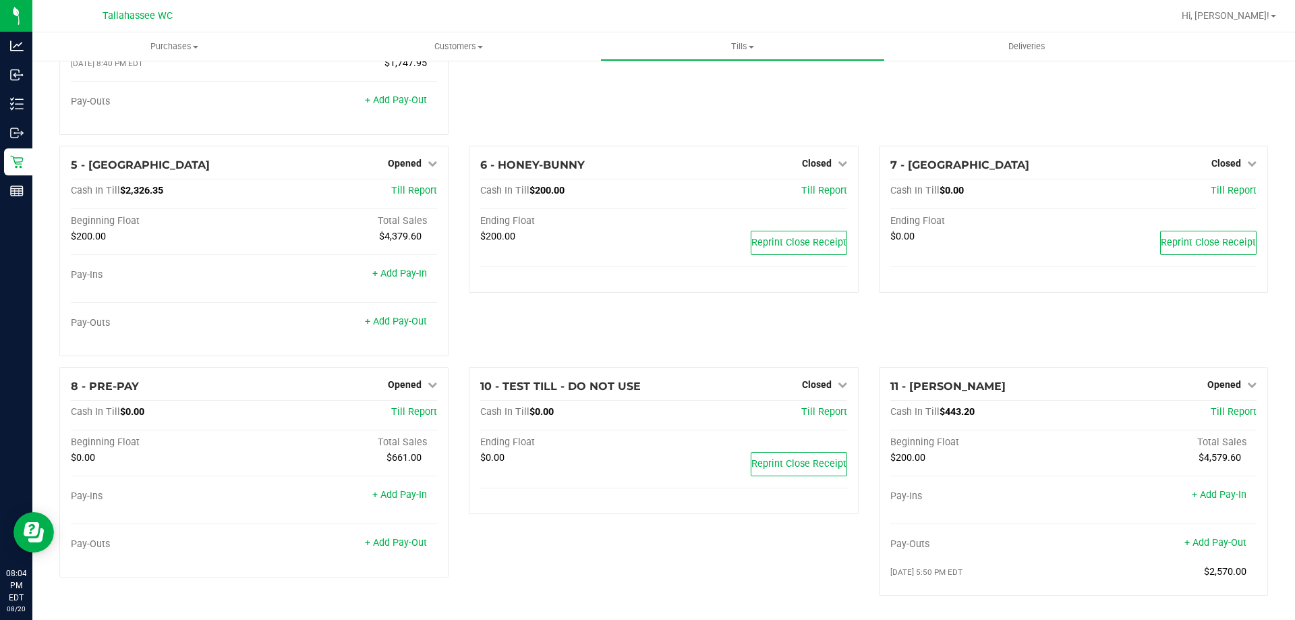
scroll to position [177, 0]
click at [489, 326] on div "6 - HONEY-BUNNY Closed Open Till Cash In Till $200.00 Till Report Ending Float …" at bounding box center [663, 256] width 409 height 221
click at [770, 328] on div "6 - HONEY-BUNNY Closed Open Till Cash In Till $200.00 Till Report Ending Float …" at bounding box center [663, 256] width 409 height 221
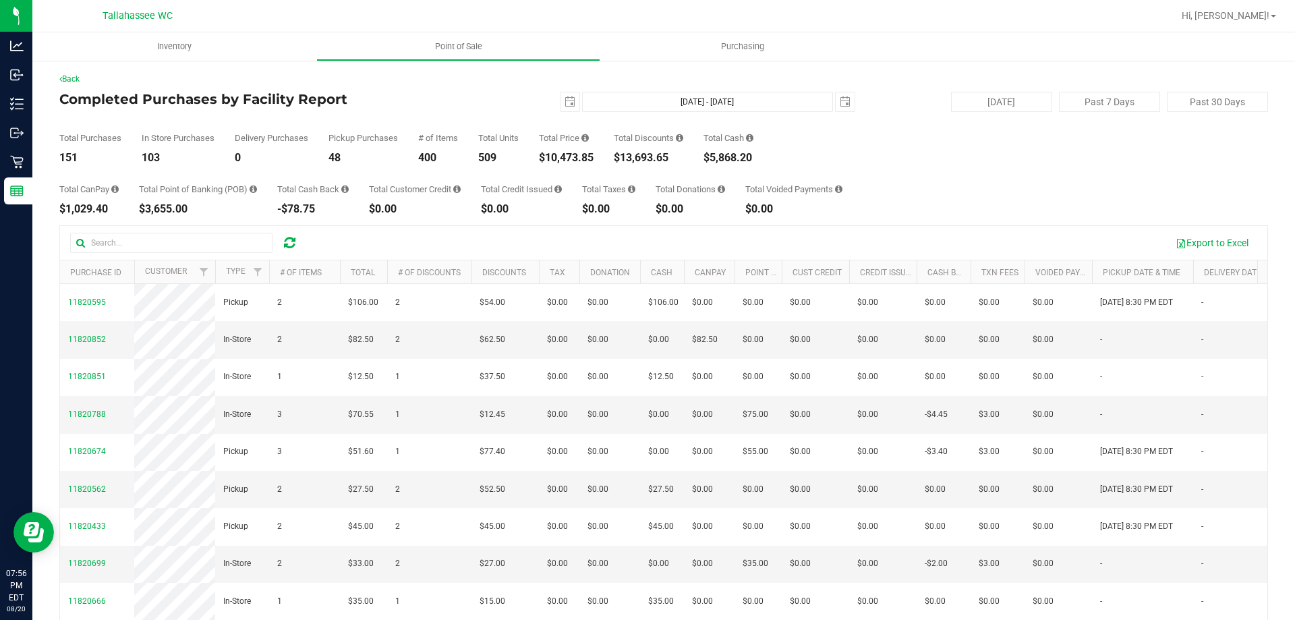
click at [571, 161] on div "$10,473.85" at bounding box center [566, 157] width 55 height 11
copy div "10,473.85"
click at [580, 161] on div "$10,473.85" at bounding box center [566, 157] width 55 height 11
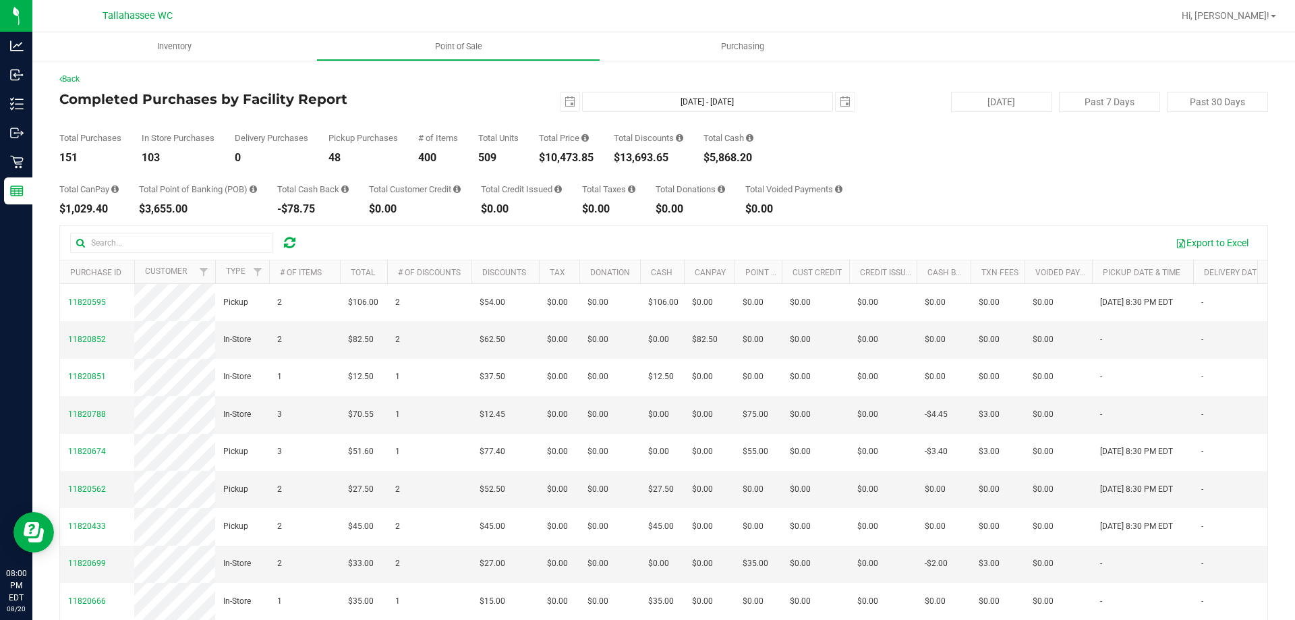
click at [573, 177] on div "Total CanPay $1,029.40 Total Point of Banking (POB) $3,655.00 Total Cash Back -…" at bounding box center [663, 188] width 1209 height 51
click at [577, 159] on div "$10,486.35" at bounding box center [566, 157] width 55 height 11
copy div "10,486.35"
click at [658, 161] on div "$13,731.15" at bounding box center [648, 157] width 69 height 11
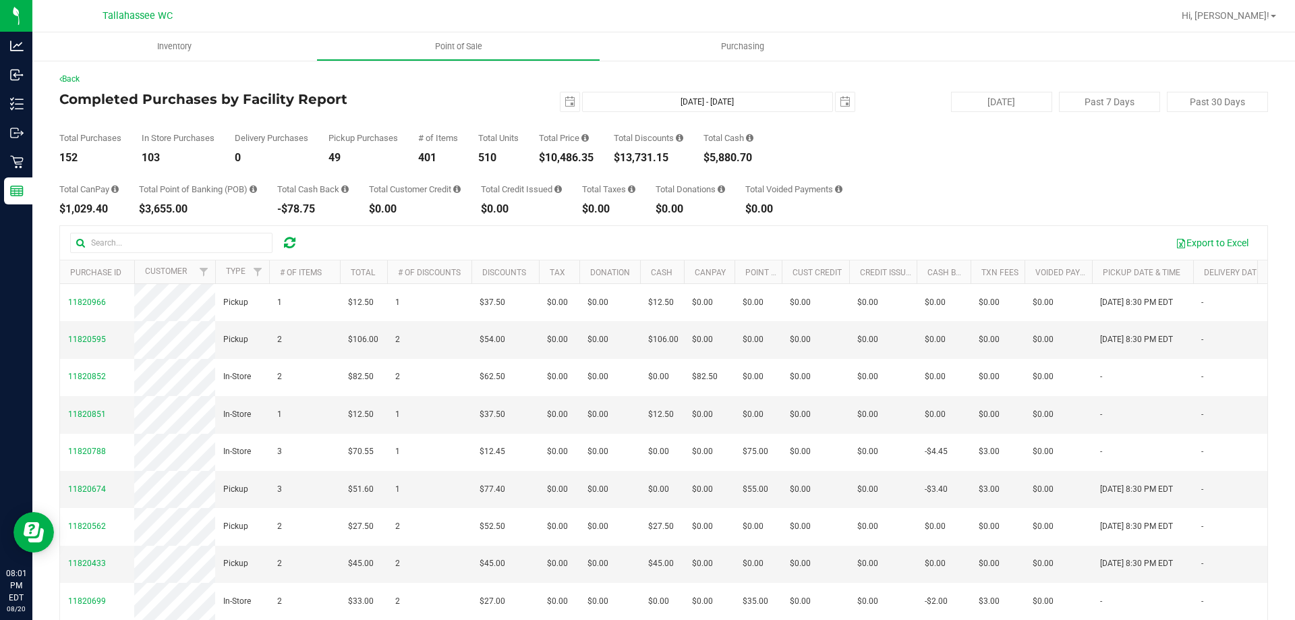
click at [658, 161] on div "$13,731.15" at bounding box center [648, 157] width 69 height 11
copy div "13,731.15"
click at [425, 210] on div "$0.00" at bounding box center [415, 209] width 92 height 11
click at [569, 105] on span "select" at bounding box center [570, 101] width 19 height 19
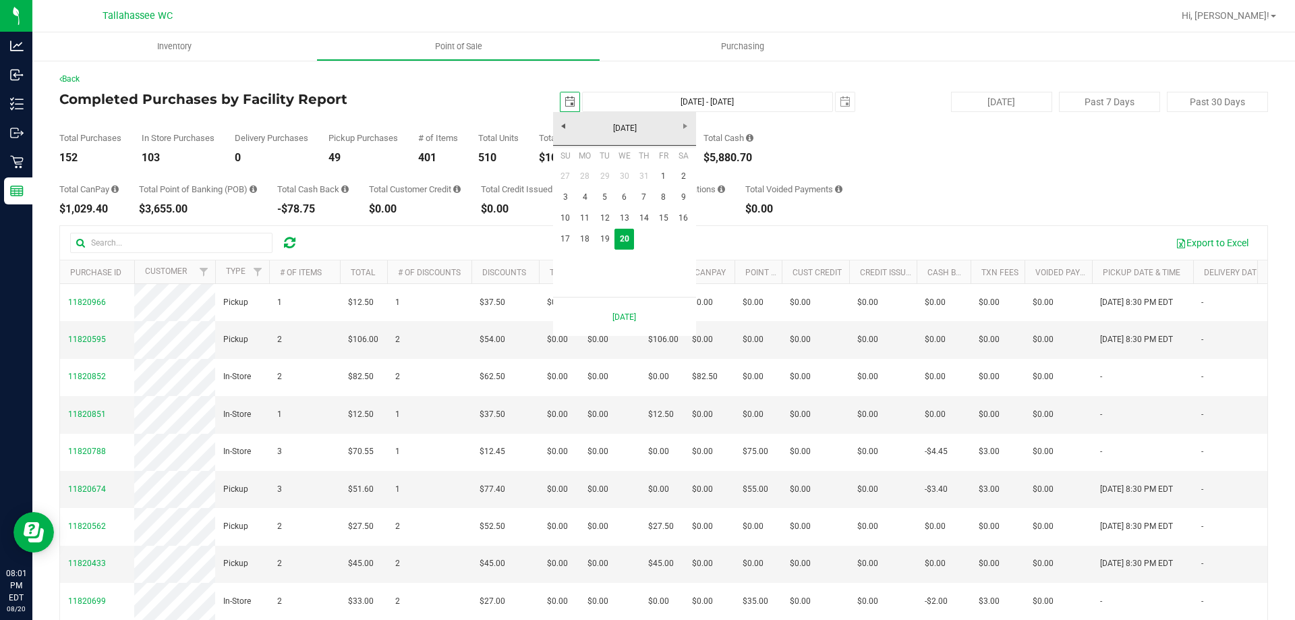
scroll to position [0, 34]
click at [568, 241] on link "17" at bounding box center [566, 239] width 20 height 21
type input "2025-08-17"
type input "Aug 17, 2025 - Aug 20, 2025"
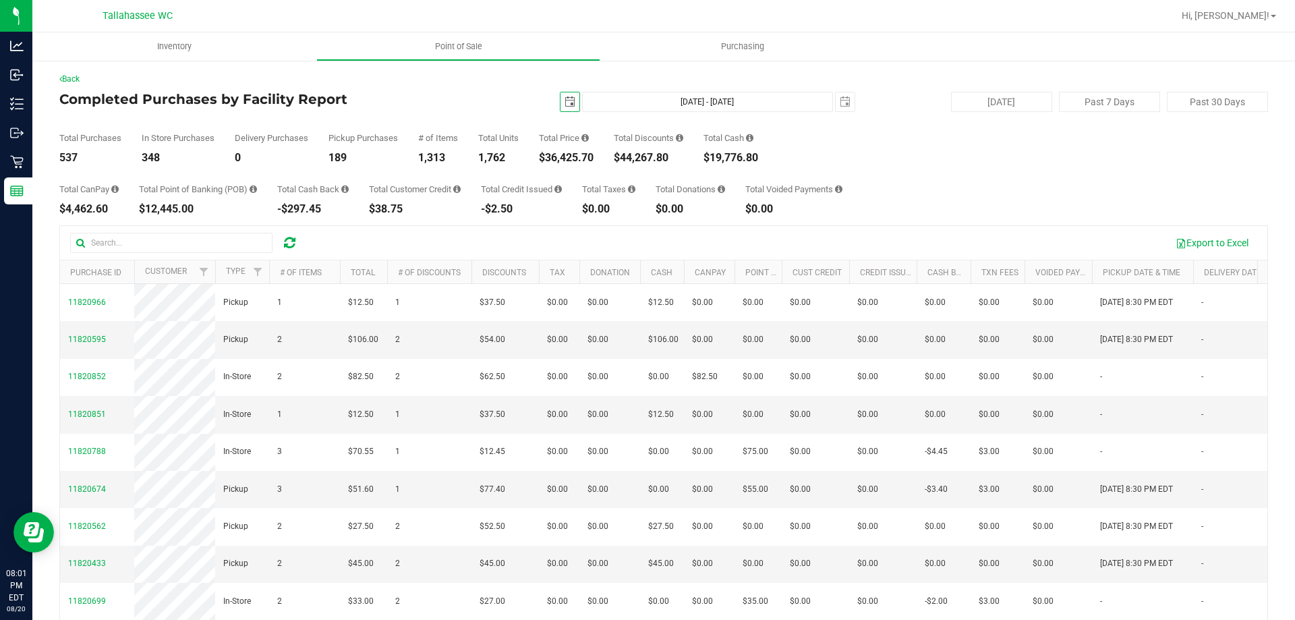
click at [573, 156] on div "$36,425.70" at bounding box center [566, 157] width 55 height 11
copy div "36,425.70"
click at [561, 94] on span "select" at bounding box center [570, 101] width 19 height 19
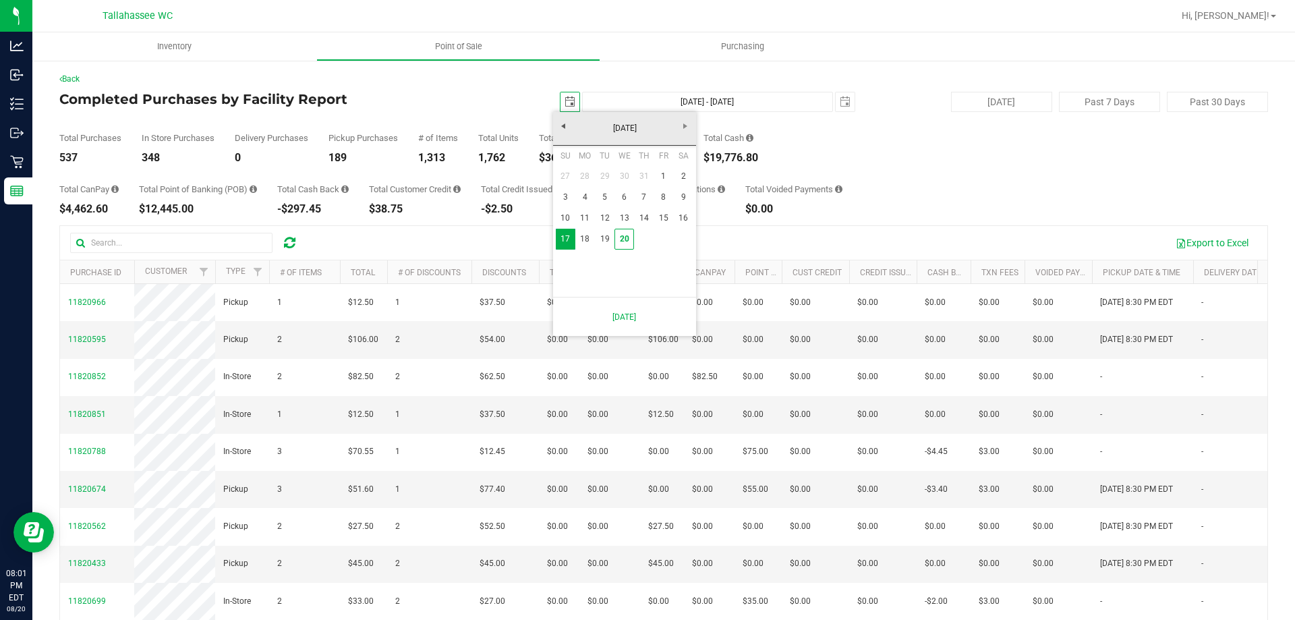
click at [554, 195] on div "Su Mo Tu We Th Fr Sa 27 28 29 30 31 1 2 3 4 5 6 7 8 9 10 11 12 13 14 15 16 17 1…" at bounding box center [624, 221] width 143 height 151
click at [559, 194] on link "3" at bounding box center [566, 197] width 20 height 21
type input "2025-08-03"
type input "Aug 3, 2025 - Aug 20, 2025"
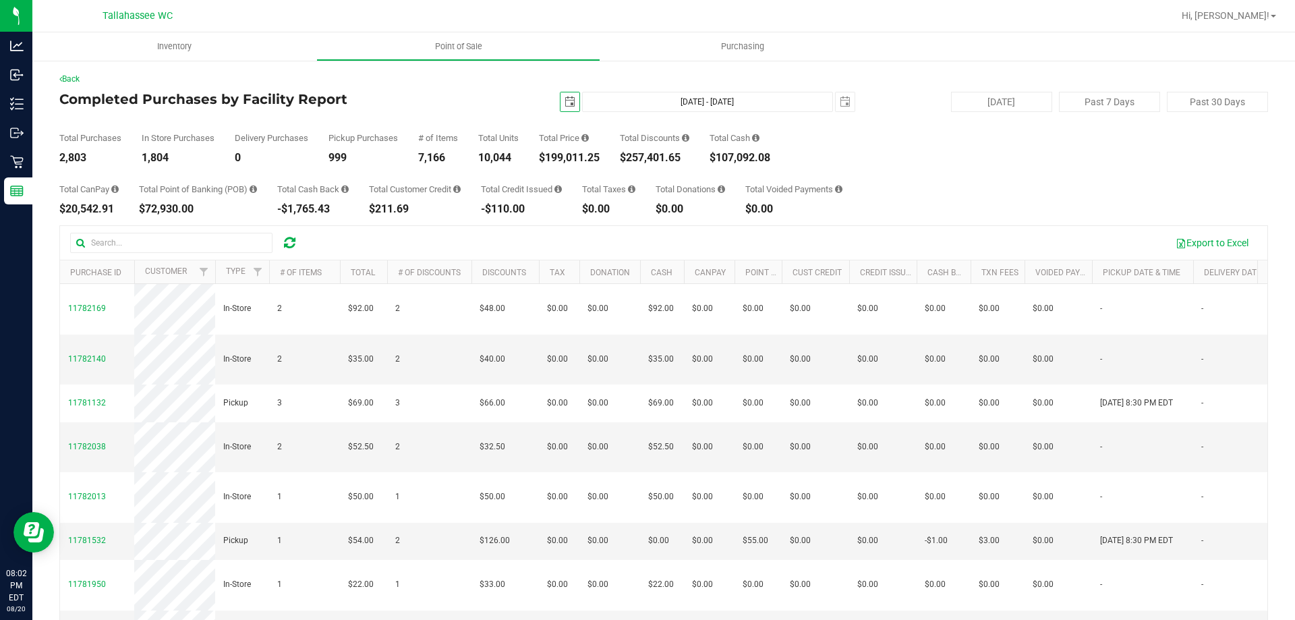
click at [575, 162] on div "$199,011.25" at bounding box center [569, 157] width 61 height 11
copy div "199,011.25"
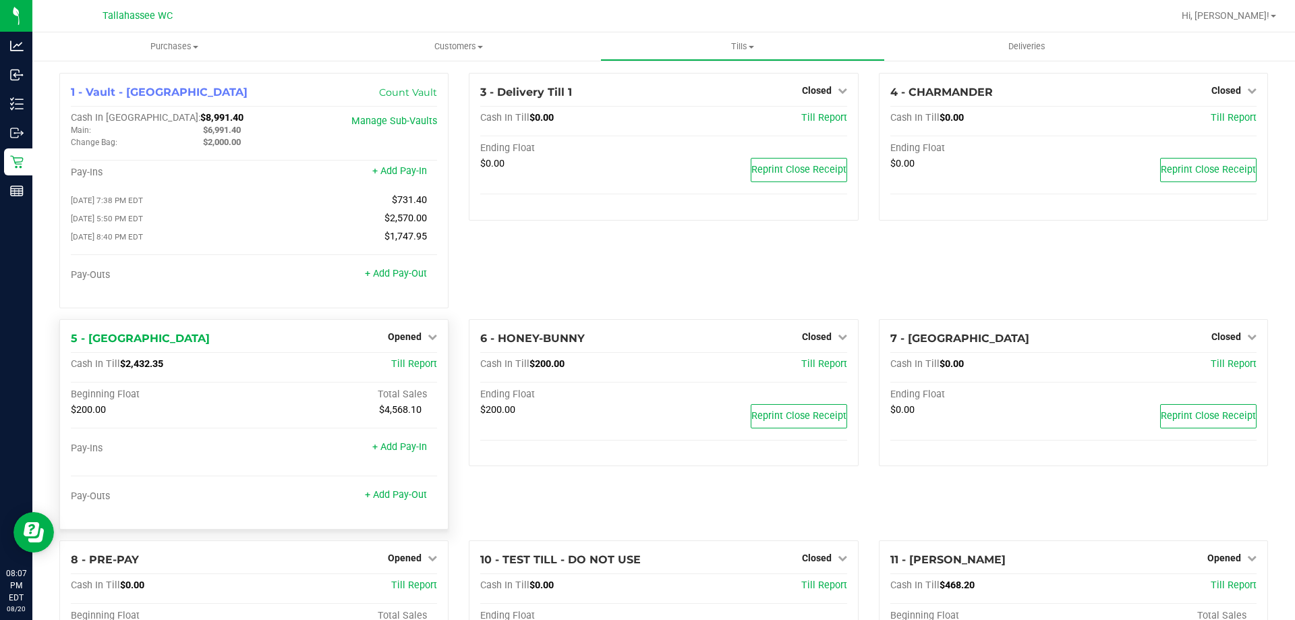
click at [160, 360] on div "5 - LATVIA Opened Close Till Cash In Till $2,432.35 Till Report Beginning Float…" at bounding box center [253, 424] width 389 height 210
drag, startPoint x: 160, startPoint y: 360, endPoint x: 154, endPoint y: 381, distance: 21.6
click at [160, 367] on div "5 - LATVIA Opened Close Till Cash In Till $2,432.35 Till Report Beginning Float…" at bounding box center [253, 424] width 389 height 210
copy span "2,432.35"
click at [420, 341] on link "Opened" at bounding box center [412, 336] width 49 height 11
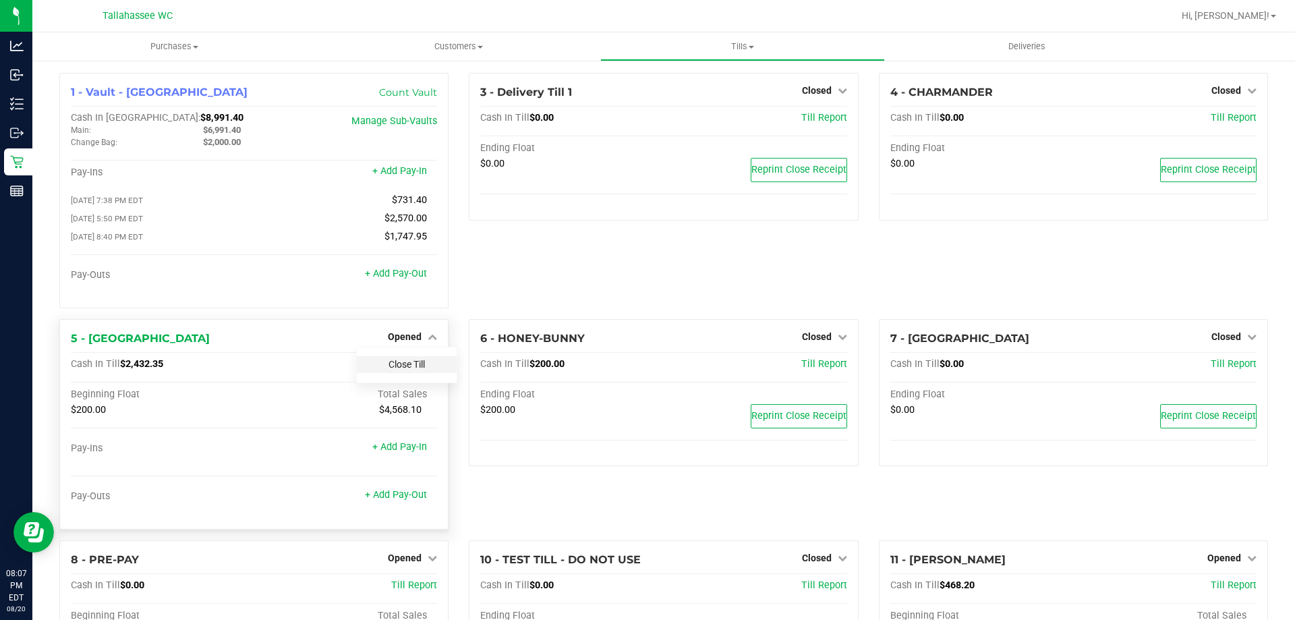
click at [411, 370] on link "Close Till" at bounding box center [407, 364] width 36 height 11
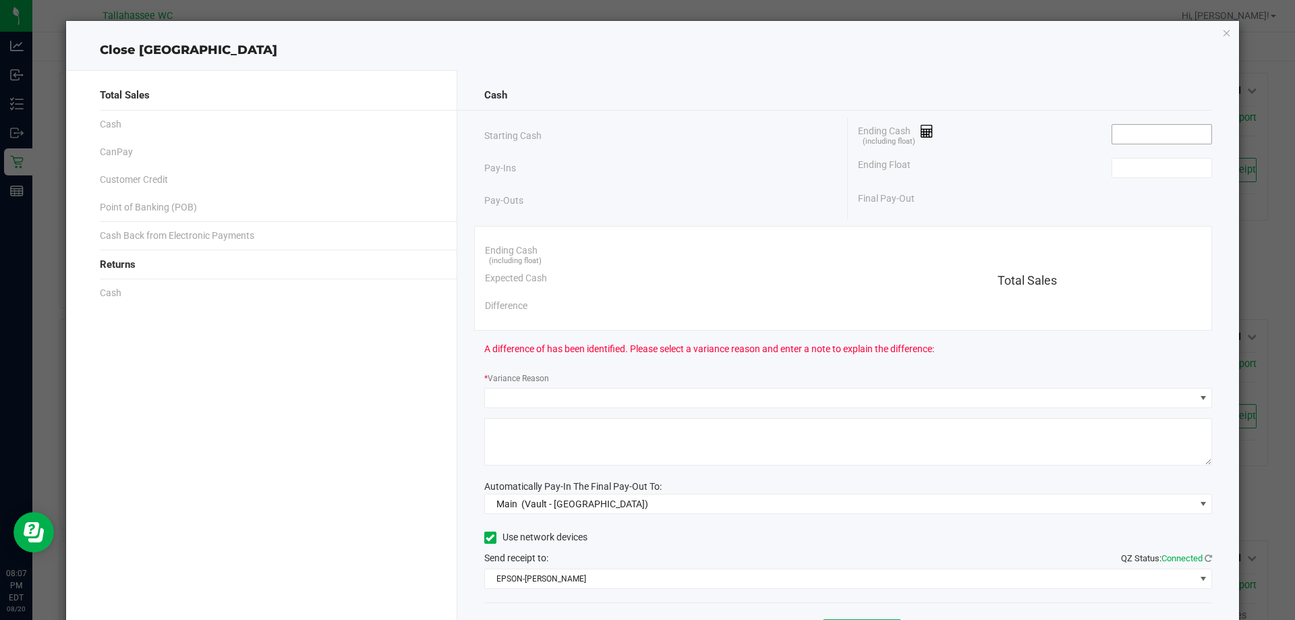
click at [1166, 136] on input at bounding box center [1161, 134] width 99 height 19
paste input "2432.35"
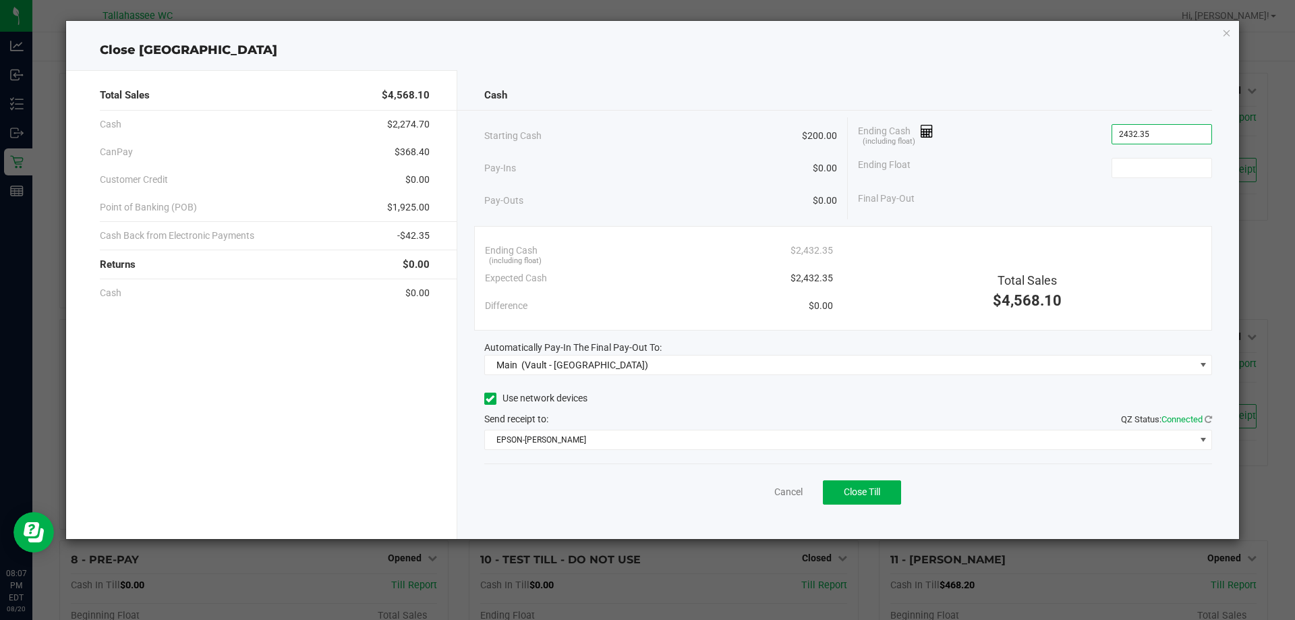
type input "$2,432.35"
click at [417, 156] on span "$368.40" at bounding box center [412, 152] width 35 height 14
copy span "368.40"
click at [422, 208] on span "$1,925.00" at bounding box center [408, 207] width 42 height 14
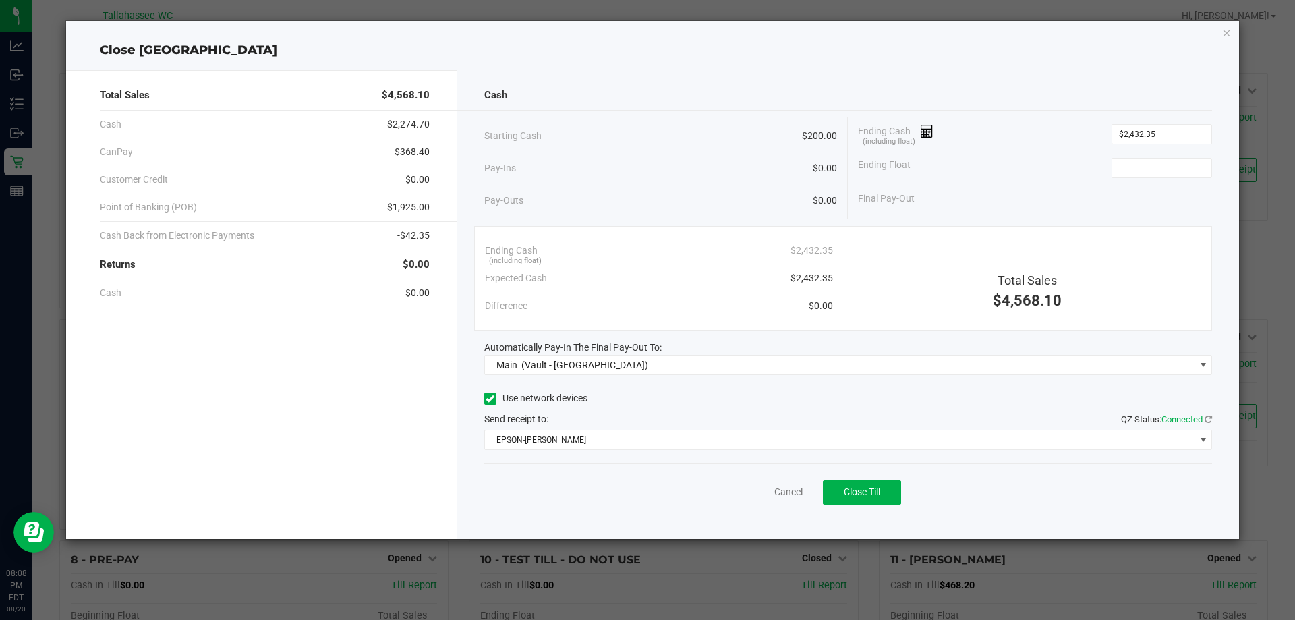
click at [422, 208] on span "$1,925.00" at bounding box center [408, 207] width 42 height 14
copy span "1,925.00"
click at [419, 239] on span "-$42.35" at bounding box center [413, 236] width 32 height 14
copy span "42.35"
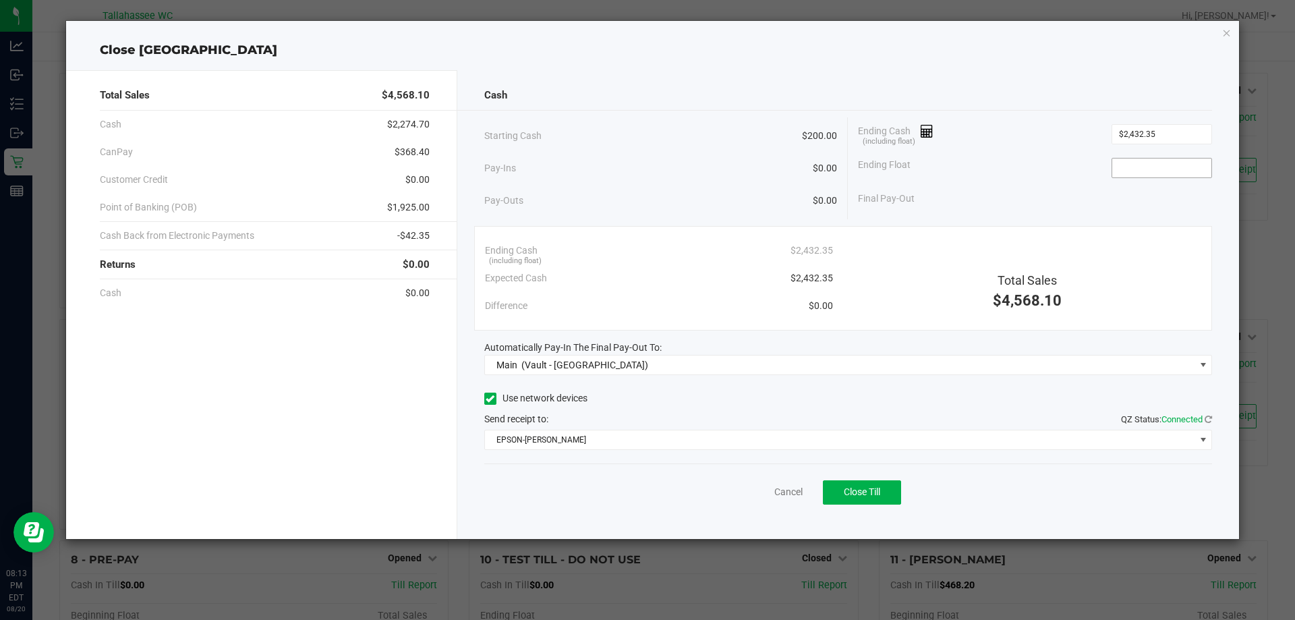
click at [1152, 168] on input at bounding box center [1161, 168] width 99 height 19
type input "$200.00"
click at [1033, 213] on div "Starting Cash $200.00 Pay-Ins $0.00 Pay-Outs $0.00 Ending Cash (including float…" at bounding box center [848, 168] width 728 height 102
click at [892, 493] on button "Close Till" at bounding box center [862, 492] width 78 height 24
click at [748, 482] on div "Dismiss Reprint Closing Receipt" at bounding box center [848, 489] width 728 height 52
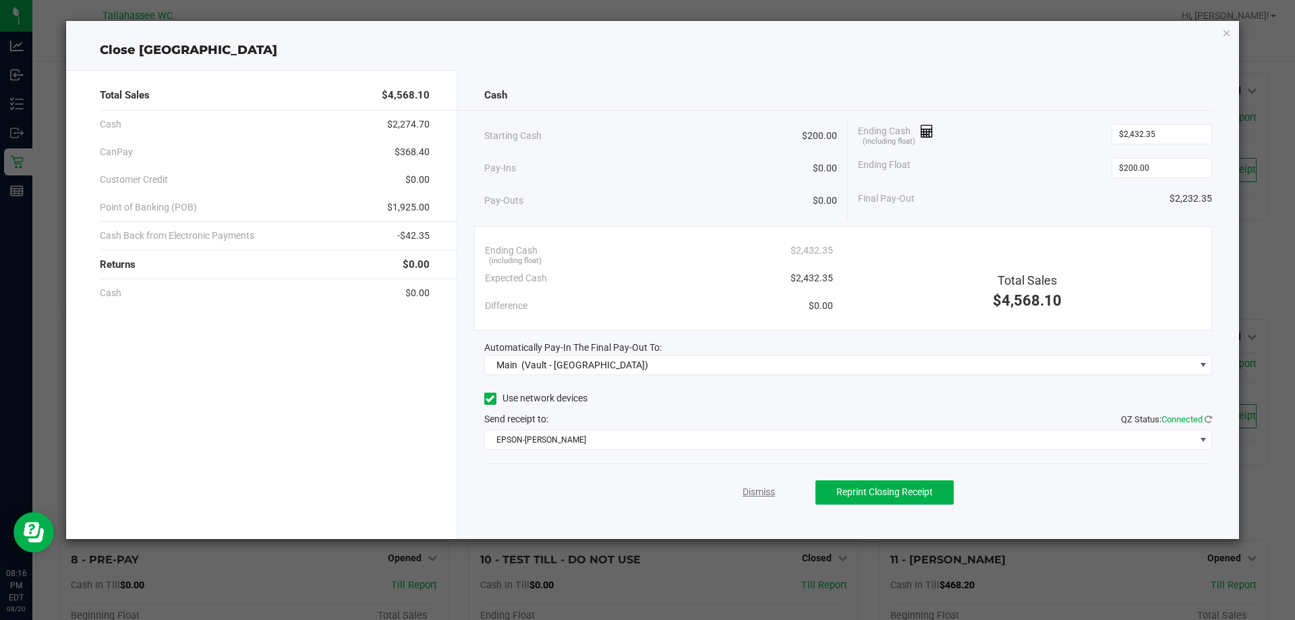
click at [758, 494] on link "Dismiss" at bounding box center [759, 492] width 32 height 14
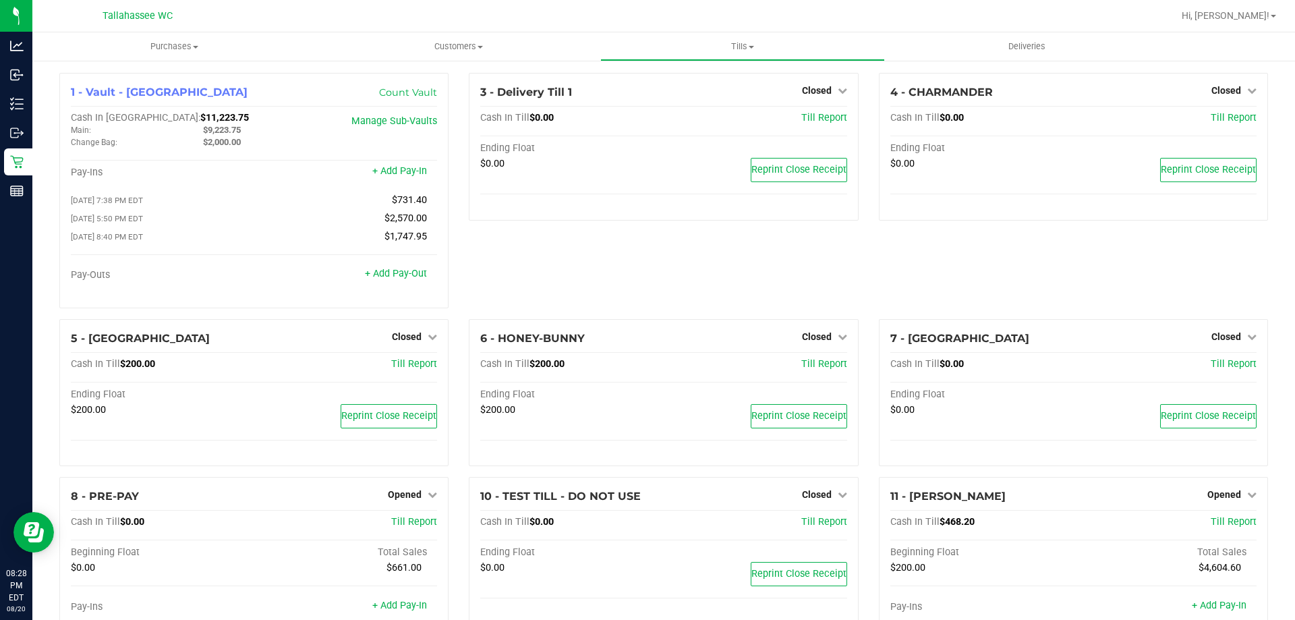
scroll to position [114, 0]
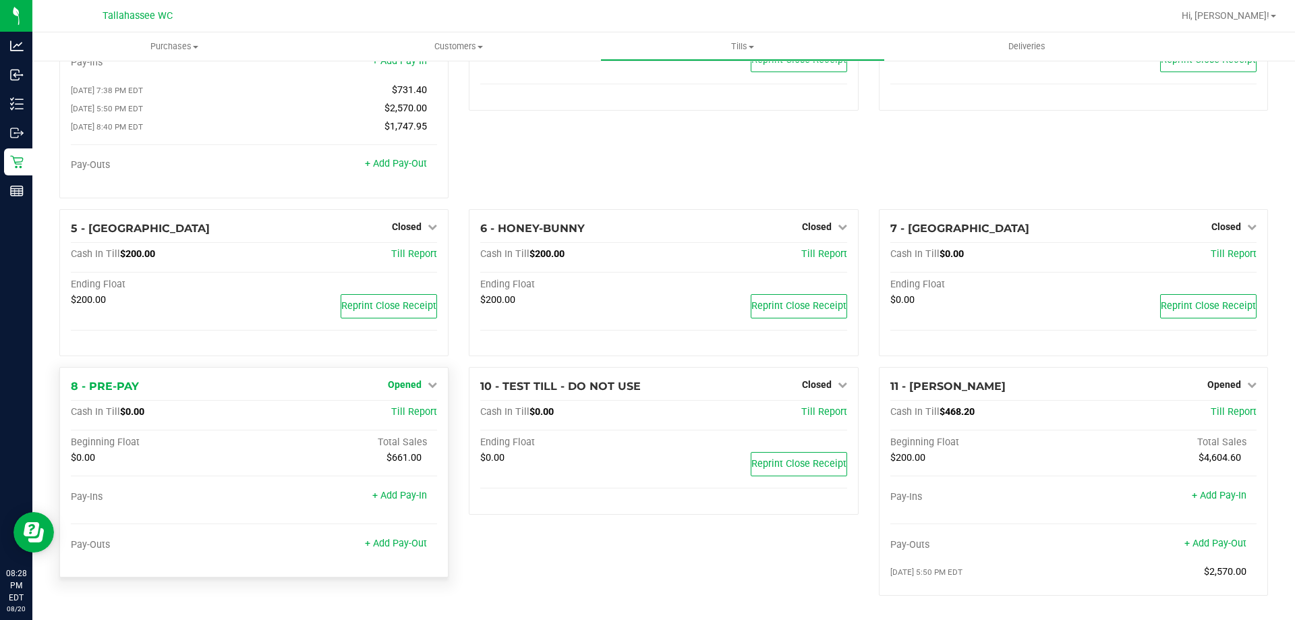
click at [422, 384] on link "Opened" at bounding box center [412, 384] width 49 height 11
click at [401, 411] on link "Close Till" at bounding box center [407, 412] width 36 height 11
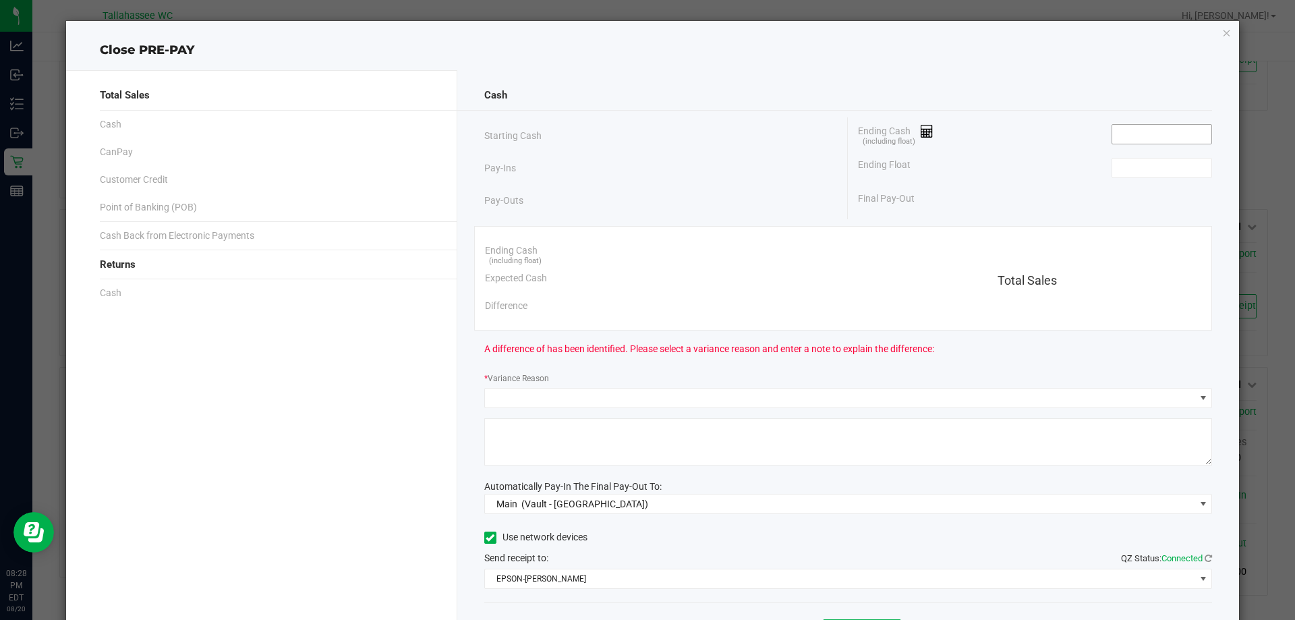
click at [1148, 134] on input at bounding box center [1161, 134] width 99 height 19
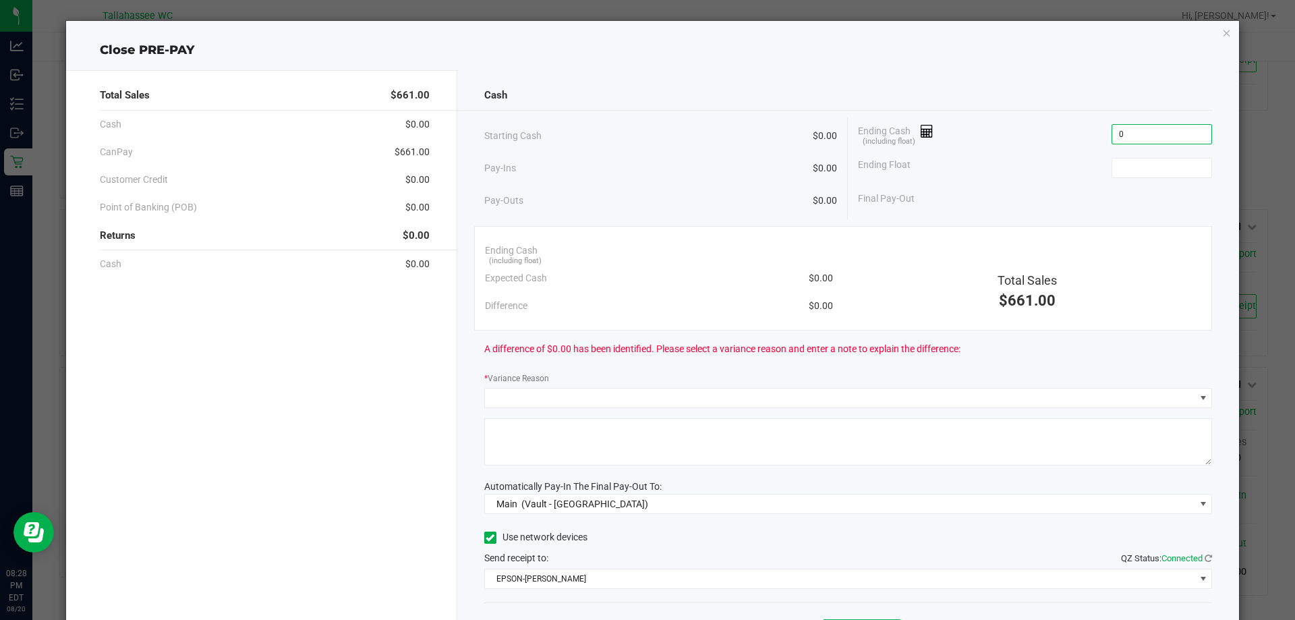
type input "$0.00"
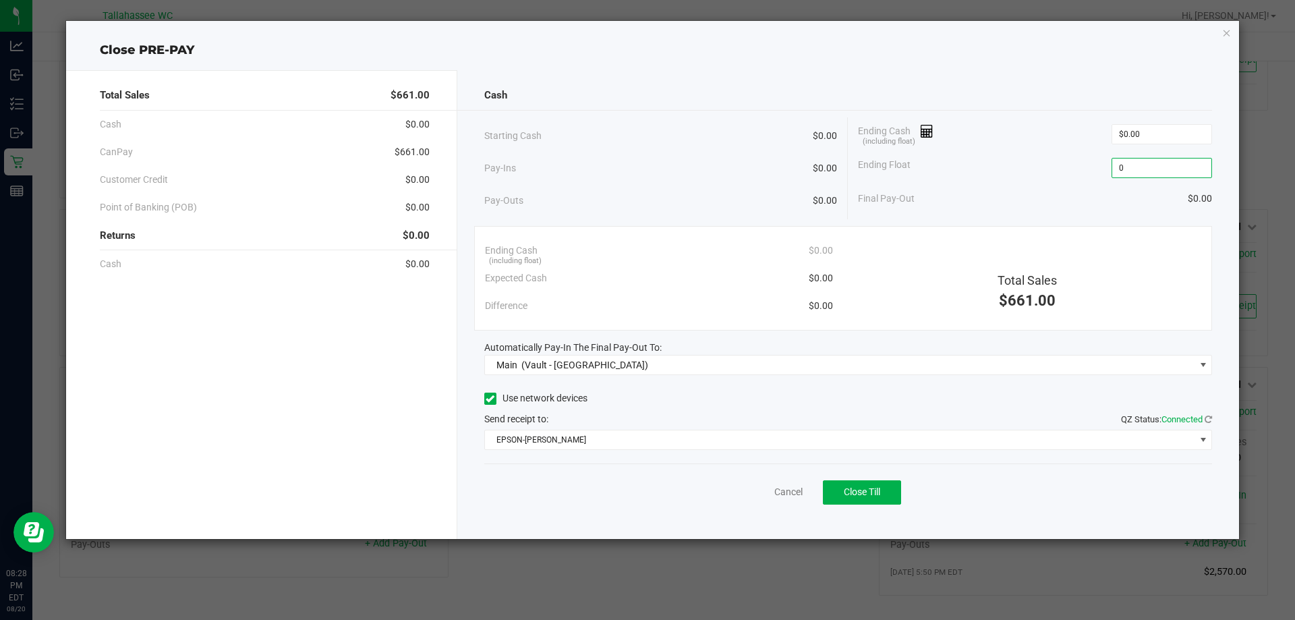
type input "$0.00"
click at [737, 214] on div "Pay-Outs $0.00" at bounding box center [660, 200] width 353 height 37
click at [865, 494] on span "Close Till" at bounding box center [862, 491] width 36 height 11
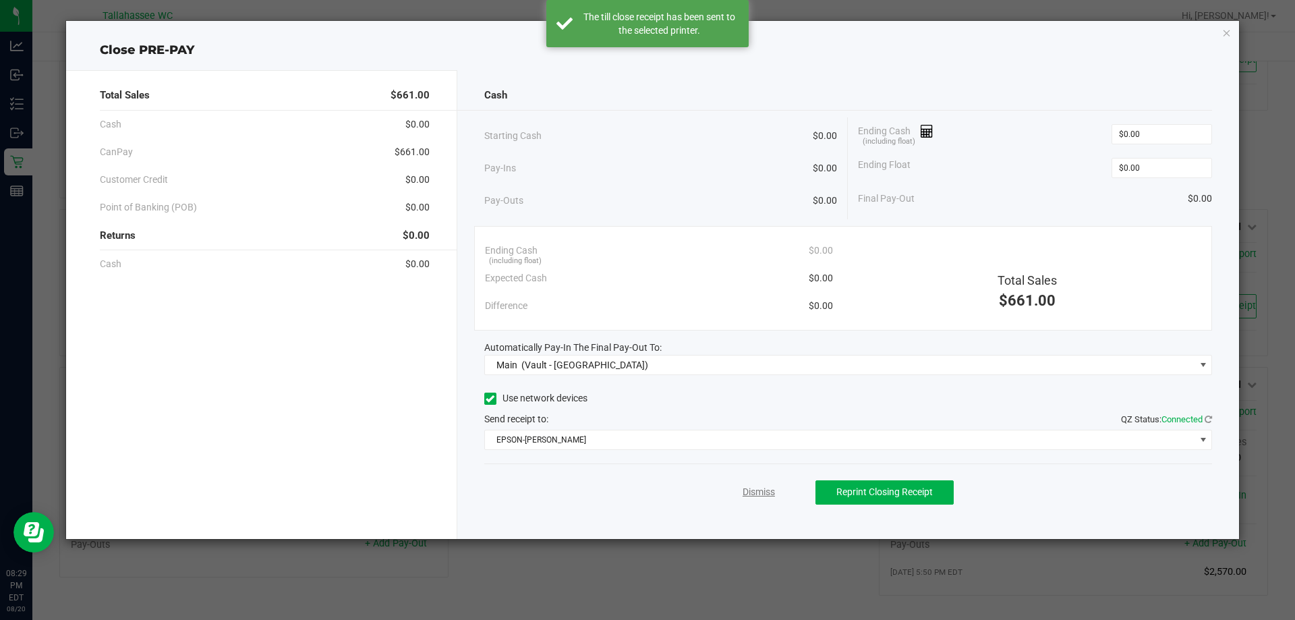
click at [761, 491] on link "Dismiss" at bounding box center [759, 492] width 32 height 14
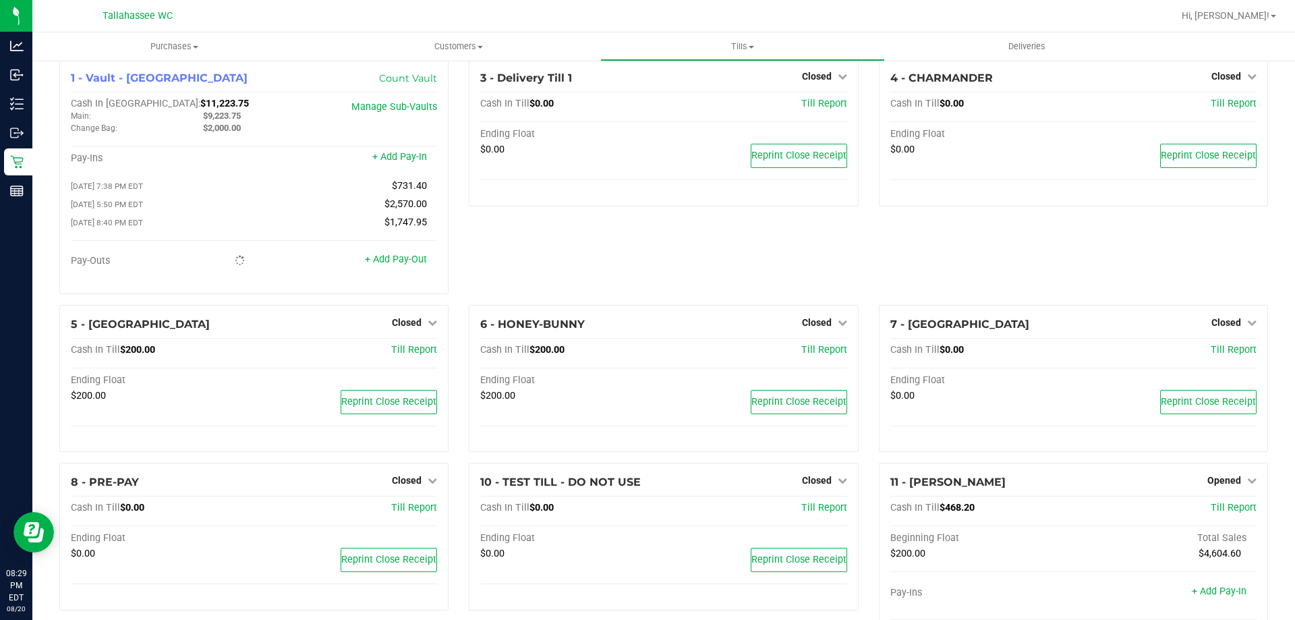
scroll to position [0, 0]
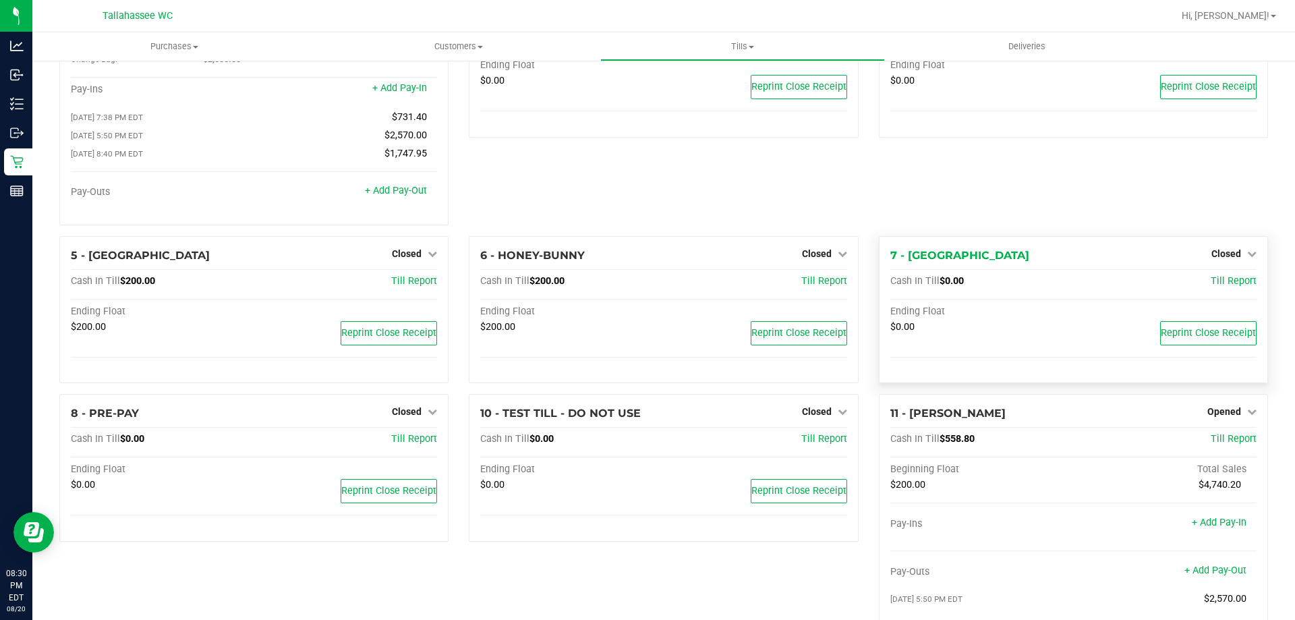
scroll to position [114, 0]
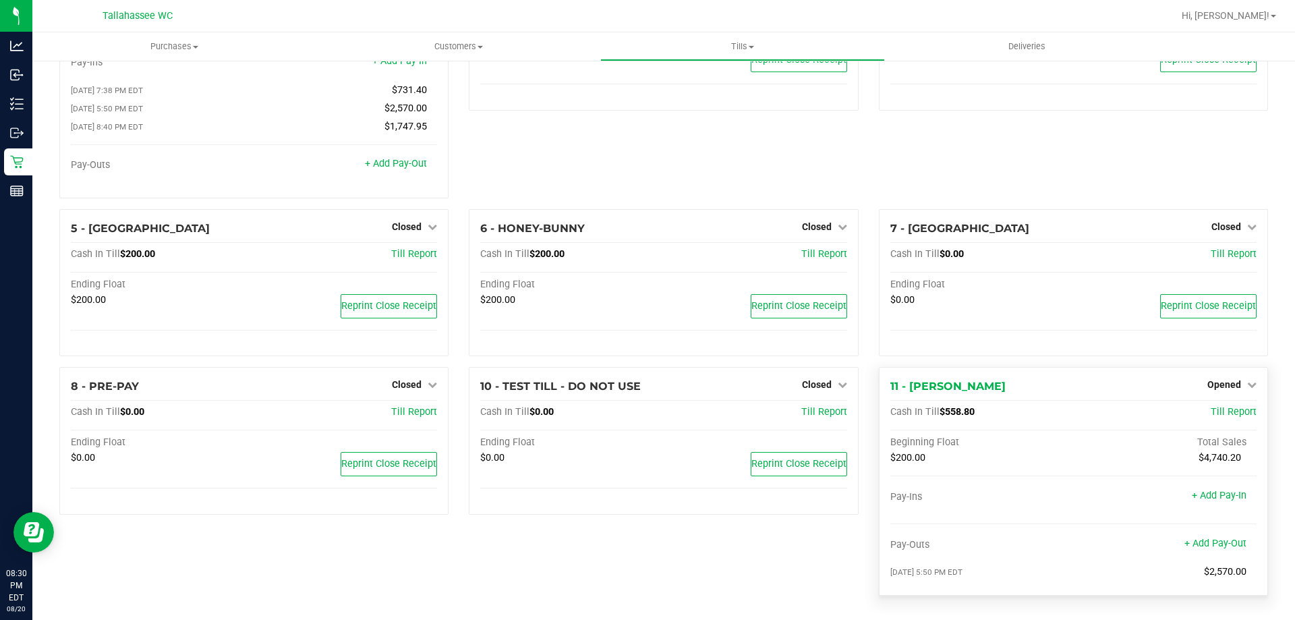
click at [964, 413] on span "$558.80" at bounding box center [957, 411] width 35 height 11
copy span "558.80"
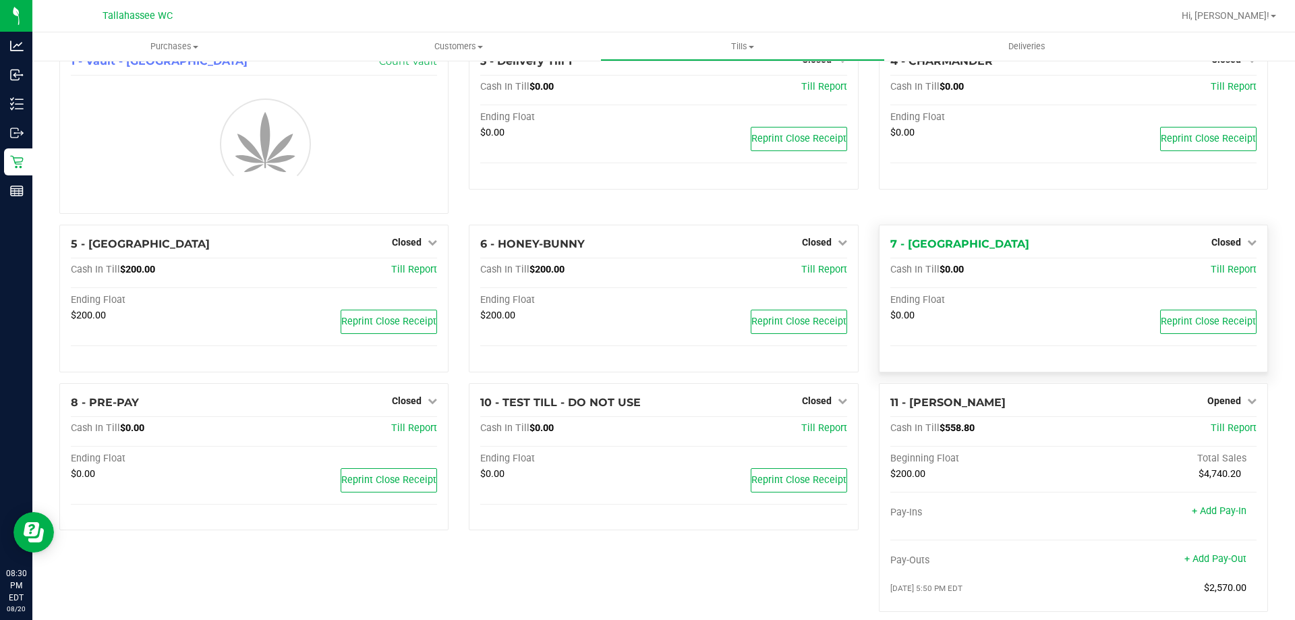
scroll to position [48, 0]
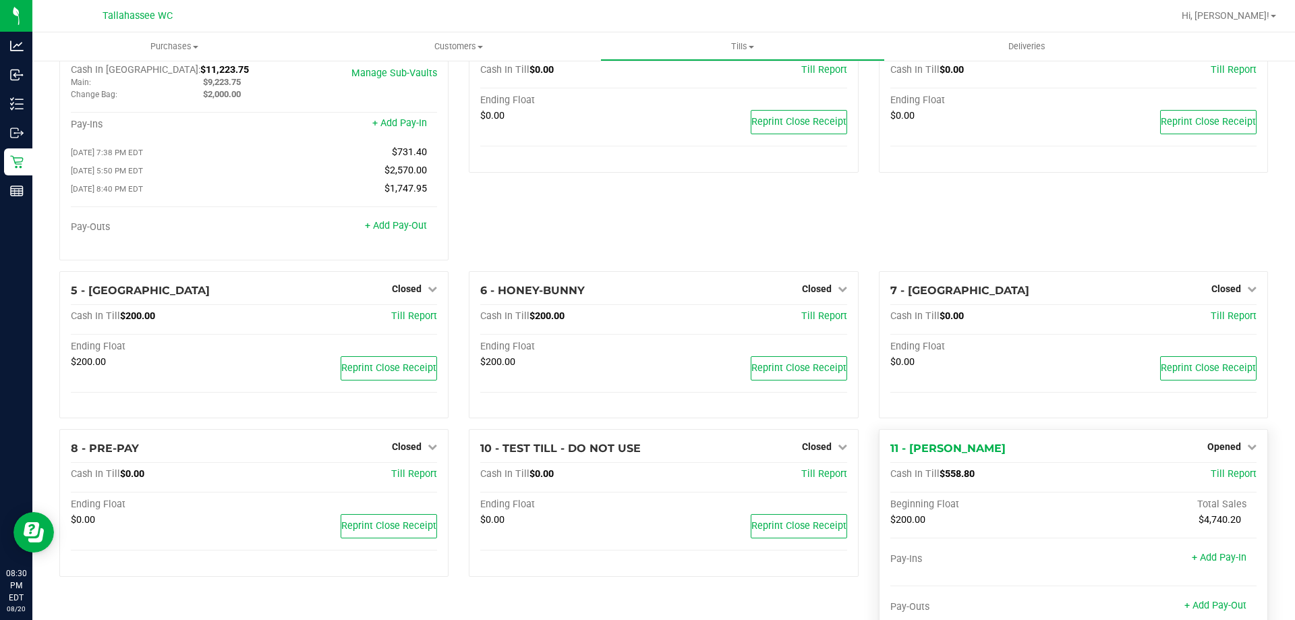
click at [1229, 455] on div "Opened" at bounding box center [1231, 446] width 49 height 16
click at [1224, 450] on span "Opened" at bounding box center [1224, 446] width 34 height 11
click at [1231, 475] on link "Close Till" at bounding box center [1225, 474] width 36 height 11
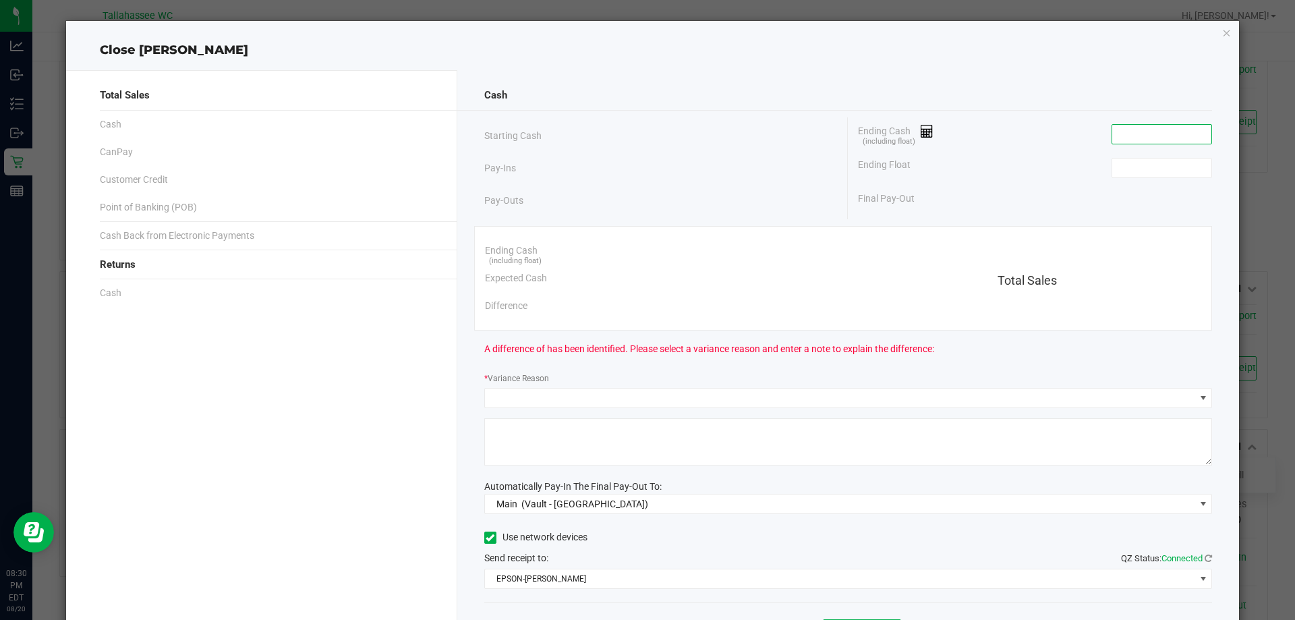
click at [1143, 136] on input at bounding box center [1161, 134] width 99 height 19
paste input "558.8"
type input "$558.80"
click at [1148, 175] on input at bounding box center [1161, 168] width 99 height 19
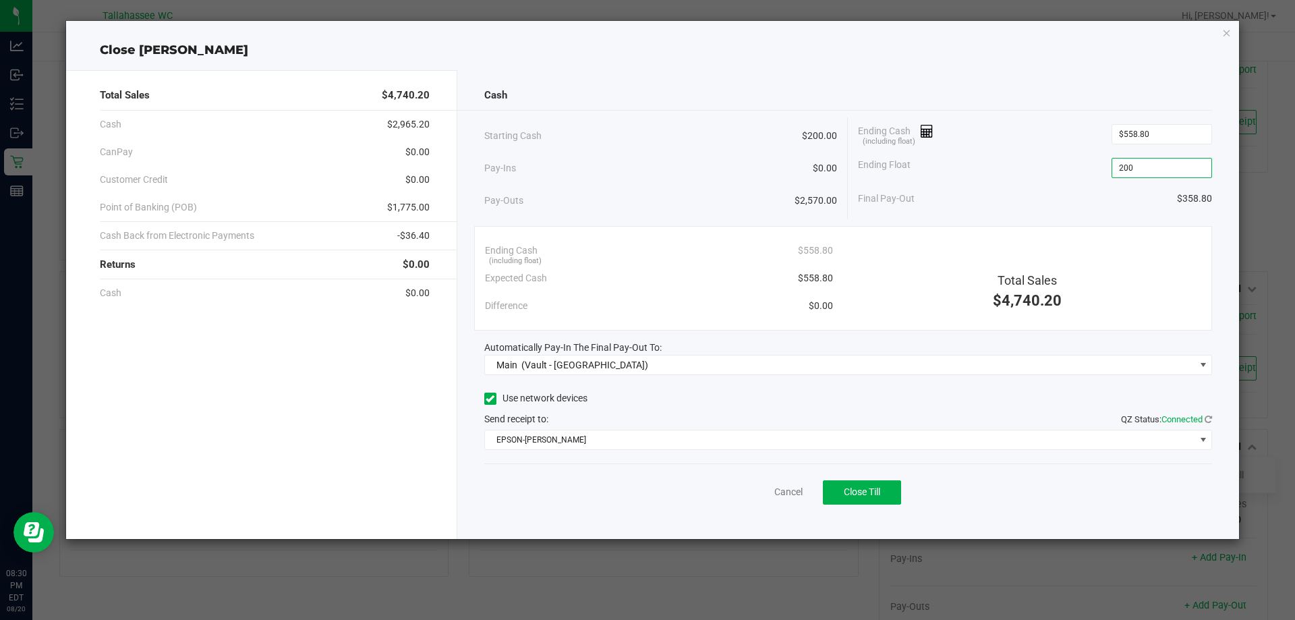
type input "$200.00"
click at [418, 212] on span "$1,775.00" at bounding box center [408, 207] width 42 height 14
copy span "1,775.00"
click at [420, 235] on span "-$36.40" at bounding box center [413, 236] width 32 height 14
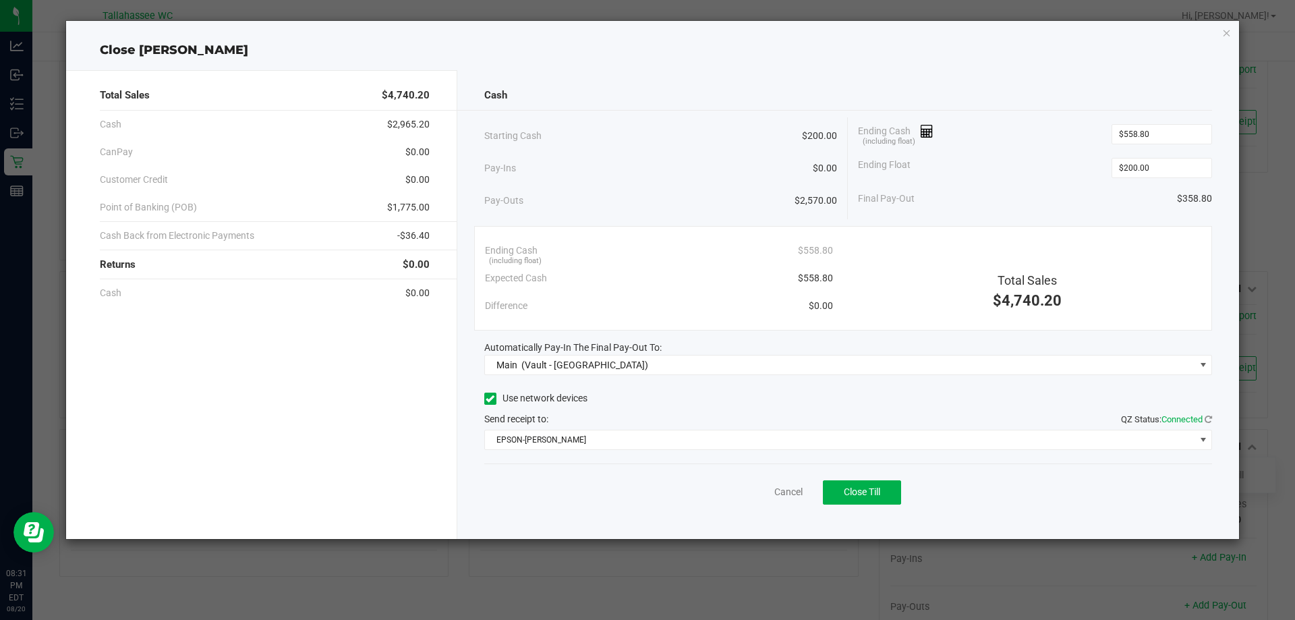
click at [420, 235] on span "-$36.40" at bounding box center [413, 236] width 32 height 14
copy span "36.40"
click at [720, 206] on div "Pay-Outs $2,570.00" at bounding box center [660, 200] width 353 height 37
click at [865, 485] on button "Close Till" at bounding box center [862, 492] width 78 height 24
click at [769, 492] on link "Dismiss" at bounding box center [759, 492] width 32 height 14
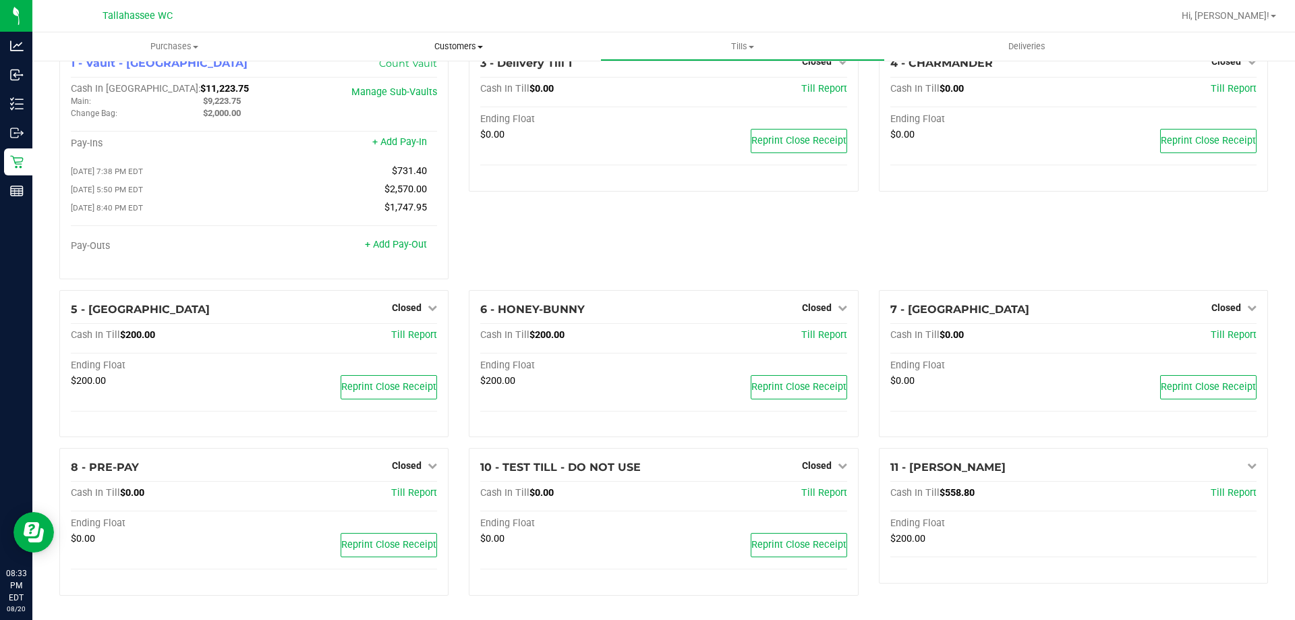
scroll to position [32, 0]
click at [751, 43] on span "Tills" at bounding box center [742, 46] width 283 height 12
click at [706, 100] on span "Reconcile e-payments" at bounding box center [667, 97] width 134 height 11
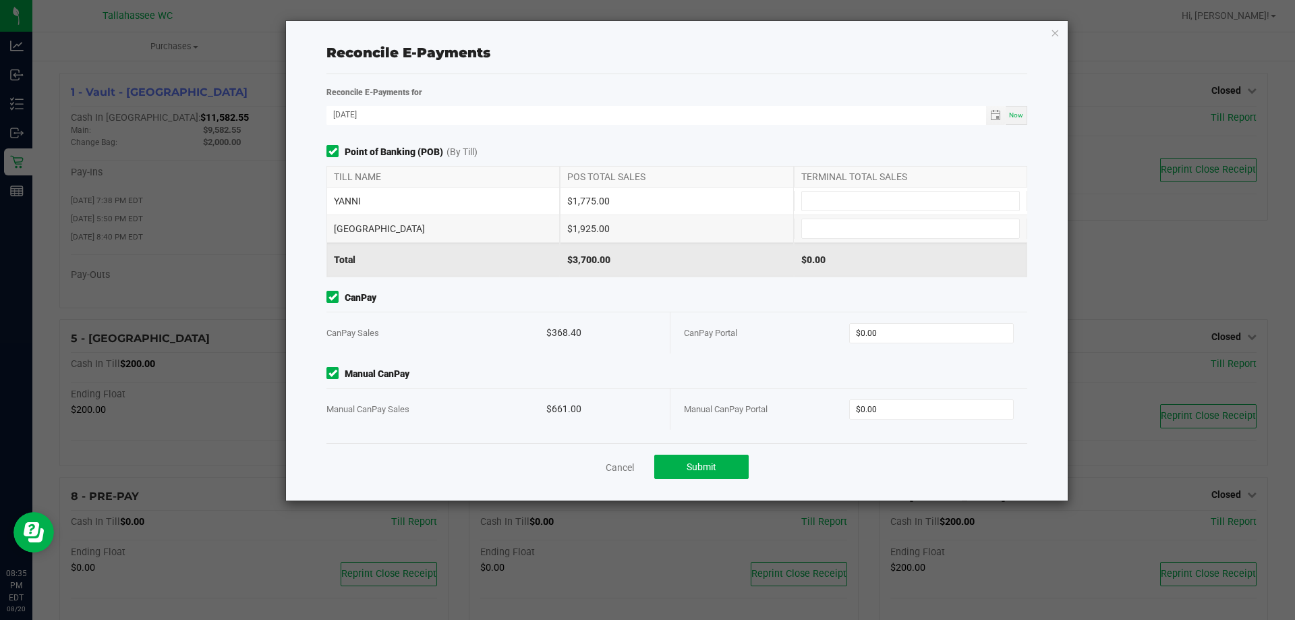
click at [600, 194] on div "$1,775.00" at bounding box center [676, 201] width 233 height 27
copy div "1,775.00"
click at [867, 199] on input at bounding box center [910, 201] width 217 height 19
paste input "1775"
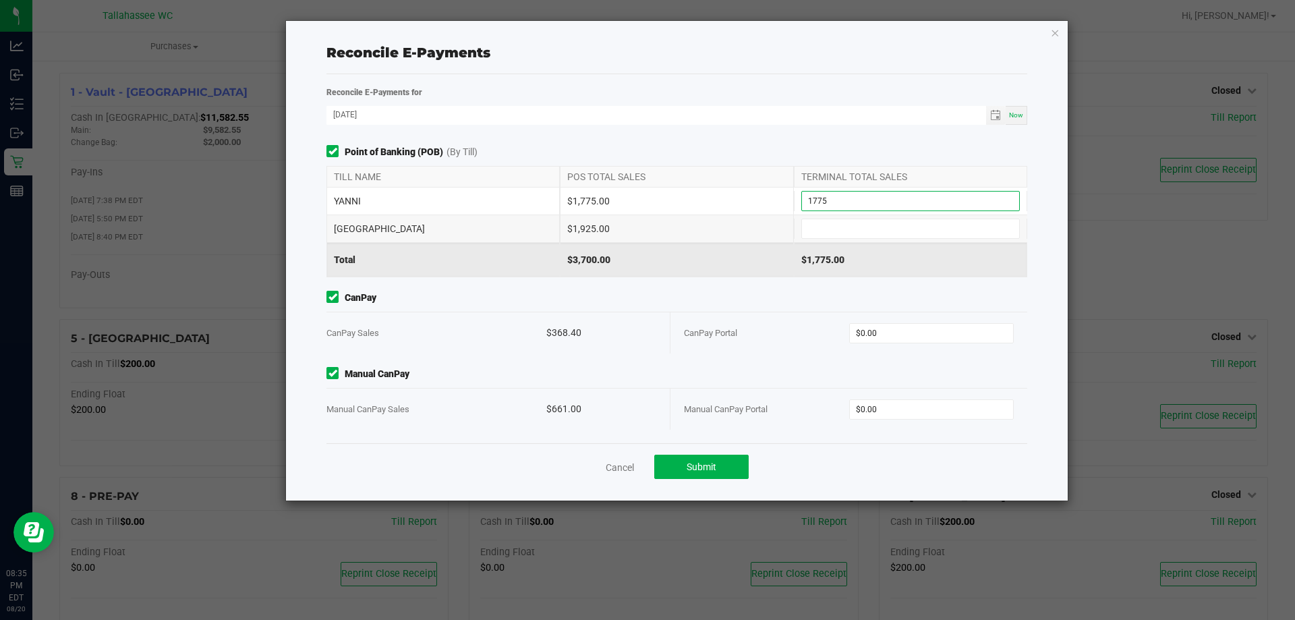
type input "$1,775.00"
click at [590, 222] on div "$1,925.00" at bounding box center [676, 228] width 233 height 27
copy div "1,925.00"
click at [846, 223] on input at bounding box center [910, 228] width 217 height 19
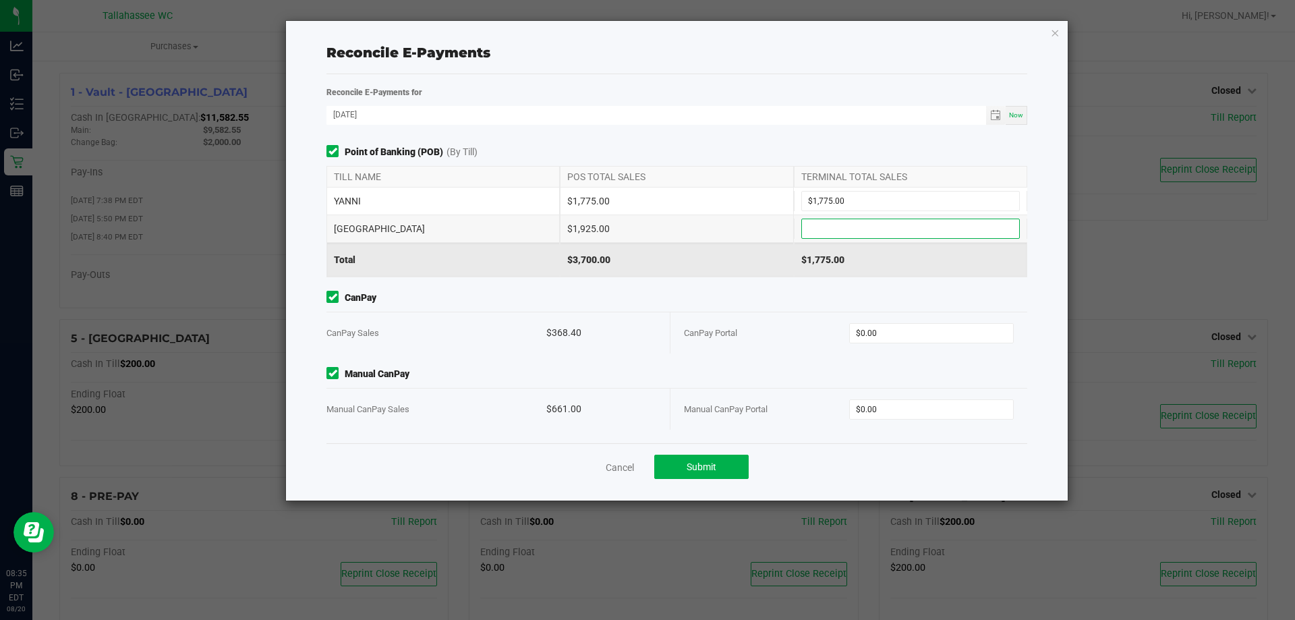
paste input "1925"
type input "$1,925.00"
click at [563, 334] on div "$368.40" at bounding box center [601, 332] width 110 height 41
click at [563, 333] on div "$368.40" at bounding box center [601, 332] width 110 height 41
copy div "368.40"
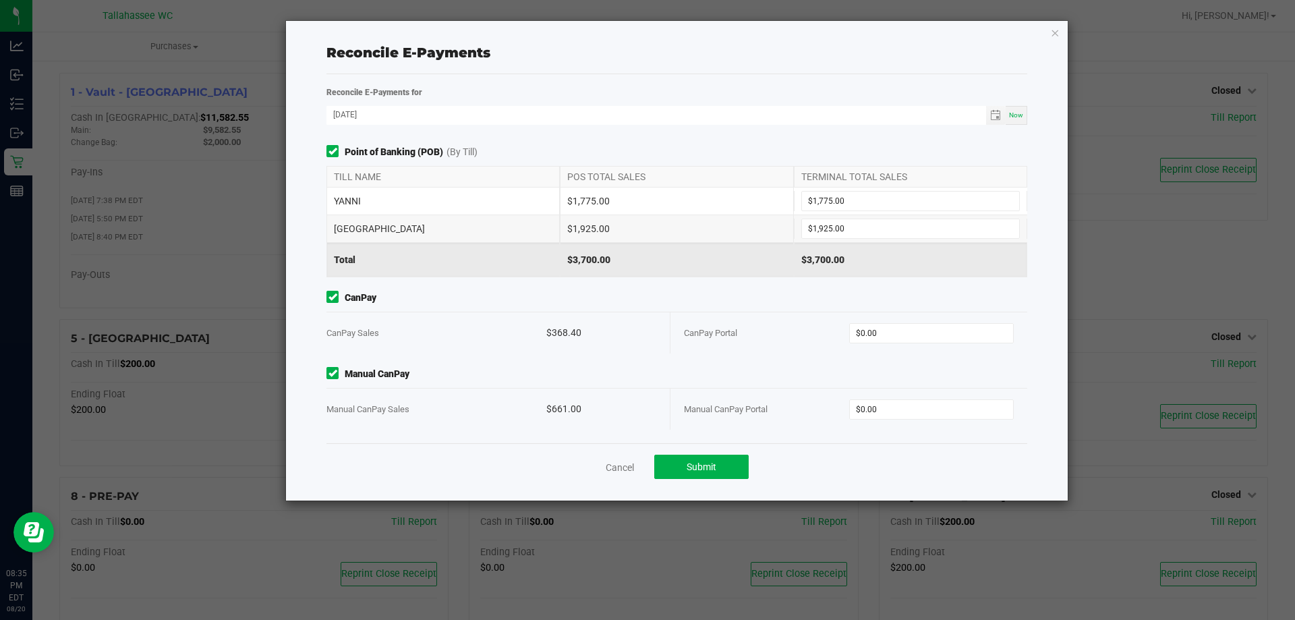
drag, startPoint x: 971, startPoint y: 322, endPoint x: 951, endPoint y: 322, distance: 19.6
click at [970, 322] on div "CanPay Portal $0.00" at bounding box center [849, 332] width 330 height 41
click at [950, 322] on div "CanPay Portal $0.00" at bounding box center [849, 332] width 330 height 41
click at [945, 328] on input "0" at bounding box center [932, 333] width 164 height 19
paste input "368.4"
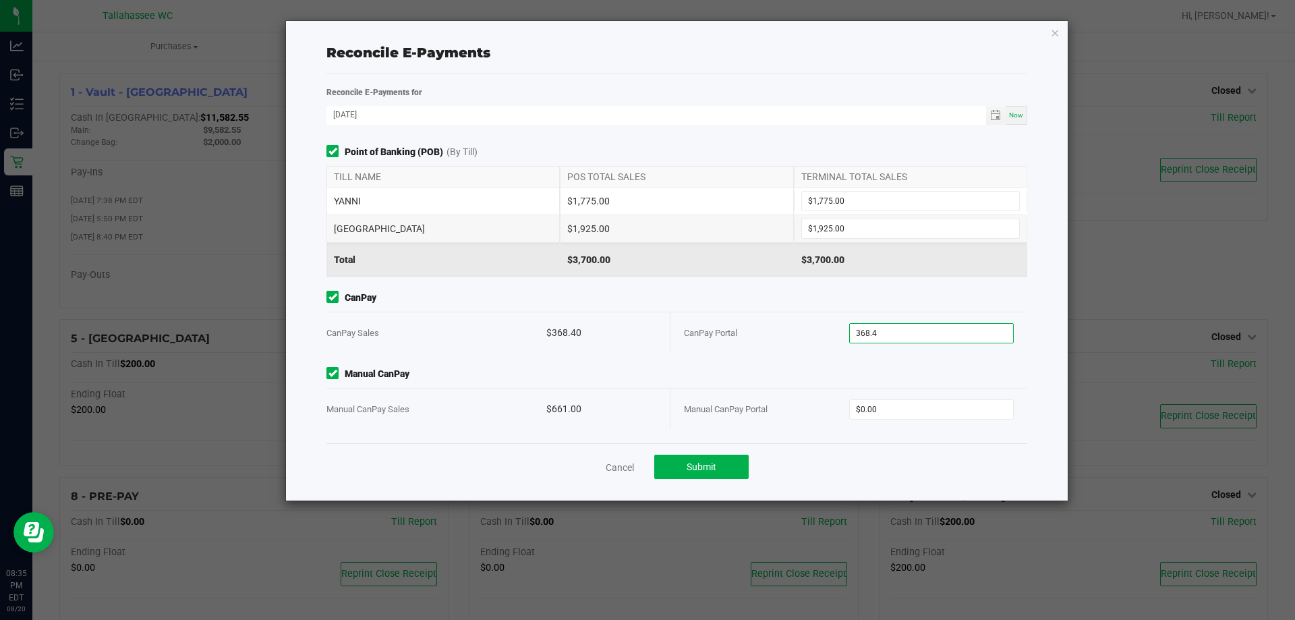
type input "$368.40"
click at [569, 413] on div "$661.00" at bounding box center [601, 409] width 110 height 41
click at [569, 410] on div "$661.00" at bounding box center [601, 409] width 110 height 41
copy div "661.00"
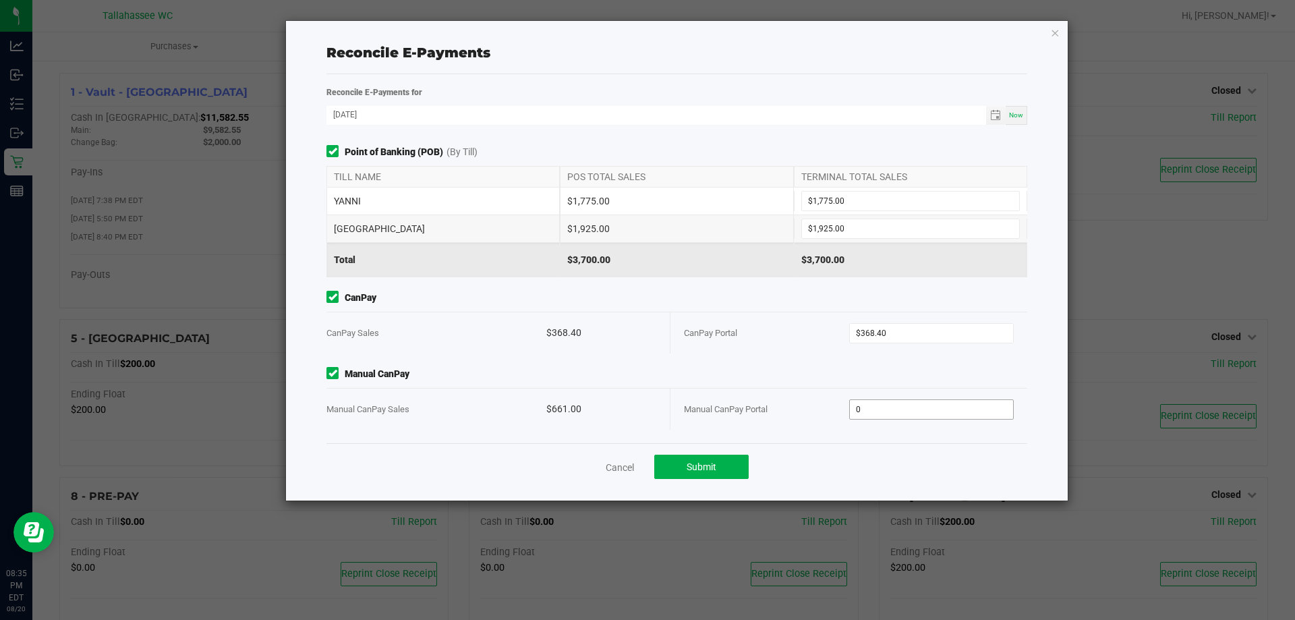
click at [932, 409] on input "0" at bounding box center [932, 409] width 164 height 19
paste input "661"
type input "$661.00"
click at [619, 357] on div "Point of Banking (POB) (By Till) TILL NAME POS TOTAL SALES TERMINAL TOTAL SALES…" at bounding box center [676, 294] width 721 height 298
click at [708, 468] on span "Submit" at bounding box center [702, 466] width 30 height 11
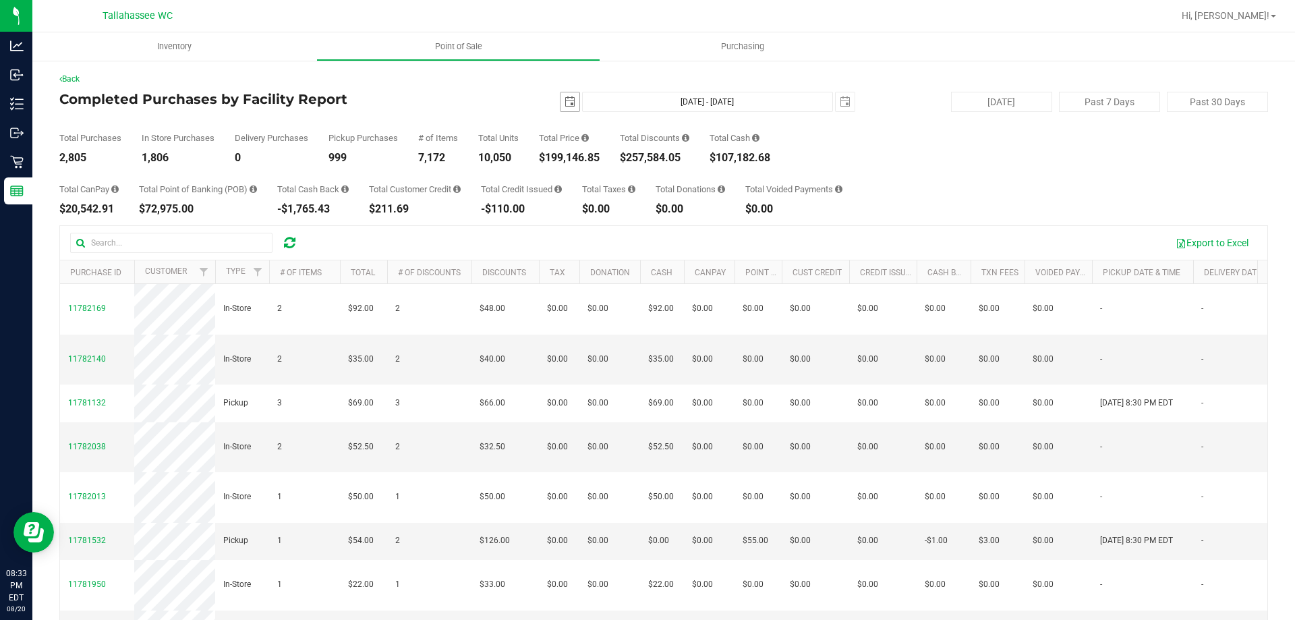
click at [565, 101] on span "select" at bounding box center [570, 101] width 11 height 11
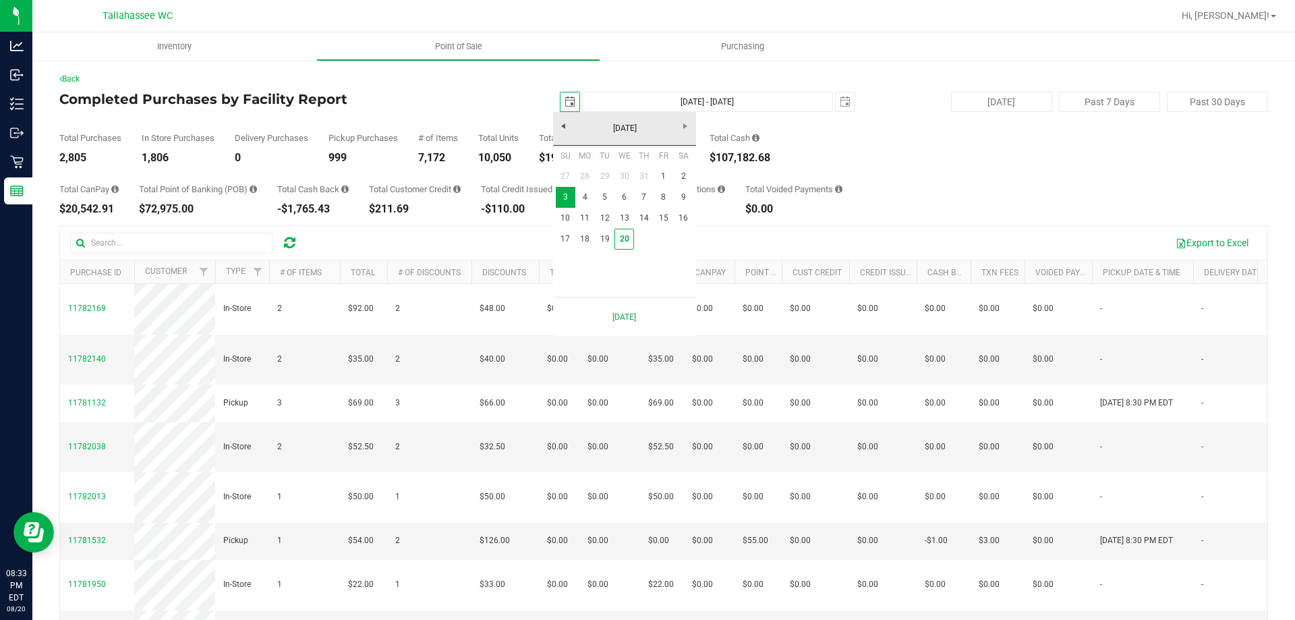
scroll to position [0, 34]
click at [617, 237] on link "20" at bounding box center [624, 239] width 20 height 21
type input "[DATE]"
type input "[DATE] - [DATE]"
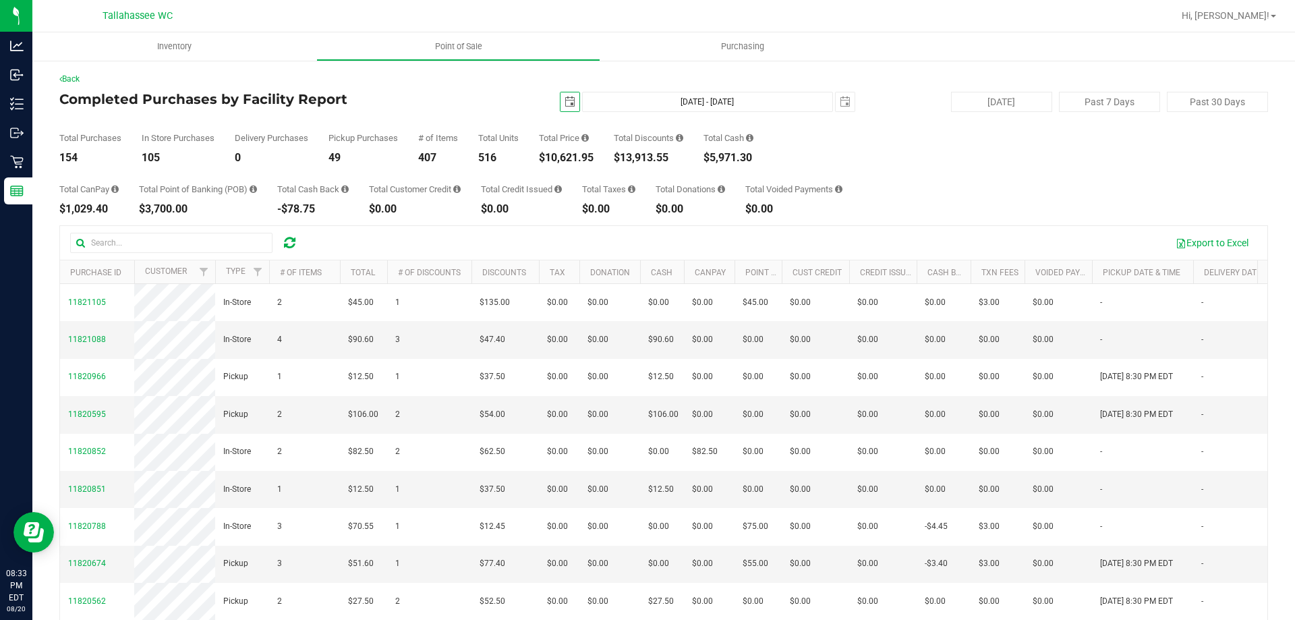
click at [741, 162] on div "$5,971.30" at bounding box center [729, 157] width 50 height 11
copy div "5,971.30"
click at [181, 212] on div "$3,700.00" at bounding box center [198, 209] width 118 height 11
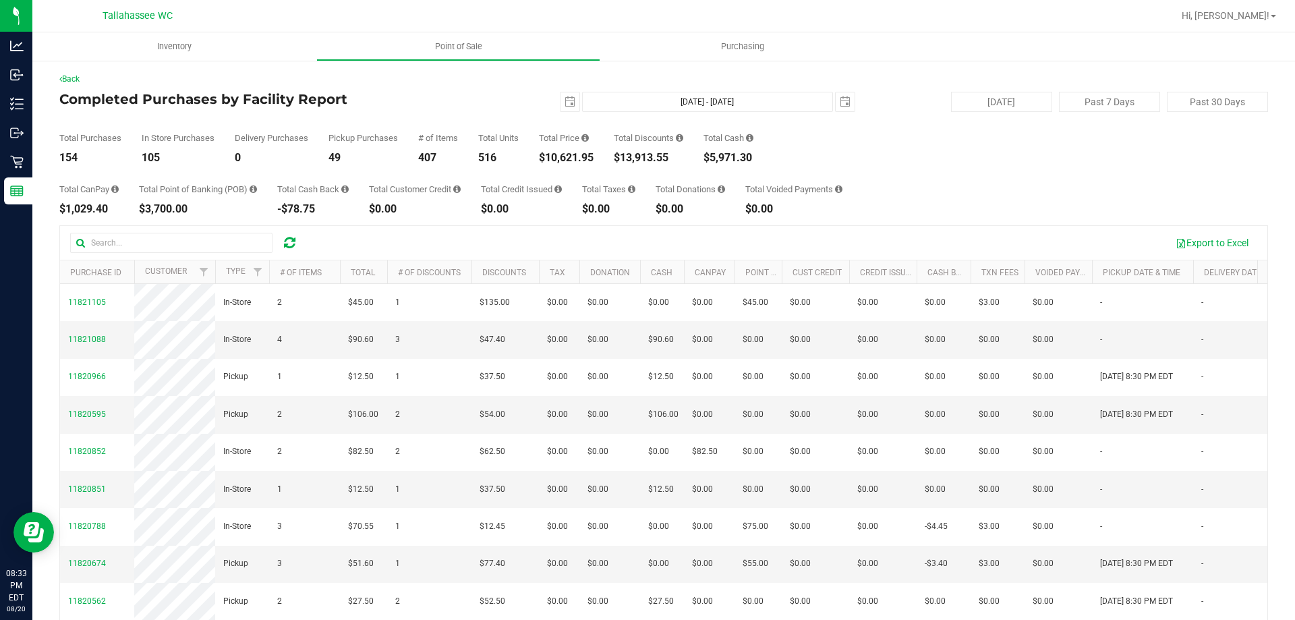
copy div "3,700.00"
